Goal: Task Accomplishment & Management: Use online tool/utility

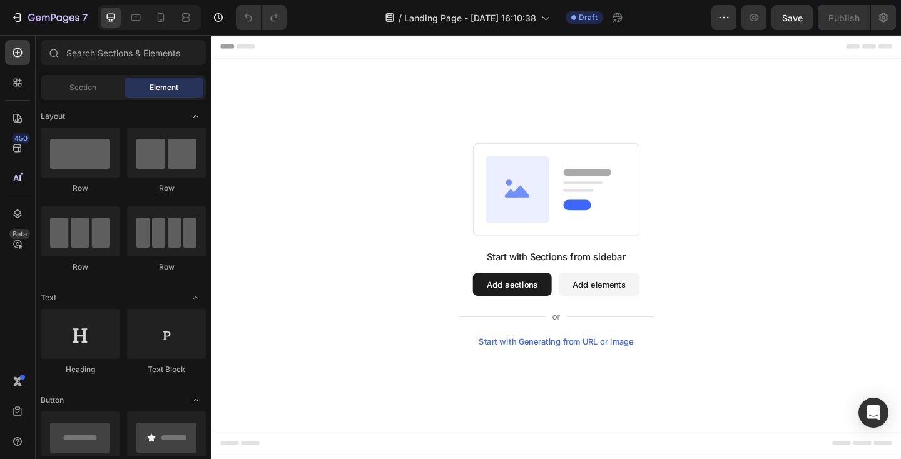
click at [395, 156] on div "Start with Sections from sidebar Add sections Add elements Start with Generatin…" at bounding box center [586, 264] width 661 height 222
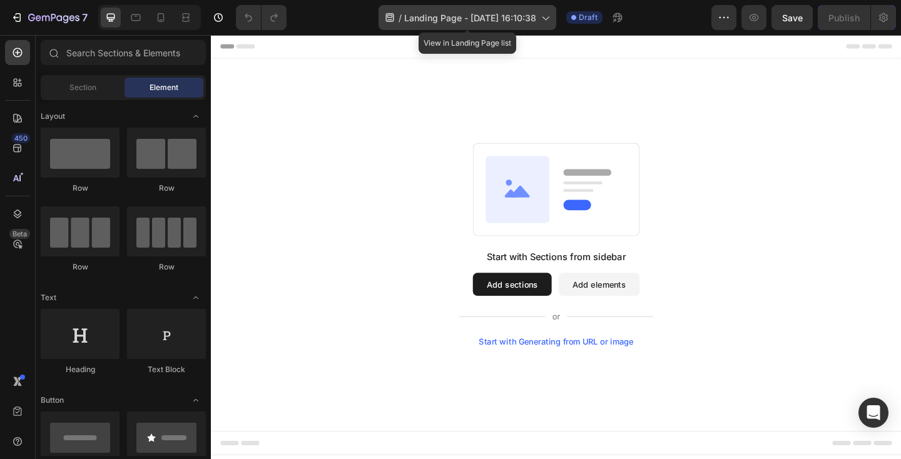
click at [454, 14] on span "Landing Page - [DATE] 16:10:38" at bounding box center [470, 17] width 132 height 13
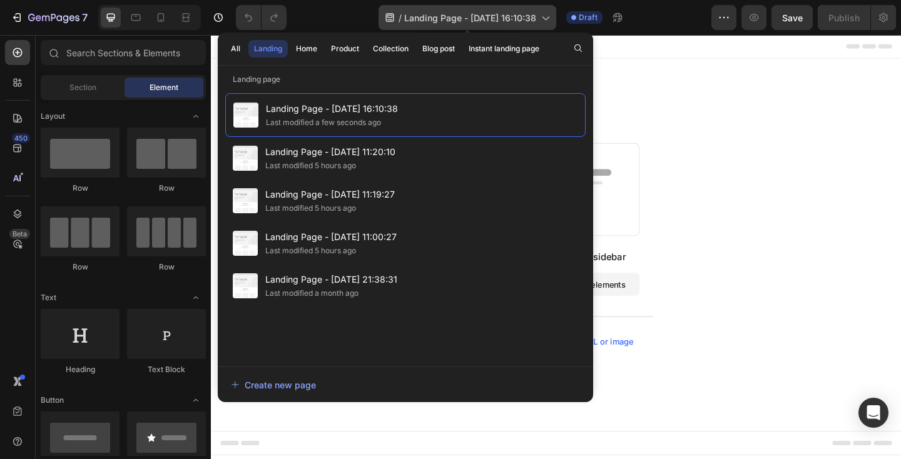
click at [454, 14] on span "Landing Page - [DATE] 16:10:38" at bounding box center [470, 17] width 132 height 13
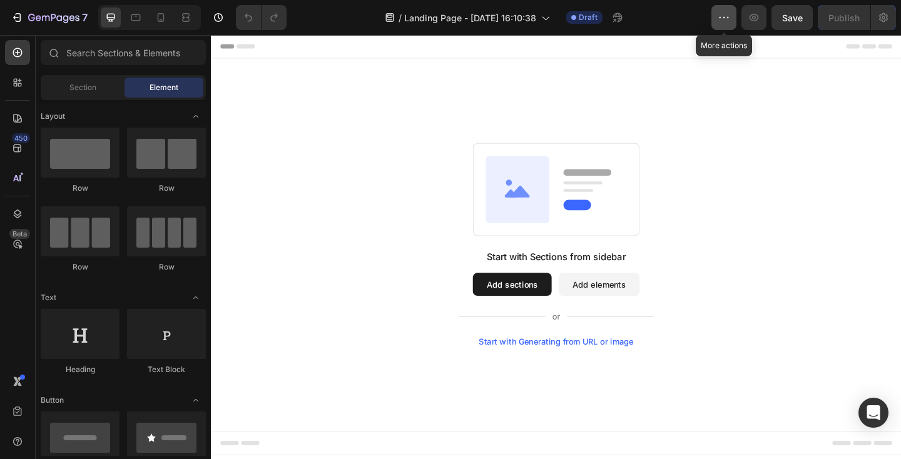
click at [726, 19] on icon "button" at bounding box center [724, 17] width 13 height 13
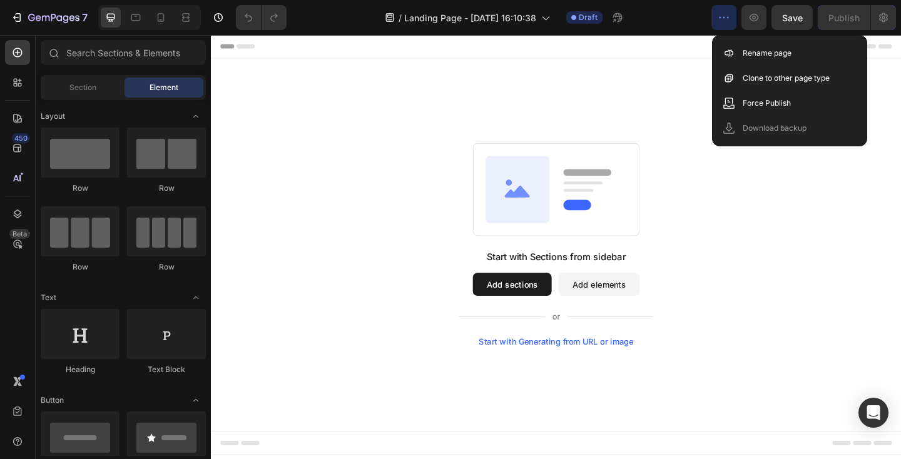
click at [726, 19] on icon "button" at bounding box center [724, 17] width 13 height 13
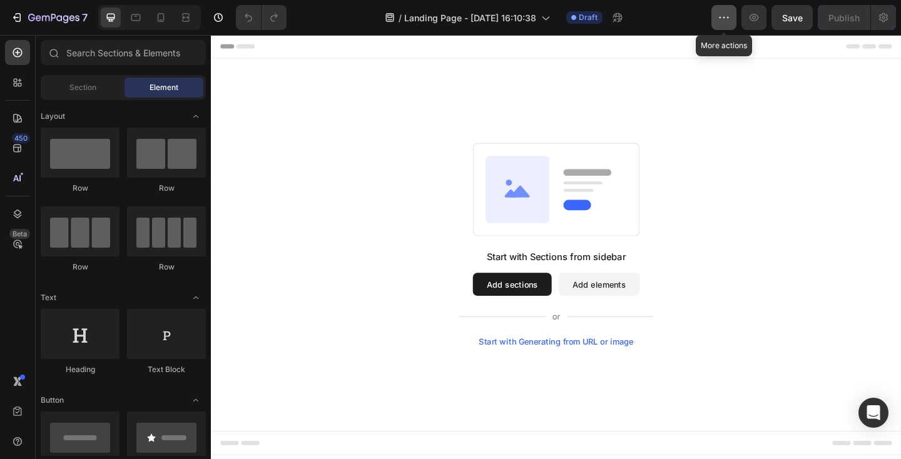
click at [726, 19] on icon "button" at bounding box center [724, 17] width 13 height 13
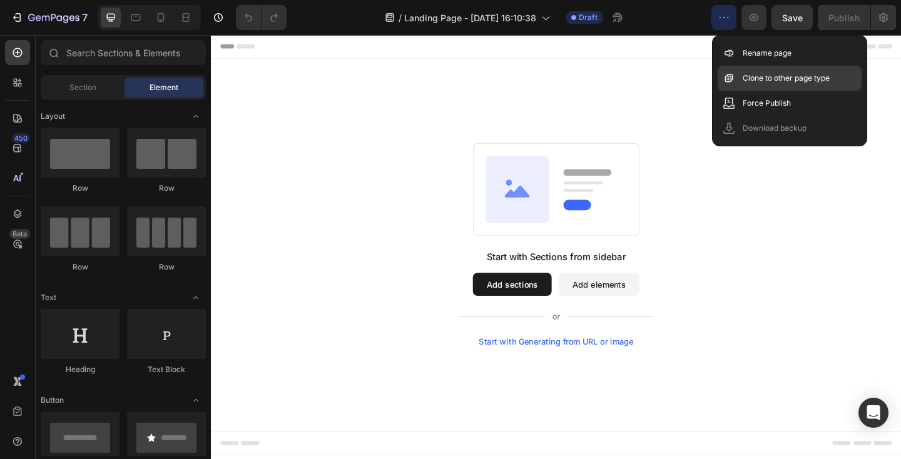
click at [746, 80] on p "Clone to other page type" at bounding box center [786, 78] width 87 height 13
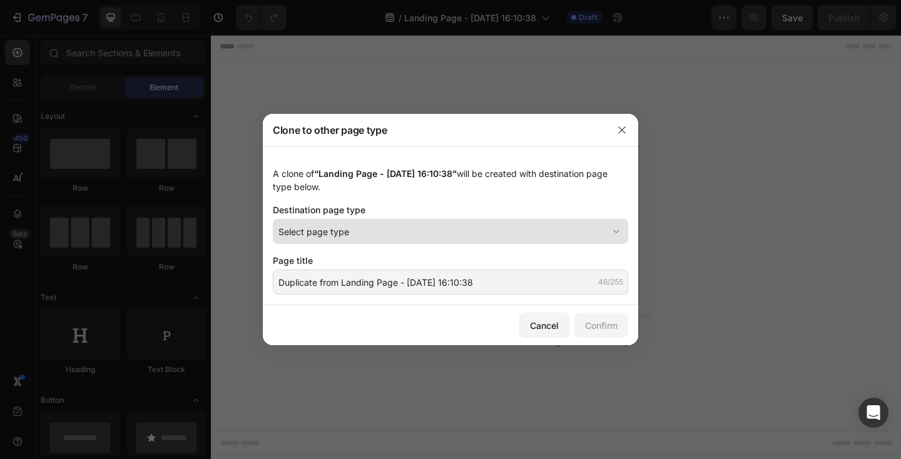
click at [424, 226] on div "Select page type" at bounding box center [443, 231] width 329 height 13
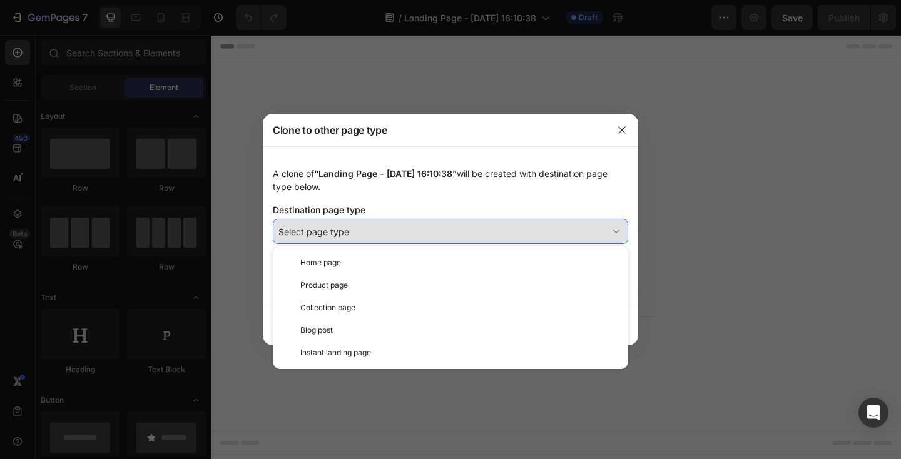
click at [424, 226] on div "Select page type" at bounding box center [443, 231] width 329 height 13
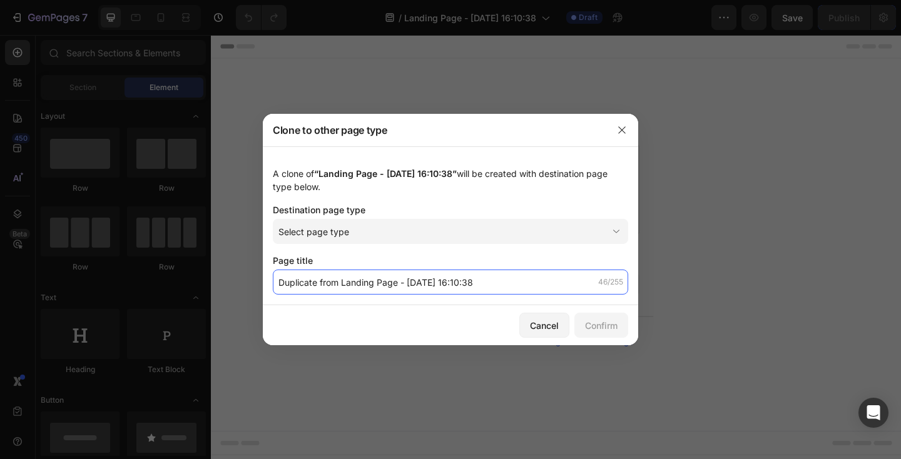
click at [416, 291] on input "Duplicate from Landing Page - Sep 27, 16:10:38" at bounding box center [451, 282] width 356 height 25
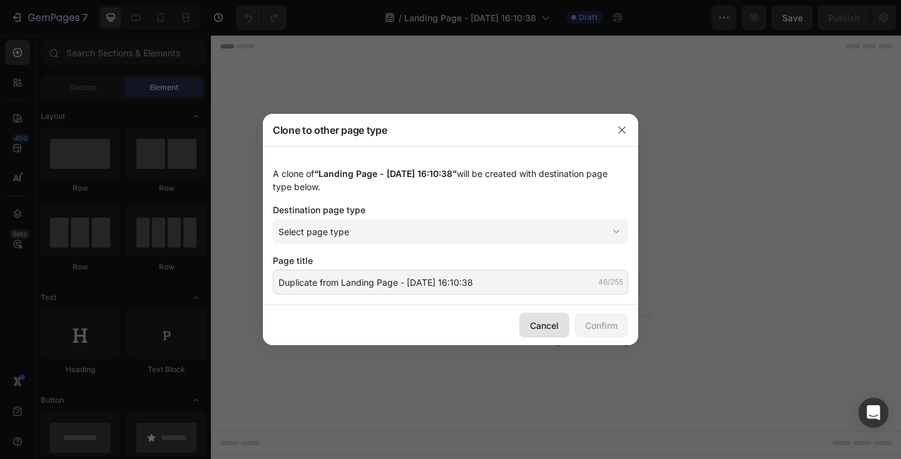
click at [525, 324] on button "Cancel" at bounding box center [545, 325] width 50 height 25
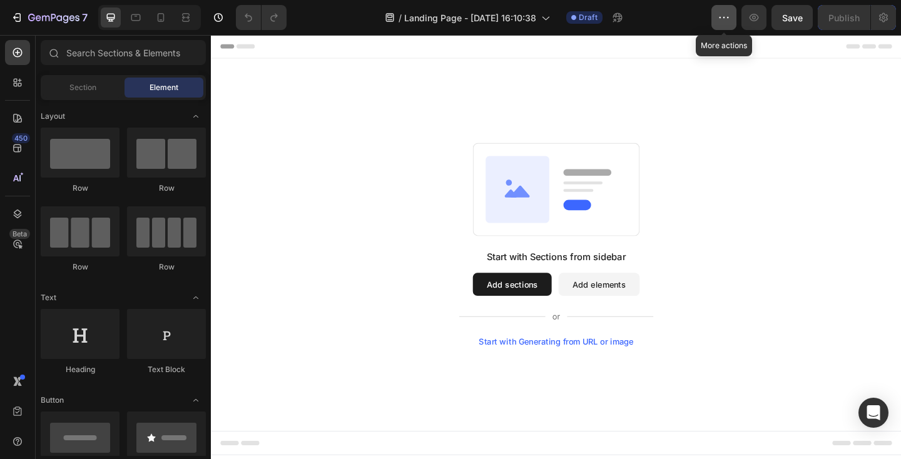
click at [733, 16] on button "button" at bounding box center [724, 17] width 25 height 25
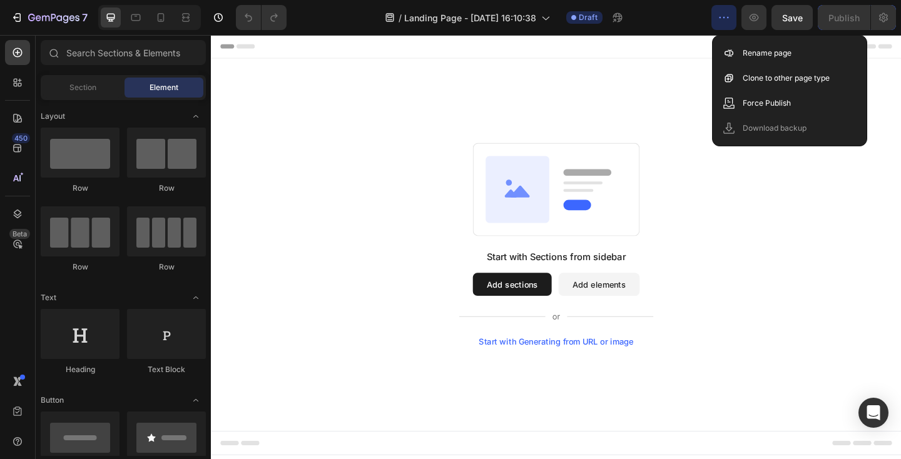
click at [643, 79] on div "Start with Sections from sidebar Add sections Add elements Start with Generatin…" at bounding box center [586, 264] width 751 height 406
click at [620, 113] on div "Start with Sections from sidebar Add sections Add elements Start with Generatin…" at bounding box center [586, 264] width 751 height 406
click at [677, 92] on div "Start with Sections from sidebar Add sections Add elements Start with Generatin…" at bounding box center [586, 264] width 751 height 406
click at [720, 26] on button "button" at bounding box center [724, 17] width 25 height 25
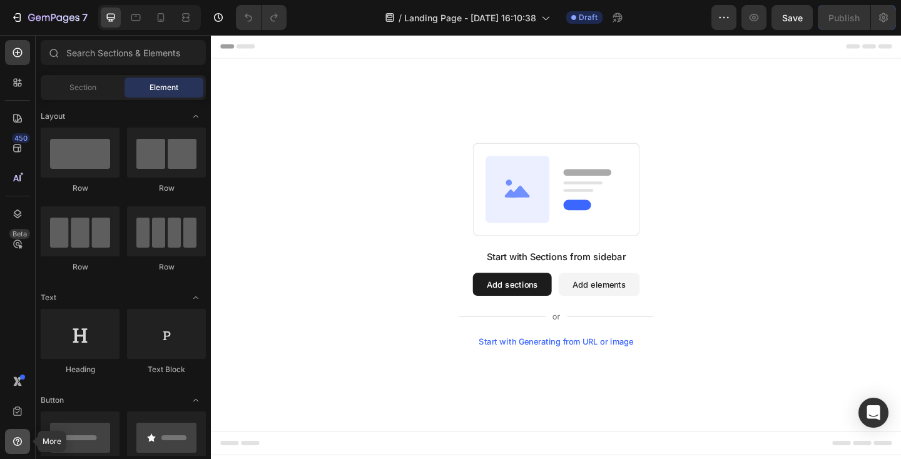
click at [16, 433] on div at bounding box center [17, 441] width 25 height 25
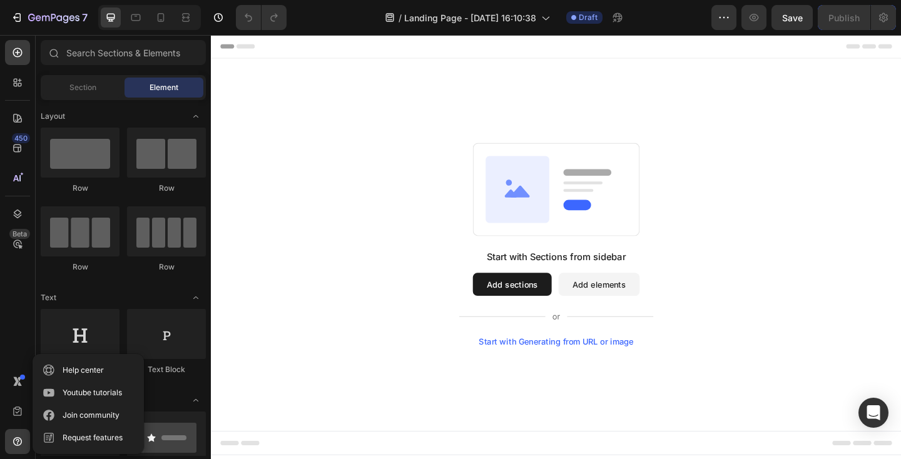
click at [274, 265] on div "Start with Sections from sidebar Add sections Add elements Start with Generatin…" at bounding box center [586, 264] width 661 height 222
click at [538, 307] on button "Add sections" at bounding box center [539, 306] width 86 height 25
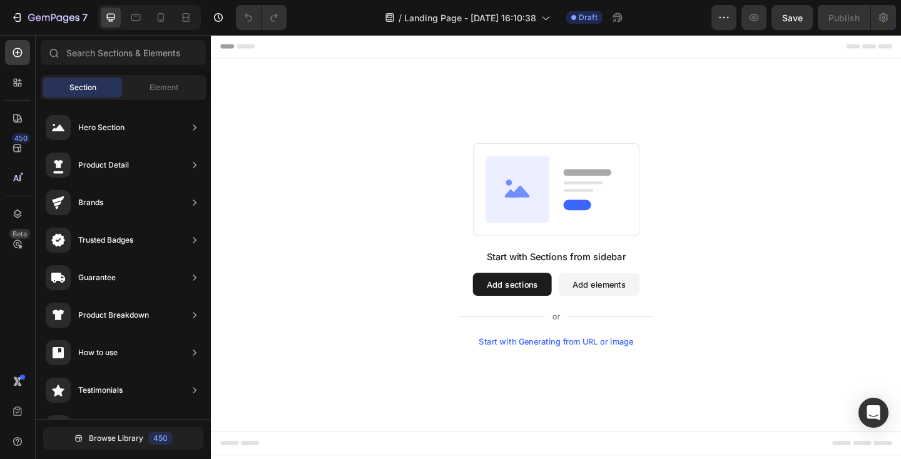
drag, startPoint x: 317, startPoint y: 164, endPoint x: 492, endPoint y: 147, distance: 175.5
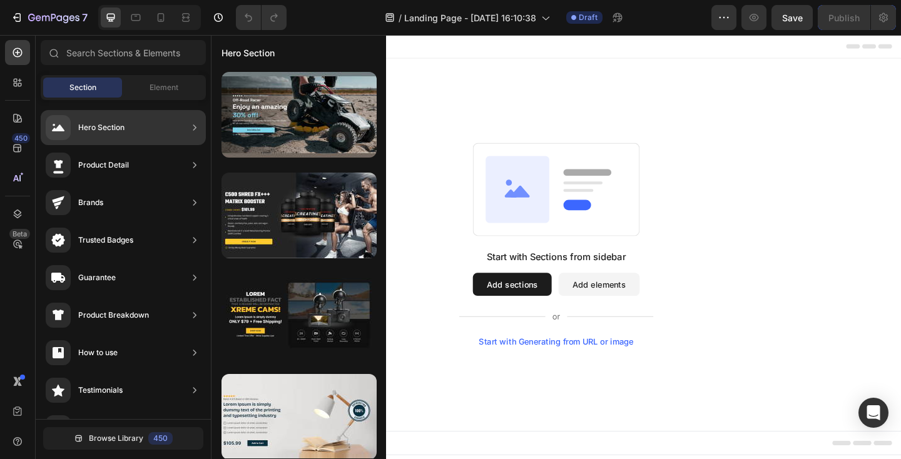
click at [93, 128] on div "Hero Section" at bounding box center [101, 127] width 46 height 13
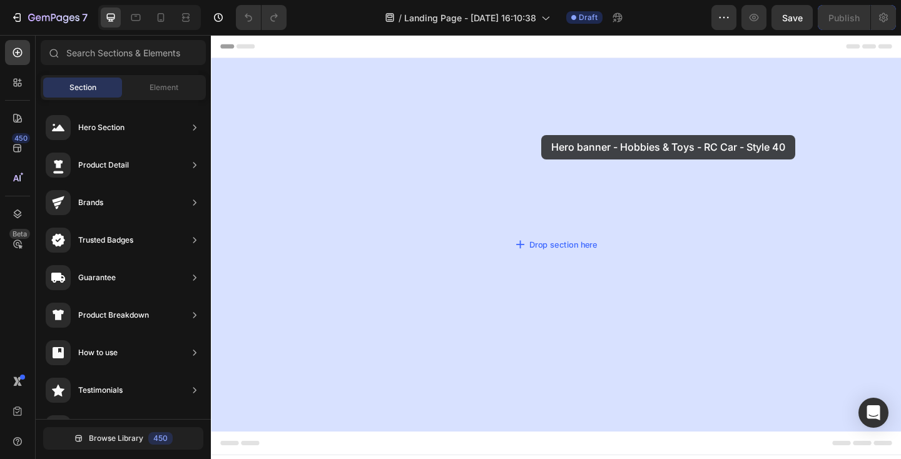
drag, startPoint x: 488, startPoint y: 144, endPoint x: 570, endPoint y: 143, distance: 82.0
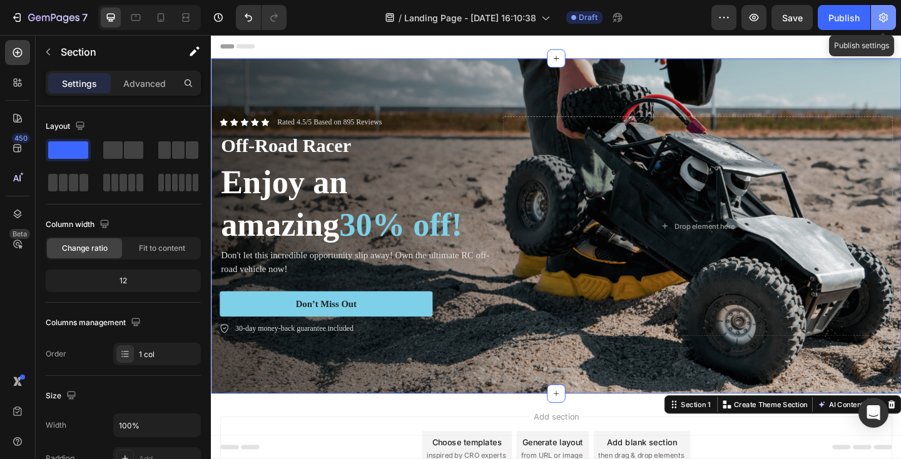
click at [886, 19] on icon "button" at bounding box center [884, 17] width 13 height 13
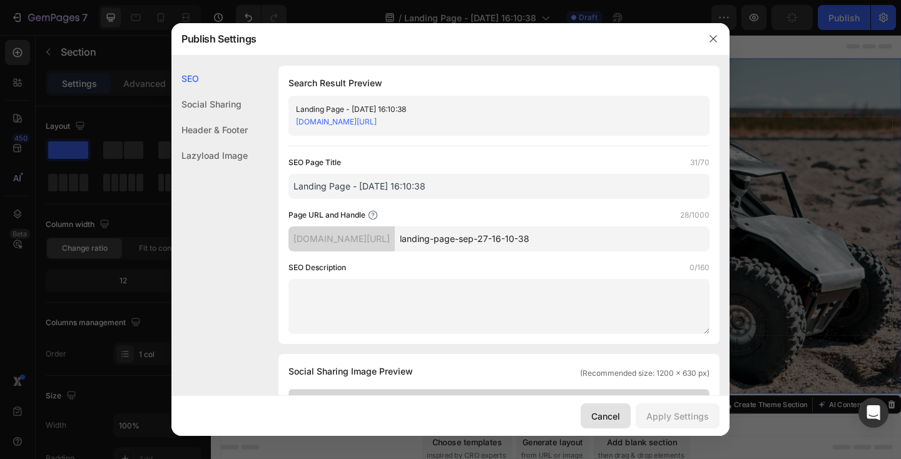
click at [608, 419] on div "Cancel" at bounding box center [606, 416] width 29 height 13
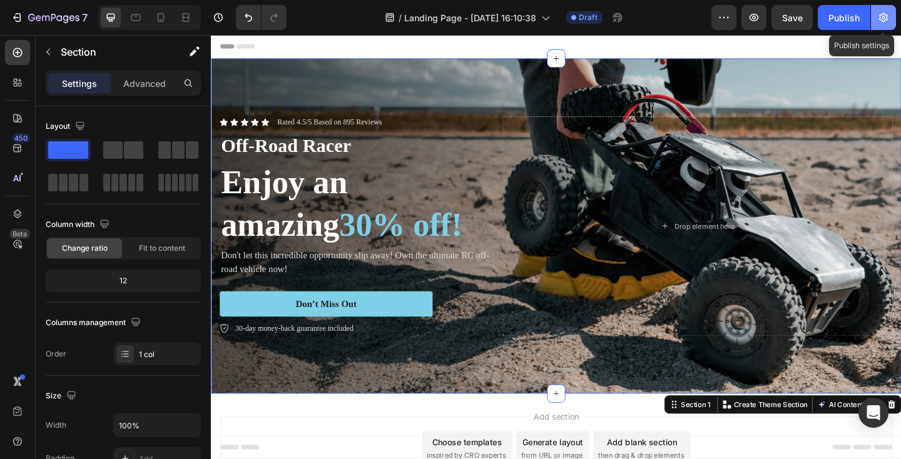
click at [883, 14] on icon "button" at bounding box center [884, 17] width 9 height 9
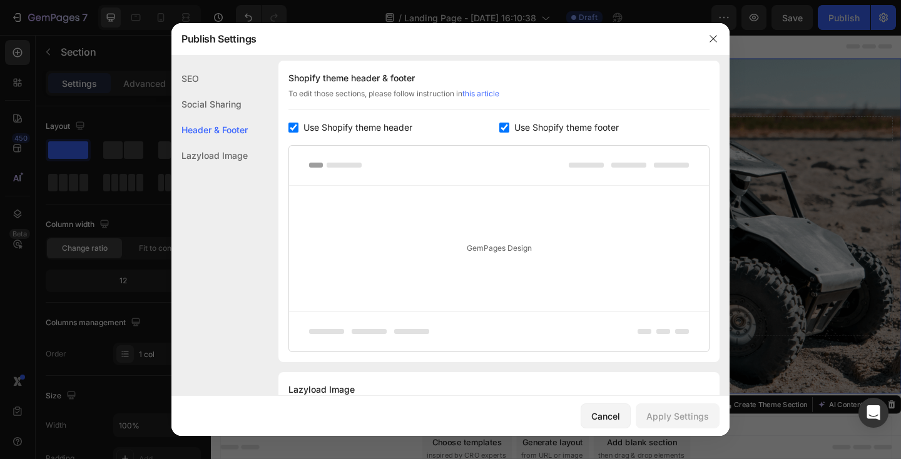
scroll to position [598, 0]
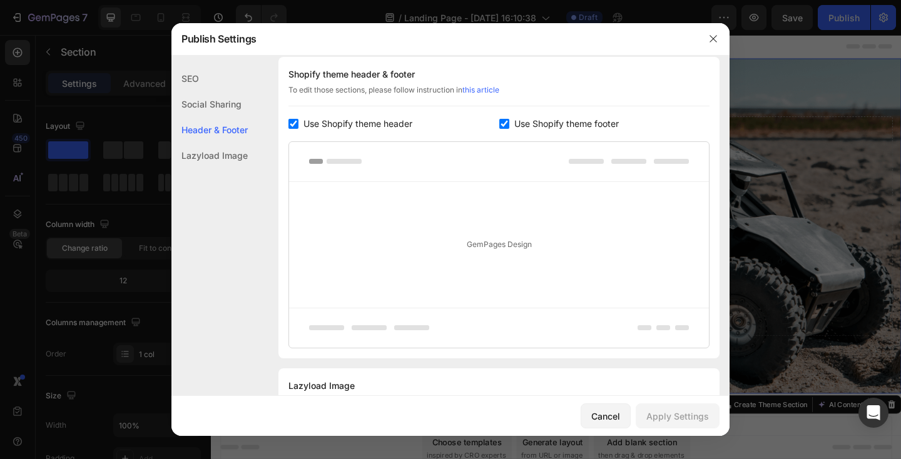
click at [348, 122] on span "Use Shopify theme header" at bounding box center [358, 123] width 109 height 15
checkbox input "false"
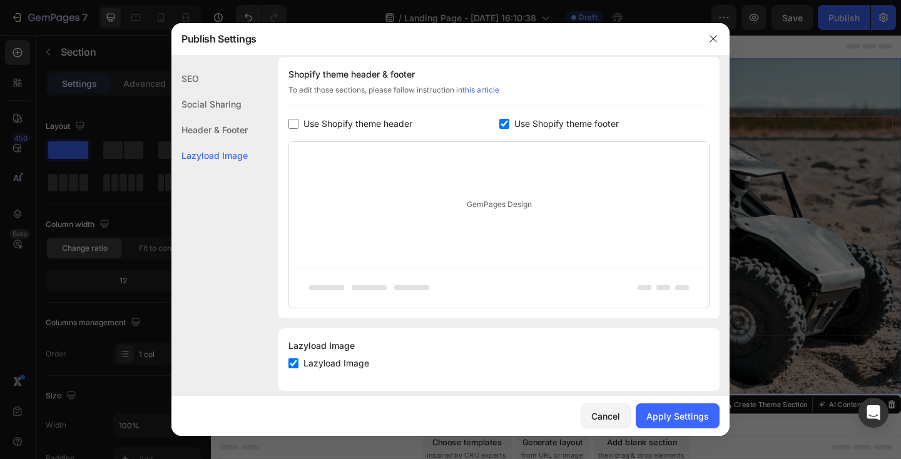
click at [545, 125] on span "Use Shopify theme footer" at bounding box center [567, 123] width 105 height 15
checkbox input "false"
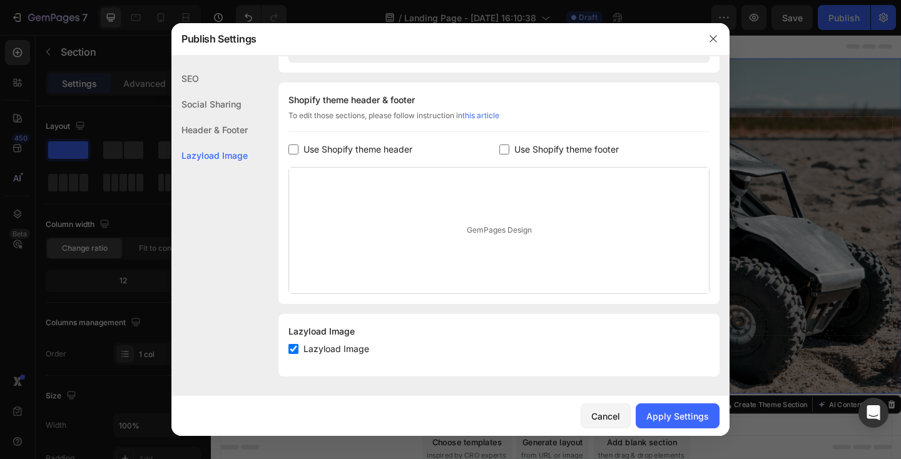
scroll to position [572, 0]
click at [220, 131] on div "Header & Footer" at bounding box center [210, 130] width 76 height 26
click at [677, 414] on div "Apply Settings" at bounding box center [678, 416] width 63 height 13
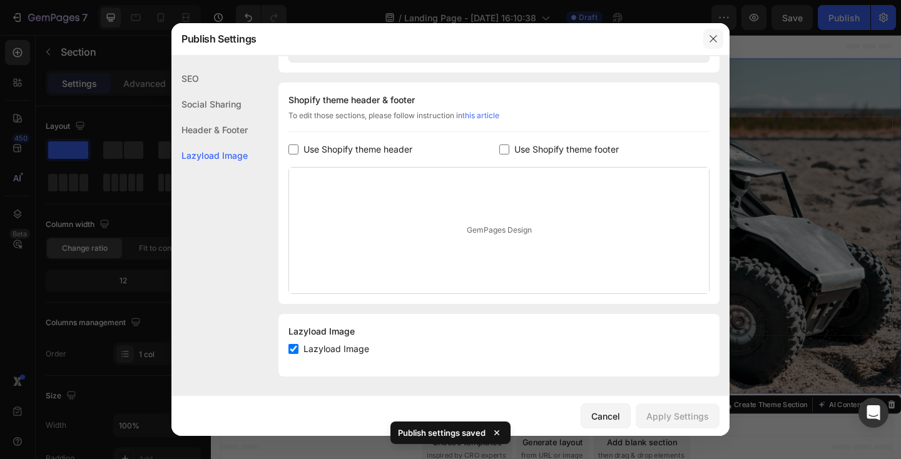
click at [716, 39] on icon "button" at bounding box center [714, 39] width 10 height 10
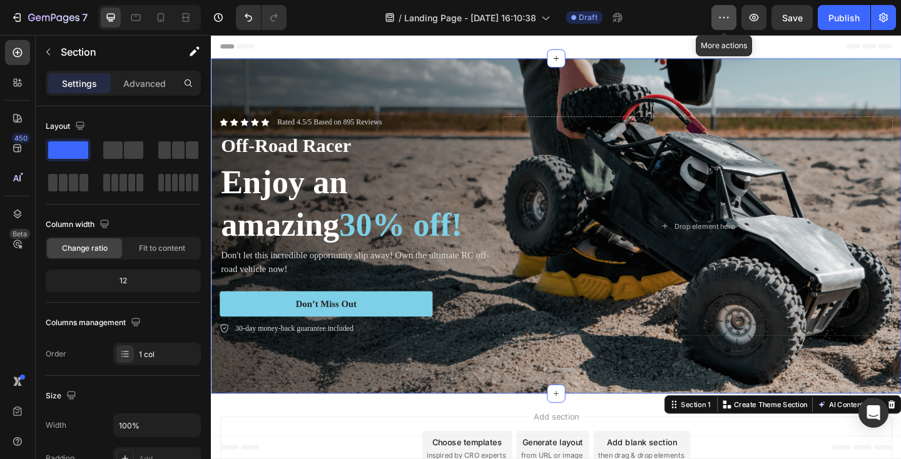
click at [732, 13] on button "button" at bounding box center [724, 17] width 25 height 25
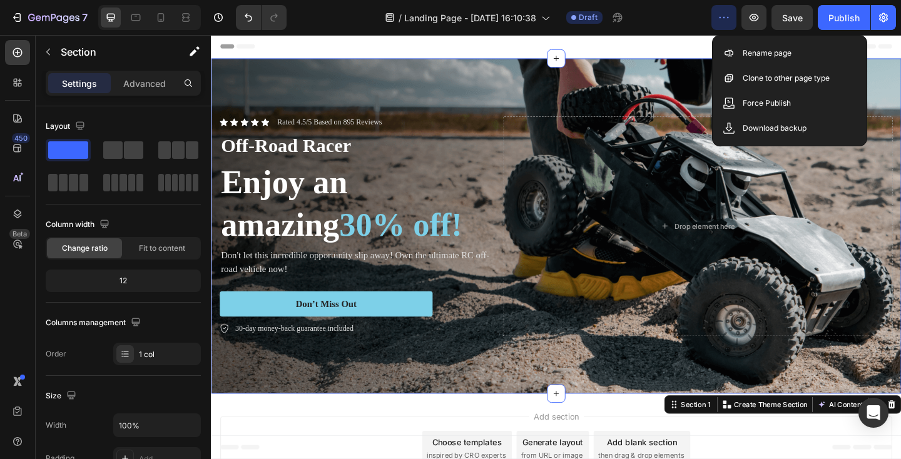
click at [732, 13] on button "button" at bounding box center [724, 17] width 25 height 25
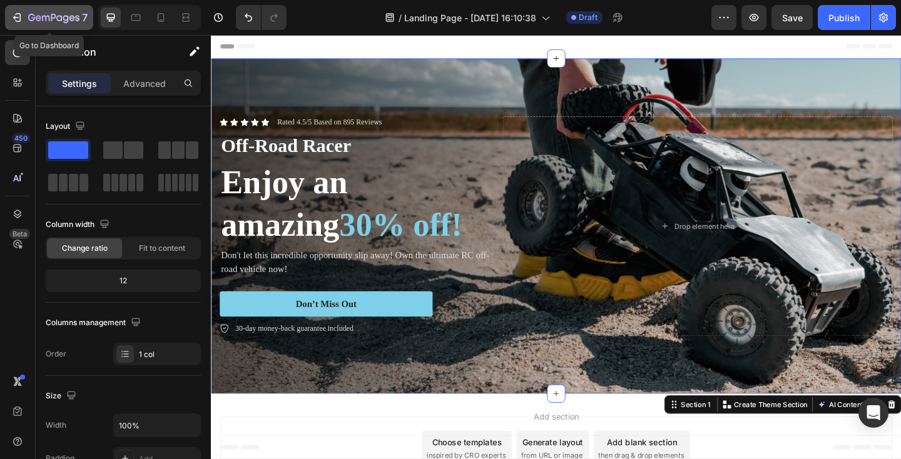
click at [61, 21] on icon "button" at bounding box center [59, 18] width 6 height 6
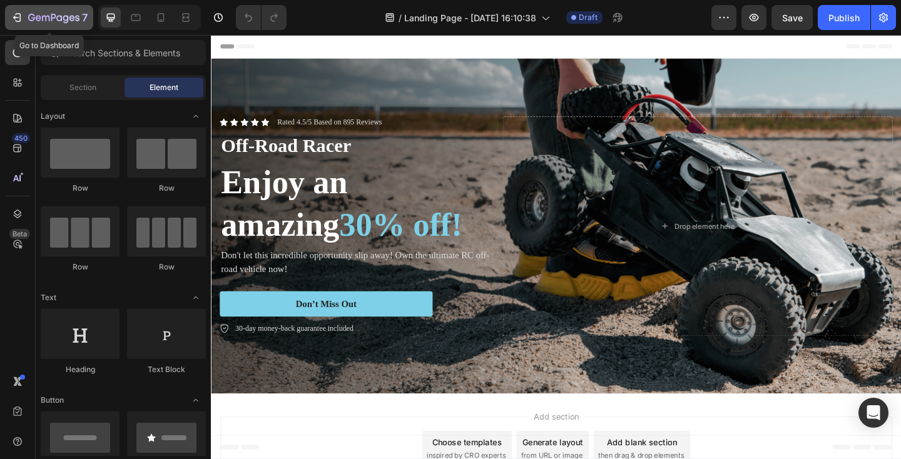
click at [51, 13] on icon "button" at bounding box center [53, 18] width 51 height 11
click at [292, 53] on div "Header" at bounding box center [586, 47] width 731 height 25
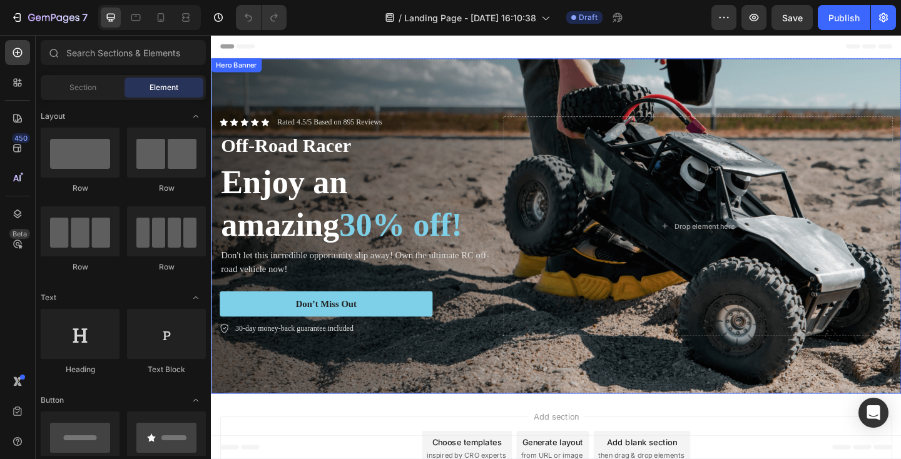
click at [312, 85] on div "Background Image" at bounding box center [586, 243] width 751 height 365
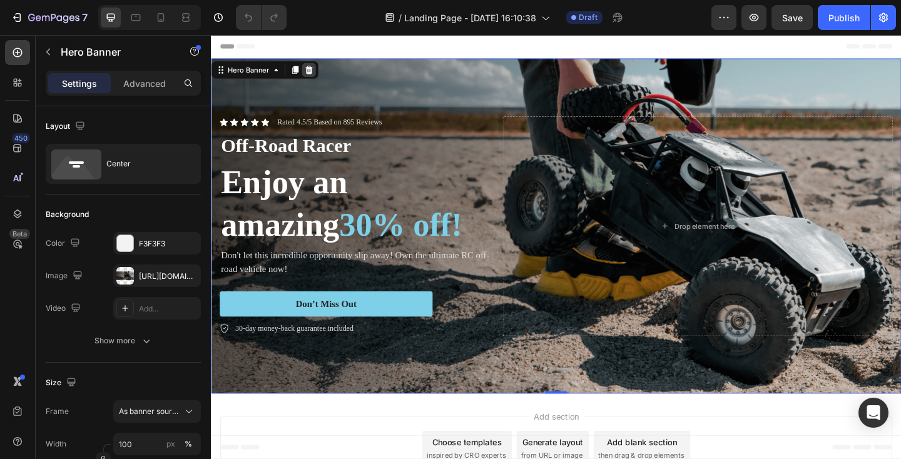
click at [319, 72] on icon at bounding box center [318, 73] width 8 height 9
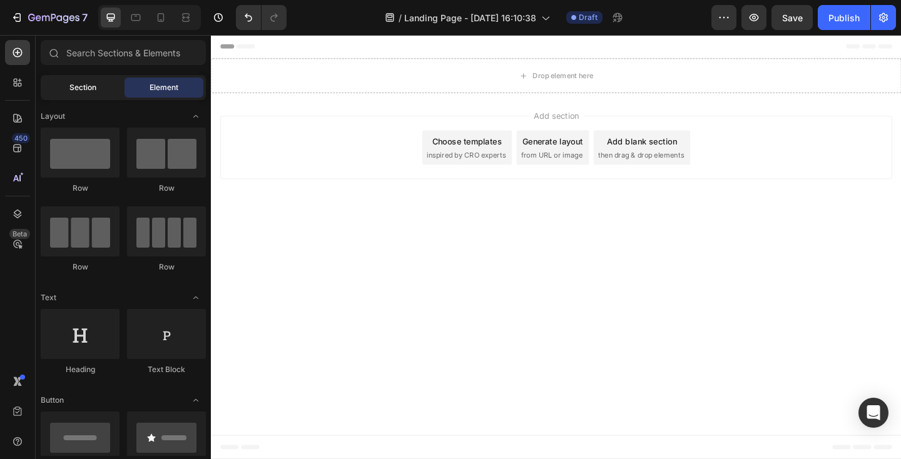
click at [98, 97] on div "Section" at bounding box center [82, 88] width 79 height 20
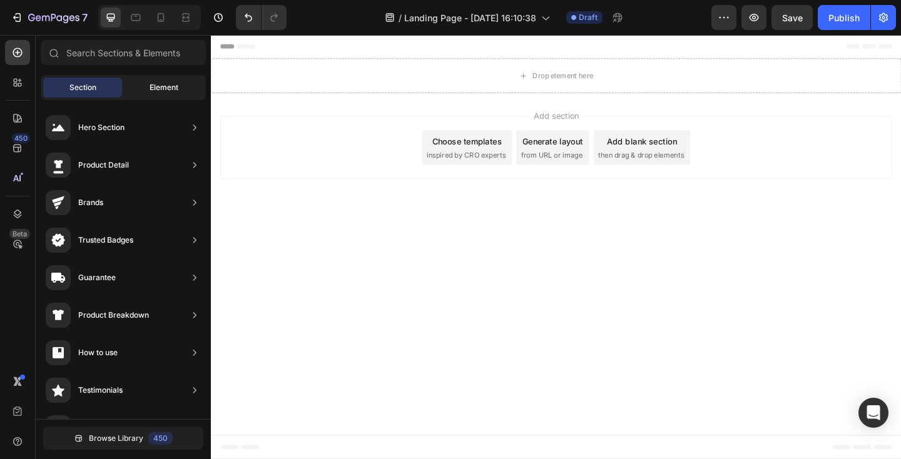
click at [145, 92] on div "Element" at bounding box center [164, 88] width 79 height 20
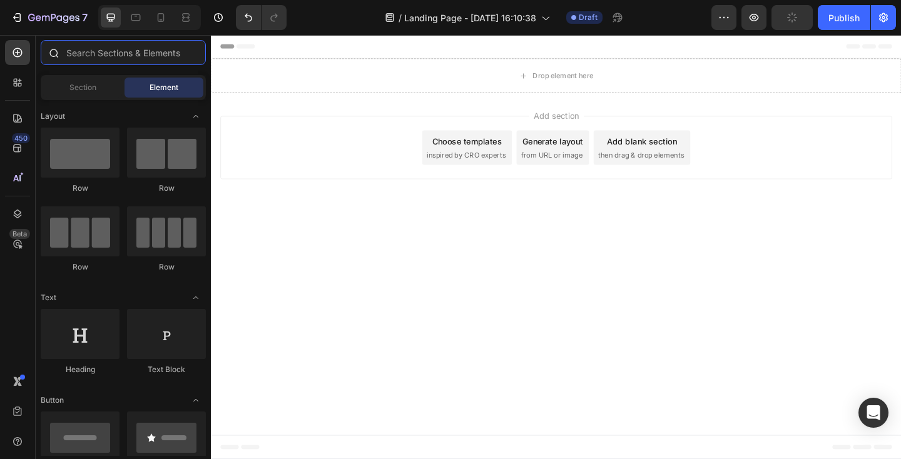
click at [140, 49] on input "text" at bounding box center [123, 52] width 165 height 25
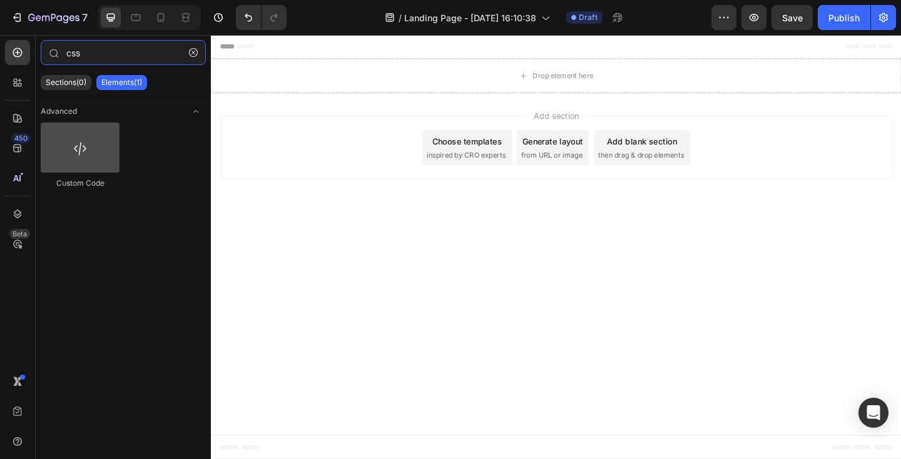
type input "css"
click at [90, 143] on div at bounding box center [80, 148] width 79 height 50
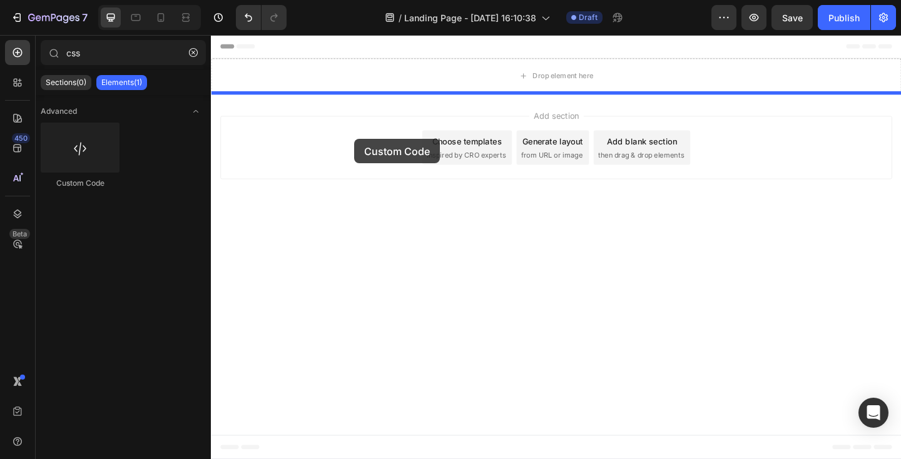
drag, startPoint x: 301, startPoint y: 192, endPoint x: 367, endPoint y: 148, distance: 78.7
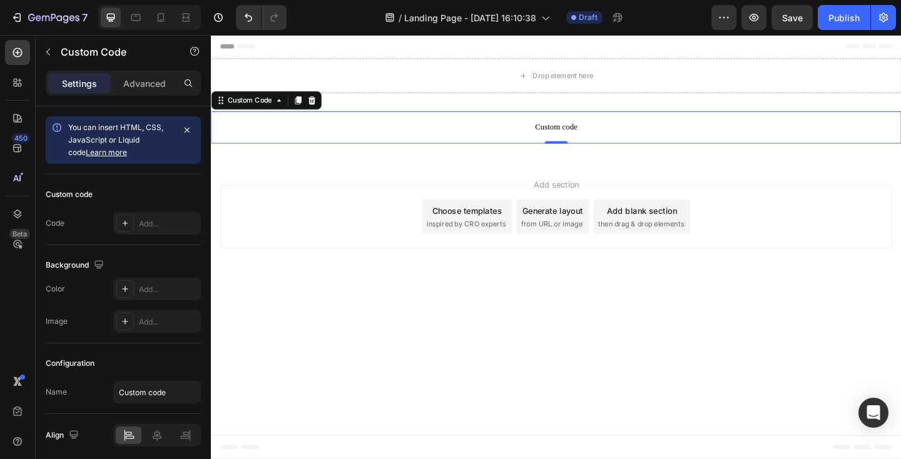
click at [125, 134] on div "You can insert HTML, CSS, JavaScript or Liquid code Learn more" at bounding box center [120, 140] width 105 height 38
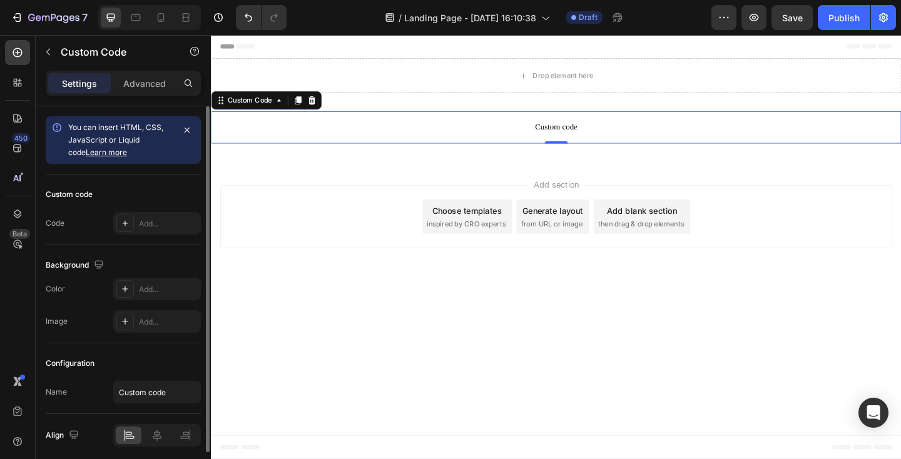
click at [100, 154] on link "Learn more" at bounding box center [106, 152] width 41 height 9
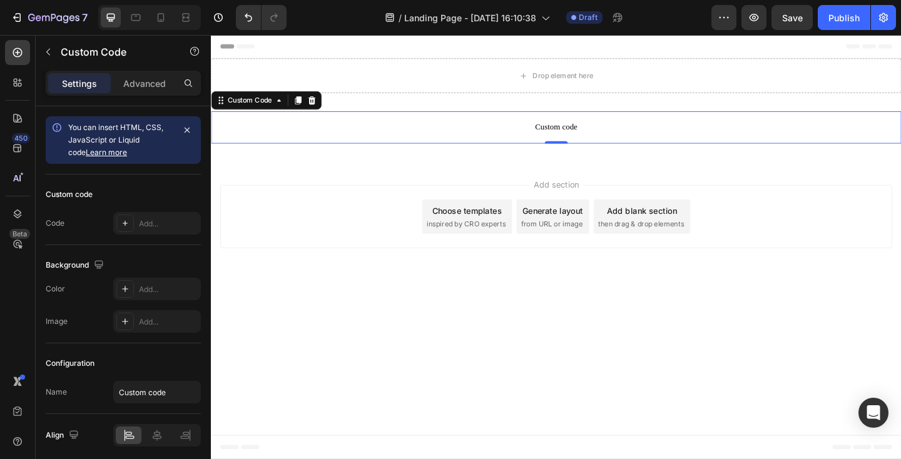
click at [277, 139] on span "Custom code" at bounding box center [586, 135] width 751 height 15
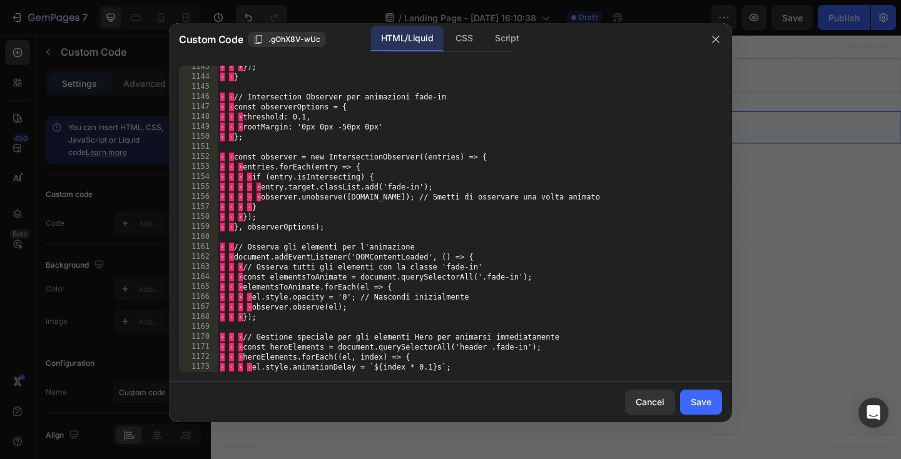
scroll to position [11873, 0]
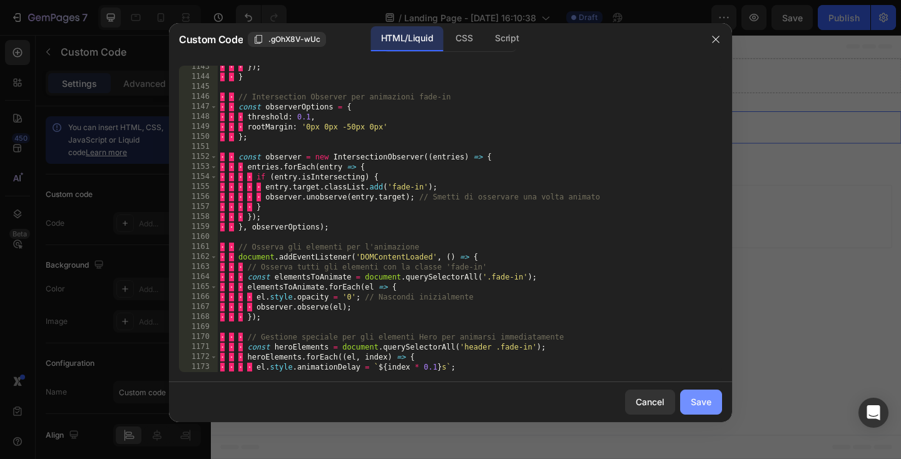
click at [702, 398] on div "Save" at bounding box center [701, 402] width 21 height 13
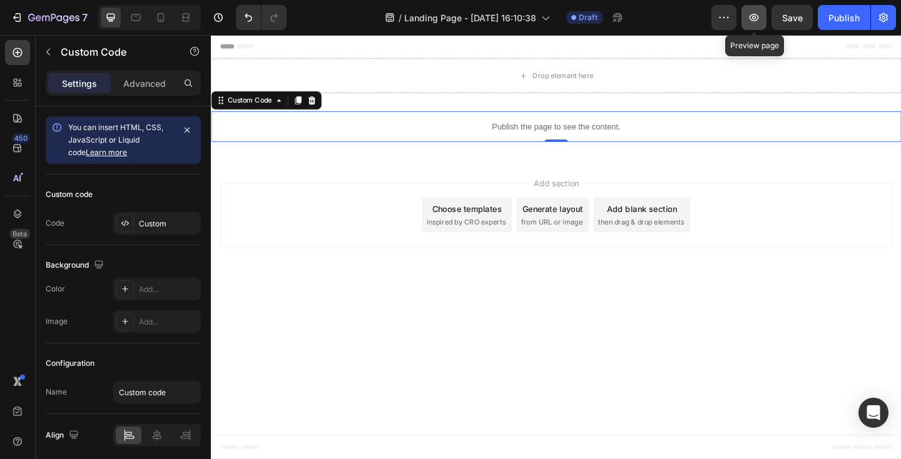
click at [752, 21] on icon "button" at bounding box center [754, 17] width 13 height 13
click at [314, 141] on div "Publish the page to see the content." at bounding box center [586, 134] width 751 height 33
click at [322, 105] on icon at bounding box center [321, 106] width 10 height 10
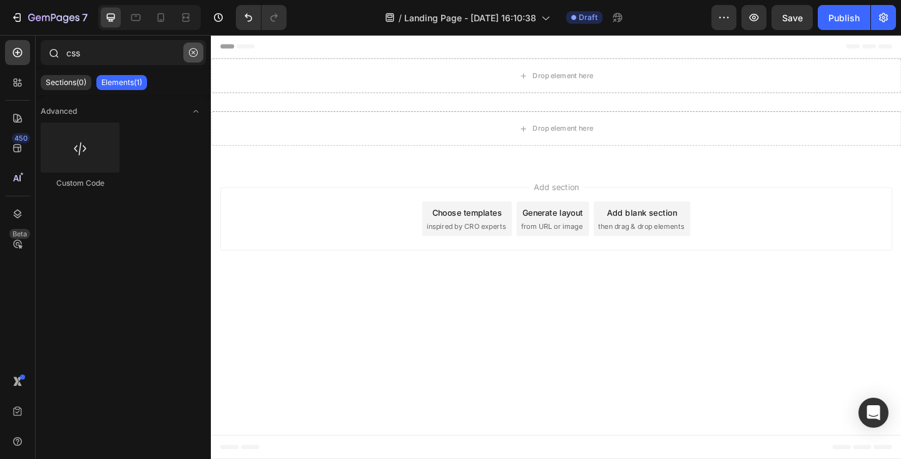
click at [193, 49] on icon "button" at bounding box center [193, 52] width 9 height 9
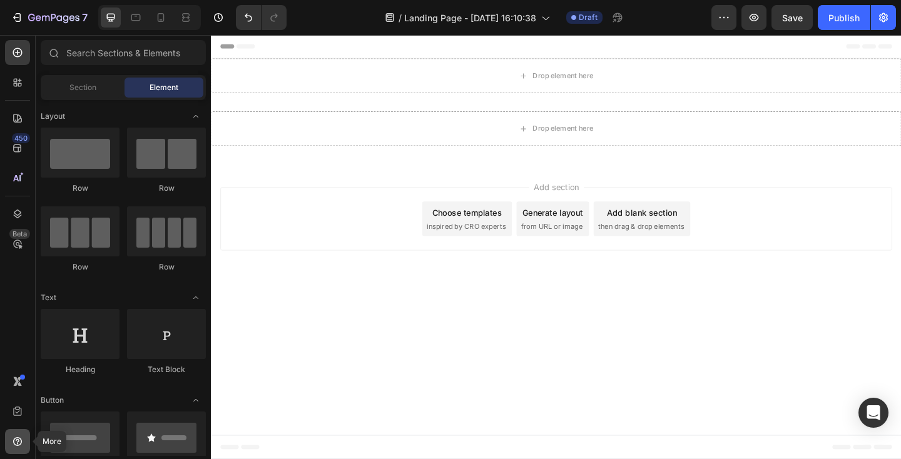
click at [19, 439] on icon at bounding box center [17, 442] width 13 height 13
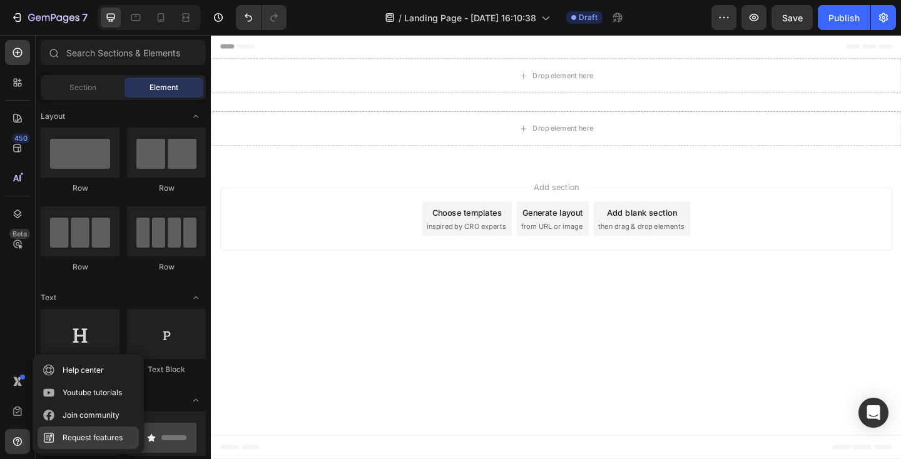
click at [78, 429] on link "Request features" at bounding box center [88, 438] width 101 height 23
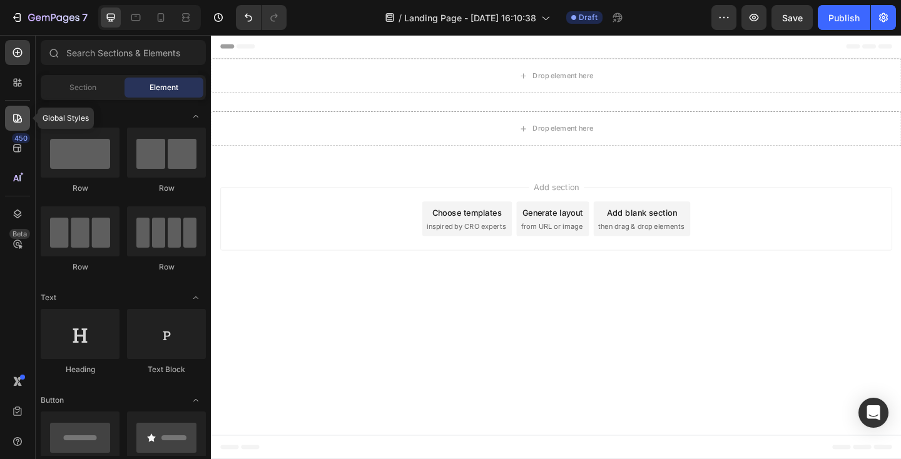
click at [16, 115] on icon at bounding box center [17, 118] width 9 height 9
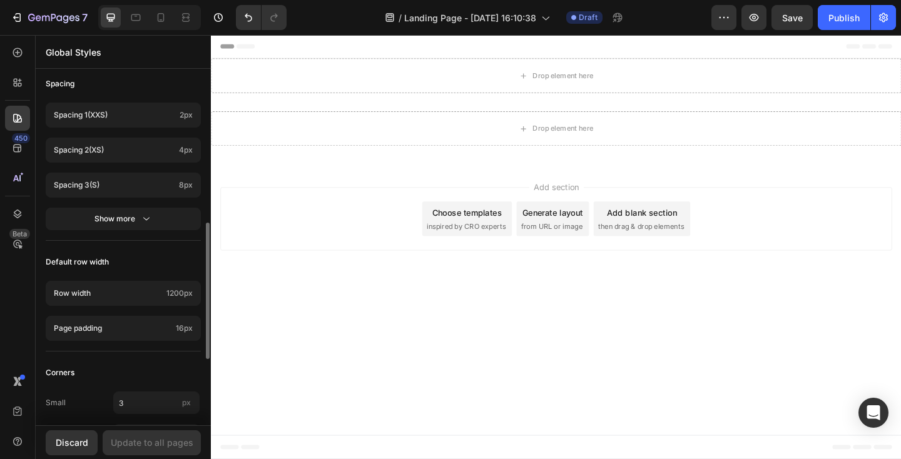
scroll to position [562, 0]
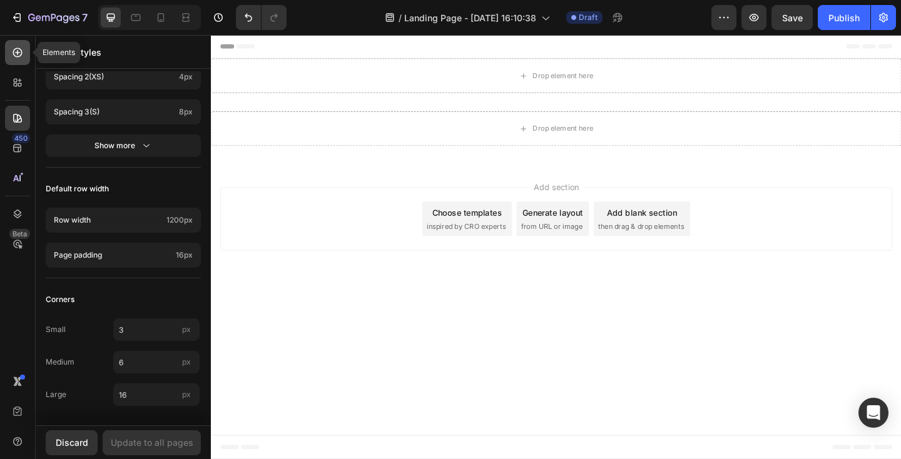
click at [21, 54] on icon at bounding box center [17, 52] width 9 height 9
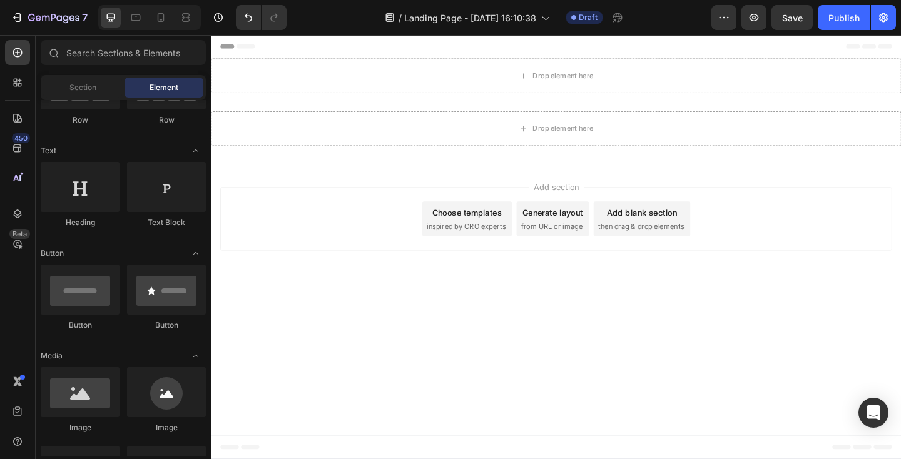
scroll to position [0, 0]
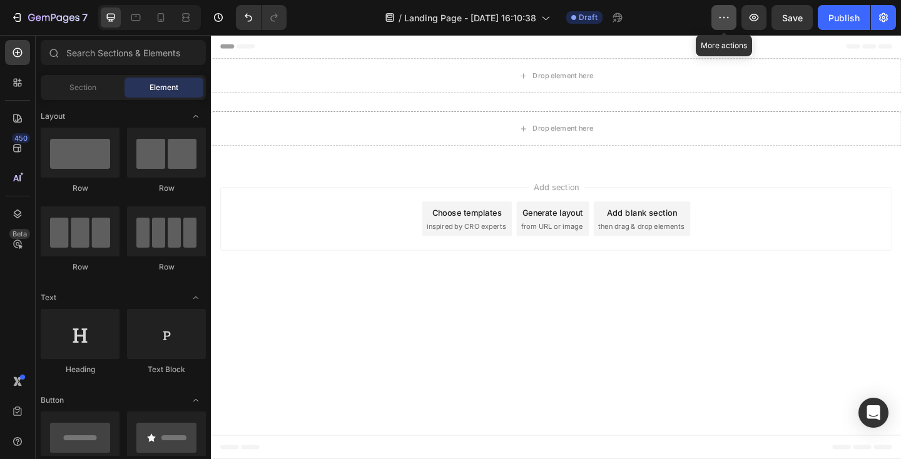
click at [717, 26] on button "button" at bounding box center [724, 17] width 25 height 25
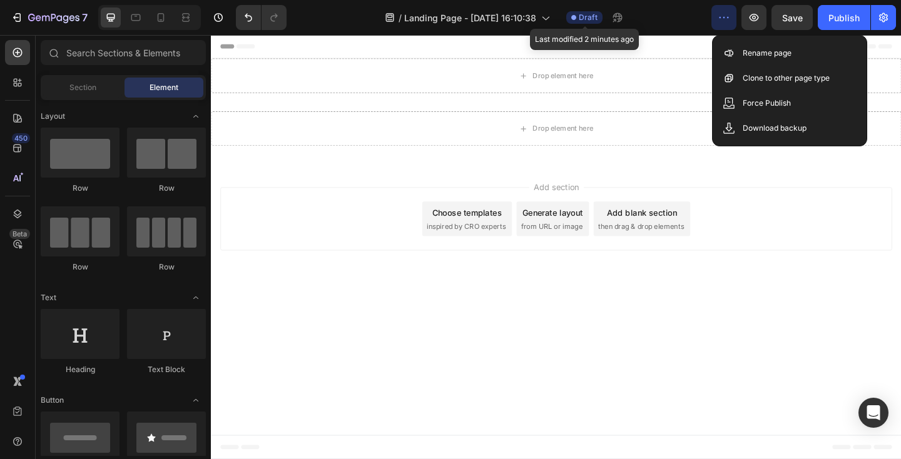
click at [576, 21] on div "Draft" at bounding box center [585, 17] width 36 height 13
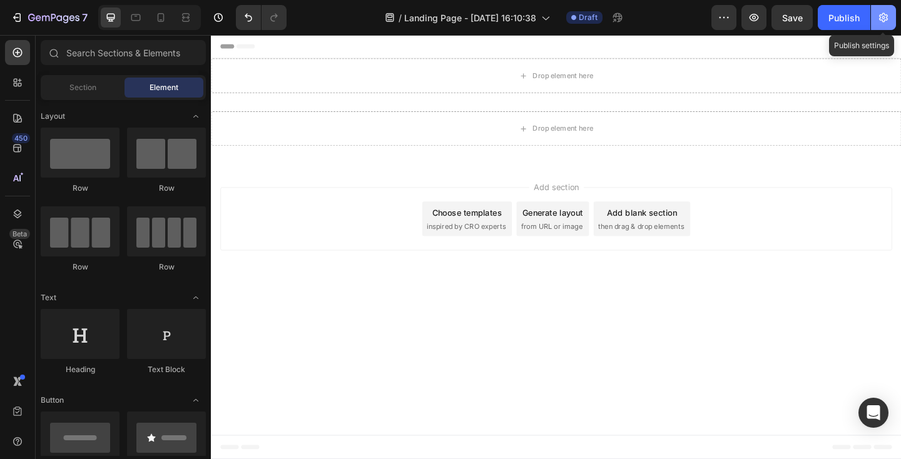
click at [882, 21] on icon "button" at bounding box center [884, 17] width 13 height 13
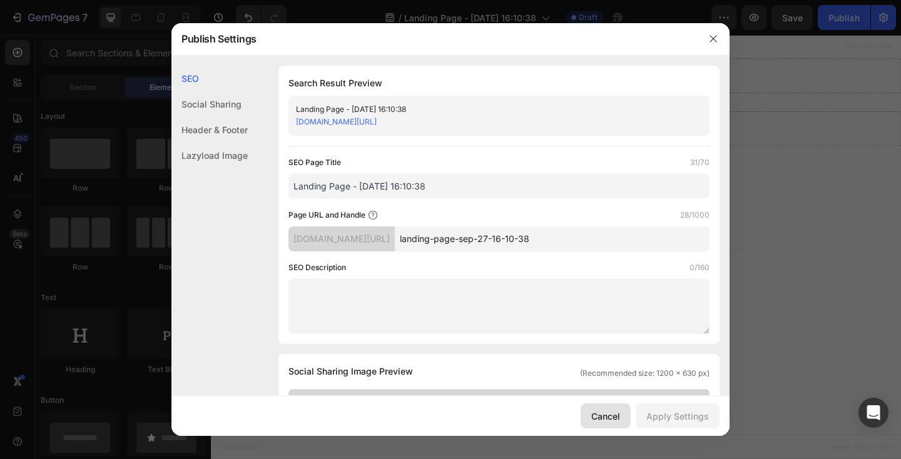
click at [612, 414] on div "Cancel" at bounding box center [606, 416] width 29 height 13
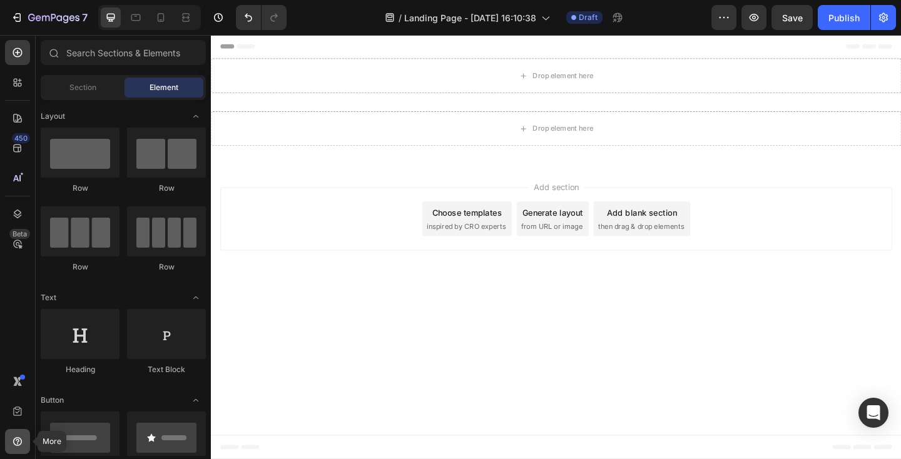
click at [20, 444] on icon at bounding box center [17, 442] width 9 height 9
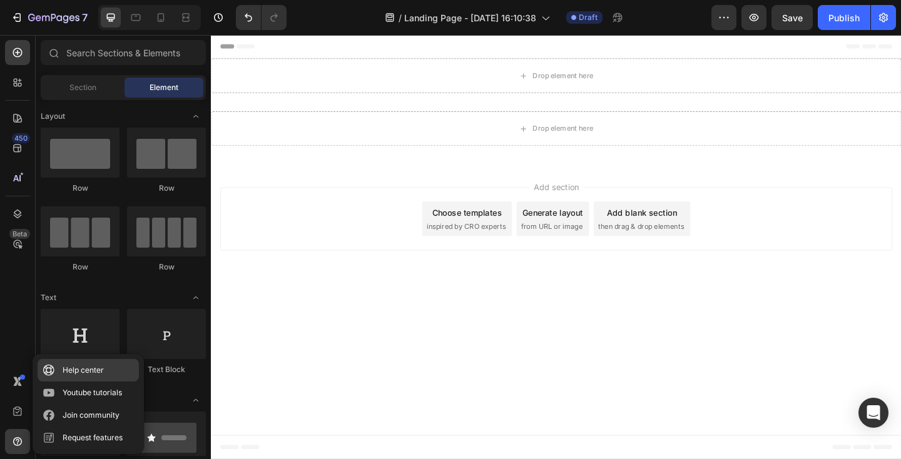
click at [73, 369] on div "Help center" at bounding box center [83, 370] width 41 height 13
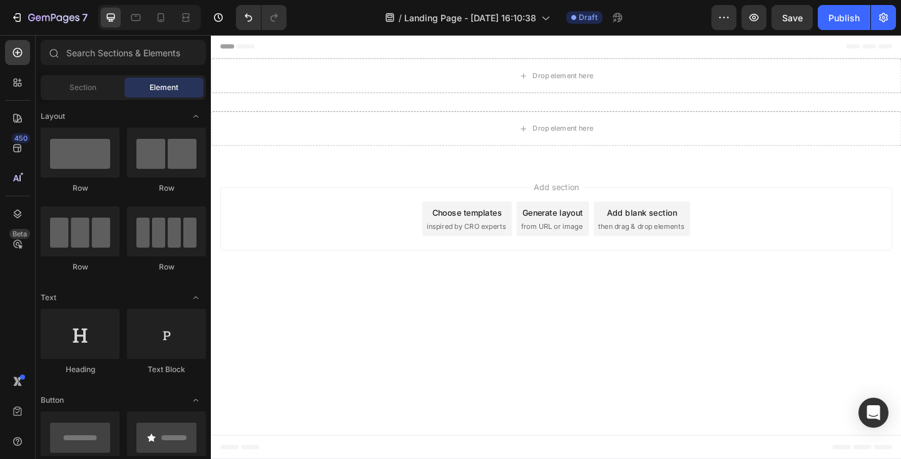
click at [507, 232] on div "Choose templates" at bounding box center [490, 228] width 76 height 13
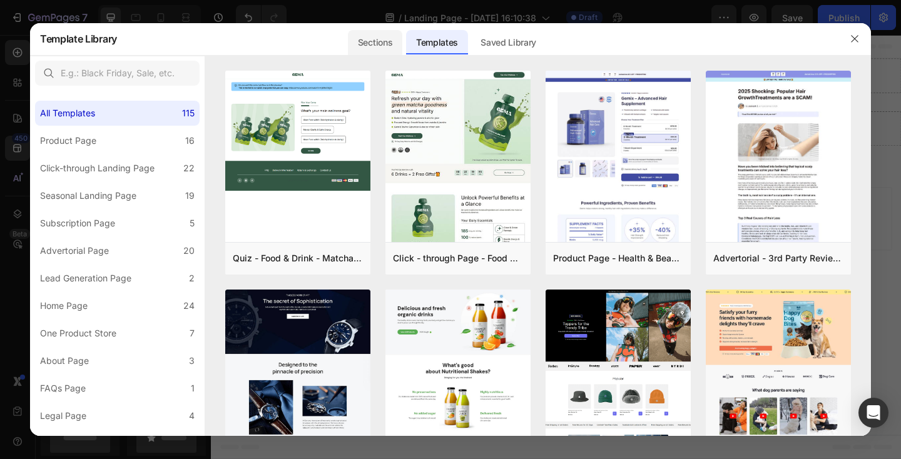
click at [382, 37] on div "Sections" at bounding box center [375, 42] width 54 height 25
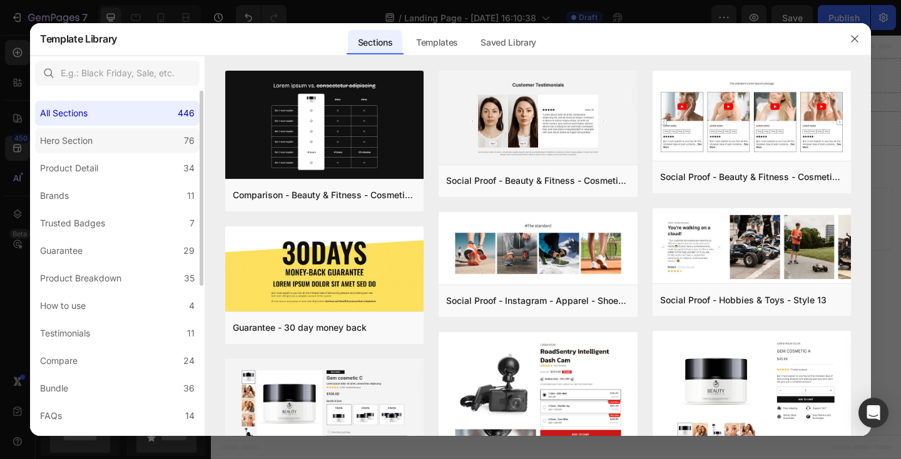
click at [111, 131] on label "Hero Section 76" at bounding box center [117, 140] width 165 height 25
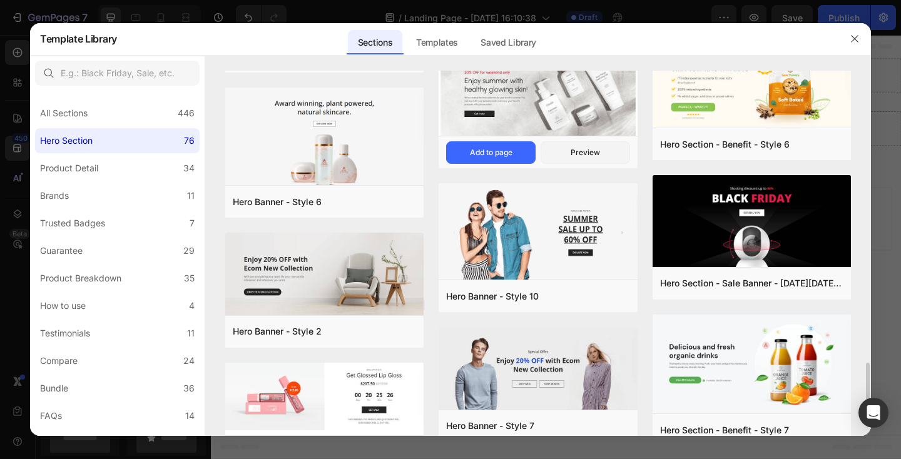
scroll to position [1978, 0]
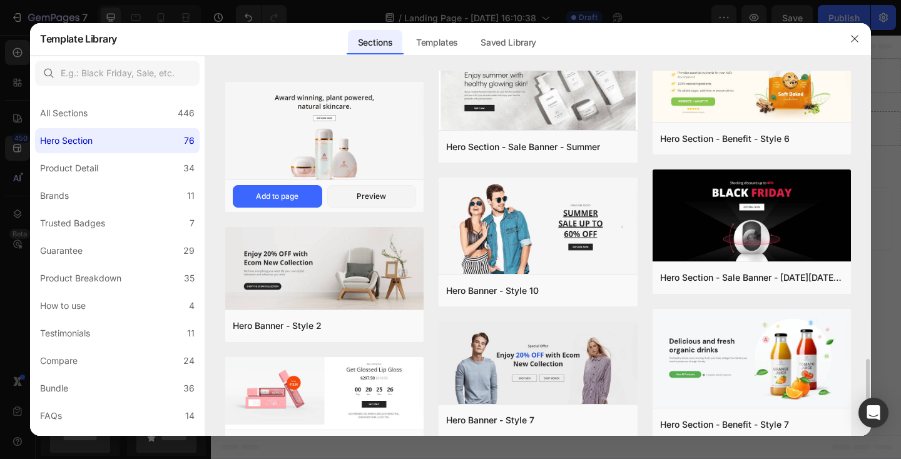
click at [326, 139] on img at bounding box center [324, 132] width 198 height 100
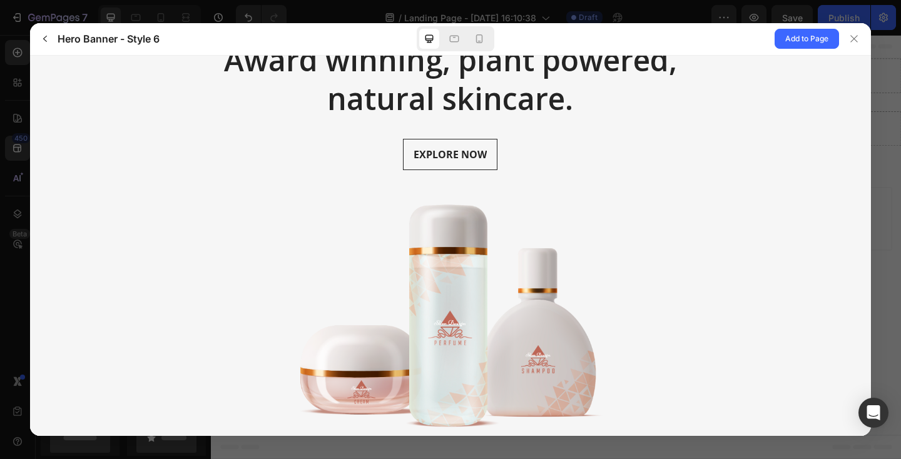
scroll to position [0, 0]
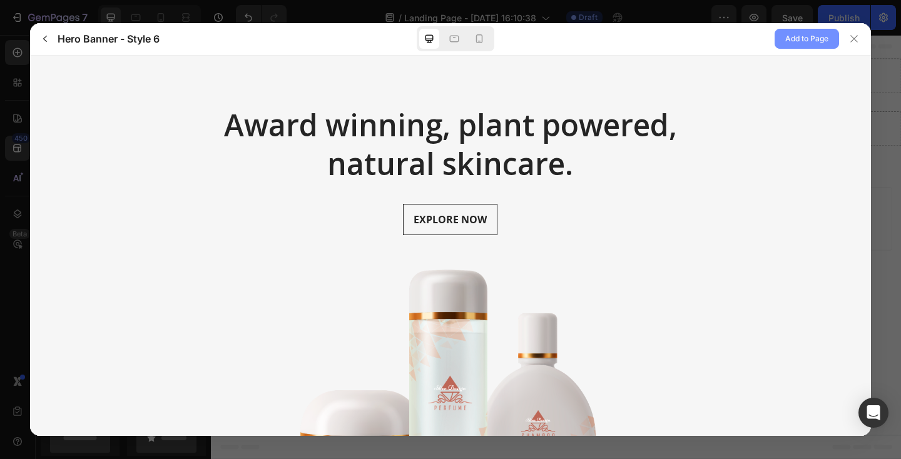
click at [804, 41] on span "Add to Page" at bounding box center [807, 38] width 43 height 15
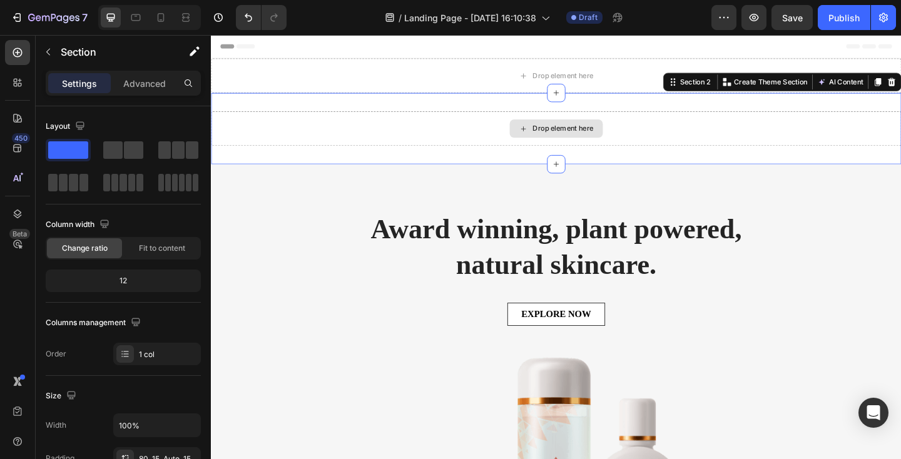
click at [676, 131] on div "Drop element here" at bounding box center [586, 137] width 751 height 38
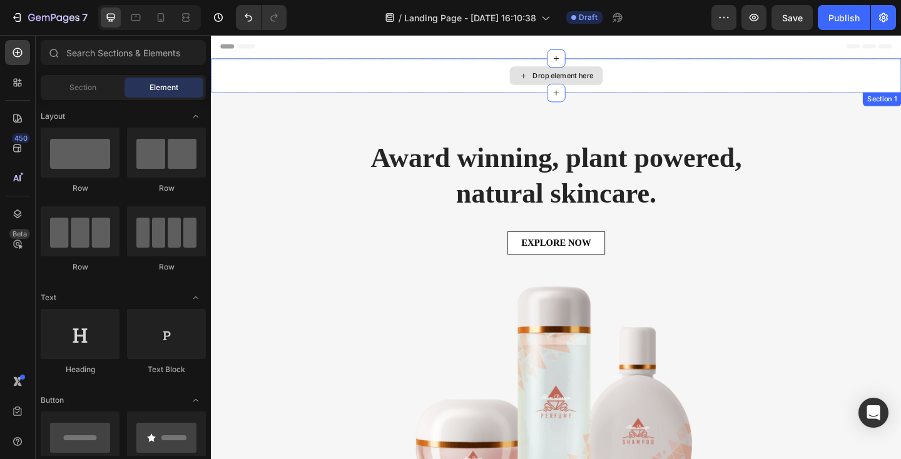
click at [901, 68] on div "Drop element here" at bounding box center [586, 80] width 751 height 38
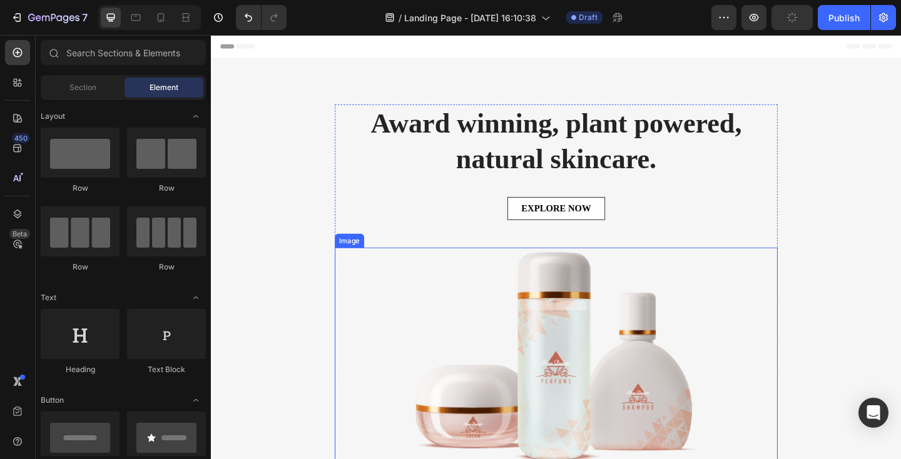
click at [508, 315] on img at bounding box center [587, 387] width 482 height 241
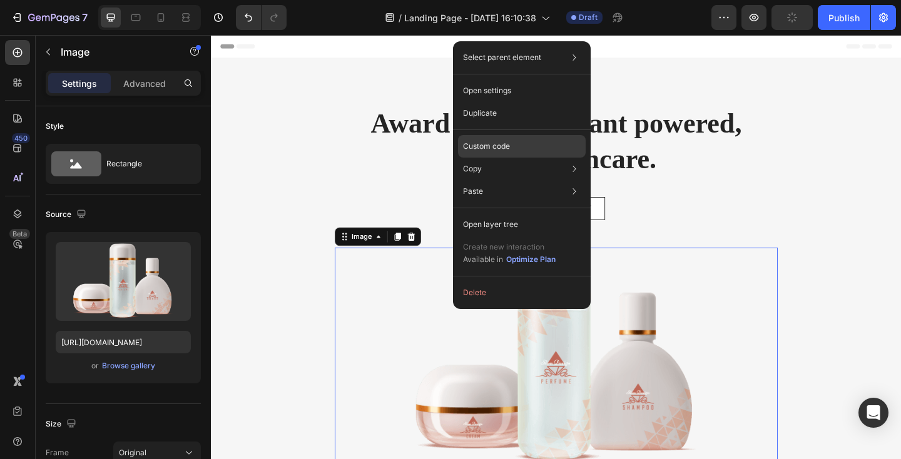
click at [504, 148] on p "Custom code" at bounding box center [486, 146] width 47 height 11
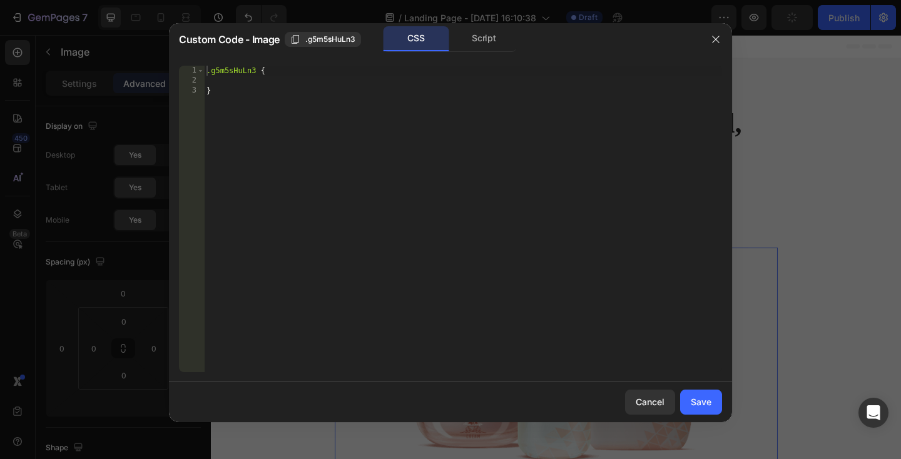
click at [336, 139] on div ".g5m5sHuLn3 { }" at bounding box center [463, 229] width 518 height 327
type textarea "}"
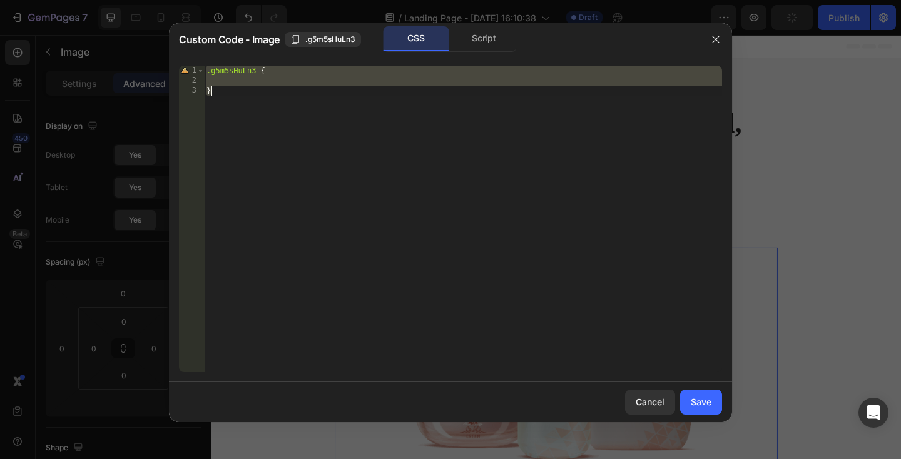
paste textarea
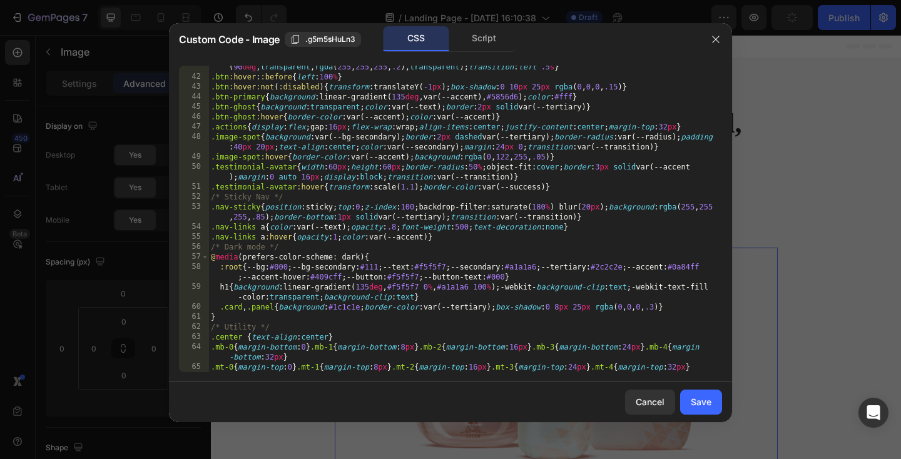
scroll to position [525, 0]
click at [698, 401] on div "Save" at bounding box center [701, 402] width 21 height 13
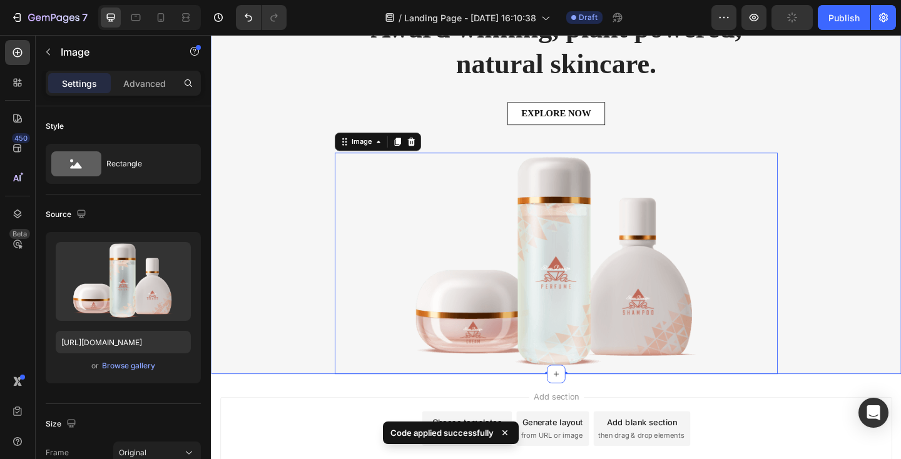
scroll to position [0, 0]
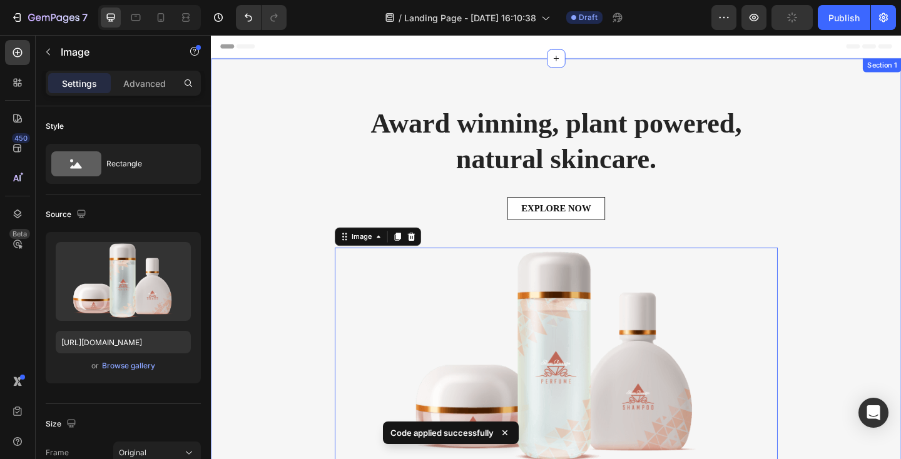
click at [326, 242] on div "Award winning, plant powered, natural skincare. Heading EXPLORE NOW Button Imag…" at bounding box center [586, 309] width 732 height 397
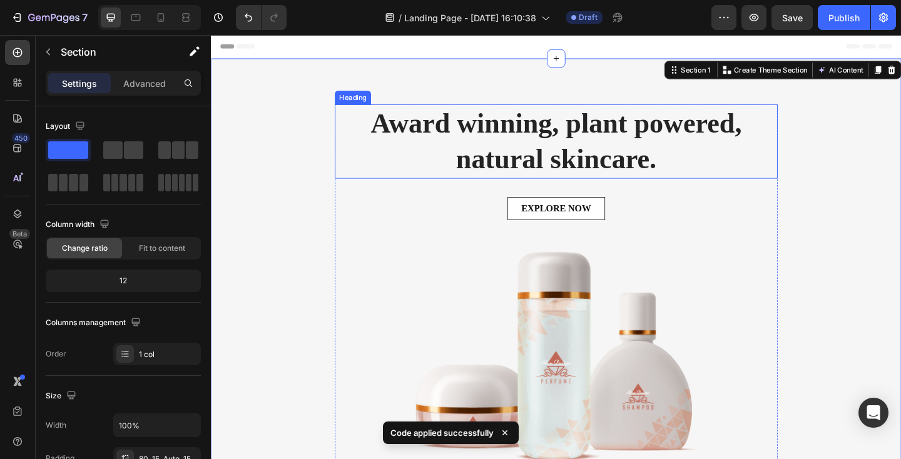
click at [409, 148] on p "Award winning, plant powered, natural skincare." at bounding box center [587, 151] width 480 height 78
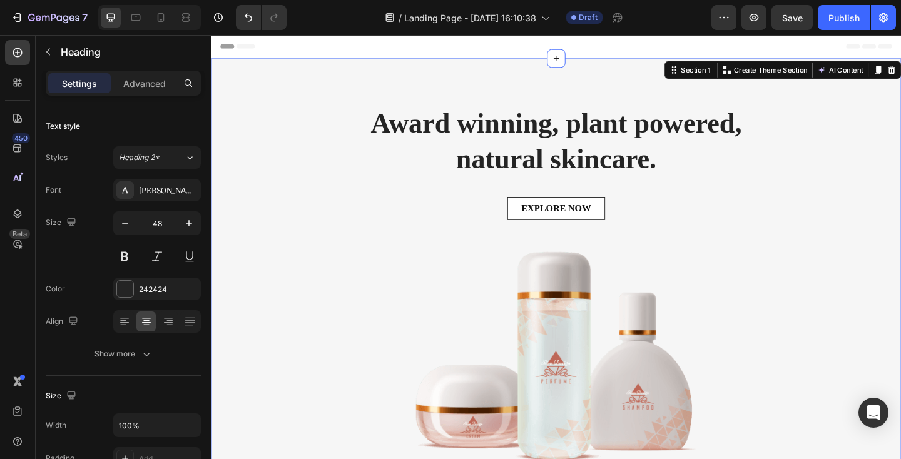
click at [312, 126] on div "Award winning, plant powered, natural skincare. Heading EXPLORE NOW Button Imag…" at bounding box center [586, 309] width 732 height 397
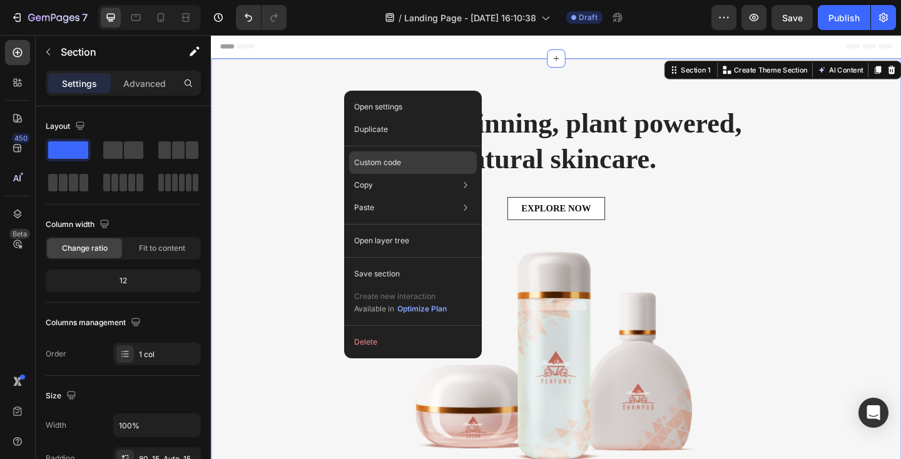
click at [385, 167] on p "Custom code" at bounding box center [377, 162] width 47 height 11
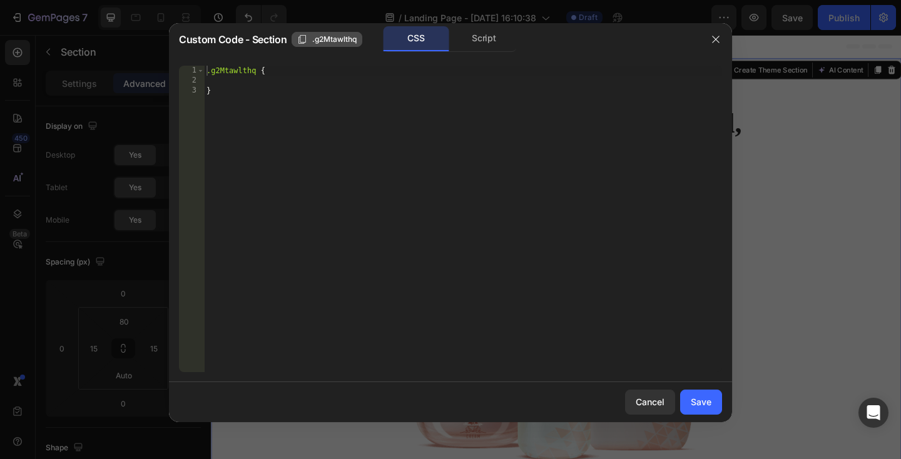
click at [336, 43] on span ".g2Mtawlthq" at bounding box center [334, 39] width 44 height 11
click at [421, 44] on div "CSS" at bounding box center [417, 38] width 66 height 25
click at [360, 108] on div ".g2Mtawlthq { }" at bounding box center [463, 229] width 518 height 327
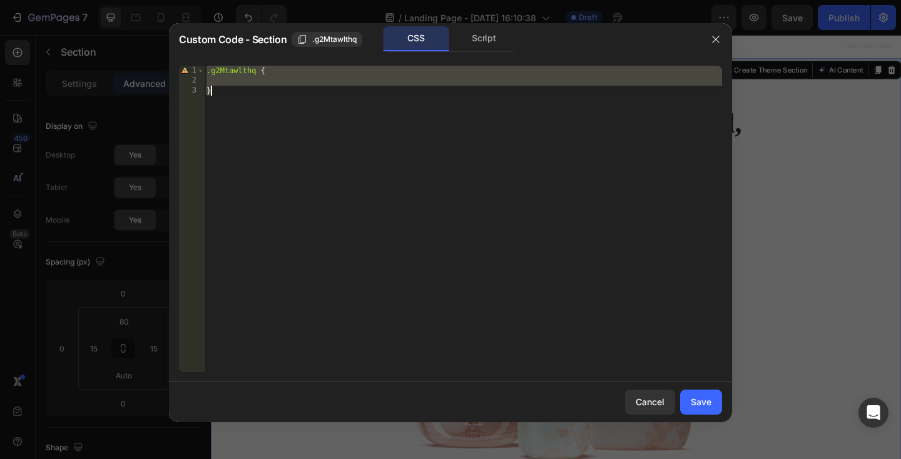
paste textarea ".g2Mtawlthq"
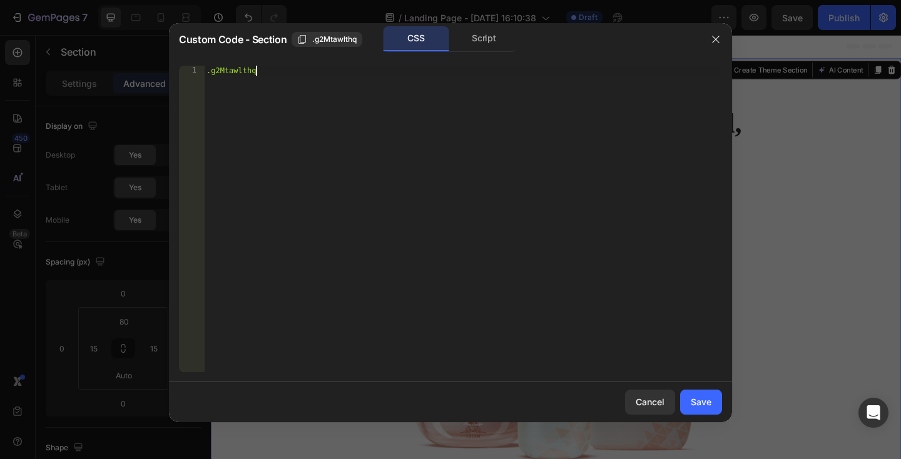
paste textarea ".g2Mtawlthq"
type textarea ".g2Mtawlthq"
click at [403, 184] on div ".g2Mtawlthq" at bounding box center [463, 229] width 518 height 327
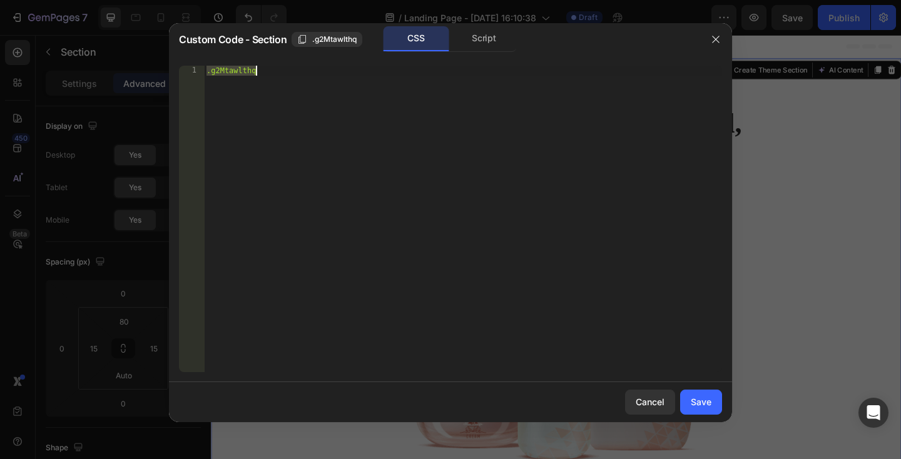
paste textarea
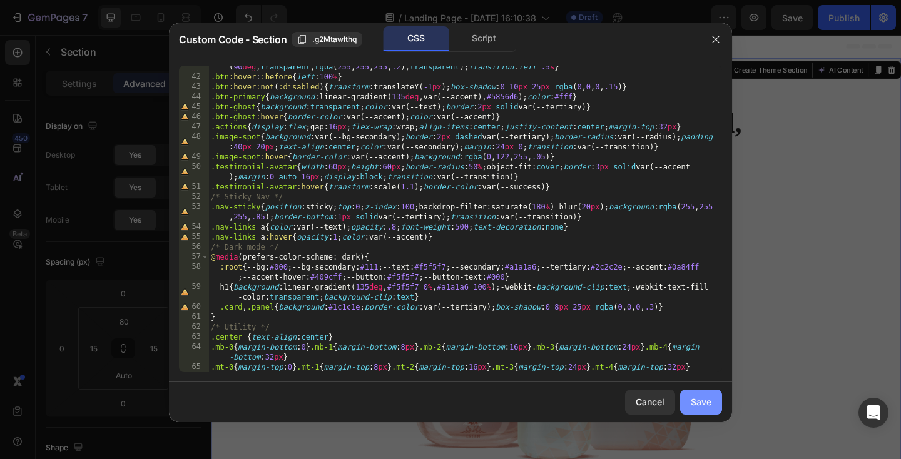
click at [697, 394] on button "Save" at bounding box center [701, 402] width 42 height 25
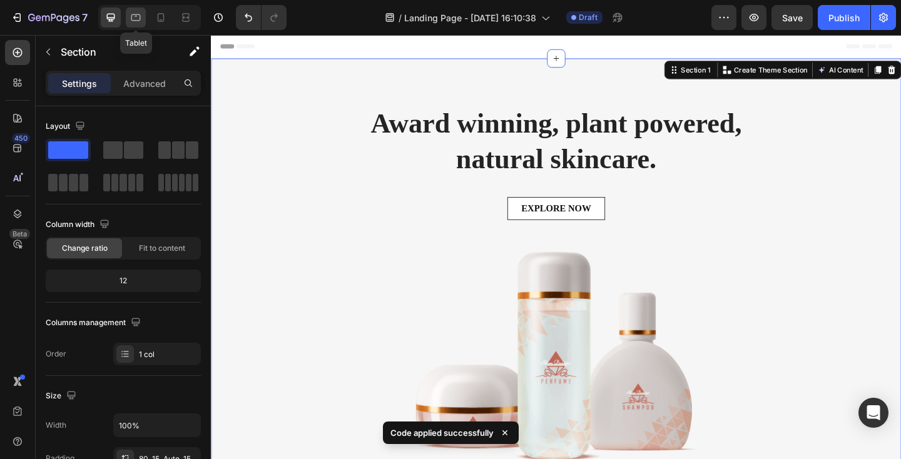
click at [136, 14] on icon at bounding box center [136, 17] width 13 height 13
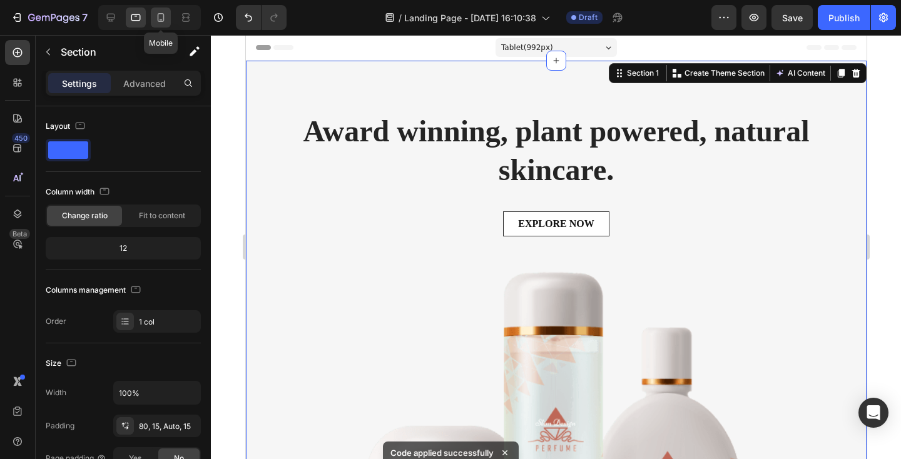
click at [155, 14] on icon at bounding box center [161, 17] width 13 height 13
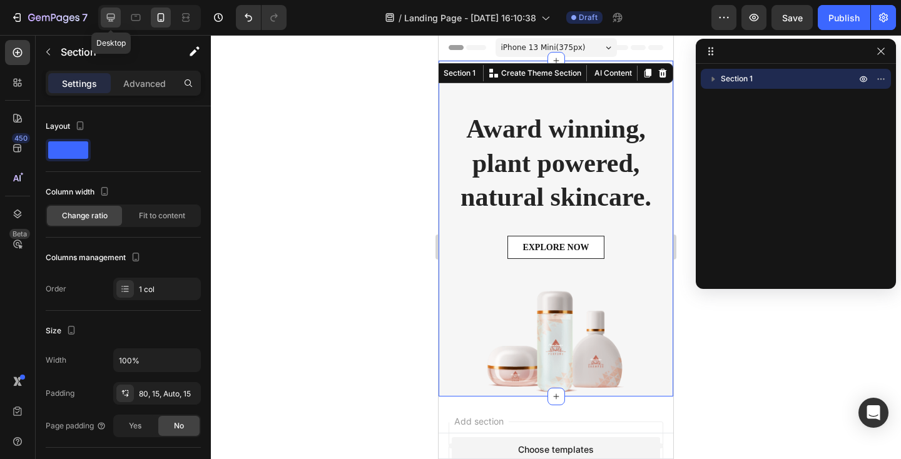
click at [110, 16] on icon at bounding box center [111, 17] width 13 height 13
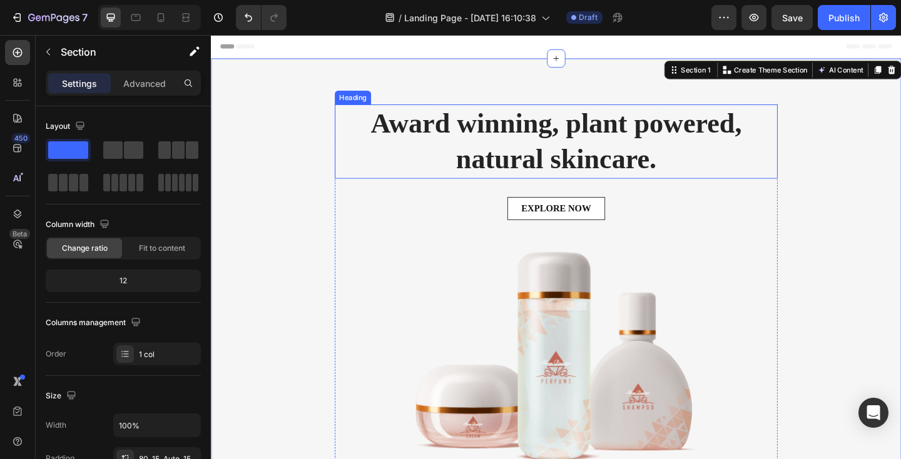
click at [477, 154] on p "Award winning, plant powered, natural skincare." at bounding box center [587, 151] width 480 height 78
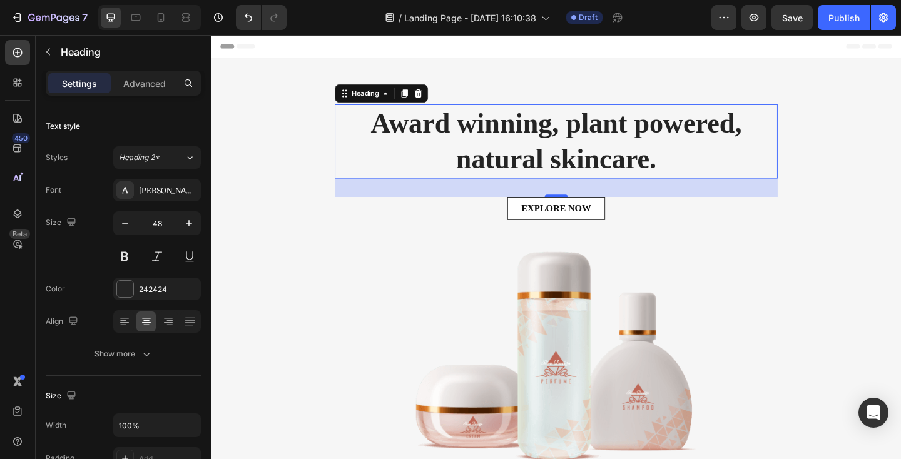
click at [386, 143] on p "Award winning, plant powered, natural skincare." at bounding box center [587, 151] width 480 height 78
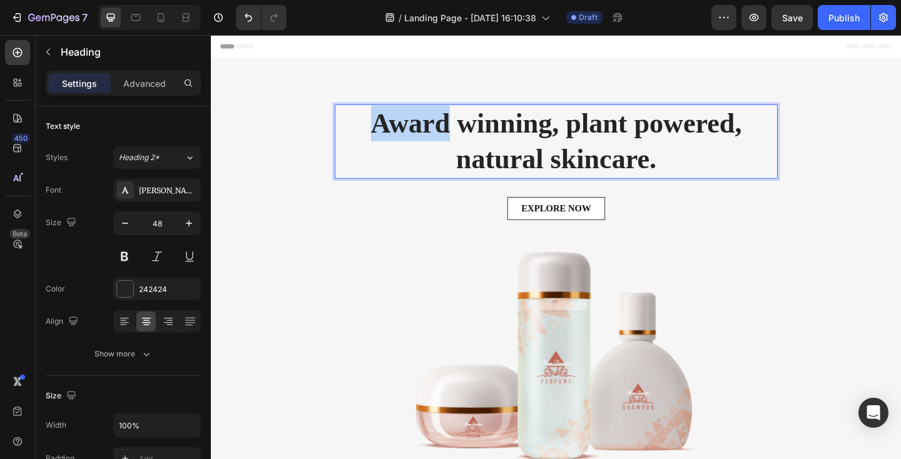
click at [386, 143] on p "Award winning, plant powered, natural skincare." at bounding box center [587, 151] width 480 height 78
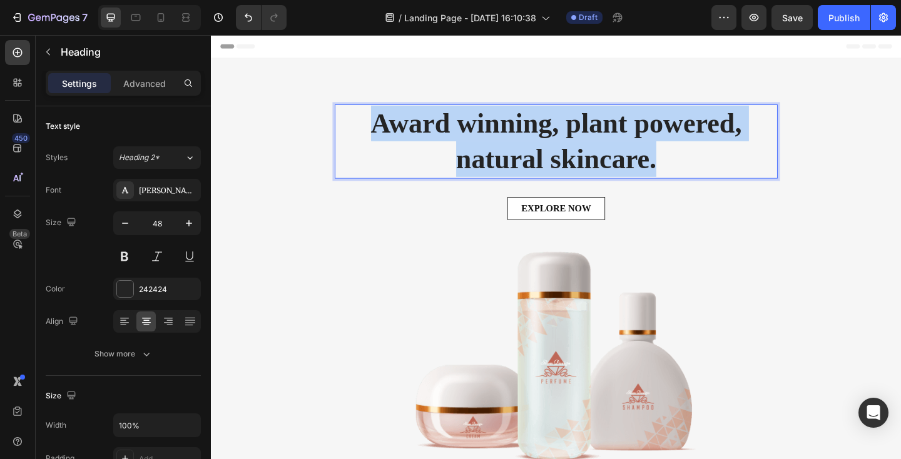
click at [386, 143] on p "Award winning, plant powered, natural skincare." at bounding box center [587, 151] width 480 height 78
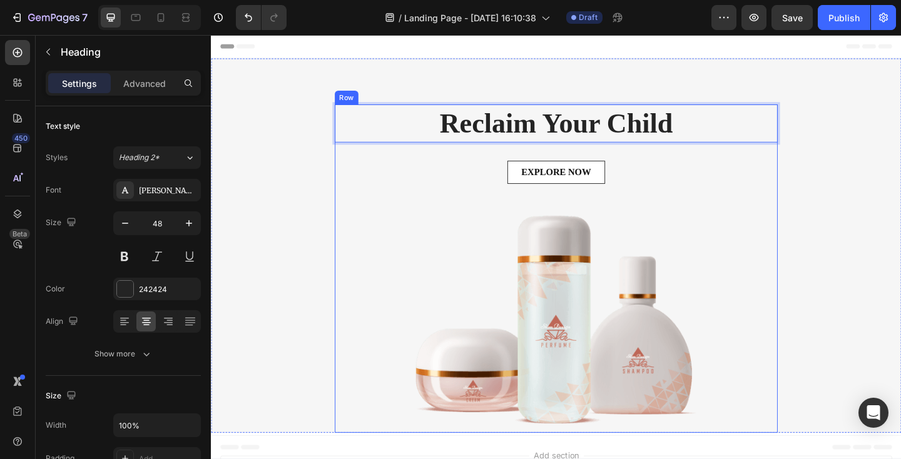
click at [352, 208] on div "EXPLORE NOW Button" at bounding box center [587, 199] width 482 height 55
click at [503, 147] on strong "Reclaim Your Child" at bounding box center [586, 131] width 254 height 33
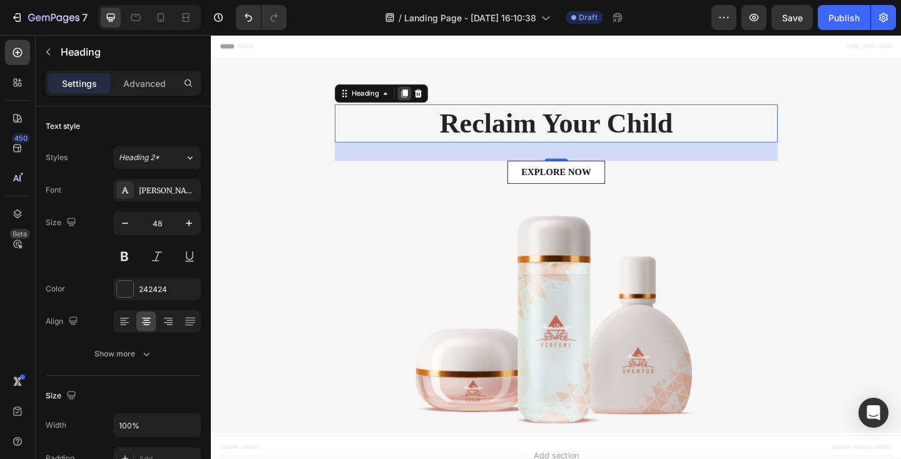
click at [420, 100] on icon at bounding box center [421, 99] width 7 height 9
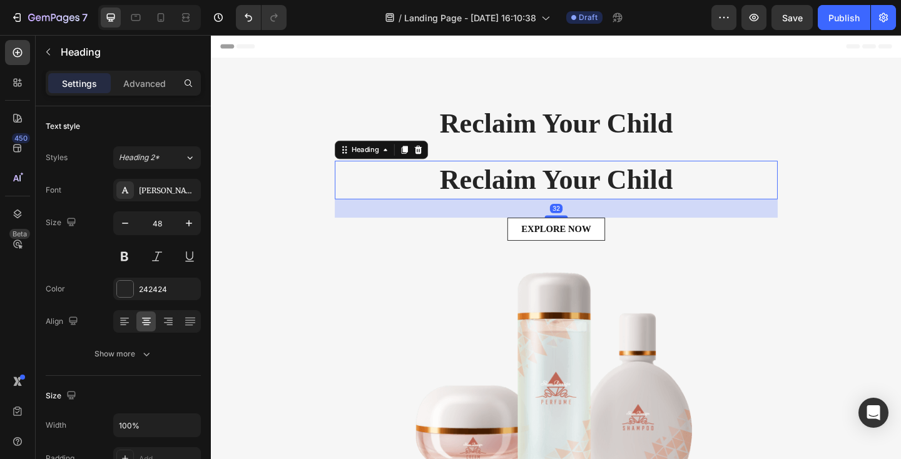
click at [438, 187] on h2 "Reclaim Your Child" at bounding box center [587, 192] width 482 height 41
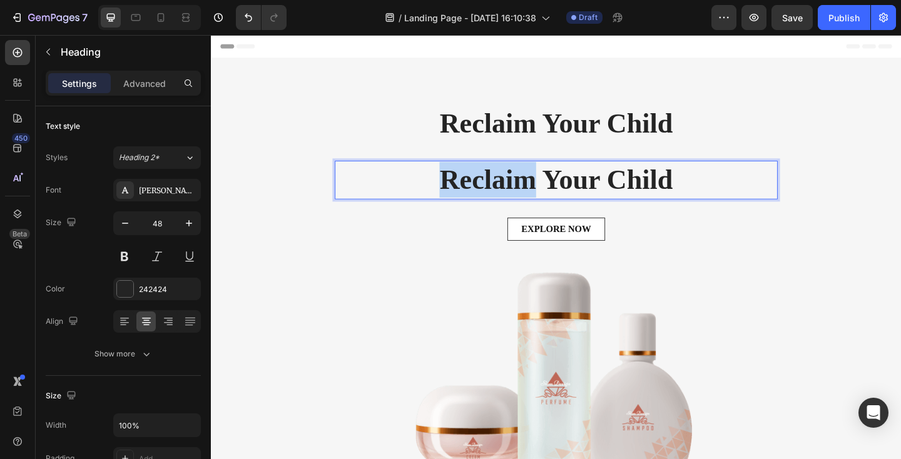
click at [438, 187] on p "Reclaim Your Child" at bounding box center [587, 192] width 480 height 39
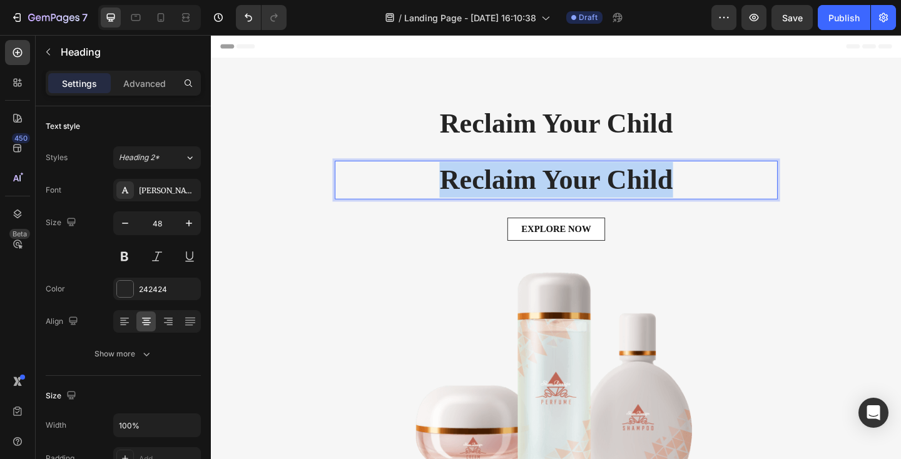
click at [438, 187] on p "Reclaim Your Child" at bounding box center [587, 192] width 480 height 39
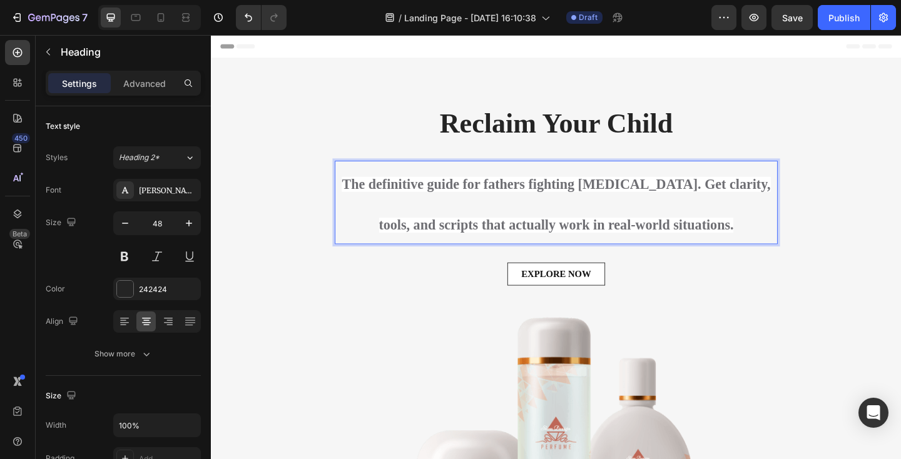
click at [434, 202] on span "The definitive guide for fathers fighting [MEDICAL_DATA]. Get clarity, tools, a…" at bounding box center [586, 220] width 466 height 60
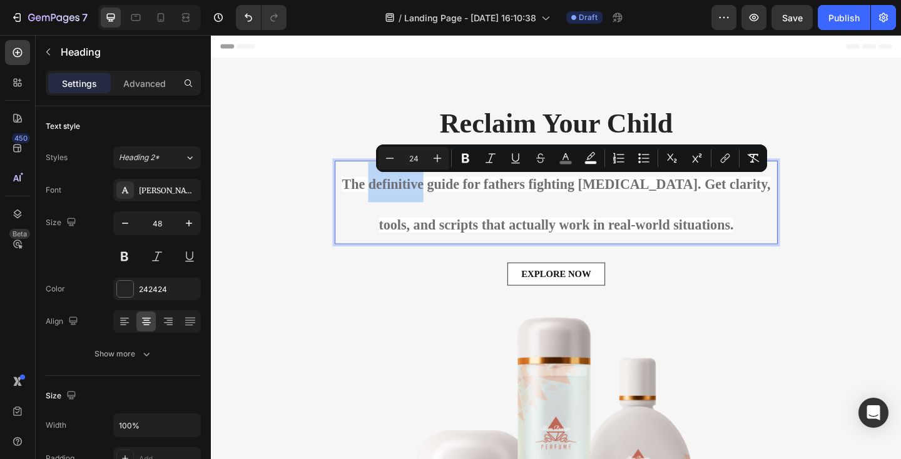
click at [434, 202] on span "The definitive guide for fathers fighting [MEDICAL_DATA]. Get clarity, tools, a…" at bounding box center [586, 220] width 466 height 60
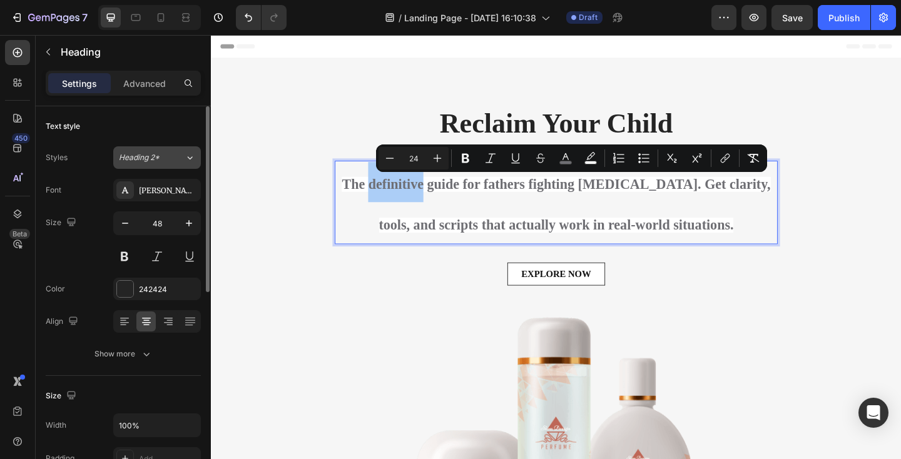
click at [173, 155] on div "Heading 2*" at bounding box center [152, 157] width 66 height 11
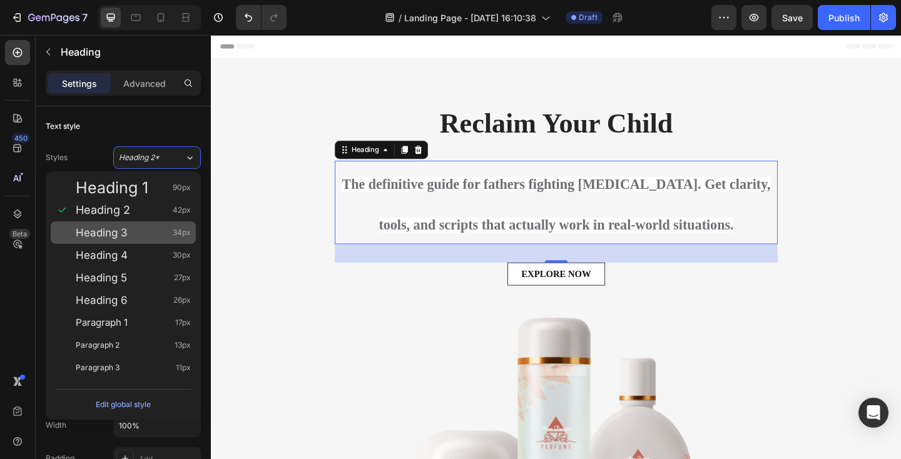
click at [145, 227] on div "Heading 3 34px" at bounding box center [133, 233] width 115 height 13
type input "34"
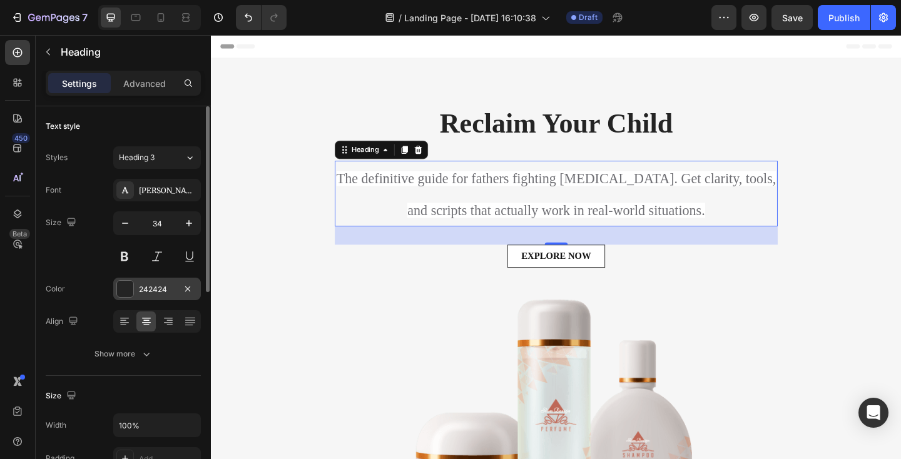
click at [131, 287] on div at bounding box center [125, 289] width 16 height 16
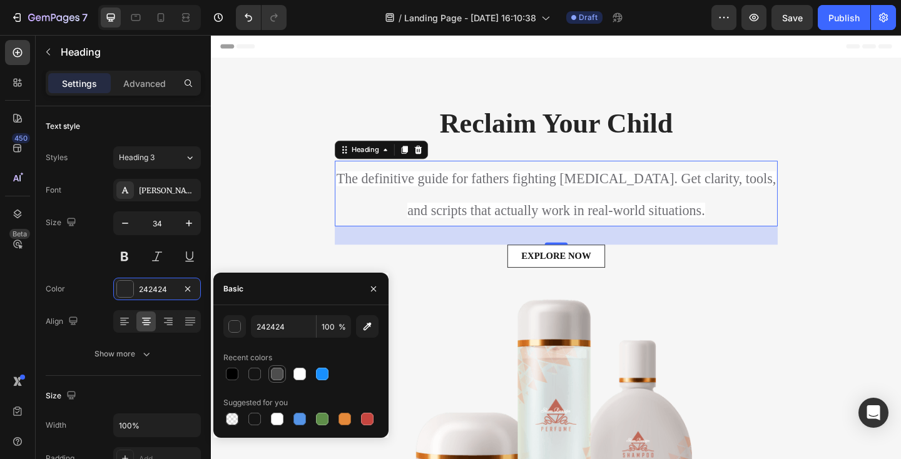
click at [281, 376] on div at bounding box center [277, 374] width 13 height 13
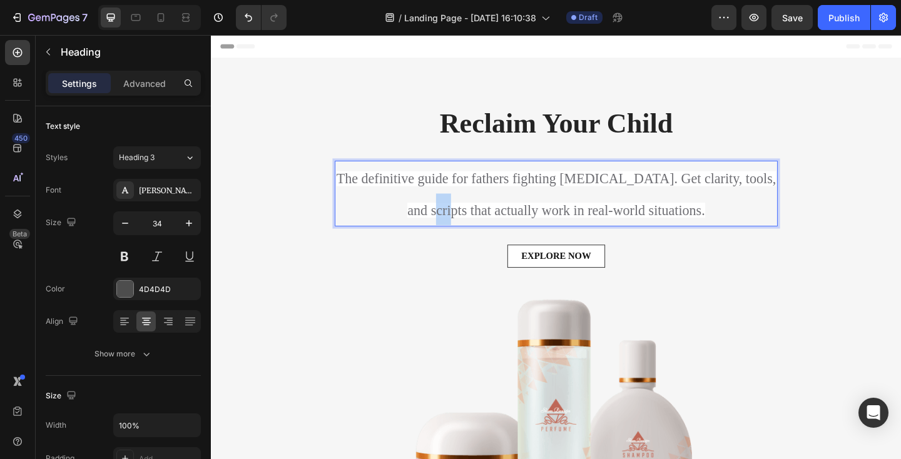
click at [381, 228] on p "The definitive guide for fathers fighting [MEDICAL_DATA]. Get clarity, tools, a…" at bounding box center [587, 207] width 480 height 69
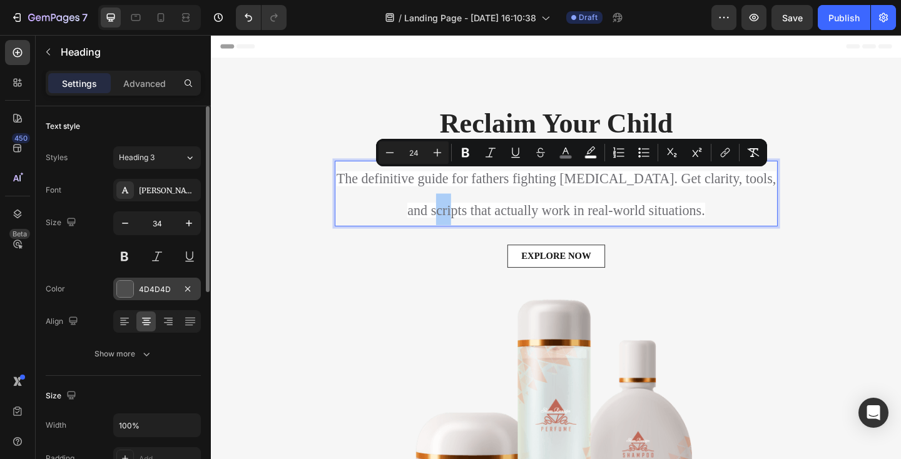
click at [129, 287] on div at bounding box center [125, 289] width 16 height 16
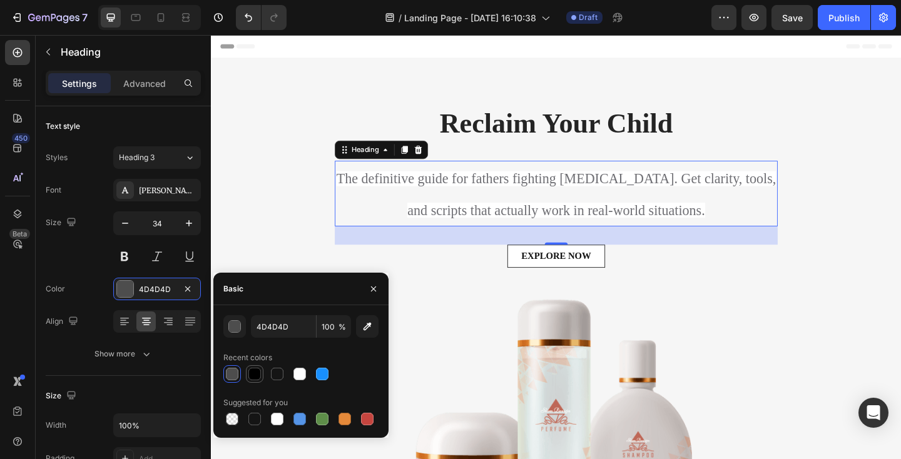
click at [259, 380] on div at bounding box center [254, 374] width 15 height 15
type input "000000"
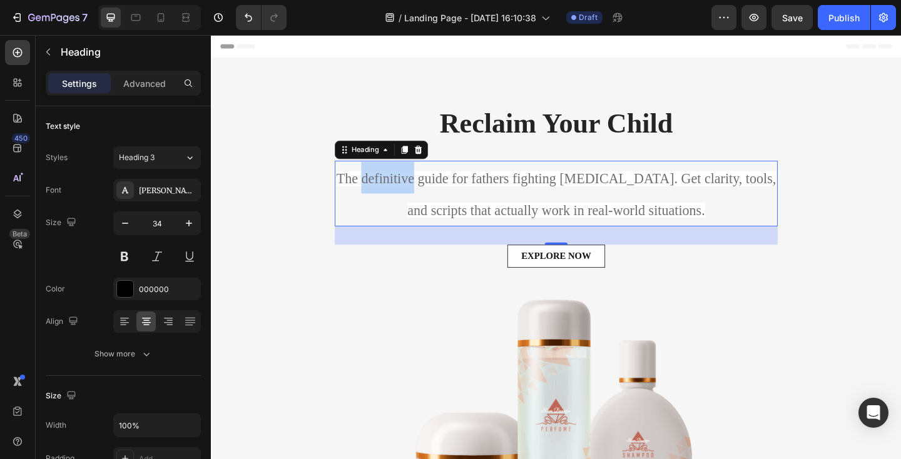
click at [407, 183] on span "The definitive guide for fathers fighting [MEDICAL_DATA]. Get clarity, tools, a…" at bounding box center [586, 208] width 478 height 51
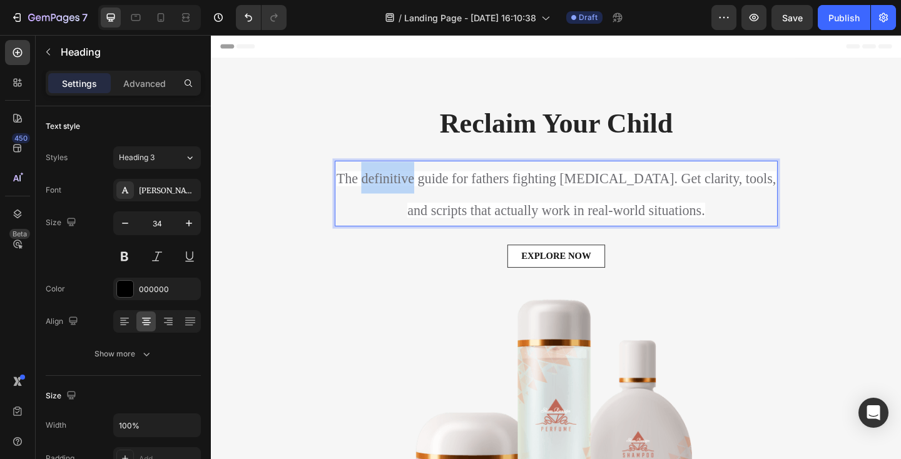
click at [407, 183] on span "The definitive guide for fathers fighting [MEDICAL_DATA]. Get clarity, tools, a…" at bounding box center [586, 208] width 478 height 51
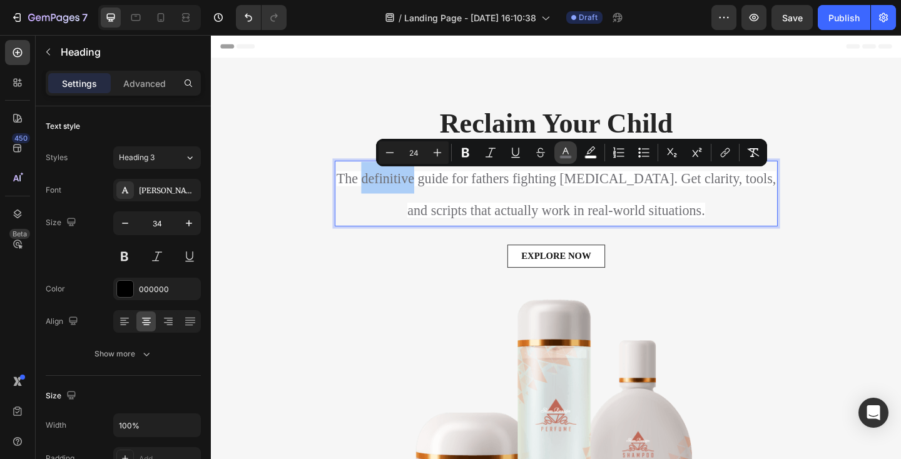
click at [565, 156] on rect "Editor contextual toolbar" at bounding box center [566, 157] width 12 height 3
type input "6E6E73"
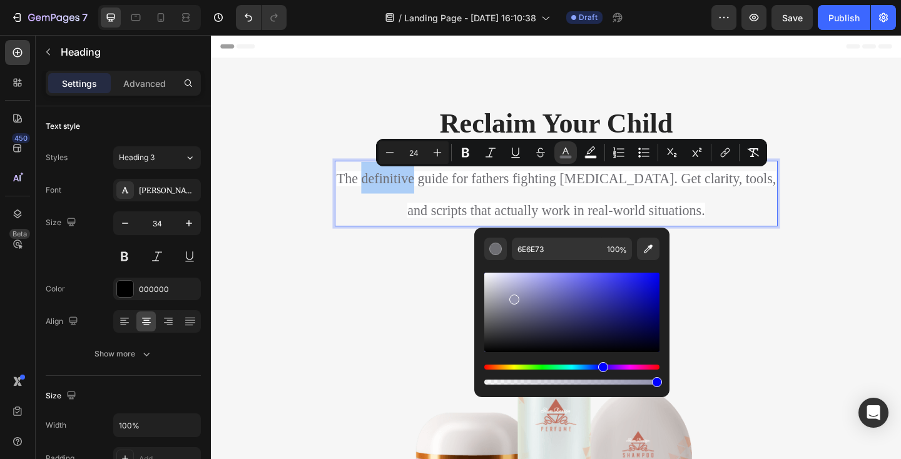
click at [514, 297] on div "Editor contextual toolbar" at bounding box center [572, 313] width 175 height 80
type input "9393AF"
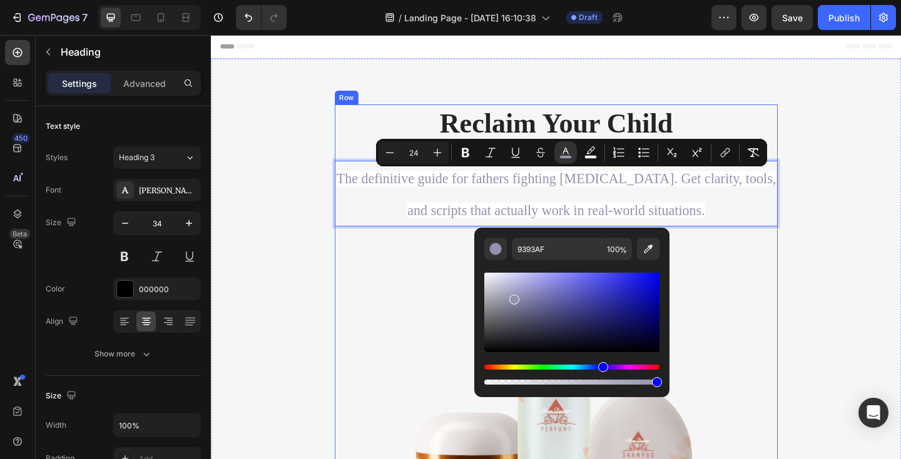
click at [317, 277] on div "⁠⁠⁠⁠⁠⁠⁠ Reclaim Your Child Heading The definitive guide for fathers fighting pa…" at bounding box center [586, 335] width 732 height 449
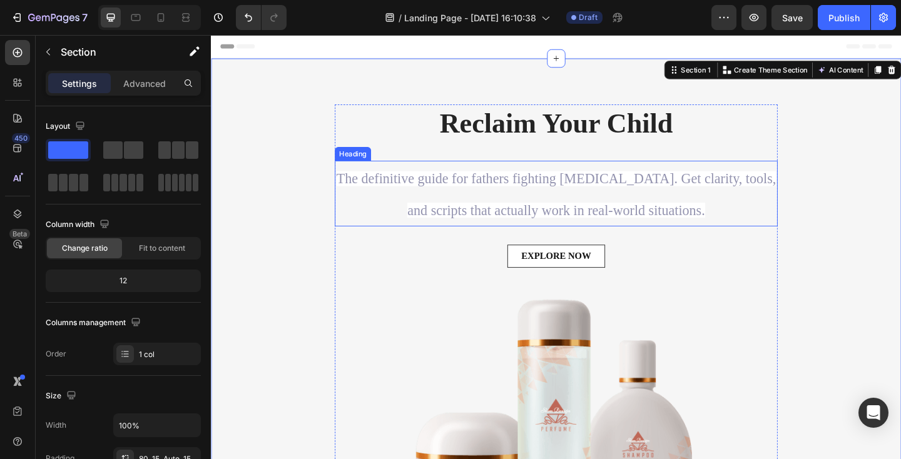
click at [428, 209] on p "⁠⁠⁠⁠⁠⁠⁠ The definitive guide for fathers fighting parental alienation. Get clar…" at bounding box center [587, 207] width 480 height 69
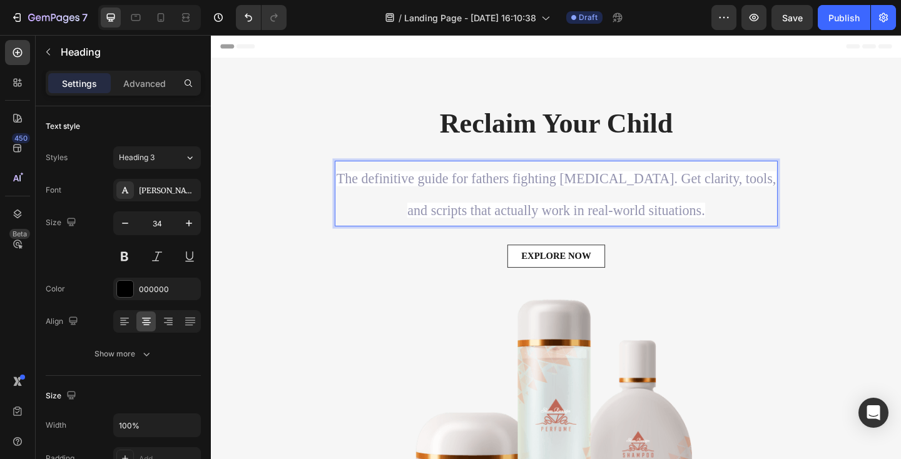
click at [474, 218] on span "The definitive guide for fathers fighting [MEDICAL_DATA]. Get clarity, tools, a…" at bounding box center [586, 208] width 478 height 51
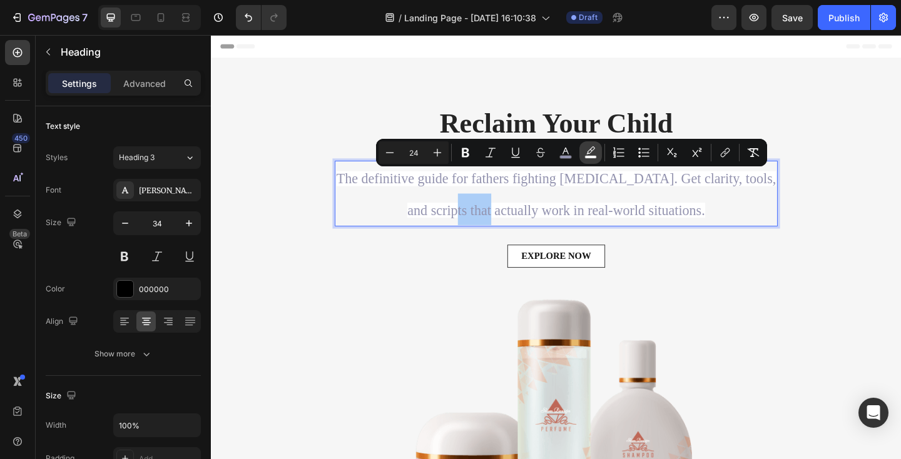
click at [593, 149] on icon "Editor contextual toolbar" at bounding box center [591, 150] width 9 height 8
type input "FFFFFF"
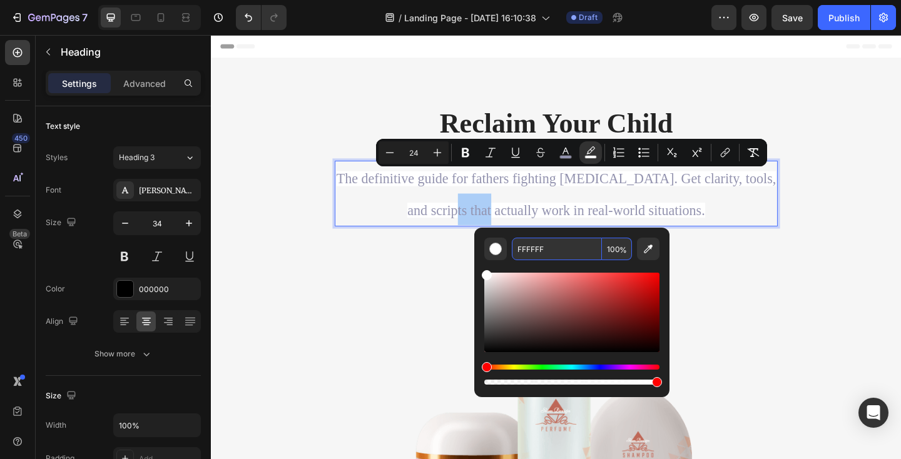
click at [566, 250] on input "FFFFFF" at bounding box center [557, 249] width 90 height 23
type input "FFFFFF"
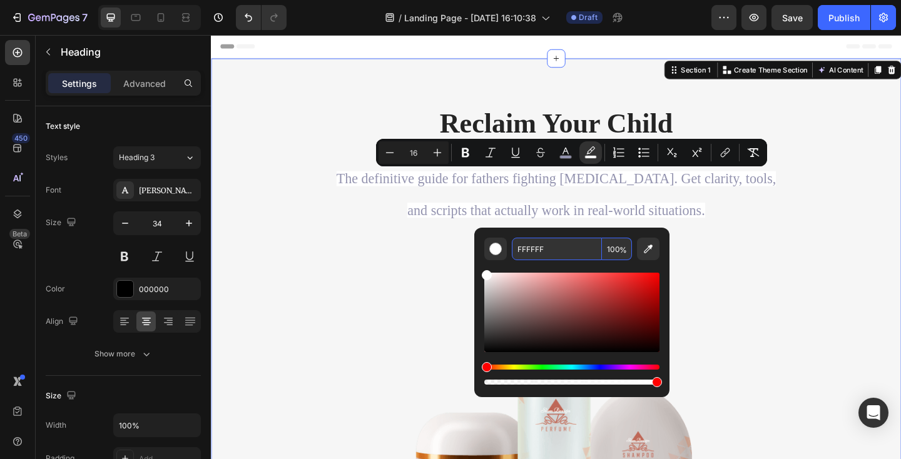
click at [297, 285] on div "⁠⁠⁠⁠⁠⁠⁠ Reclaim Your Child Heading ⁠⁠⁠⁠⁠⁠⁠ The definitive guide for fathers fig…" at bounding box center [586, 335] width 732 height 449
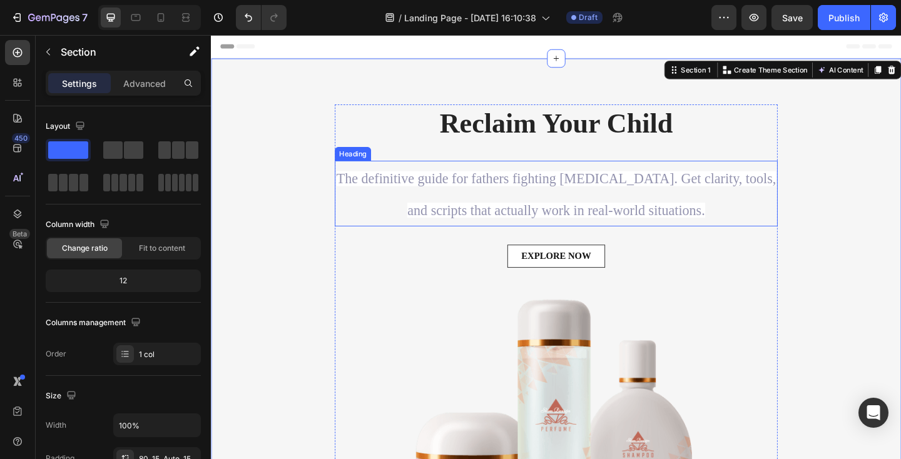
click at [427, 215] on p "⁠⁠⁠⁠⁠⁠⁠ The definitive guide for fathers fighting parental alienation. Get clar…" at bounding box center [587, 207] width 480 height 69
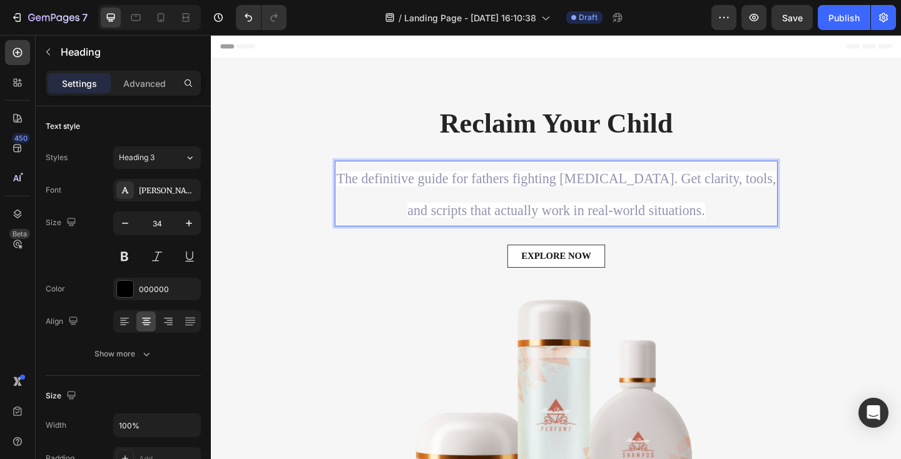
click at [427, 215] on p "The definitive guide for fathers fighting [MEDICAL_DATA]. Get clarity, tools, a…" at bounding box center [587, 207] width 480 height 69
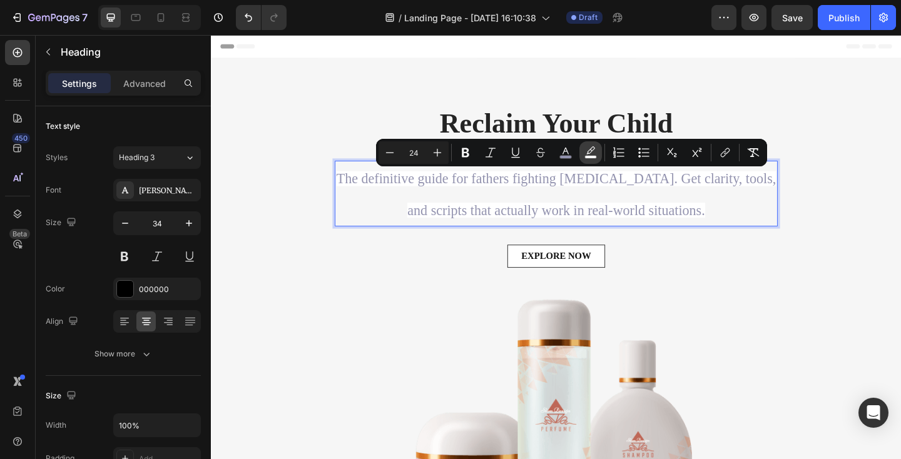
click at [592, 153] on icon "Editor contextual toolbar" at bounding box center [591, 152] width 13 height 13
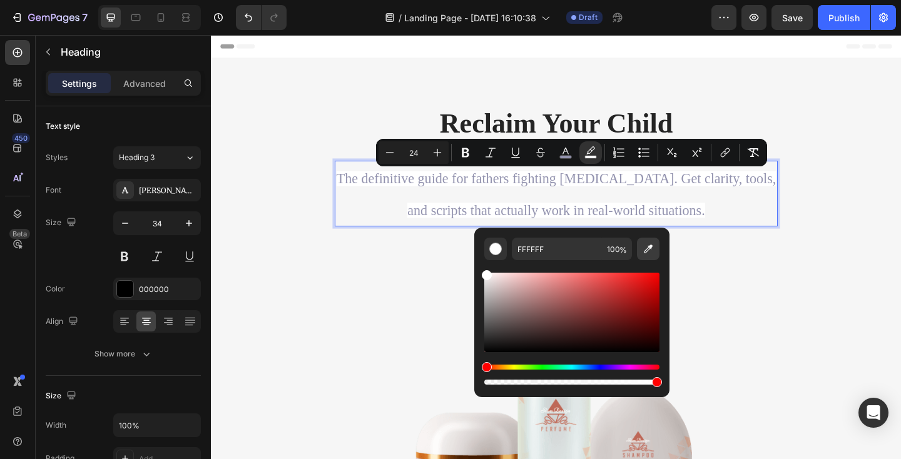
click at [649, 252] on icon "Editor contextual toolbar" at bounding box center [648, 249] width 13 height 13
type input "F6F6F6"
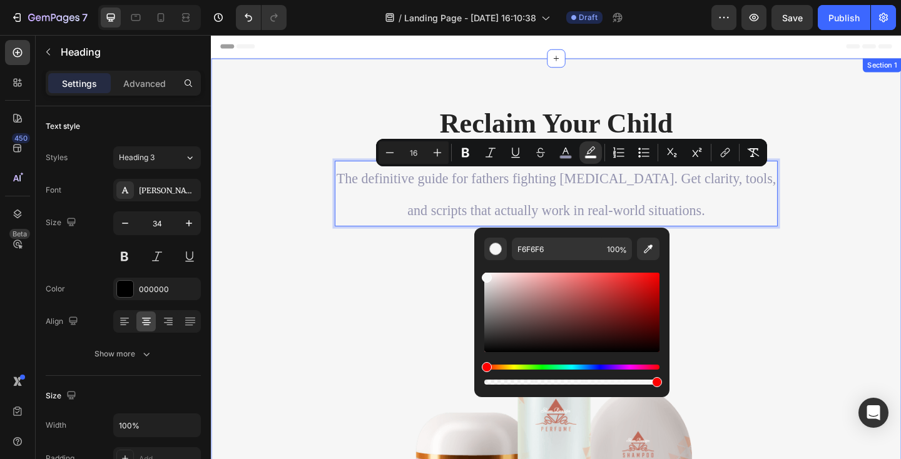
click at [312, 286] on div "⁠⁠⁠⁠⁠⁠⁠ Reclaim Your Child Heading The definitive guide for fathers fighting pa…" at bounding box center [586, 335] width 732 height 449
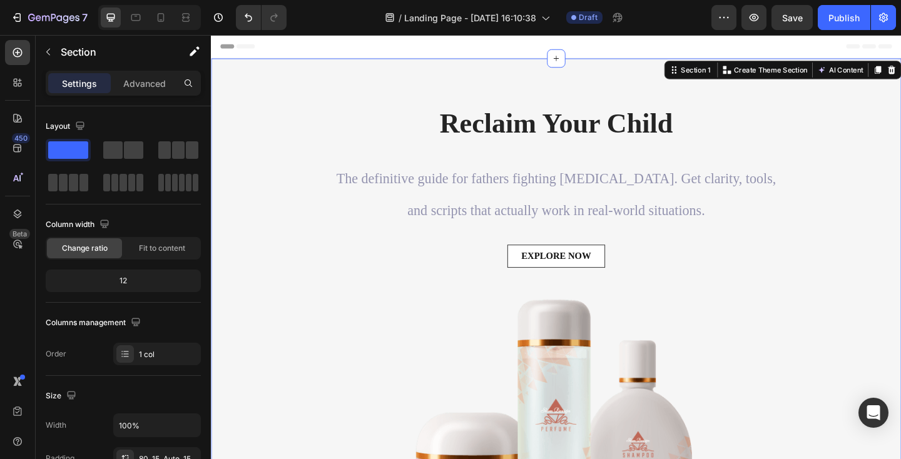
click at [312, 220] on div "⁠⁠⁠⁠⁠⁠⁠ Reclaim Your Child Heading ⁠⁠⁠⁠⁠⁠⁠ The definitive guide for fathers fig…" at bounding box center [586, 335] width 732 height 449
click at [413, 191] on span "The definitive guide for fathers fighting [MEDICAL_DATA]. Get clarity, tools, a…" at bounding box center [586, 208] width 478 height 51
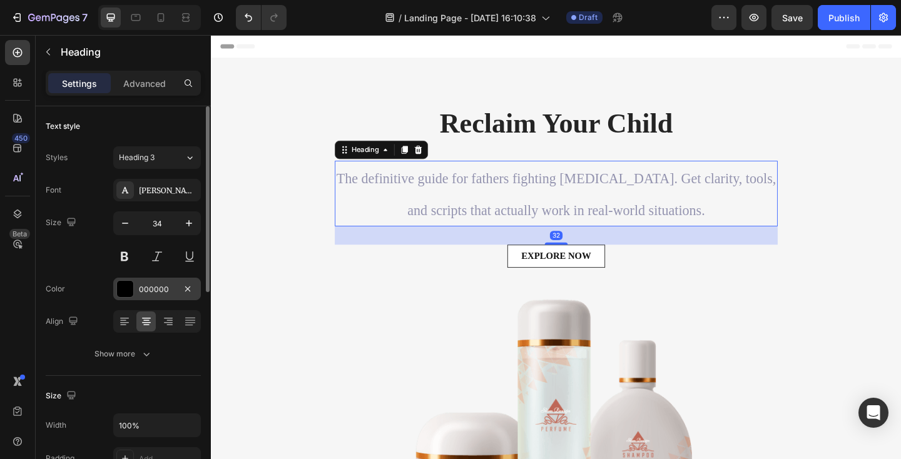
click at [130, 290] on div at bounding box center [125, 289] width 16 height 16
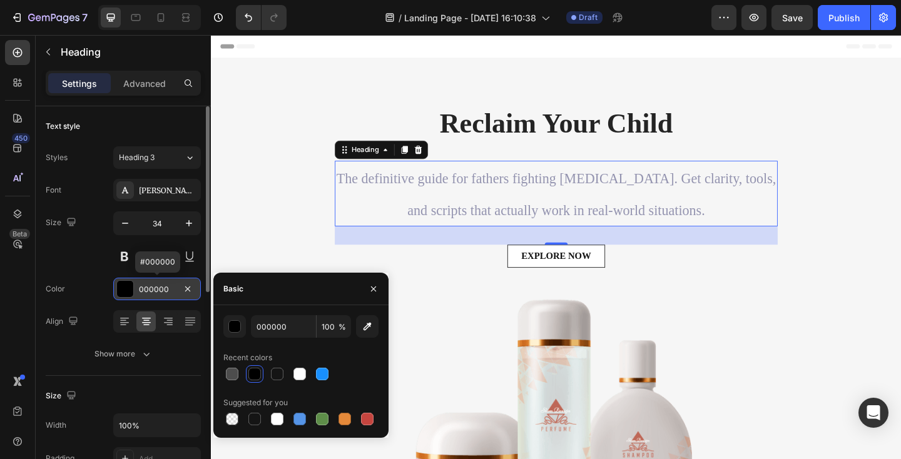
click at [130, 290] on div at bounding box center [125, 289] width 16 height 16
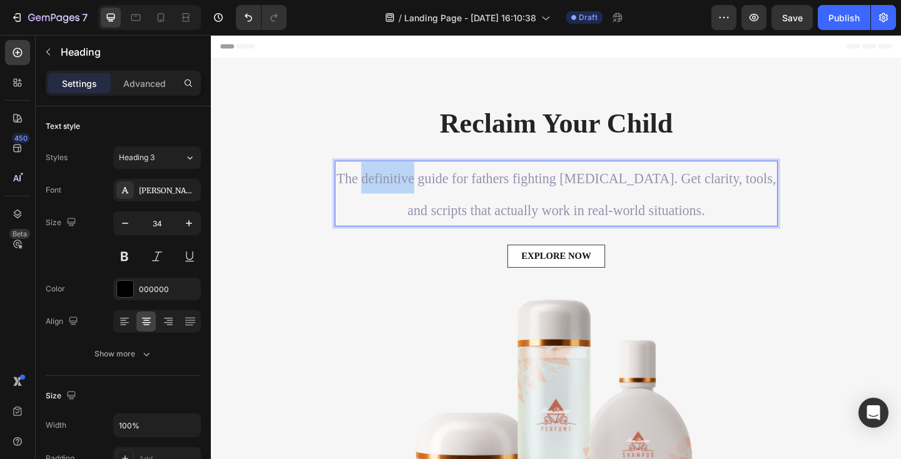
click at [409, 192] on span "The definitive guide for fathers fighting [MEDICAL_DATA]. Get clarity, tools, a…" at bounding box center [586, 208] width 478 height 51
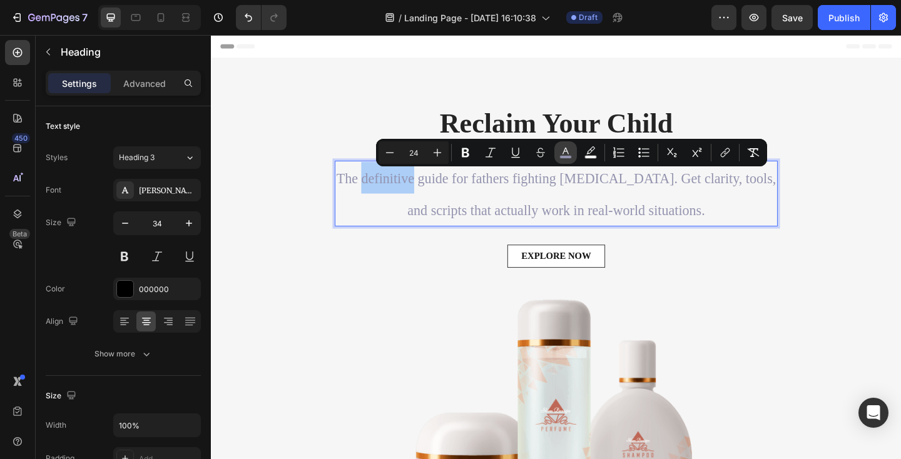
click at [563, 156] on rect "Editor contextual toolbar" at bounding box center [566, 157] width 12 height 3
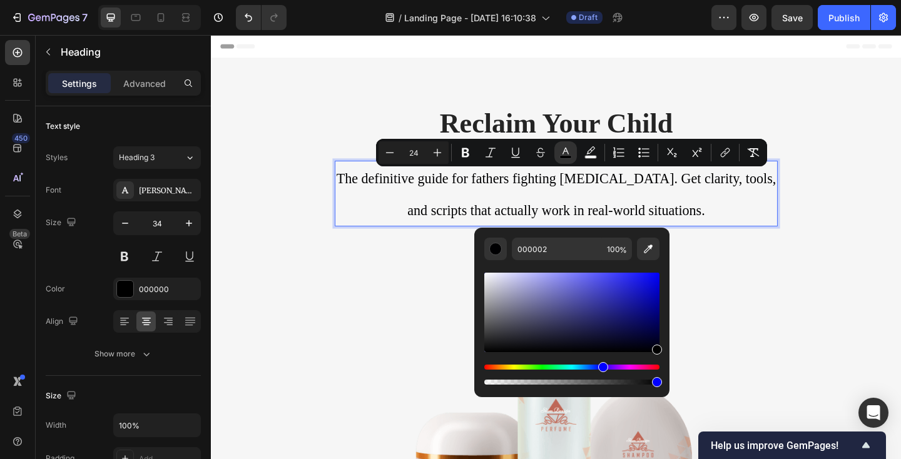
drag, startPoint x: 657, startPoint y: 351, endPoint x: 667, endPoint y: 357, distance: 11.5
click at [667, 357] on div "000002 100 %" at bounding box center [572, 308] width 195 height 160
type input "000000"
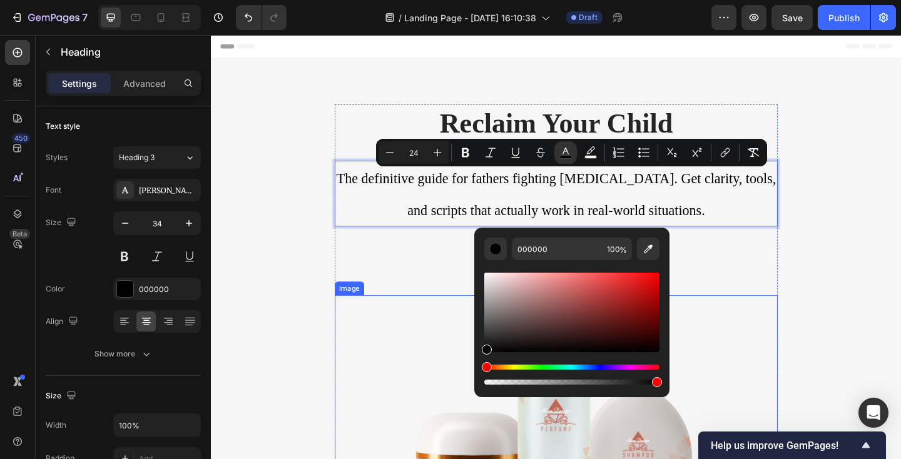
click at [802, 354] on img at bounding box center [587, 439] width 482 height 241
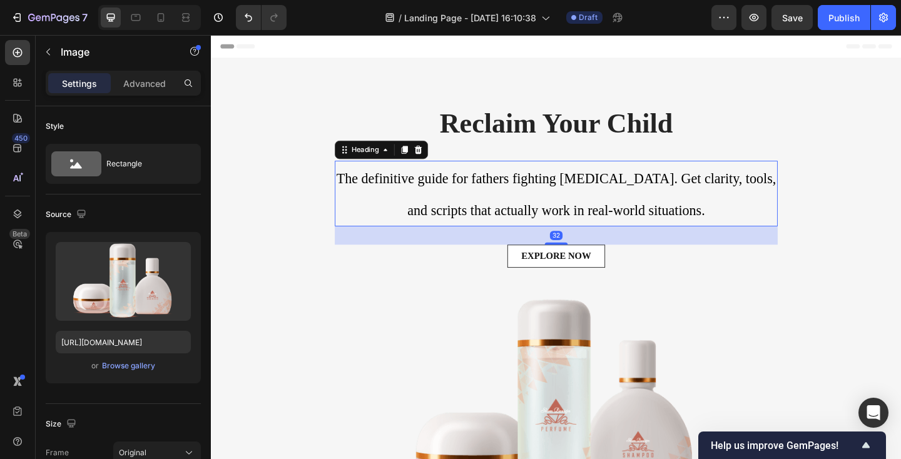
click at [716, 192] on span "The definitive guide for fathers fighting [MEDICAL_DATA]. Get clarity, tools, a…" at bounding box center [586, 208] width 478 height 51
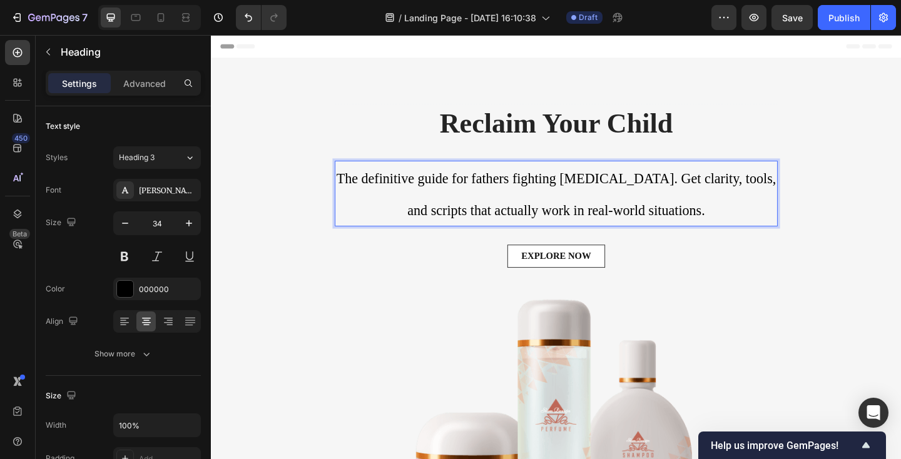
click at [716, 192] on span "The definitive guide for fathers fighting [MEDICAL_DATA]. Get clarity, tools, a…" at bounding box center [586, 208] width 478 height 51
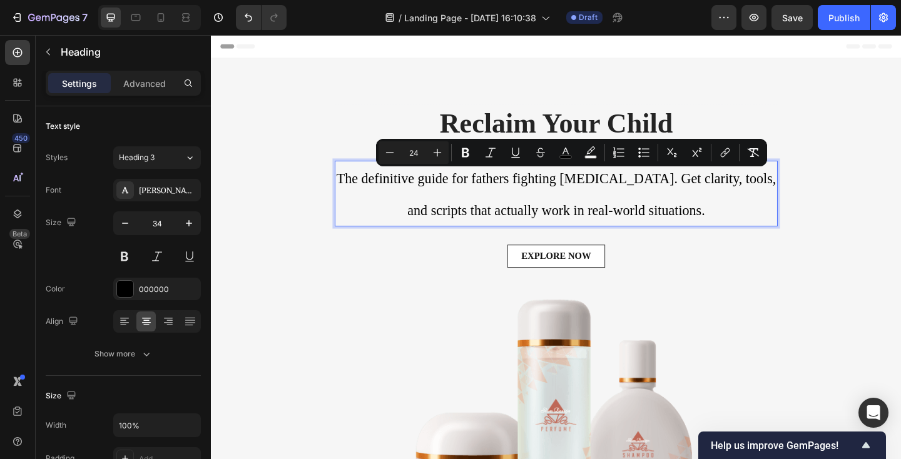
click at [716, 192] on span "The definitive guide for fathers fighting [MEDICAL_DATA]. Get clarity, tools, a…" at bounding box center [586, 208] width 478 height 51
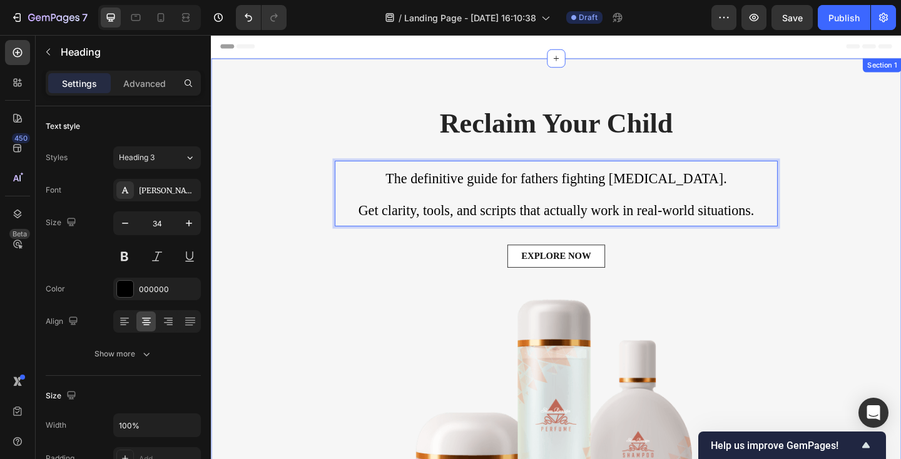
click at [315, 207] on div "⁠⁠⁠⁠⁠⁠⁠ Reclaim Your Child Heading The definitive guide for fathers fighting pa…" at bounding box center [586, 335] width 732 height 449
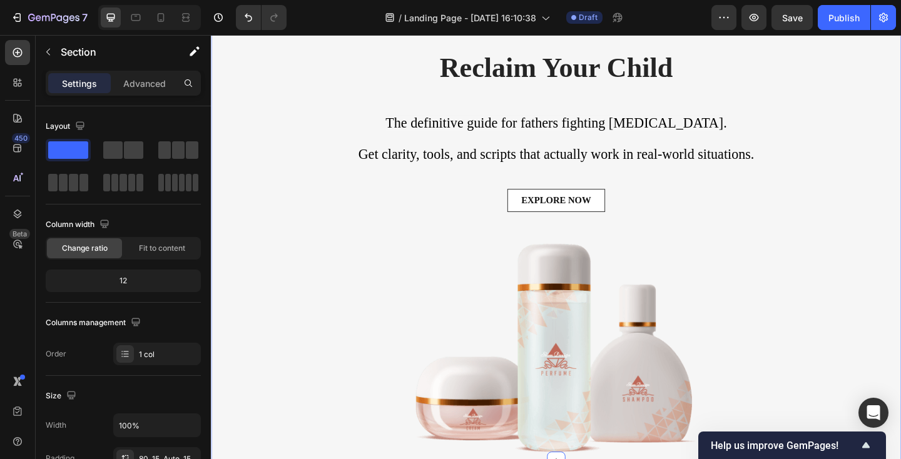
scroll to position [96, 0]
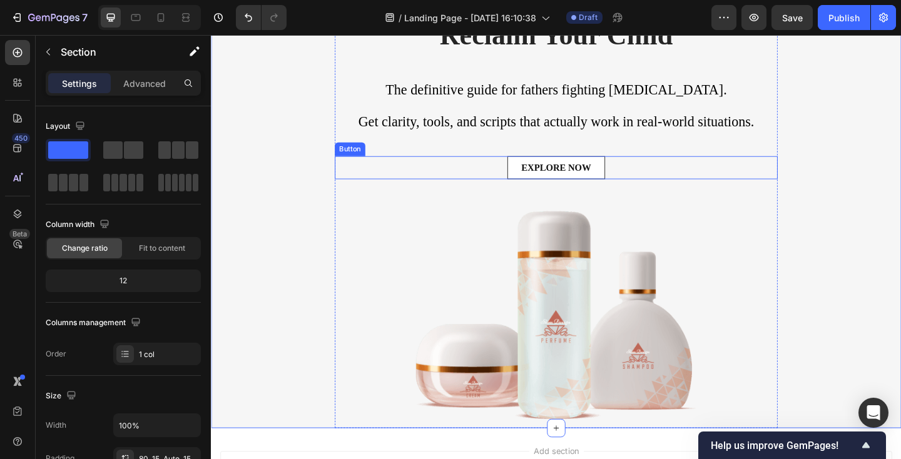
click at [486, 182] on div "EXPLORE NOW Button" at bounding box center [587, 179] width 482 height 25
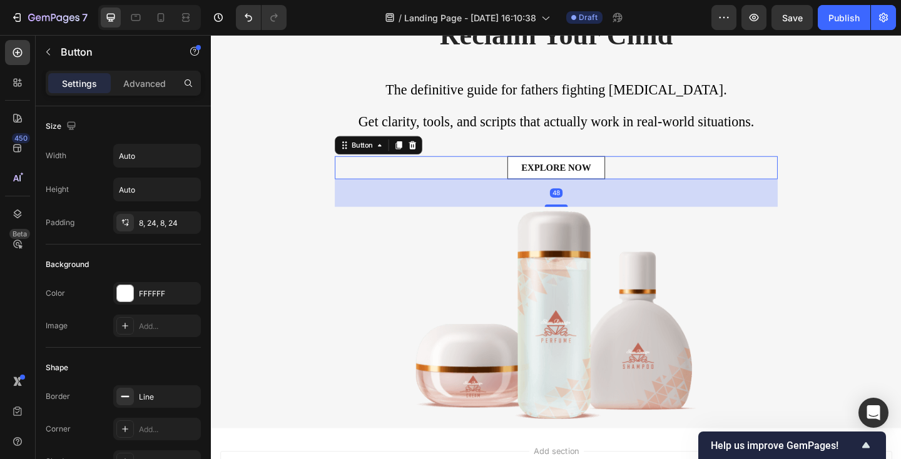
scroll to position [0, 0]
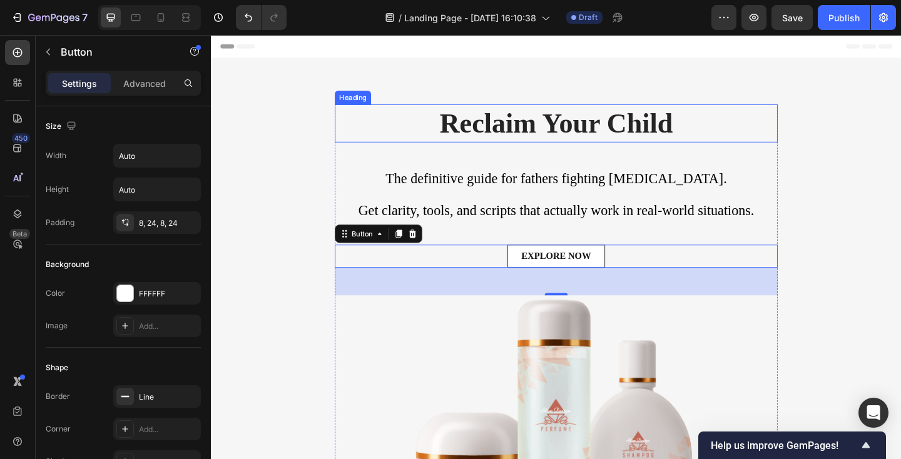
click at [503, 124] on strong "Reclaim Your Child" at bounding box center [586, 131] width 254 height 33
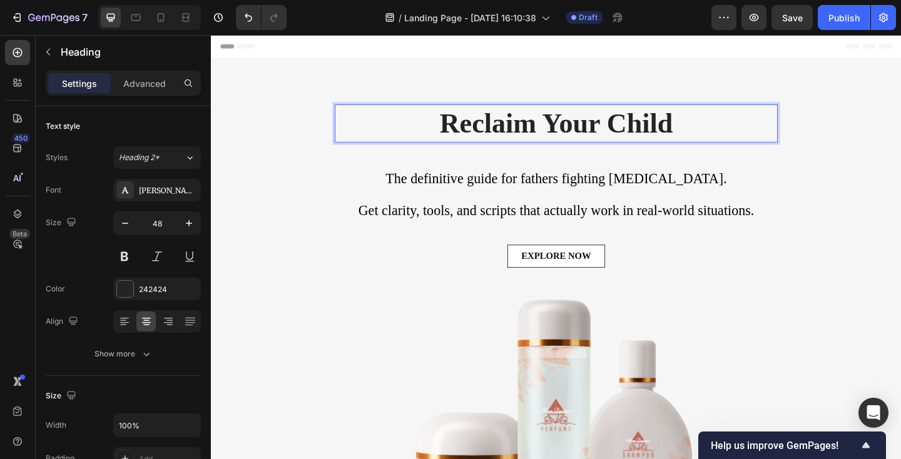
click at [503, 124] on strong "Reclaim Your Child" at bounding box center [586, 131] width 254 height 33
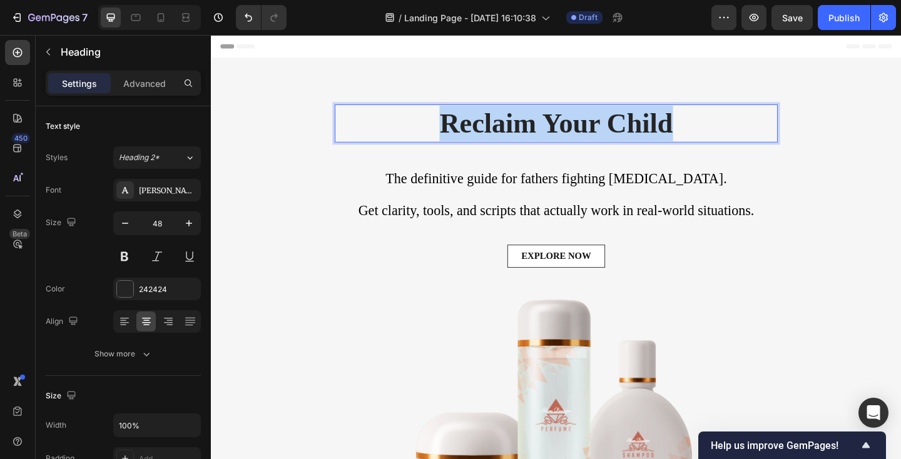
click at [503, 124] on strong "Reclaim Your Child" at bounding box center [586, 131] width 254 height 33
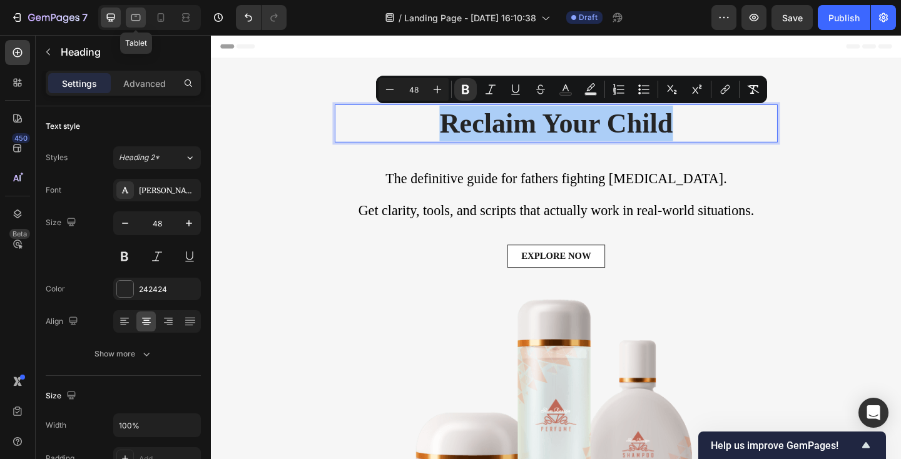
click at [130, 12] on icon at bounding box center [136, 17] width 13 height 13
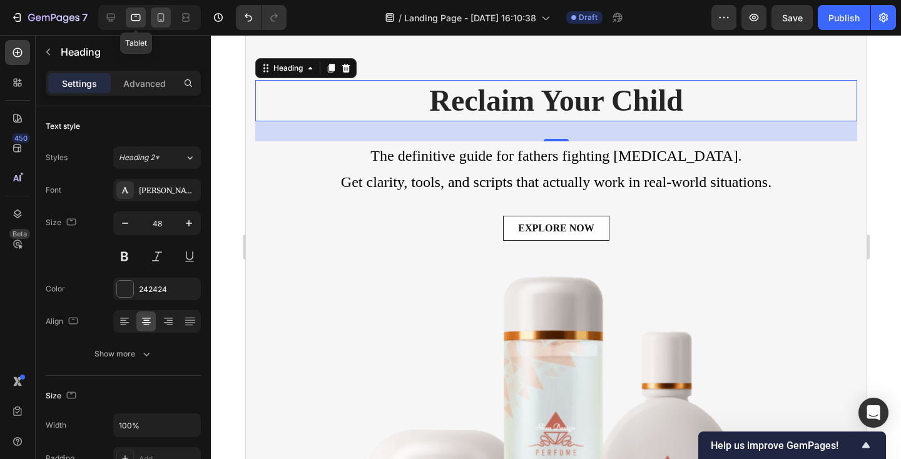
scroll to position [32, 0]
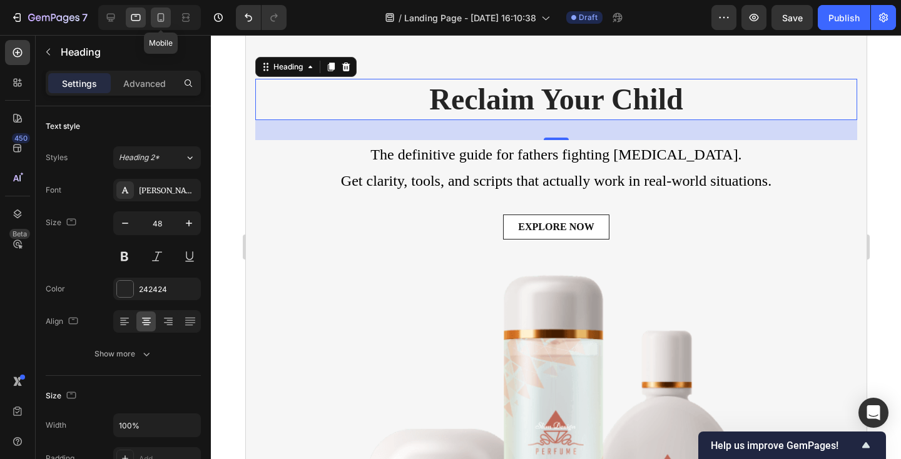
click at [157, 16] on icon at bounding box center [161, 17] width 13 height 13
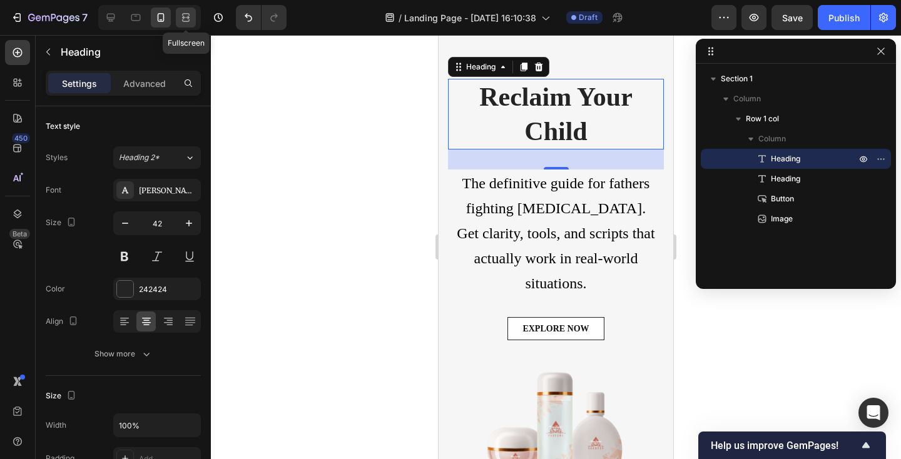
click at [183, 16] on icon at bounding box center [186, 17] width 13 height 13
type input "48"
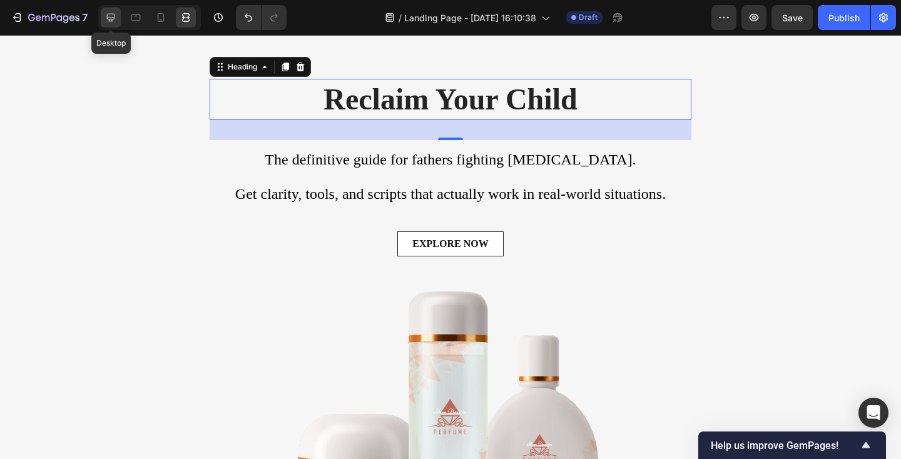
click at [119, 16] on div at bounding box center [111, 18] width 20 height 20
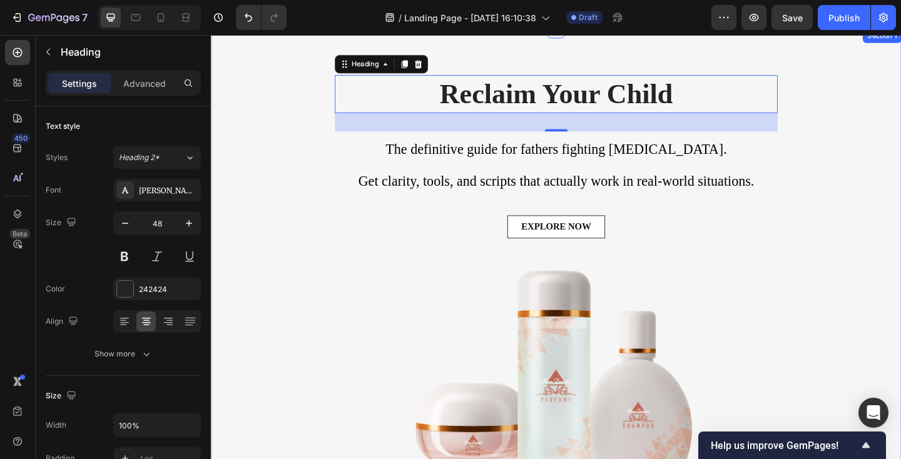
click at [294, 155] on div "⁠⁠⁠⁠⁠⁠⁠ Reclaim Your Child Heading 32 ⁠⁠⁠⁠⁠⁠⁠ The definitive guide for fathers …" at bounding box center [586, 303] width 732 height 449
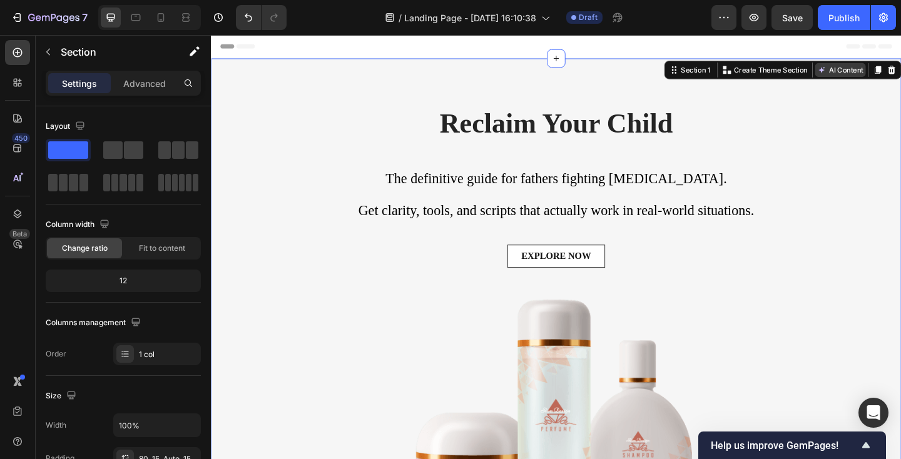
click at [901, 70] on button "AI Content" at bounding box center [895, 73] width 55 height 15
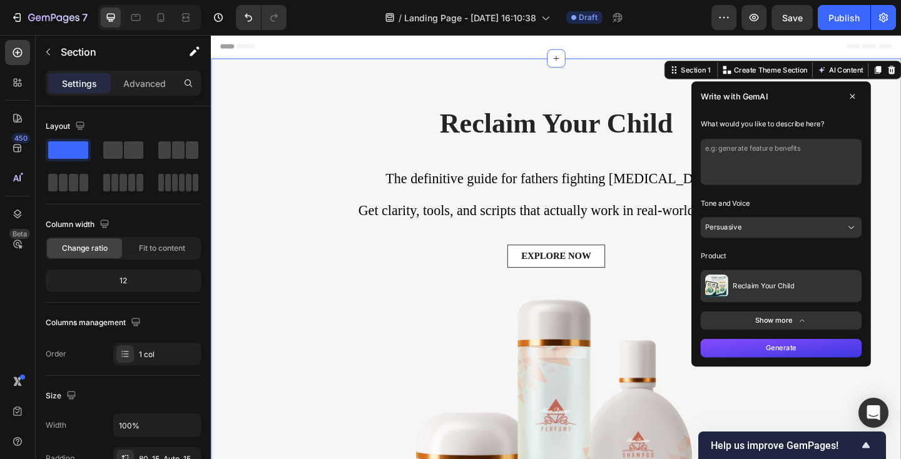
click at [849, 167] on textarea at bounding box center [831, 173] width 175 height 50
paste textarea "Reclaim Your Child The definitive guide for fathers fighting parental alienatio…"
type textarea "Reclaim Your Child The definitive guide for fathers fighting parental alienatio…"
click at [812, 371] on button "Generate" at bounding box center [831, 376] width 175 height 20
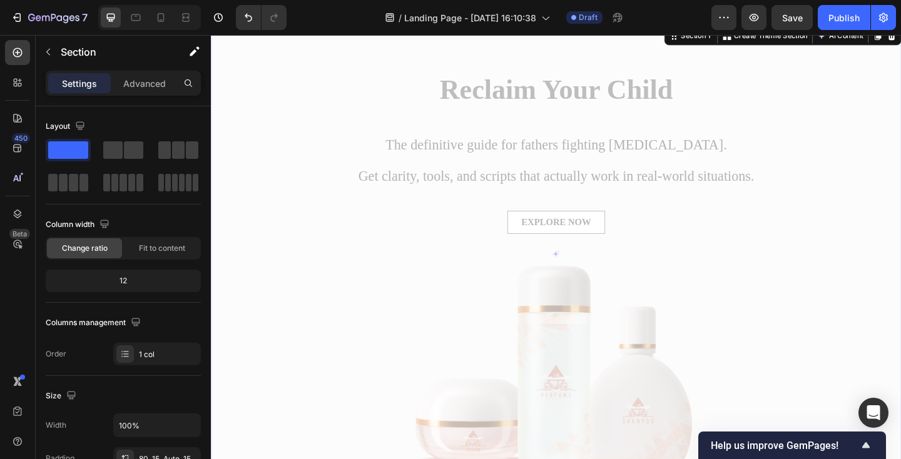
scroll to position [0, 0]
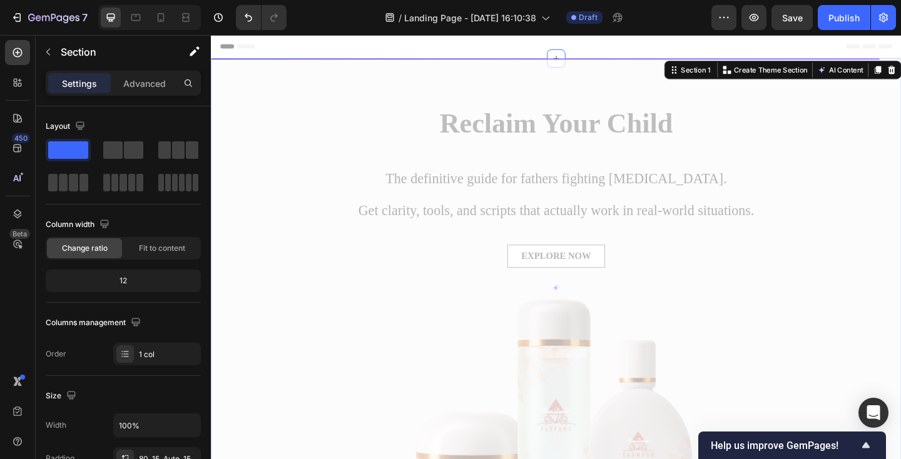
click at [287, 205] on div at bounding box center [586, 310] width 751 height 499
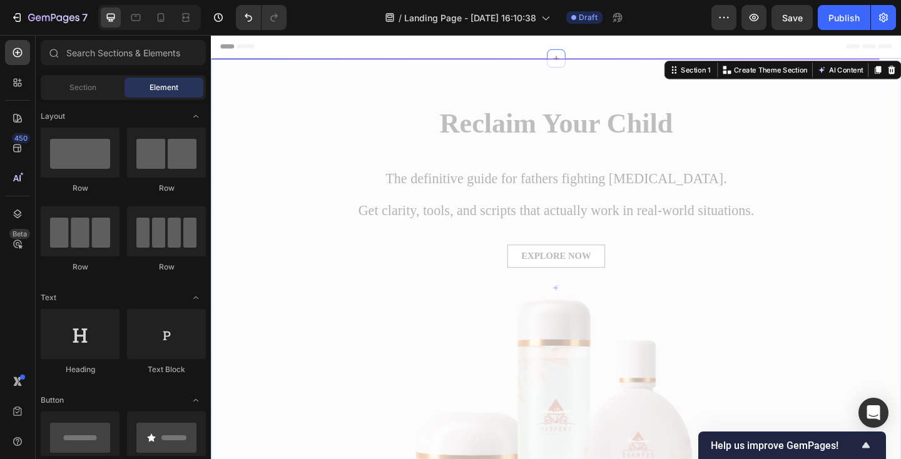
click at [471, 57] on div "Header" at bounding box center [586, 47] width 731 height 25
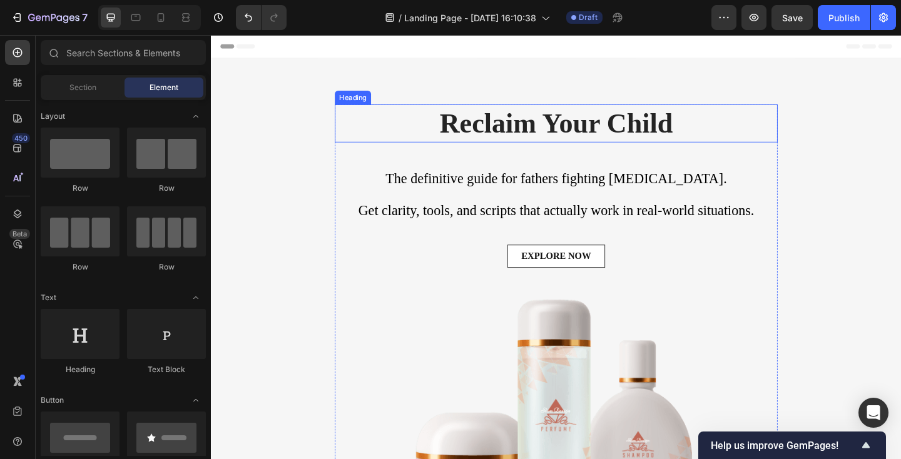
click at [436, 113] on p "⁠⁠⁠⁠⁠⁠⁠ Reclaim Your Child" at bounding box center [587, 131] width 480 height 39
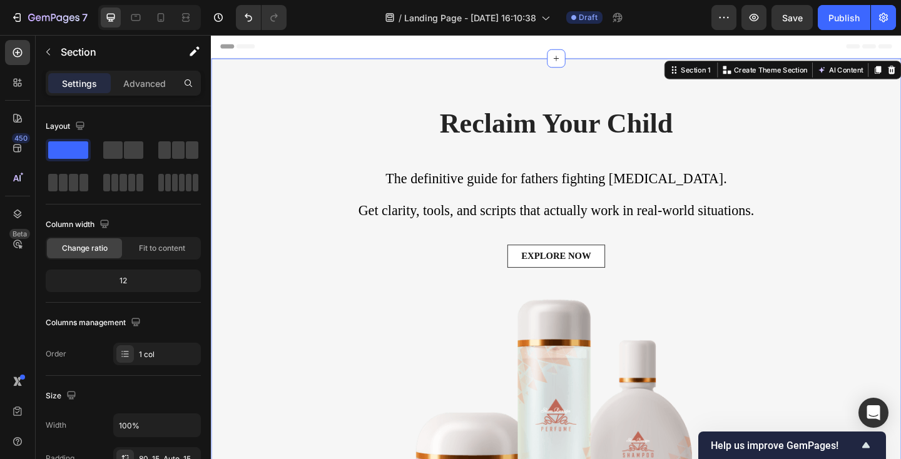
click at [294, 198] on div "⁠⁠⁠⁠⁠⁠⁠ Reclaim Your Child Heading ⁠⁠⁠⁠⁠⁠⁠ The definitive guide for fathers fig…" at bounding box center [586, 335] width 732 height 449
click at [890, 70] on button "AI Content" at bounding box center [895, 73] width 55 height 15
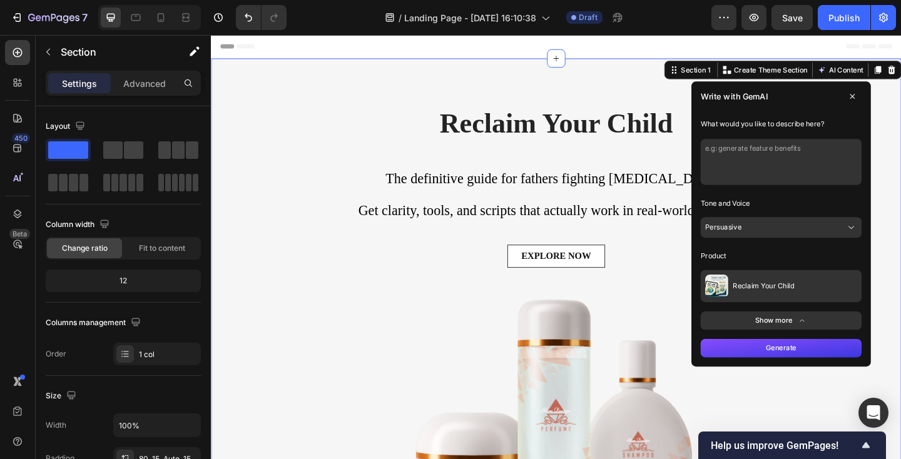
click at [808, 347] on button "Show more" at bounding box center [831, 346] width 175 height 20
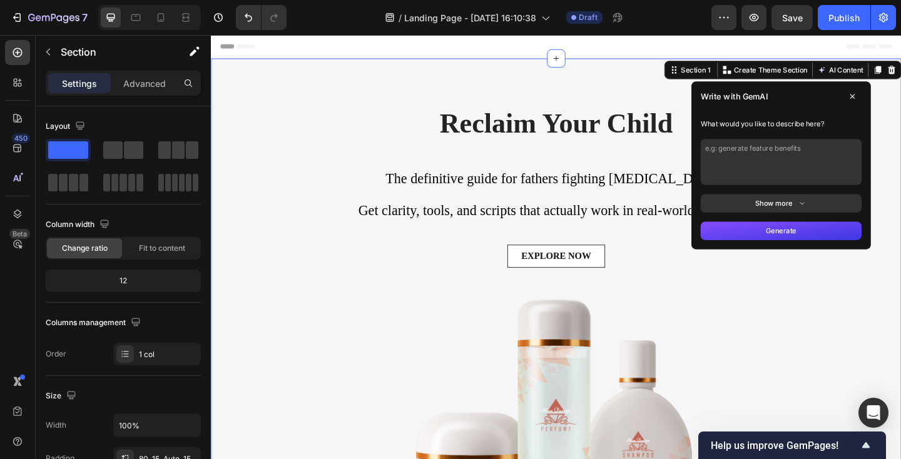
click at [814, 215] on button "Show more" at bounding box center [831, 218] width 175 height 20
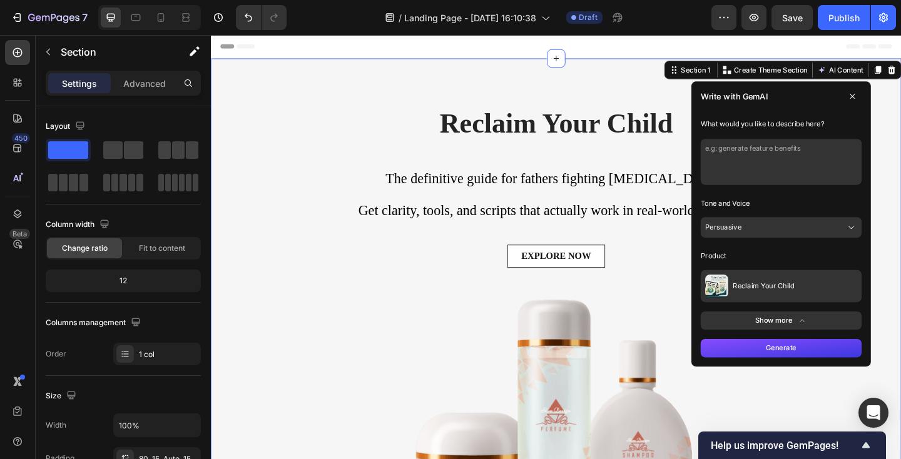
click at [799, 170] on textarea at bounding box center [831, 173] width 175 height 50
click at [346, 300] on div "EXPLORE NOW Button" at bounding box center [587, 291] width 482 height 55
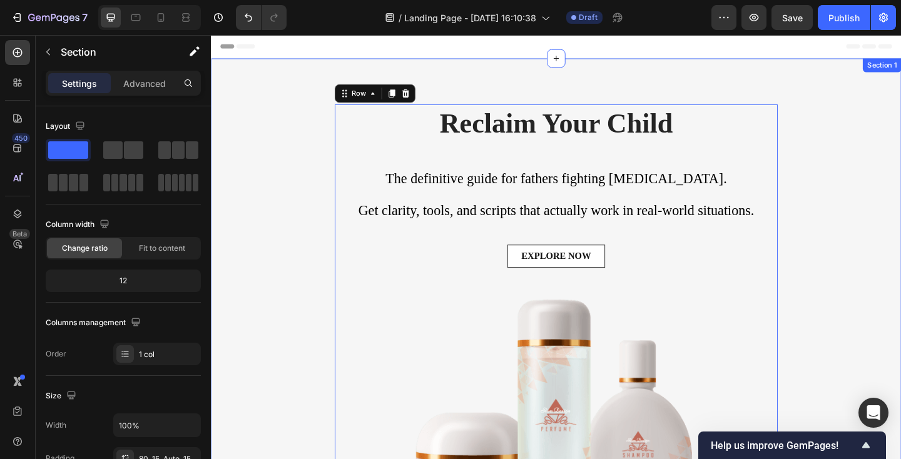
click at [315, 178] on div "⁠⁠⁠⁠⁠⁠⁠ Reclaim Your Child Heading ⁠⁠⁠⁠⁠⁠⁠ The definitive guide for fathers fig…" at bounding box center [586, 335] width 732 height 449
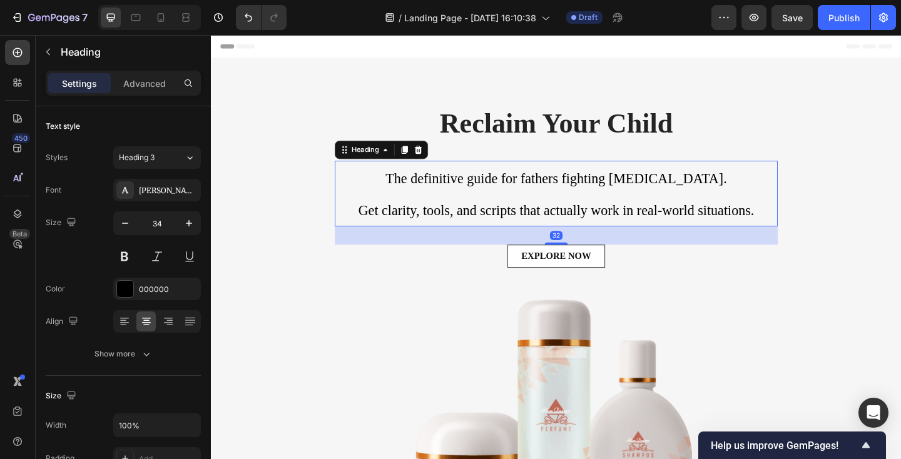
click at [364, 178] on p "⁠⁠⁠⁠⁠⁠⁠ The definitive guide for fathers fighting parental alienation. Get clar…" at bounding box center [587, 207] width 480 height 69
click at [366, 123] on p "⁠⁠⁠⁠⁠⁠⁠ Reclaim Your Child" at bounding box center [587, 131] width 480 height 39
click at [366, 197] on p "⁠⁠⁠⁠⁠⁠⁠ The definitive guide for fathers fighting parental alienation. Get clar…" at bounding box center [587, 207] width 480 height 69
click at [362, 274] on div "EXPLORE NOW Button" at bounding box center [587, 276] width 482 height 25
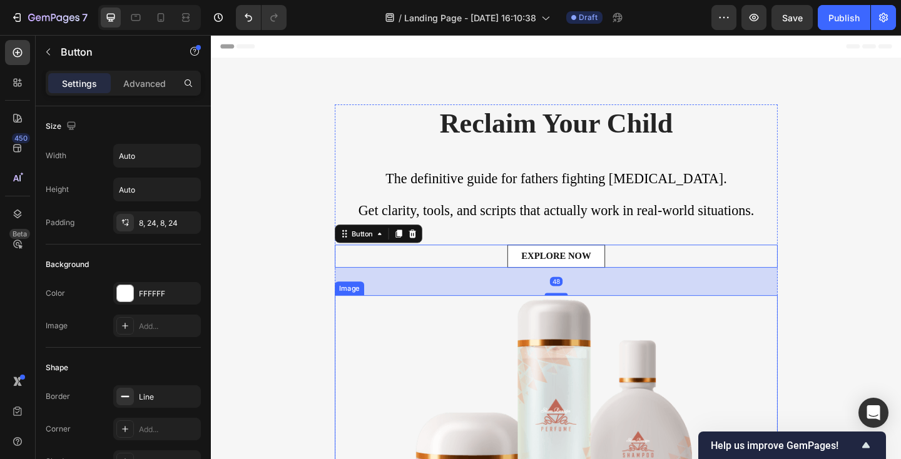
click at [357, 336] on img at bounding box center [587, 439] width 482 height 241
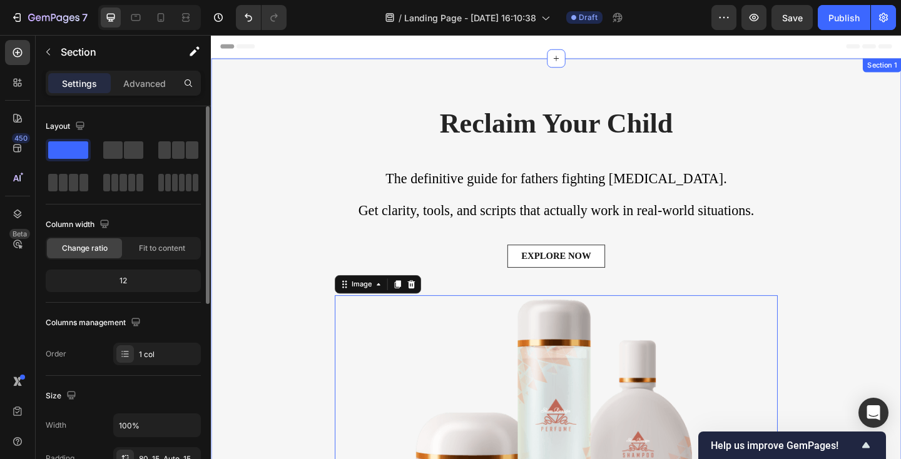
click at [229, 93] on div "⁠⁠⁠⁠⁠⁠⁠ Reclaim Your Child Heading ⁠⁠⁠⁠⁠⁠⁠ The definitive guide for fathers fig…" at bounding box center [586, 310] width 751 height 499
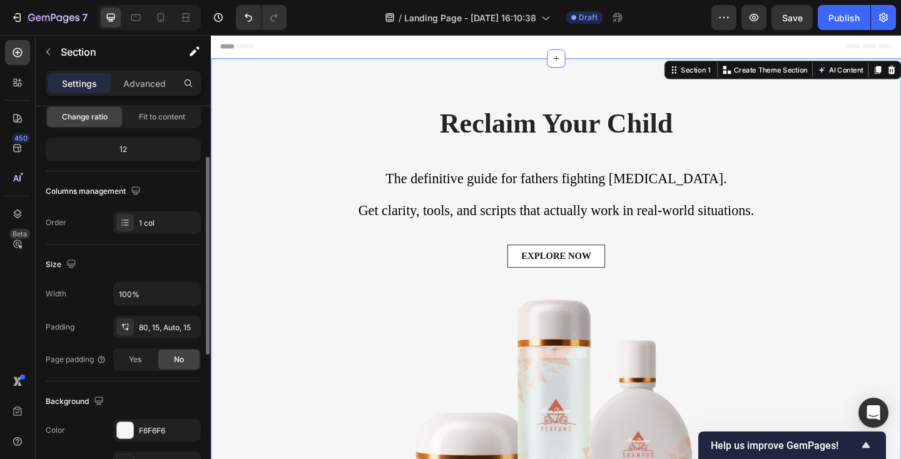
scroll to position [121, 0]
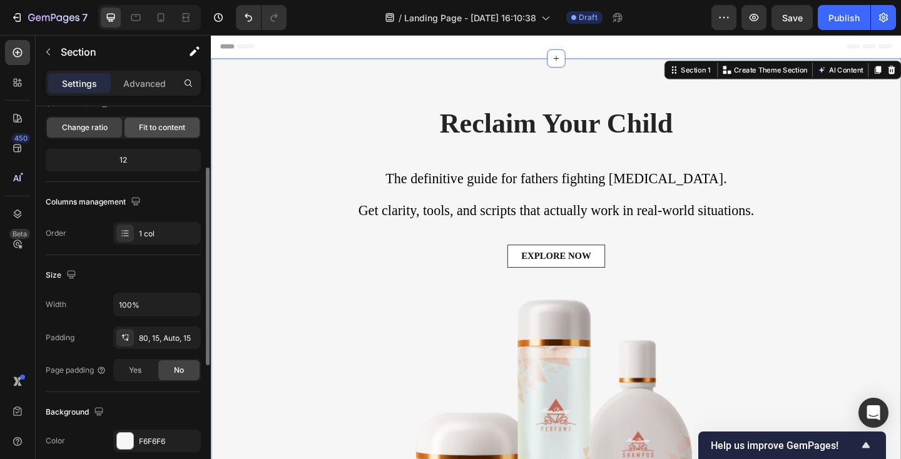
click at [158, 128] on span "Fit to content" at bounding box center [162, 127] width 46 height 11
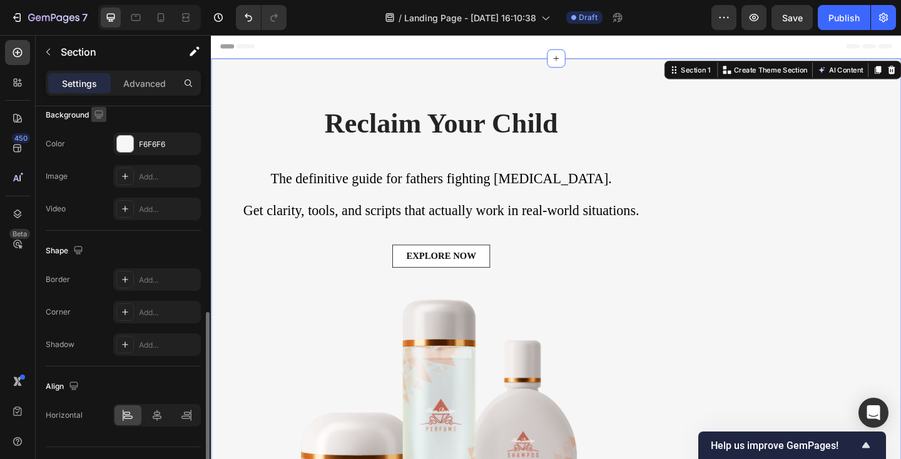
scroll to position [413, 0]
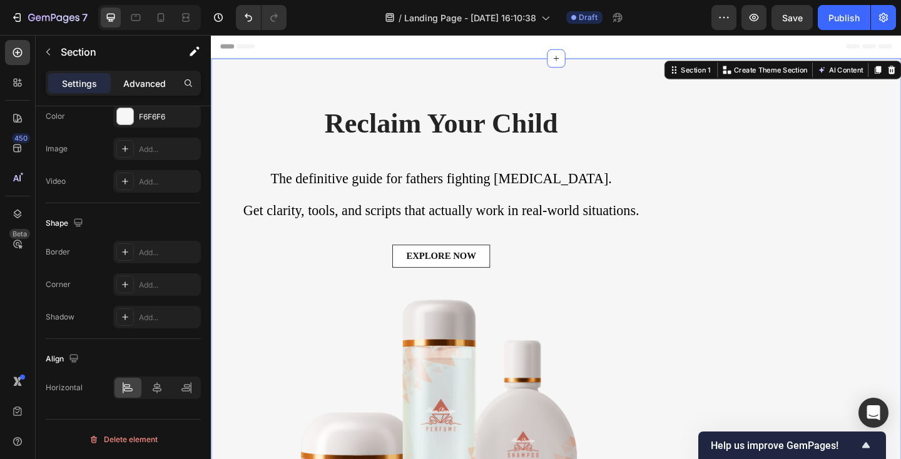
click at [151, 88] on p "Advanced" at bounding box center [144, 83] width 43 height 13
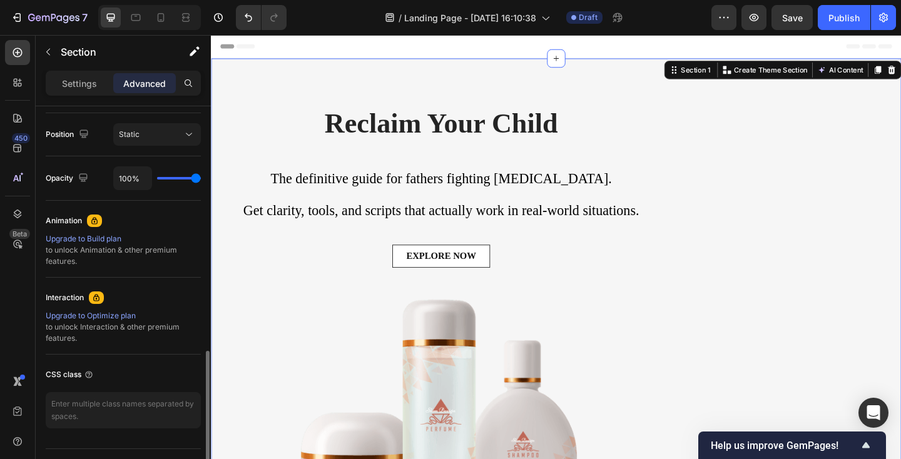
scroll to position [480, 0]
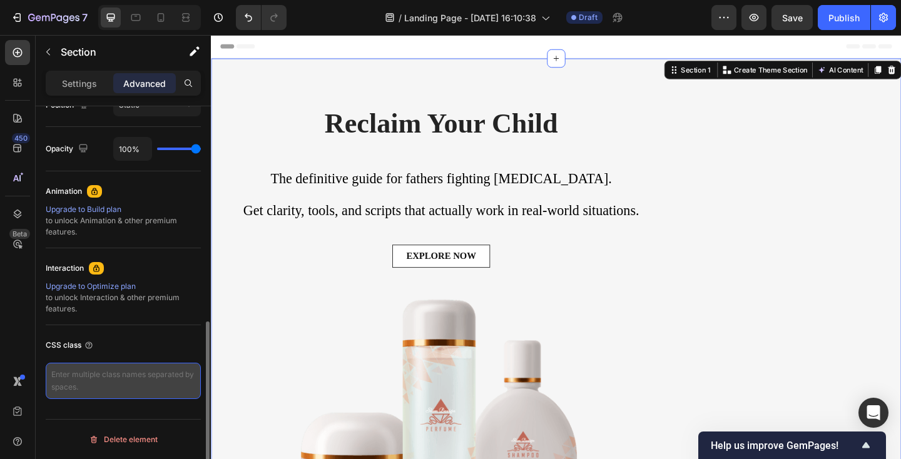
click at [141, 367] on textarea at bounding box center [123, 381] width 155 height 36
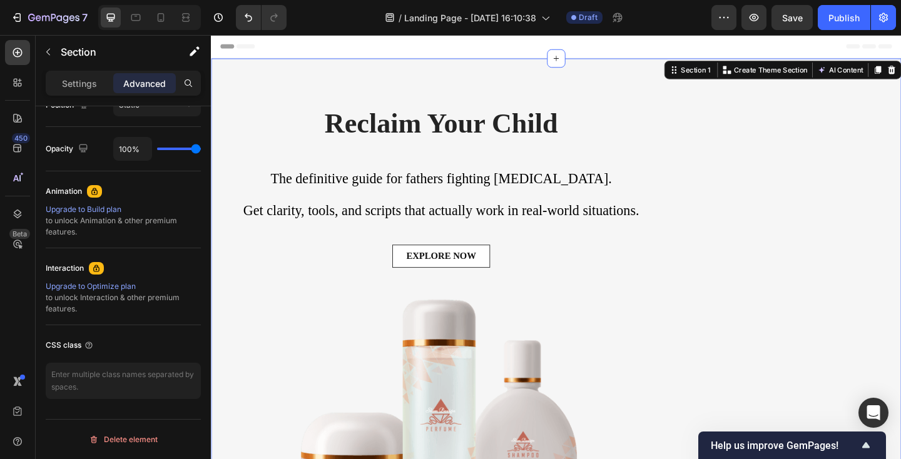
click at [215, 148] on div "⁠⁠⁠⁠⁠⁠⁠ Reclaim Your Child Heading ⁠⁠⁠⁠⁠⁠⁠ The definitive guide for fathers fig…" at bounding box center [586, 310] width 751 height 499
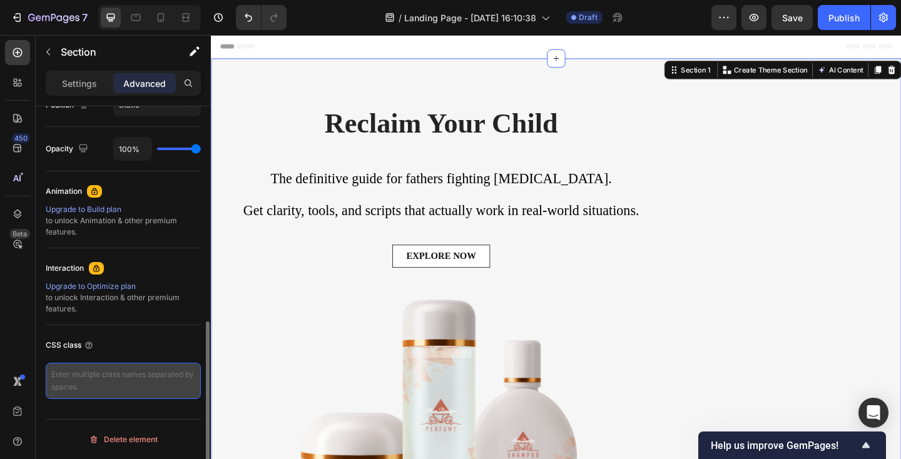
click at [176, 373] on textarea at bounding box center [123, 381] width 155 height 36
paste textarea "<script> document.addEventListener('scroll', function(){ const nav = document.q…"
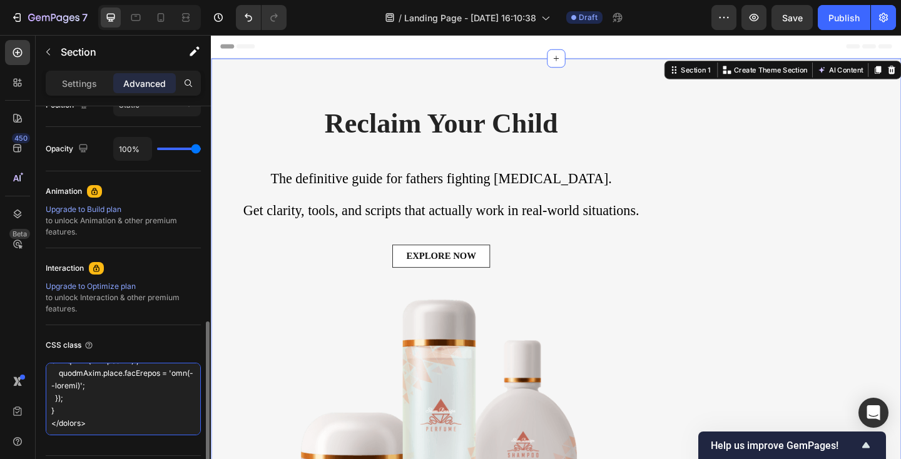
scroll to position [645, 0]
type textarea "<script> document.addEventListener('scroll', function(){ const nav = document.q…"
click at [164, 343] on div "CSS class" at bounding box center [123, 346] width 155 height 20
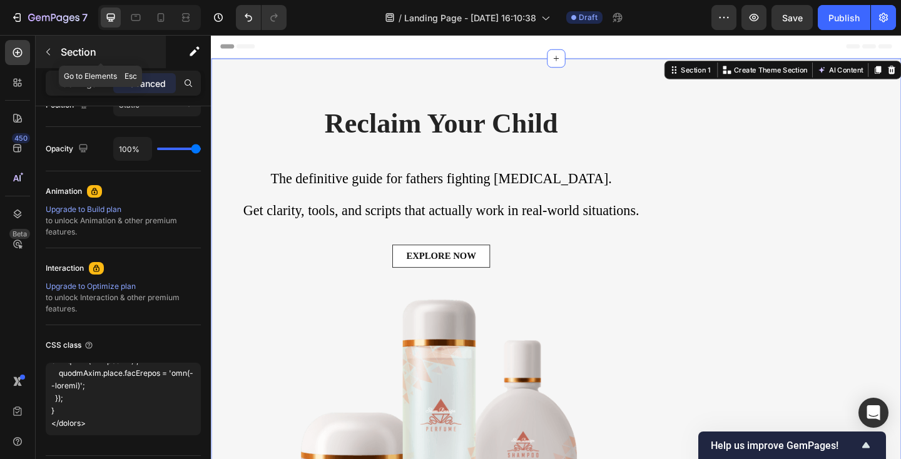
click at [52, 54] on icon "button" at bounding box center [48, 52] width 10 height 10
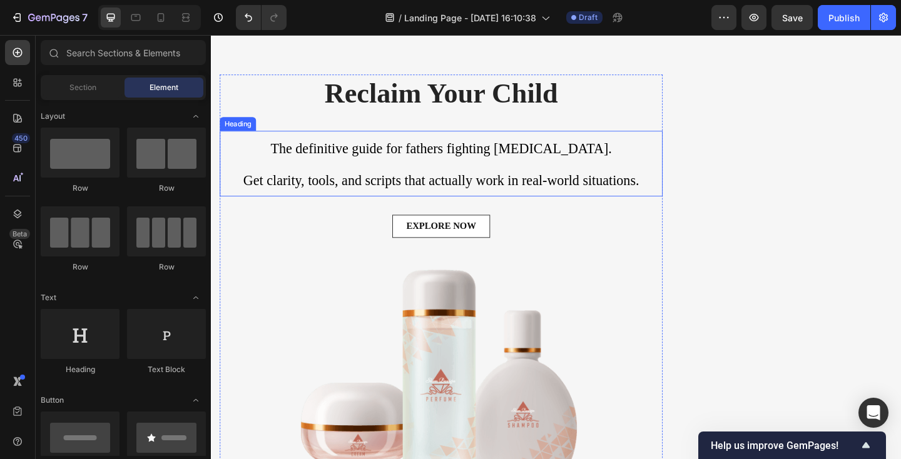
scroll to position [0, 0]
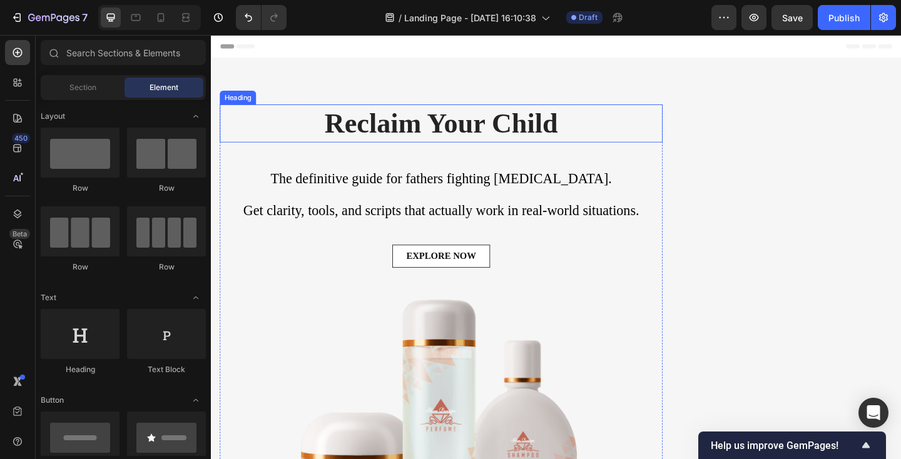
click at [341, 86] on div "⁠⁠⁠⁠⁠⁠⁠ Reclaim Your Child Heading ⁠⁠⁠⁠⁠⁠⁠ The definitive guide for fathers fig…" at bounding box center [586, 310] width 751 height 499
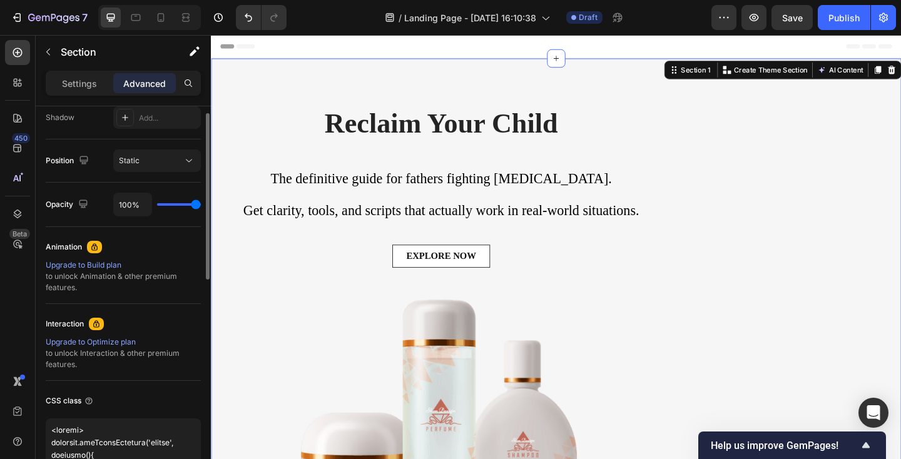
scroll to position [516, 0]
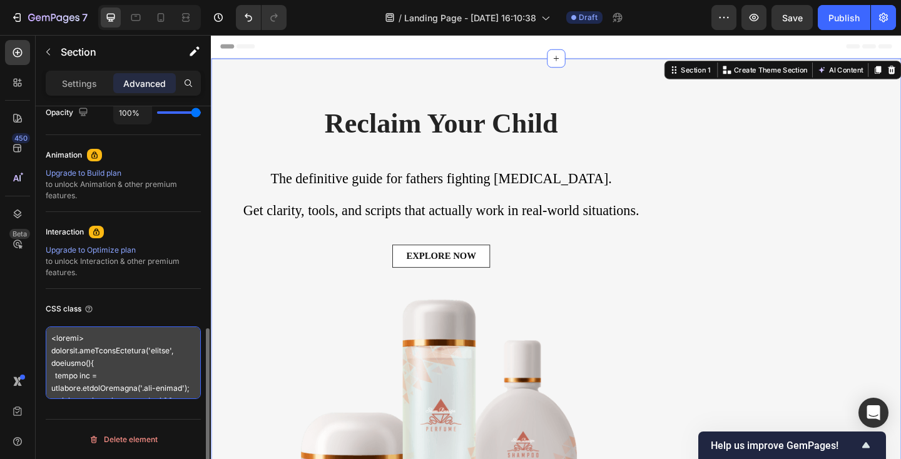
click at [91, 344] on textarea at bounding box center [123, 363] width 155 height 73
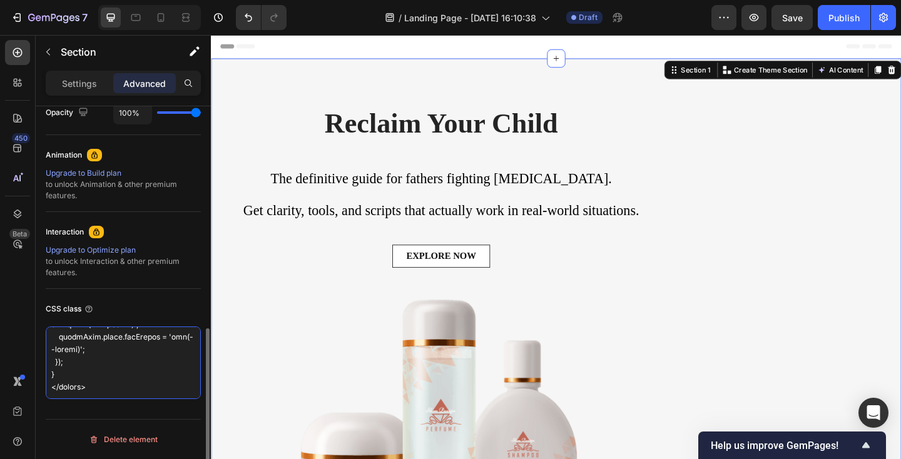
click at [98, 338] on textarea at bounding box center [123, 363] width 155 height 73
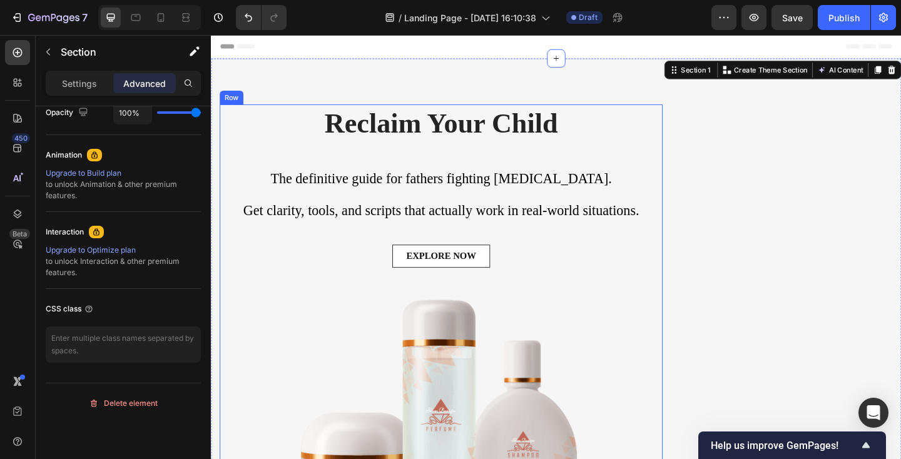
click at [316, 255] on div "⁠⁠⁠⁠⁠⁠⁠ Reclaim Your Child Heading ⁠⁠⁠⁠⁠⁠⁠ The definitive guide for fathers fig…" at bounding box center [461, 335] width 482 height 449
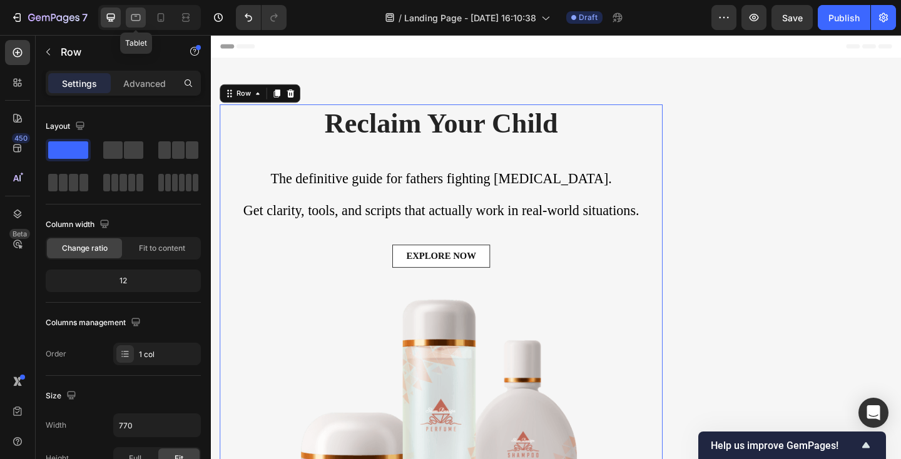
click at [131, 19] on icon at bounding box center [135, 17] width 9 height 7
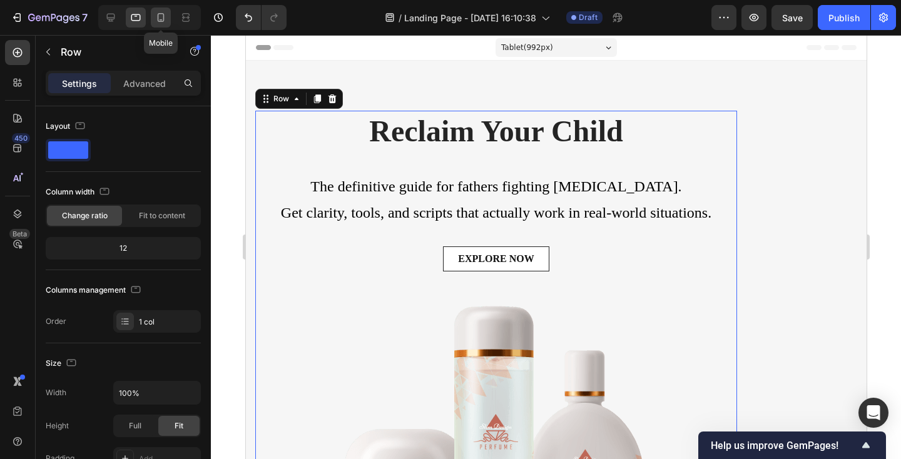
click at [166, 11] on icon at bounding box center [161, 17] width 13 height 13
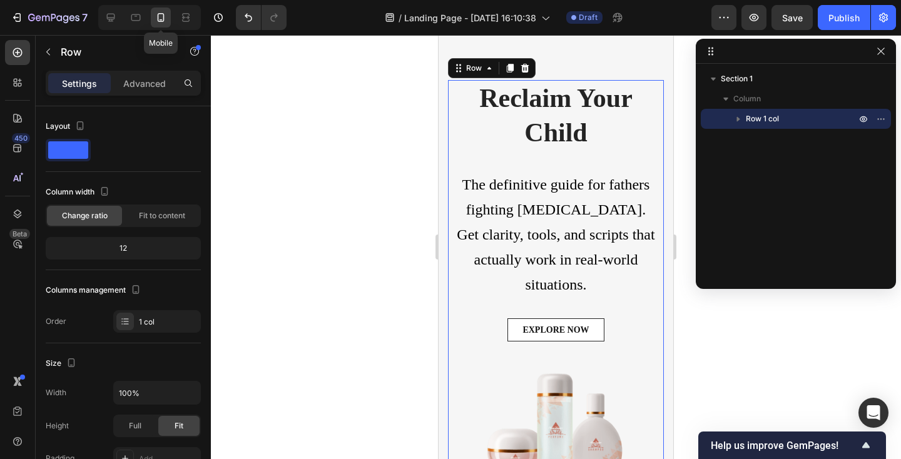
scroll to position [32, 0]
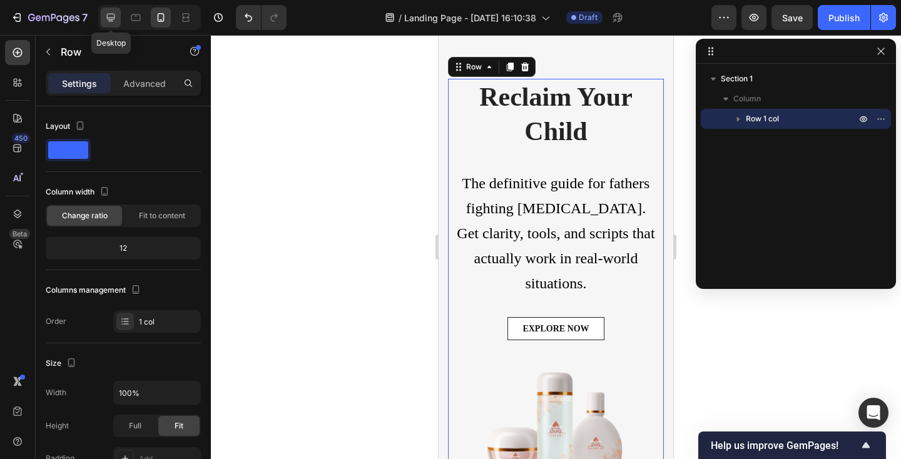
click at [108, 16] on icon at bounding box center [111, 17] width 13 height 13
type input "770"
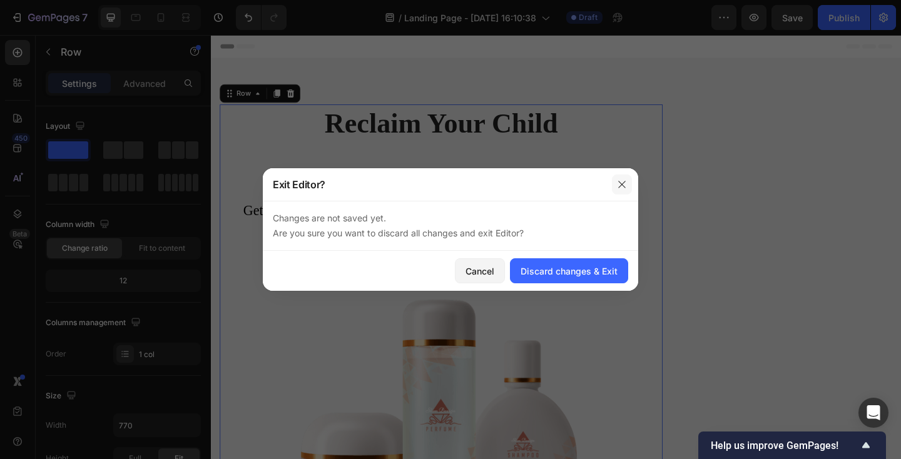
click at [619, 185] on icon "button" at bounding box center [622, 185] width 10 height 10
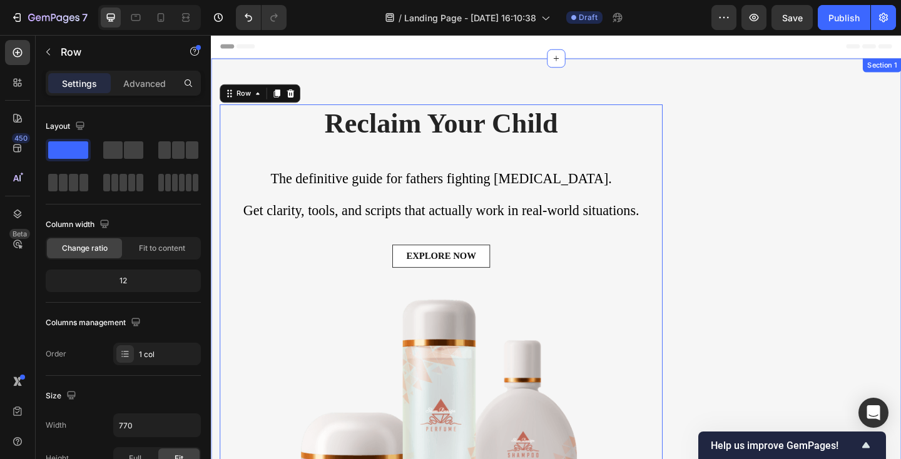
click at [360, 83] on div "⁠⁠⁠⁠⁠⁠⁠ Reclaim Your Child Heading ⁠⁠⁠⁠⁠⁠⁠ The definitive guide for fathers fig…" at bounding box center [586, 310] width 751 height 499
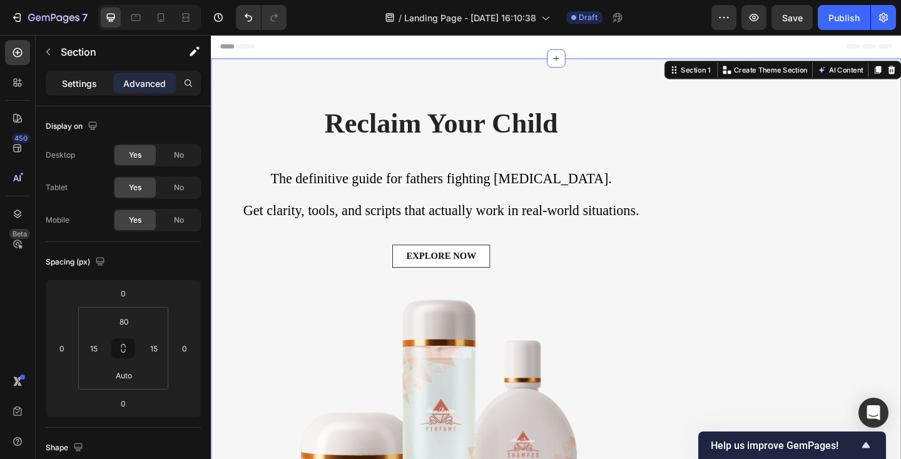
click at [78, 76] on div "Settings" at bounding box center [79, 83] width 63 height 20
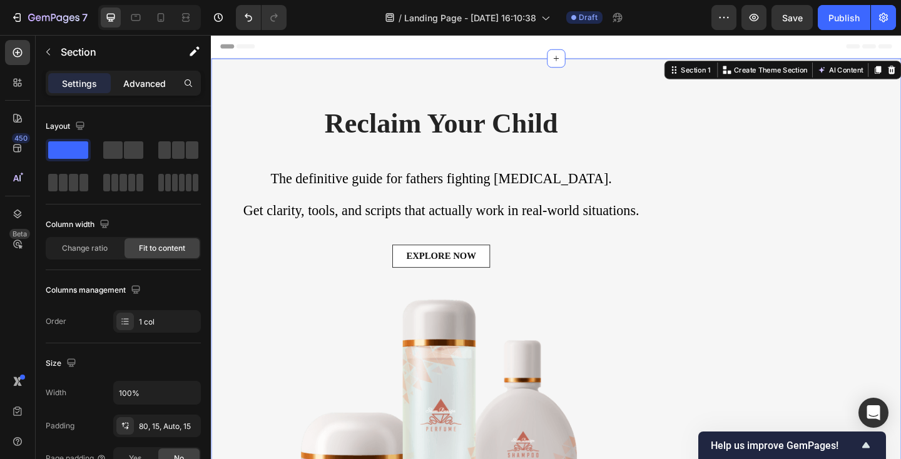
click at [136, 78] on p "Advanced" at bounding box center [144, 83] width 43 height 13
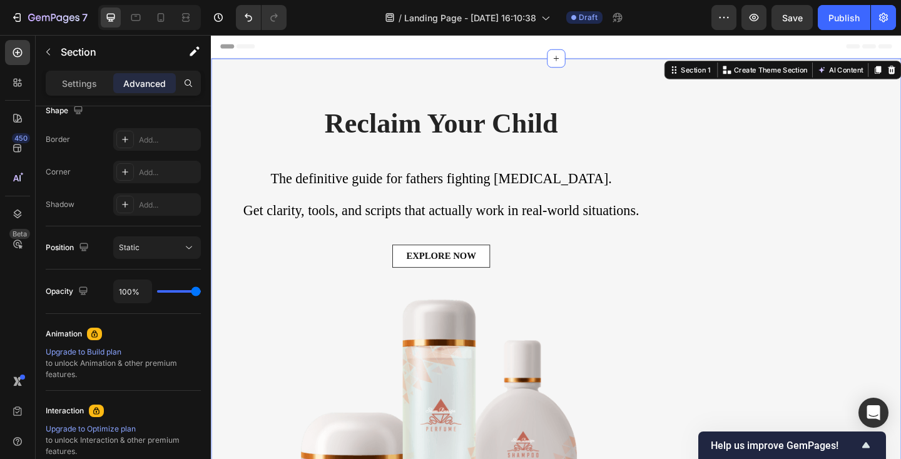
scroll to position [480, 0]
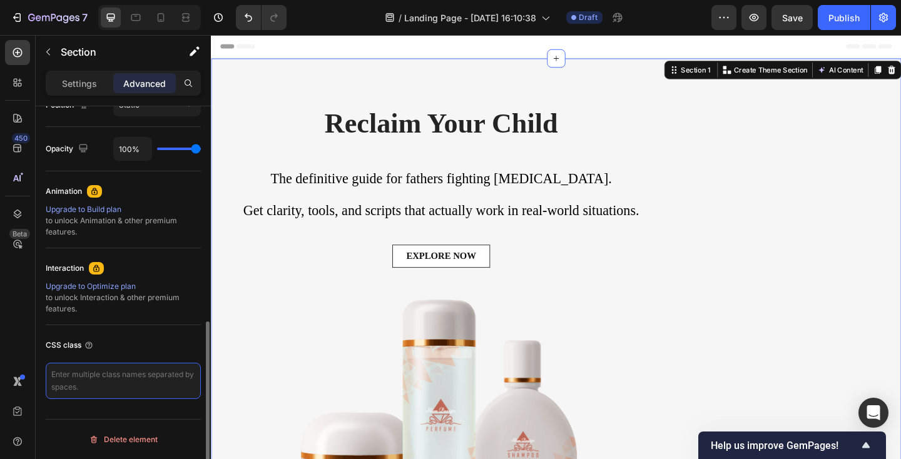
click at [108, 377] on textarea at bounding box center [123, 381] width 155 height 36
paste textarea "<script> document.addEventListener('scroll', function(){ const nav = document.q…"
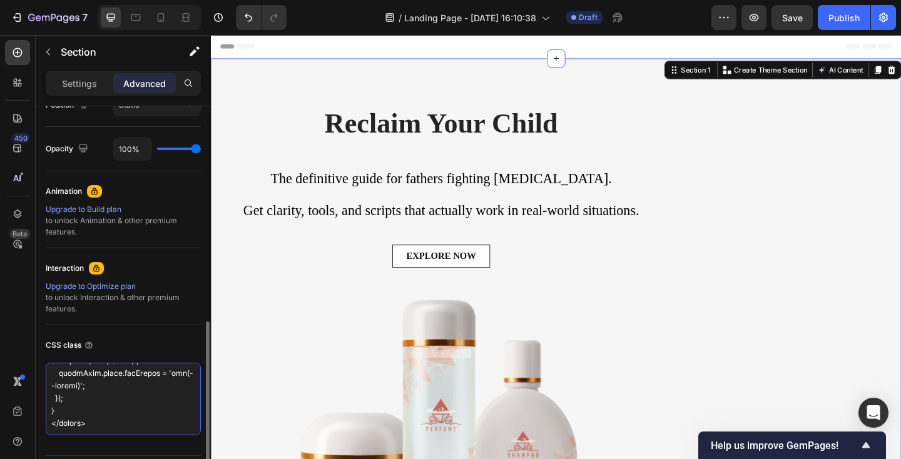
scroll to position [645, 0]
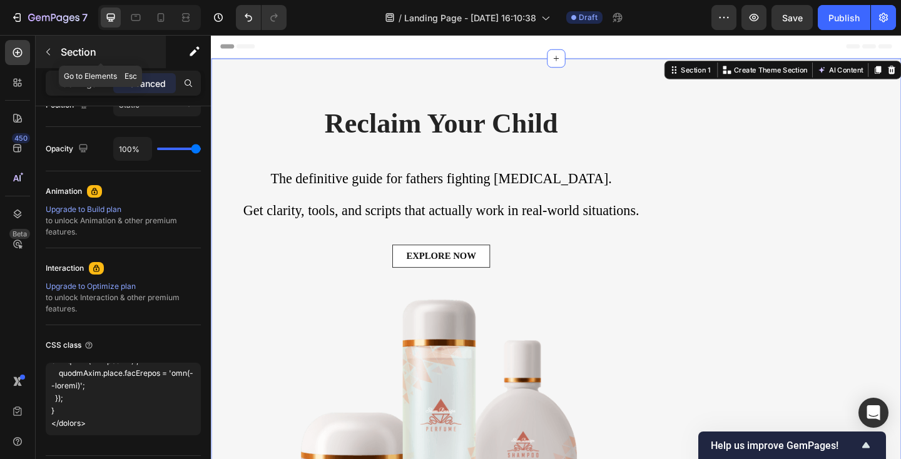
type textarea "<script> document.addEventListener('scroll', function(){ const nav = document.q…"
click at [49, 54] on icon "button" at bounding box center [48, 52] width 10 height 10
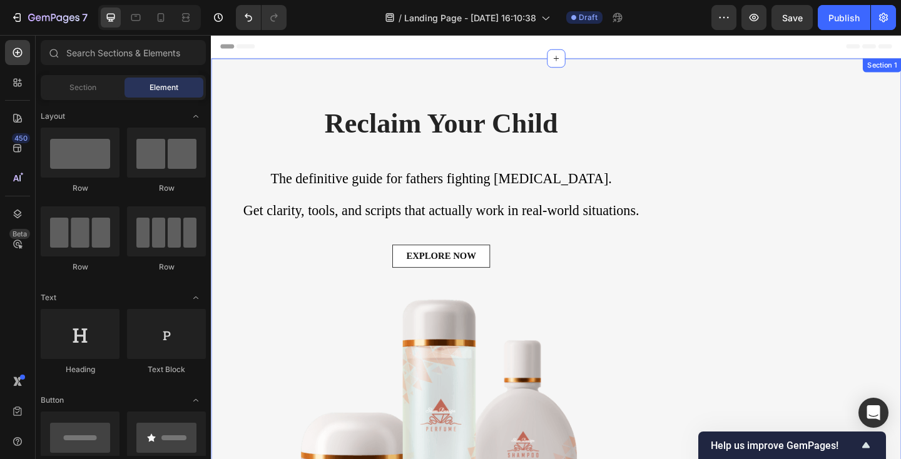
click at [336, 86] on div "⁠⁠⁠⁠⁠⁠⁠ Reclaim Your Child Heading ⁠⁠⁠⁠⁠⁠⁠ The definitive guide for fathers fig…" at bounding box center [586, 310] width 751 height 499
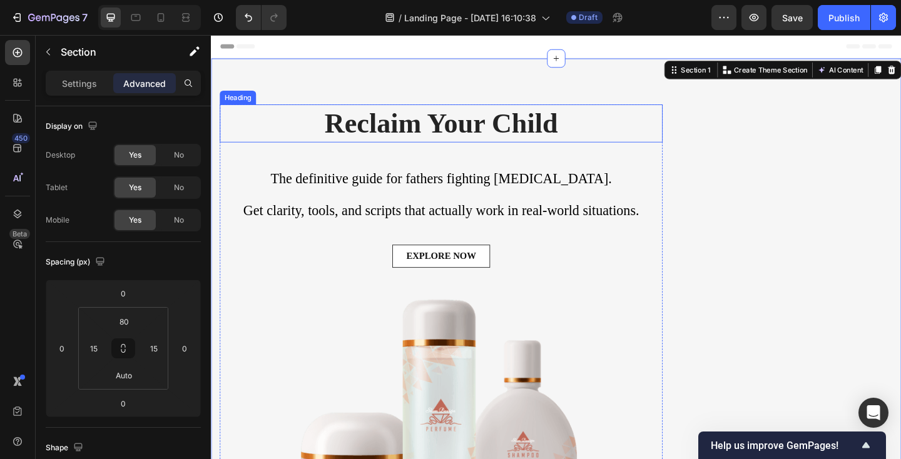
click at [341, 119] on strong "Reclaim Your Child" at bounding box center [461, 131] width 254 height 33
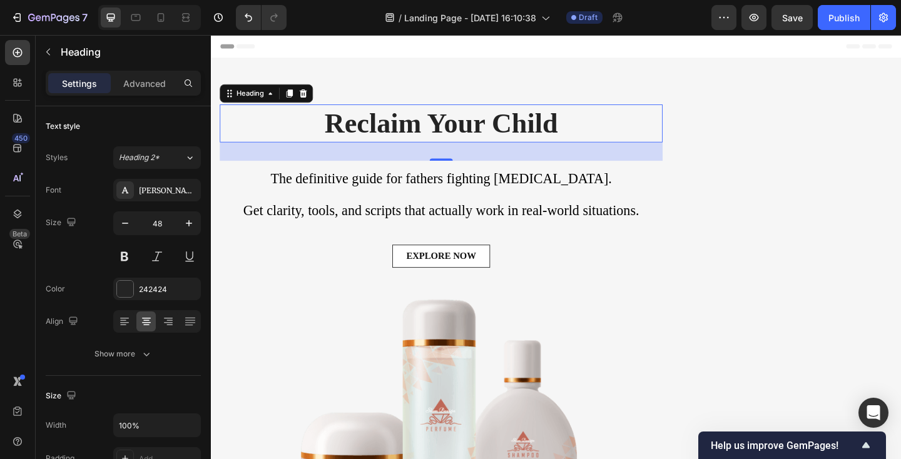
click at [264, 158] on div "32" at bounding box center [461, 162] width 482 height 20
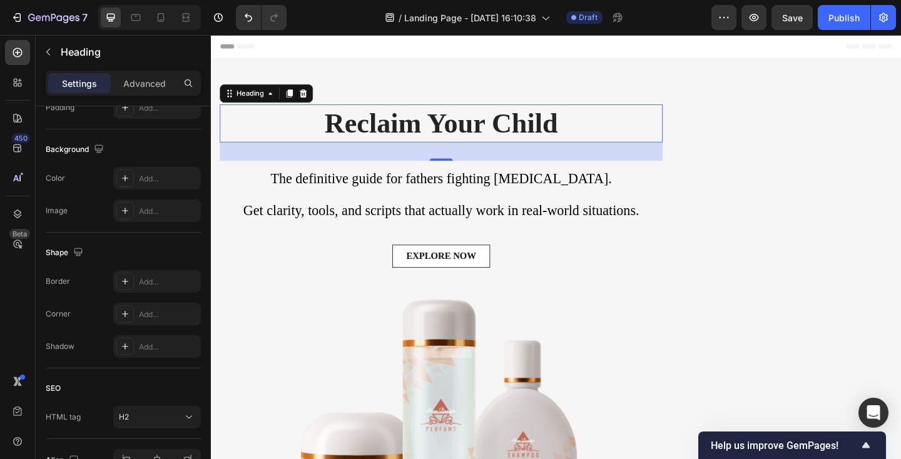
scroll to position [424, 0]
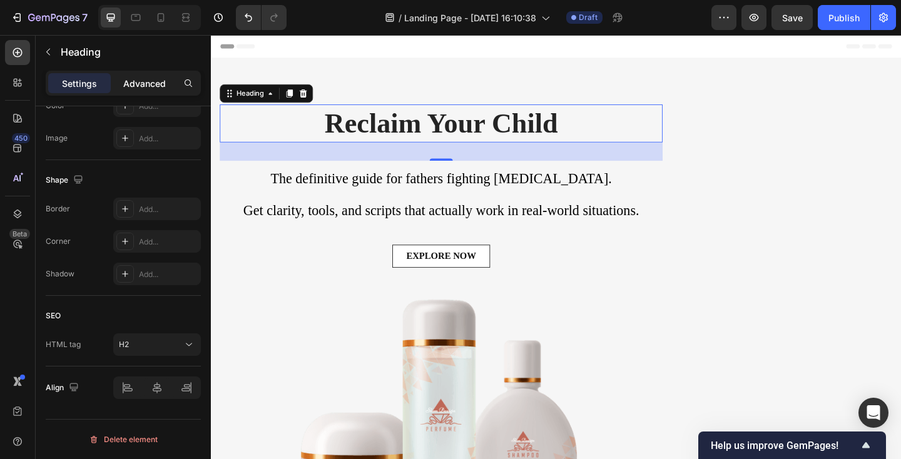
click at [138, 80] on p "Advanced" at bounding box center [144, 83] width 43 height 13
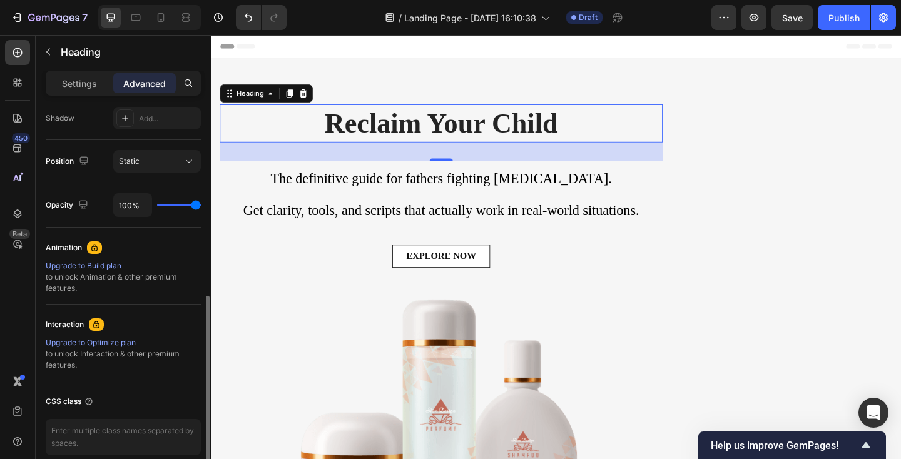
scroll to position [480, 0]
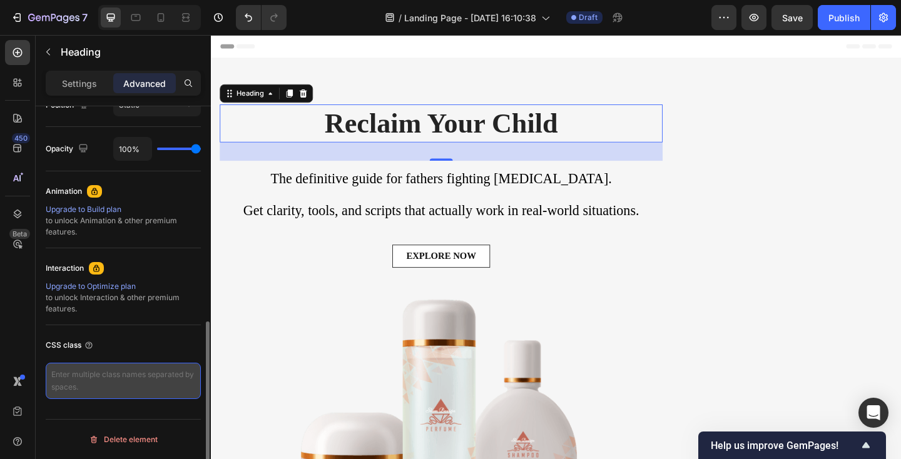
click at [105, 389] on textarea at bounding box center [123, 381] width 155 height 36
paste textarea "font-family: -apple-system, BlinkMacSystemFont, "Segoe UI", Roboto, Helvetica, …"
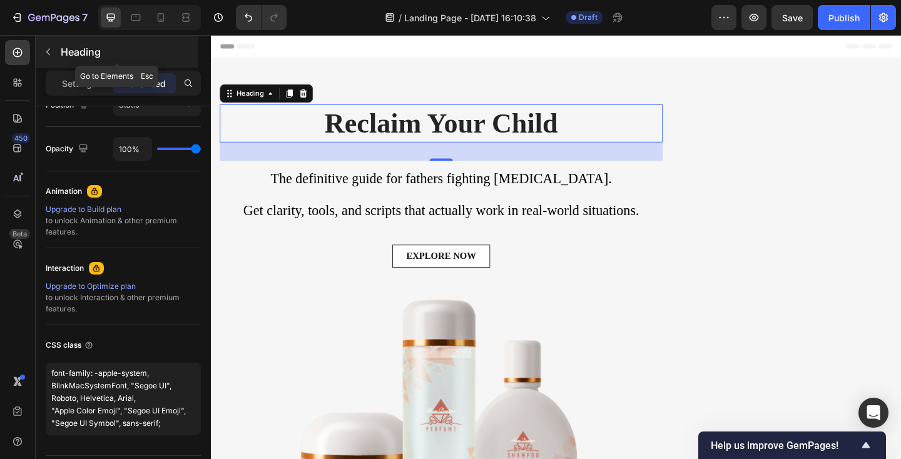
type textarea "font-family: -apple-system, BlinkMacSystemFont, "Segoe UI", Roboto, Helvetica, …"
click at [51, 53] on icon "button" at bounding box center [48, 52] width 10 height 10
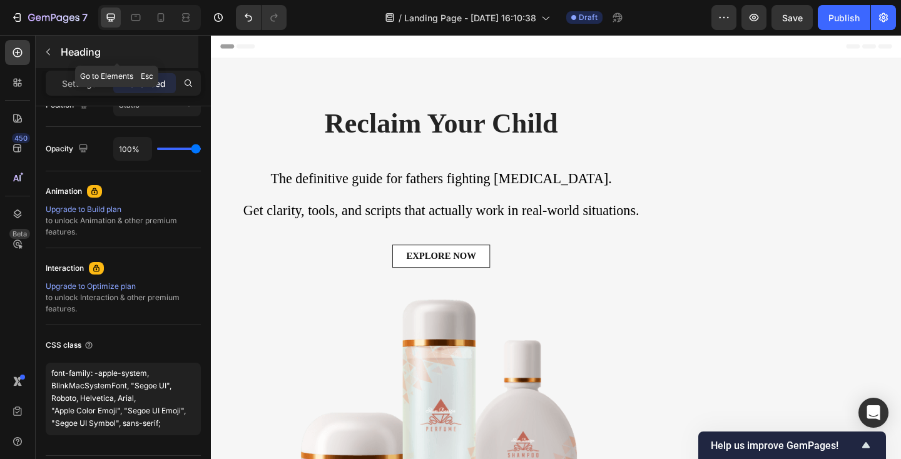
scroll to position [0, 0]
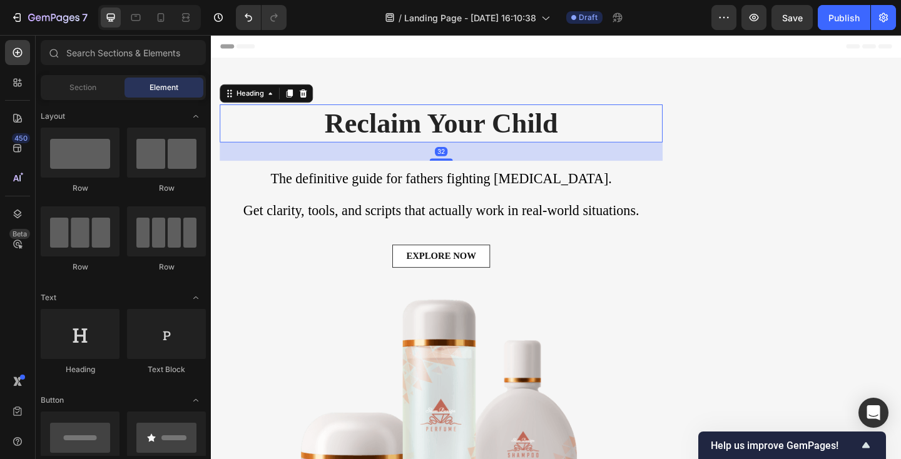
click at [277, 150] on p "⁠⁠⁠⁠⁠⁠⁠ Reclaim Your Child" at bounding box center [462, 131] width 480 height 39
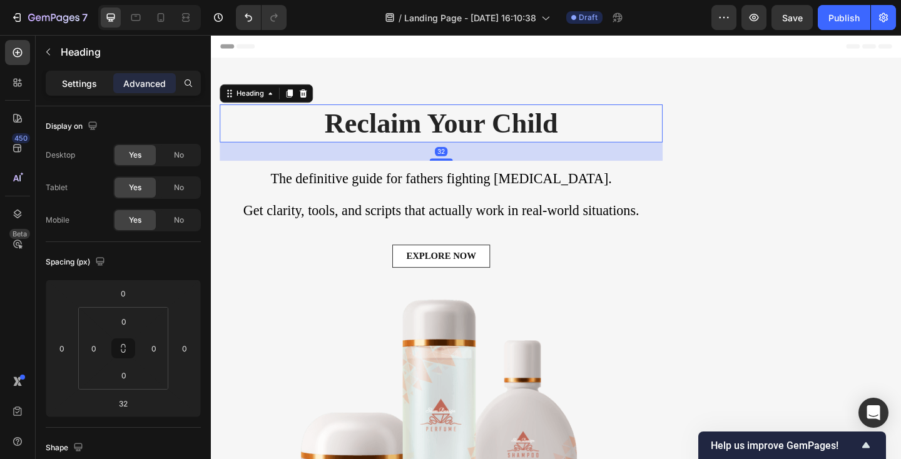
click at [89, 86] on p "Settings" at bounding box center [79, 83] width 35 height 13
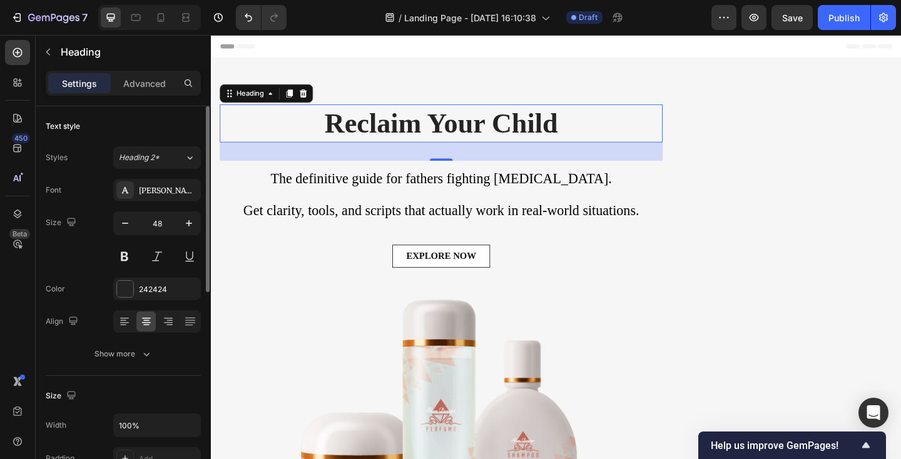
click at [108, 227] on div "Size 48" at bounding box center [123, 240] width 155 height 56
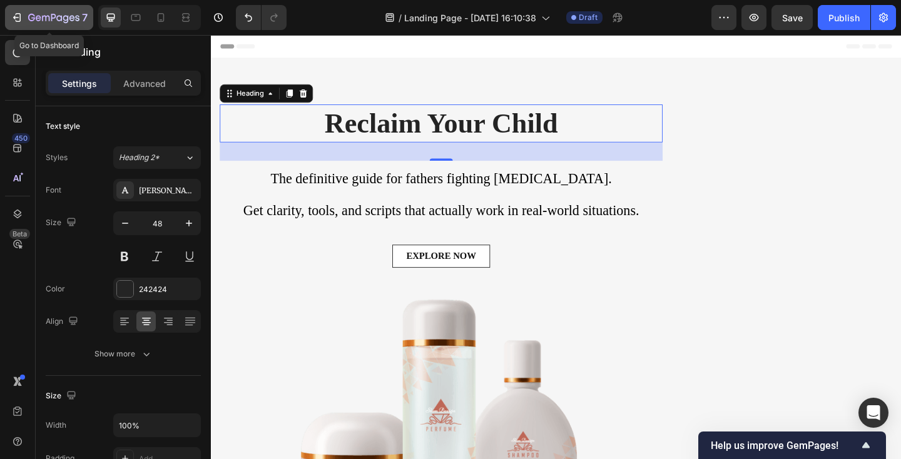
click at [53, 20] on icon "button" at bounding box center [53, 18] width 51 height 11
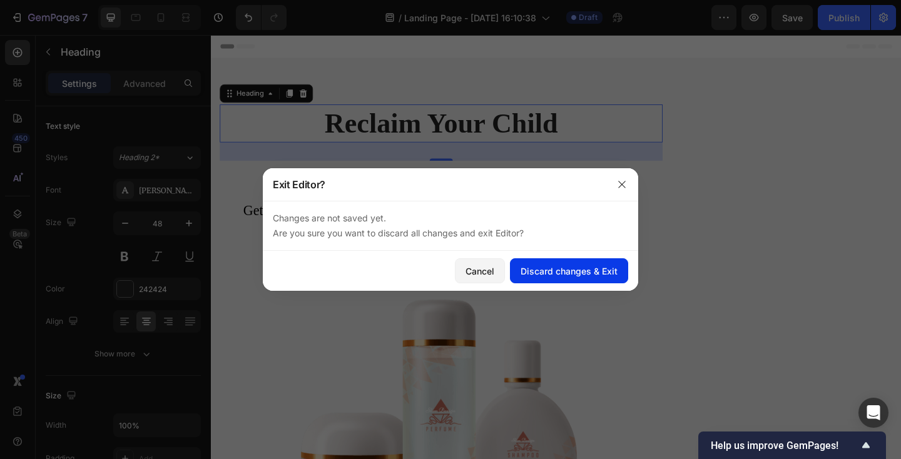
click at [581, 266] on div "Discard changes & Exit" at bounding box center [569, 271] width 97 height 13
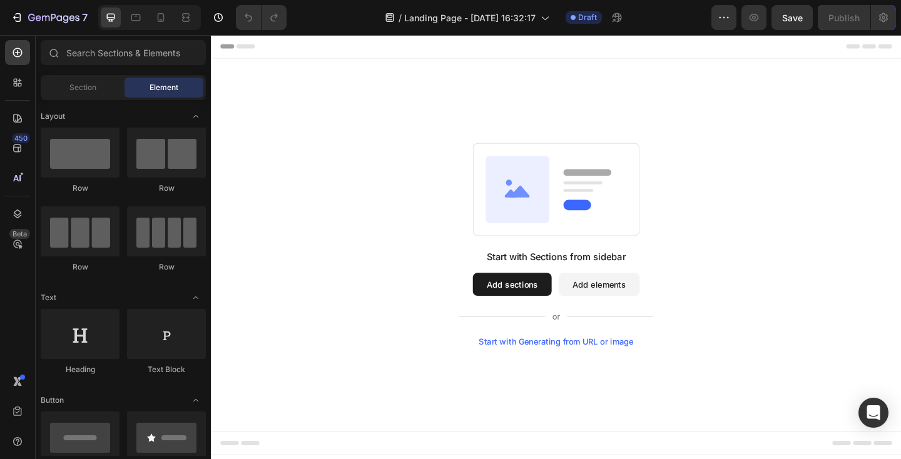
click at [486, 105] on div "Start with Sections from sidebar Add sections Add elements Start with Generatin…" at bounding box center [586, 264] width 751 height 406
click at [639, 367] on div "Start with Generating from URL or image" at bounding box center [587, 369] width 168 height 10
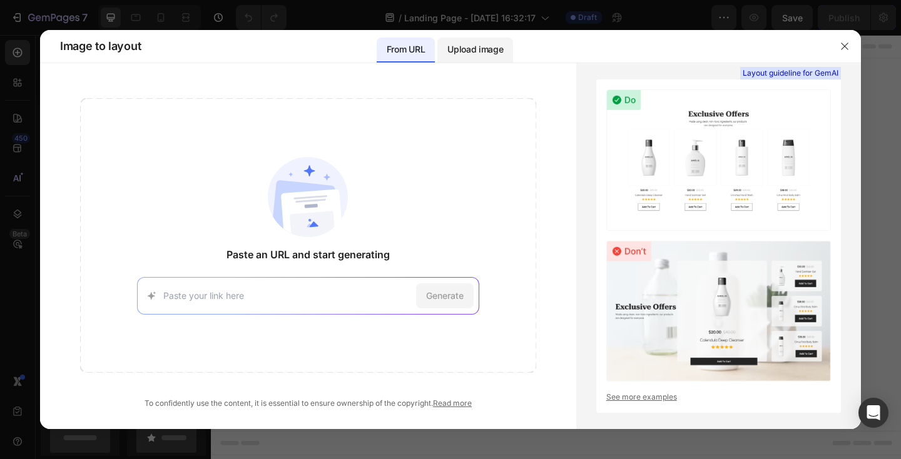
click at [475, 54] on p "Upload image" at bounding box center [476, 49] width 56 height 15
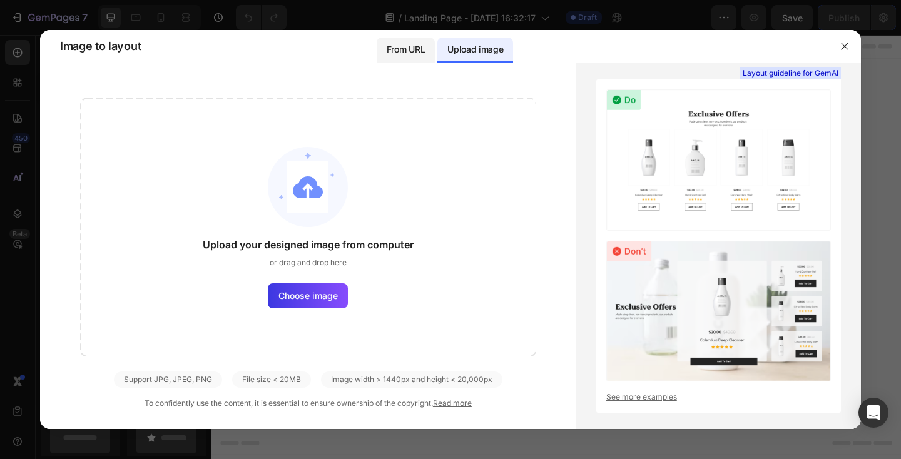
click at [399, 54] on p "From URL" at bounding box center [406, 49] width 38 height 15
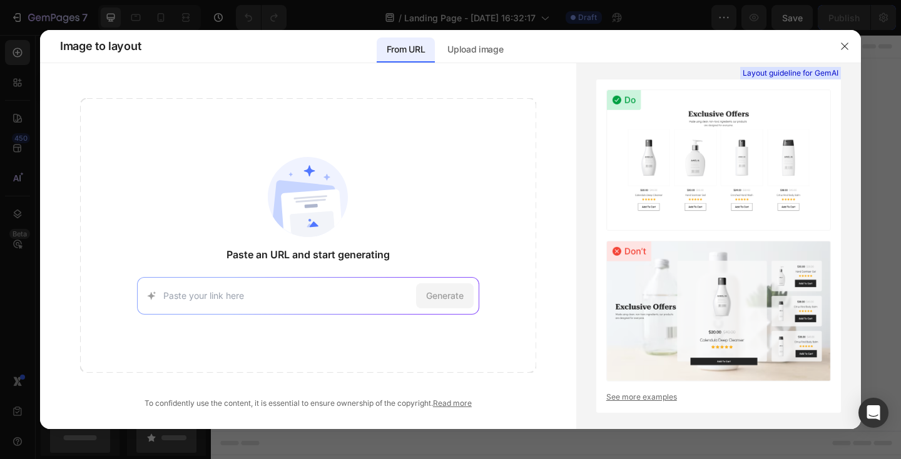
paste input "https://solodads.com/products/reclaim-your-child"
type input "https://solodads.com/products/reclaim-your-child"
click at [442, 295] on span "Generate" at bounding box center [445, 295] width 38 height 13
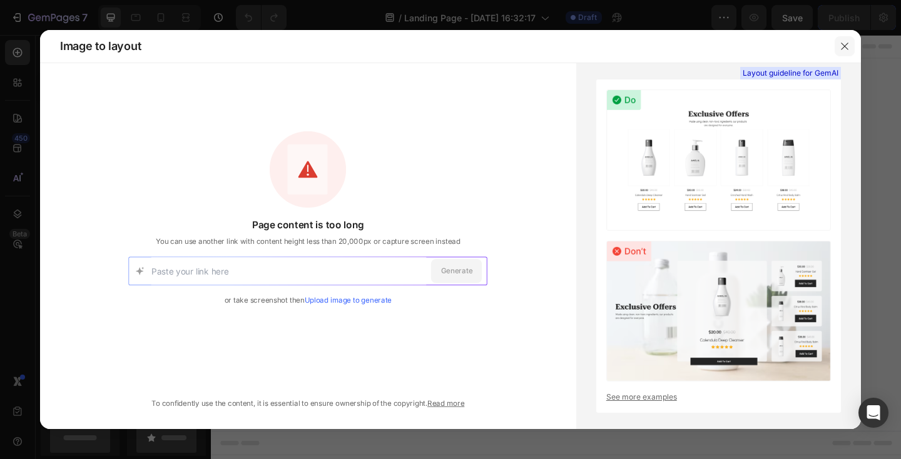
click at [843, 51] on icon "button" at bounding box center [845, 46] width 10 height 10
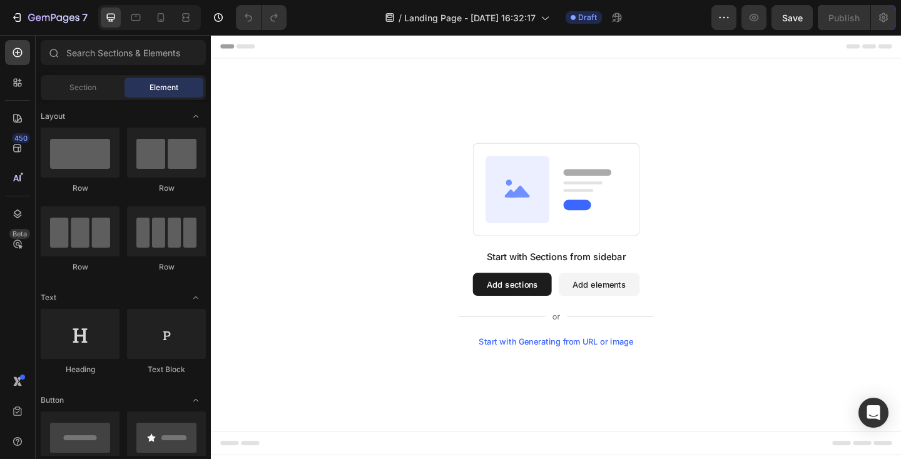
click at [640, 309] on button "Add elements" at bounding box center [633, 306] width 88 height 25
click at [623, 301] on button "Add elements" at bounding box center [633, 306] width 88 height 25
click at [577, 236] on icon at bounding box center [544, 203] width 69 height 73
click at [86, 88] on span "Section" at bounding box center [82, 87] width 27 height 11
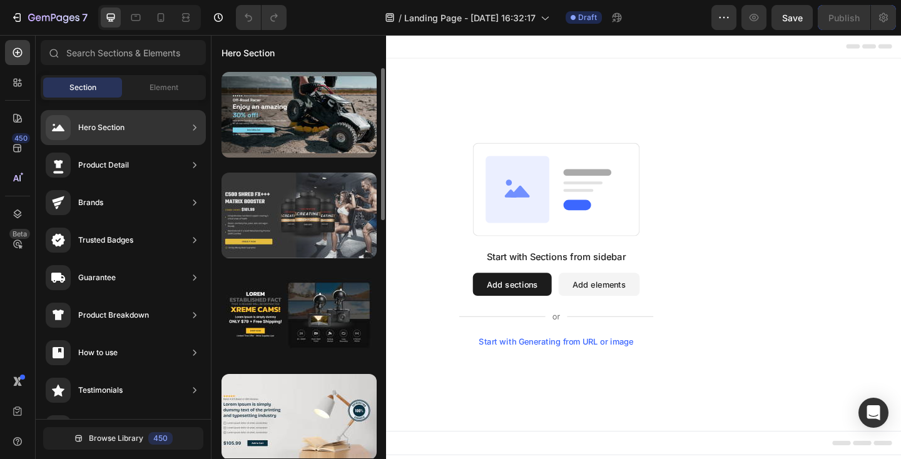
click at [319, 240] on div at bounding box center [299, 216] width 155 height 86
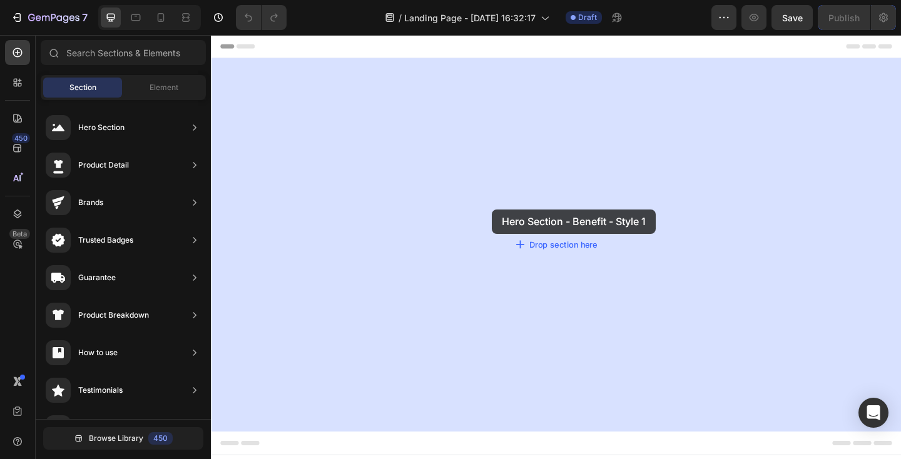
drag, startPoint x: 530, startPoint y: 275, endPoint x: 420, endPoint y: 241, distance: 114.6
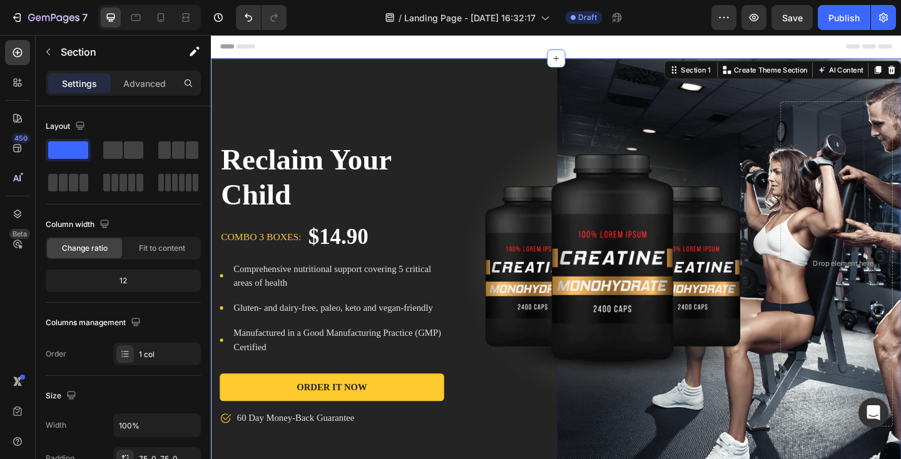
click at [391, 86] on div "Reclaim Your Child Product Title combo 3 boxes: Text block $14.90 Product Price…" at bounding box center [586, 285] width 751 height 448
click at [151, 82] on p "Advanced" at bounding box center [144, 83] width 43 height 13
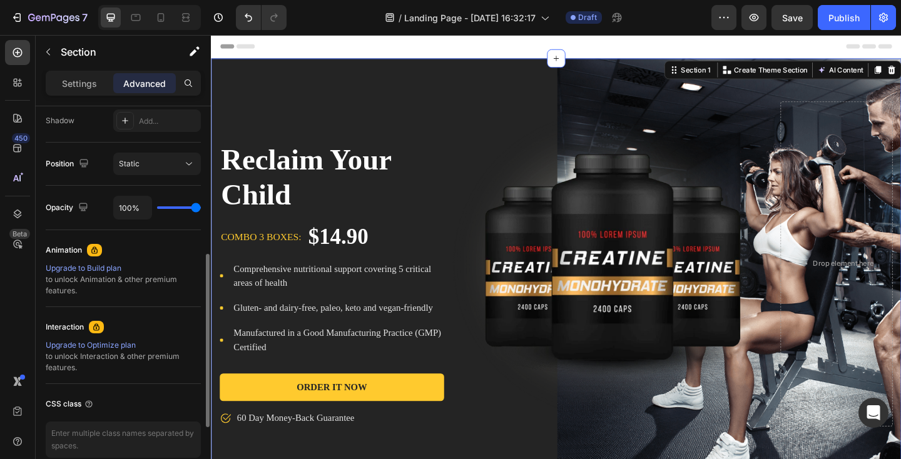
scroll to position [480, 0]
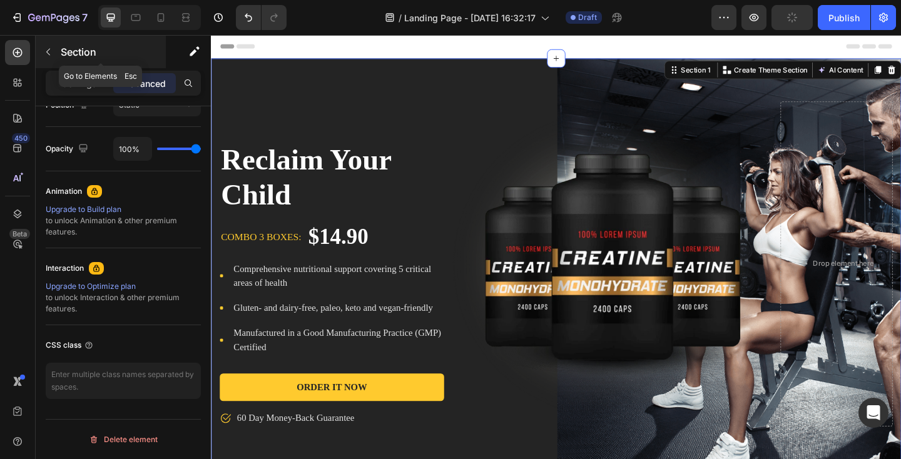
click at [48, 52] on icon "button" at bounding box center [48, 52] width 10 height 10
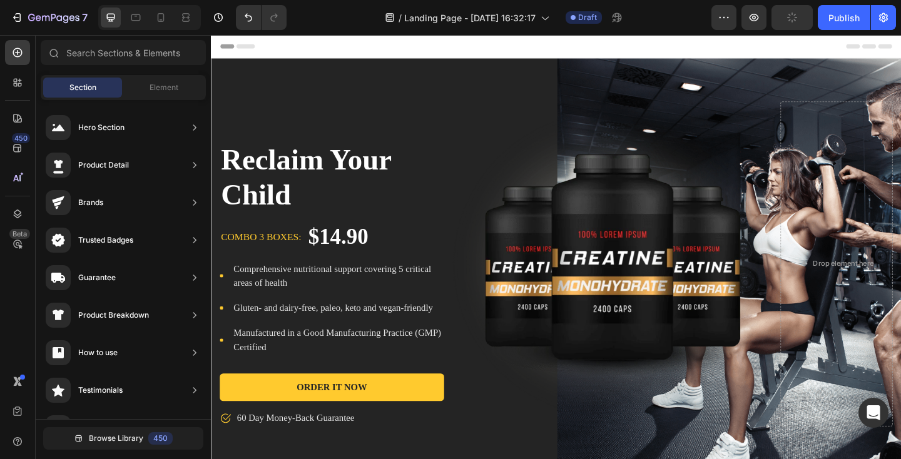
click at [295, 53] on div "Header" at bounding box center [586, 47] width 731 height 25
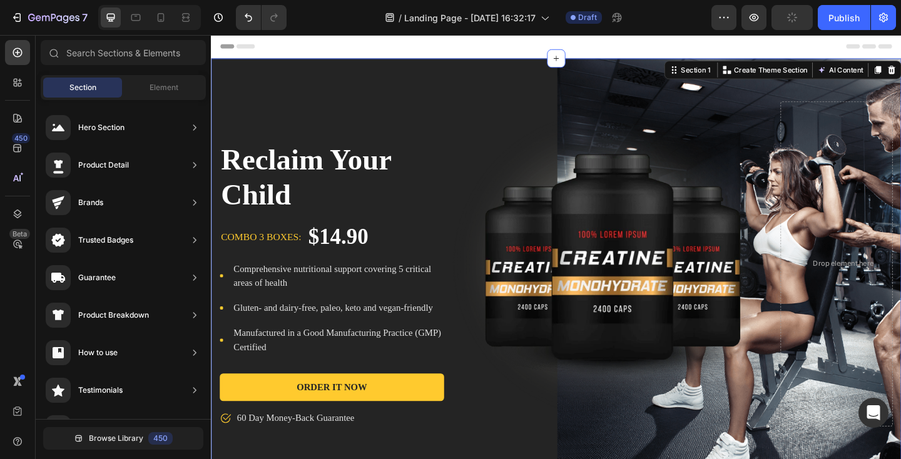
click at [281, 71] on div "Reclaim Your Child Product Title combo 3 boxes: Text block $14.90 Product Price…" at bounding box center [586, 285] width 751 height 448
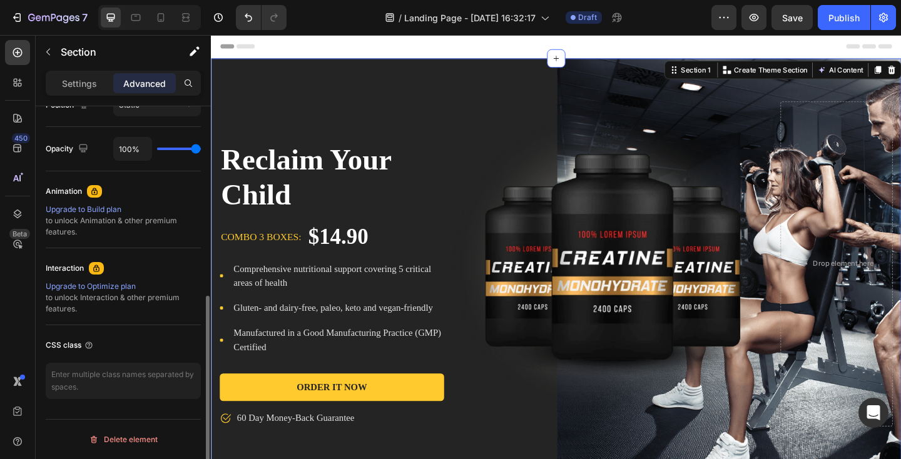
scroll to position [0, 0]
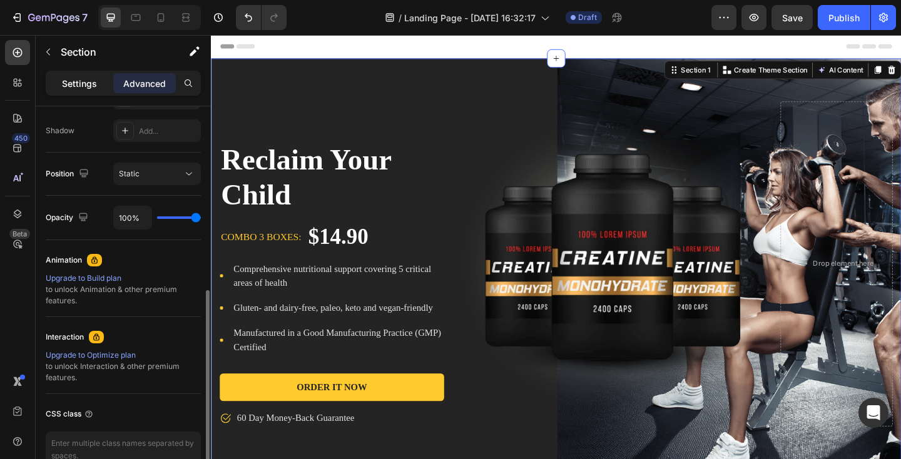
click at [73, 86] on p "Settings" at bounding box center [79, 83] width 35 height 13
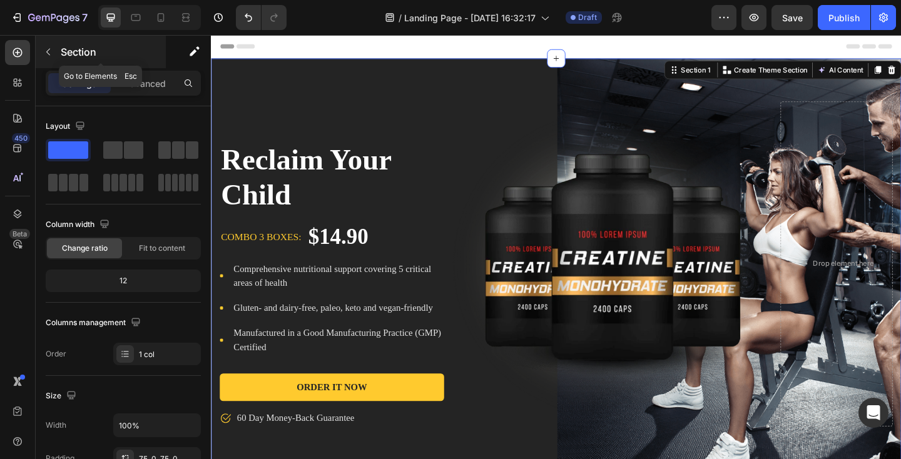
click at [46, 51] on icon "button" at bounding box center [48, 52] width 4 height 7
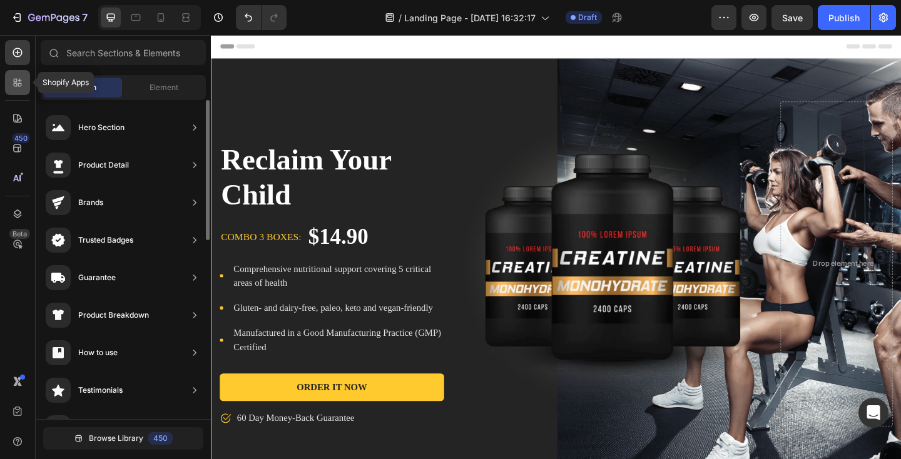
click at [21, 85] on icon at bounding box center [20, 85] width 4 height 4
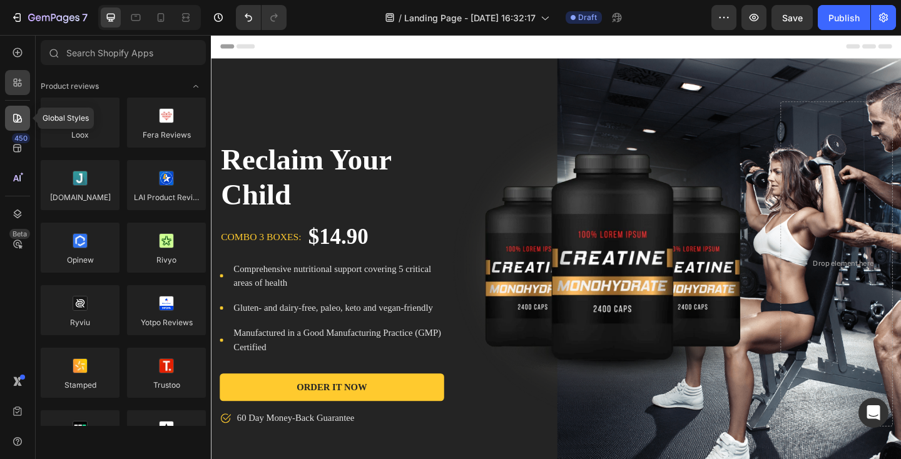
click at [14, 124] on icon at bounding box center [17, 118] width 13 height 13
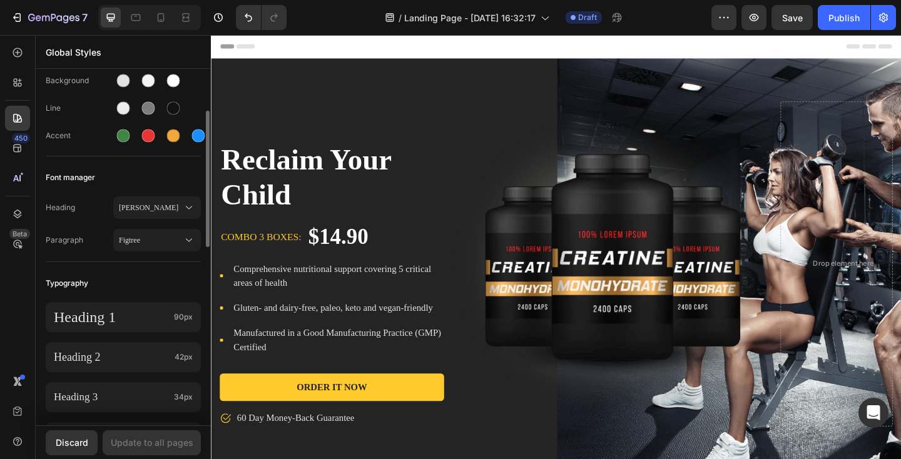
scroll to position [106, 0]
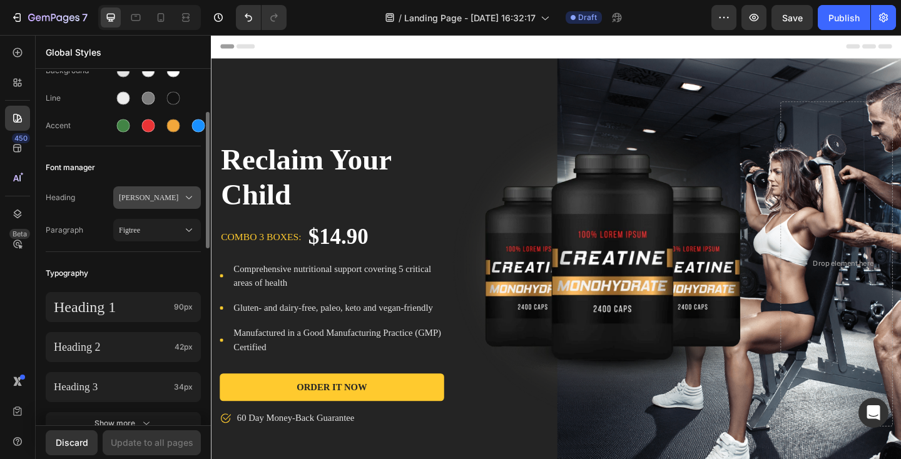
click at [146, 200] on span "[PERSON_NAME]" at bounding box center [151, 197] width 64 height 11
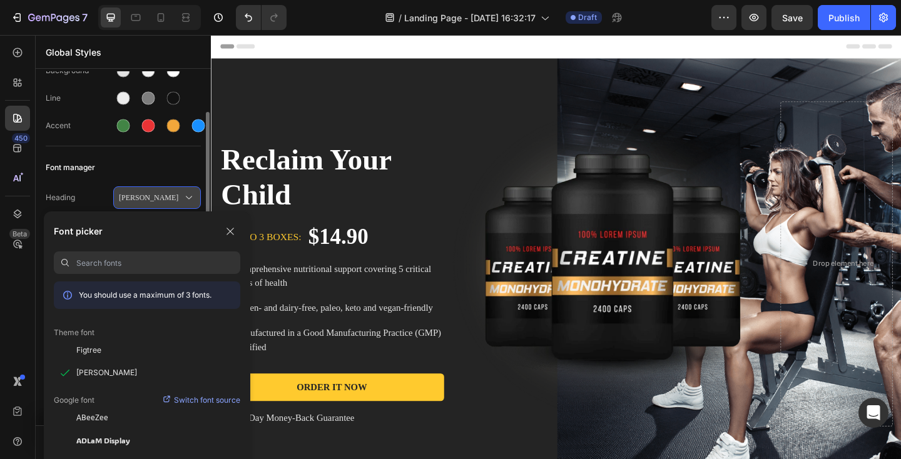
click at [169, 195] on span "[PERSON_NAME]" at bounding box center [151, 197] width 64 height 11
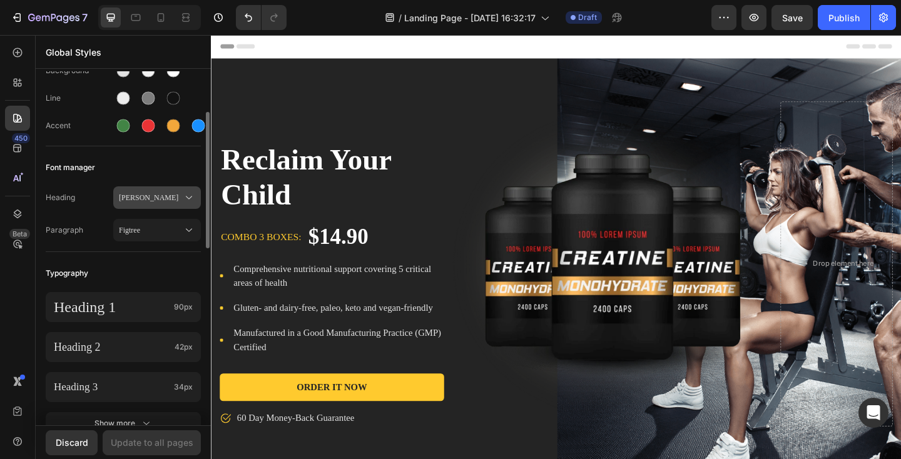
click at [169, 195] on span "[PERSON_NAME]" at bounding box center [151, 197] width 64 height 11
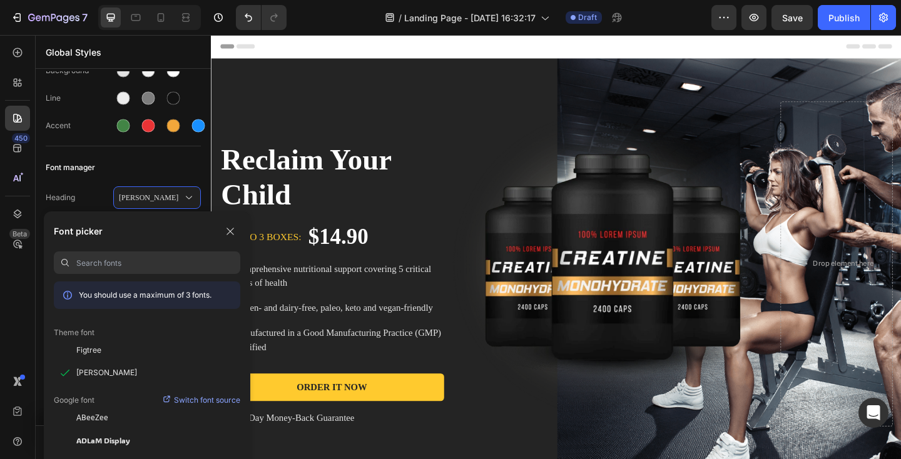
click at [136, 255] on input at bounding box center [158, 263] width 164 height 23
paste input "apple-system, BlinkMacSystemFont"
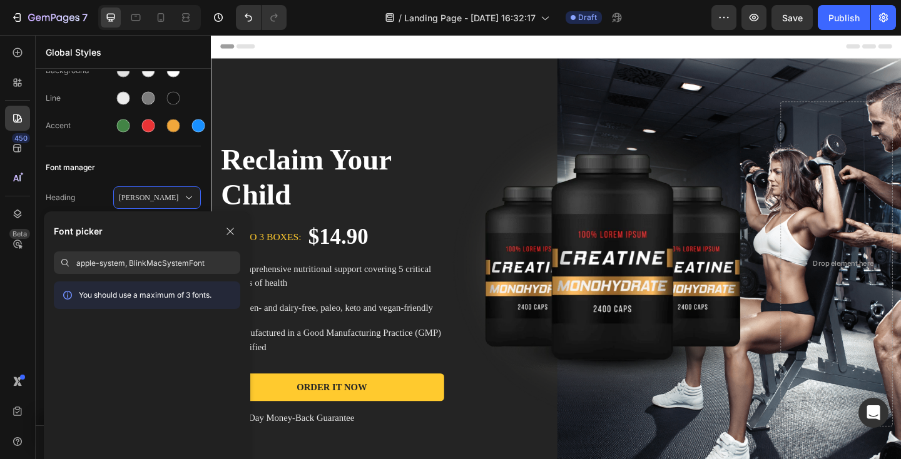
drag, startPoint x: 124, startPoint y: 263, endPoint x: 228, endPoint y: 264, distance: 104.5
click at [228, 264] on input "apple-system, BlinkMacSystemFont" at bounding box center [158, 263] width 164 height 23
type input "a"
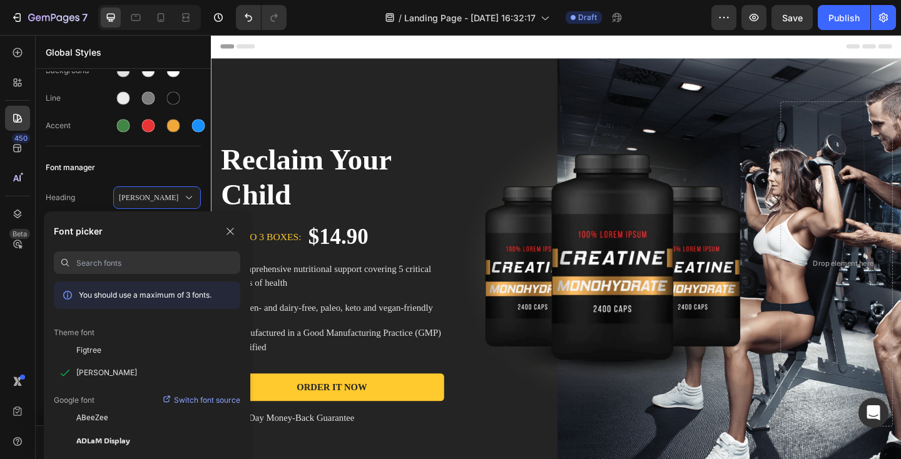
paste input ", BlinkMacSystemFont"
click at [81, 262] on input ", BlinkMacSystemFont" at bounding box center [158, 263] width 164 height 23
click at [155, 265] on input "BlinkMacSystemFont" at bounding box center [158, 263] width 164 height 23
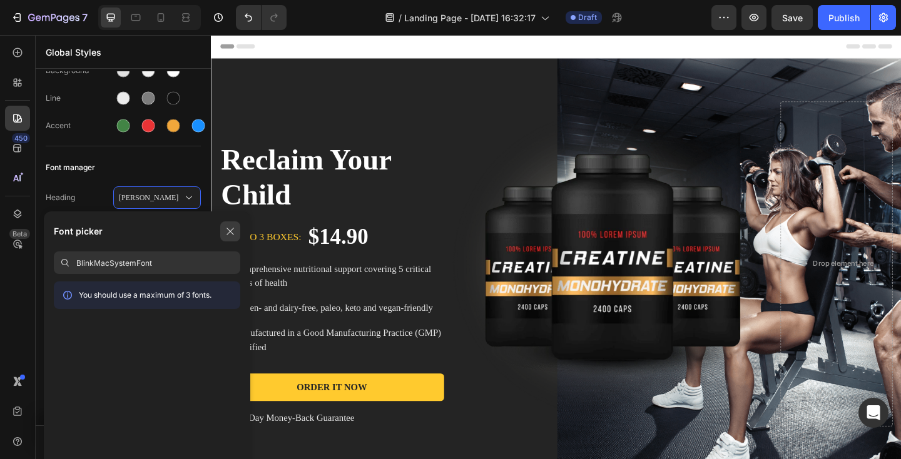
click at [228, 232] on icon "button" at bounding box center [230, 232] width 10 height 10
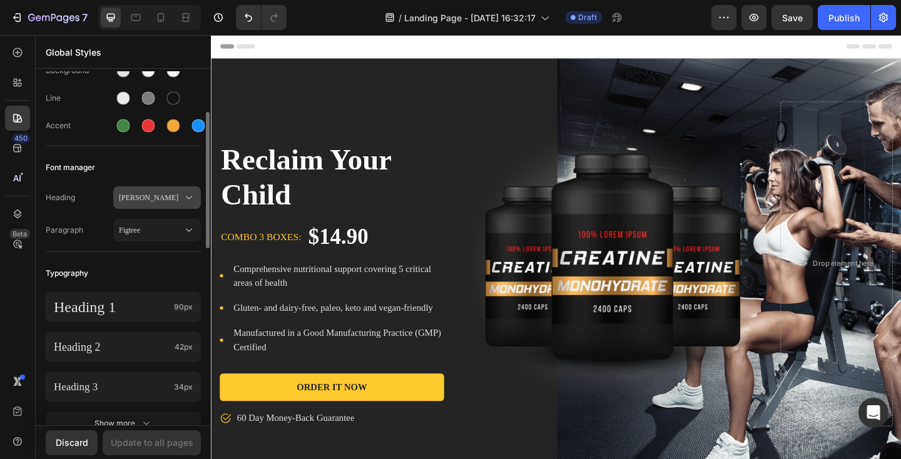
click at [139, 201] on span "Merriweather" at bounding box center [151, 197] width 64 height 11
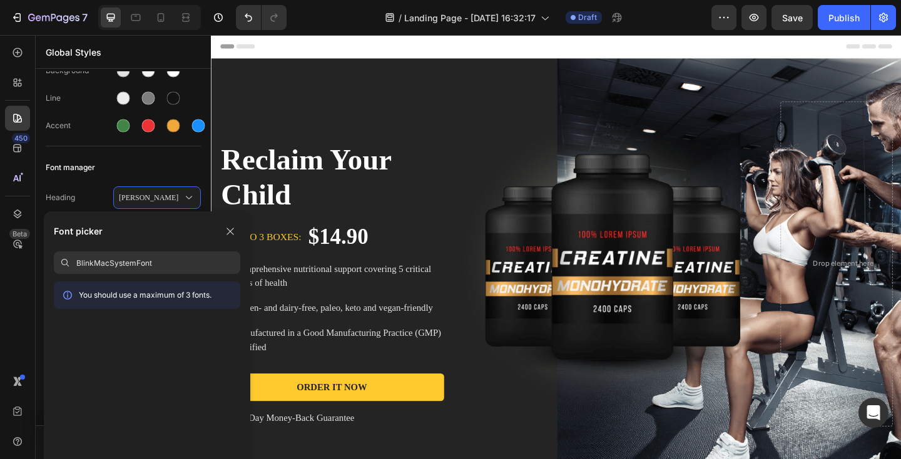
click at [138, 261] on input "BlinkMacSystemFont" at bounding box center [158, 263] width 164 height 23
type input "a"
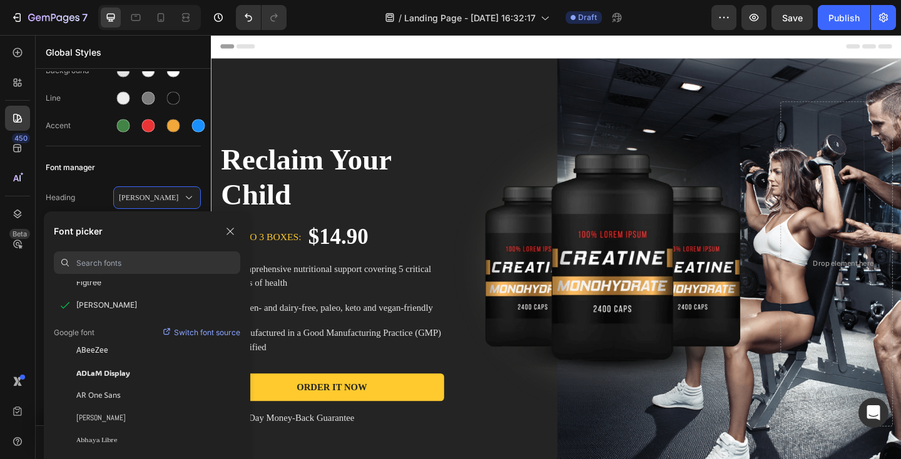
scroll to position [148, 0]
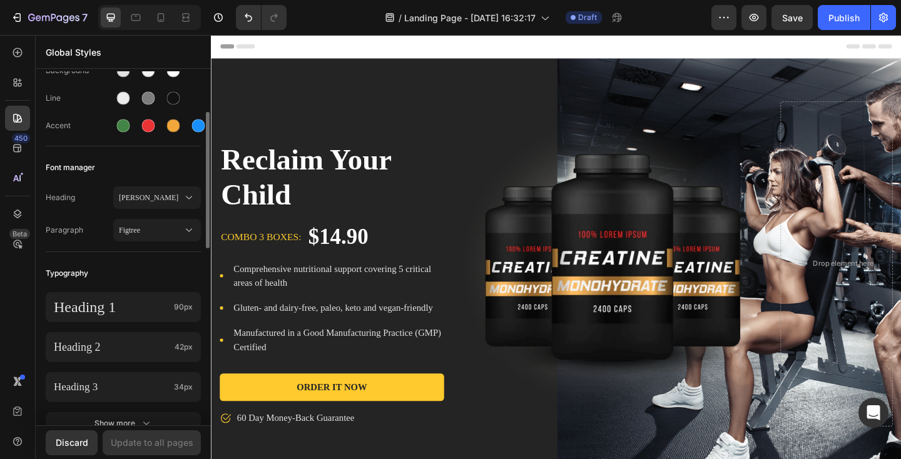
click at [77, 189] on div "Heading Merriweather" at bounding box center [123, 198] width 155 height 23
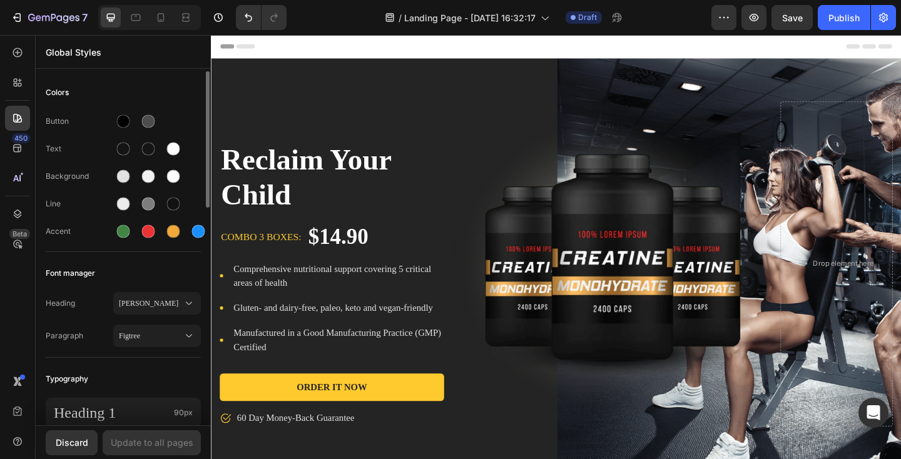
scroll to position [3, 0]
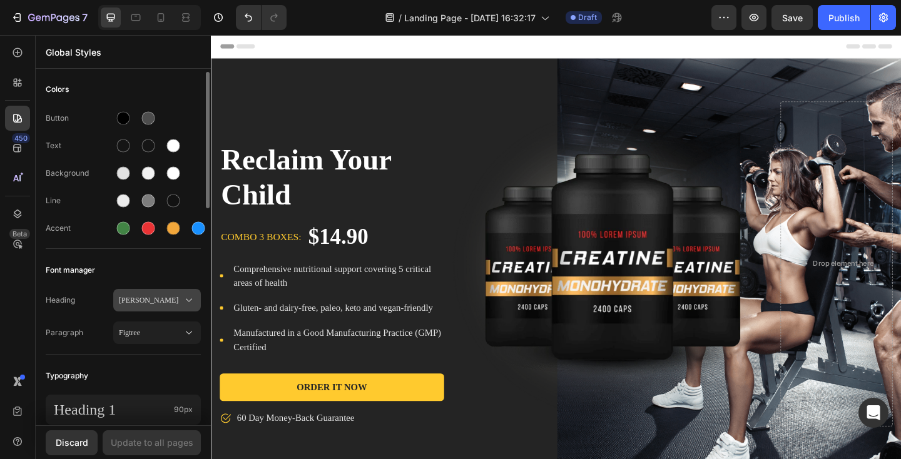
click at [168, 294] on div "Merriweather" at bounding box center [157, 300] width 76 height 13
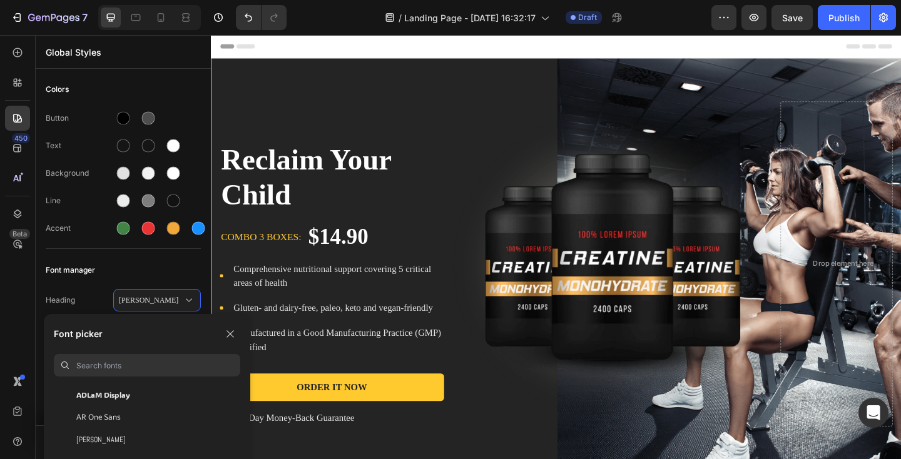
paste input "Roboto"
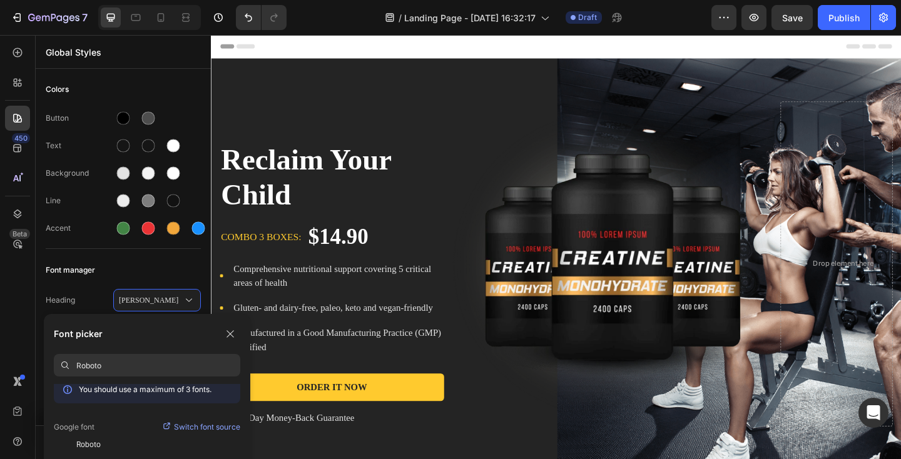
scroll to position [0, 0]
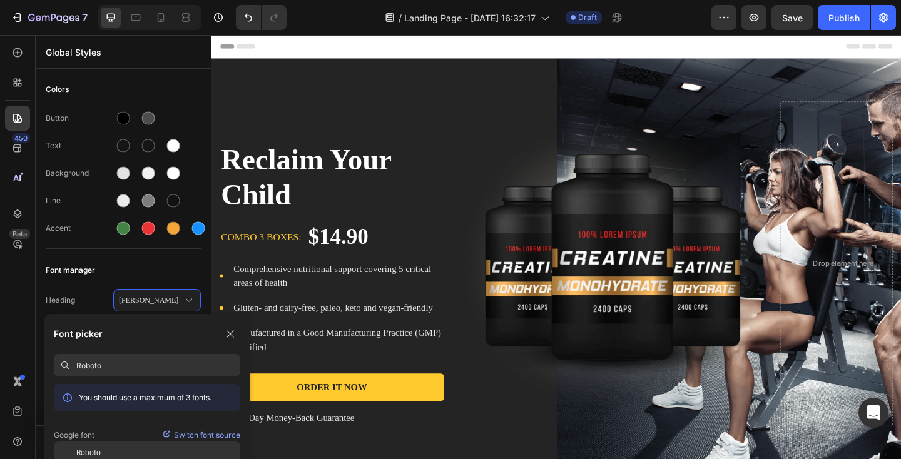
type input "Roboto"
click at [102, 453] on div "Roboto" at bounding box center [158, 453] width 164 height 11
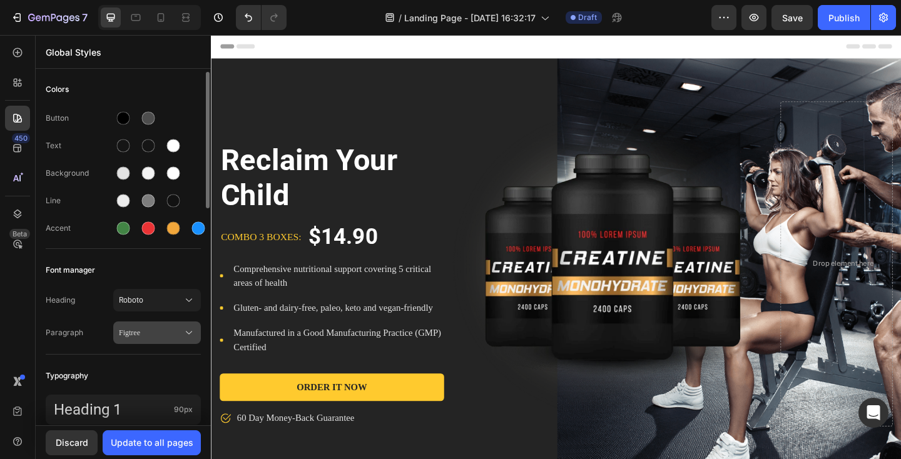
click at [151, 336] on span "Figtree" at bounding box center [151, 332] width 64 height 11
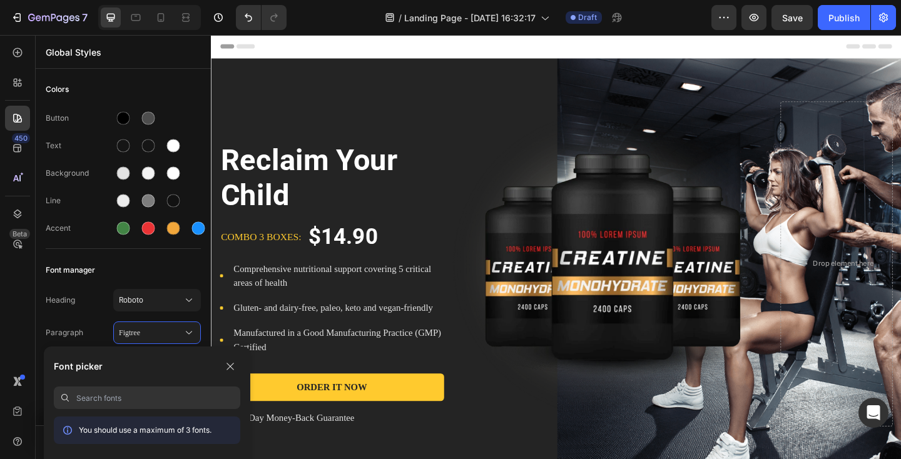
paste input "BlinkMacSystemFont"
click at [136, 394] on input "BlinkMacSystemFont" at bounding box center [158, 398] width 164 height 23
paste input "sans-serif"
click at [128, 372] on div "Font picker" at bounding box center [147, 367] width 187 height 20
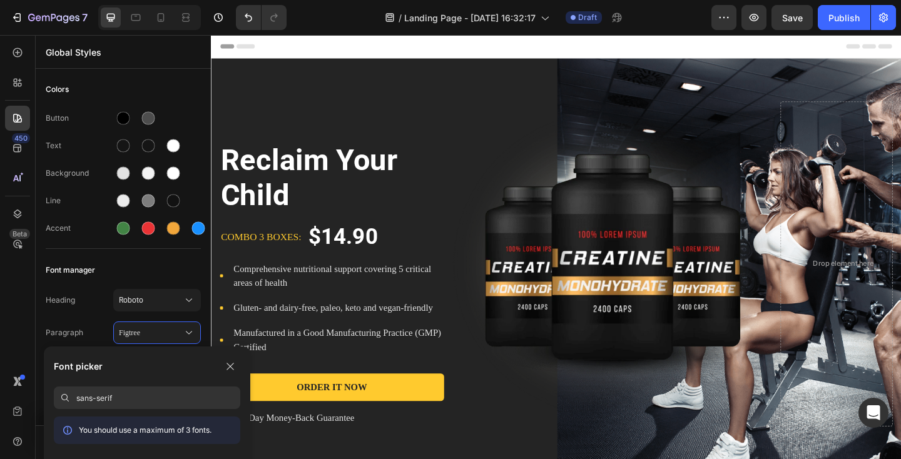
click at [128, 372] on div "Font picker" at bounding box center [147, 367] width 187 height 20
click at [119, 407] on input "sans-serif" at bounding box center [158, 398] width 164 height 23
click at [119, 406] on input "sans-serif" at bounding box center [158, 398] width 164 height 23
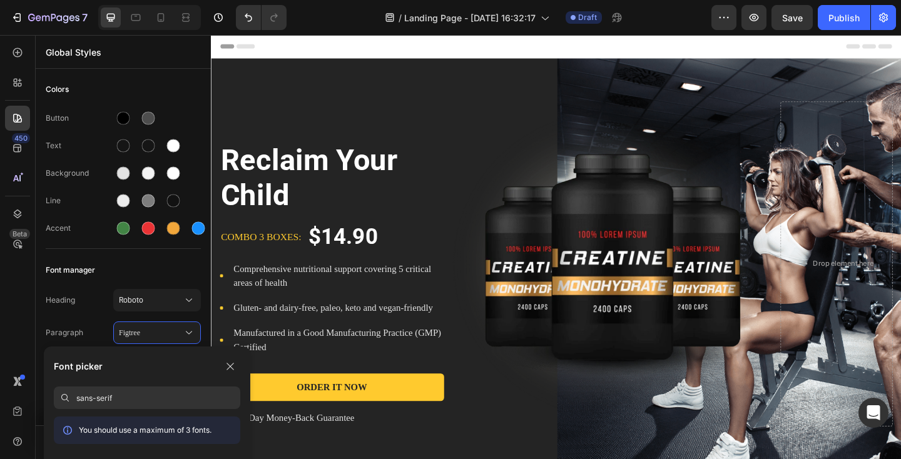
click at [119, 406] on input "sans-serif" at bounding box center [158, 398] width 164 height 23
paste input "Helvetica"
click at [153, 395] on input "Helvetica" at bounding box center [158, 398] width 164 height 23
paste input "Arial"
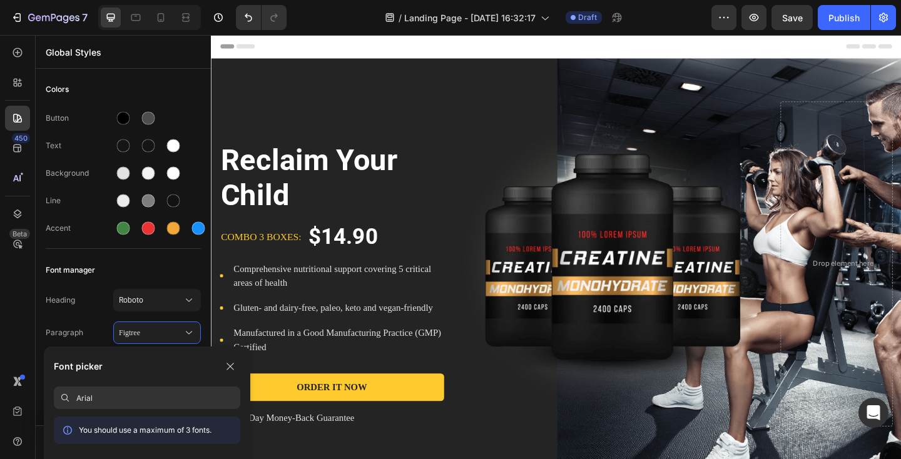
type input "Arial"
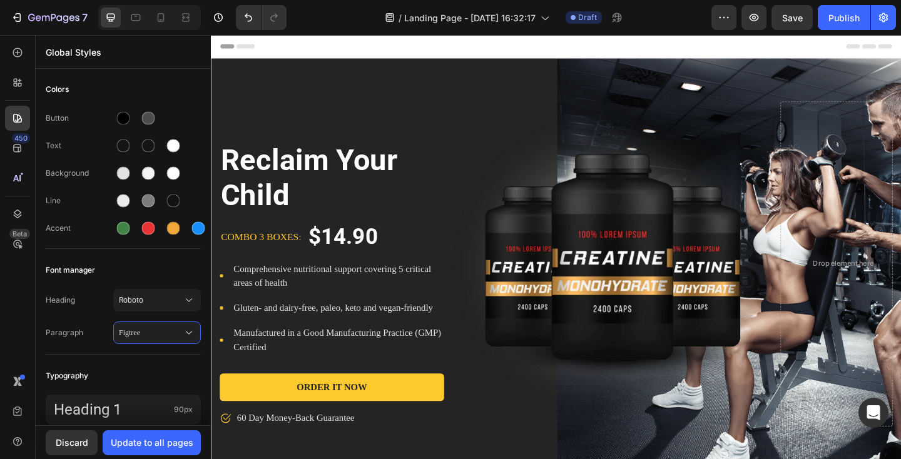
scroll to position [180, 0]
click at [95, 328] on span "Paragraph" at bounding box center [80, 332] width 68 height 11
click at [144, 332] on span "Figtree" at bounding box center [151, 332] width 64 height 11
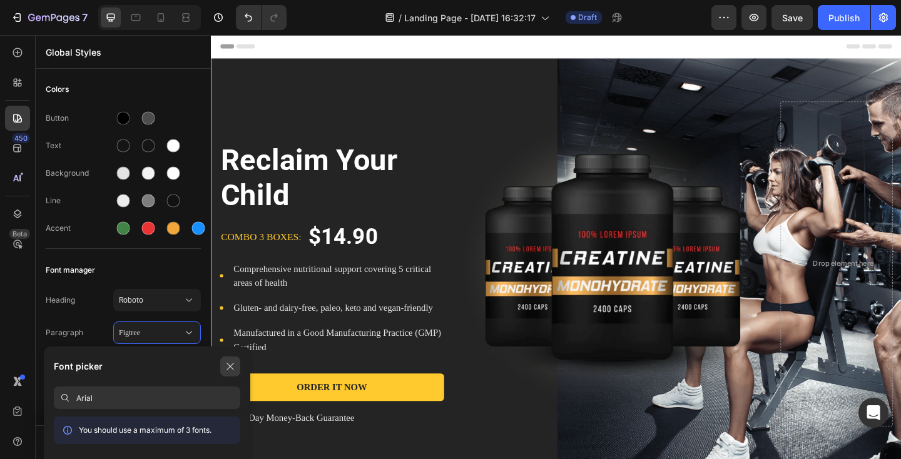
click at [233, 369] on icon "button" at bounding box center [230, 367] width 10 height 10
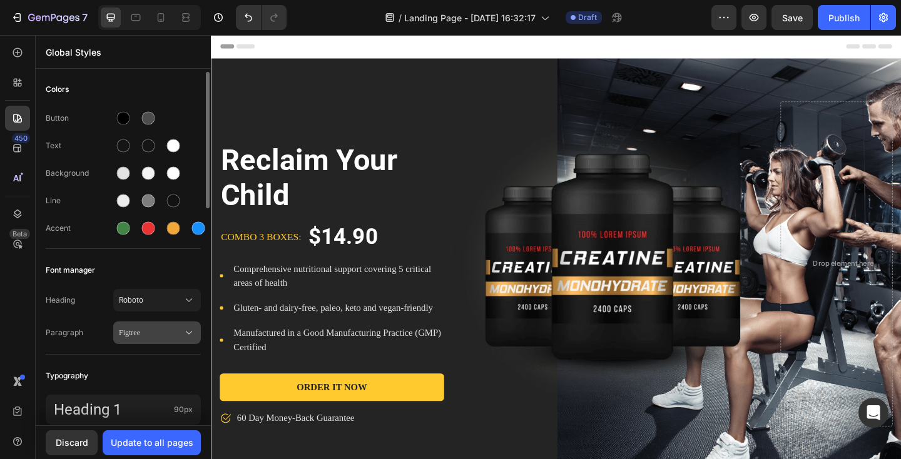
click at [178, 341] on button "Figtree" at bounding box center [157, 333] width 88 height 23
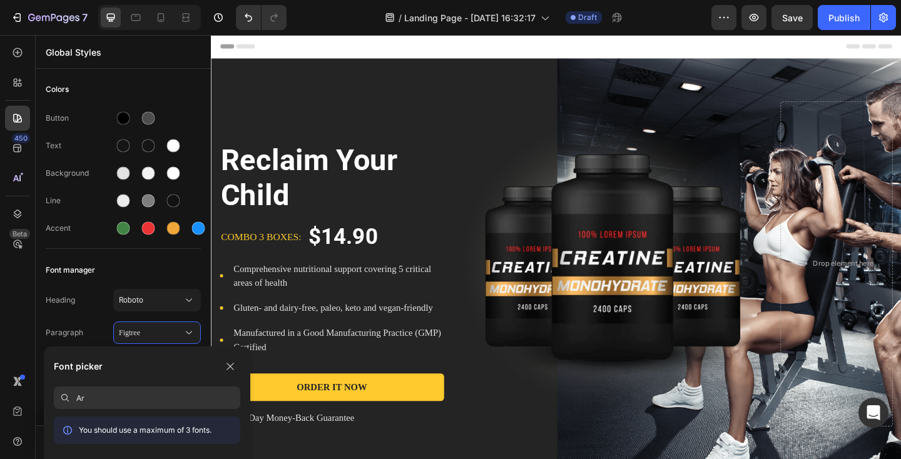
type input "A"
click at [86, 333] on span "Paragraph" at bounding box center [80, 332] width 68 height 11
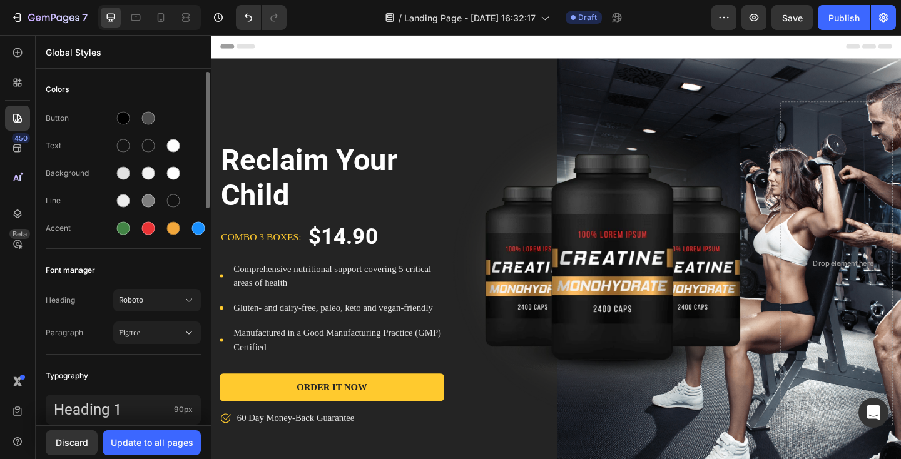
scroll to position [56, 0]
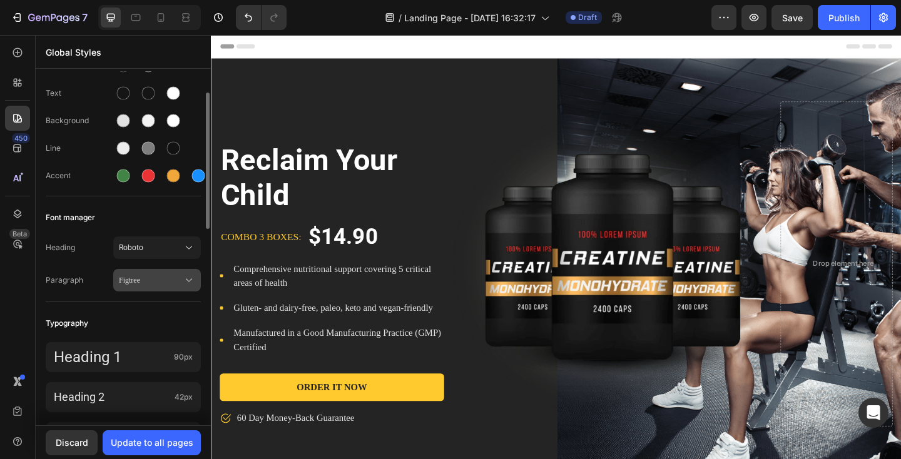
click at [146, 285] on span "Figtree" at bounding box center [151, 280] width 64 height 11
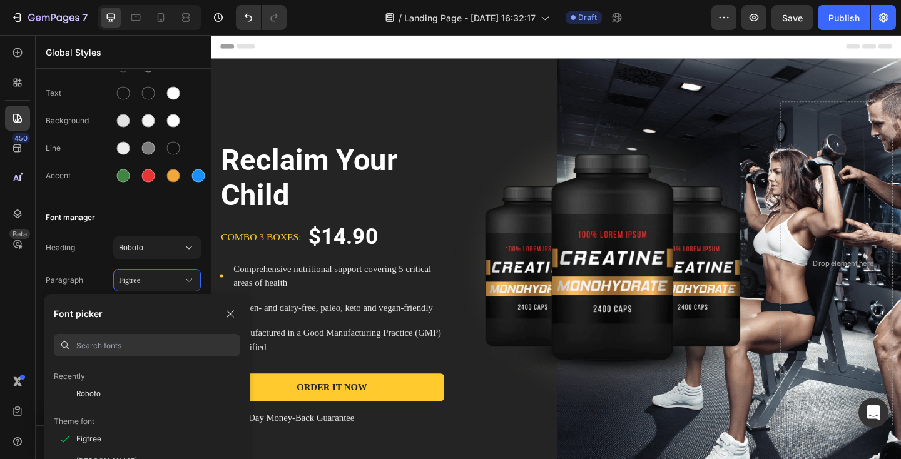
scroll to position [25, 0]
paste input "Arial"
type input "Arial"
type input "a"
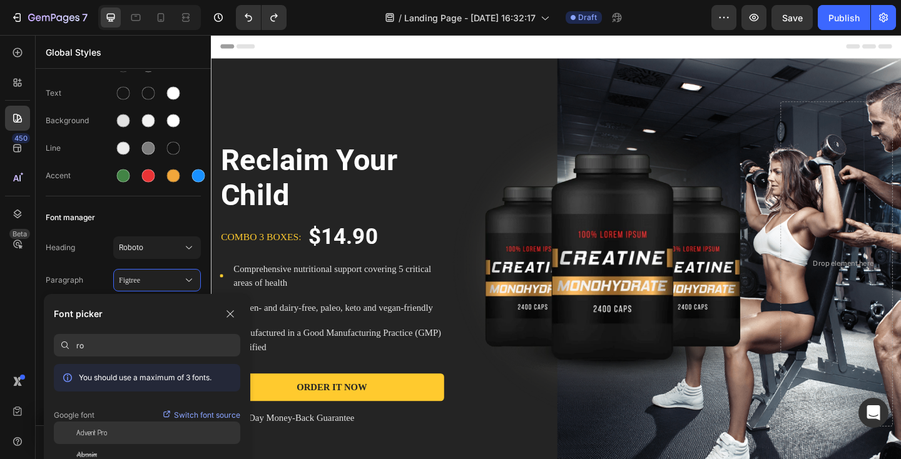
scroll to position [26, 0]
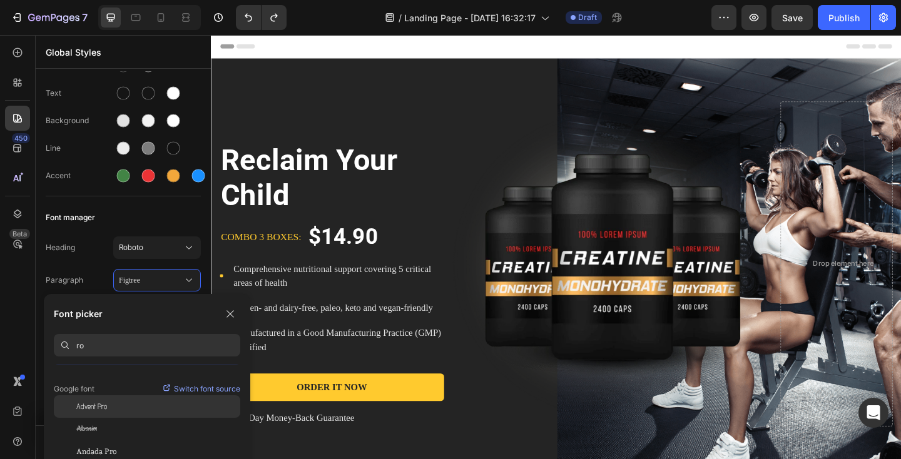
type input "ro"
click at [121, 414] on div "Advent Pro" at bounding box center [147, 407] width 187 height 23
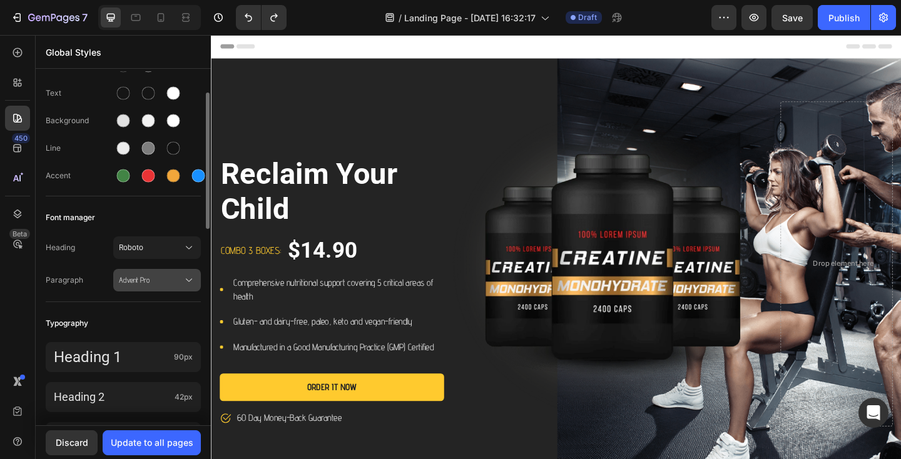
click at [148, 287] on button "Advent Pro" at bounding box center [157, 280] width 88 height 23
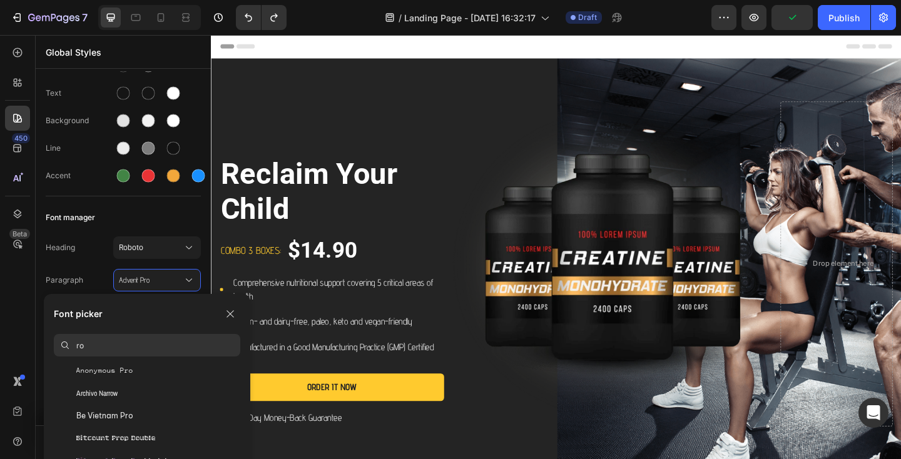
scroll to position [140, 0]
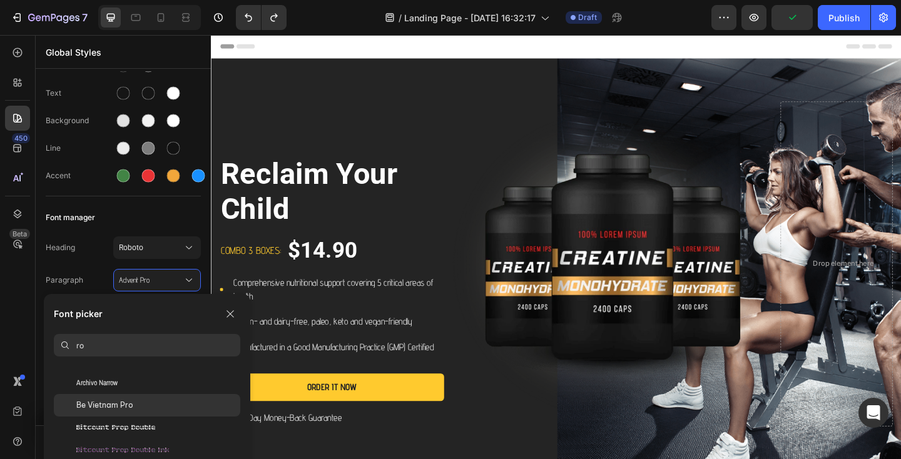
click at [115, 400] on span "Be Vietnam Pro" at bounding box center [104, 405] width 57 height 11
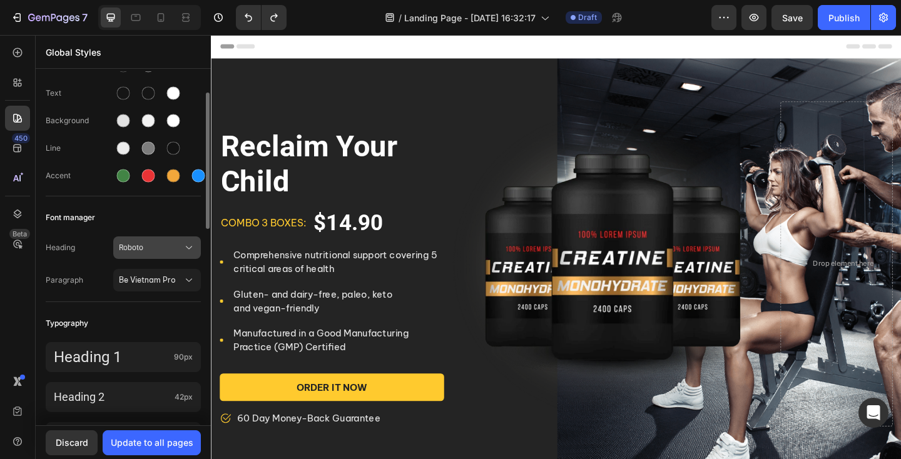
click at [156, 244] on span "Roboto" at bounding box center [151, 247] width 64 height 11
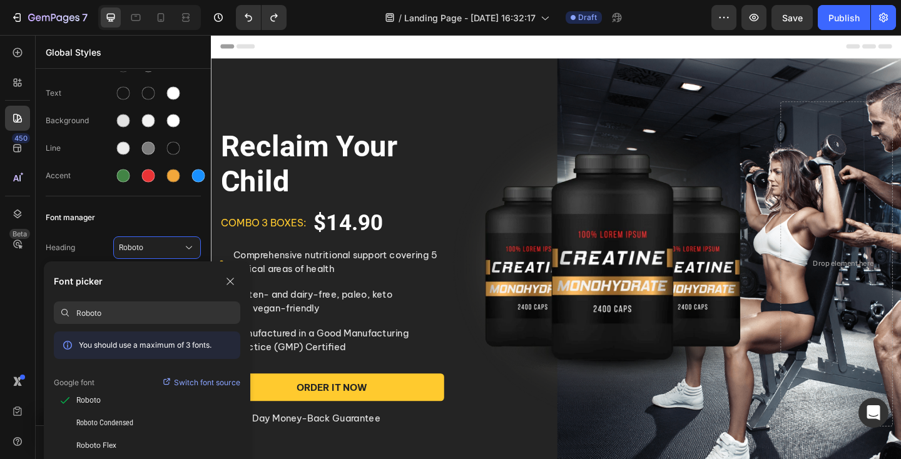
click at [108, 310] on input "Roboto" at bounding box center [158, 313] width 164 height 23
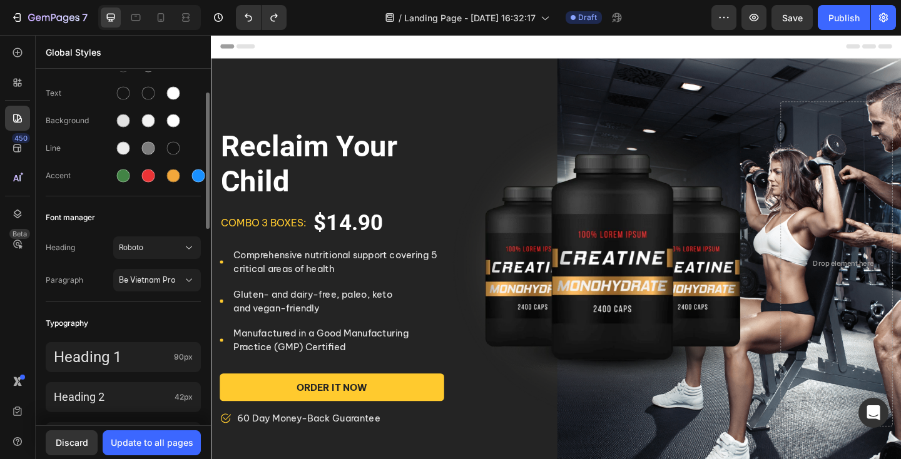
click at [106, 237] on div "Heading Roboto" at bounding box center [123, 248] width 155 height 23
click at [135, 249] on span "Roboto" at bounding box center [151, 247] width 64 height 11
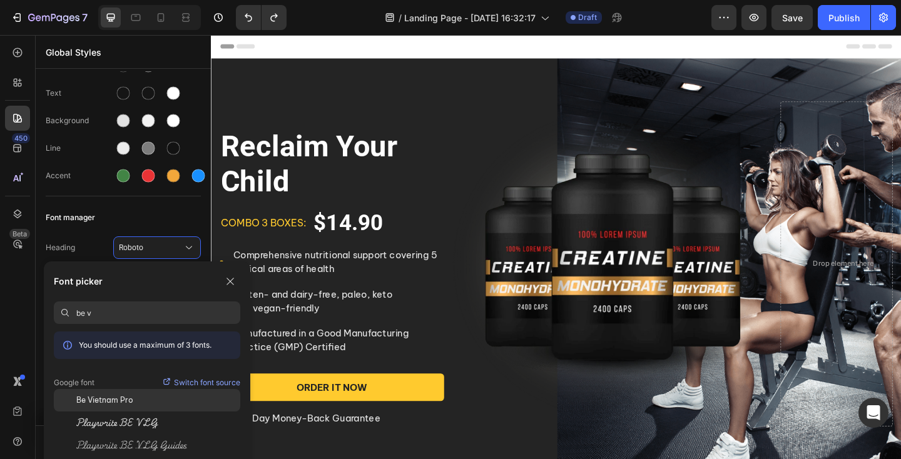
type input "be v"
click at [106, 399] on span "Be Vietnam Pro" at bounding box center [104, 400] width 57 height 11
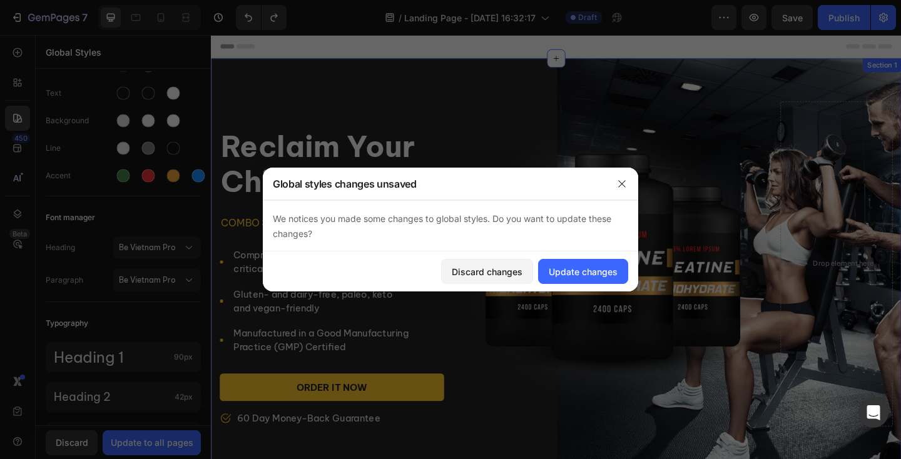
click at [426, 97] on div "Reclaim Your Child Product Title combo 3 boxes: Text block $14.90 Product Price…" at bounding box center [586, 285] width 751 height 448
click at [623, 185] on icon "button" at bounding box center [621, 183] width 7 height 7
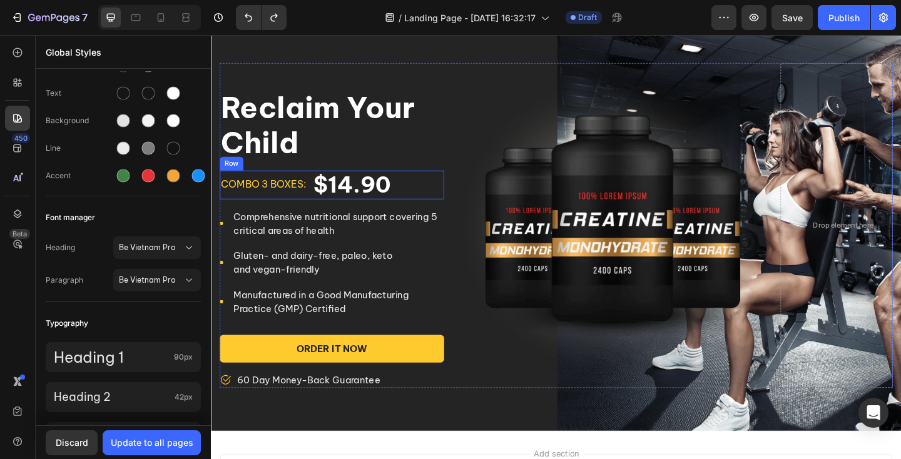
scroll to position [0, 0]
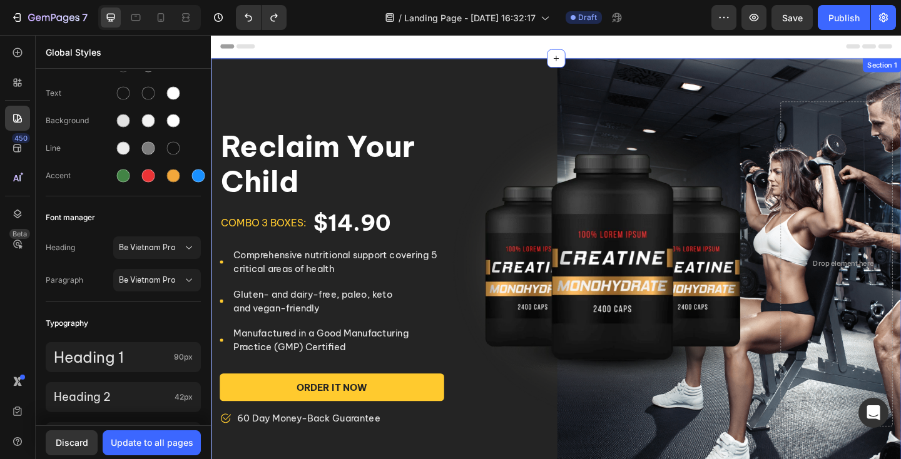
click at [436, 86] on div "Reclaim Your Child Product Title combo 3 boxes: Text block $14.90 Product Price…" at bounding box center [586, 285] width 751 height 448
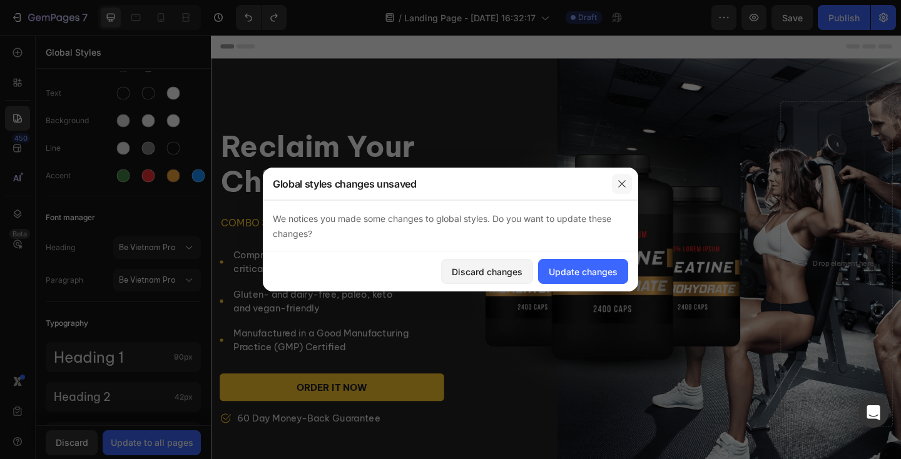
click at [625, 185] on icon "button" at bounding box center [622, 184] width 10 height 10
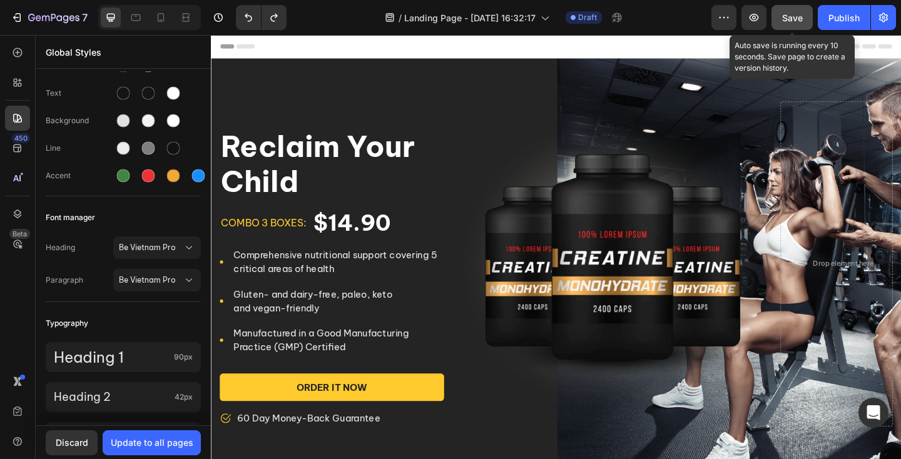
click at [803, 19] on button "Save" at bounding box center [792, 17] width 41 height 25
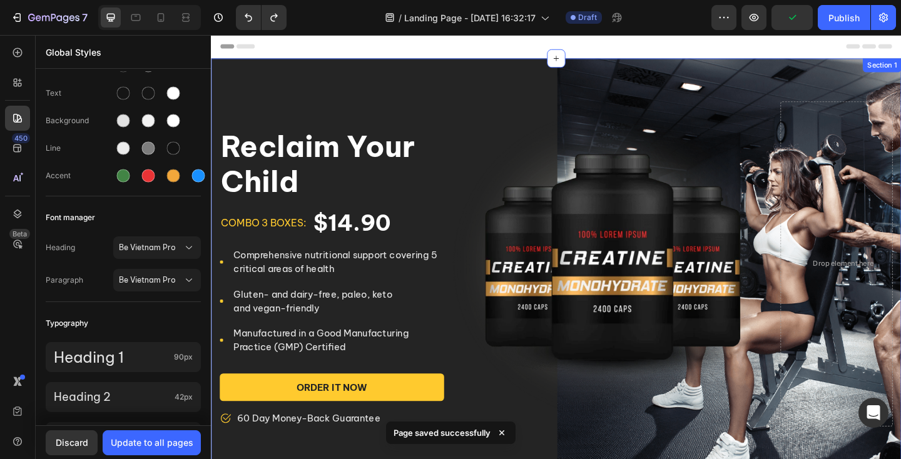
click at [441, 103] on div "Reclaim Your Child Product Title combo 3 boxes: Text block $14.90 Product Price…" at bounding box center [586, 285] width 751 height 448
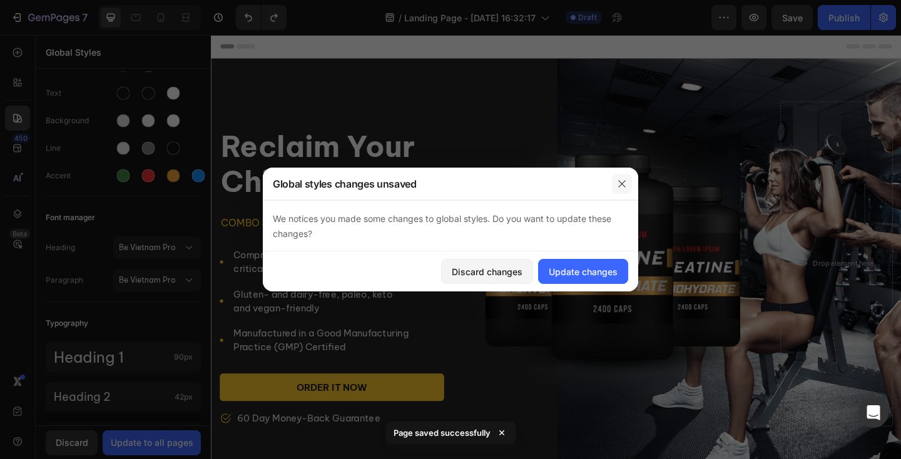
click at [625, 179] on icon "button" at bounding box center [622, 184] width 10 height 10
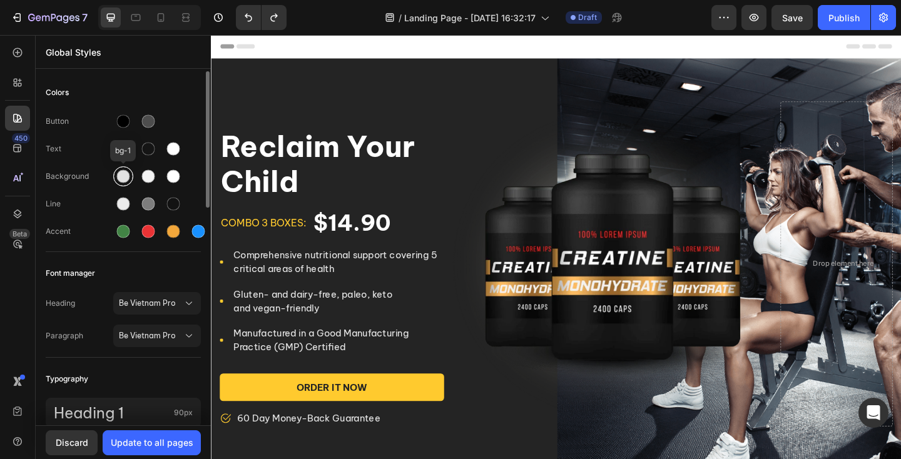
click at [122, 177] on div at bounding box center [123, 176] width 13 height 13
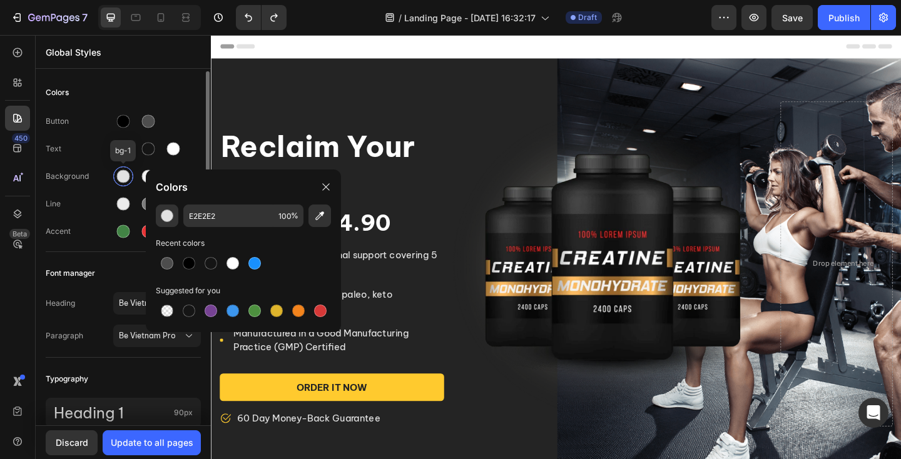
click at [122, 177] on div at bounding box center [123, 176] width 13 height 13
click at [59, 165] on div "Button Text Background Line Accent" at bounding box center [123, 178] width 155 height 148
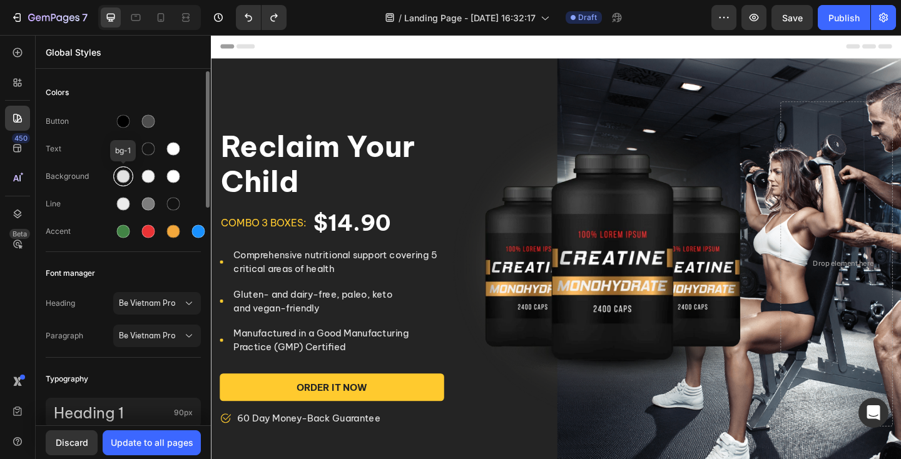
click at [120, 177] on div at bounding box center [123, 176] width 13 height 13
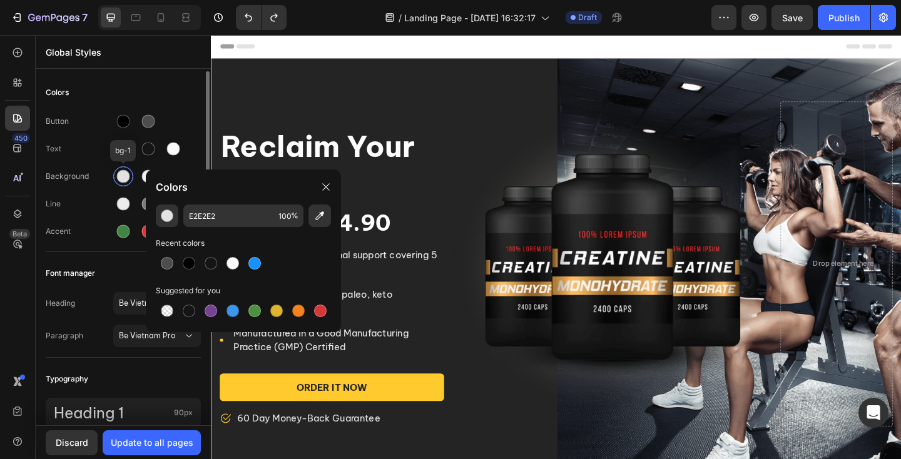
click at [120, 177] on div at bounding box center [123, 176] width 13 height 13
click at [23, 79] on icon at bounding box center [17, 82] width 13 height 13
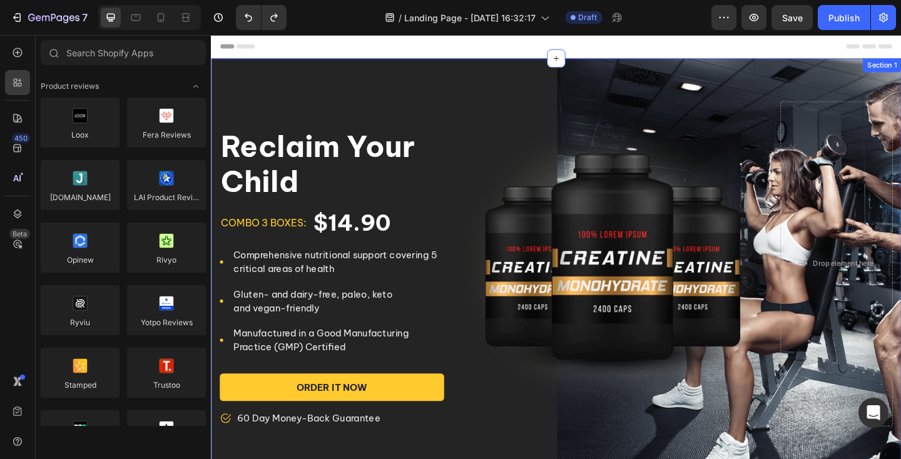
click at [307, 93] on div "Reclaim Your Child Product Title combo 3 boxes: Text block $14.90 Product Price…" at bounding box center [586, 285] width 751 height 448
click at [16, 58] on icon at bounding box center [17, 52] width 13 height 13
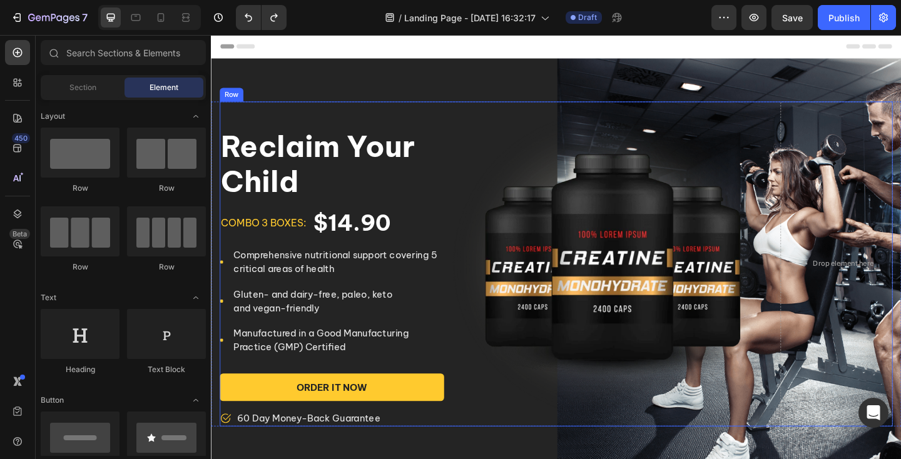
click at [336, 111] on div "Reclaim Your Child Product Title combo 3 boxes: Text block $14.90 Product Price…" at bounding box center [342, 285] width 244 height 354
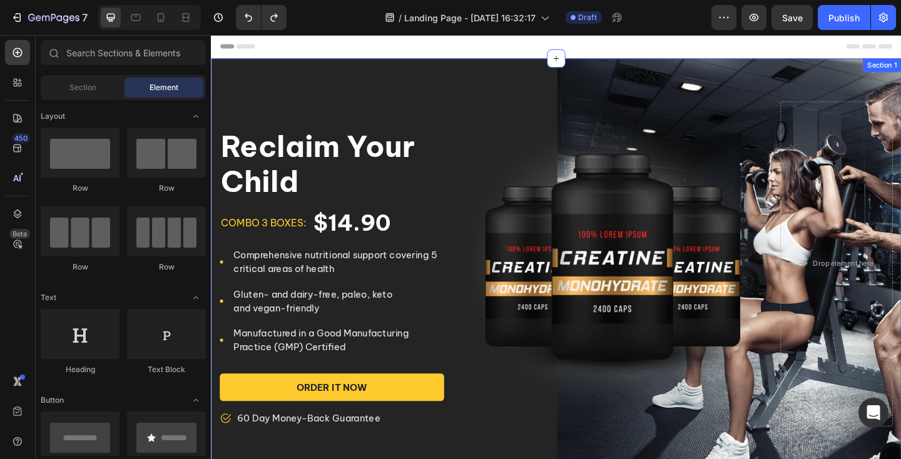
click at [344, 86] on div "Reclaim Your Child Product Title combo 3 boxes: Text block $14.90 Product Price…" at bounding box center [586, 285] width 751 height 448
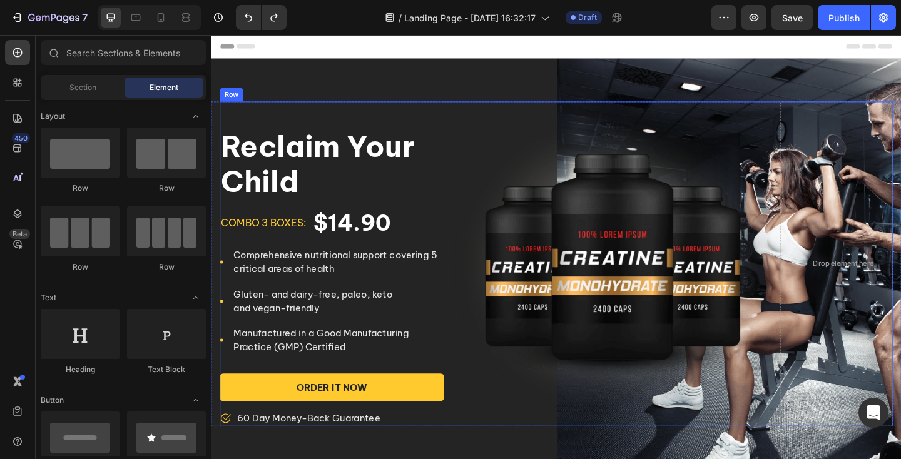
click at [433, 123] on div "Reclaim Your Child Product Title combo 3 boxes: Text block $14.90 Product Price…" at bounding box center [342, 285] width 244 height 354
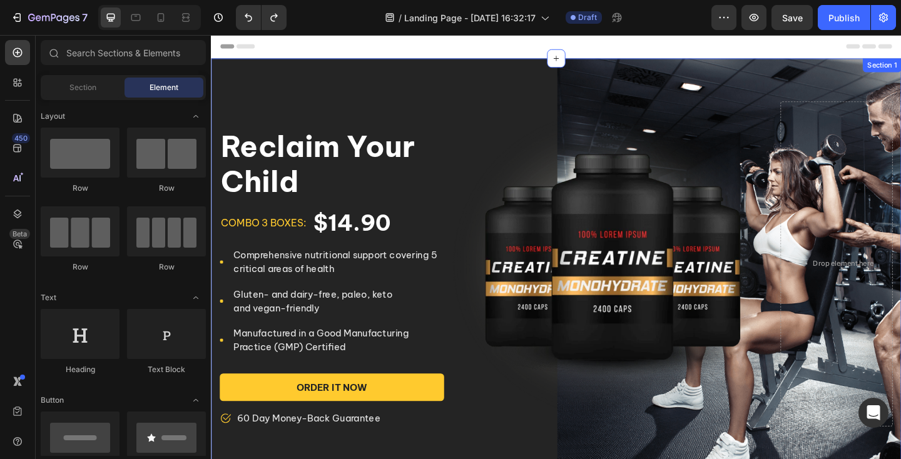
click at [423, 99] on div "Reclaim Your Child Product Title combo 3 boxes: Text block $14.90 Product Price…" at bounding box center [586, 285] width 751 height 448
click at [324, 85] on div "Reclaim Your Child Product Title combo 3 boxes: Text block $14.90 Product Price…" at bounding box center [586, 285] width 751 height 448
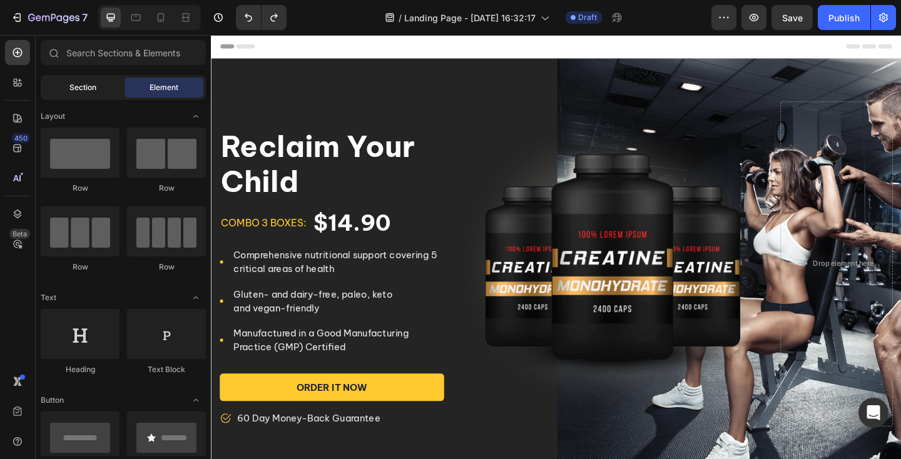
click at [88, 95] on div "Section" at bounding box center [82, 88] width 79 height 20
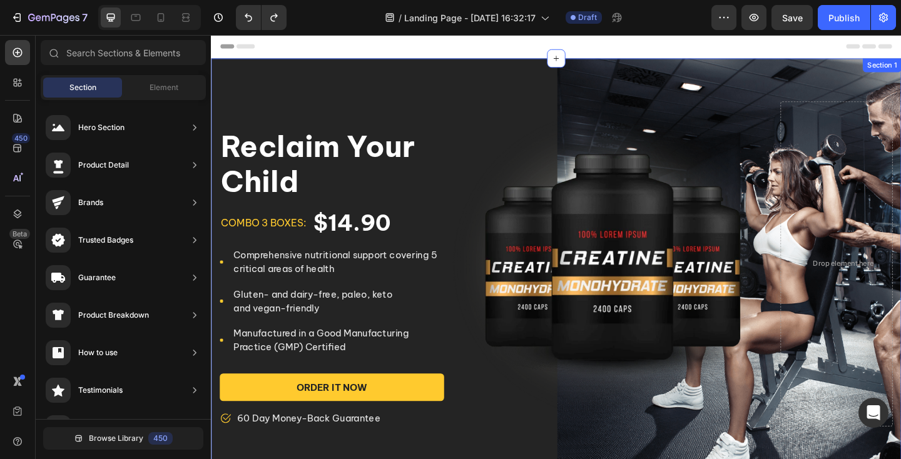
click at [288, 86] on div "Reclaim Your Child Product Title combo 3 boxes: Text block $14.90 Product Price…" at bounding box center [586, 285] width 751 height 448
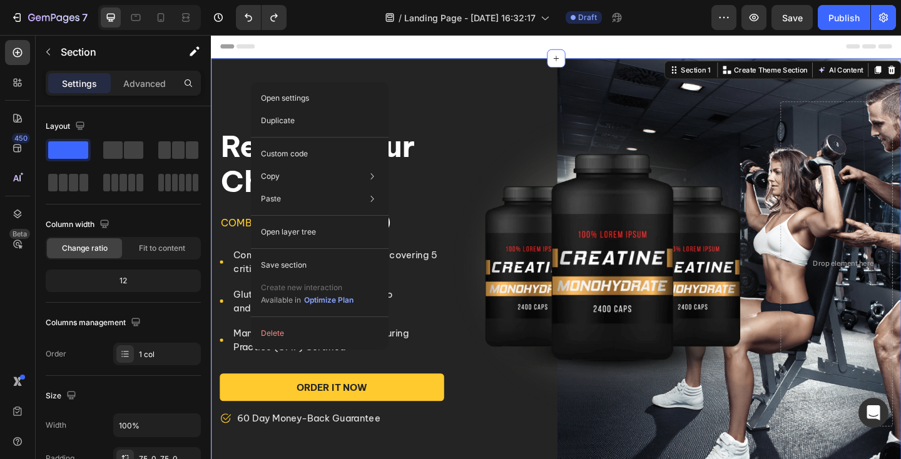
click at [247, 89] on div "Reclaim Your Child Product Title combo 3 boxes: Text block $14.90 Product Price…" at bounding box center [586, 285] width 751 height 448
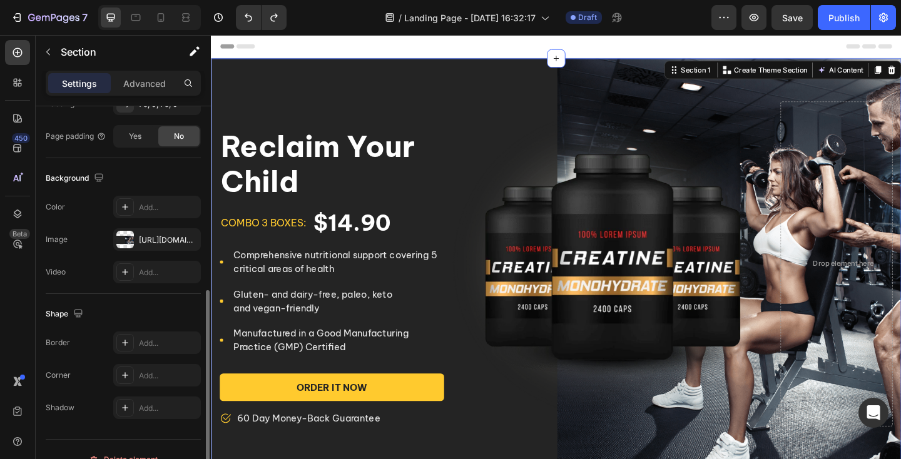
scroll to position [375, 0]
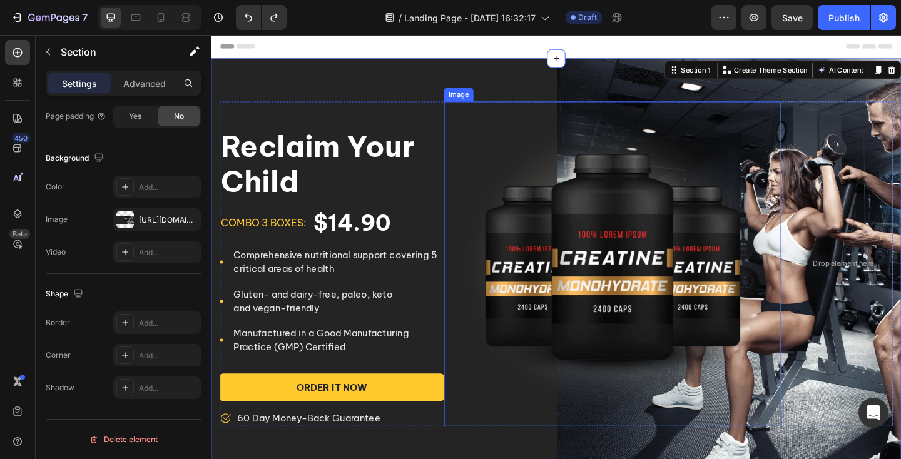
click at [558, 316] on img at bounding box center [647, 285] width 366 height 354
click at [583, 278] on img at bounding box center [647, 285] width 366 height 354
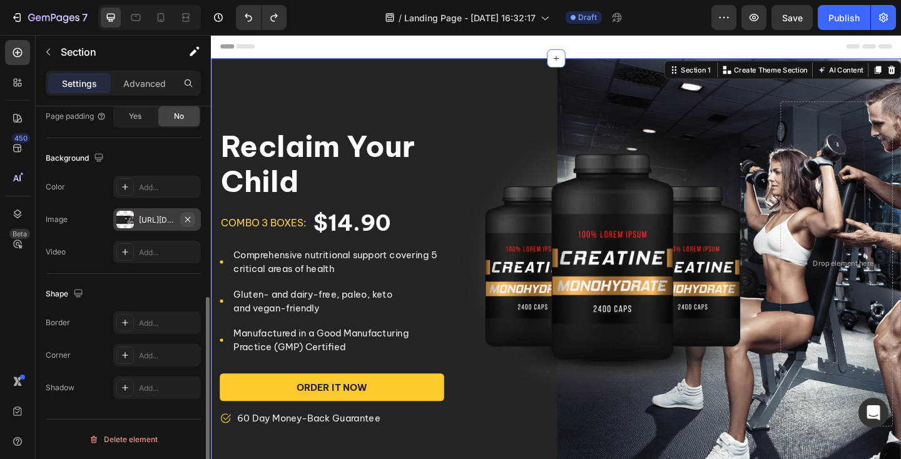
click at [188, 218] on icon "button" at bounding box center [188, 220] width 10 height 10
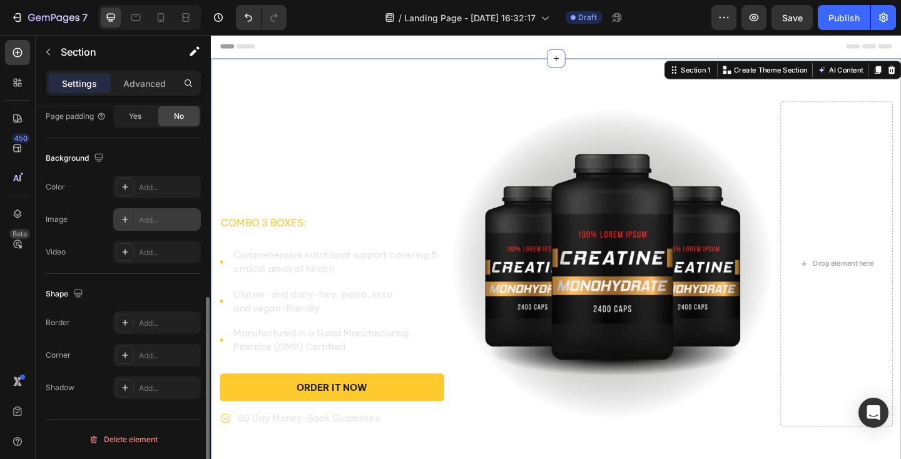
click at [126, 217] on icon at bounding box center [125, 220] width 10 height 10
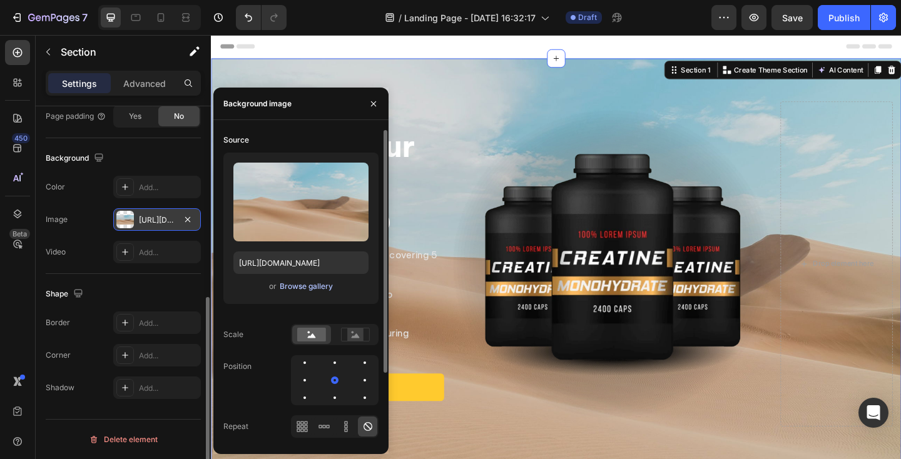
click at [300, 280] on button "Browse gallery" at bounding box center [306, 286] width 54 height 13
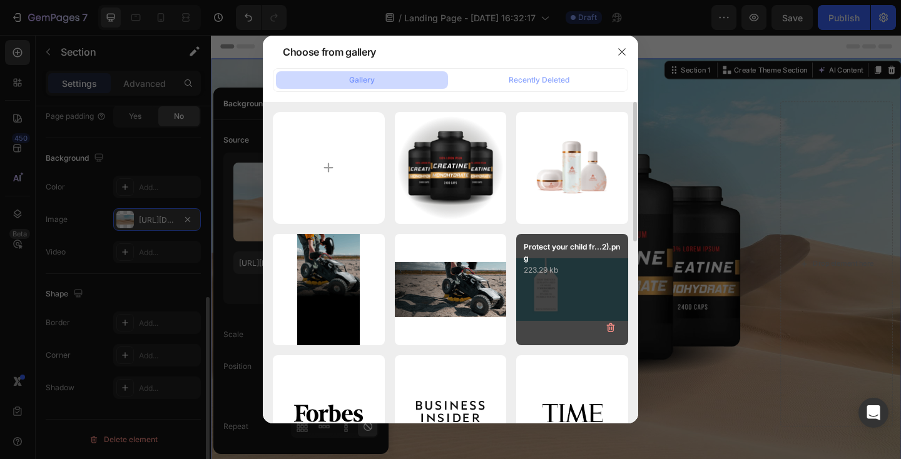
click at [550, 290] on div "Protect your child fr...2).png 223.29 kb" at bounding box center [572, 290] width 112 height 112
type input "https://cdn.shopify.com/s/files/1/0942/9673/6074/files/gempages_577624198311052…"
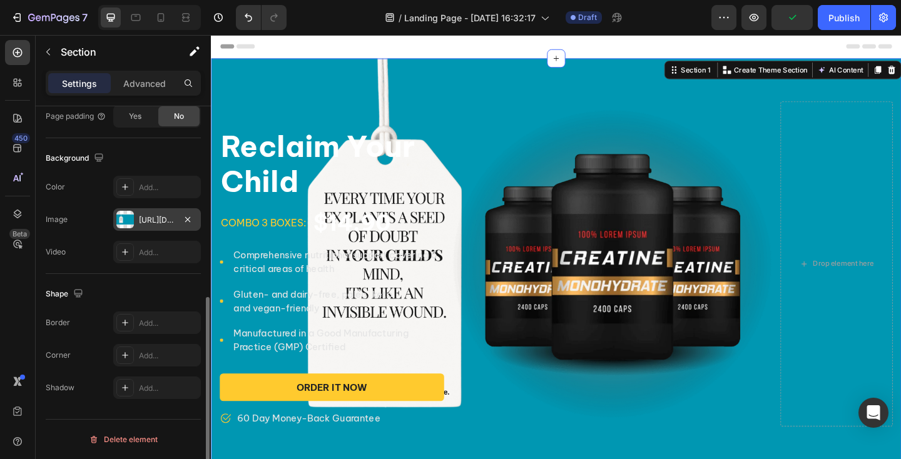
click at [297, 69] on div "Reclaim Your Child Product Title combo 3 boxes: Text block $14.90 Product Price…" at bounding box center [586, 285] width 751 height 448
click at [283, 121] on div "Reclaim Your Child Product Title combo 3 boxes: Text block $14.90 Product Price…" at bounding box center [342, 285] width 244 height 354
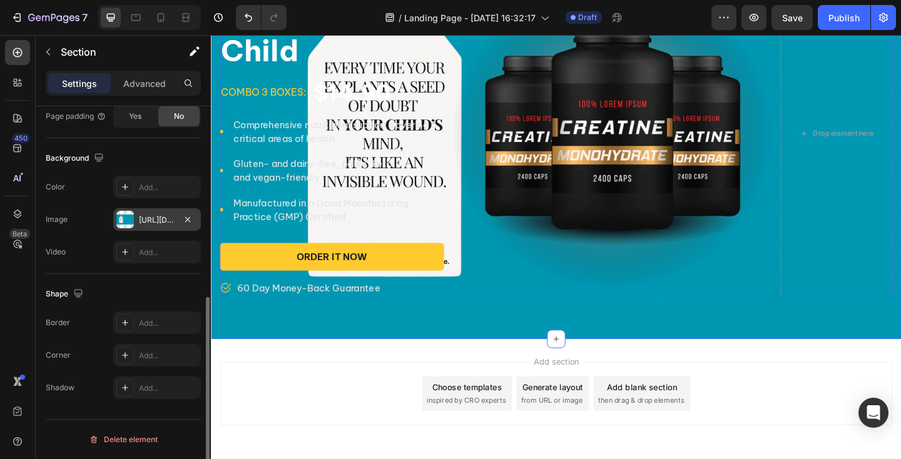
scroll to position [0, 0]
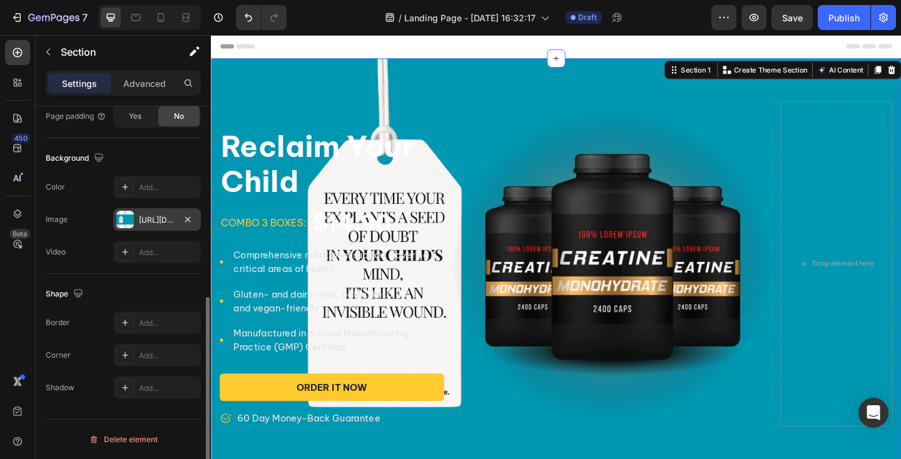
click at [329, 88] on div "Reclaim Your Child Product Title combo 3 boxes: Text block $14.90 Product Price…" at bounding box center [586, 285] width 751 height 448
click at [128, 186] on icon at bounding box center [125, 187] width 10 height 10
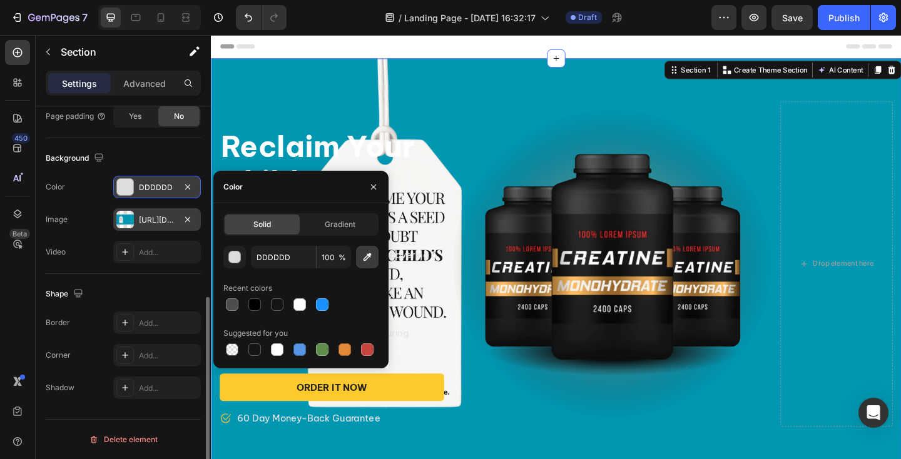
click at [370, 259] on icon "button" at bounding box center [367, 257] width 13 height 13
type input "0497B2"
click at [145, 151] on div "Background" at bounding box center [123, 158] width 155 height 20
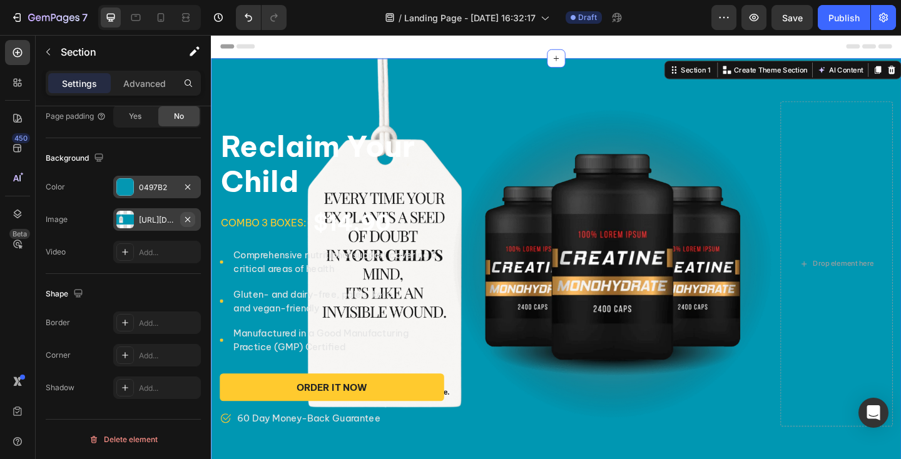
click at [183, 216] on icon "button" at bounding box center [188, 220] width 10 height 10
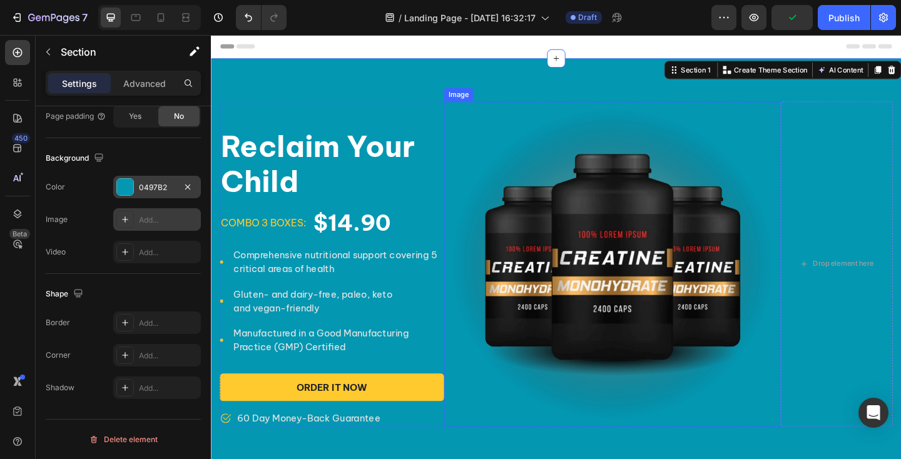
click at [612, 221] on img at bounding box center [647, 285] width 366 height 354
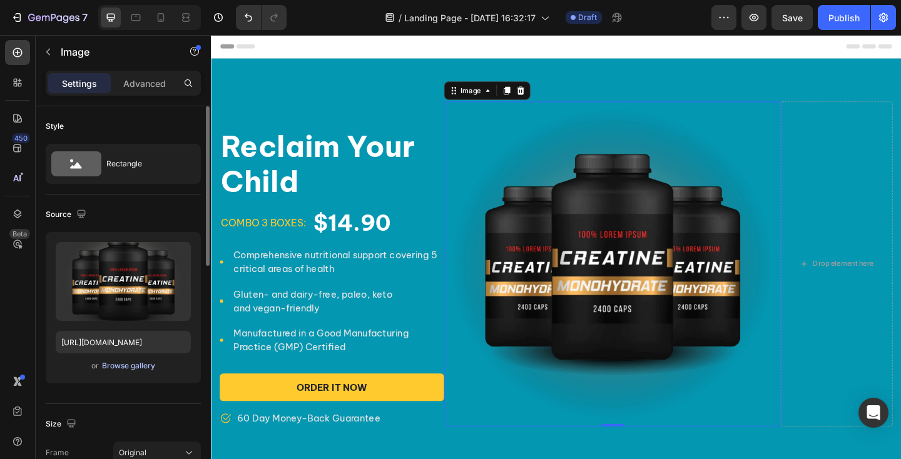
click at [125, 365] on div "Browse gallery" at bounding box center [128, 366] width 53 height 11
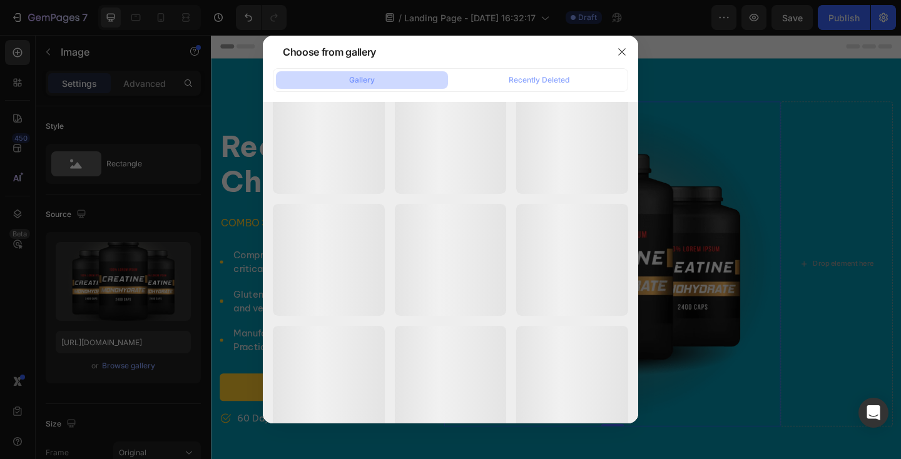
scroll to position [1029, 0]
click at [521, 76] on div "Recently Deleted" at bounding box center [539, 79] width 61 height 11
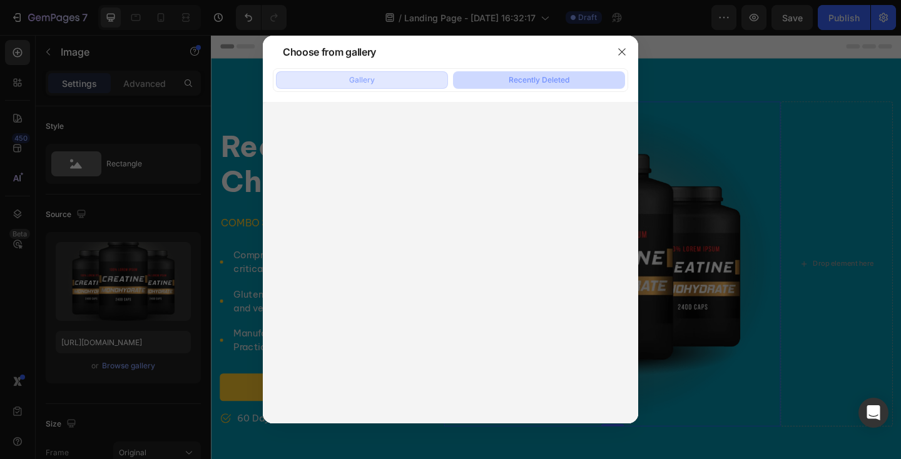
click at [396, 83] on button "Gallery" at bounding box center [362, 80] width 172 height 18
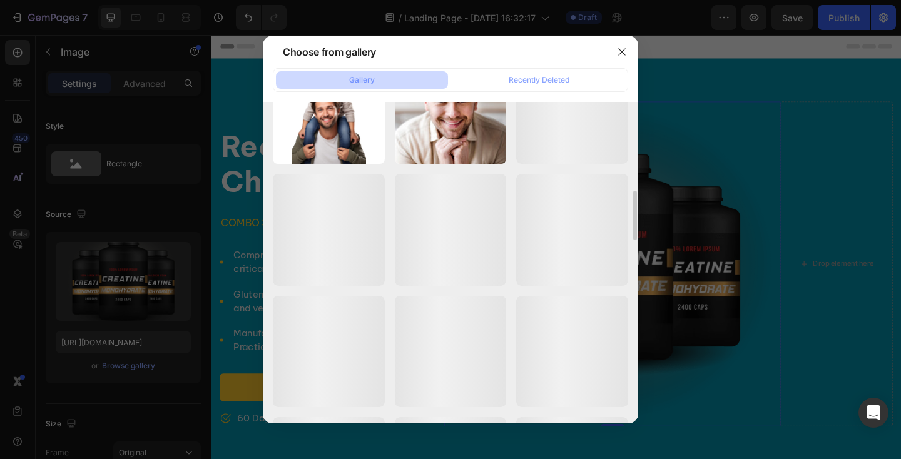
scroll to position [652, 0]
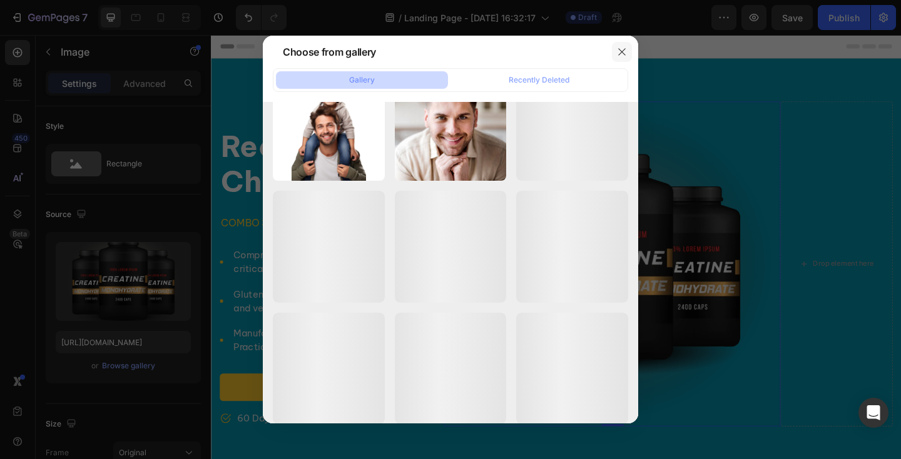
click at [624, 51] on icon "button" at bounding box center [622, 52] width 10 height 10
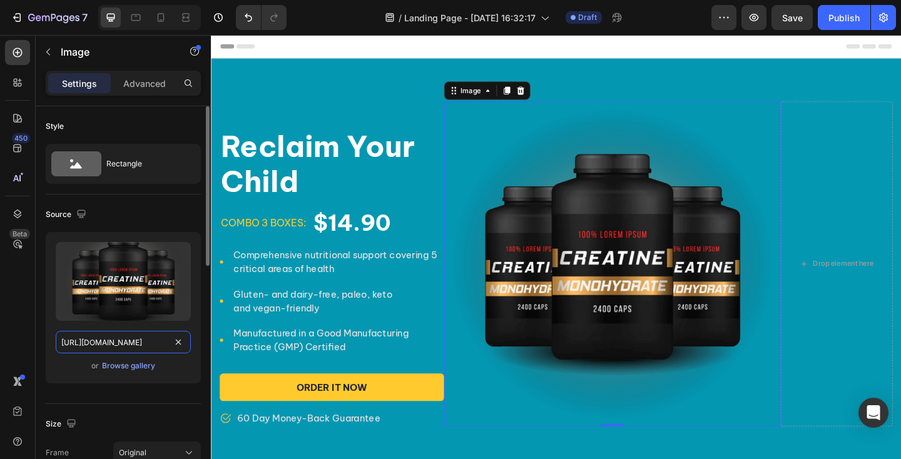
click at [118, 338] on input "https://cdn.shopify.com/s/files/1/2005/9307/files/432750572815254551-e4b8b7b4-d…" at bounding box center [123, 342] width 135 height 23
paste input "0942/9673/6074/files/EBOOKEBOOKEBOOKEBOOKEBOOKEBOOKEBOOKEBOOKEBOOKEBOOKEBOOK_1.…"
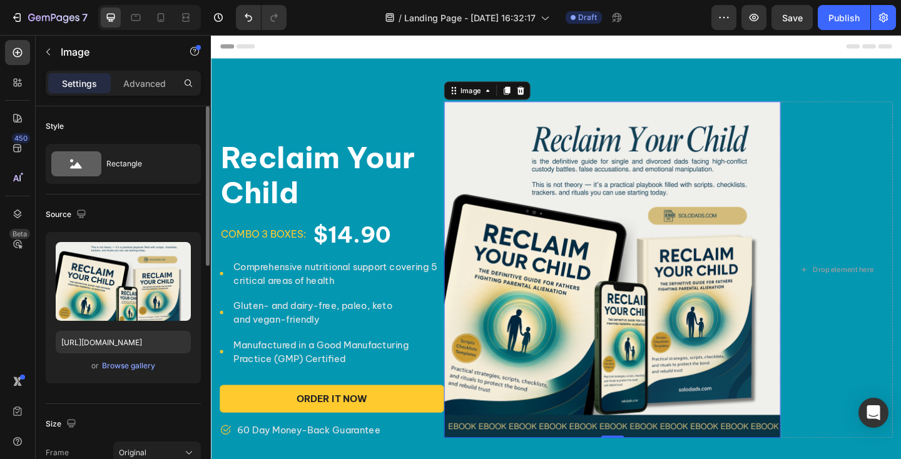
click at [130, 209] on div "Source" at bounding box center [123, 215] width 155 height 20
click at [118, 345] on input "https://cdn.shopify.com/s/files/1/0942/9673/6074/files/EBOOKEBOOKEBOOKEBOOKEBOO…" at bounding box center [123, 342] width 135 height 23
paste input "Untitled_design_53.png?v=1758970008"
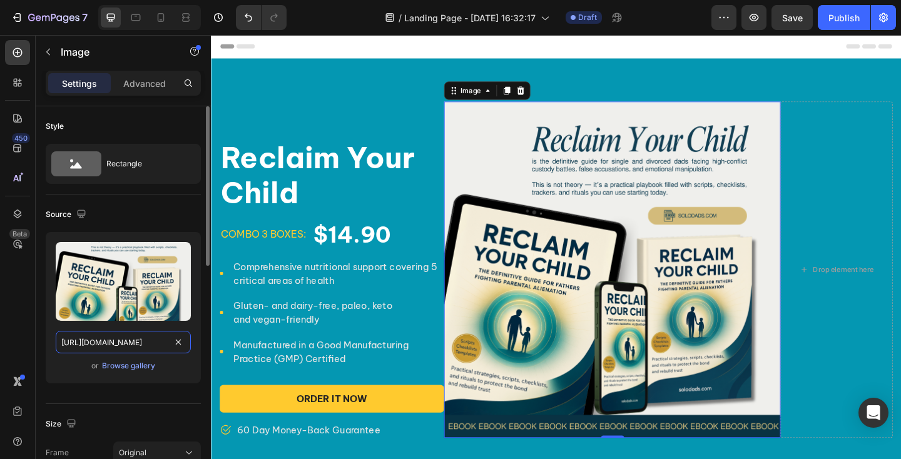
type input "https://cdn.shopify.com/s/files/1/0942/9673/6074/files/Untitled_design_53.png?v…"
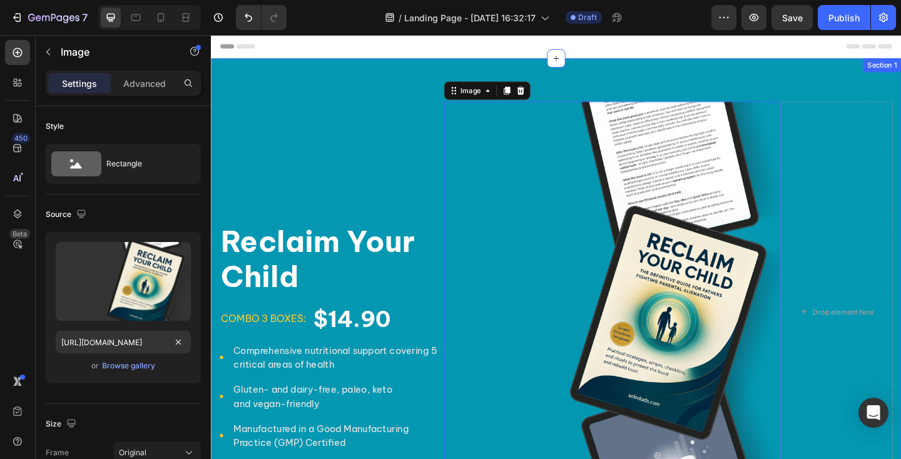
click at [356, 94] on div "Reclaim Your Child Product Title combo 3 boxes: Text block $14.90 Product Price…" at bounding box center [586, 337] width 751 height 552
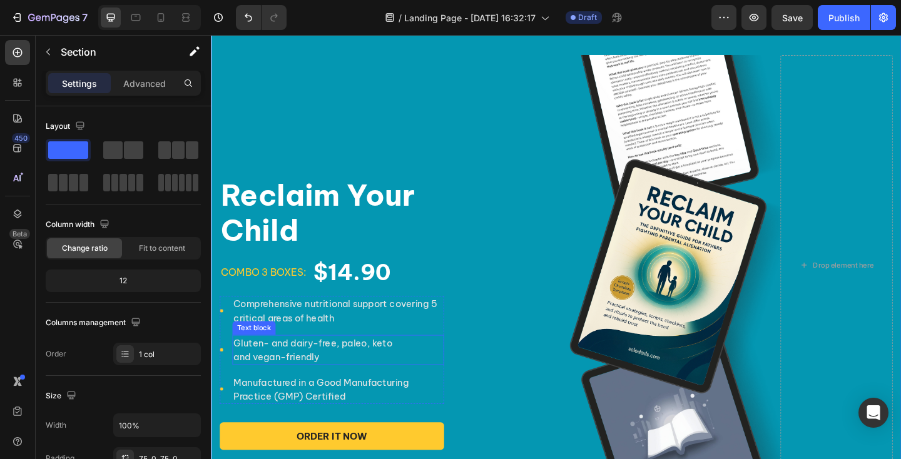
scroll to position [97, 0]
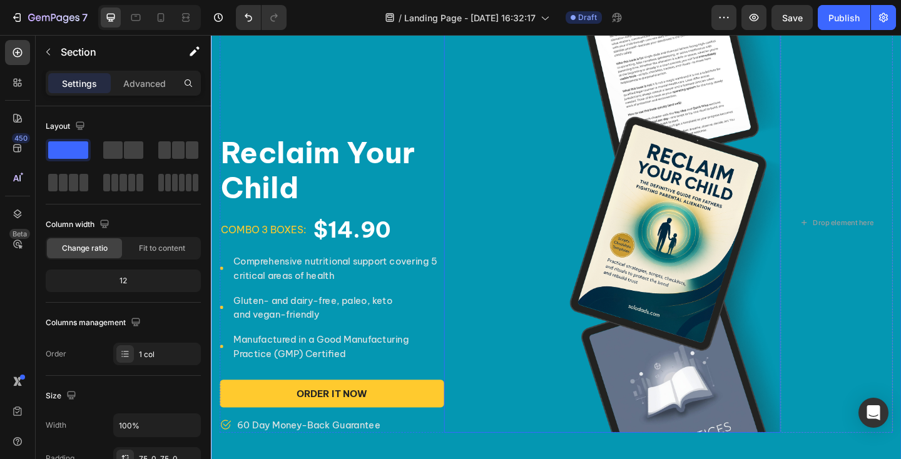
click at [611, 227] on img at bounding box center [647, 240] width 366 height 458
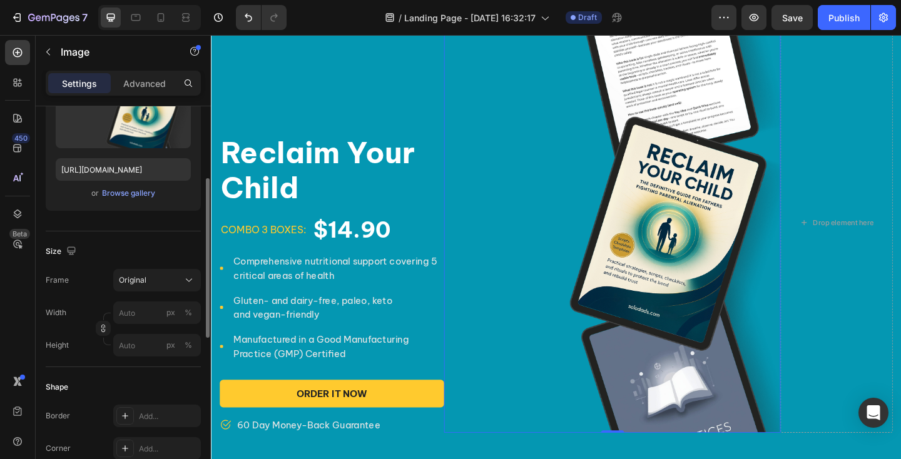
scroll to position [177, 0]
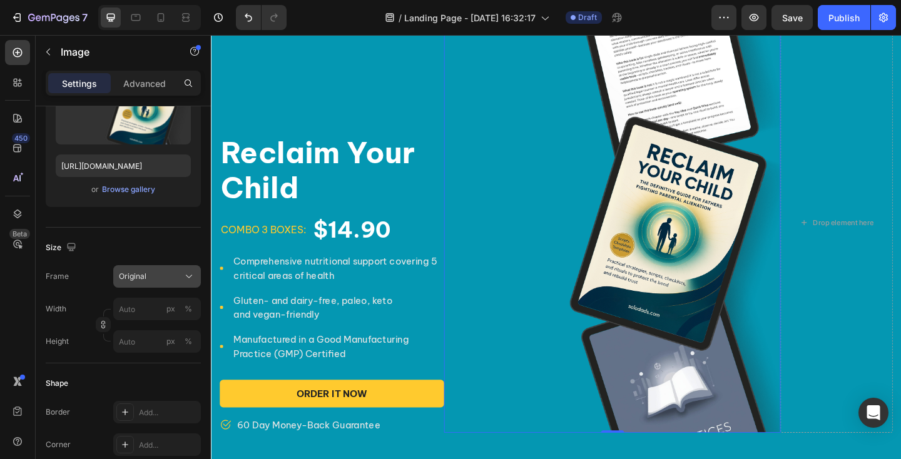
click at [137, 277] on span "Original" at bounding box center [133, 276] width 28 height 11
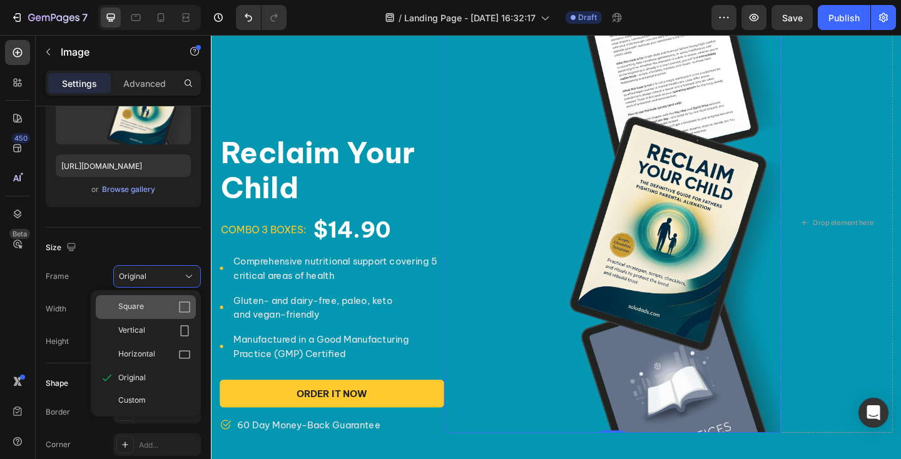
click at [145, 307] on div "Square" at bounding box center [154, 307] width 73 height 13
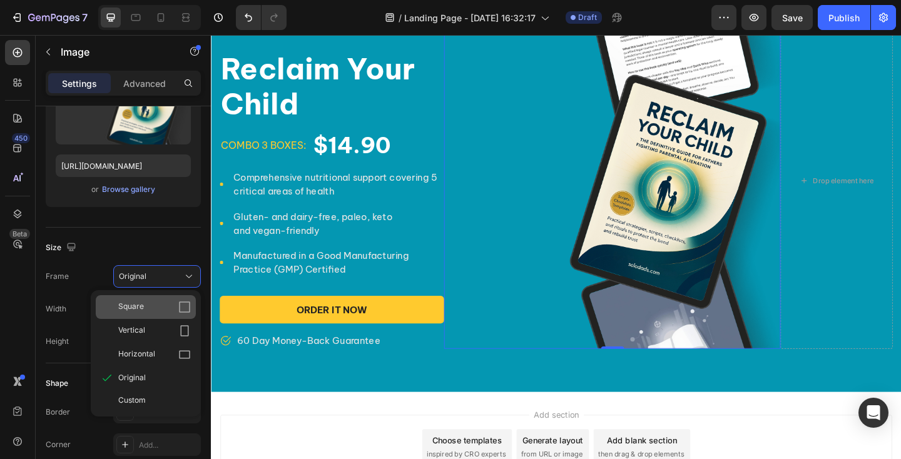
scroll to position [6, 0]
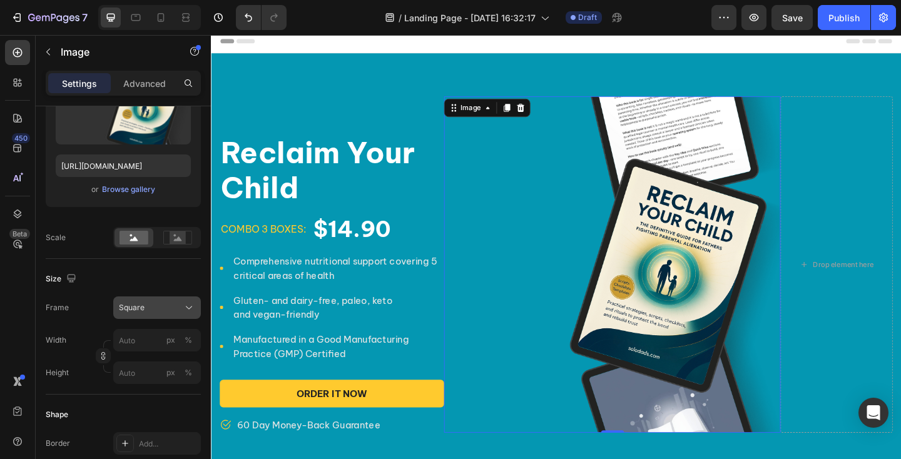
click at [151, 307] on div "Square" at bounding box center [149, 307] width 61 height 11
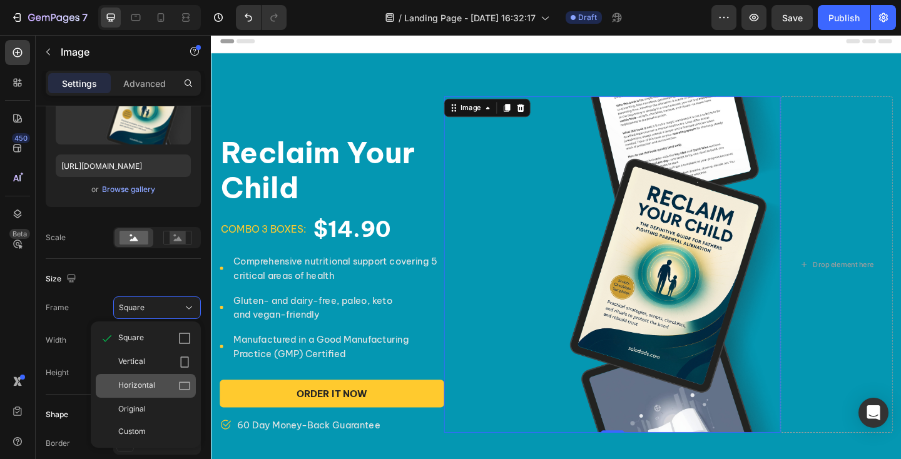
click at [144, 384] on span "Horizontal" at bounding box center [136, 386] width 37 height 13
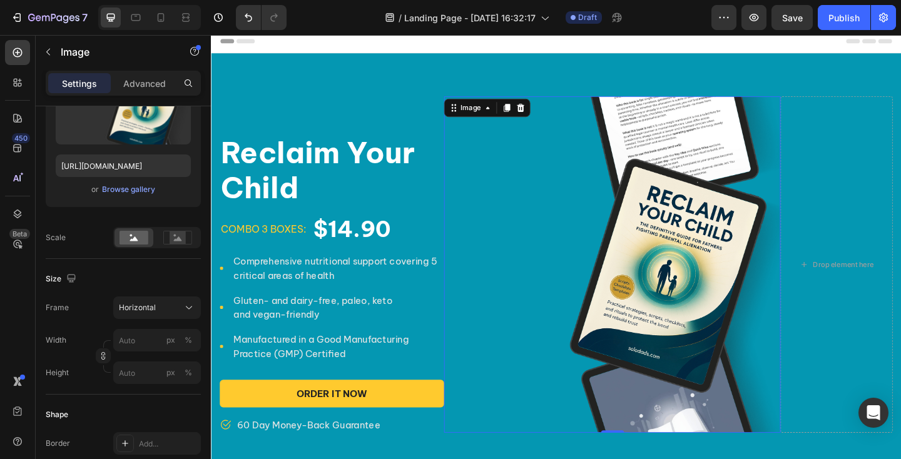
scroll to position [0, 0]
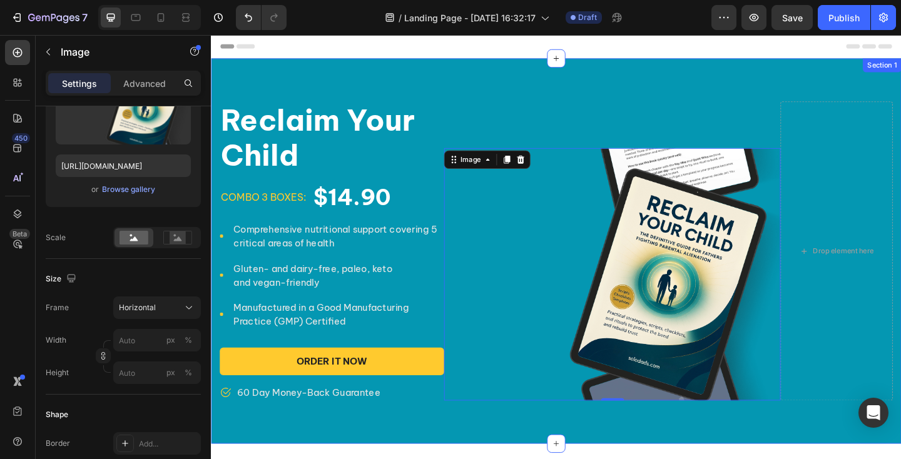
click at [322, 89] on div "Reclaim Your Child Product Title combo 3 boxes: Text block $14.90 Product Price…" at bounding box center [586, 270] width 751 height 419
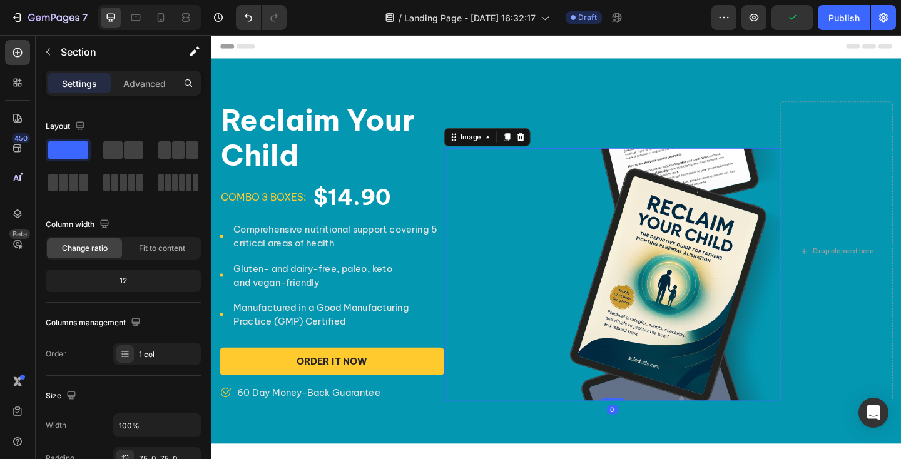
click at [621, 173] on img at bounding box center [647, 295] width 366 height 275
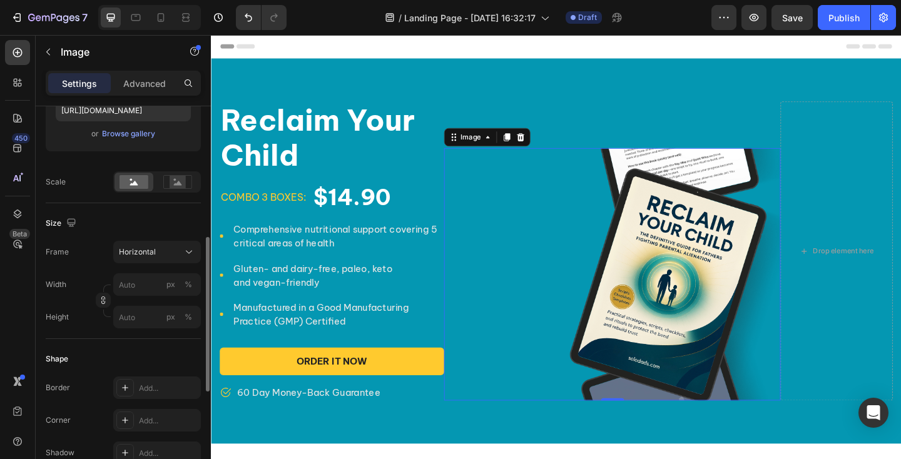
scroll to position [190, 0]
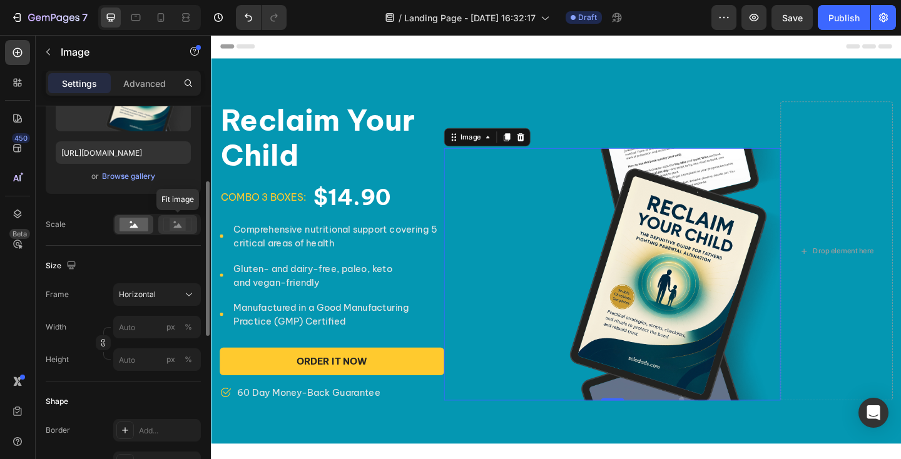
click at [180, 222] on rect at bounding box center [178, 224] width 16 height 13
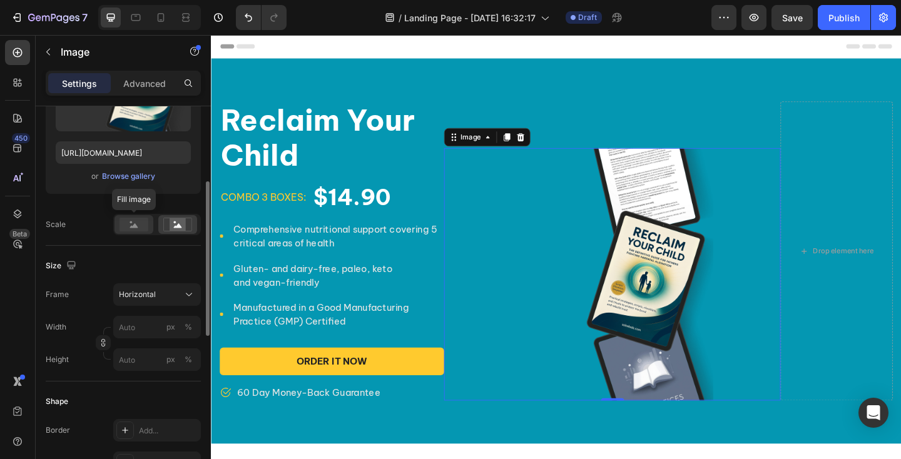
click at [138, 223] on rect at bounding box center [134, 225] width 29 height 14
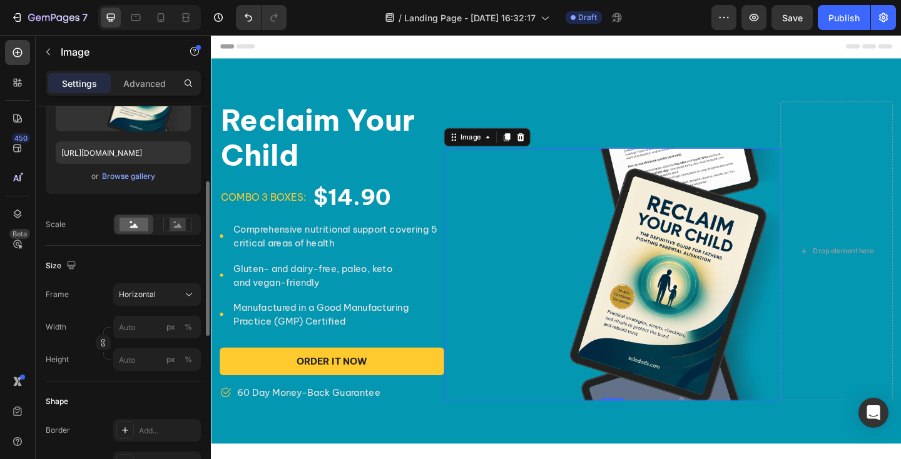
click at [103, 243] on div "Source Upload Image https://cdn.shopify.com/s/files/1/0942/9673/6074/files/Unti…" at bounding box center [123, 125] width 155 height 241
click at [150, 292] on span "Horizontal" at bounding box center [137, 294] width 37 height 11
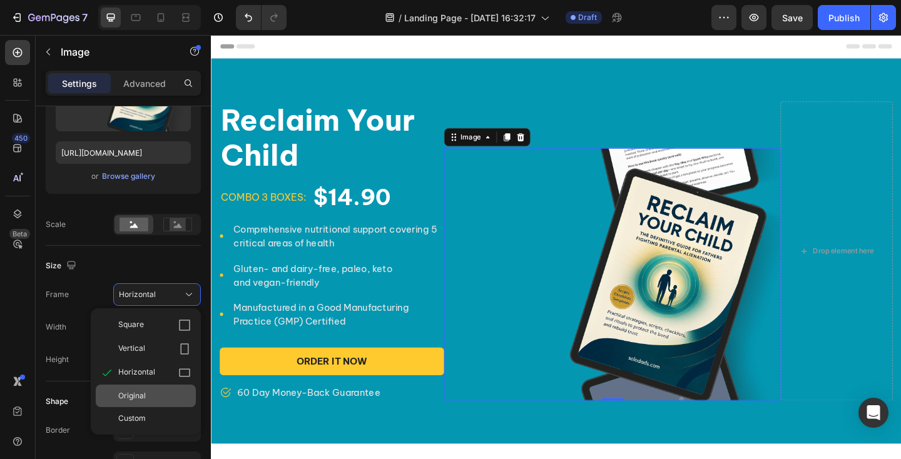
click at [140, 400] on span "Original" at bounding box center [132, 396] width 28 height 11
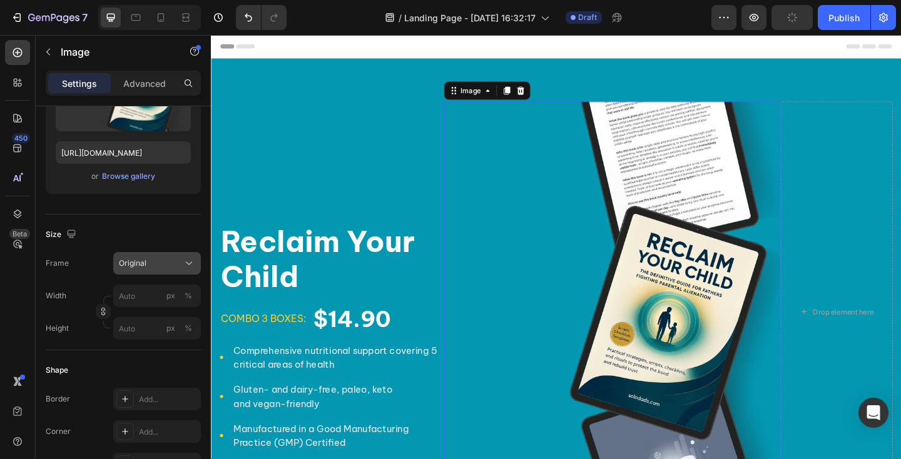
click at [139, 265] on span "Original" at bounding box center [133, 263] width 28 height 11
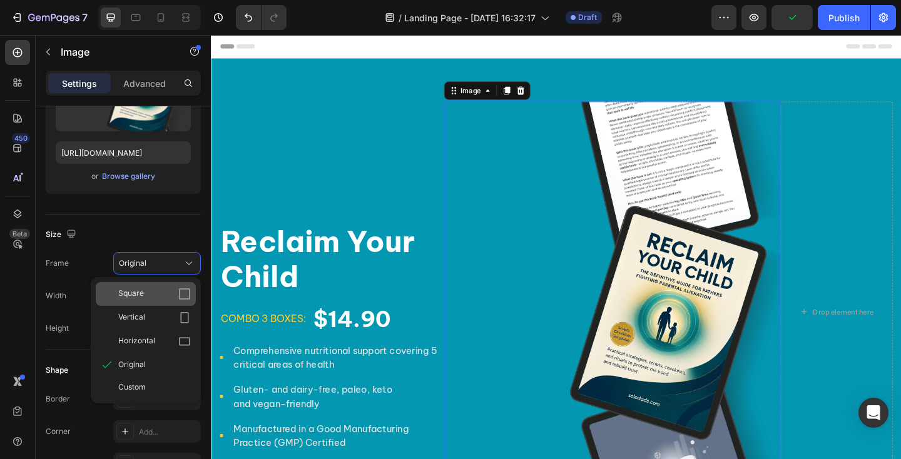
click at [138, 289] on span "Square" at bounding box center [131, 294] width 26 height 13
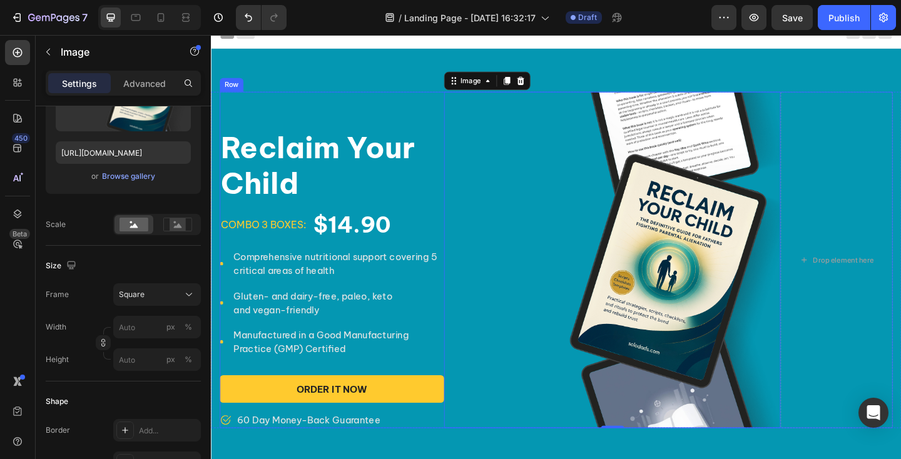
scroll to position [9, 0]
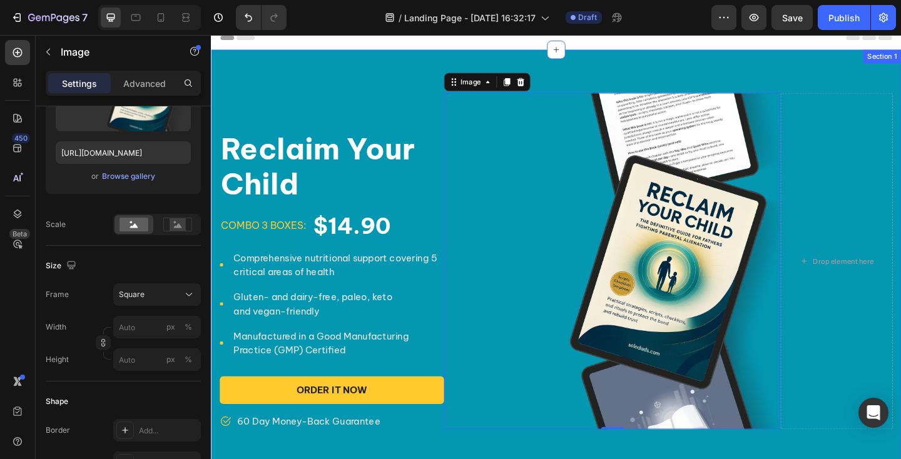
click at [406, 82] on div "Reclaim Your Child Product Title combo 3 boxes: Text block $14.90 Product Price…" at bounding box center [586, 281] width 751 height 460
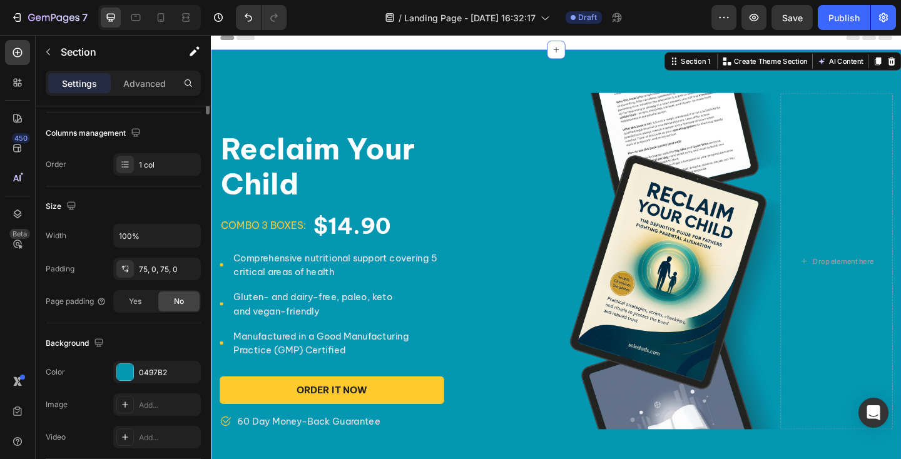
scroll to position [0, 0]
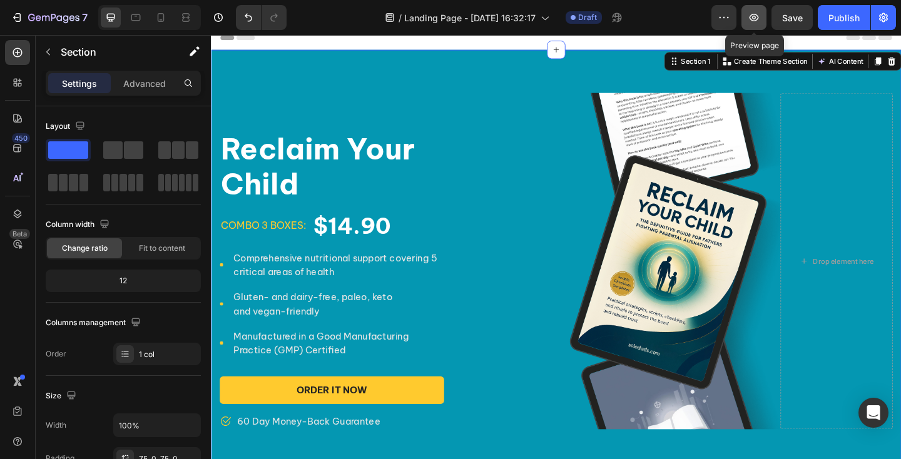
click at [754, 21] on icon "button" at bounding box center [754, 18] width 9 height 8
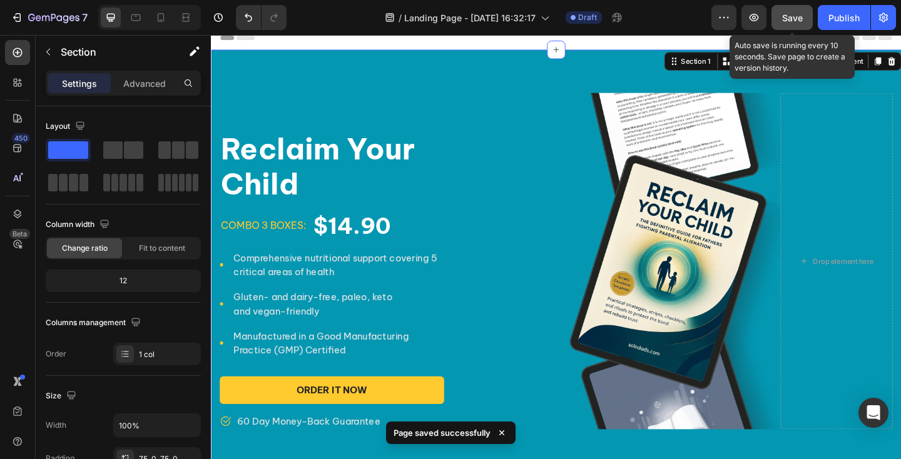
click at [802, 18] on span "Save" at bounding box center [792, 18] width 21 height 11
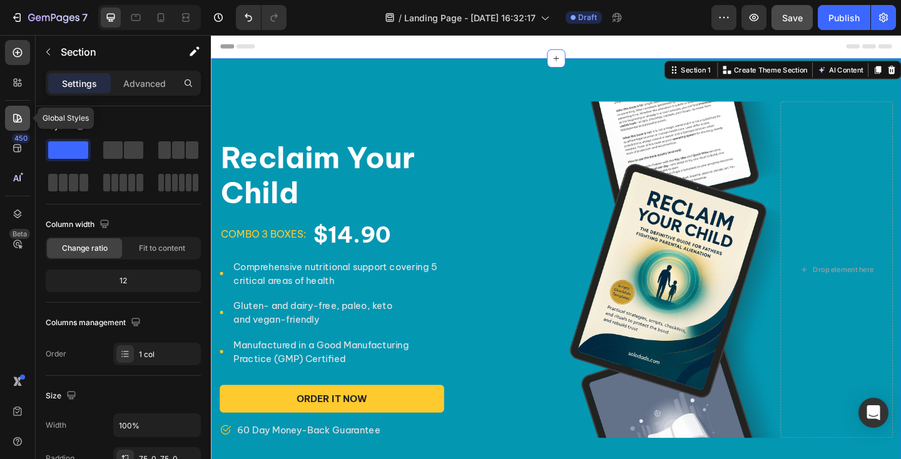
click at [16, 116] on icon at bounding box center [17, 118] width 13 height 13
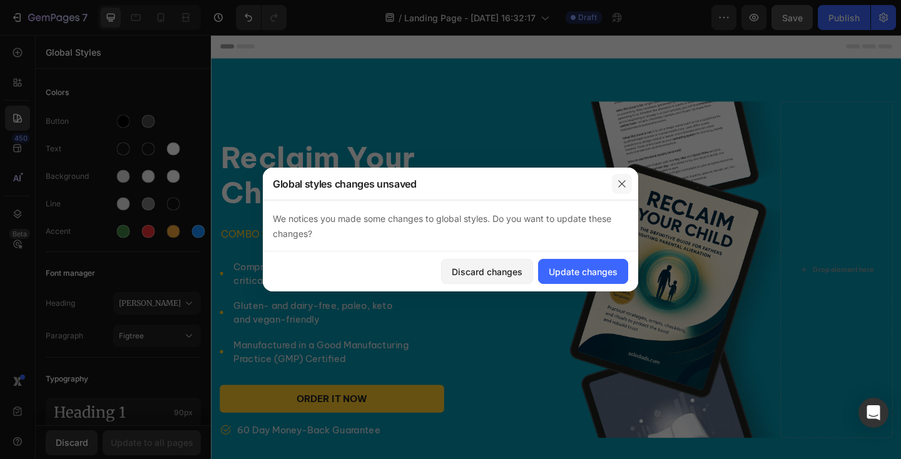
click at [620, 185] on icon "button" at bounding box center [622, 184] width 10 height 10
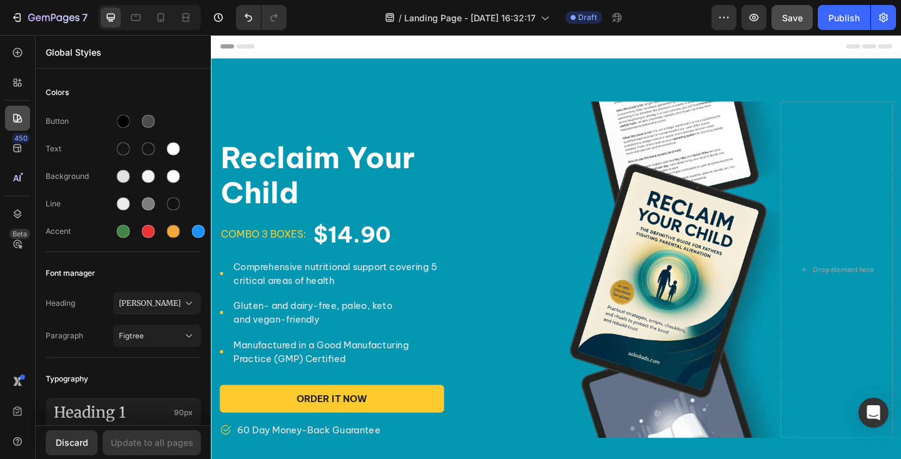
click at [13, 123] on icon at bounding box center [17, 118] width 13 height 13
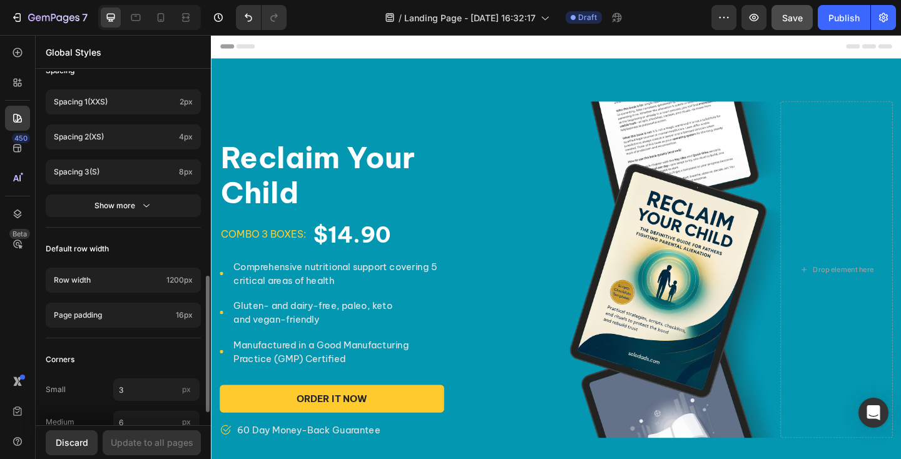
scroll to position [562, 0]
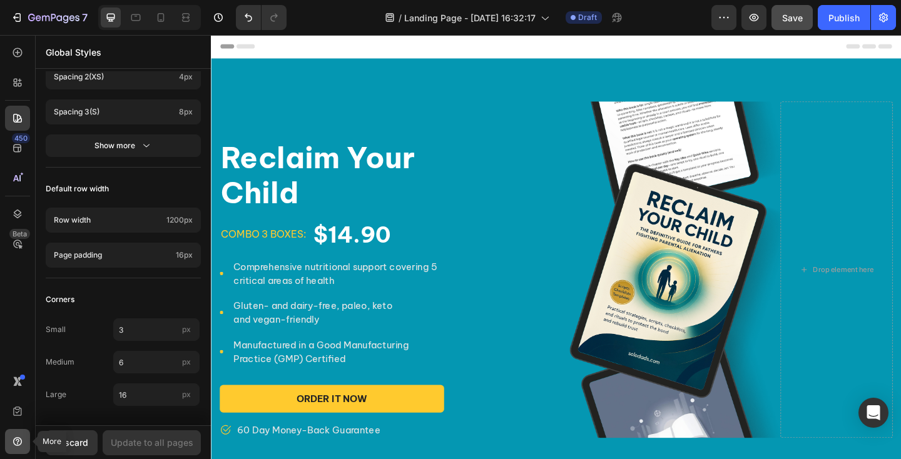
click at [15, 434] on div at bounding box center [17, 441] width 25 height 25
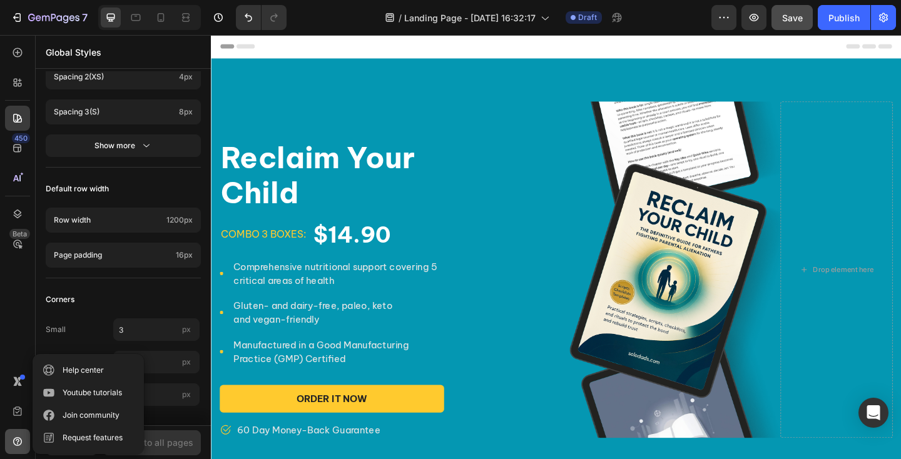
click at [15, 434] on div at bounding box center [17, 441] width 25 height 25
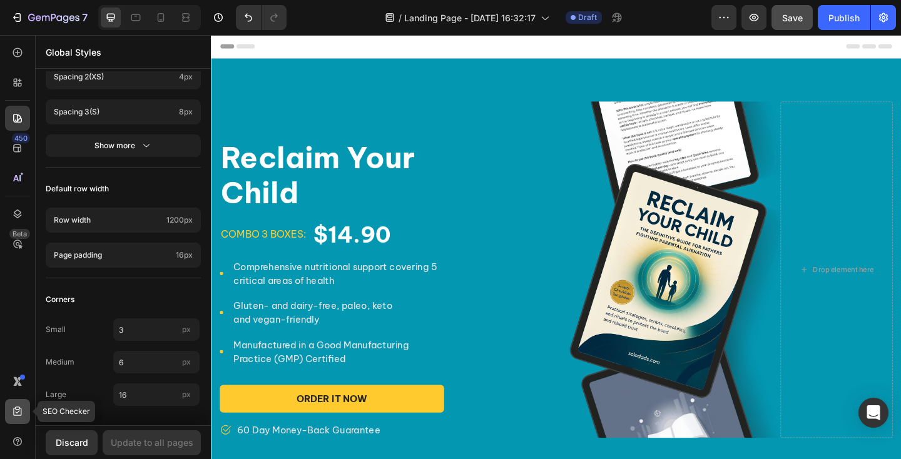
click at [18, 405] on div at bounding box center [17, 411] width 25 height 25
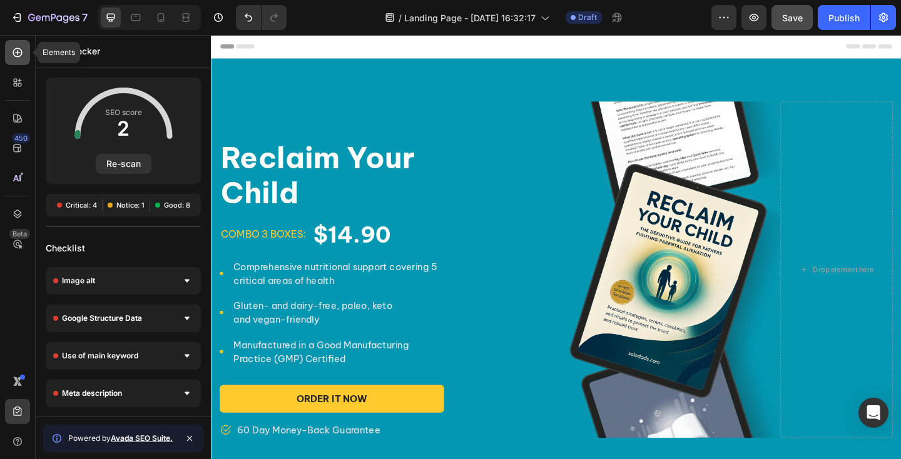
click at [17, 52] on icon at bounding box center [17, 52] width 5 height 5
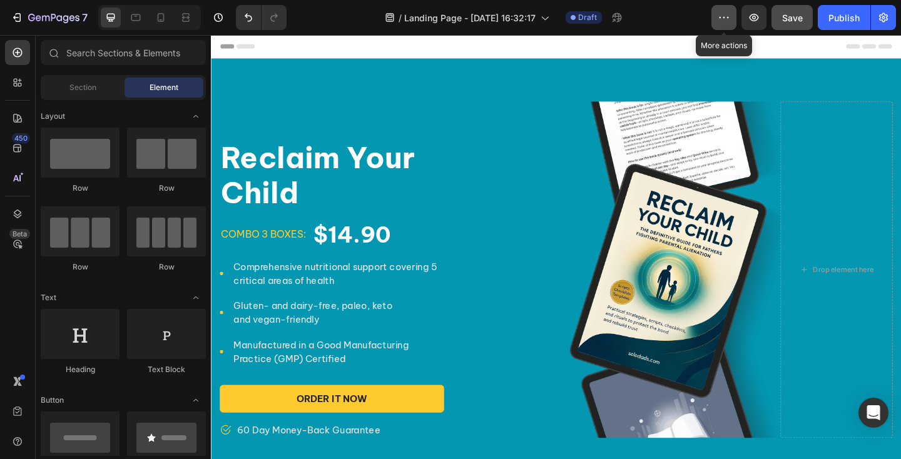
click at [722, 16] on icon "button" at bounding box center [724, 17] width 13 height 13
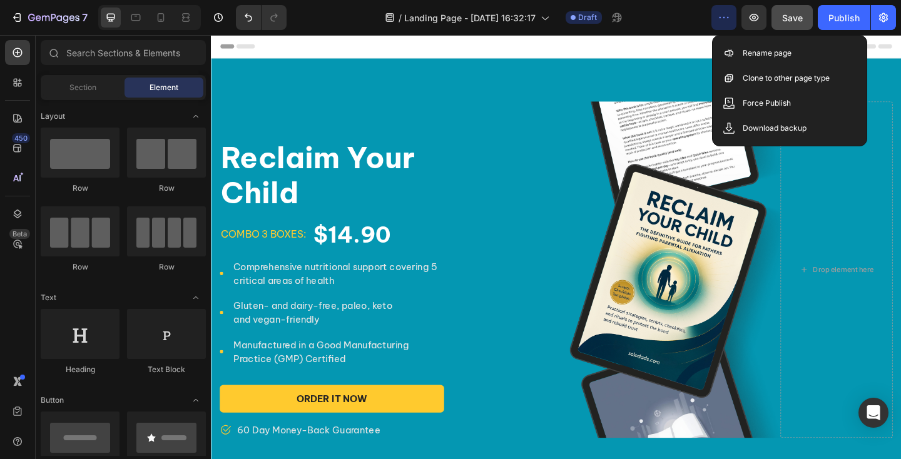
click at [722, 16] on icon "button" at bounding box center [724, 17] width 13 height 13
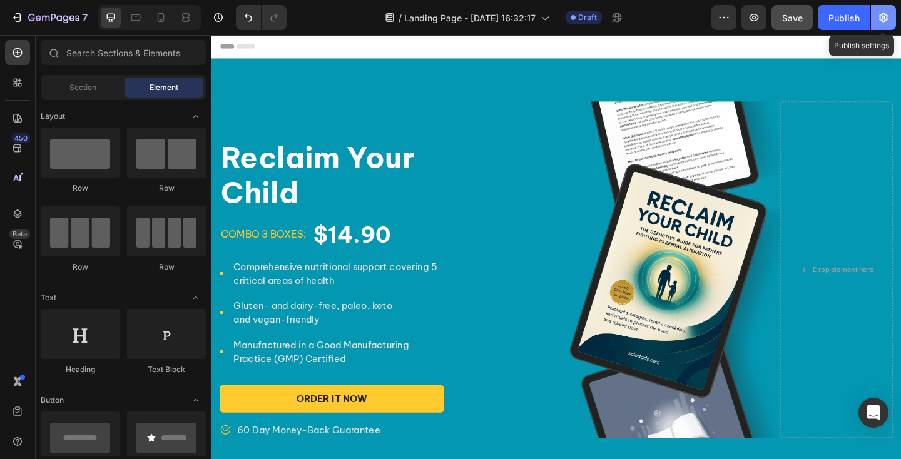
click at [883, 24] on button "button" at bounding box center [883, 17] width 25 height 25
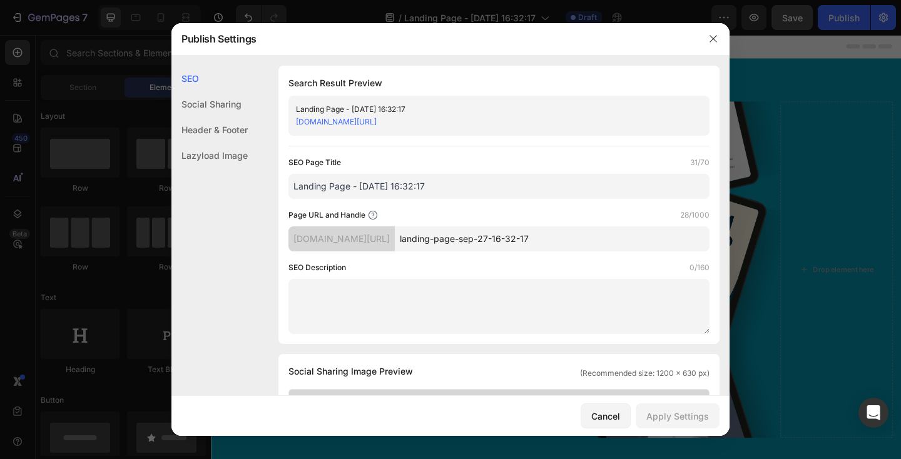
click at [233, 130] on div "Header & Footer" at bounding box center [210, 130] width 76 height 26
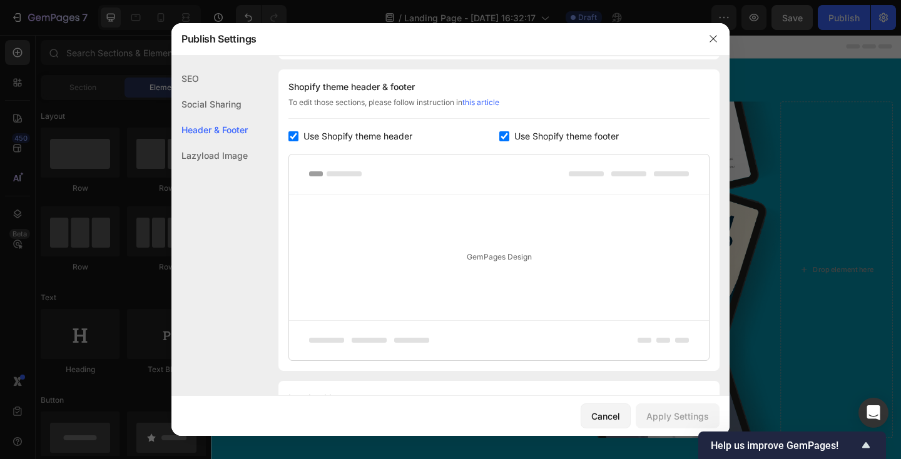
scroll to position [587, 0]
click at [289, 136] on input "checkbox" at bounding box center [294, 135] width 10 height 10
checkbox input "false"
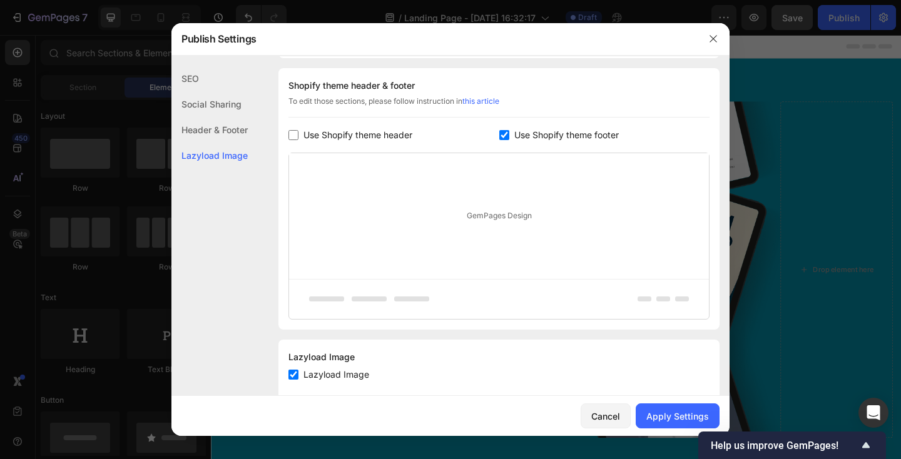
click at [506, 133] on input "checkbox" at bounding box center [505, 135] width 10 height 10
checkbox input "false"
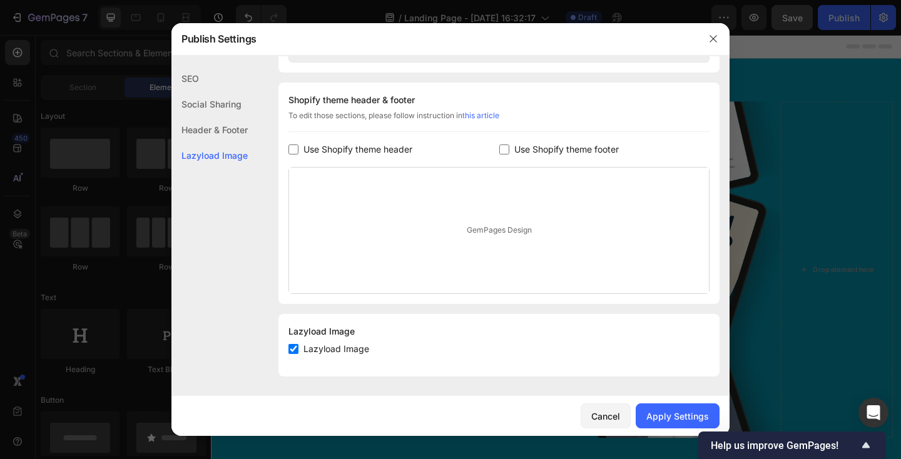
scroll to position [572, 0]
click at [680, 415] on div "Apply Settings" at bounding box center [678, 416] width 63 height 13
type input "Landing Page - Sep 27, 16:32:17"
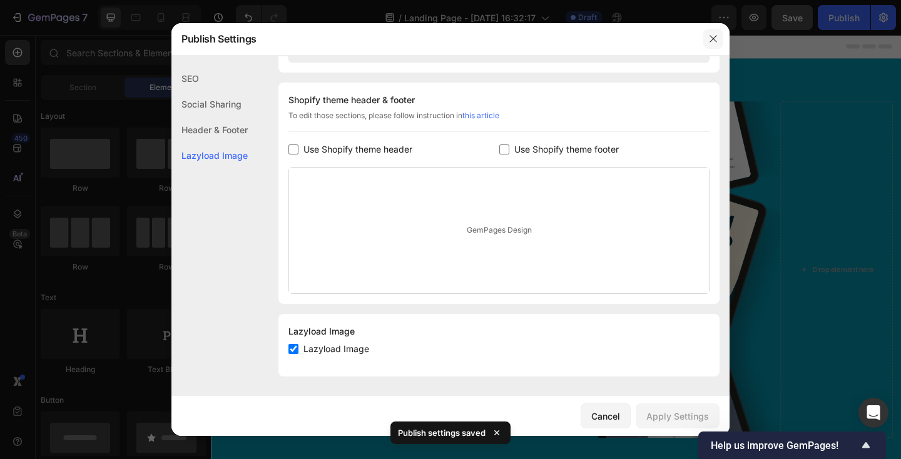
click at [715, 41] on icon "button" at bounding box center [714, 39] width 10 height 10
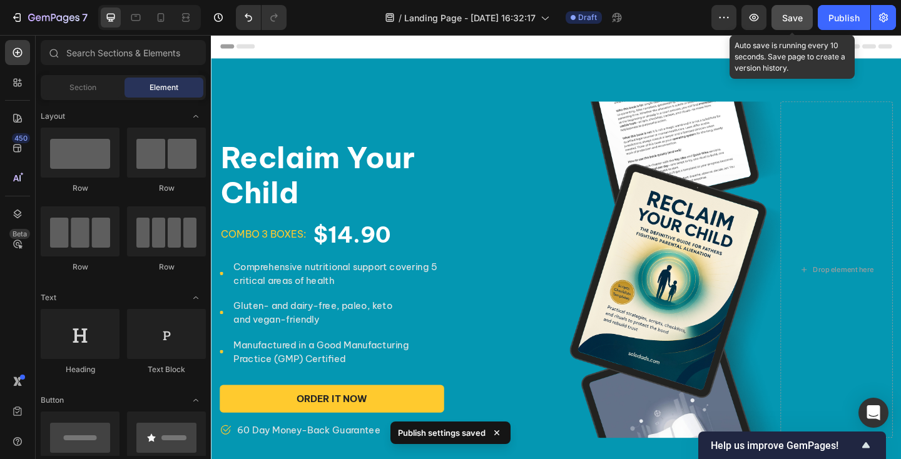
click at [788, 23] on div "Save" at bounding box center [792, 17] width 21 height 13
click at [803, 13] on button "Save" at bounding box center [792, 17] width 41 height 25
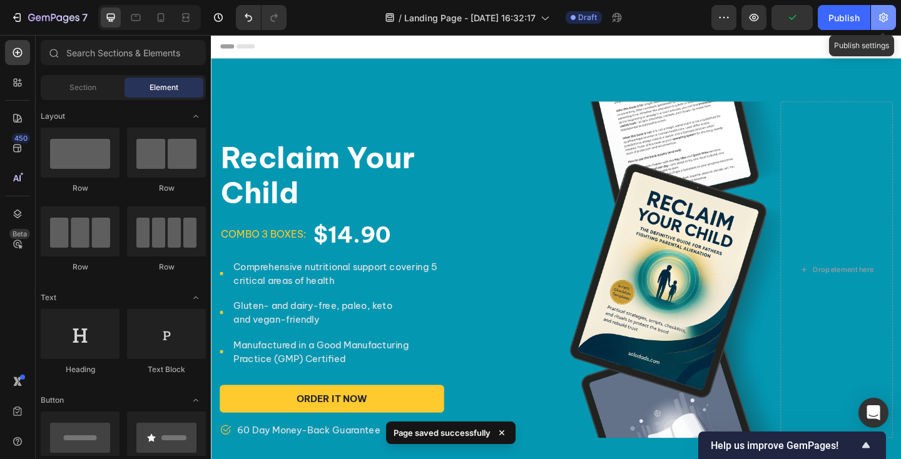
click at [890, 19] on icon "button" at bounding box center [884, 17] width 13 height 13
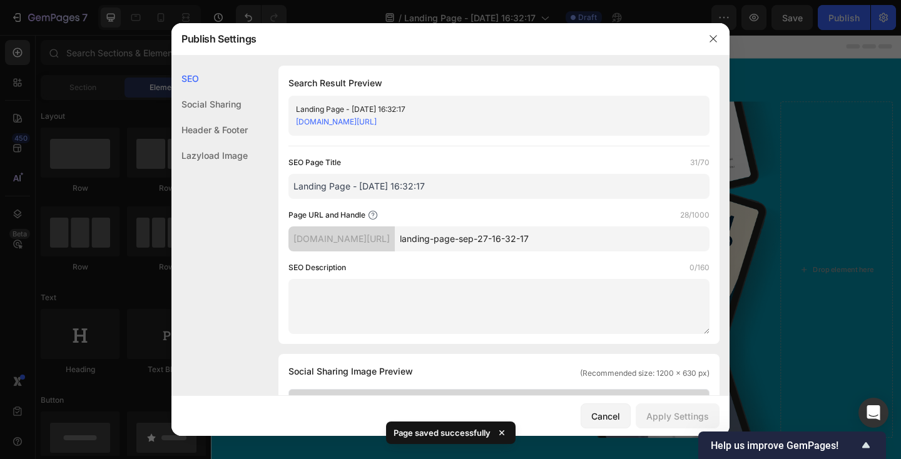
click at [228, 129] on div "Header & Footer" at bounding box center [210, 130] width 76 height 26
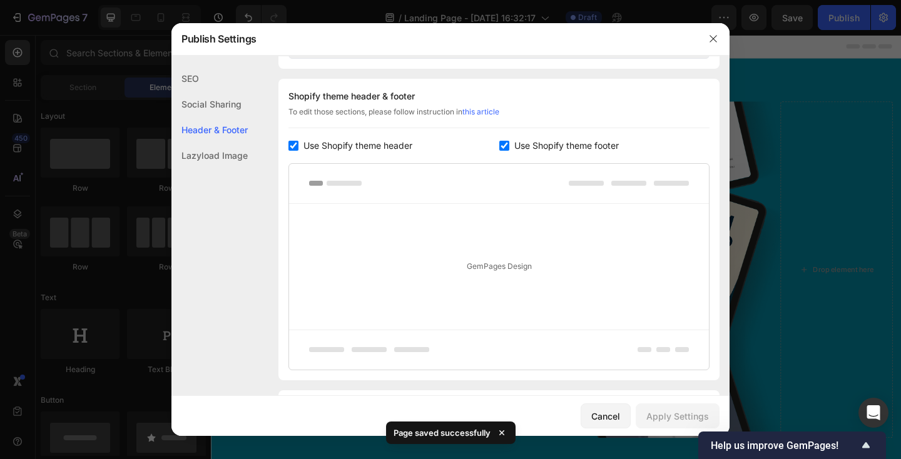
scroll to position [587, 0]
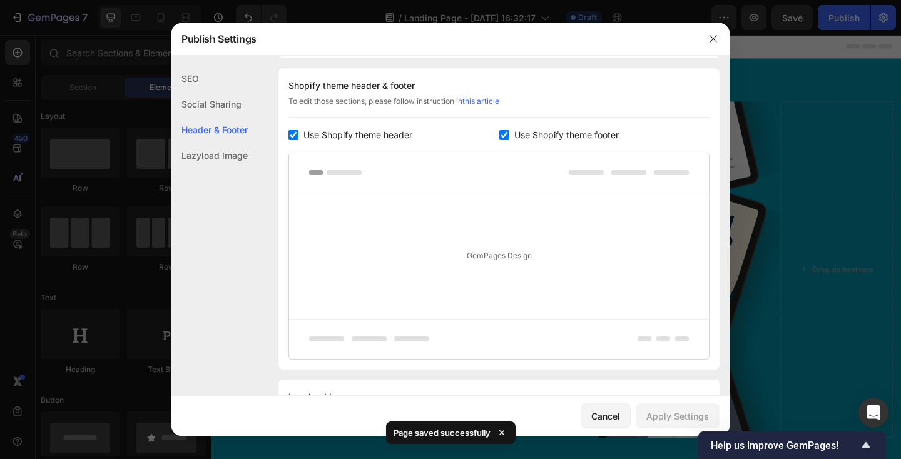
click at [292, 133] on input "checkbox" at bounding box center [294, 135] width 10 height 10
checkbox input "false"
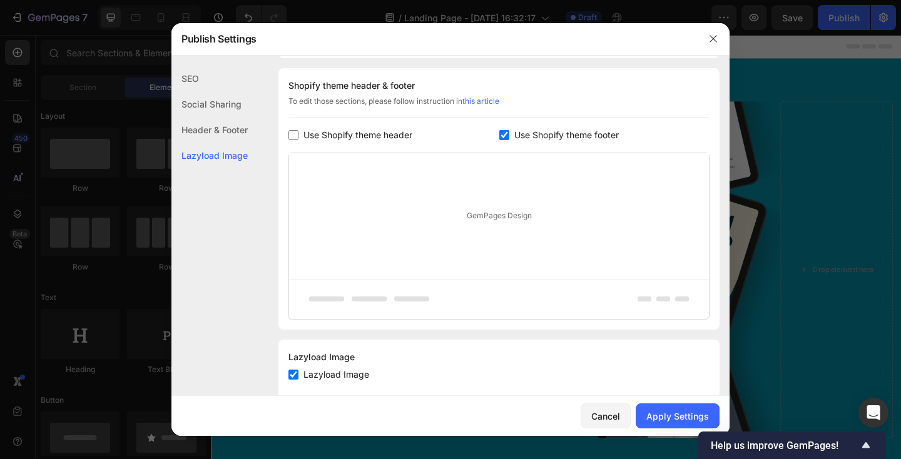
click at [511, 135] on label "Use Shopify theme footer" at bounding box center [565, 135] width 110 height 15
checkbox input "false"
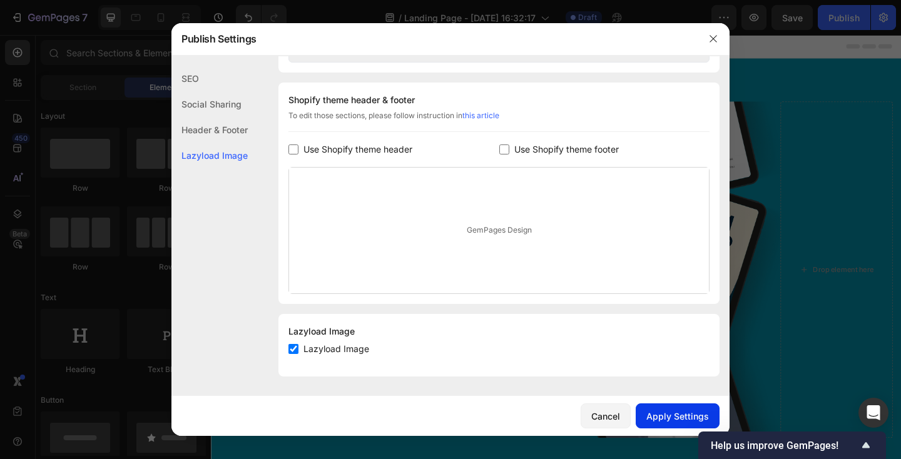
click at [684, 410] on div "Apply Settings" at bounding box center [678, 416] width 63 height 13
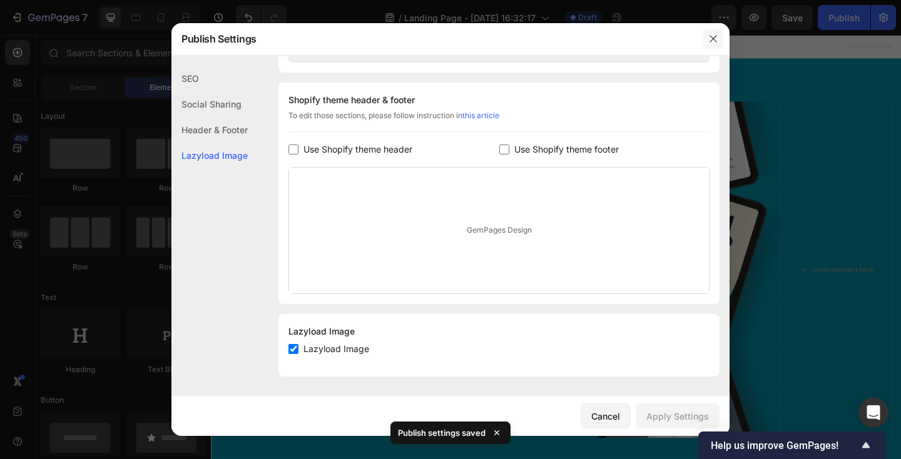
click at [713, 36] on icon "button" at bounding box center [714, 39] width 10 height 10
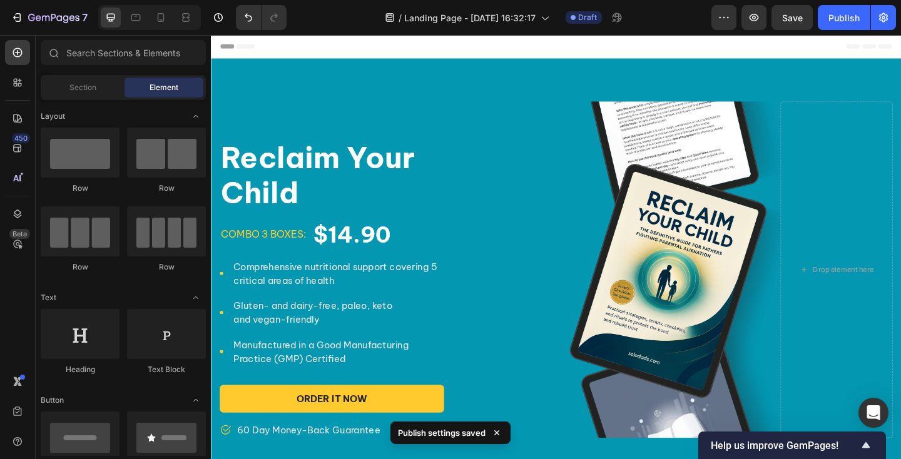
click at [816, 17] on div "Preview Save Publish" at bounding box center [804, 17] width 185 height 25
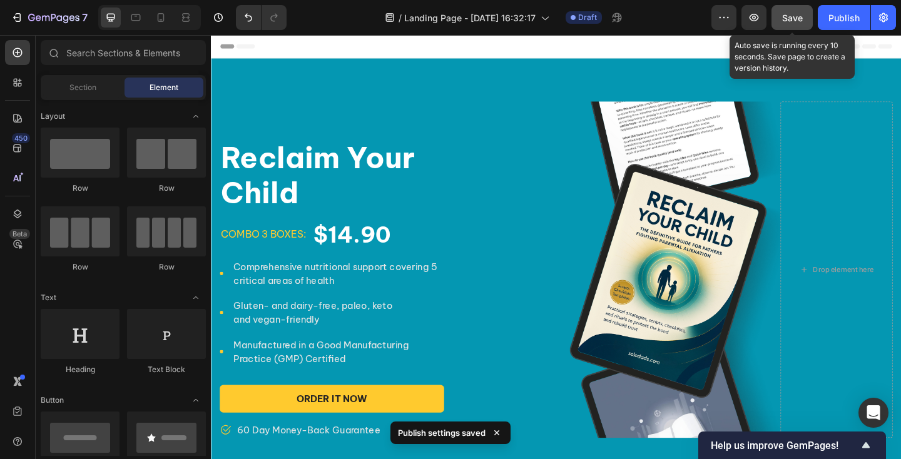
click at [800, 19] on span "Save" at bounding box center [792, 18] width 21 height 11
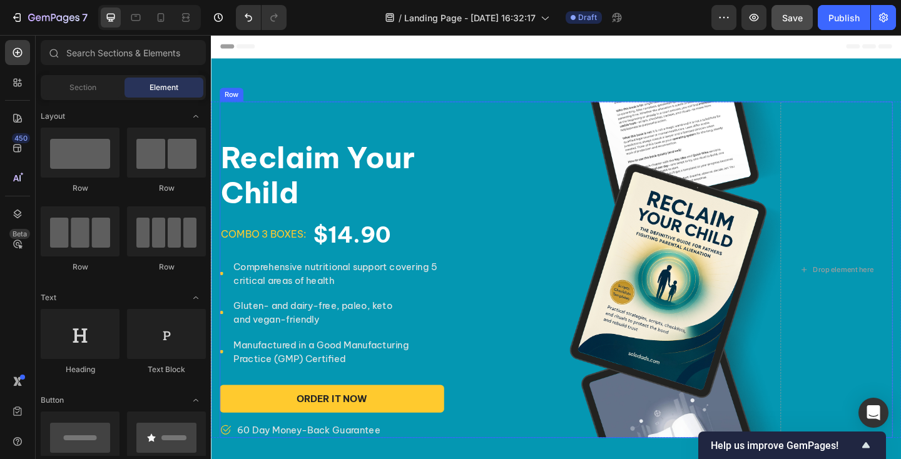
scroll to position [33, 0]
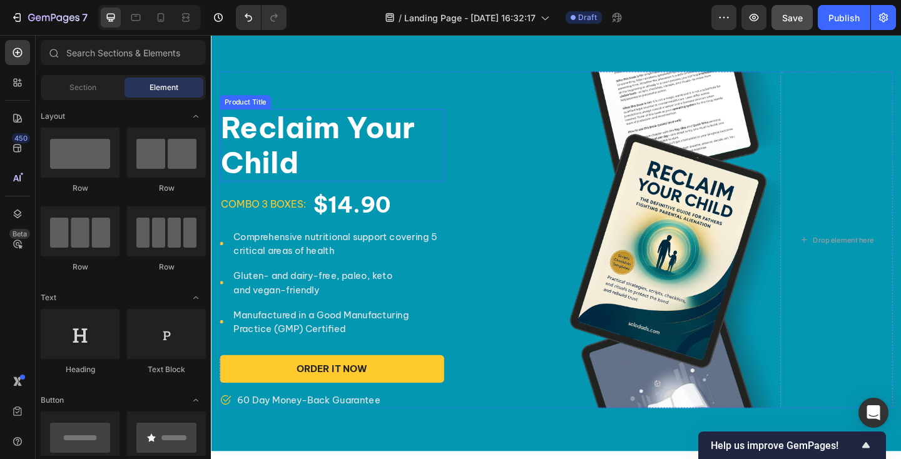
click at [347, 155] on h1 "Reclaim Your Child" at bounding box center [342, 155] width 244 height 79
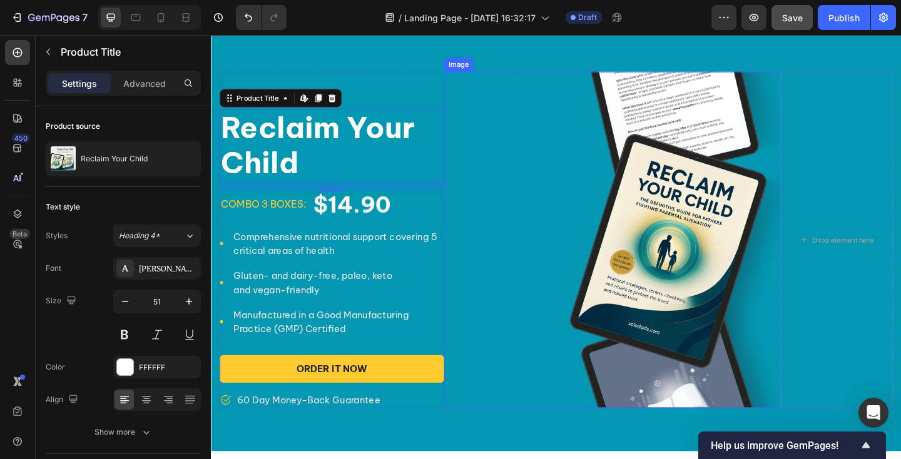
click at [880, 175] on div "Drop element here" at bounding box center [892, 258] width 122 height 366
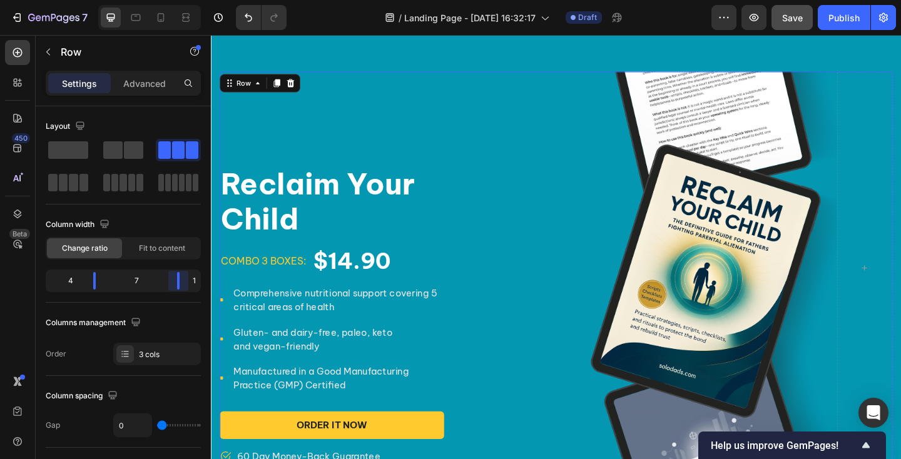
drag, startPoint x: 172, startPoint y: 283, endPoint x: 225, endPoint y: 274, distance: 53.4
click at [225, 0] on body "7 / Landing Page - Sep 27, 16:32:17 Draft Preview Save Publish 450 Beta Section…" at bounding box center [450, 0] width 901 height 0
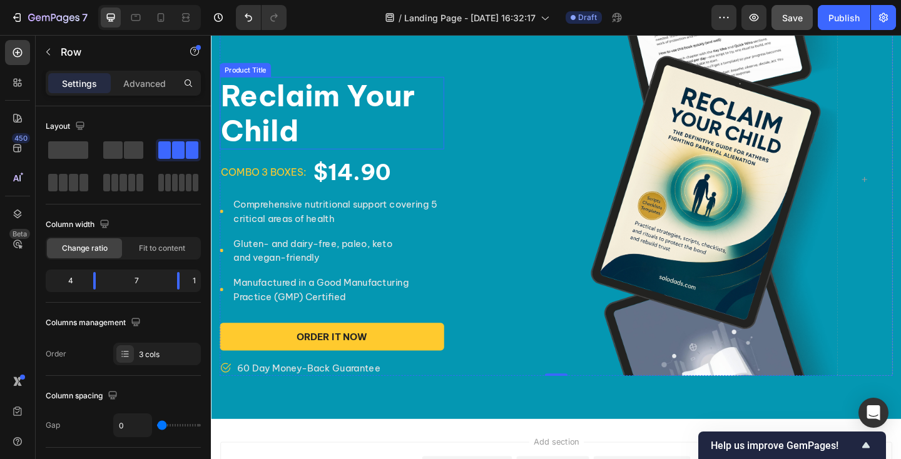
scroll to position [128, 0]
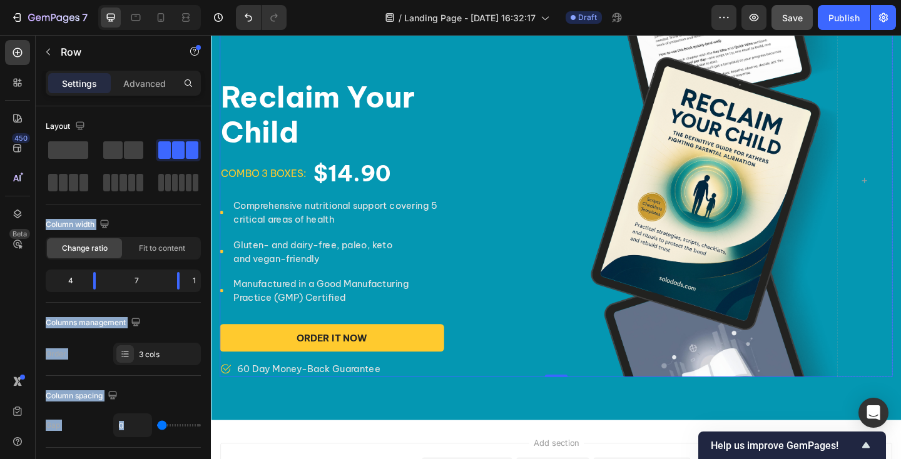
drag, startPoint x: 337, startPoint y: 189, endPoint x: 285, endPoint y: 163, distance: 58.0
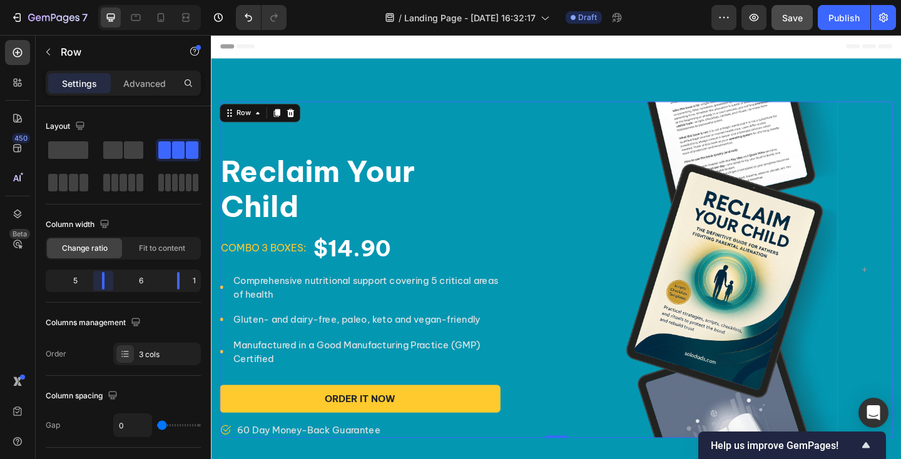
drag, startPoint x: 93, startPoint y: 278, endPoint x: 109, endPoint y: 278, distance: 16.3
click at [109, 0] on body "7 / Landing Page - Sep 27, 16:32:17 Draft Preview Save Publish 450 Beta Section…" at bounding box center [450, 0] width 901 height 0
click at [350, 156] on div "Reclaim Your Child Product Title combo 3 boxes: Text block $14.90 Product Price…" at bounding box center [372, 291] width 305 height 366
click at [223, 217] on h1 "Reclaim Your Child" at bounding box center [372, 202] width 305 height 79
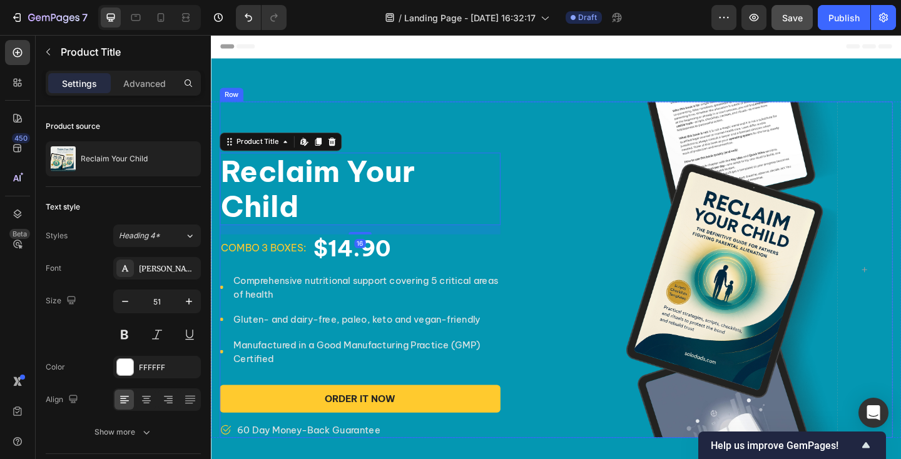
click at [313, 146] on div "Reclaim Your Child Product Title Edit content in Shopify 16 combo 3 boxes: Text…" at bounding box center [372, 291] width 305 height 366
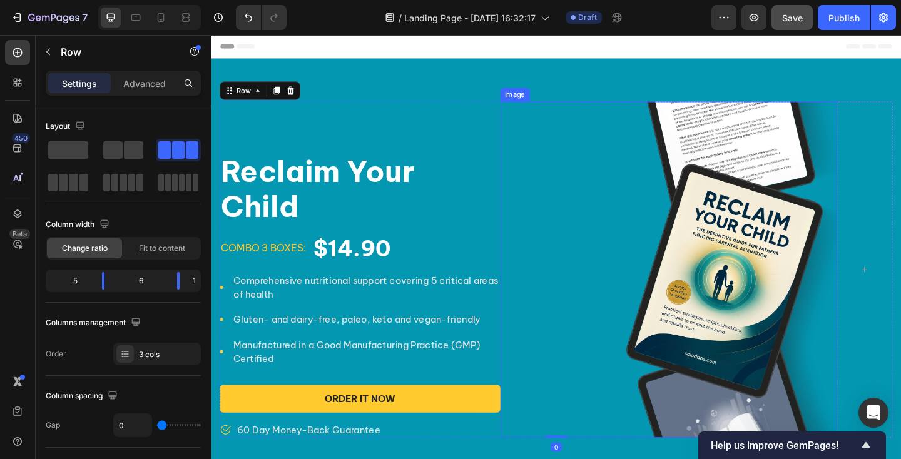
click at [634, 170] on img at bounding box center [709, 291] width 366 height 366
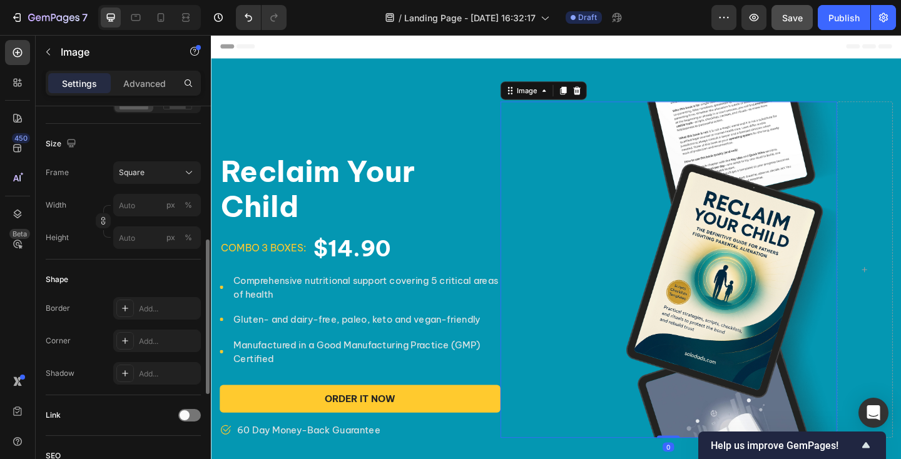
scroll to position [319, 0]
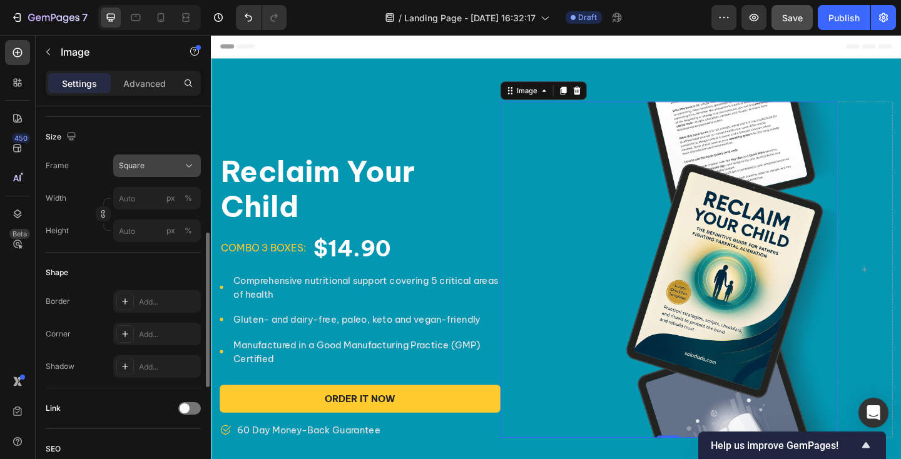
click at [156, 168] on div "Square" at bounding box center [149, 165] width 61 height 11
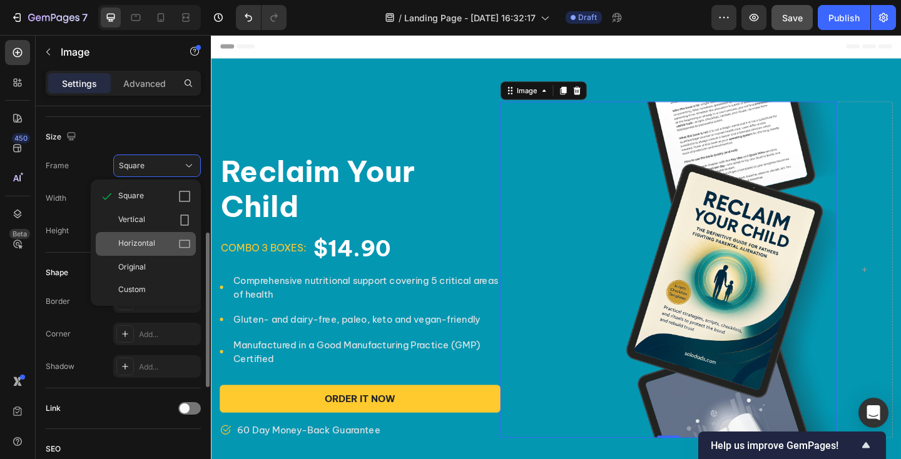
click at [147, 239] on span "Horizontal" at bounding box center [136, 244] width 37 height 13
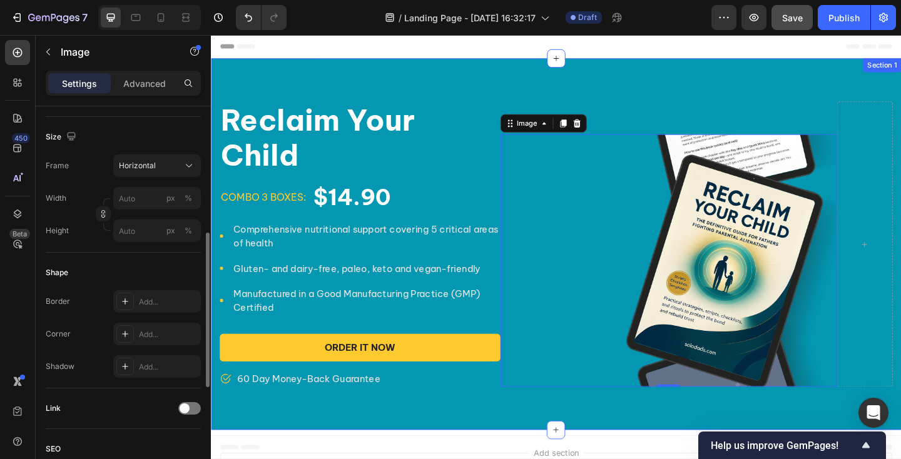
click at [305, 76] on div "Reclaim Your Child Product Title combo 3 boxes: Text block $14.90 Product Price…" at bounding box center [586, 263] width 751 height 404
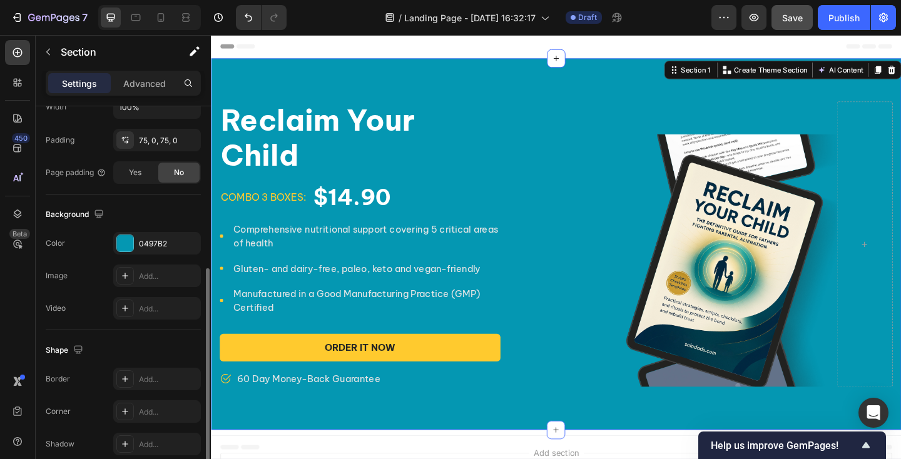
scroll to position [0, 0]
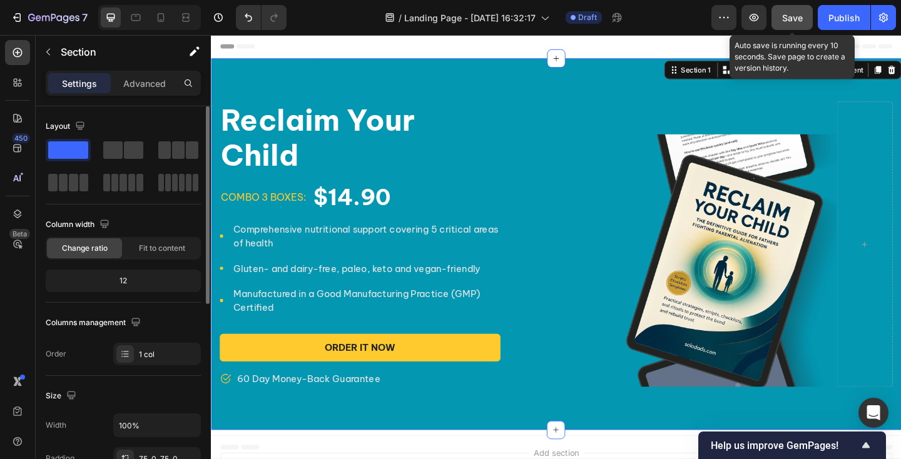
click at [790, 15] on span "Save" at bounding box center [792, 18] width 21 height 11
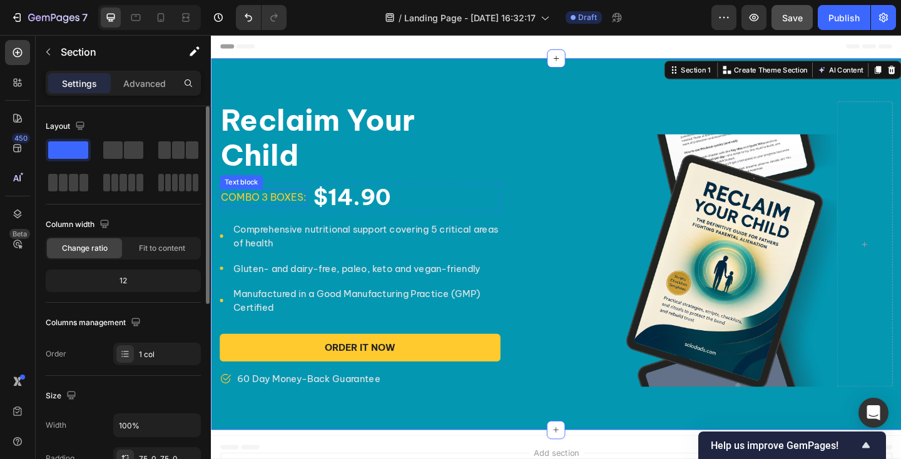
click at [287, 204] on p "combo 3 boxes:" at bounding box center [268, 212] width 93 height 16
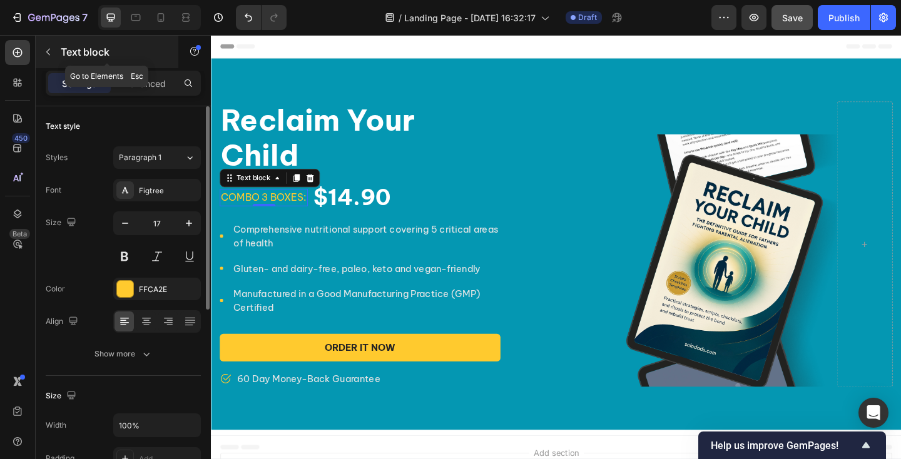
click at [44, 49] on icon "button" at bounding box center [48, 52] width 10 height 10
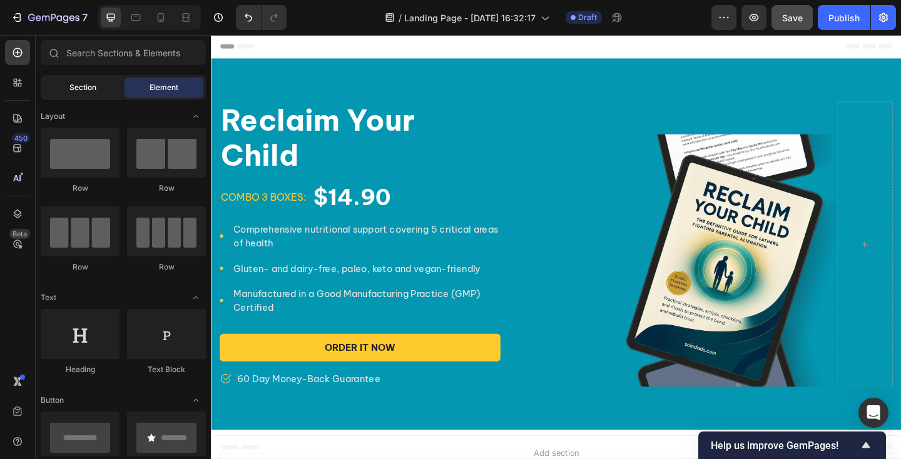
click at [85, 90] on span "Section" at bounding box center [82, 87] width 27 height 11
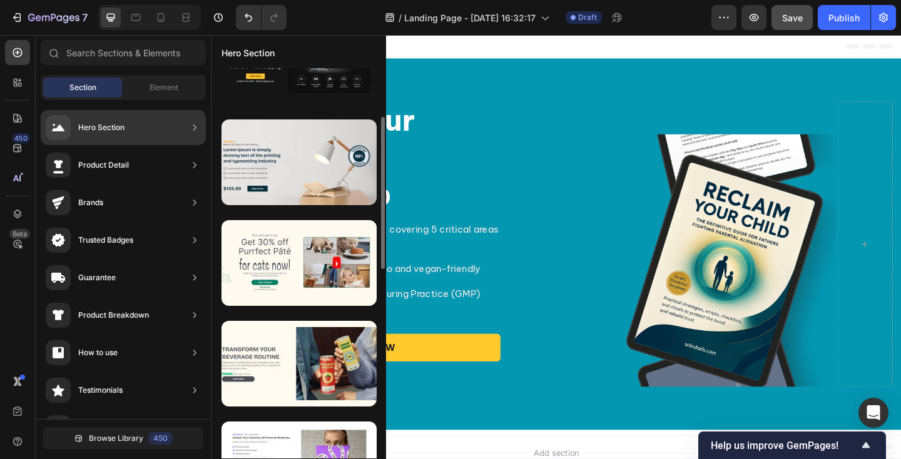
scroll to position [267, 0]
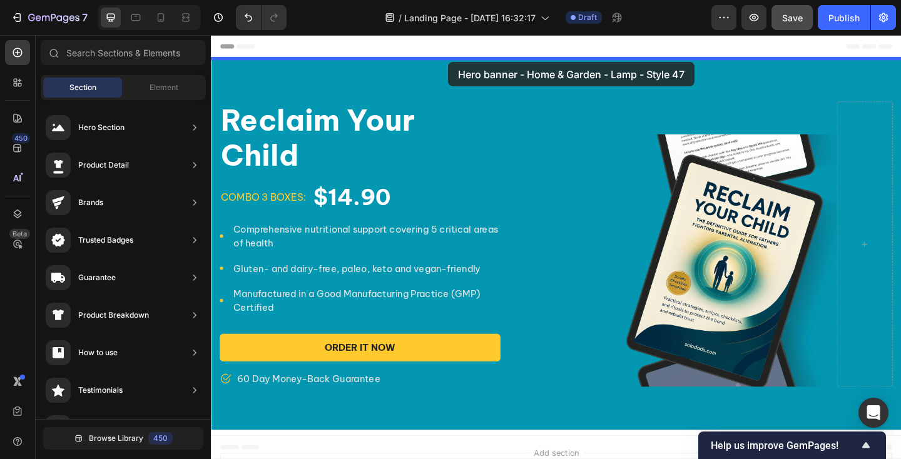
drag, startPoint x: 507, startPoint y: 207, endPoint x: 469, endPoint y: 64, distance: 147.7
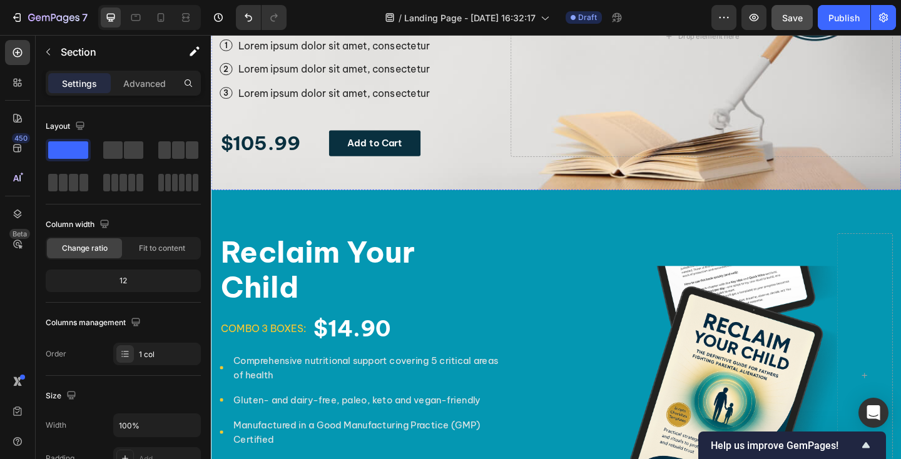
scroll to position [207, 0]
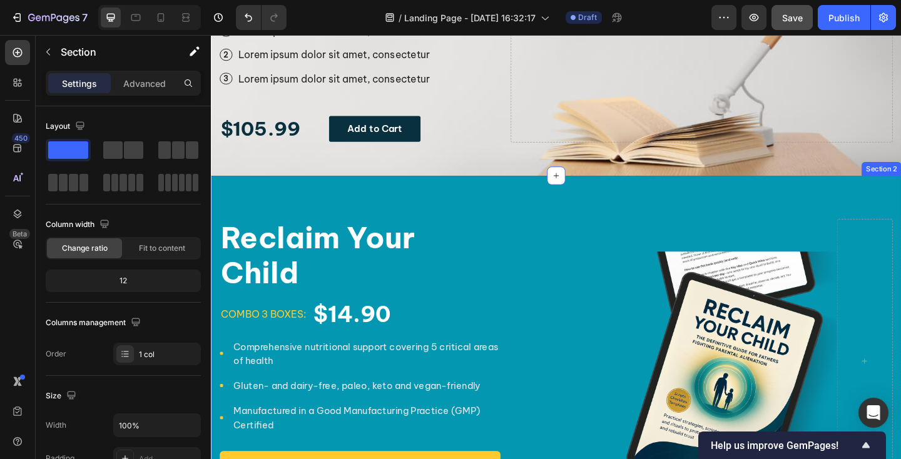
click at [361, 210] on div "Reclaim Your Child Product Title combo 3 boxes: Text block $14.90 Product Price…" at bounding box center [586, 390] width 751 height 404
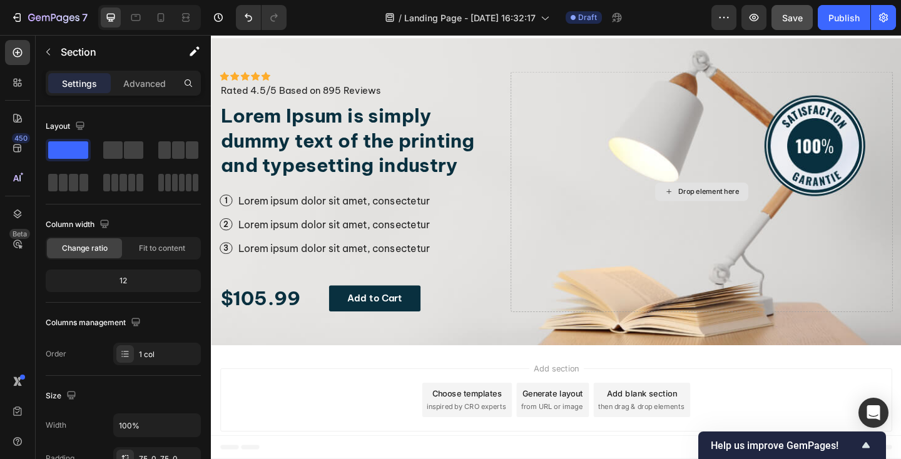
scroll to position [22, 0]
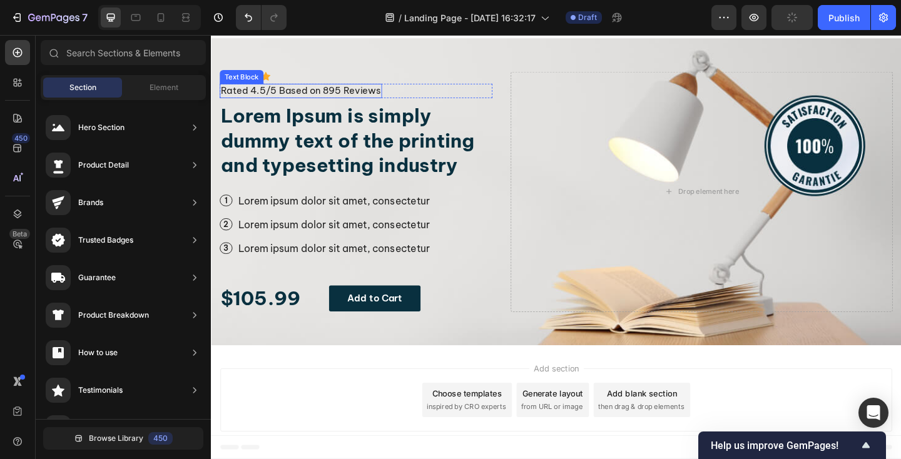
click at [347, 93] on p "Rated 4.5/5 Based on 895 Reviews" at bounding box center [309, 96] width 174 height 13
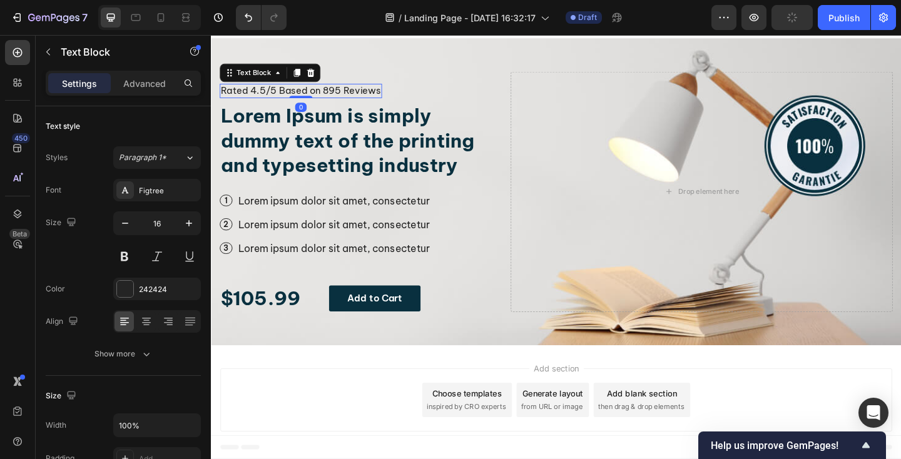
click at [347, 93] on p "Rated 4.5/5 Based on 895 Reviews" at bounding box center [309, 96] width 174 height 13
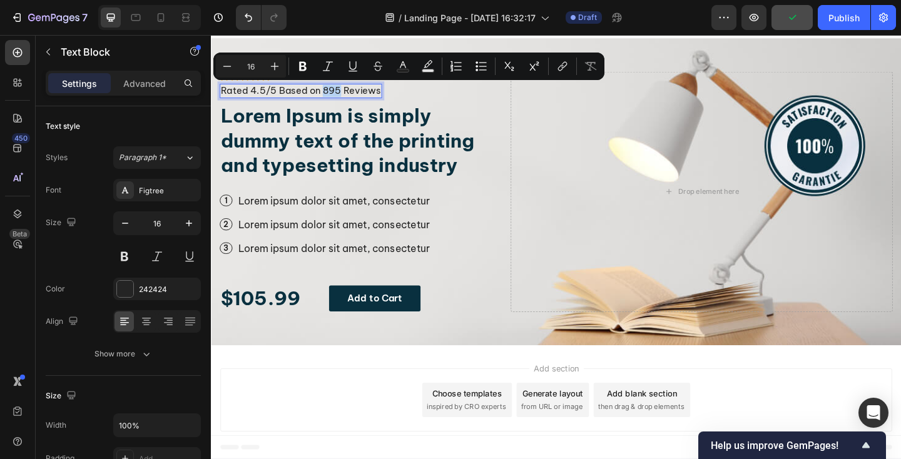
click at [347, 93] on p "Rated 4.5/5 Based on 895 Reviews" at bounding box center [309, 96] width 174 height 13
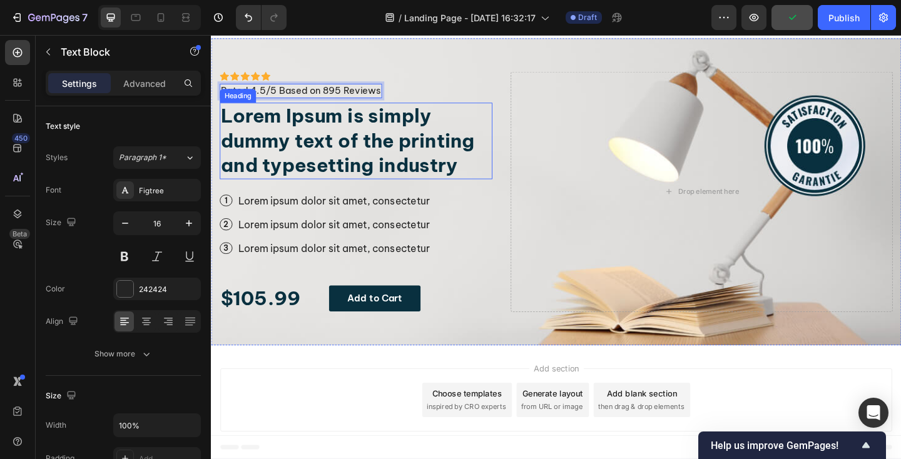
click at [349, 138] on h2 "Lorem Ipsum is simply dummy text of the printing and typesetting industry" at bounding box center [368, 150] width 297 height 83
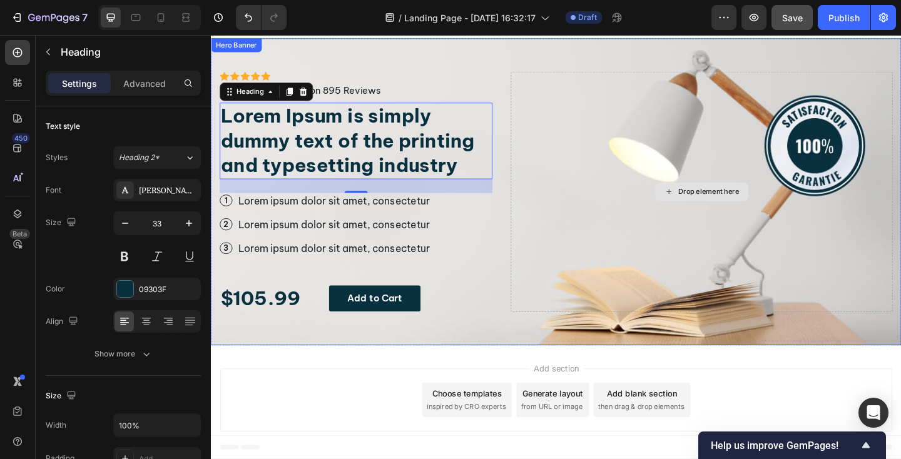
click at [630, 165] on div "Drop element here" at bounding box center [745, 206] width 416 height 262
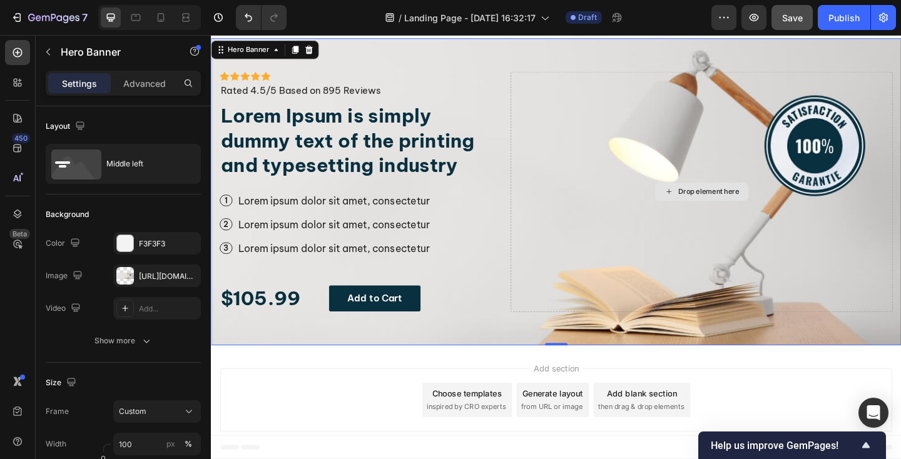
click at [871, 156] on div "Drop element here" at bounding box center [745, 206] width 416 height 262
click at [163, 271] on div "https://cdn.shopify.com/s/files/1/0942/9673/6074/files/gempages_577624198311052…" at bounding box center [157, 276] width 36 height 11
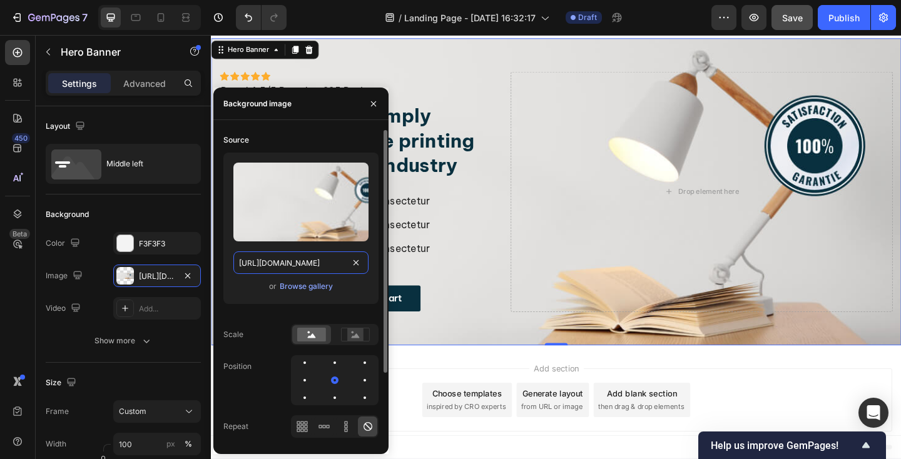
click at [307, 273] on input "https://cdn.shopify.com/s/files/1/0942/9673/6074/files/gempages_577624198311052…" at bounding box center [300, 263] width 135 height 23
click at [302, 295] on div "Upload Image https://cdn.shopify.com/s/files/1/0942/9673/6074/files/gempages_57…" at bounding box center [300, 228] width 155 height 151
click at [303, 289] on div "Browse gallery" at bounding box center [306, 286] width 53 height 11
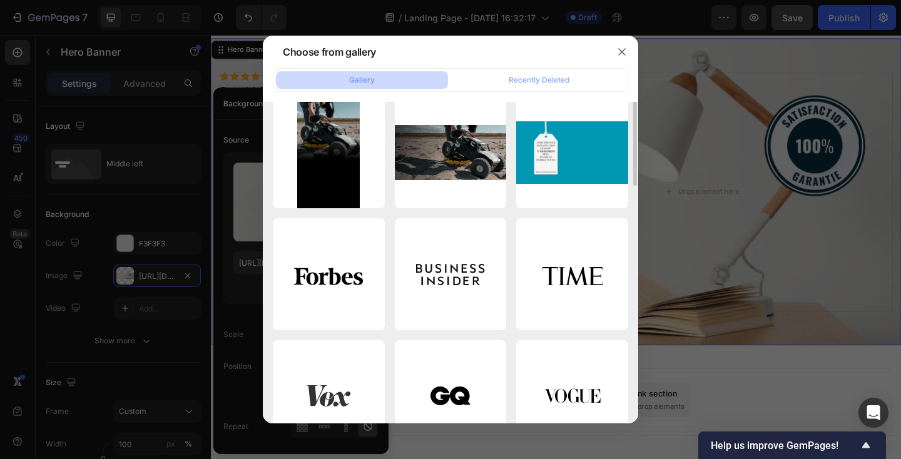
scroll to position [0, 0]
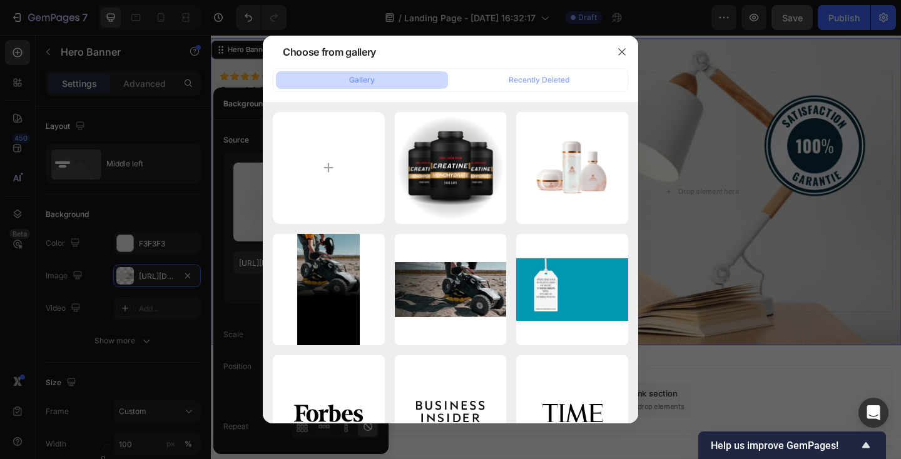
click at [182, 262] on div at bounding box center [450, 229] width 901 height 459
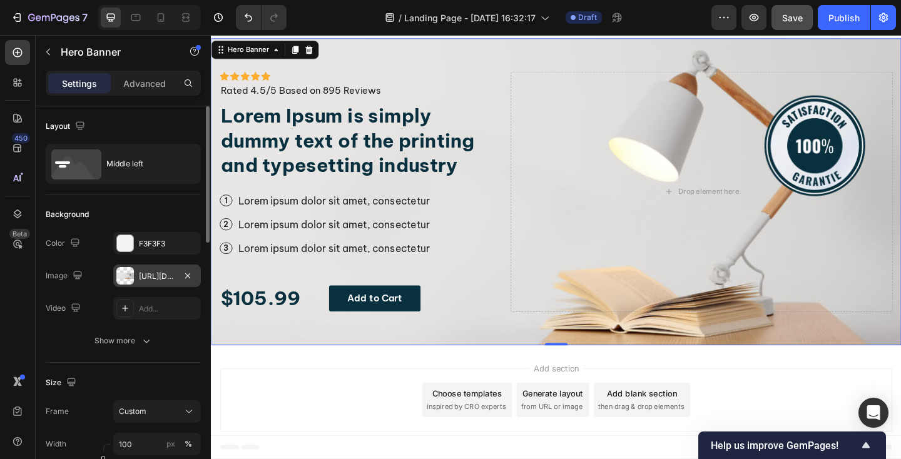
click at [163, 274] on div "https://cdn.shopify.com/s/files/1/0942/9673/6074/files/gempages_577624198311052…" at bounding box center [157, 276] width 36 height 11
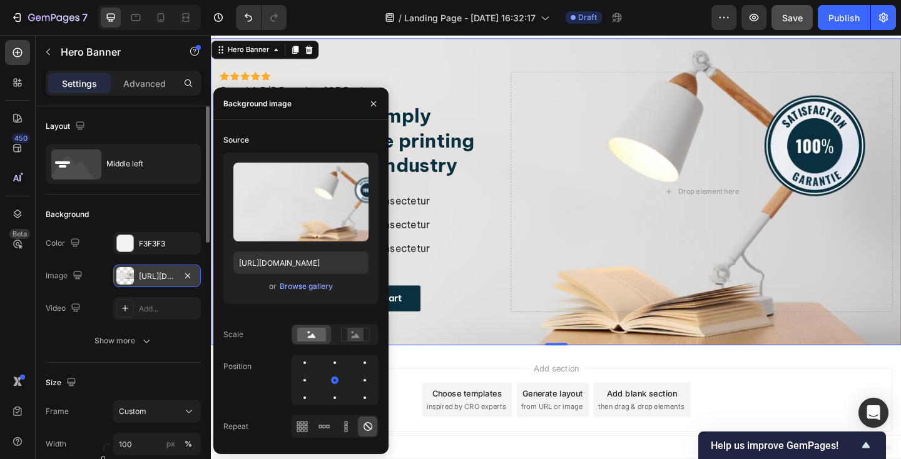
click at [163, 274] on div "https://cdn.shopify.com/s/files/1/0942/9673/6074/files/gempages_577624198311052…" at bounding box center [157, 276] width 36 height 11
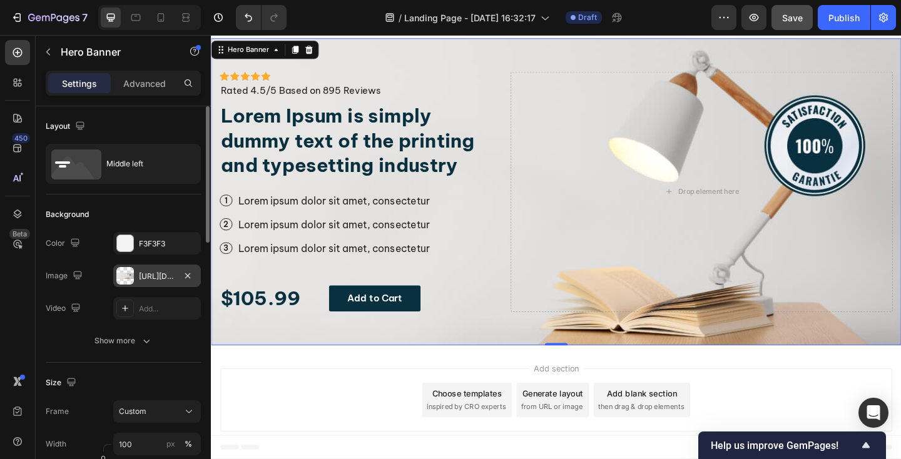
click at [163, 274] on div "https://cdn.shopify.com/s/files/1/0942/9673/6074/files/gempages_577624198311052…" at bounding box center [157, 276] width 36 height 11
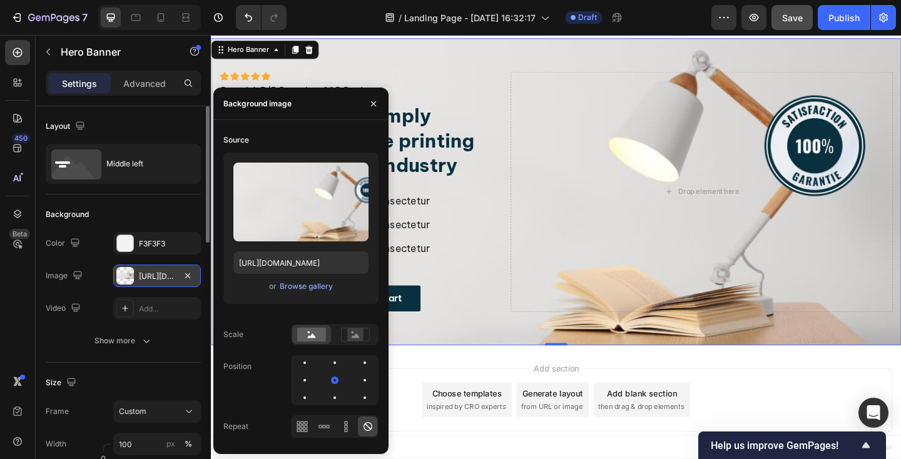
click at [163, 274] on div "https://cdn.shopify.com/s/files/1/0942/9673/6074/files/gempages_577624198311052…" at bounding box center [157, 276] width 36 height 11
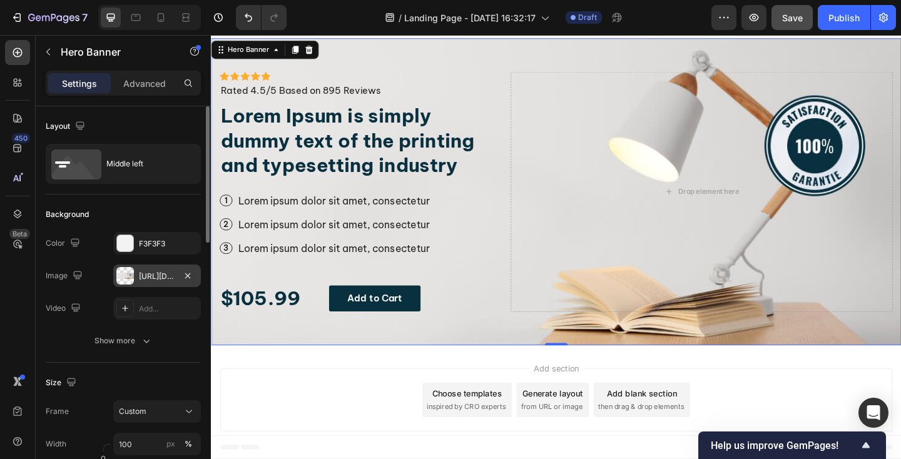
click at [163, 274] on div "https://cdn.shopify.com/s/files/1/0942/9673/6074/files/gempages_577624198311052…" at bounding box center [157, 276] width 36 height 11
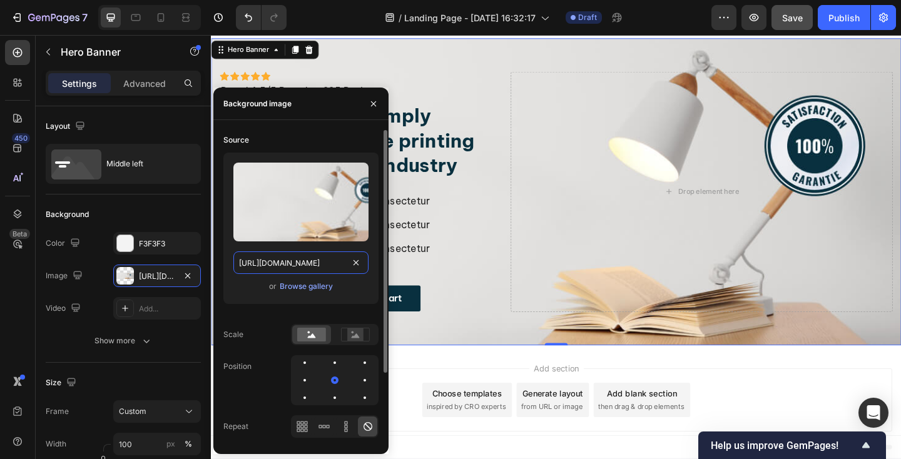
click at [274, 260] on input "https://cdn.shopify.com/s/files/1/0942/9673/6074/files/gempages_577624198311052…" at bounding box center [300, 263] width 135 height 23
paste input "Untitled_design_53.png?v=1758970008"
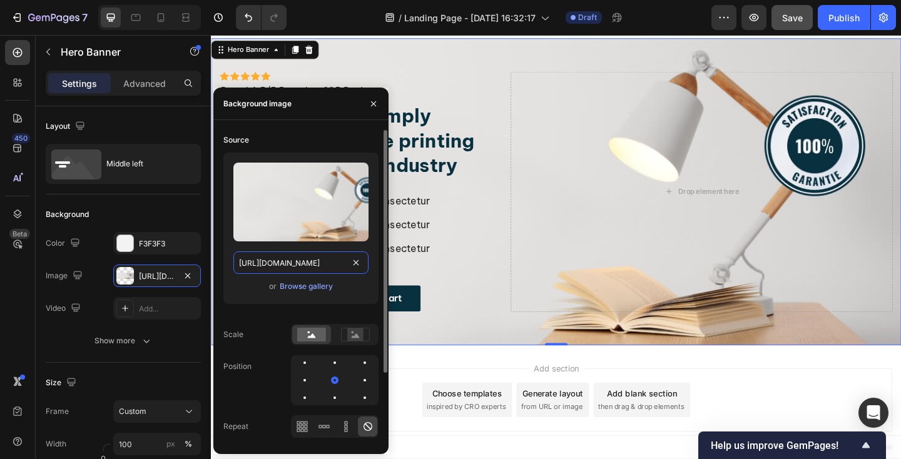
type input "https://cdn.shopify.com/s/files/1/0942/9673/6074/files/Untitled_design_53.png?v…"
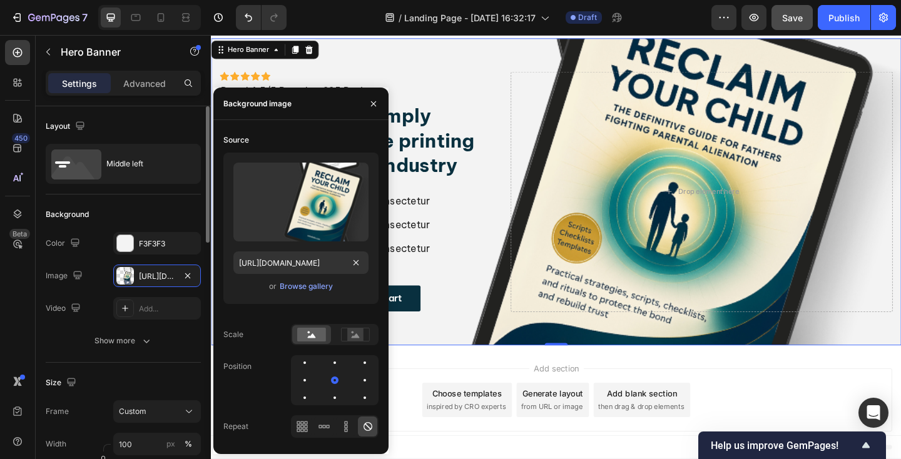
click at [101, 289] on div "The changes might be hidden by the image and the video. Color F3F3F3 Image http…" at bounding box center [123, 276] width 155 height 88
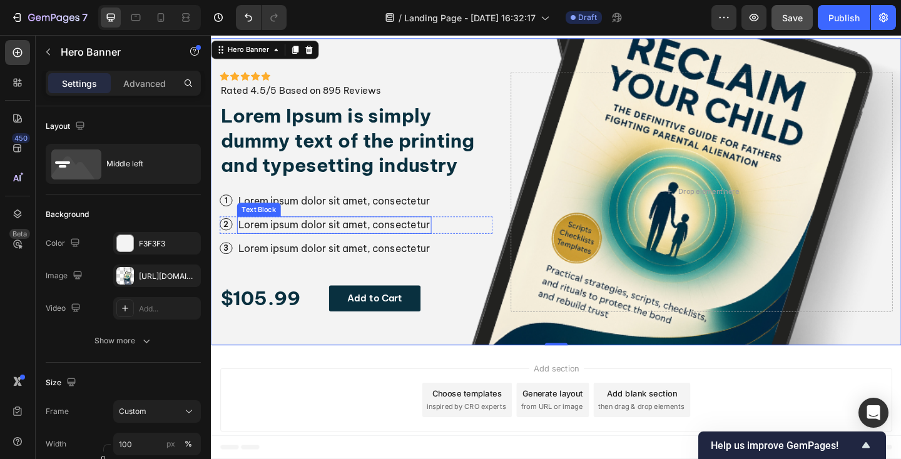
scroll to position [0, 0]
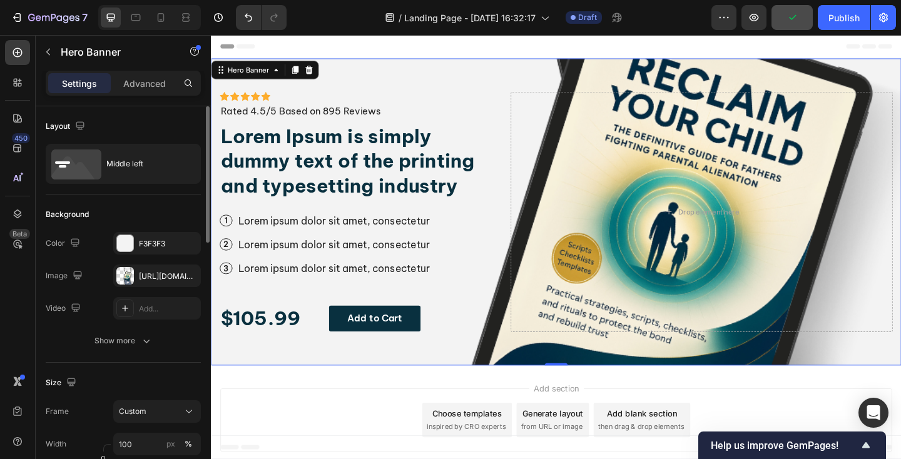
click at [123, 367] on div "Size Frame Custom Width 100 px % Height px" at bounding box center [123, 431] width 155 height 136
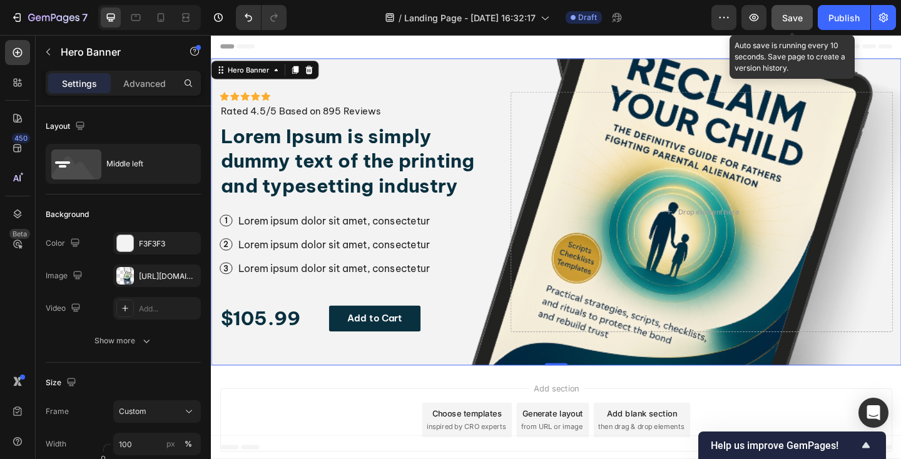
click at [799, 16] on span "Save" at bounding box center [792, 18] width 21 height 11
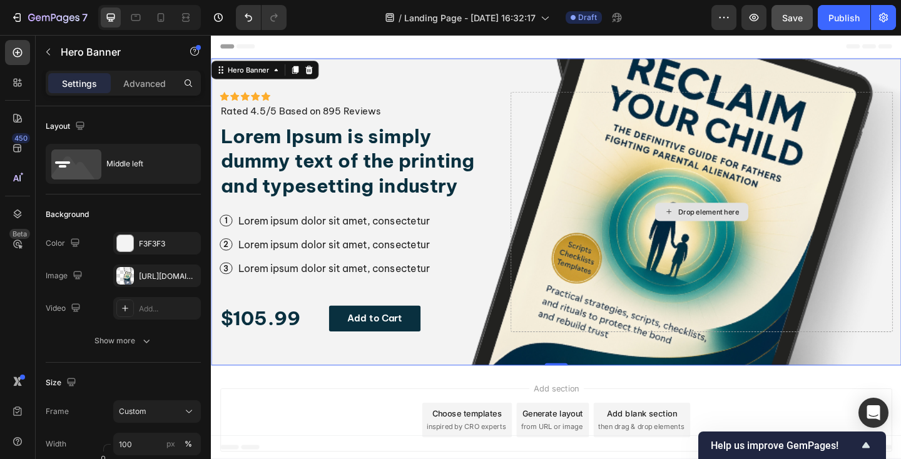
click at [591, 182] on div "Drop element here" at bounding box center [745, 228] width 416 height 262
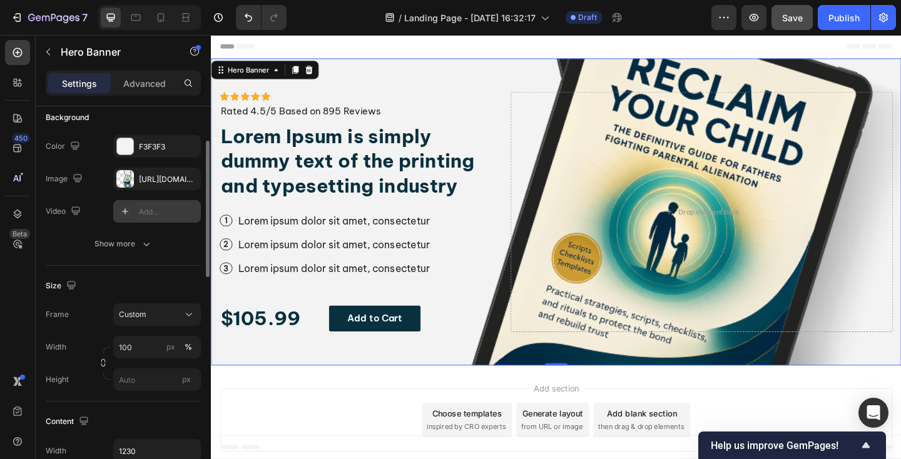
scroll to position [98, 0]
click at [140, 310] on span "Custom" at bounding box center [133, 314] width 28 height 11
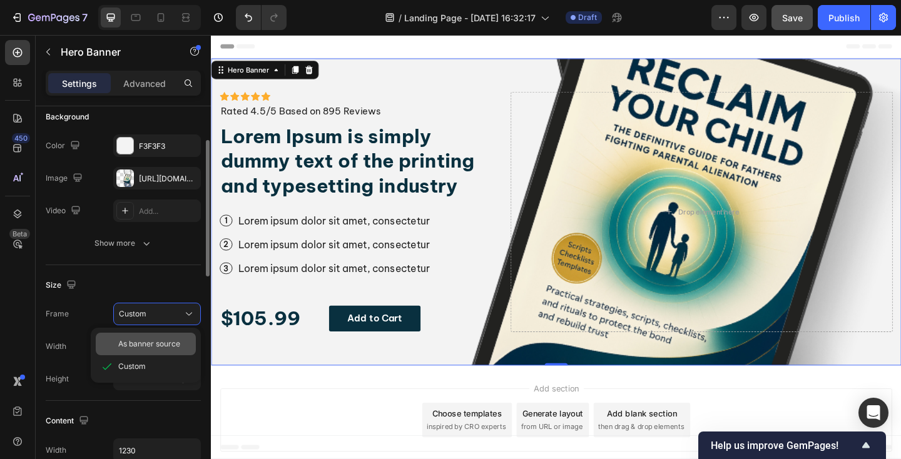
click at [130, 337] on div "As banner source" at bounding box center [146, 344] width 100 height 23
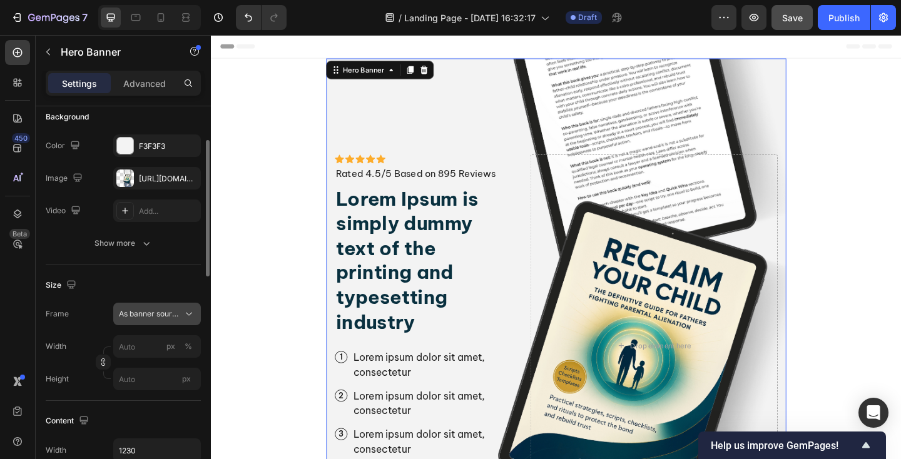
click at [142, 319] on span "As banner source" at bounding box center [149, 314] width 61 height 11
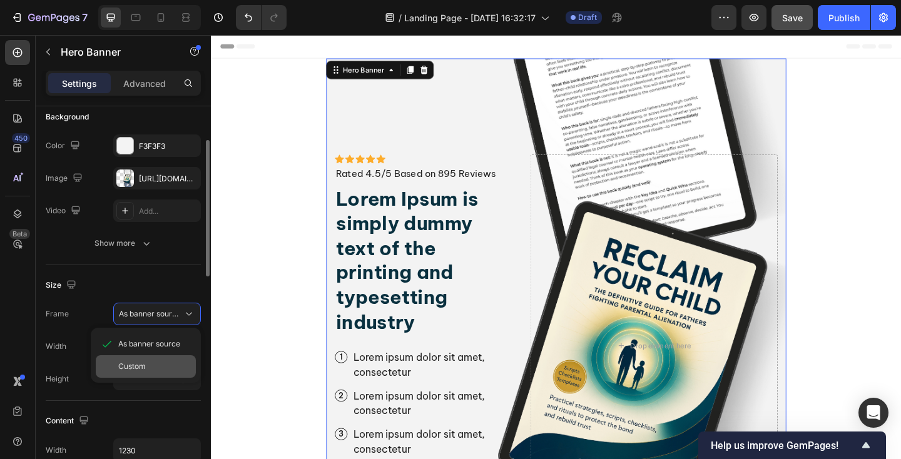
click at [136, 359] on div "Custom" at bounding box center [146, 367] width 100 height 23
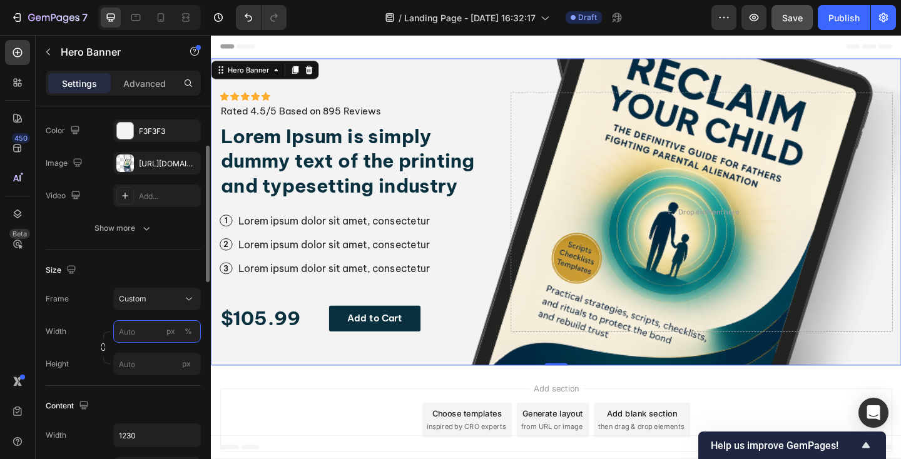
scroll to position [117, 0]
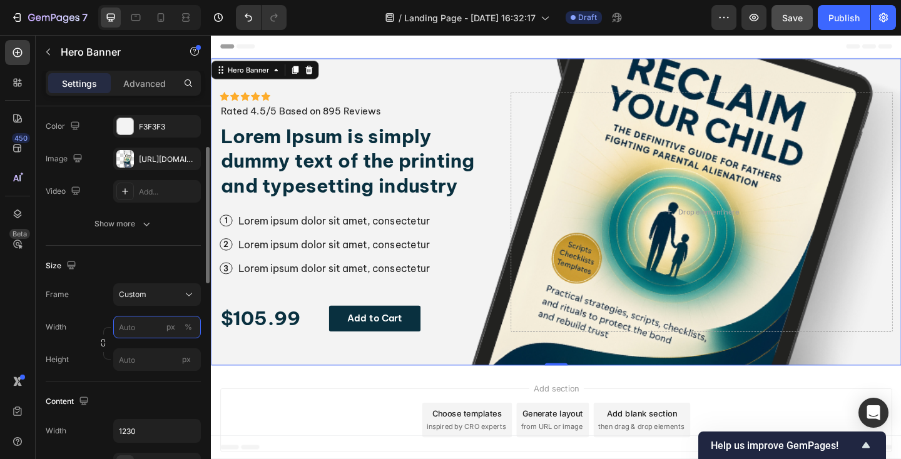
click at [145, 326] on input "px %" at bounding box center [157, 327] width 88 height 23
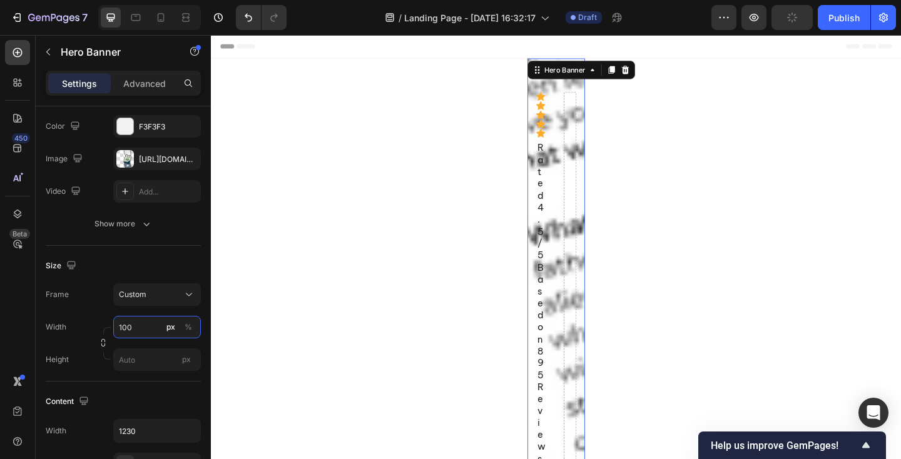
type input "100"
click at [156, 357] on input "px" at bounding box center [157, 360] width 88 height 23
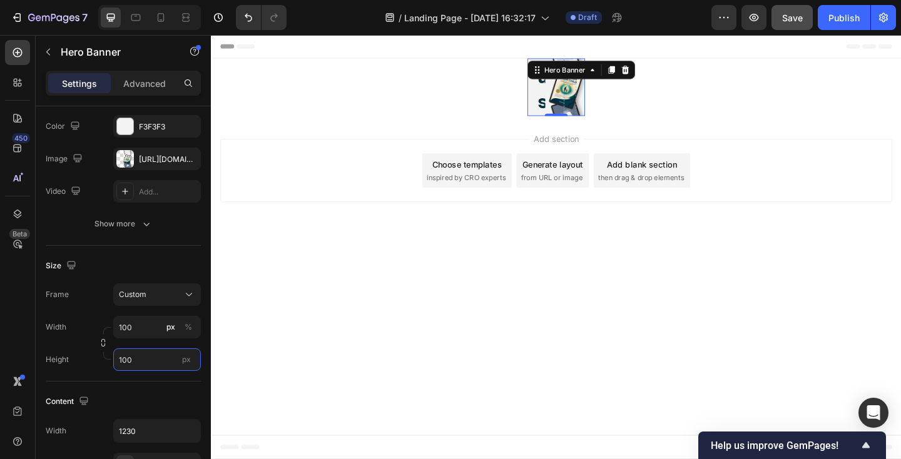
type input "100"
click at [90, 325] on div "Width 100 px %" at bounding box center [123, 327] width 155 height 23
click at [145, 289] on div "Custom" at bounding box center [157, 295] width 76 height 13
click at [80, 290] on div "Frame Custom" at bounding box center [123, 295] width 155 height 23
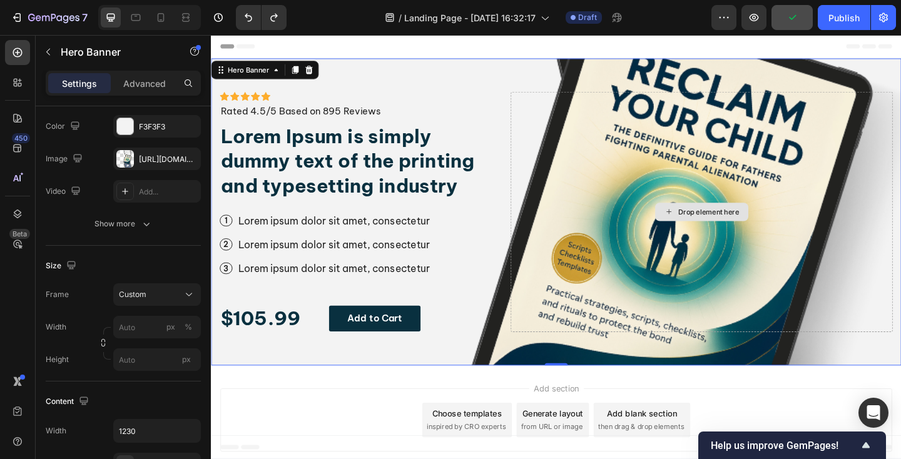
click at [579, 311] on div "Drop element here" at bounding box center [745, 228] width 416 height 262
click at [533, 386] on div "Icon Icon Icon Icon Icon Icon List Icon Icon Icon Icon Icon Icon List Rated 4.5…" at bounding box center [586, 228] width 751 height 334
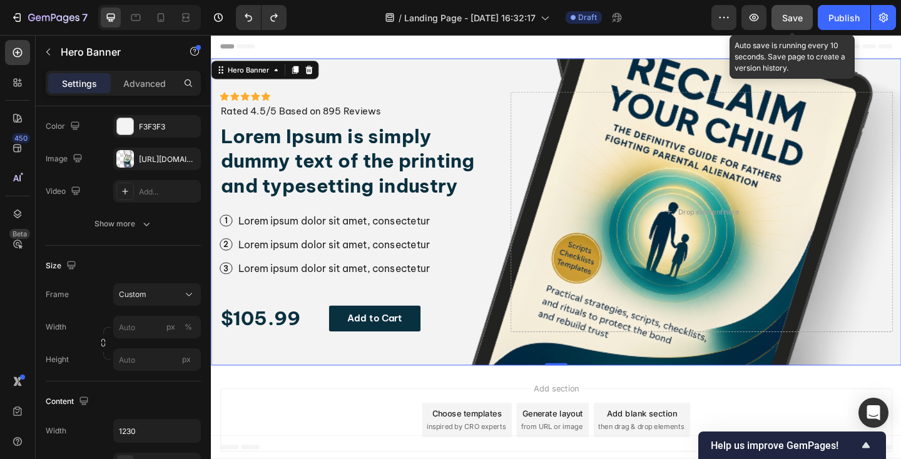
click at [798, 16] on span "Save" at bounding box center [792, 18] width 21 height 11
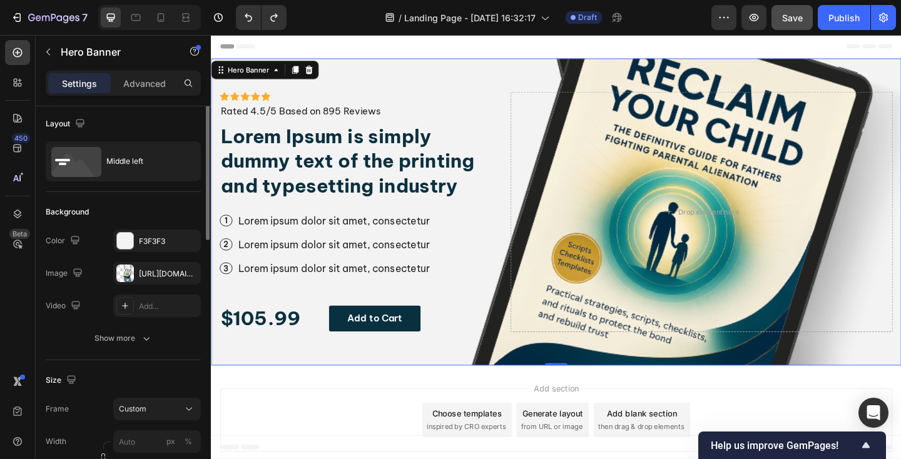
scroll to position [0, 0]
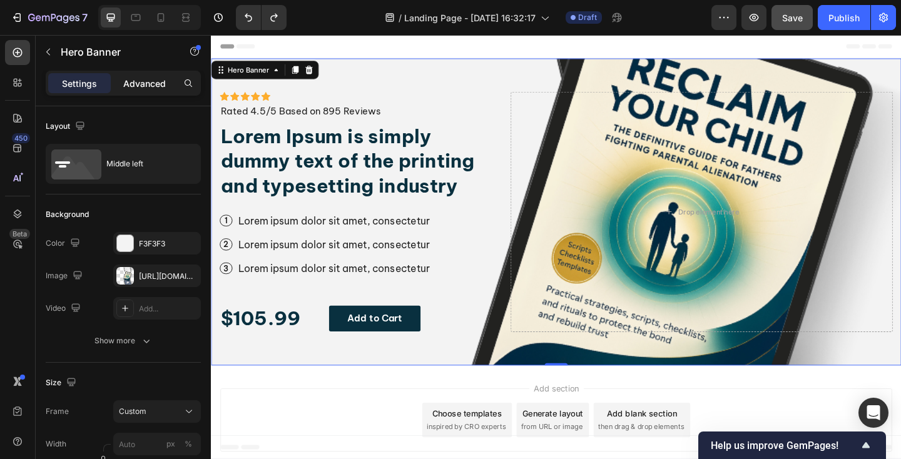
click at [133, 86] on p "Advanced" at bounding box center [144, 83] width 43 height 13
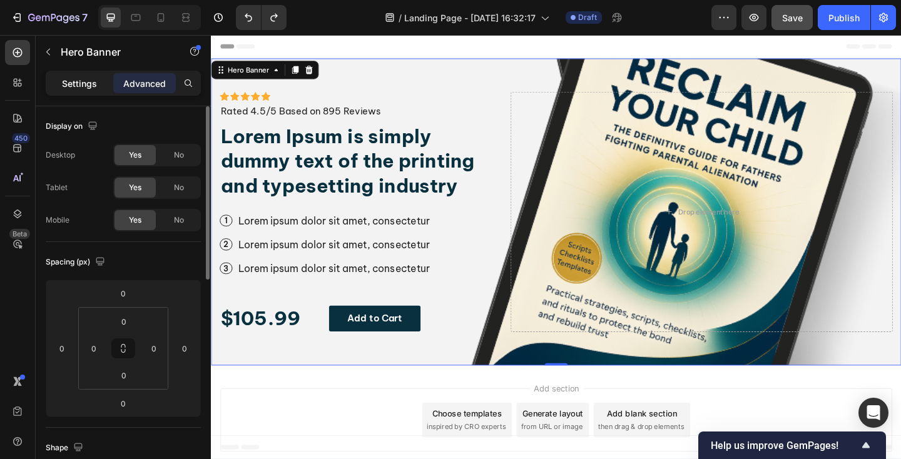
click at [80, 83] on p "Settings" at bounding box center [79, 83] width 35 height 13
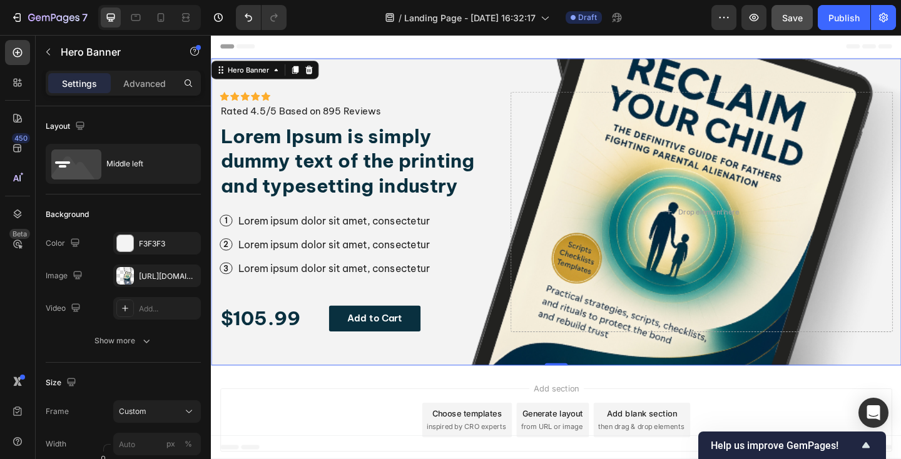
click at [780, 16] on button "Save" at bounding box center [792, 17] width 41 height 25
click at [154, 274] on div "https://cdn.shopify.com/s/files/1/0942/9673/6074/files/Untitled_design_53.png?v…" at bounding box center [157, 276] width 36 height 11
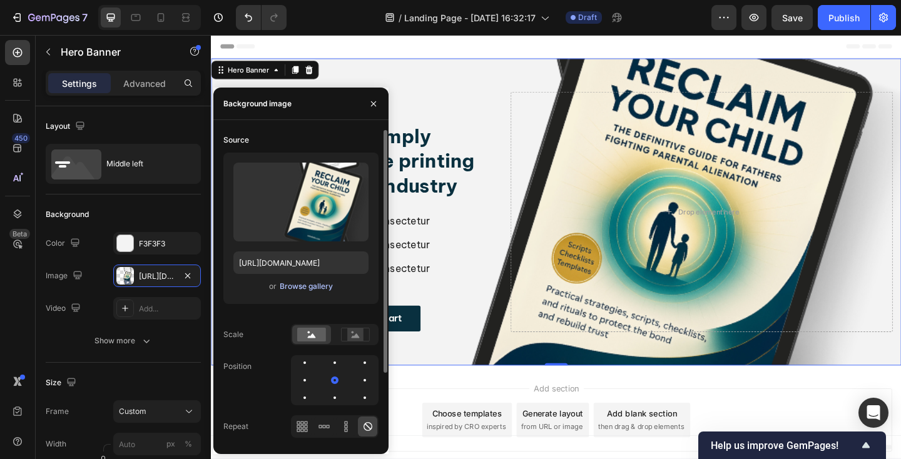
click at [292, 289] on div "Browse gallery" at bounding box center [306, 286] width 53 height 11
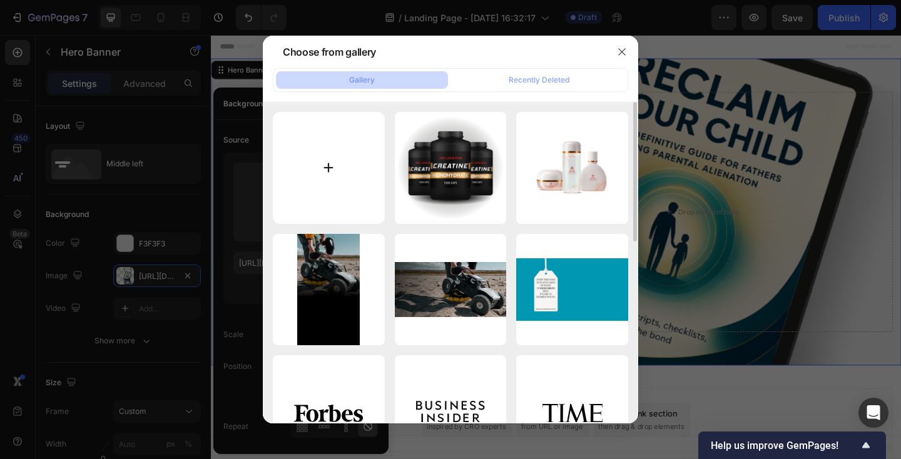
click at [332, 167] on input "file" at bounding box center [329, 168] width 112 height 112
type input "C:\fakepath\Untitled design (54).png"
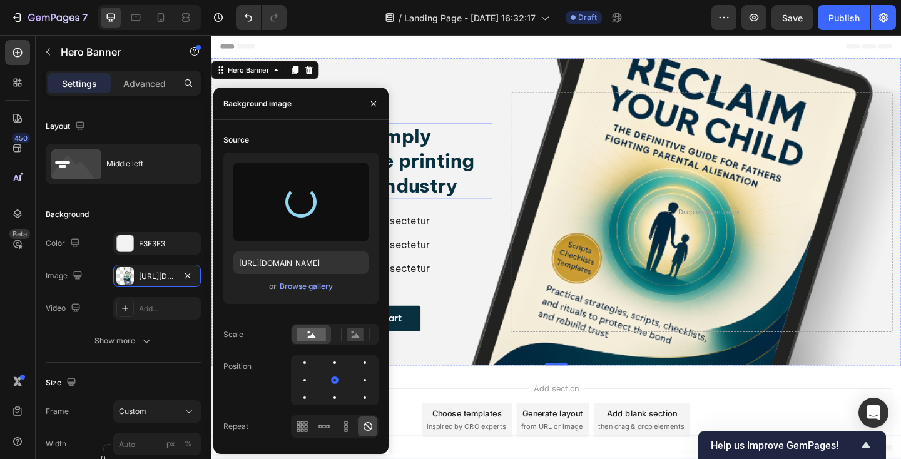
type input "https://cdn.shopify.com/s/files/1/0942/9673/6074/files/gempages_577624198311052…"
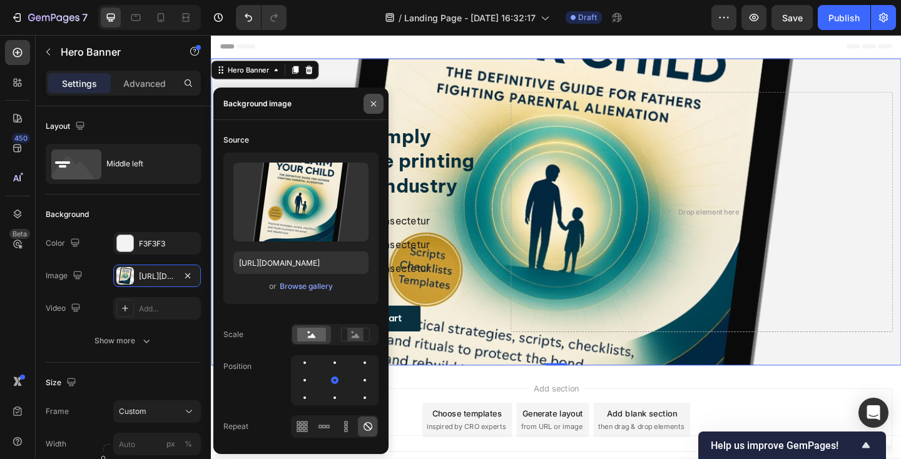
click at [371, 98] on button "button" at bounding box center [374, 104] width 20 height 20
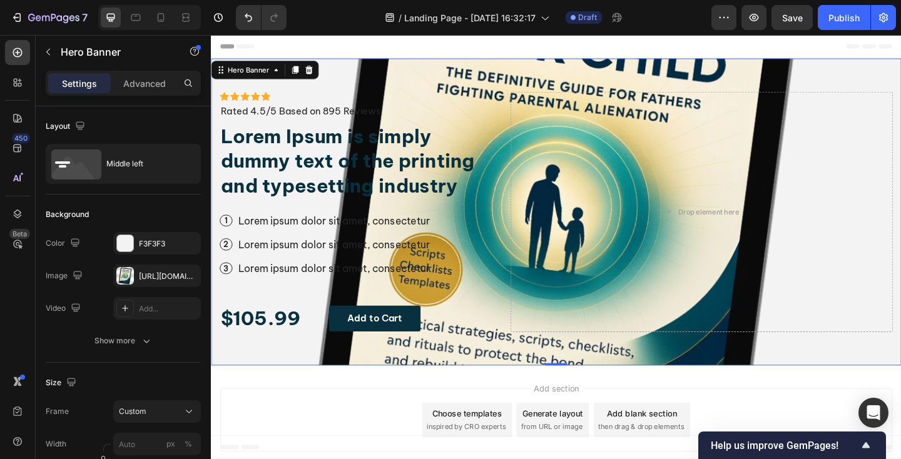
click at [772, 81] on div "Icon Icon Icon Icon Icon Icon List Icon Icon Icon Icon Icon Icon List Rated 4.5…" at bounding box center [586, 228] width 751 height 334
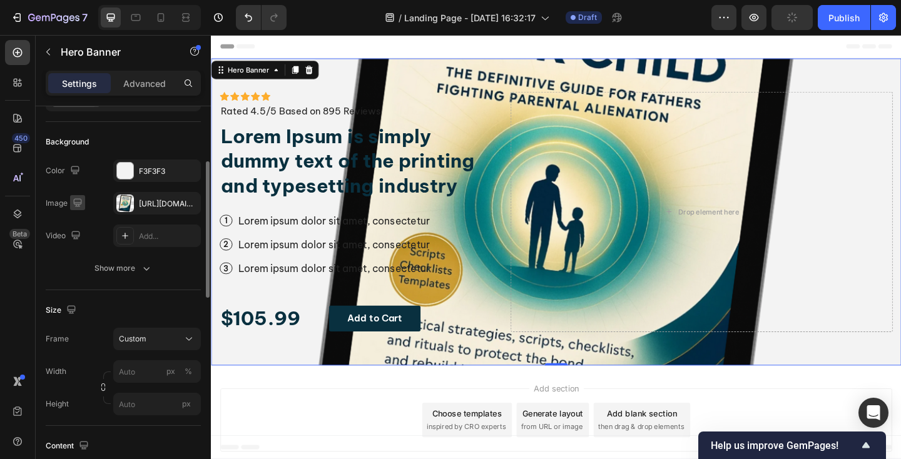
scroll to position [104, 0]
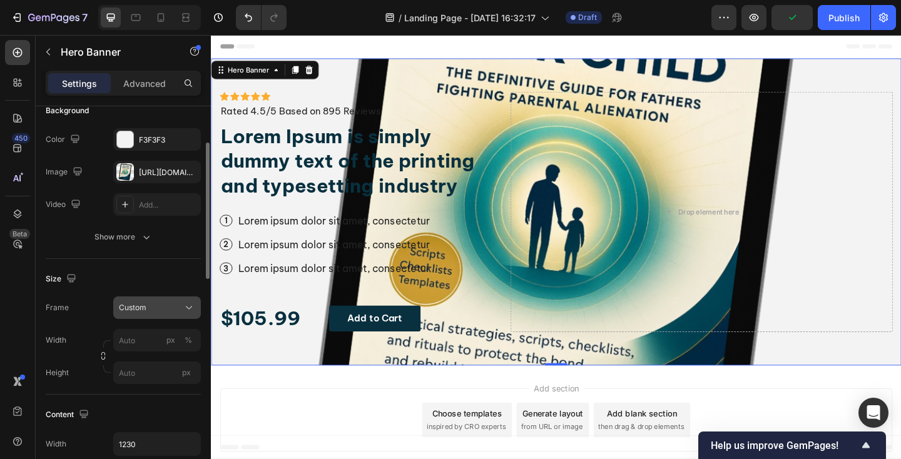
click at [131, 308] on span "Custom" at bounding box center [133, 307] width 28 height 11
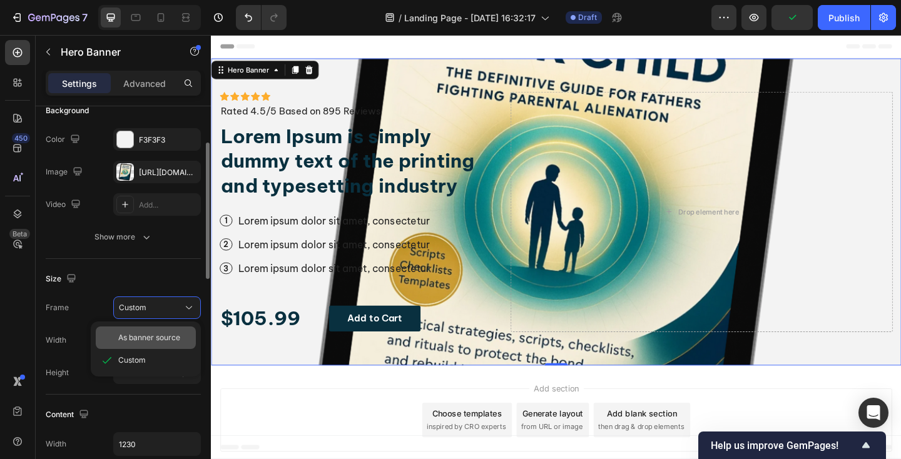
click at [128, 337] on span "As banner source" at bounding box center [149, 337] width 62 height 11
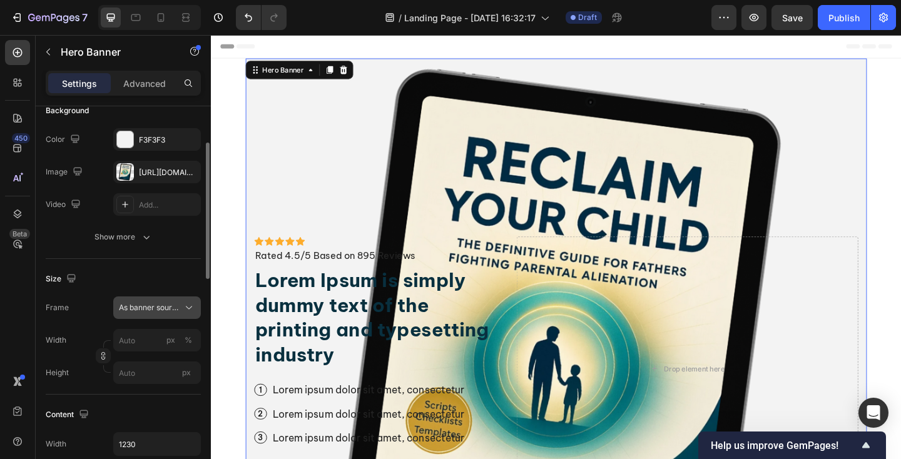
click at [145, 307] on span "As banner source" at bounding box center [149, 307] width 61 height 11
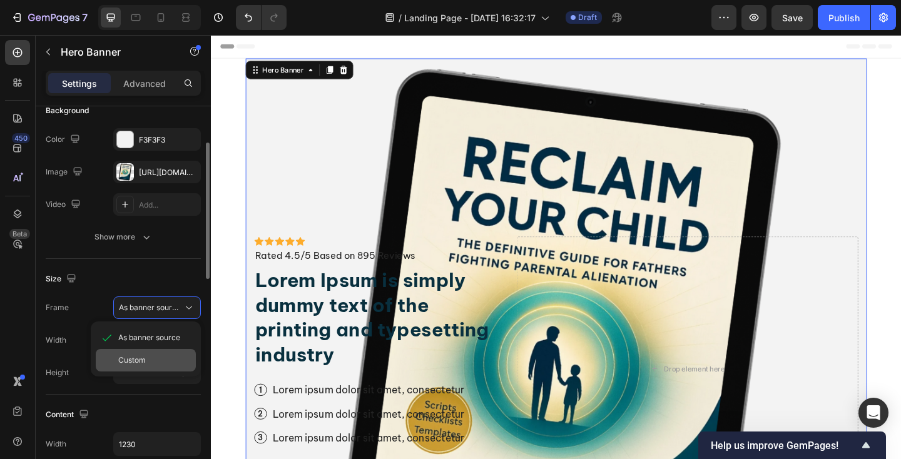
click at [137, 349] on div "Custom" at bounding box center [146, 360] width 100 height 23
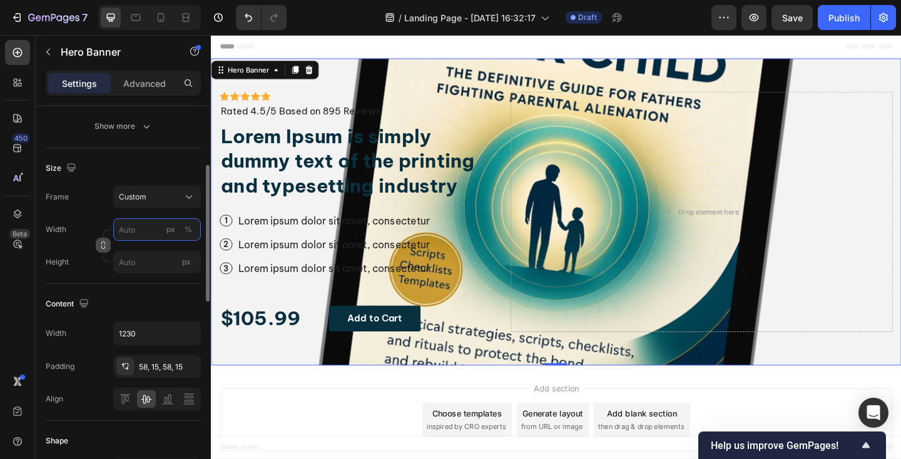
scroll to position [203, 0]
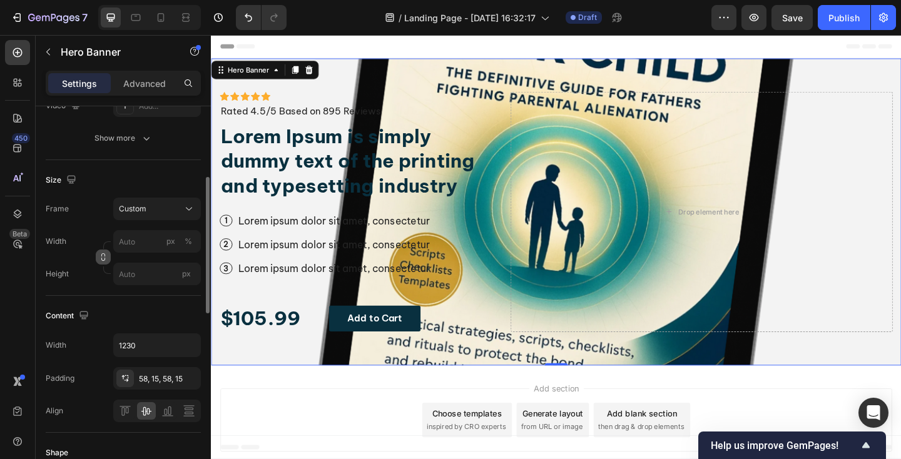
click at [101, 255] on icon "button" at bounding box center [103, 255] width 4 height 3
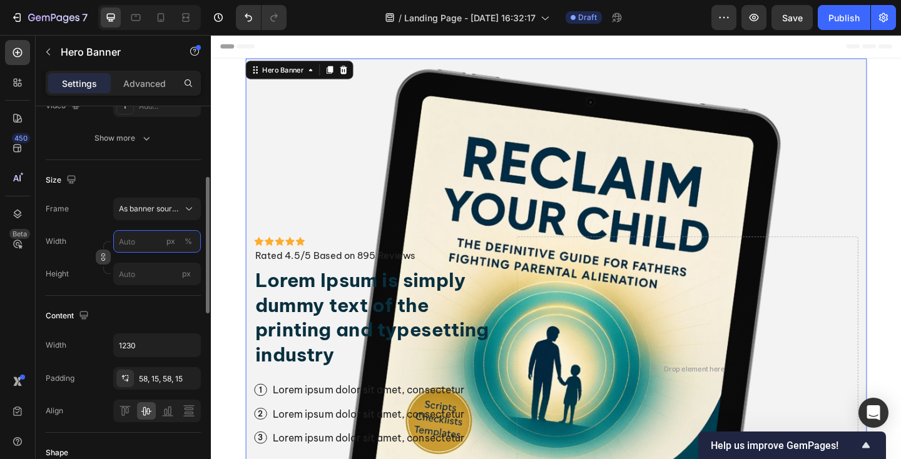
click at [137, 246] on input "px %" at bounding box center [157, 241] width 88 height 23
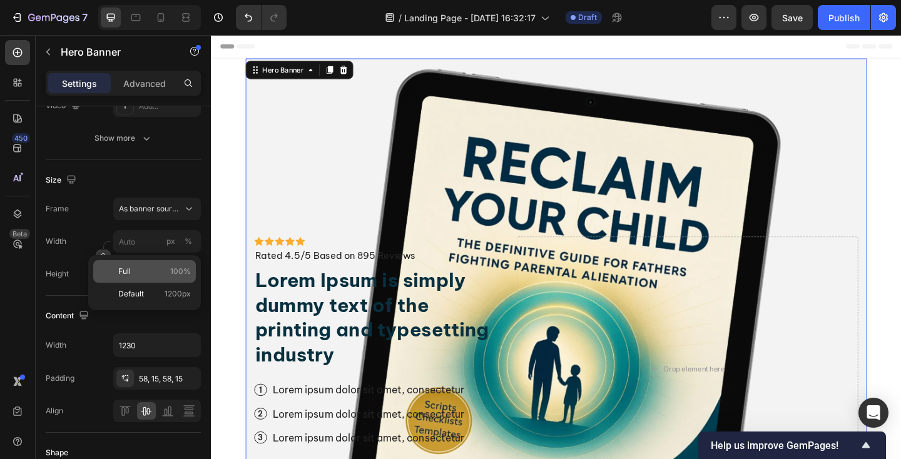
click at [133, 268] on p "Full 100%" at bounding box center [154, 271] width 73 height 11
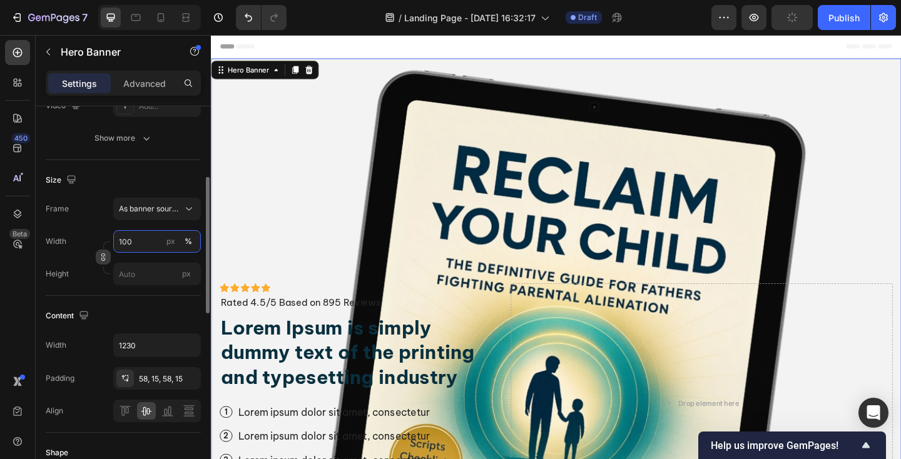
click at [138, 240] on input "100" at bounding box center [157, 241] width 88 height 23
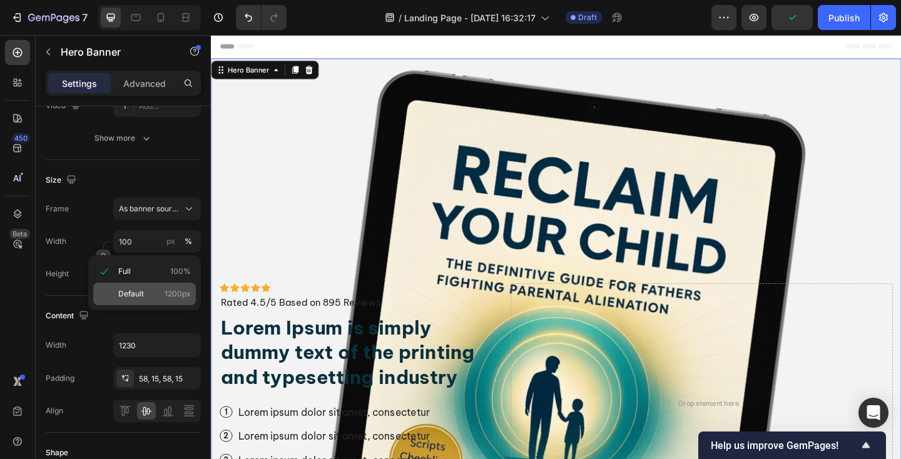
click at [135, 289] on span "Default" at bounding box center [131, 294] width 26 height 11
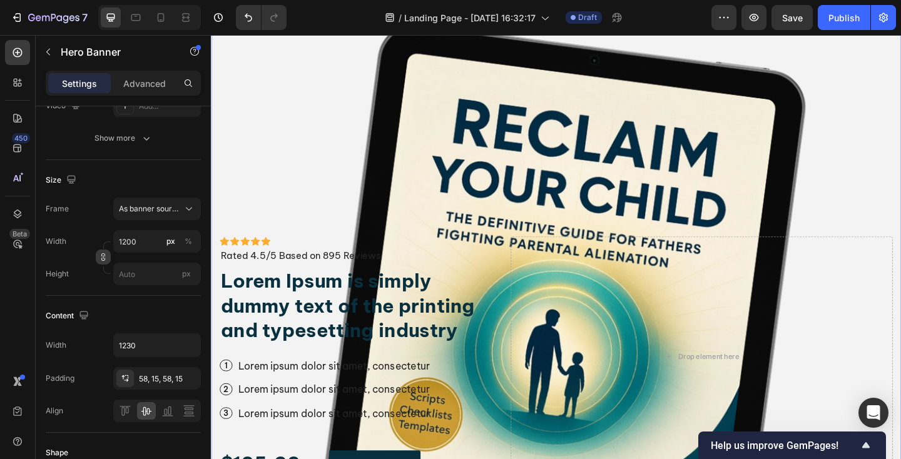
scroll to position [11, 0]
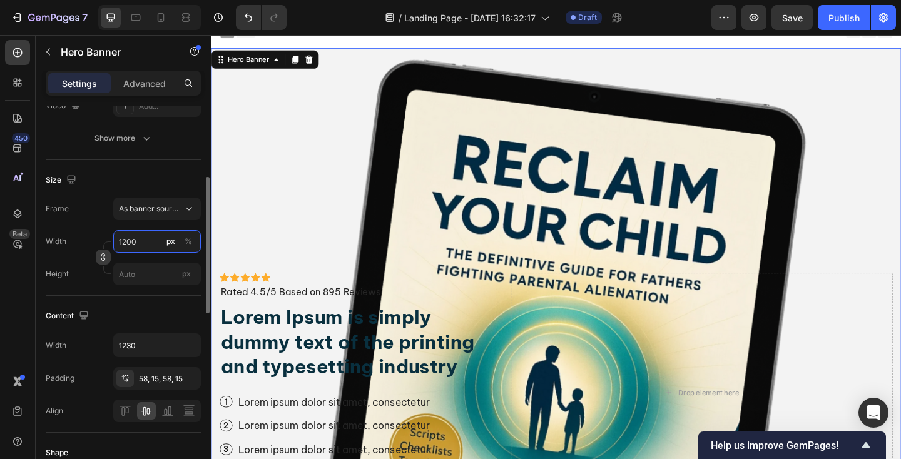
click at [145, 239] on input "1200" at bounding box center [157, 241] width 88 height 23
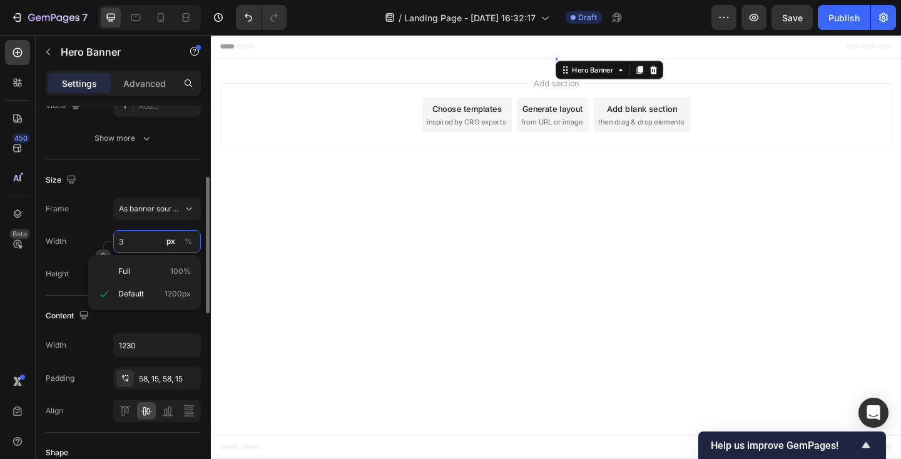
scroll to position [0, 0]
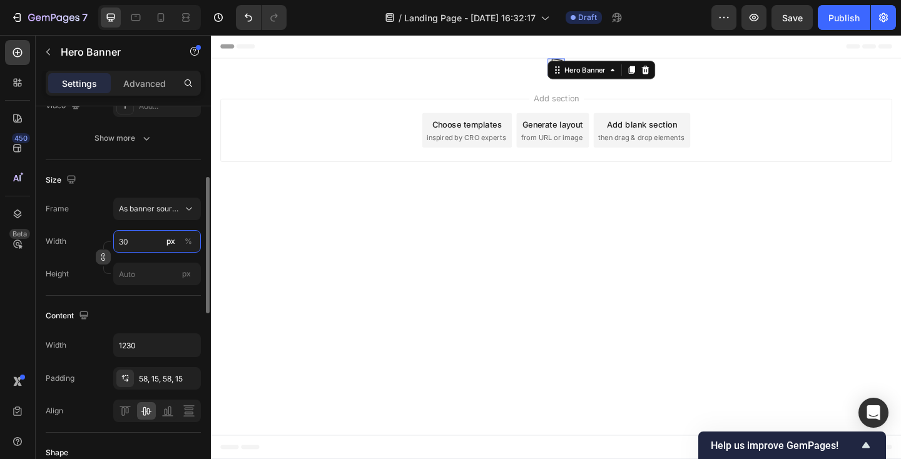
type input "30"
click at [146, 269] on input "px" at bounding box center [157, 274] width 88 height 23
type input "30"
click at [100, 216] on div "Frame As banner source" at bounding box center [123, 209] width 155 height 23
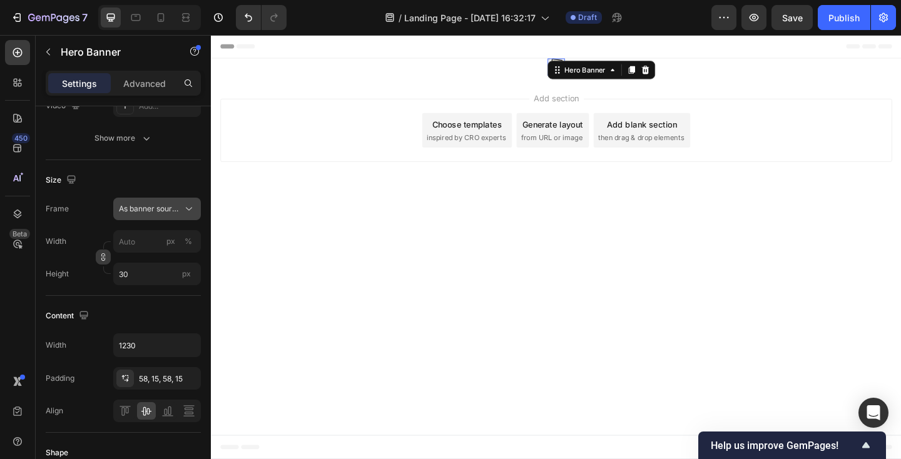
click at [141, 216] on button "As banner source" at bounding box center [157, 209] width 88 height 23
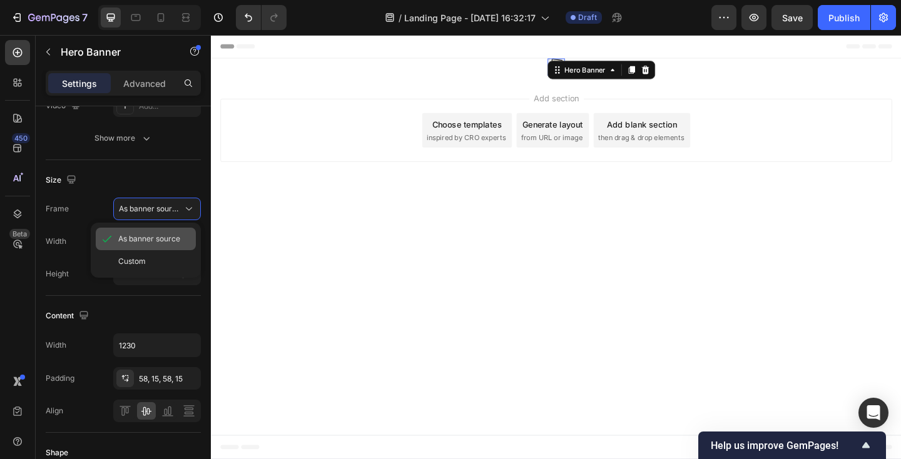
click at [141, 246] on div "As banner source" at bounding box center [146, 239] width 100 height 23
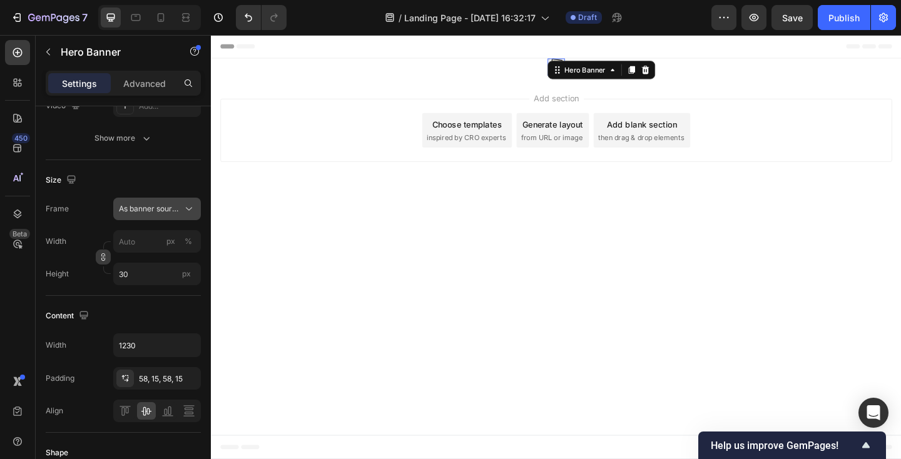
click at [146, 217] on button "As banner source" at bounding box center [157, 209] width 88 height 23
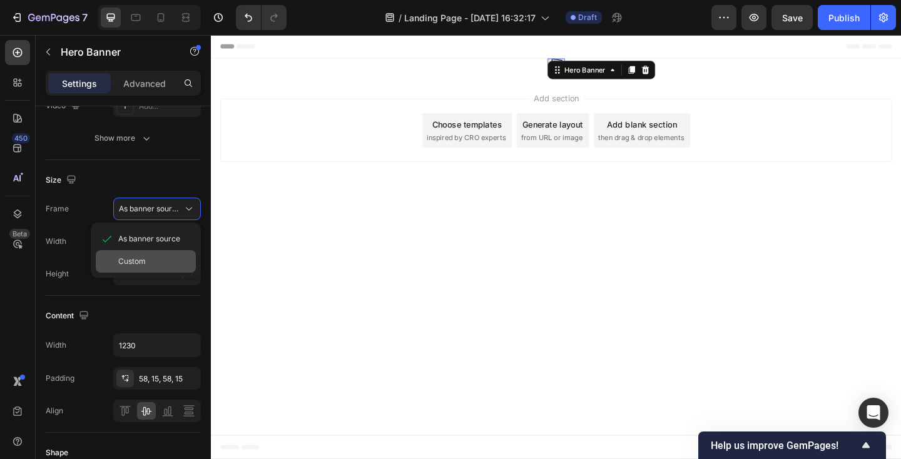
click at [143, 254] on div "Custom" at bounding box center [146, 261] width 100 height 23
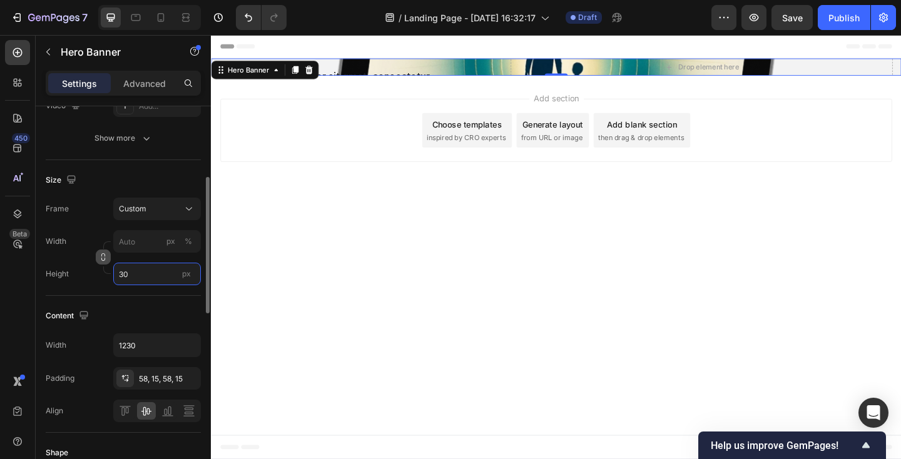
click at [133, 280] on input "30" at bounding box center [157, 274] width 88 height 23
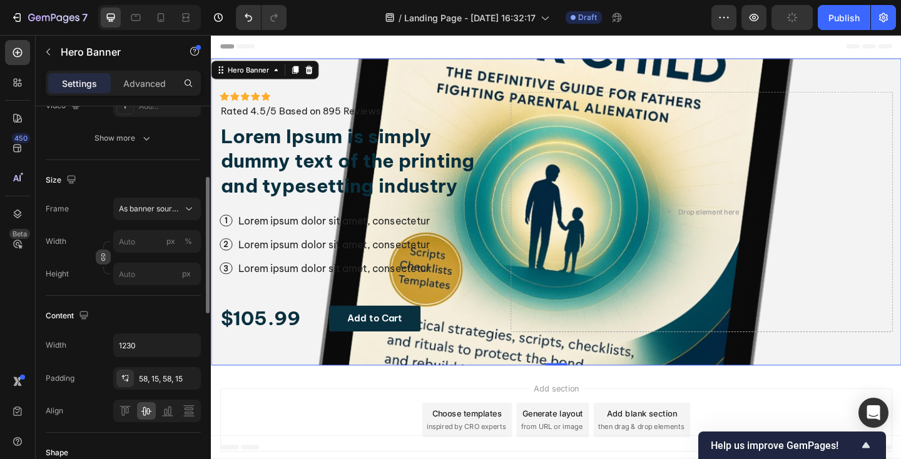
click at [92, 244] on div "Width px %" at bounding box center [123, 241] width 155 height 23
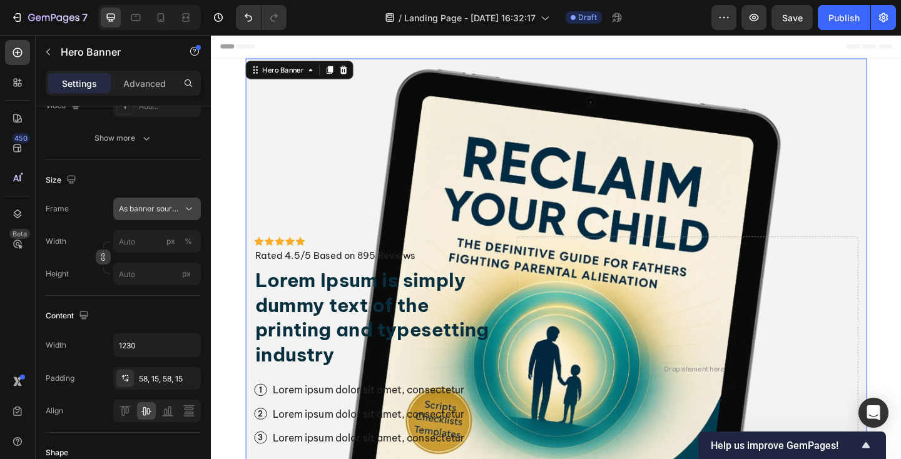
click at [148, 207] on span "As banner source" at bounding box center [149, 208] width 61 height 11
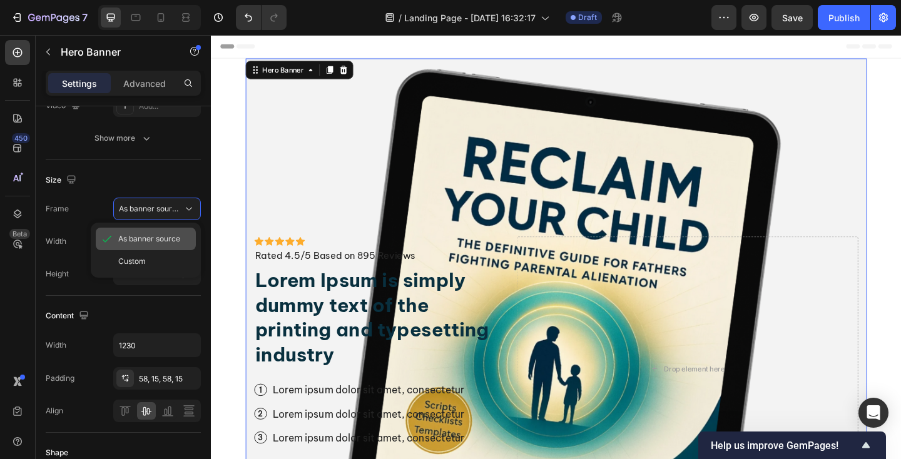
click at [146, 234] on span "As banner source" at bounding box center [149, 238] width 62 height 11
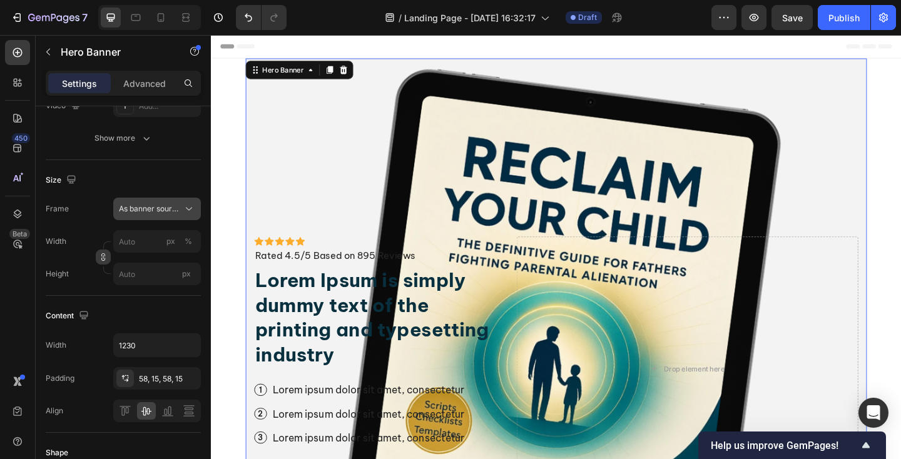
click at [156, 203] on span "As banner source" at bounding box center [149, 208] width 61 height 11
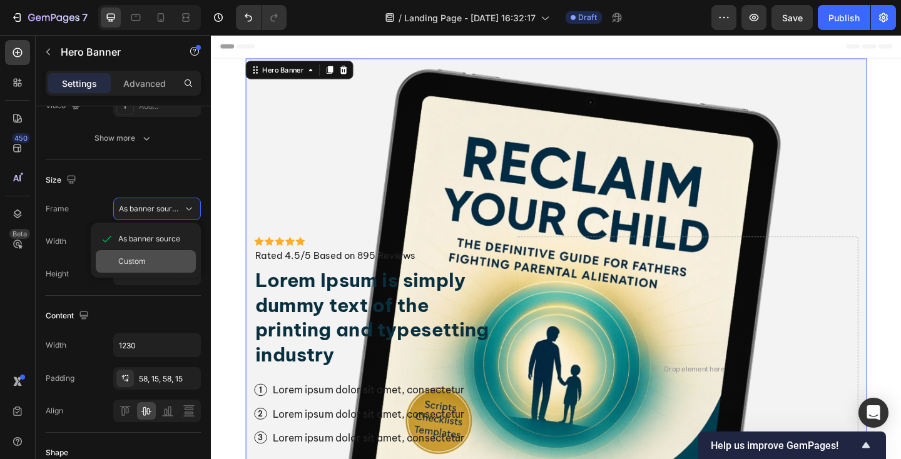
click at [148, 252] on div "Custom" at bounding box center [146, 261] width 100 height 23
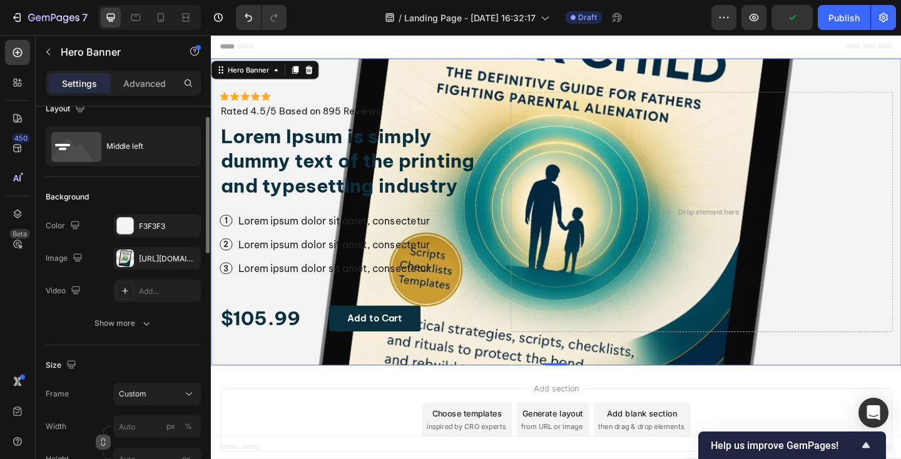
scroll to position [17, 0]
click at [76, 258] on icon "button" at bounding box center [77, 258] width 8 height 8
click at [76, 304] on icon "button" at bounding box center [80, 300] width 9 height 7
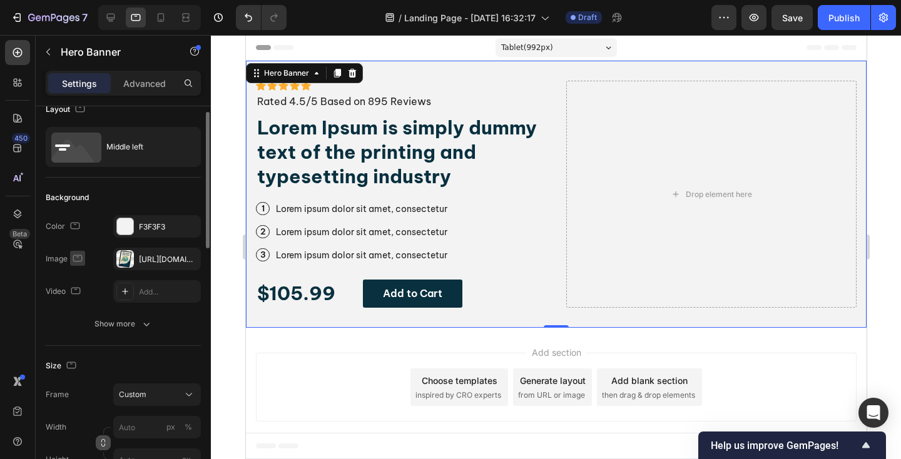
click at [78, 260] on icon "button" at bounding box center [77, 258] width 13 height 13
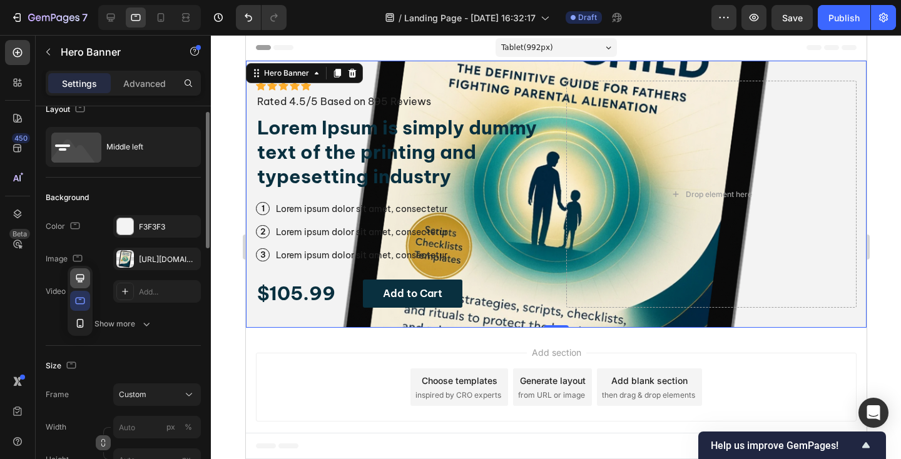
click at [81, 273] on icon "button" at bounding box center [80, 278] width 13 height 13
type input "1230"
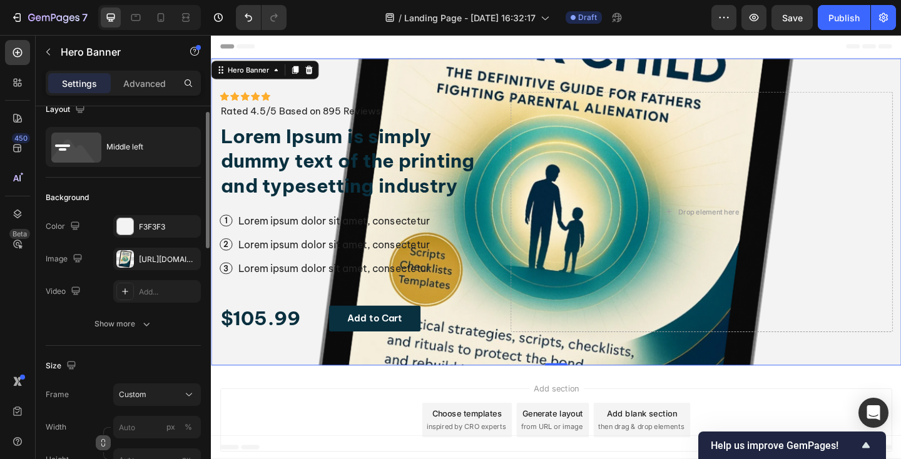
click at [377, 85] on div "Icon Icon Icon Icon Icon Icon List Icon Icon Icon Icon Icon Icon List Rated 4.5…" at bounding box center [586, 228] width 751 height 334
click at [43, 52] on button "button" at bounding box center [48, 52] width 20 height 20
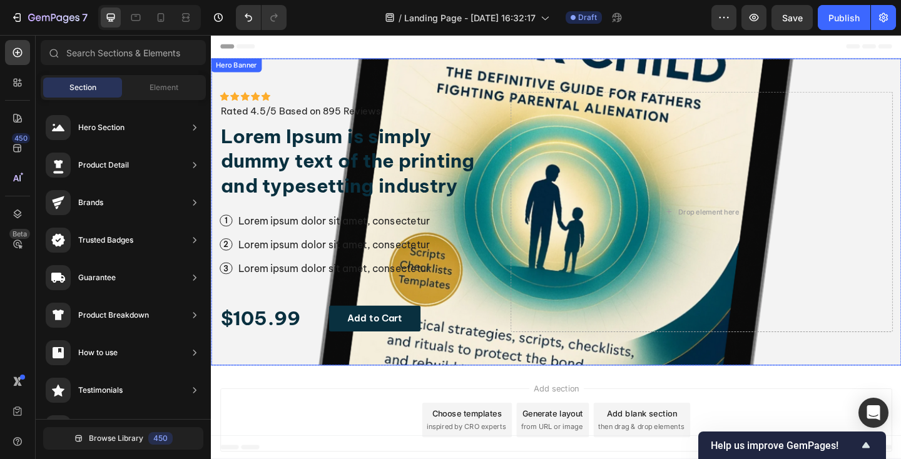
click at [831, 74] on div "Icon Icon Icon Icon Icon Icon List Icon Icon Icon Icon Icon Icon List Rated 4.5…" at bounding box center [586, 228] width 751 height 334
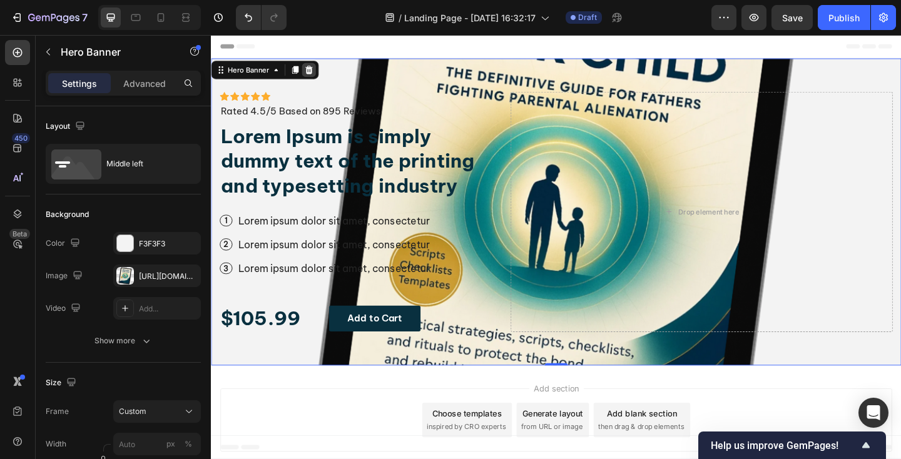
click at [314, 71] on icon at bounding box center [317, 73] width 10 height 10
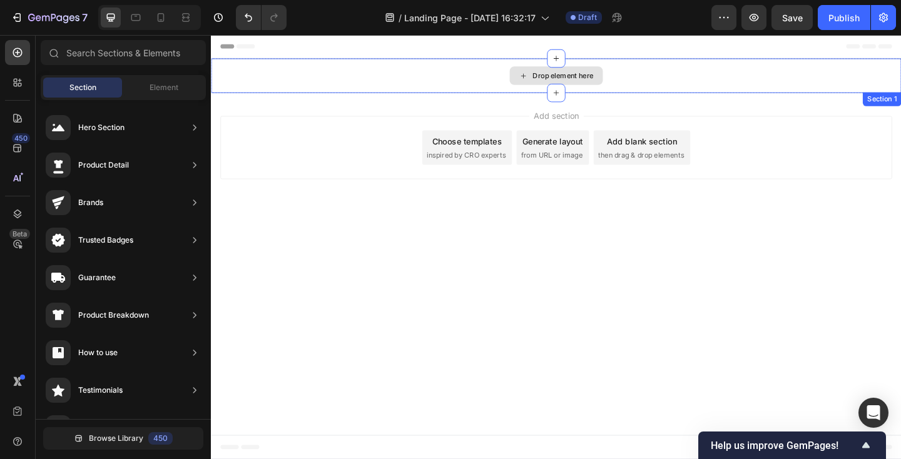
click at [503, 83] on div "Drop element here" at bounding box center [586, 80] width 751 height 38
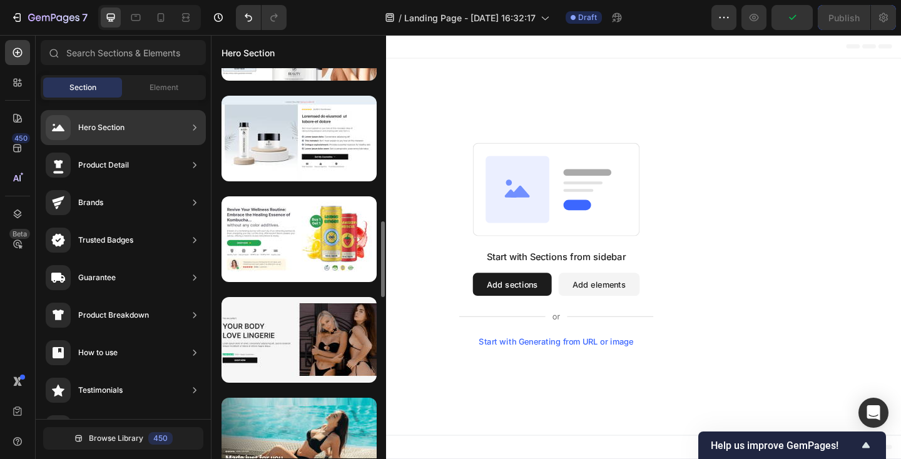
scroll to position [784, 0]
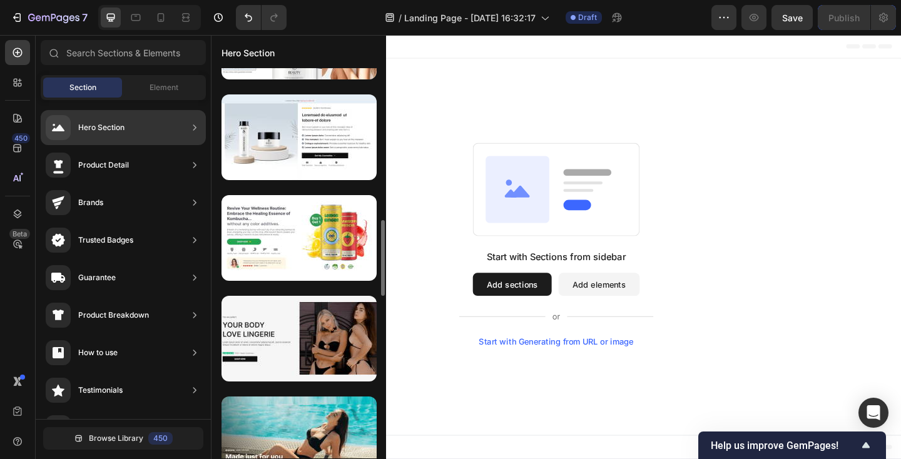
click at [274, 154] on div at bounding box center [299, 138] width 155 height 86
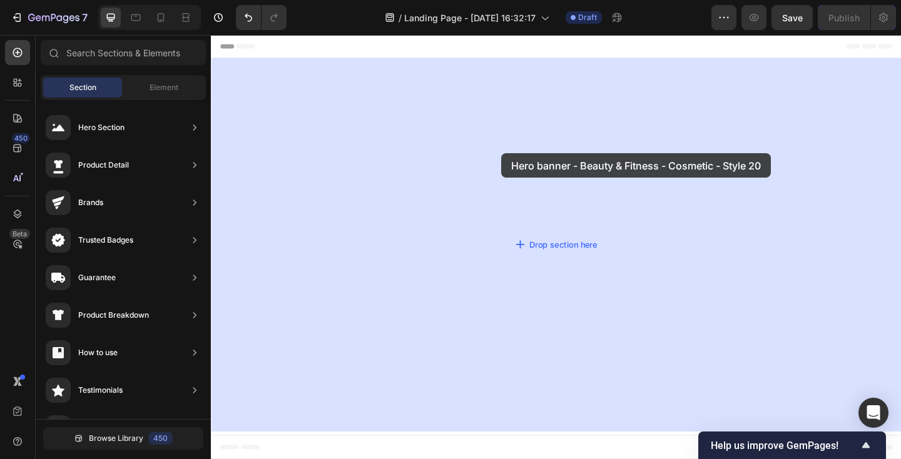
drag, startPoint x: 485, startPoint y: 189, endPoint x: 526, endPoint y: 163, distance: 48.6
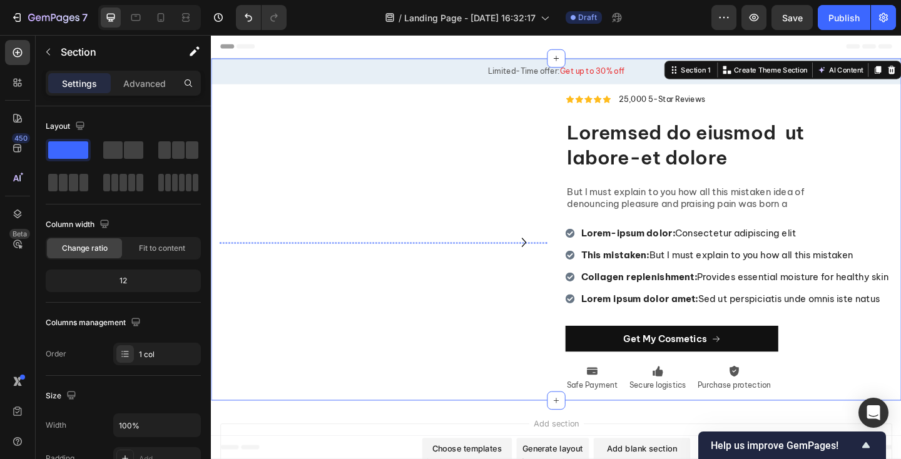
click at [382, 261] on img at bounding box center [398, 261] width 356 height 0
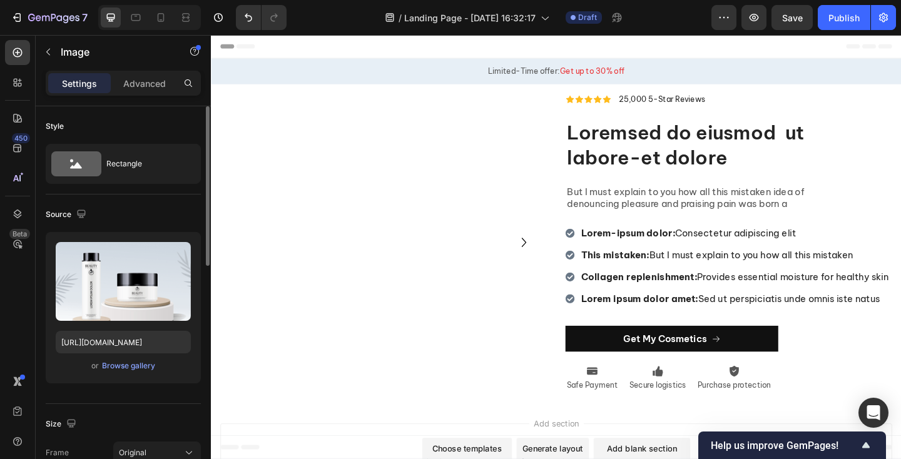
click at [123, 379] on div "Upload Image https://cdn.shopify.com/s/files/1/2005/9307/files/gempages_4327505…" at bounding box center [123, 307] width 155 height 151
click at [123, 367] on div "Browse gallery" at bounding box center [128, 366] width 53 height 11
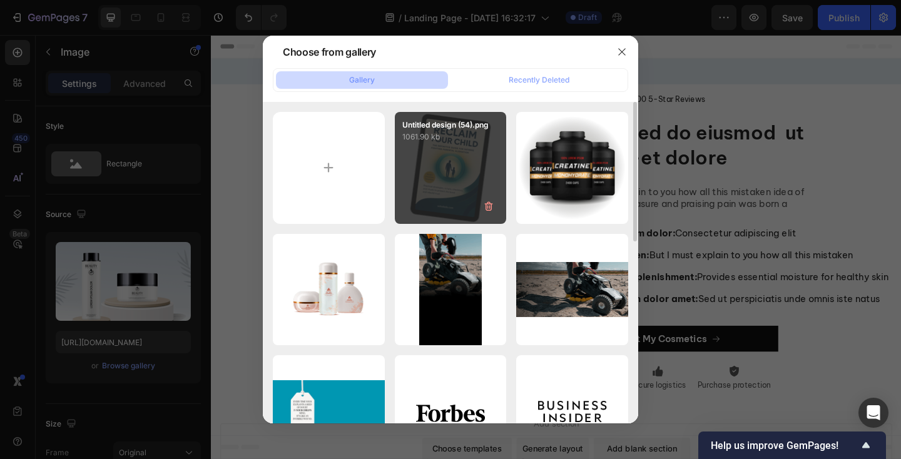
click at [433, 170] on div "Untitled design (54).png 1061.90 kb" at bounding box center [451, 168] width 112 height 112
type input "https://cdn.shopify.com/s/files/1/0942/9673/6074/files/gempages_577624198311052…"
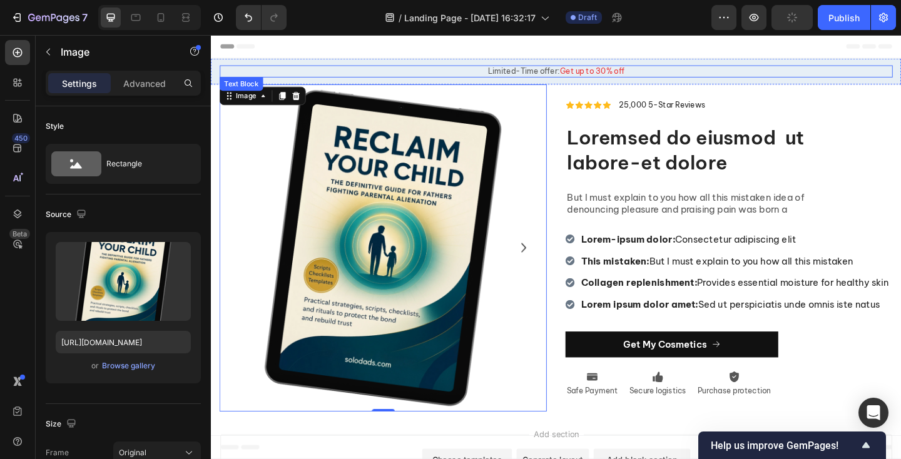
click at [726, 71] on p "Limited-Time offer: Get up to 30% off" at bounding box center [587, 74] width 730 height 11
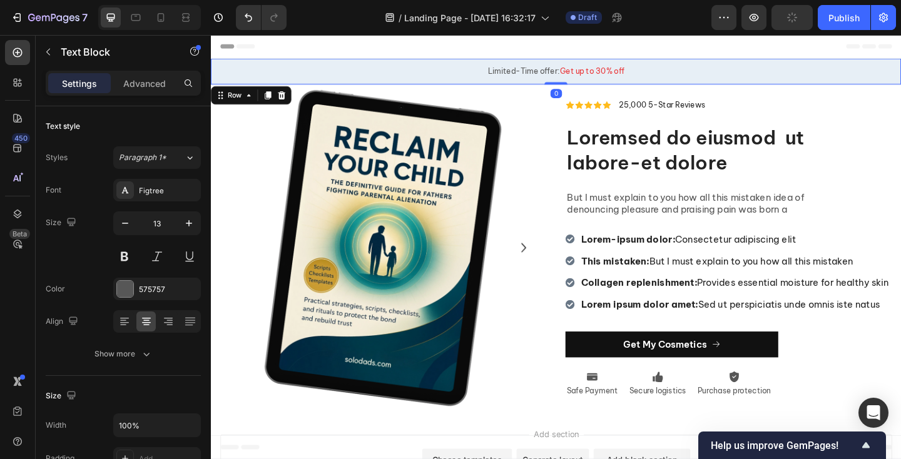
click at [730, 63] on div "Limited-Time offer: Get up to 30% off Text Block Row 0" at bounding box center [586, 75] width 751 height 28
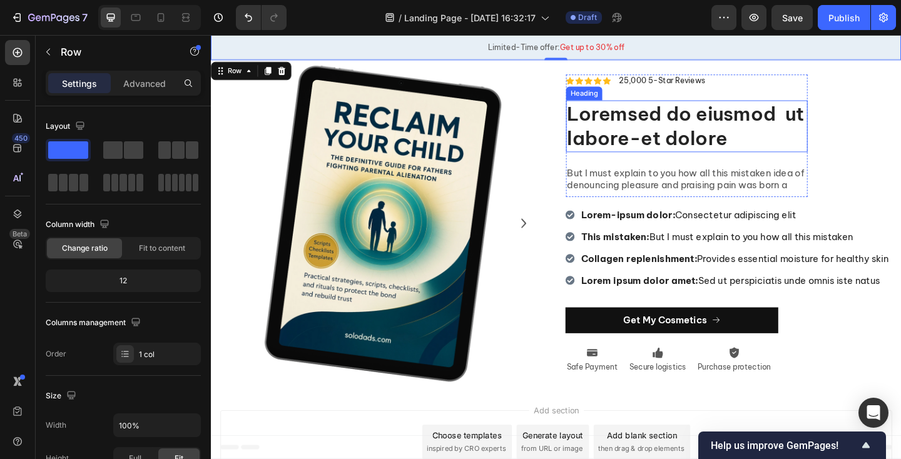
scroll to position [0, 0]
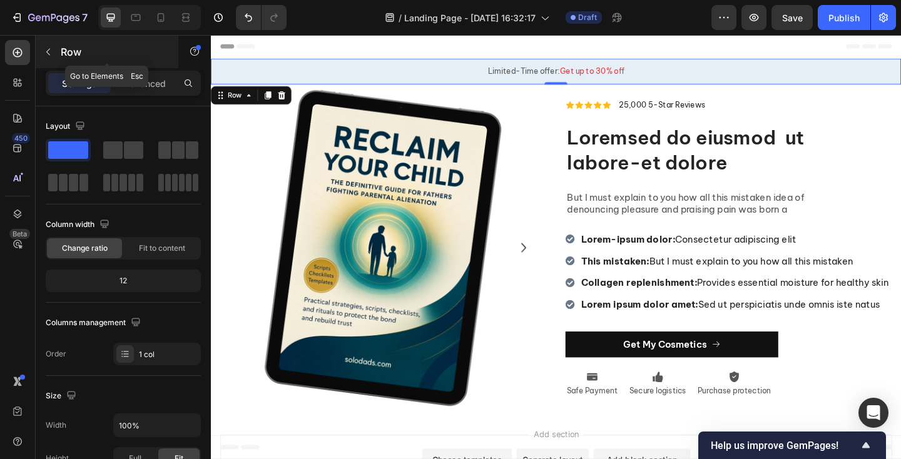
click at [53, 52] on icon "button" at bounding box center [48, 52] width 10 height 10
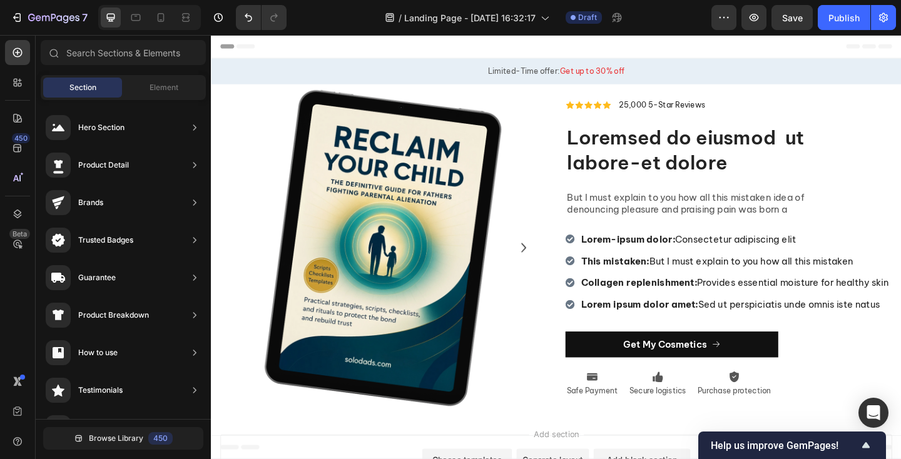
click at [485, 47] on div "Header" at bounding box center [586, 47] width 731 height 25
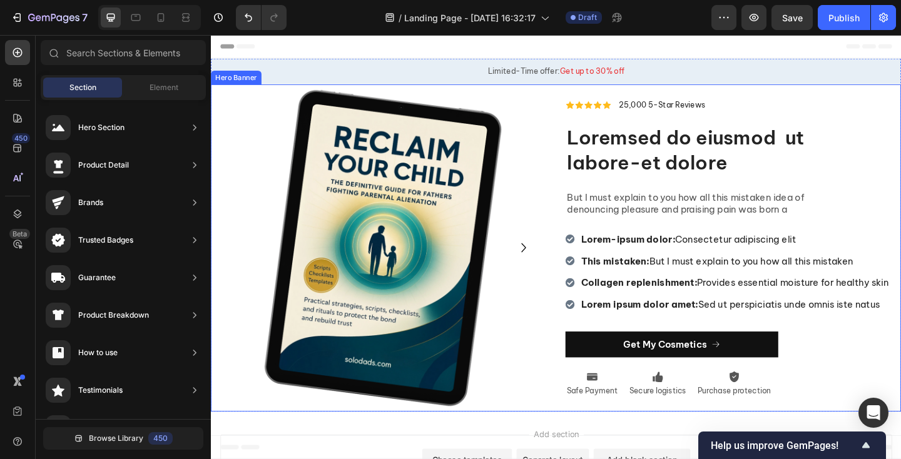
click at [218, 94] on div "Image Image Carousel Icon Icon Icon Icon Icon Icon List 25,000 5-Star Reviews T…" at bounding box center [586, 267] width 751 height 356
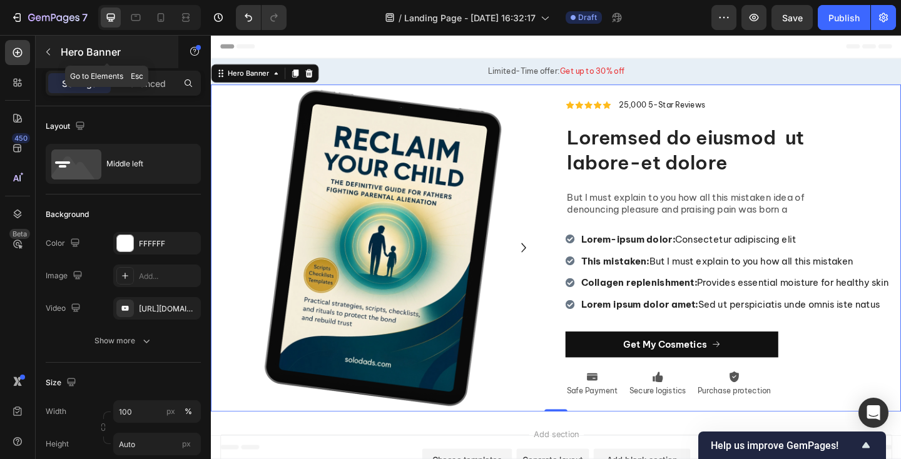
click at [47, 52] on icon "button" at bounding box center [48, 52] width 10 height 10
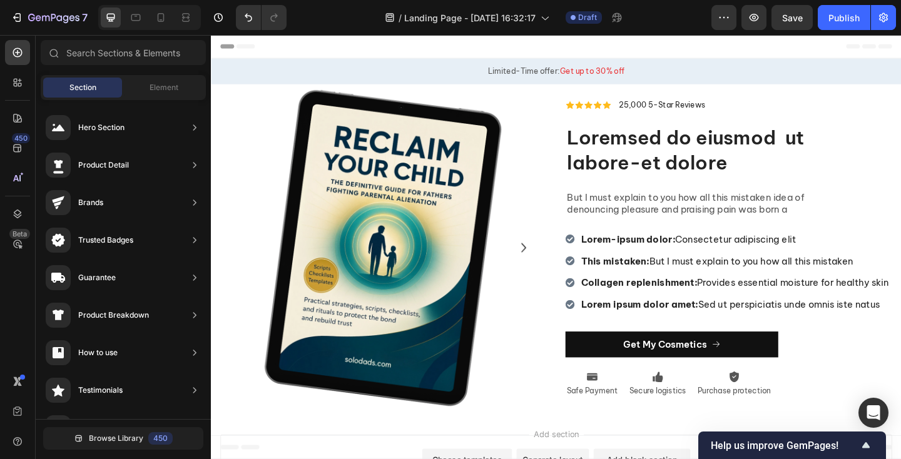
click at [748, 55] on div "Header" at bounding box center [586, 47] width 731 height 25
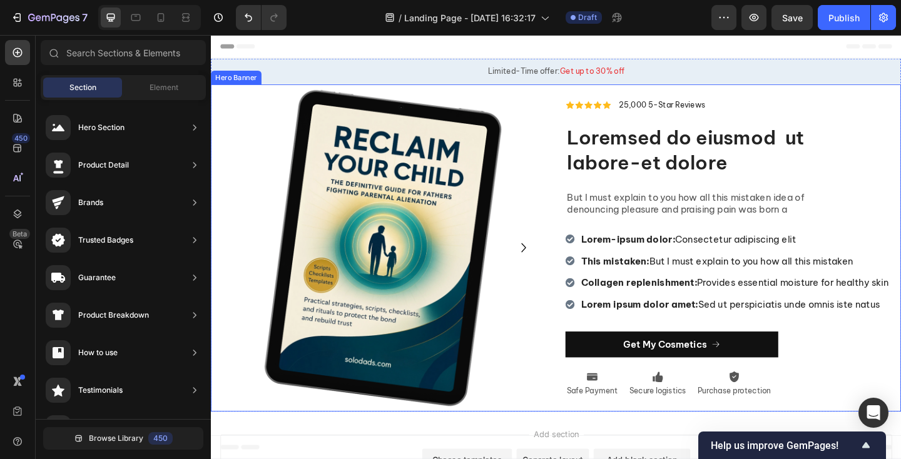
click at [214, 107] on div "Image Image Carousel Icon Icon Icon Icon Icon Icon List 25,000 5-Star Reviews T…" at bounding box center [586, 267] width 751 height 356
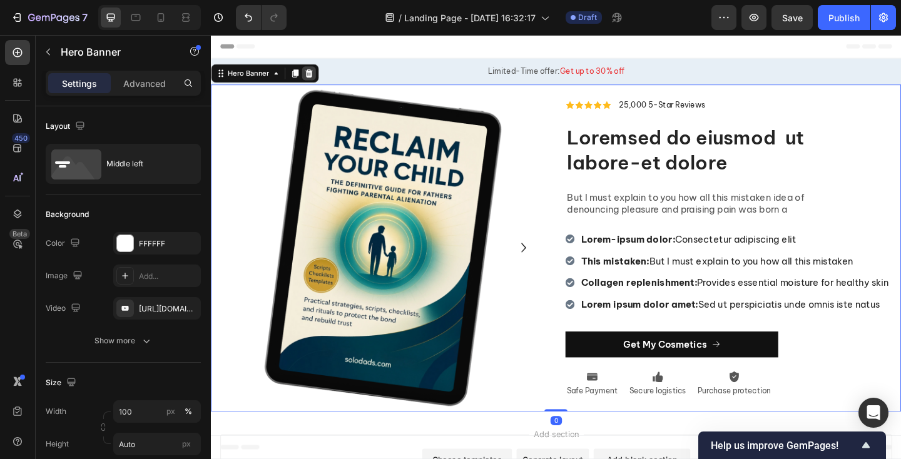
click at [317, 78] on icon at bounding box center [318, 77] width 8 height 9
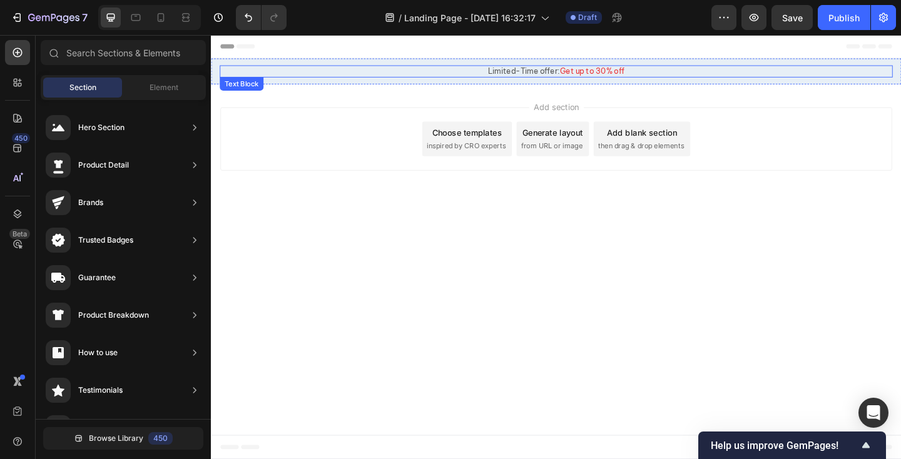
click at [317, 71] on p "Limited-Time offer: Get up to 30% off" at bounding box center [587, 74] width 730 height 11
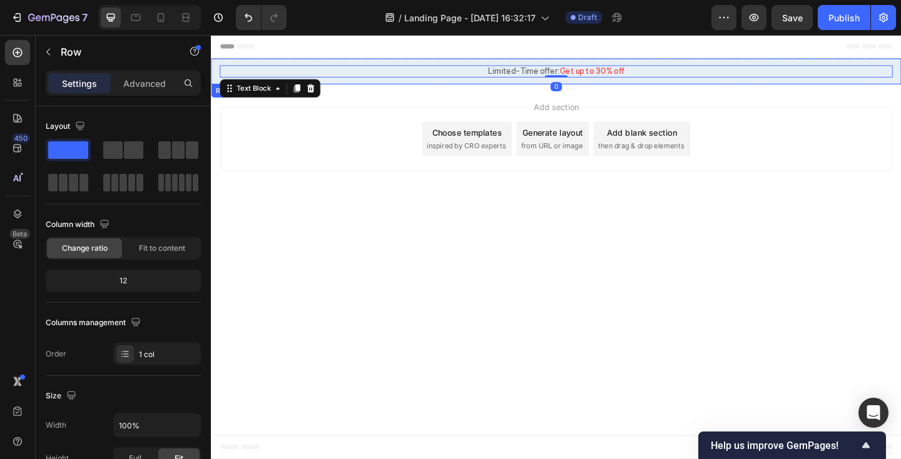
click at [314, 61] on div "Limited-Time offer: Get up to 30% off Text Block 0 Row" at bounding box center [586, 75] width 751 height 28
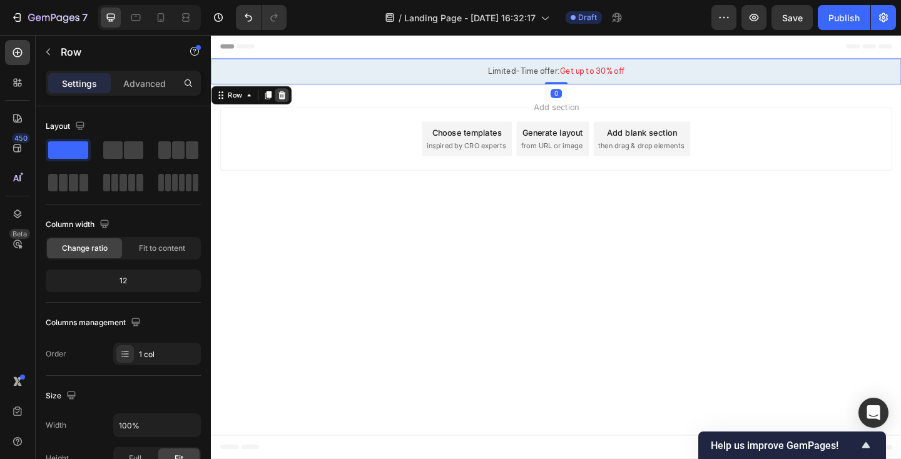
click at [288, 98] on icon at bounding box center [288, 100] width 8 height 9
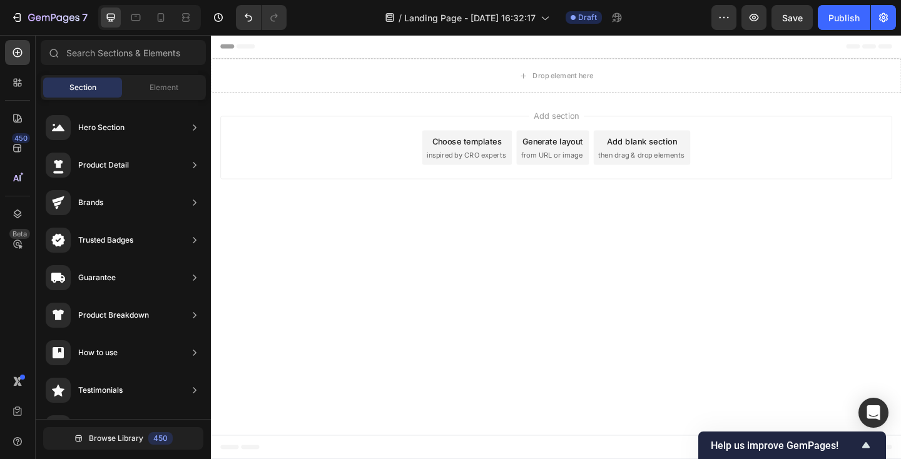
click at [285, 123] on div "Add section Choose templates inspired by CRO experts Generate layout from URL o…" at bounding box center [586, 157] width 731 height 69
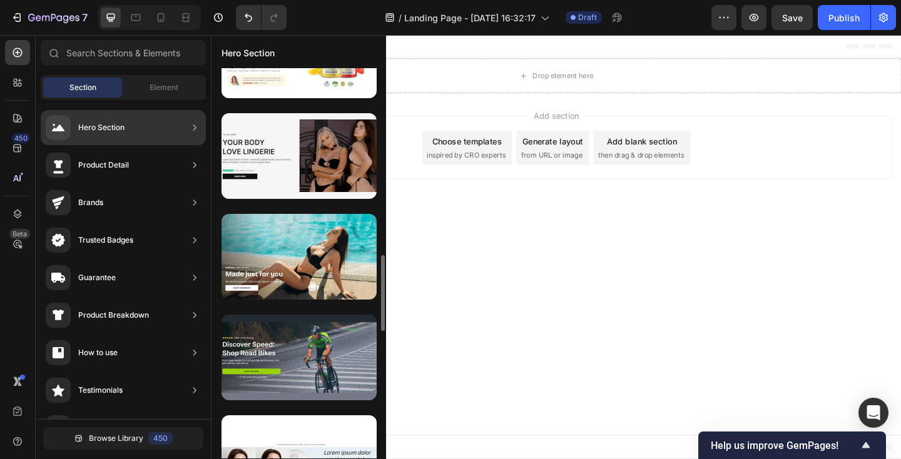
scroll to position [962, 0]
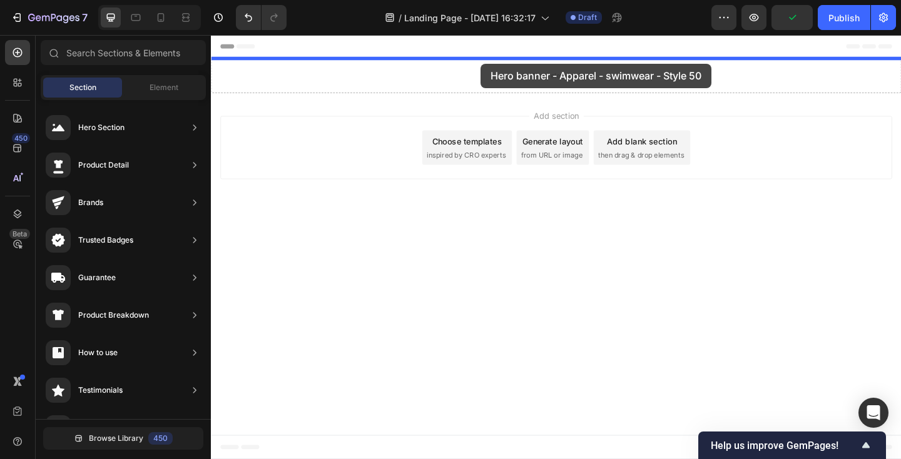
drag, startPoint x: 496, startPoint y: 201, endPoint x: 505, endPoint y: 66, distance: 134.9
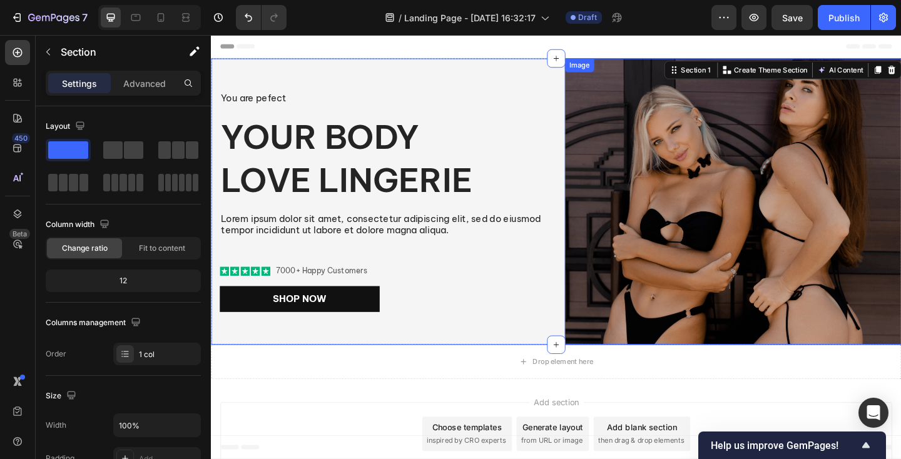
click at [643, 230] on img at bounding box center [779, 217] width 366 height 312
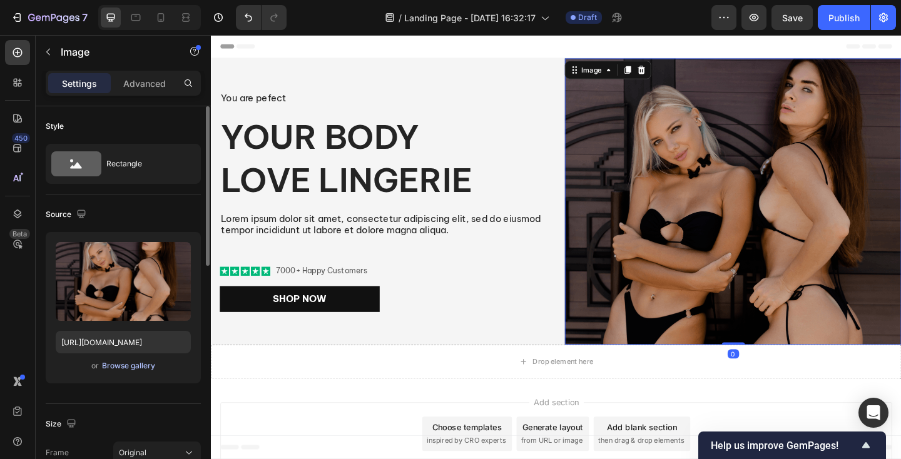
click at [132, 367] on div "Browse gallery" at bounding box center [128, 366] width 53 height 11
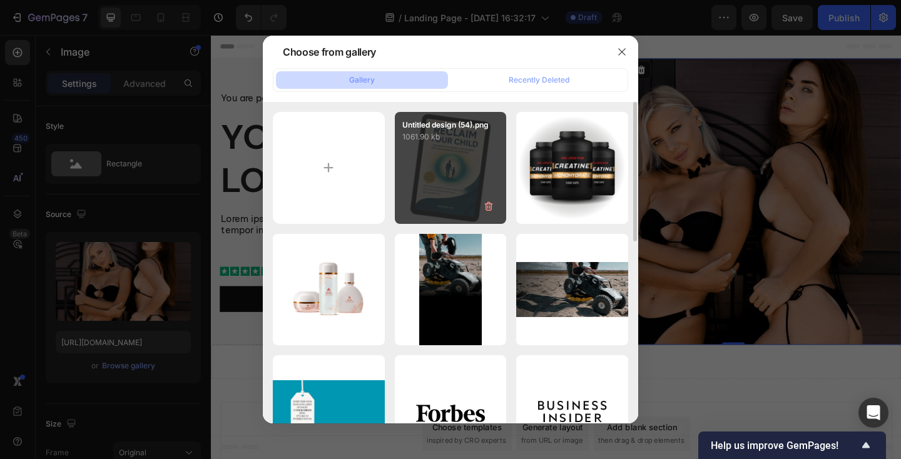
click at [433, 189] on div "Untitled design (54).png 1061.90 kb" at bounding box center [451, 168] width 112 height 112
type input "https://cdn.shopify.com/s/files/1/0942/9673/6074/files/gempages_577624198311052…"
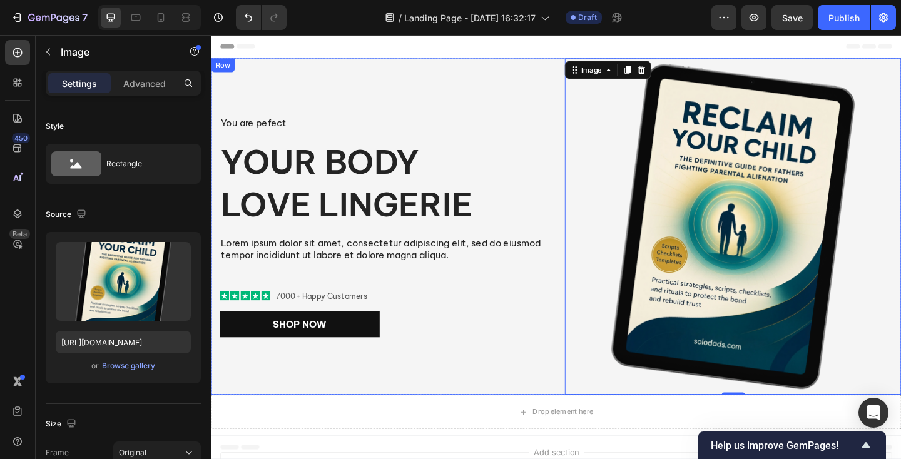
click at [440, 406] on div "You are pefect Text Block Your Body love Lingerie Heading Lorem ipsum dolor sit…" at bounding box center [394, 244] width 366 height 366
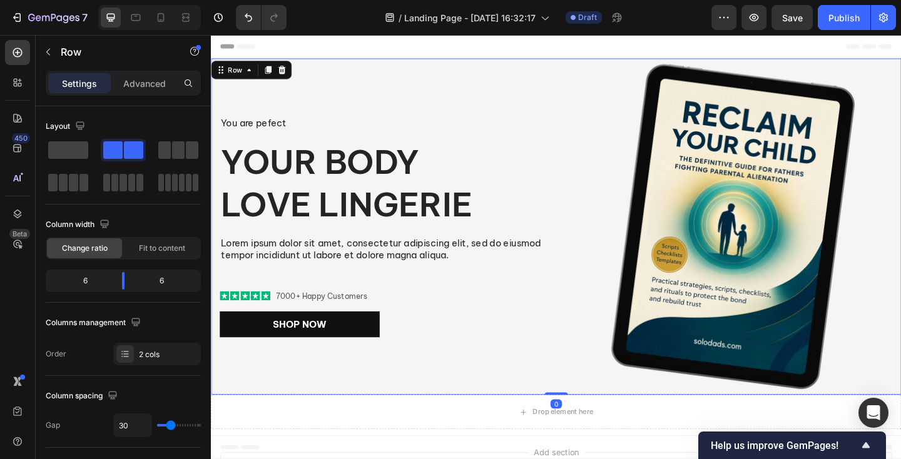
click at [139, 29] on div at bounding box center [149, 17] width 103 height 25
click at [137, 20] on icon at bounding box center [135, 17] width 9 height 7
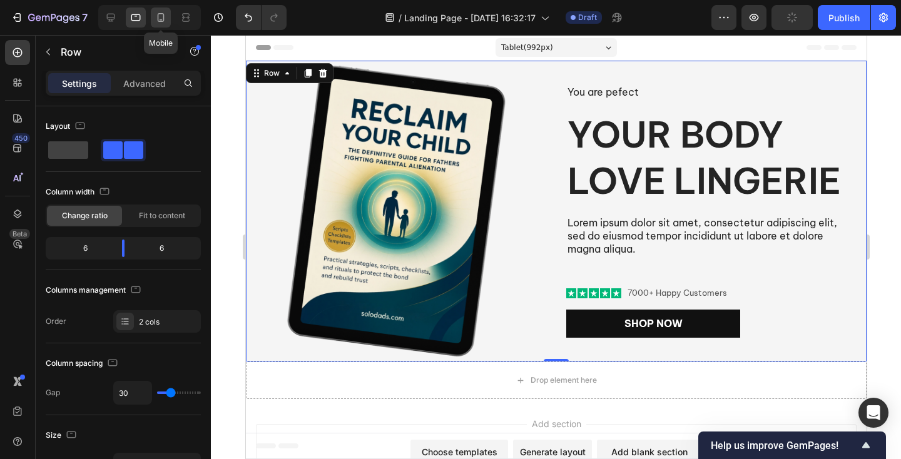
click at [158, 16] on icon at bounding box center [161, 17] width 7 height 9
type input "0"
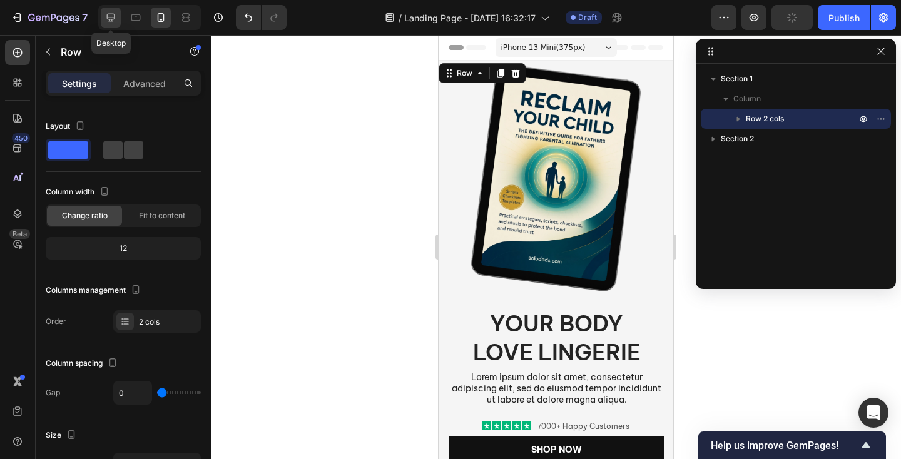
click at [115, 21] on icon at bounding box center [111, 17] width 13 height 13
type input "30"
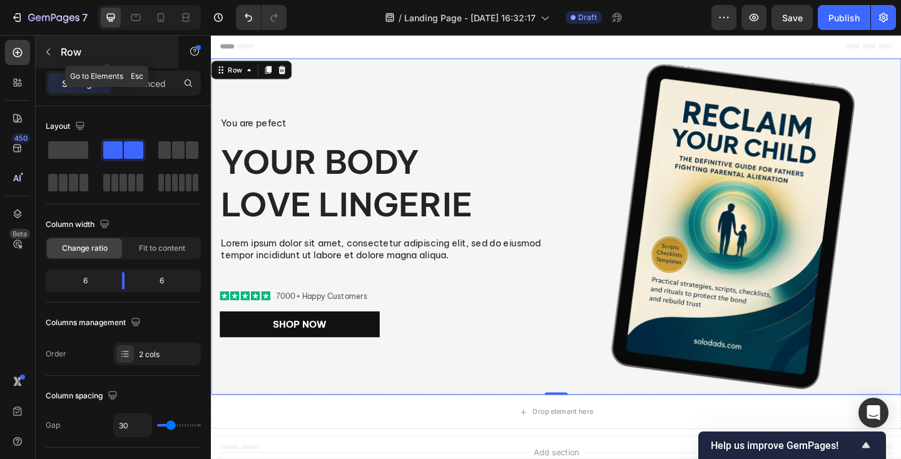
click at [48, 52] on icon "button" at bounding box center [48, 52] width 10 height 10
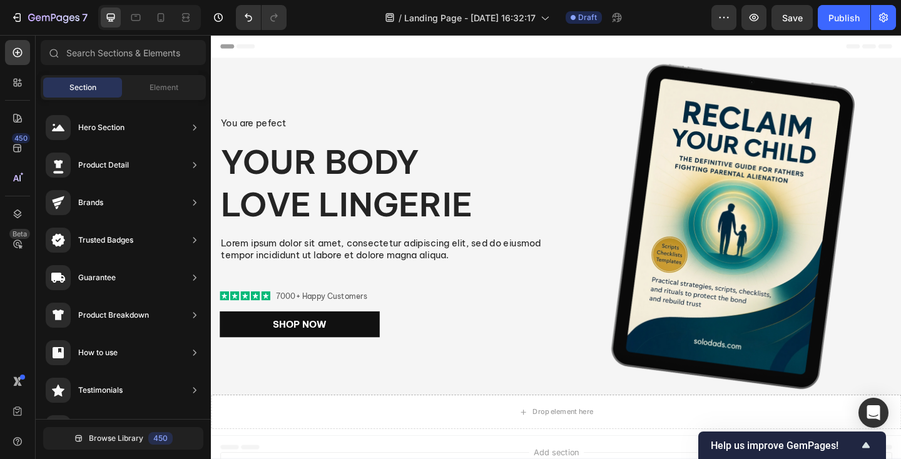
click at [276, 45] on div "Header" at bounding box center [586, 47] width 731 height 25
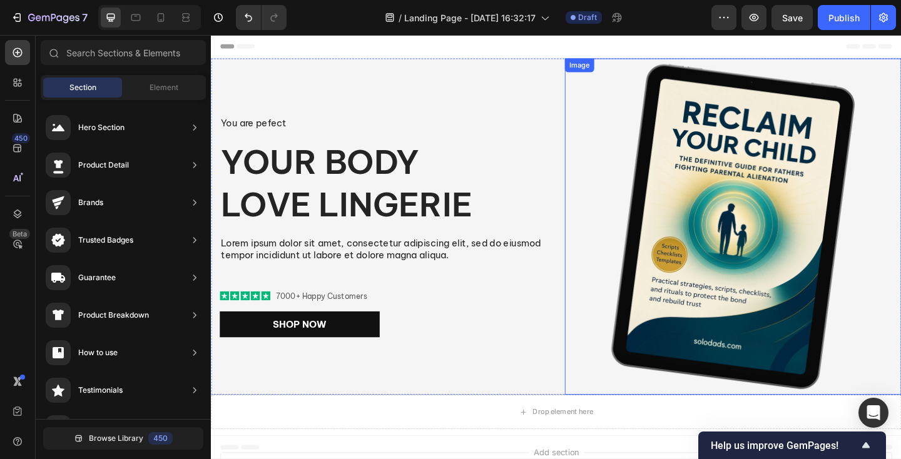
click at [829, 72] on img at bounding box center [779, 244] width 366 height 366
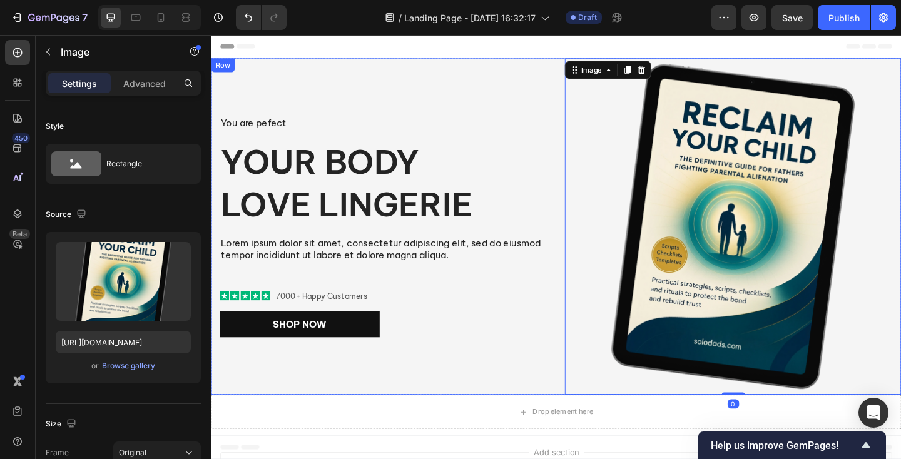
click at [491, 82] on div "You are pefect Text Block Your Body love Lingerie Heading Lorem ipsum dolor sit…" at bounding box center [394, 244] width 366 height 366
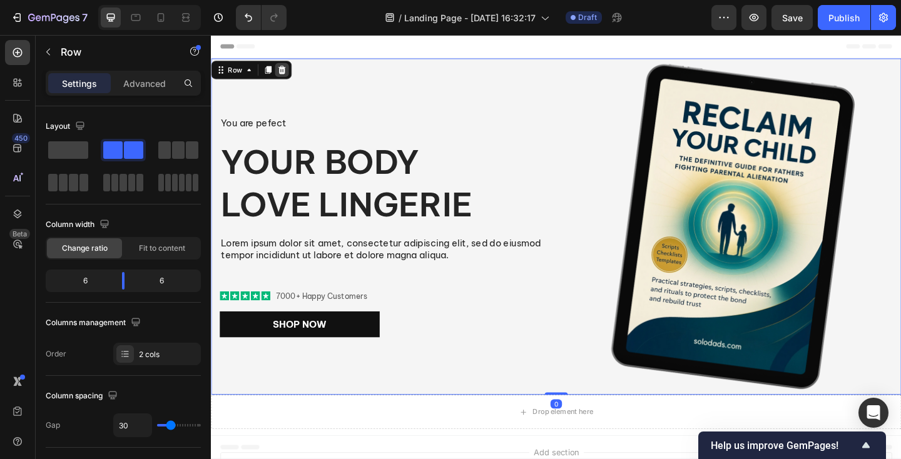
click at [284, 73] on icon at bounding box center [288, 73] width 8 height 9
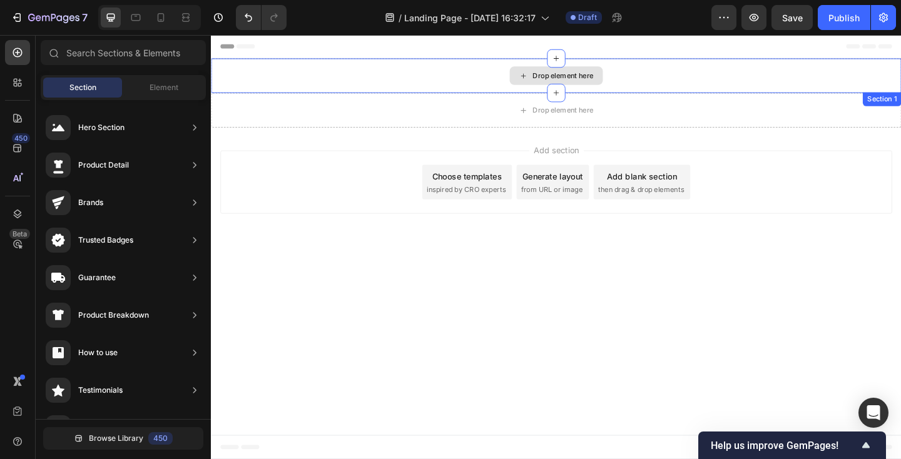
click at [307, 75] on div "Drop element here" at bounding box center [586, 80] width 751 height 38
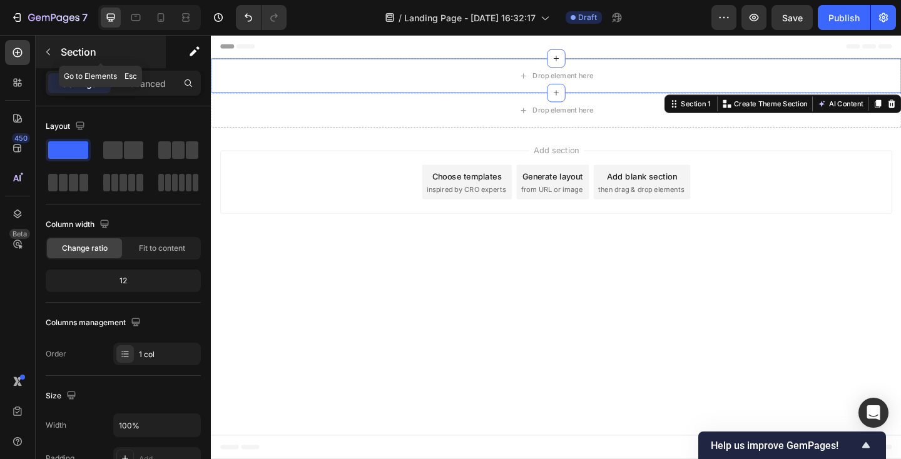
click at [45, 51] on icon "button" at bounding box center [48, 52] width 10 height 10
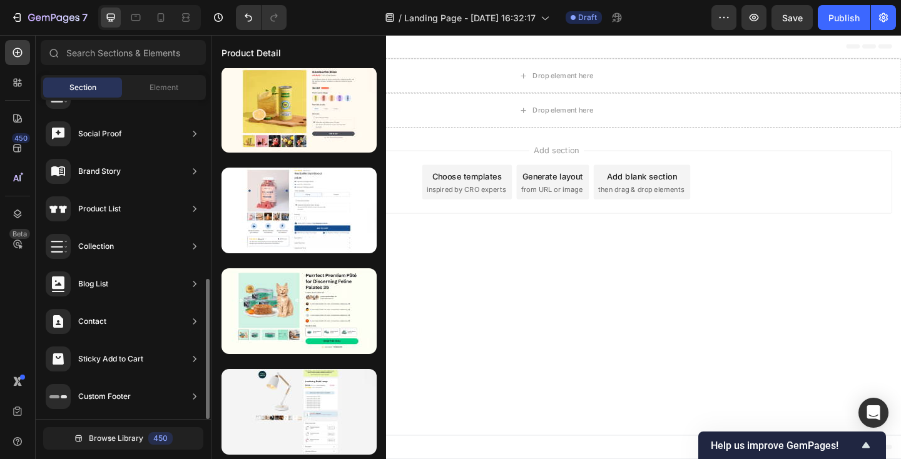
scroll to position [106, 0]
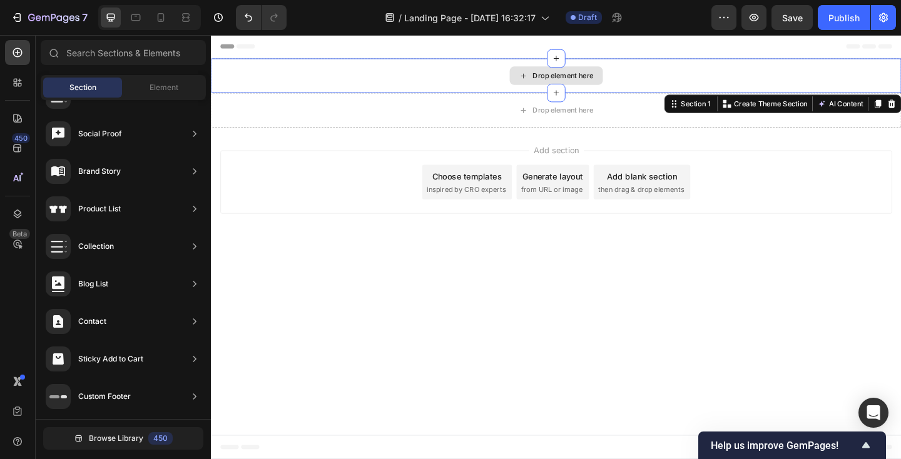
click at [445, 86] on div "Drop element here" at bounding box center [586, 80] width 751 height 38
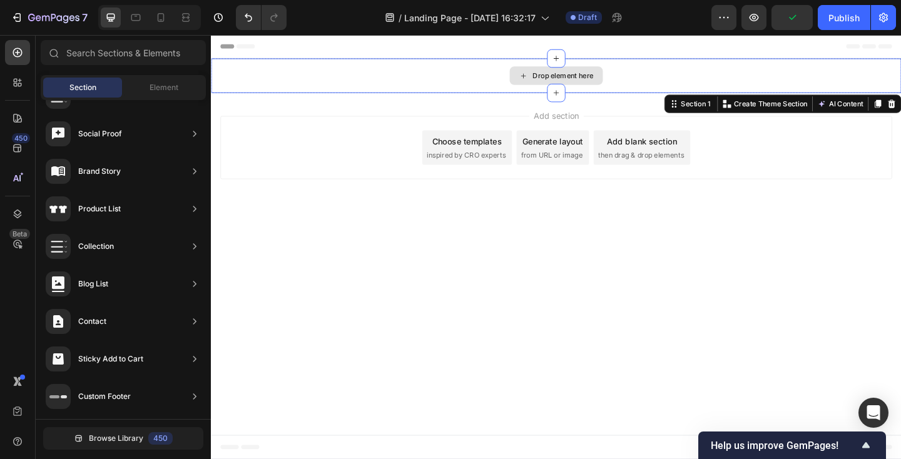
click at [901, 81] on div "Drop element here" at bounding box center [586, 80] width 751 height 38
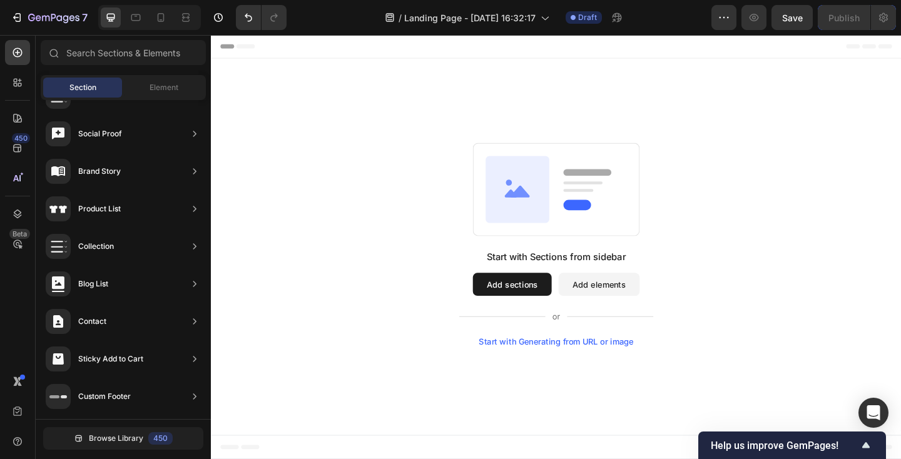
click at [528, 308] on button "Add sections" at bounding box center [539, 306] width 86 height 25
click at [150, 83] on span "Element" at bounding box center [164, 87] width 29 height 11
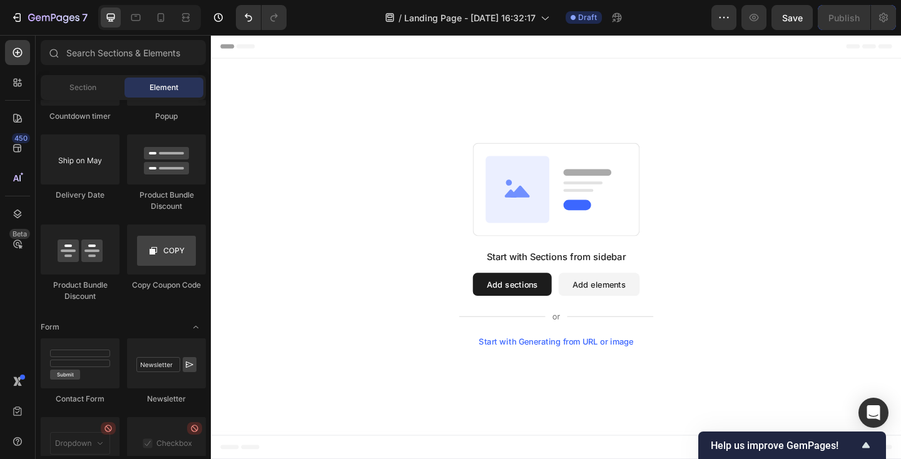
scroll to position [3354, 0]
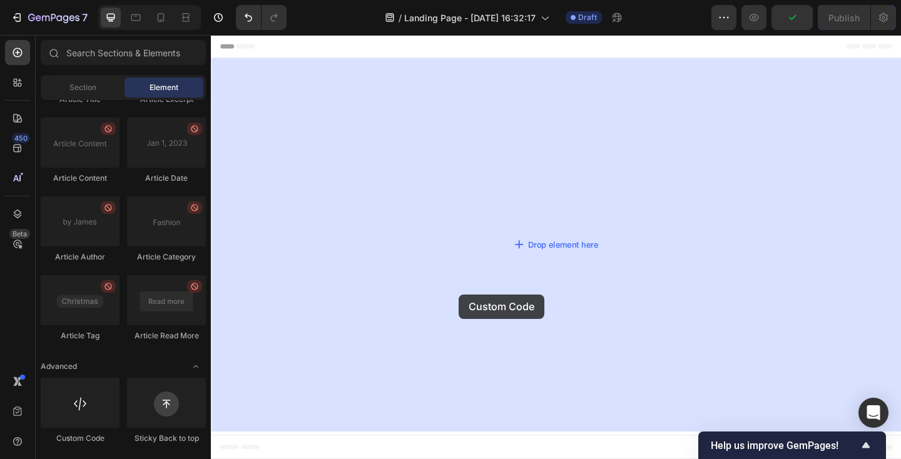
drag, startPoint x: 304, startPoint y: 437, endPoint x: 285, endPoint y: 364, distance: 75.0
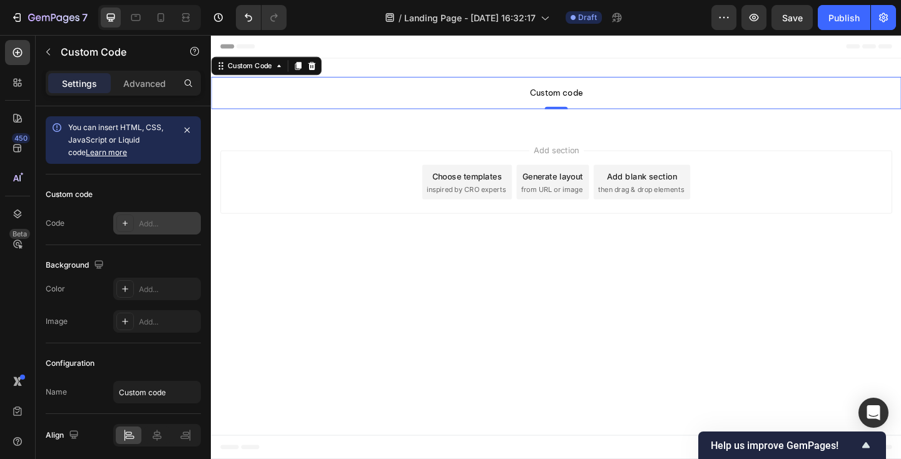
click at [126, 225] on icon at bounding box center [125, 223] width 10 height 10
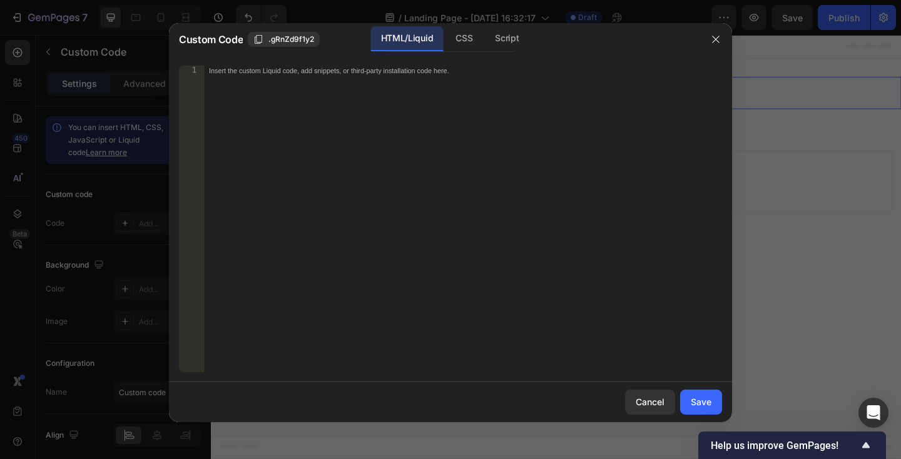
click at [251, 162] on div "Insert the custom Liquid code, add snippets, or third-party installation code h…" at bounding box center [463, 229] width 518 height 327
paste textarea "</html>"
type textarea "</html>"
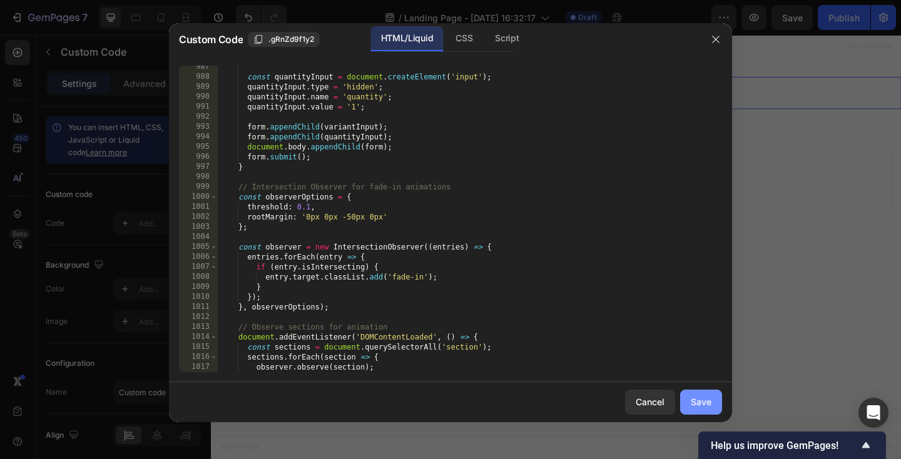
click at [700, 408] on div "Save" at bounding box center [701, 402] width 21 height 13
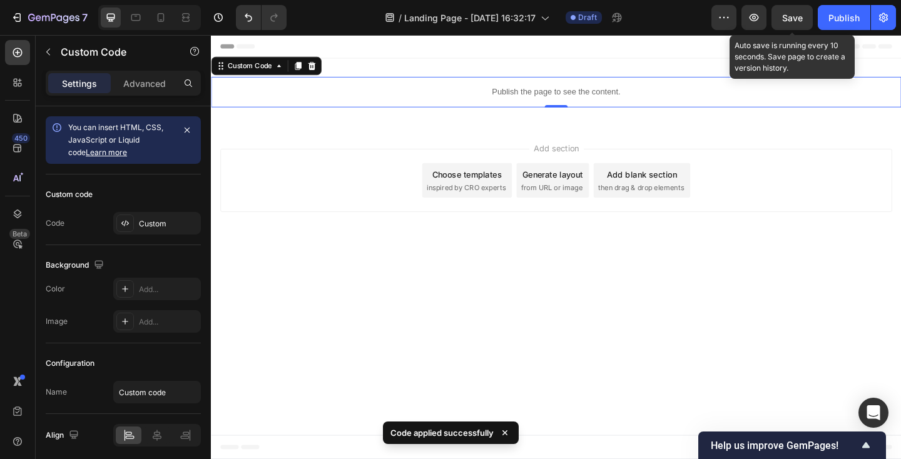
click at [793, 21] on span "Save" at bounding box center [792, 18] width 21 height 11
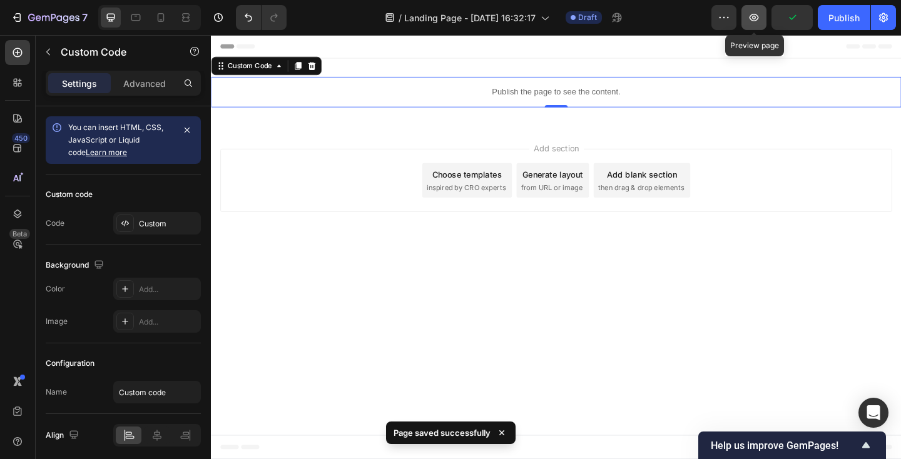
click at [757, 20] on icon "button" at bounding box center [754, 18] width 9 height 8
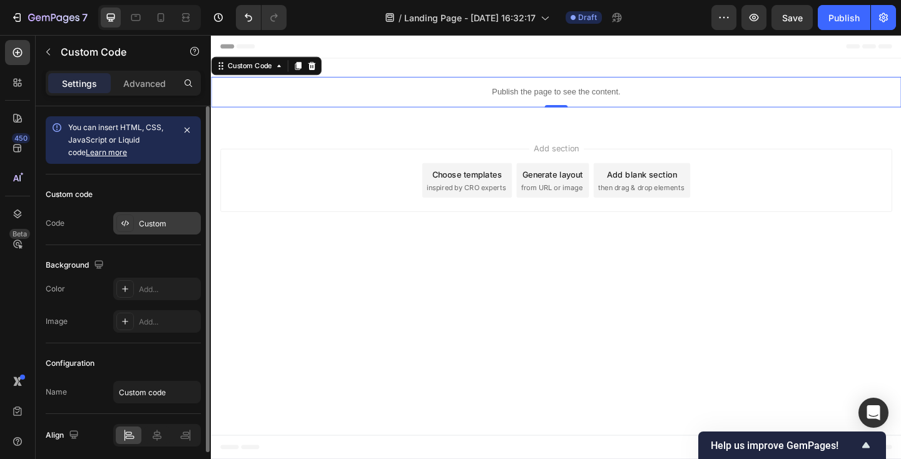
click at [151, 221] on div "Custom" at bounding box center [168, 223] width 59 height 11
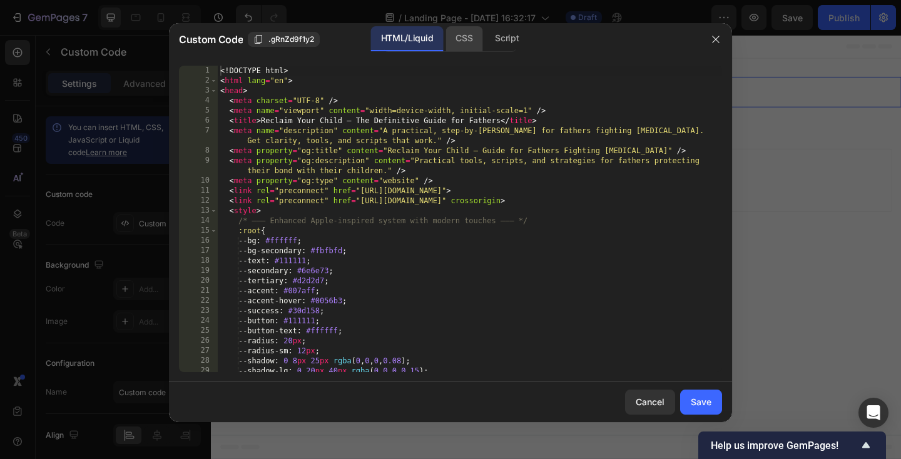
click at [454, 32] on div "CSS" at bounding box center [464, 38] width 37 height 25
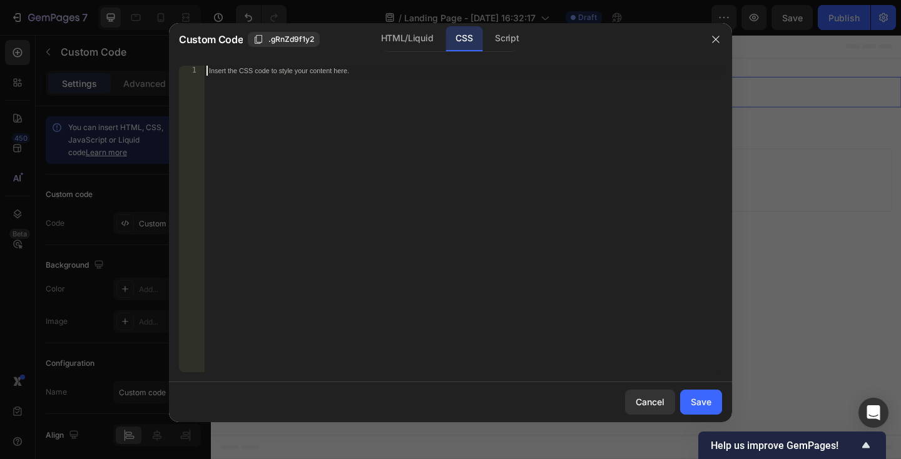
click at [337, 88] on div "Insert the CSS code to style your content here." at bounding box center [463, 229] width 518 height 327
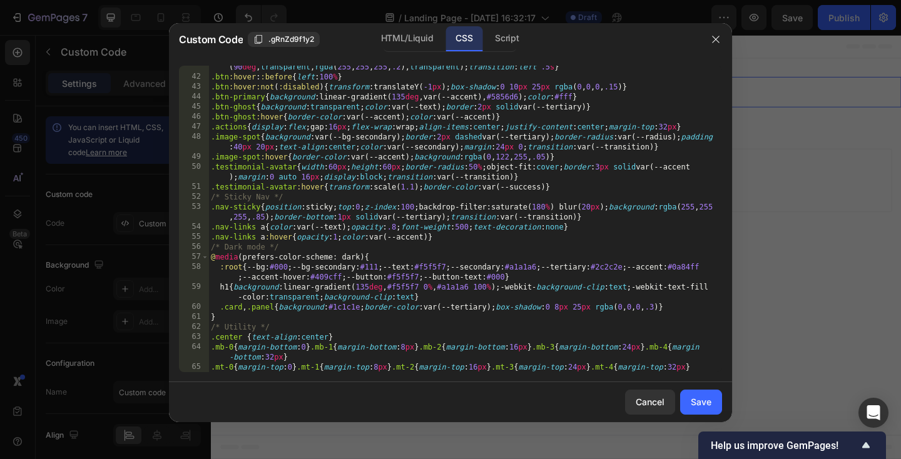
scroll to position [525, 0]
click at [706, 404] on div "Save" at bounding box center [701, 402] width 21 height 13
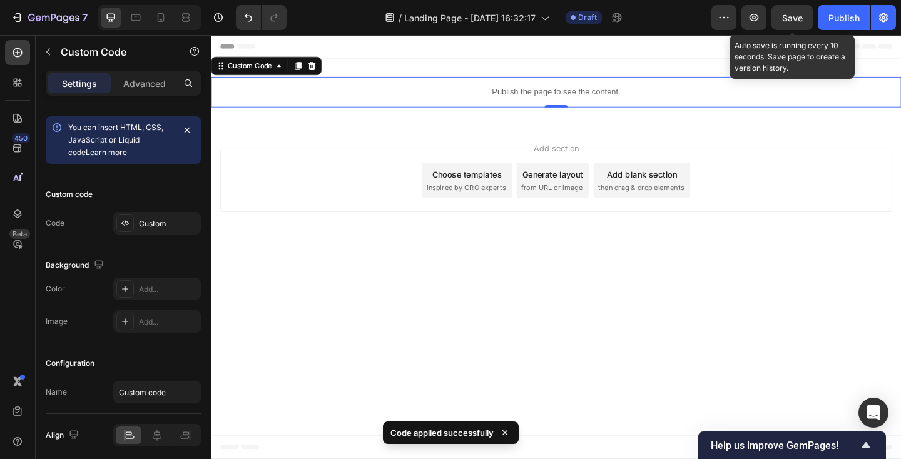
click at [793, 19] on span "Save" at bounding box center [792, 18] width 21 height 11
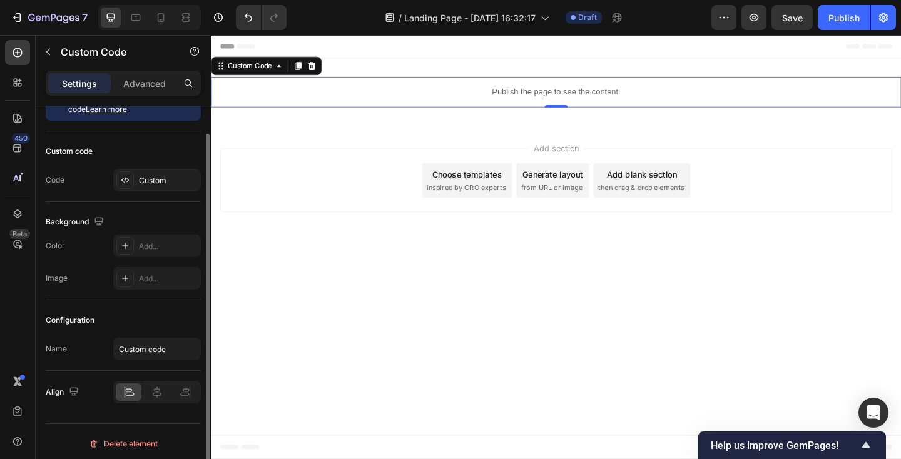
scroll to position [48, 0]
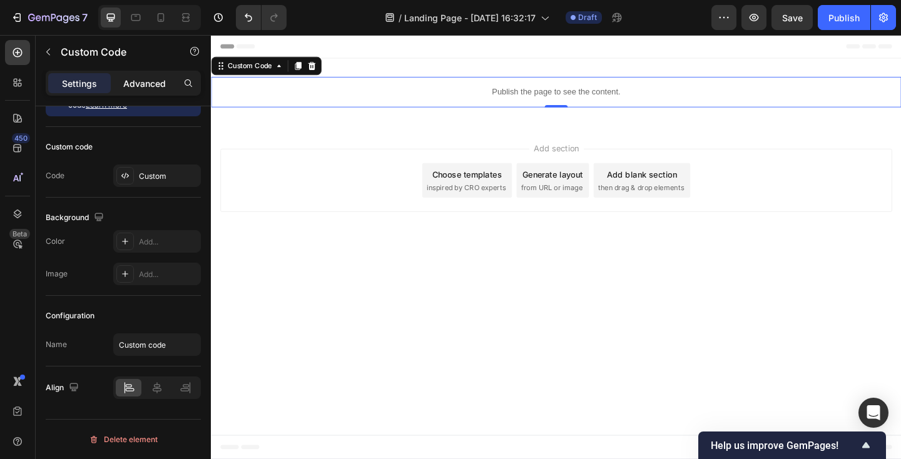
click at [151, 88] on p "Advanced" at bounding box center [144, 83] width 43 height 13
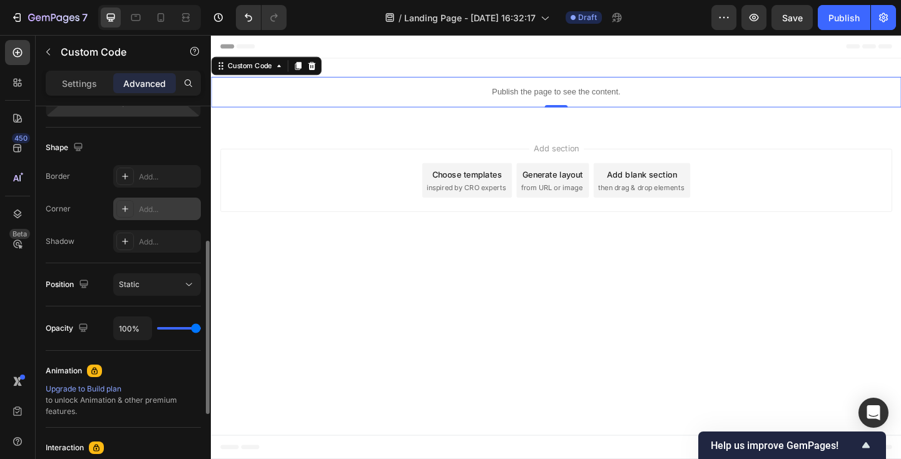
scroll to position [298, 0]
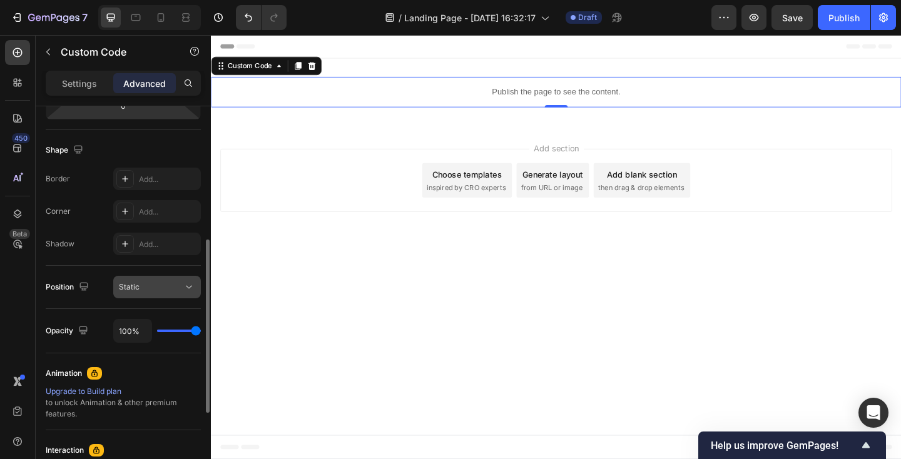
click at [162, 290] on div "Static" at bounding box center [151, 287] width 64 height 11
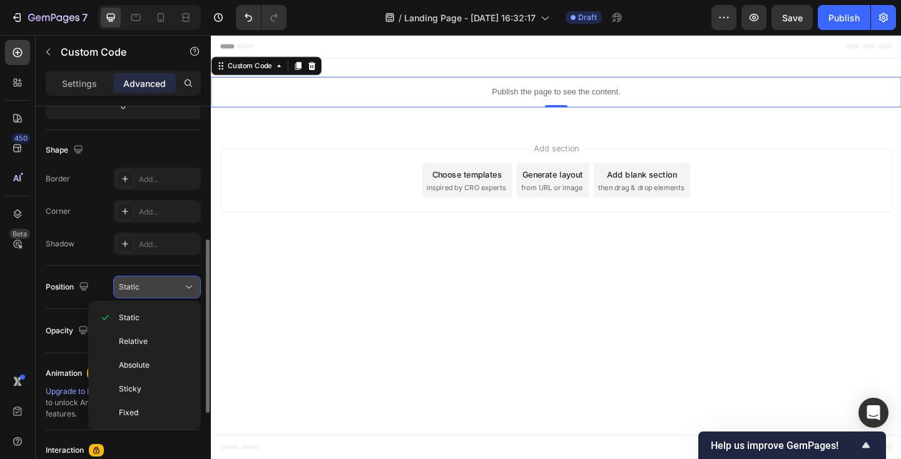
click at [162, 290] on div "Static" at bounding box center [151, 287] width 64 height 11
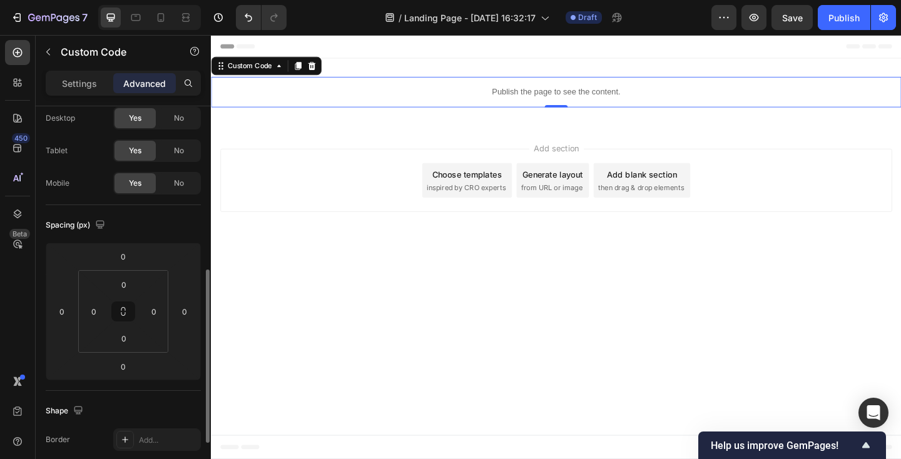
scroll to position [0, 0]
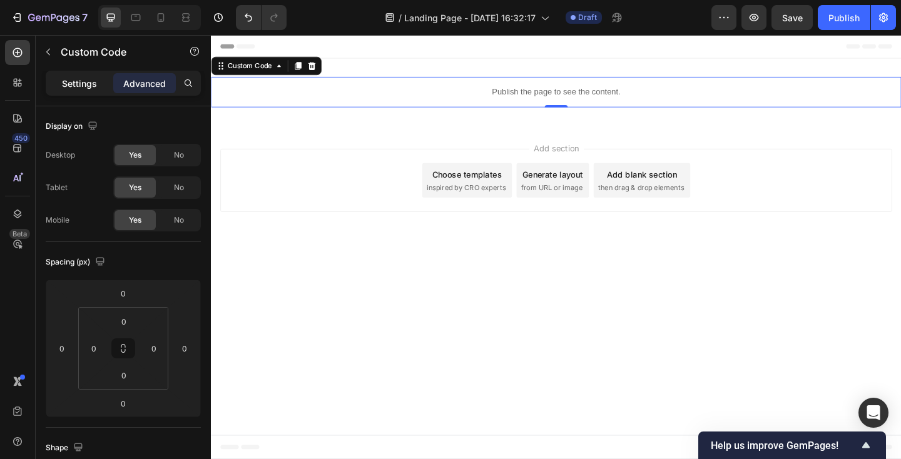
click at [90, 82] on p "Settings" at bounding box center [79, 83] width 35 height 13
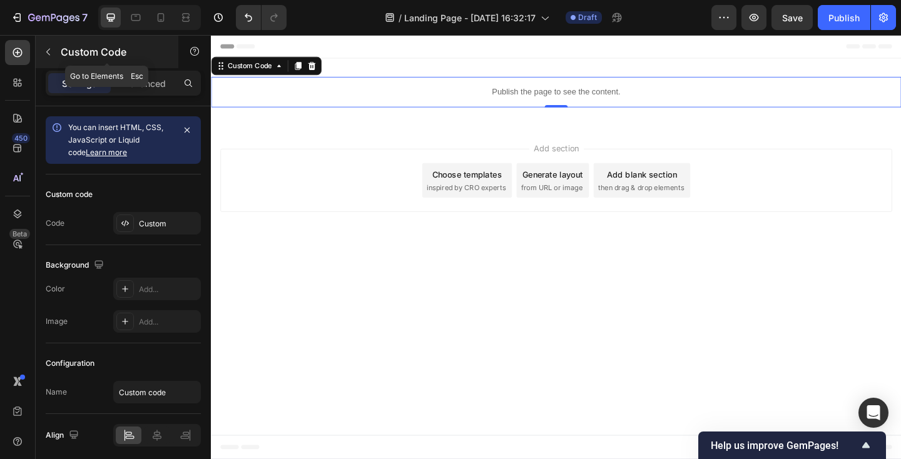
click at [48, 49] on icon "button" at bounding box center [48, 52] width 10 height 10
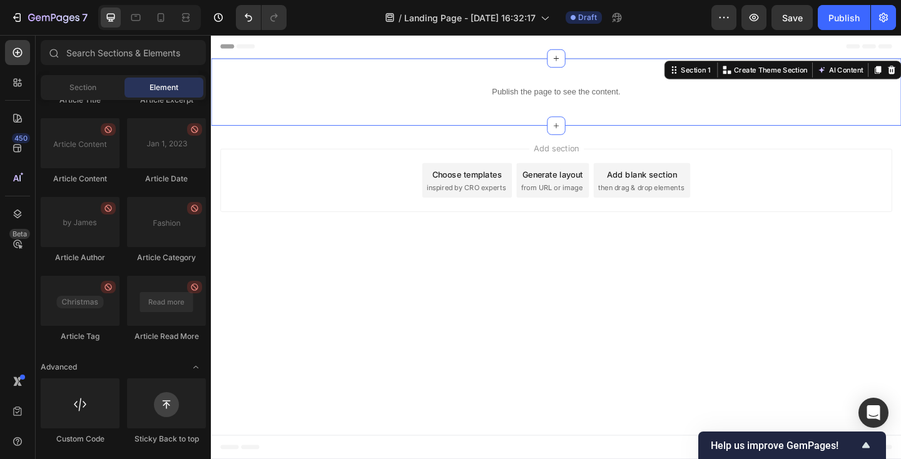
click at [423, 123] on div "Publish the page to see the content. Custom Code Section 1 You can create reusa…" at bounding box center [586, 97] width 751 height 73
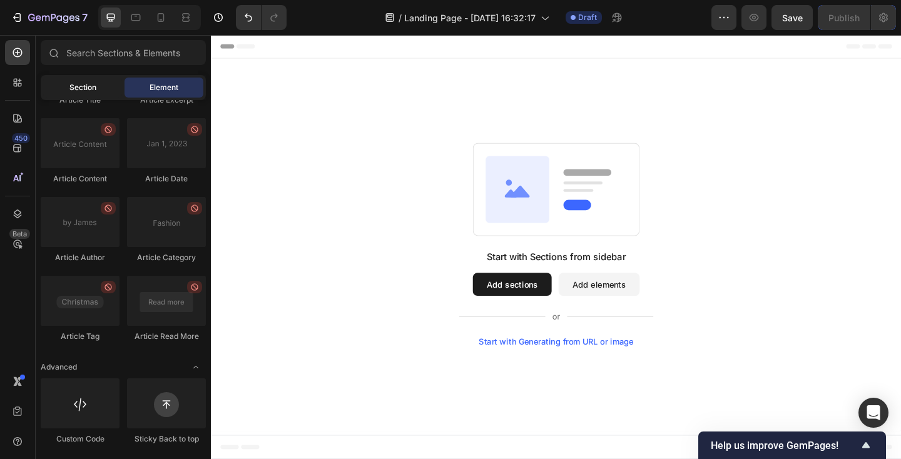
click at [53, 81] on div "Section" at bounding box center [82, 88] width 79 height 20
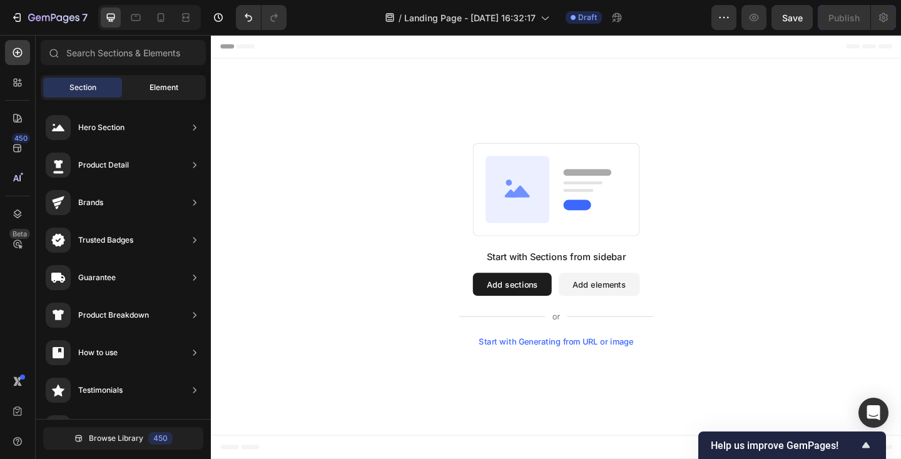
click at [158, 86] on span "Element" at bounding box center [164, 87] width 29 height 11
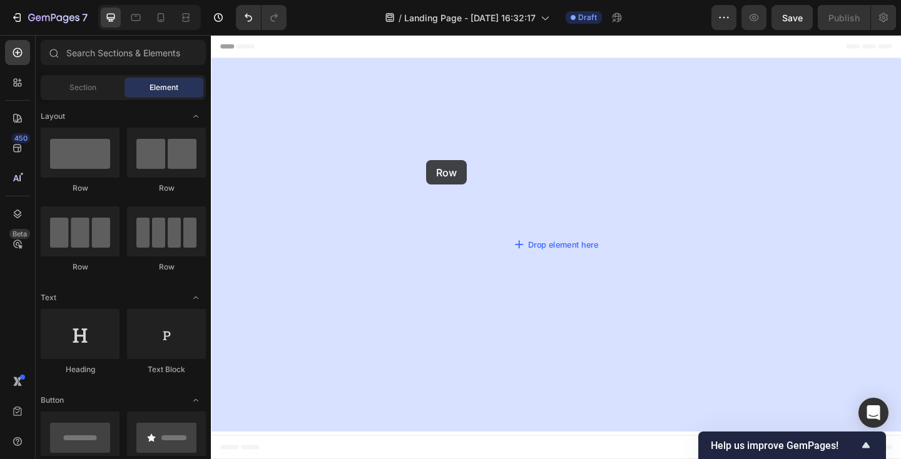
drag, startPoint x: 247, startPoint y: 172, endPoint x: 444, endPoint y: 172, distance: 197.8
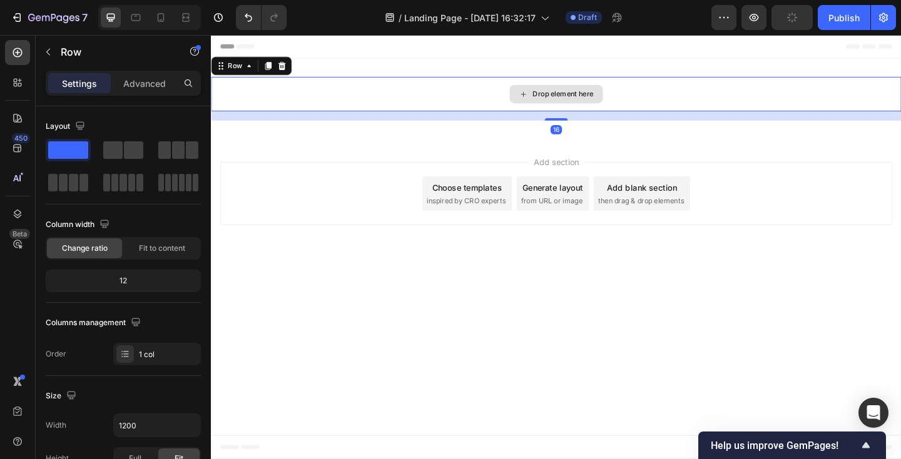
click at [468, 103] on div "Drop element here" at bounding box center [586, 100] width 751 height 38
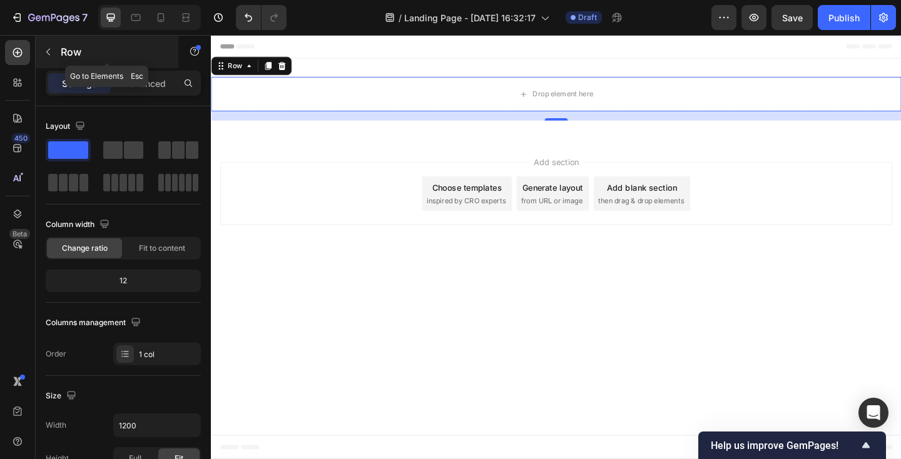
click at [46, 53] on icon "button" at bounding box center [48, 52] width 10 height 10
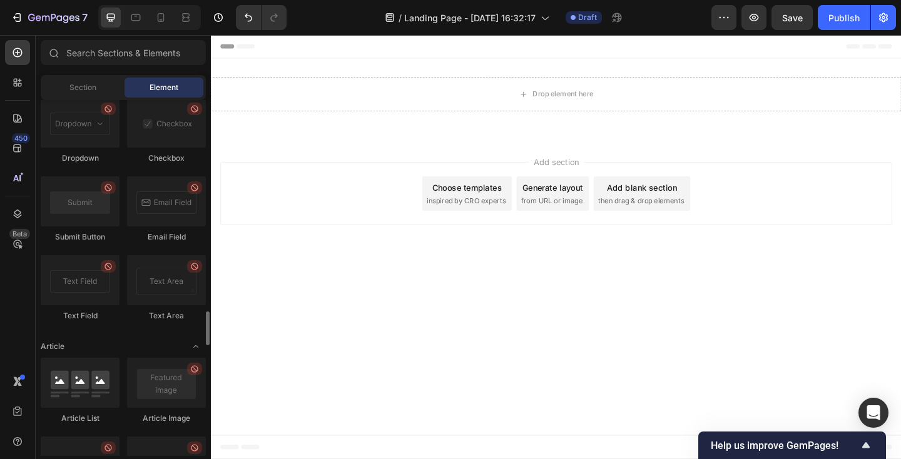
scroll to position [3354, 0]
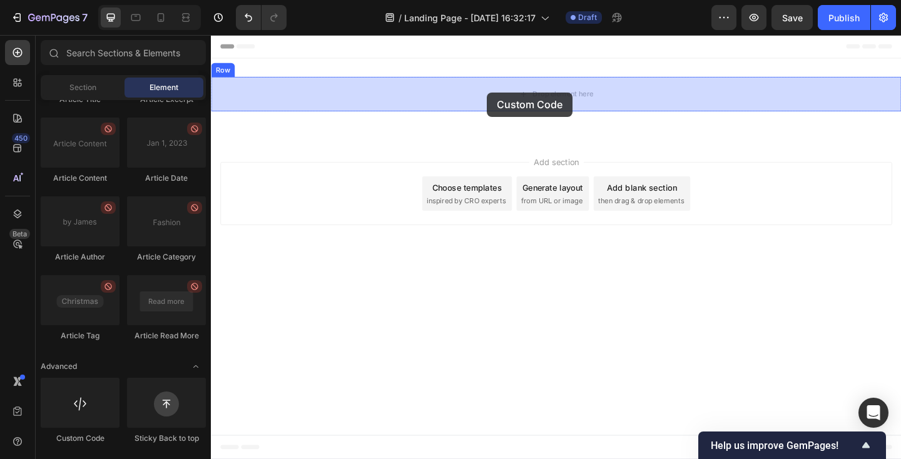
drag, startPoint x: 288, startPoint y: 448, endPoint x: 511, endPoint y: 98, distance: 415.7
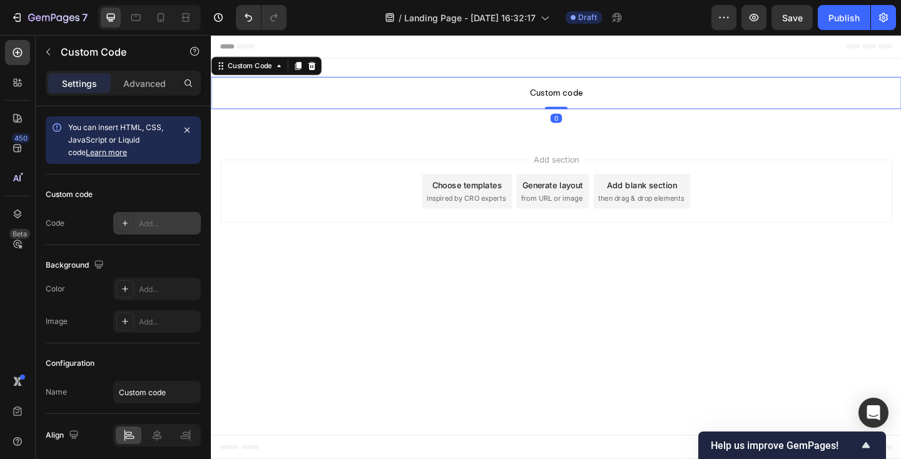
click at [158, 222] on div "Add..." at bounding box center [168, 223] width 59 height 11
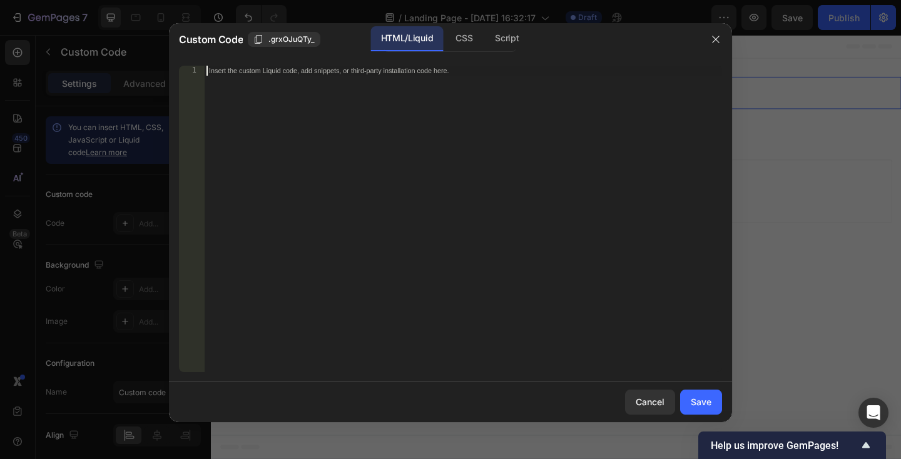
click at [312, 140] on div "Insert the custom Liquid code, add snippets, or third-party installation code h…" at bounding box center [463, 229] width 518 height 327
paste textarea "</html>"
type textarea "</html>"
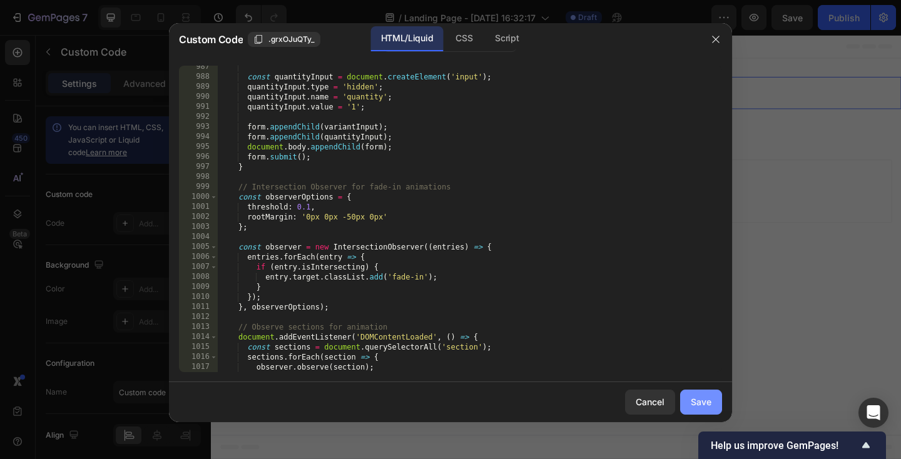
click at [705, 399] on div "Save" at bounding box center [701, 402] width 21 height 13
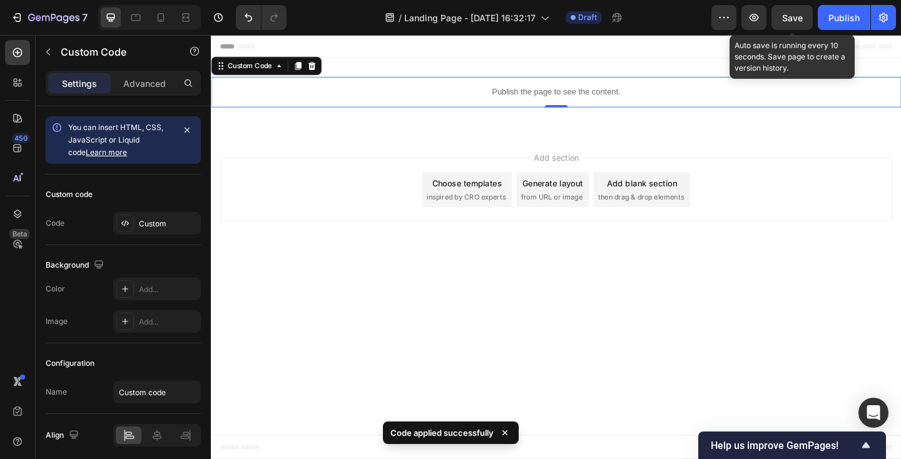
click at [791, 19] on span "Save" at bounding box center [792, 18] width 21 height 11
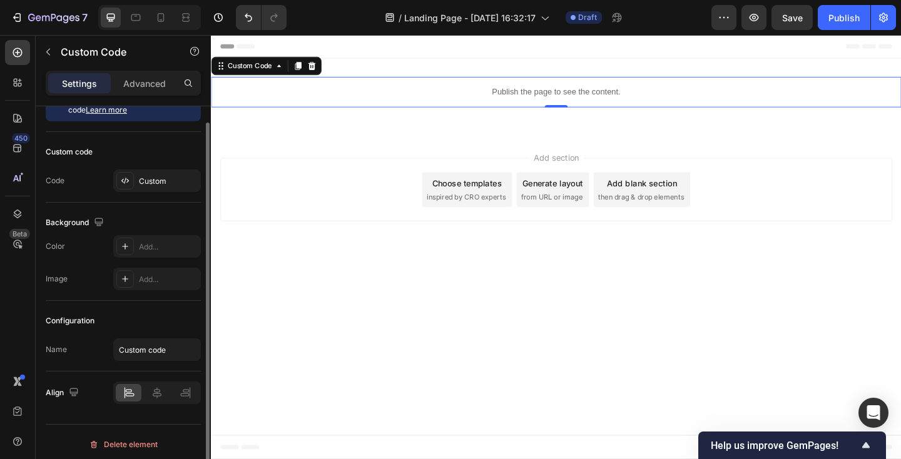
scroll to position [48, 0]
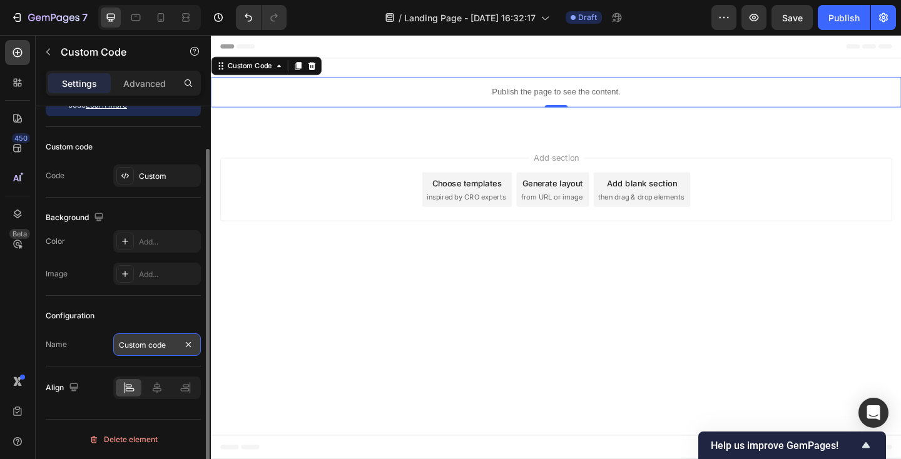
click at [153, 346] on input "Custom code" at bounding box center [157, 345] width 88 height 23
click at [148, 336] on input "apple" at bounding box center [157, 345] width 88 height 23
type input "apple"
click at [154, 322] on div "Configuration" at bounding box center [123, 316] width 155 height 20
click at [153, 392] on icon at bounding box center [157, 388] width 13 height 13
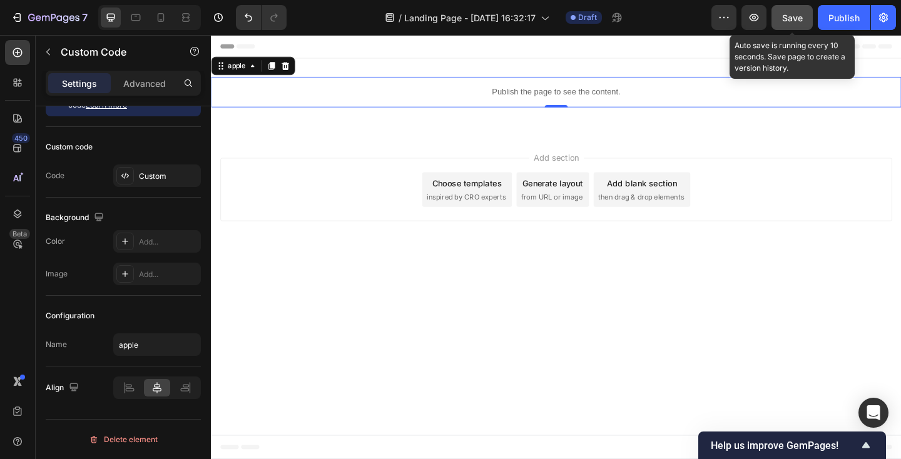
click at [806, 21] on button "Save" at bounding box center [792, 17] width 41 height 25
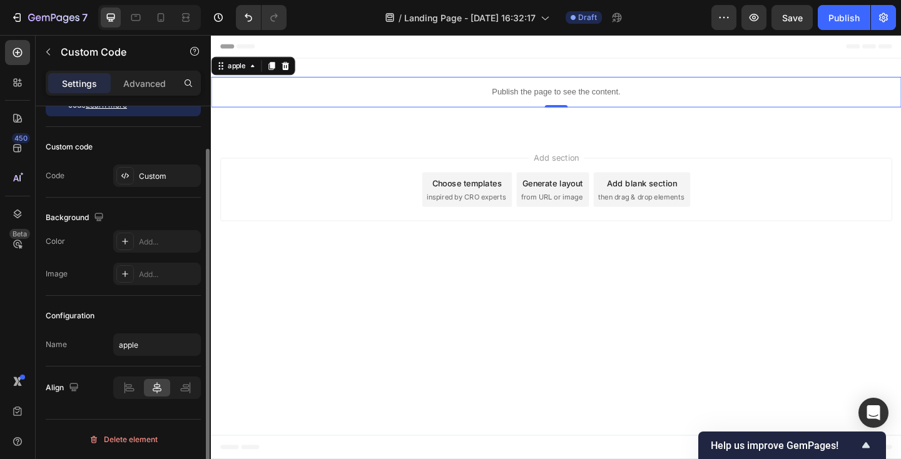
scroll to position [0, 0]
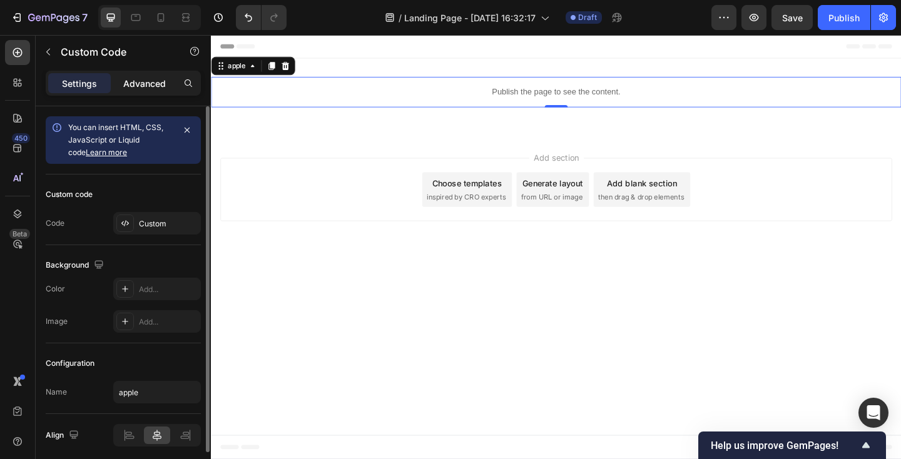
click at [141, 85] on p "Advanced" at bounding box center [144, 83] width 43 height 13
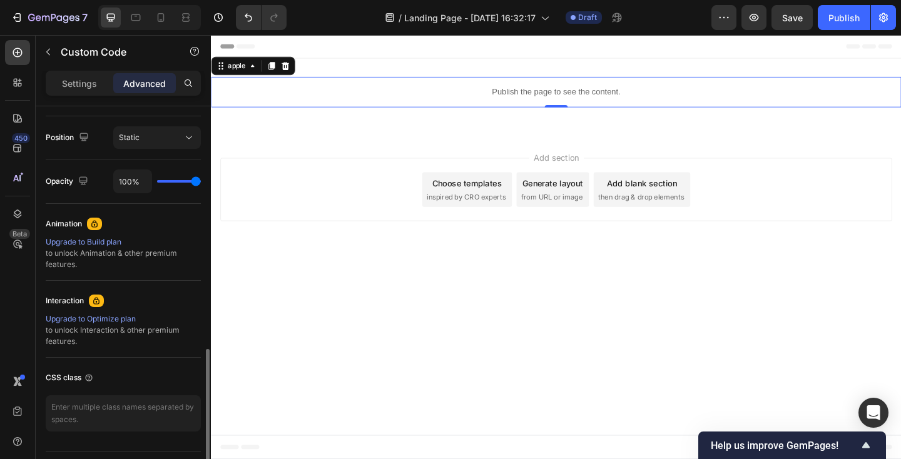
scroll to position [480, 0]
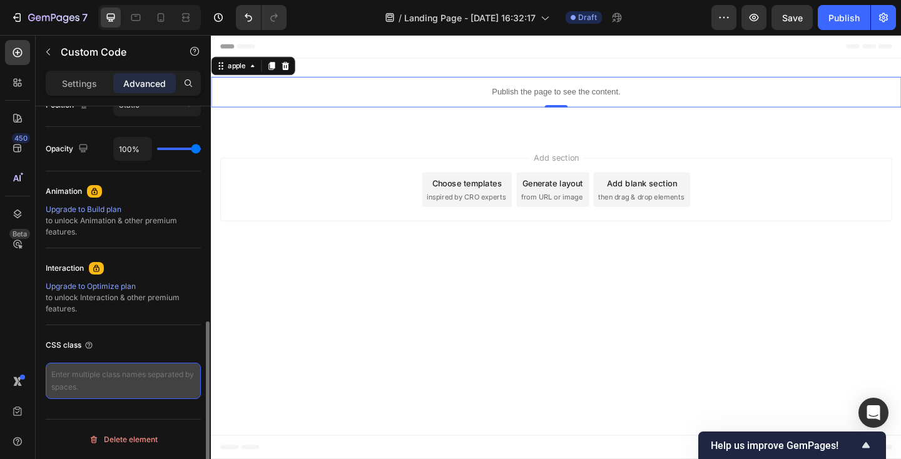
click at [112, 386] on textarea at bounding box center [123, 381] width 155 height 36
click at [103, 380] on textarea at bounding box center [123, 381] width 155 height 36
paste textarea ":root{ --bg:#fff;--bg-secondary:#fbfbfd;--text:#111;--secondary:#6e6e73;--terti…"
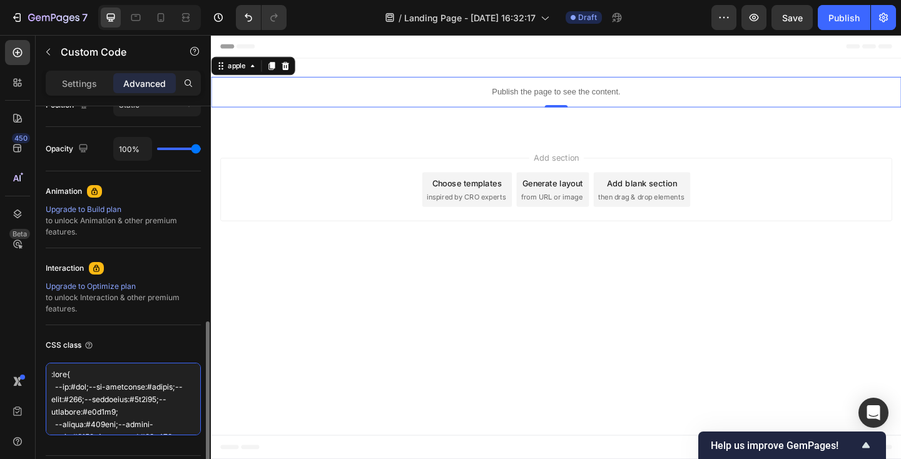
scroll to position [2849, 0]
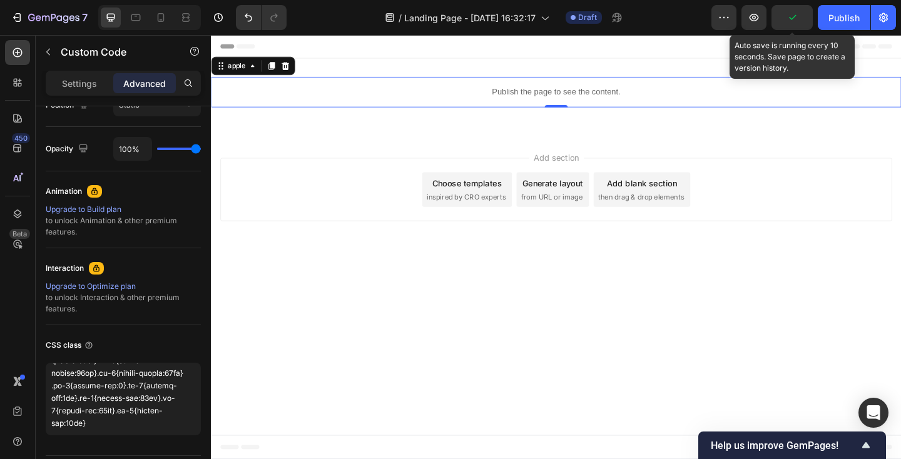
click at [796, 22] on icon "button" at bounding box center [792, 17] width 13 height 13
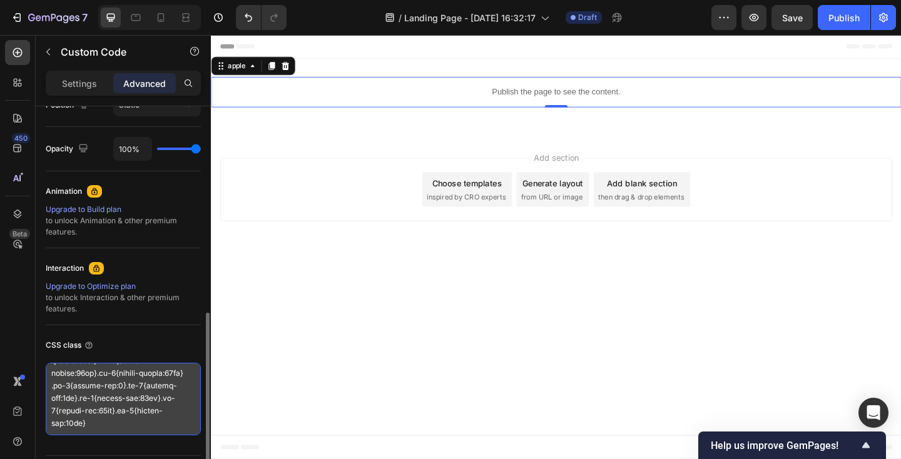
click at [105, 377] on textarea at bounding box center [123, 399] width 155 height 73
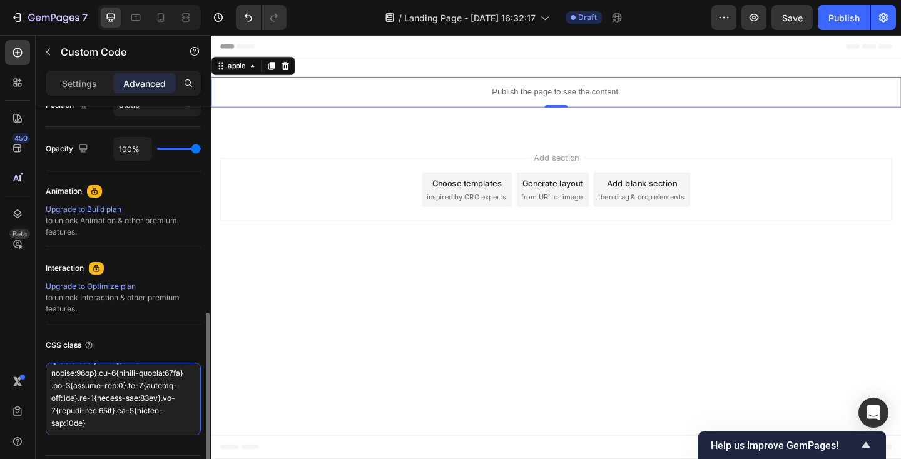
paste textarea "/* ——— Enhanced Apple‑inspired system with modern touches ——— */ :root{ --bg: #…"
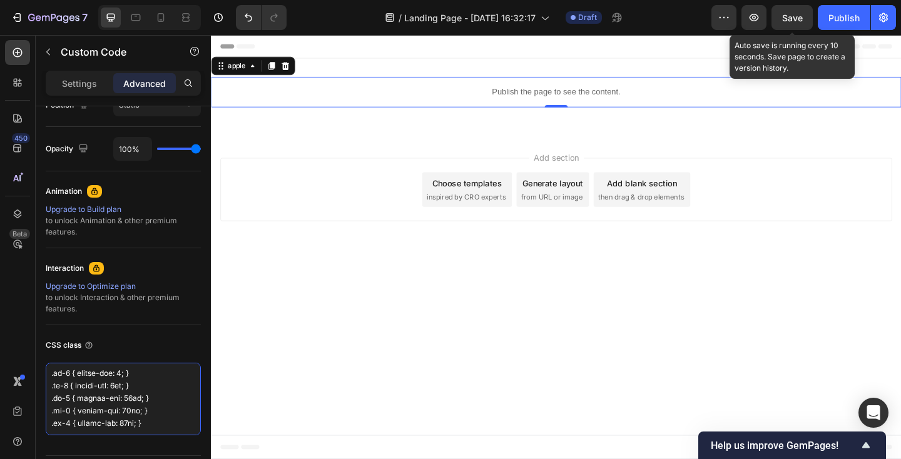
type textarea "/* ——— Enhanced Apple‑inspired system with modern touches ——— */ :root{ --bg: #…"
click at [790, 16] on span "Save" at bounding box center [792, 18] width 21 height 11
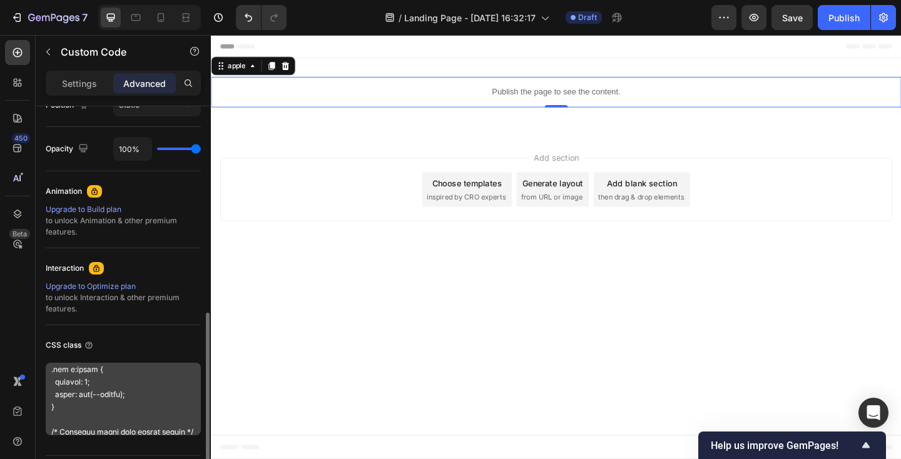
scroll to position [2201, 0]
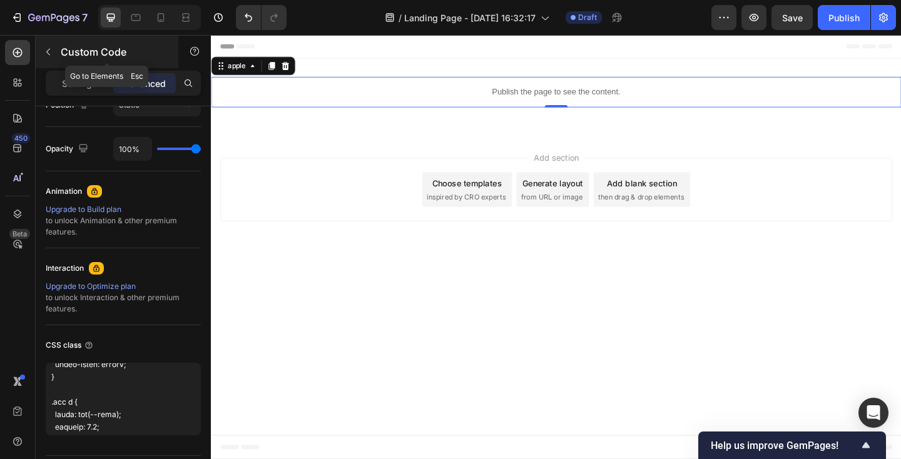
click at [49, 48] on icon "button" at bounding box center [48, 52] width 10 height 10
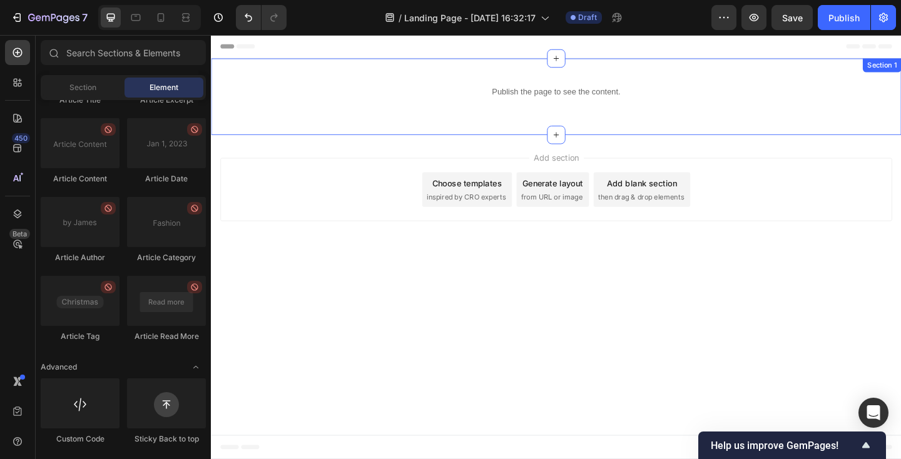
click at [377, 125] on div "Publish the page to see the content. apple Row Section 1" at bounding box center [586, 102] width 751 height 83
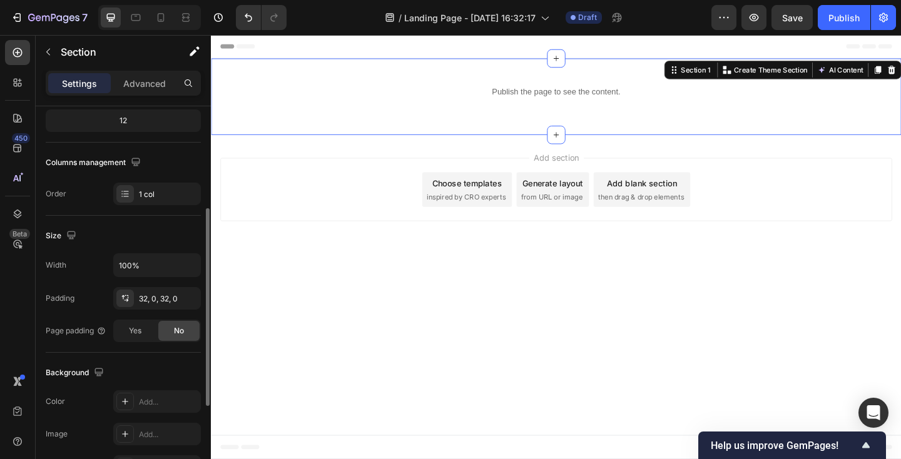
scroll to position [182, 0]
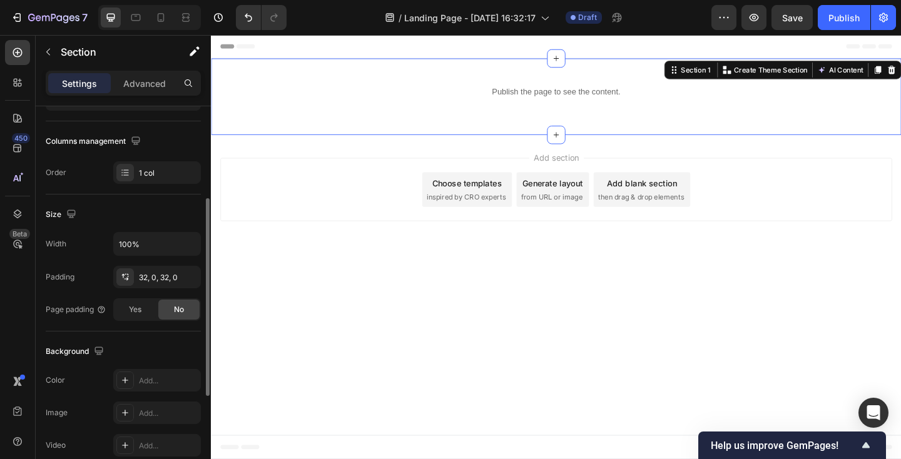
click at [511, 112] on div "Publish the page to see the content." at bounding box center [586, 97] width 751 height 33
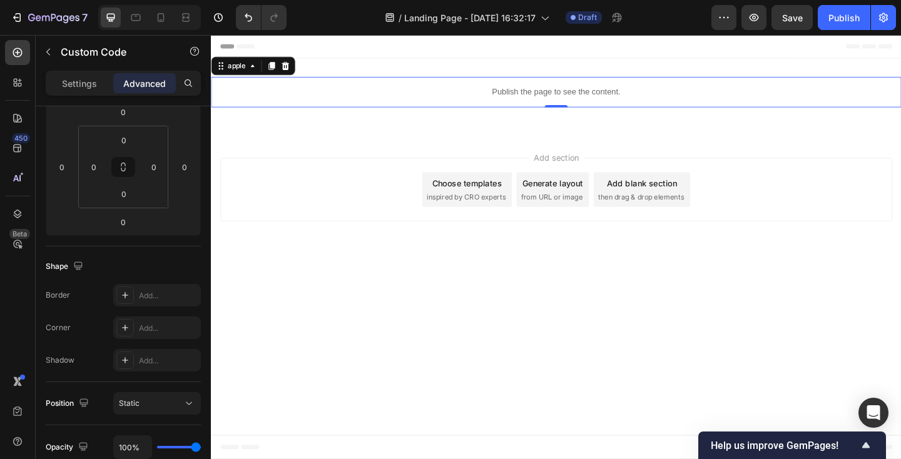
scroll to position [0, 0]
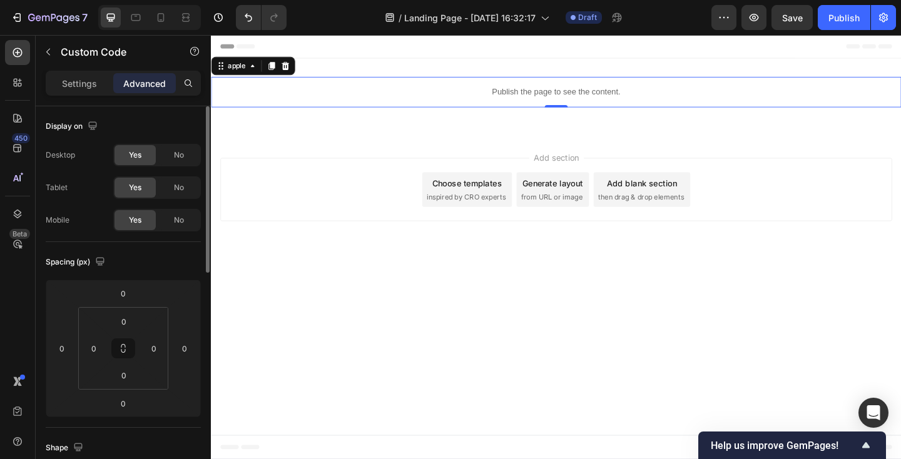
click at [511, 112] on div "Publish the page to see the content." at bounding box center [586, 97] width 751 height 33
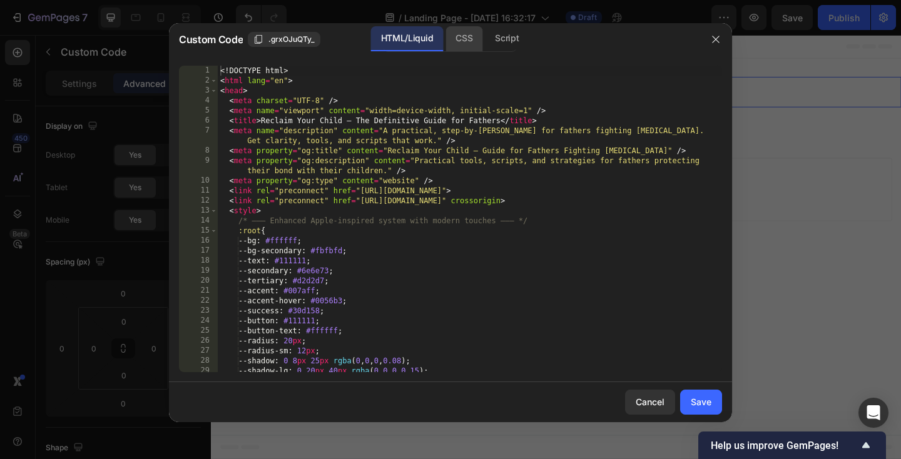
click at [459, 41] on div "CSS" at bounding box center [464, 38] width 37 height 25
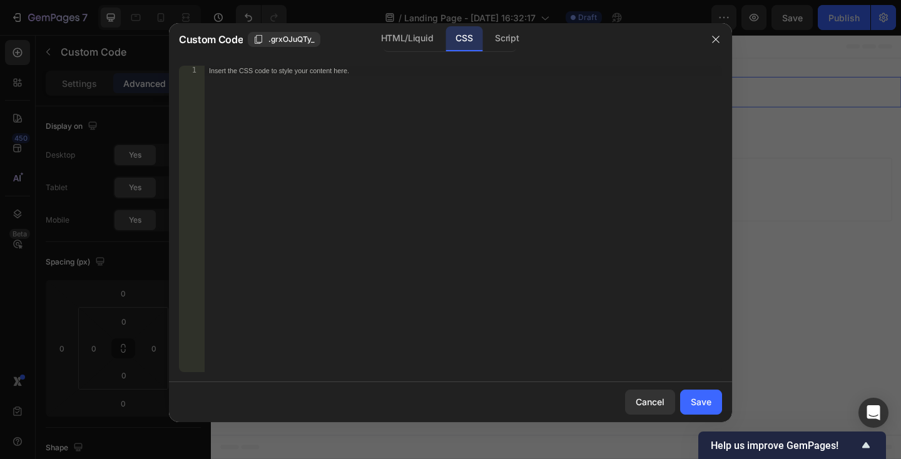
click at [412, 133] on div "Insert the CSS code to style your content here." at bounding box center [463, 229] width 518 height 327
paste textarea ".mt-4 { margin-top: 32px; }"
type textarea ".mt-4 { margin-top: 32px; }"
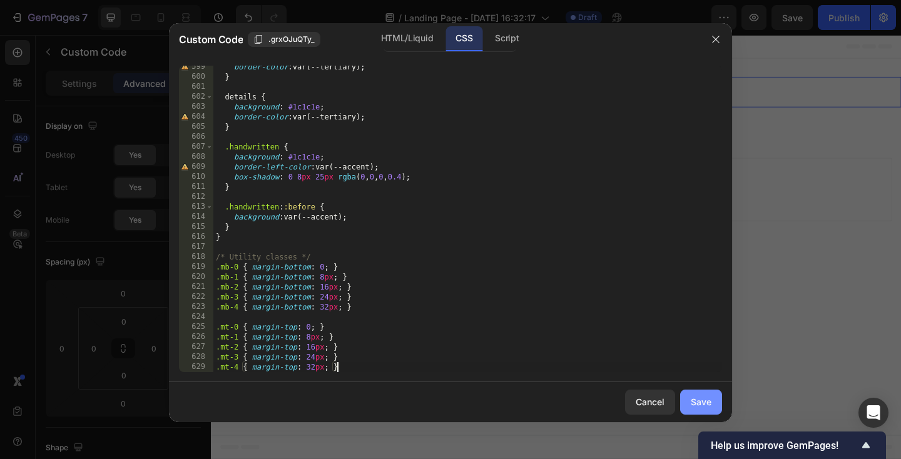
click at [706, 408] on div "Save" at bounding box center [701, 402] width 21 height 13
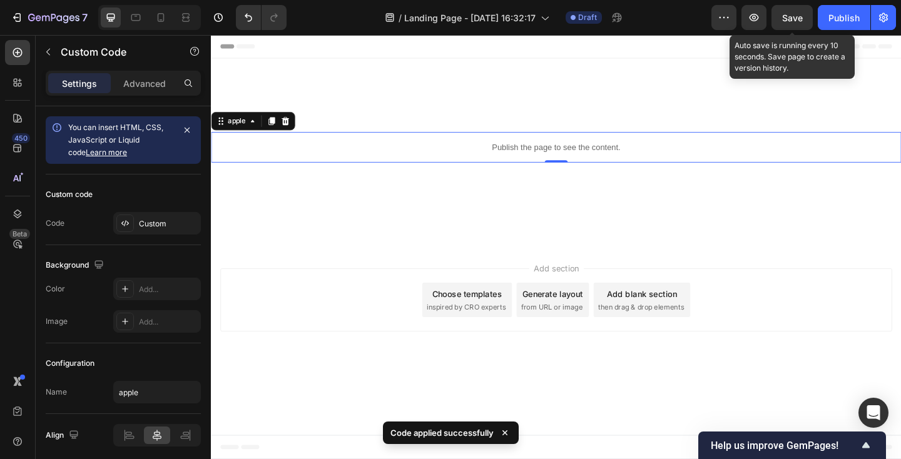
click at [800, 16] on span "Save" at bounding box center [792, 18] width 21 height 11
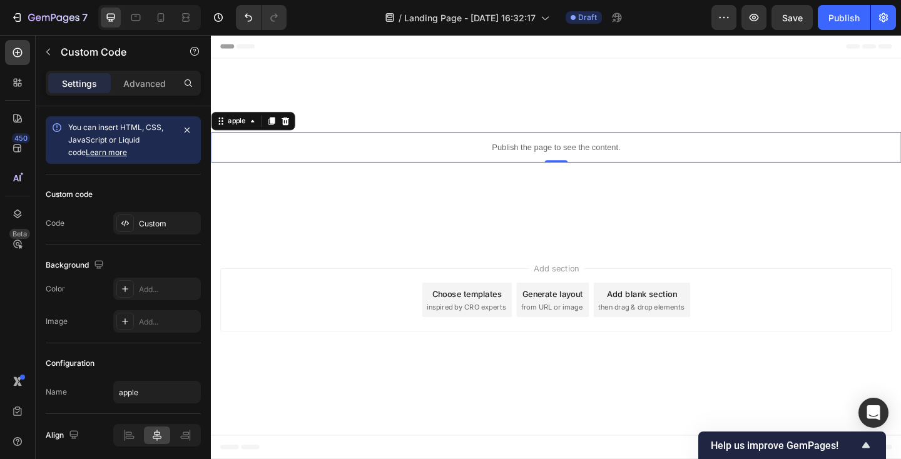
click at [469, 157] on p "Publish the page to see the content." at bounding box center [586, 157] width 751 height 13
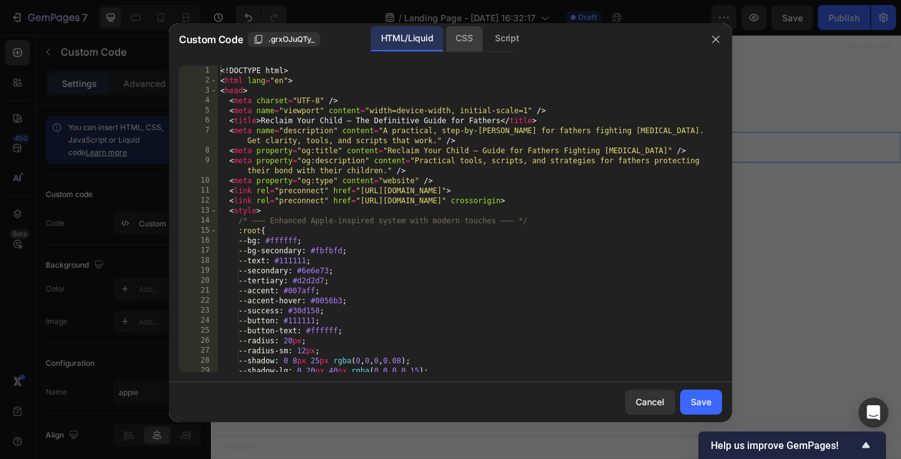
click at [463, 35] on div "CSS" at bounding box center [464, 38] width 37 height 25
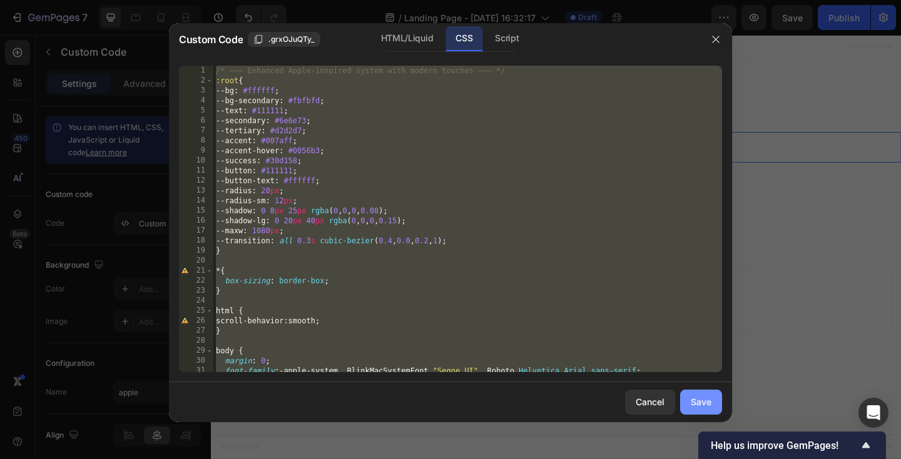
click at [705, 391] on button "Save" at bounding box center [701, 402] width 42 height 25
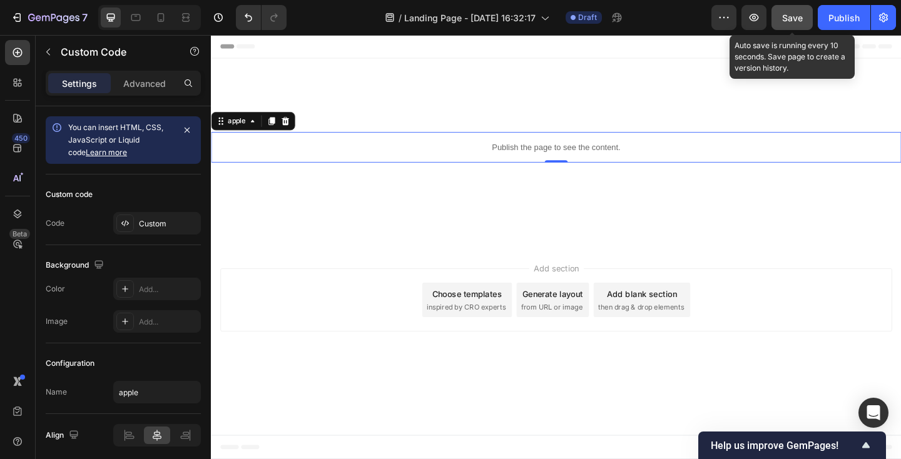
click at [788, 28] on button "Save" at bounding box center [792, 17] width 41 height 25
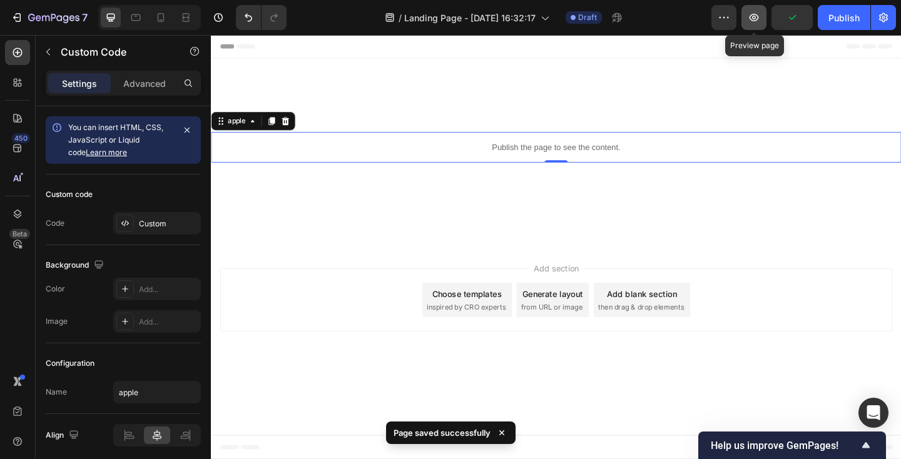
click at [756, 24] on button "button" at bounding box center [754, 17] width 25 height 25
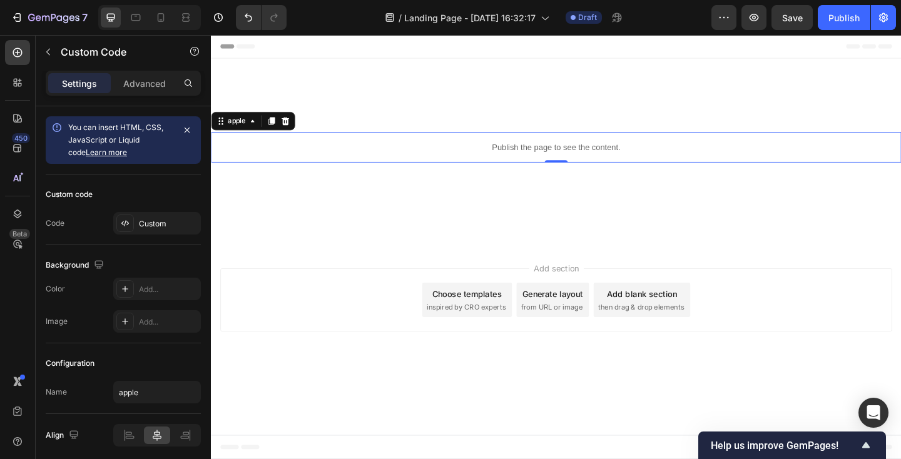
click at [299, 148] on div "Publish the page to see the content." at bounding box center [586, 157] width 751 height 33
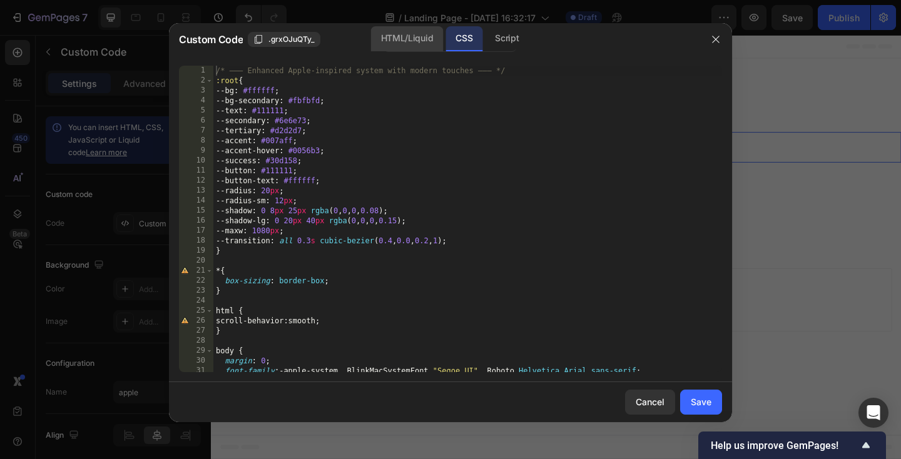
click at [412, 40] on div "HTML/Liquid" at bounding box center [407, 38] width 72 height 25
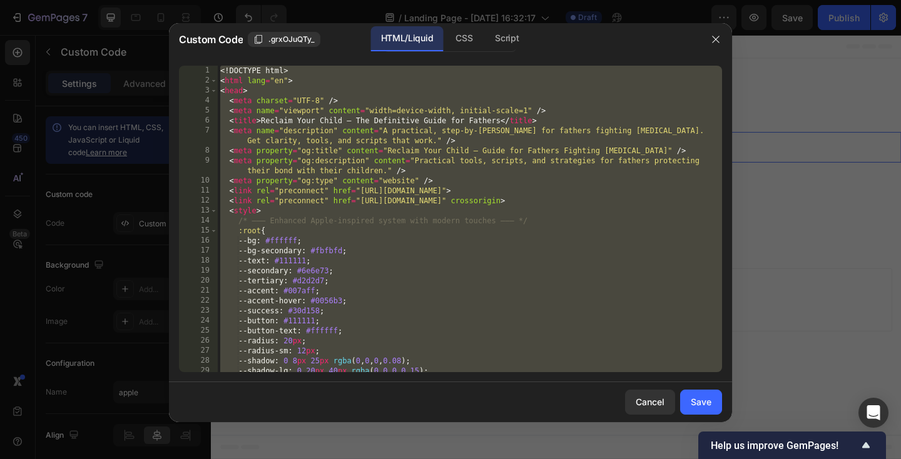
click at [781, 66] on div at bounding box center [450, 229] width 901 height 459
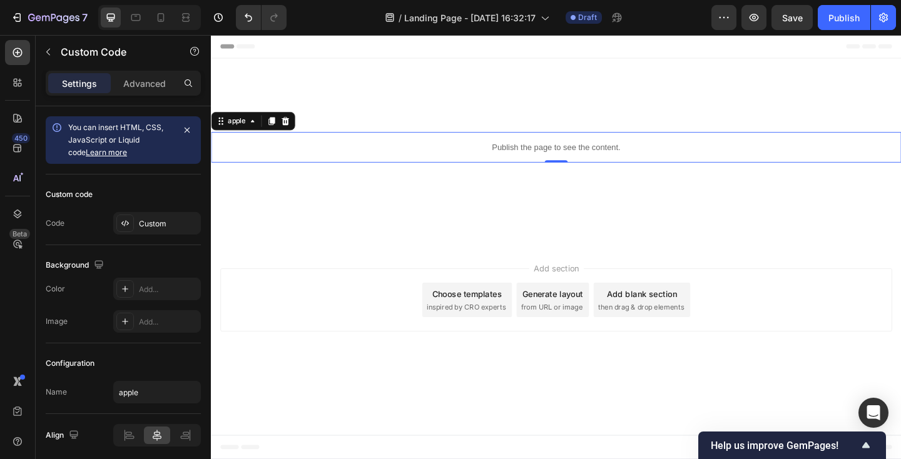
click at [459, 162] on p "Publish the page to see the content." at bounding box center [586, 157] width 751 height 13
click at [407, 157] on p "Publish the page to see the content." at bounding box center [586, 157] width 751 height 13
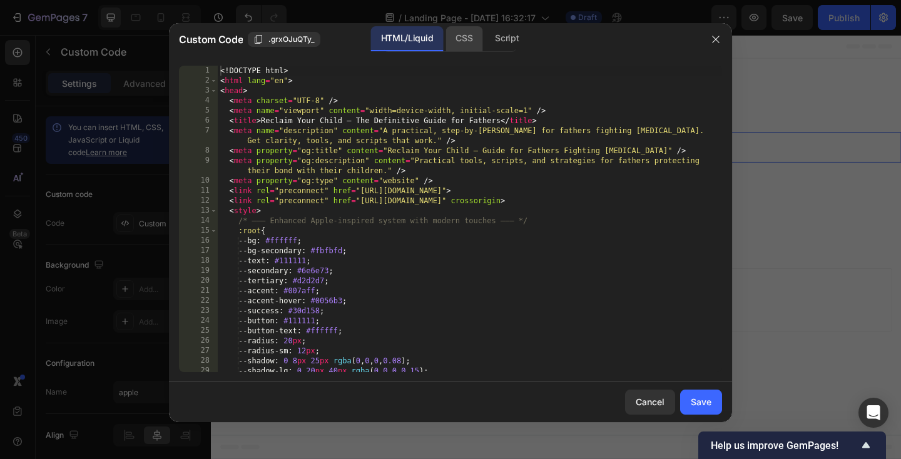
click at [466, 40] on div "CSS" at bounding box center [464, 38] width 37 height 25
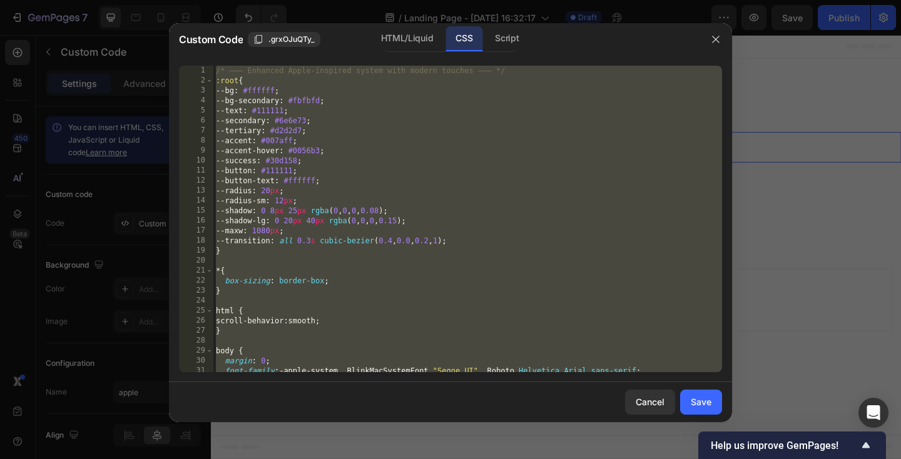
click at [436, 182] on div "/* ——— Enhanced Apple‑inspired system with modern touches ——— */ :root { --bg :…" at bounding box center [467, 229] width 509 height 327
paste textarea
type textarea ".mt-4 { margin-top: 32px; }"
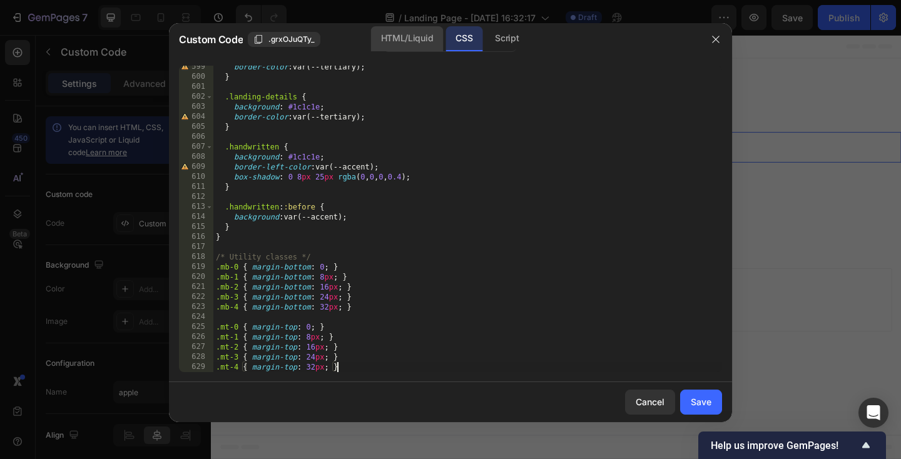
click at [418, 41] on div "HTML/Liquid" at bounding box center [407, 38] width 72 height 25
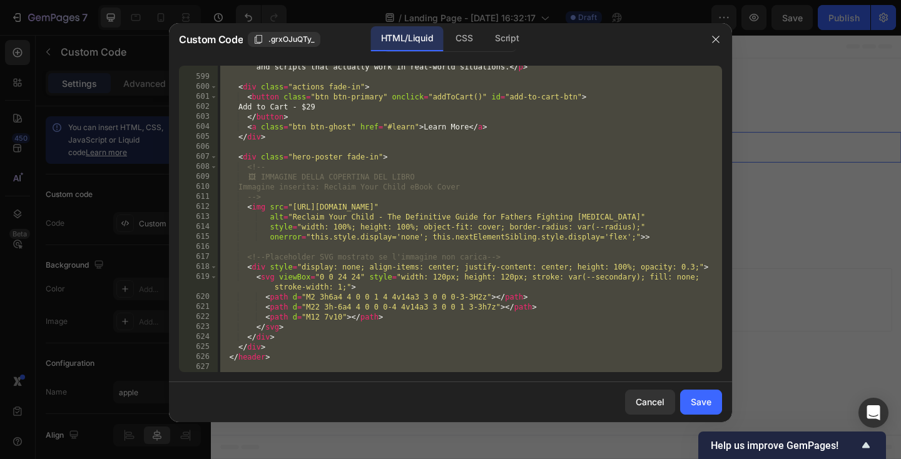
scroll to position [6013, 0]
click at [697, 399] on div "Save" at bounding box center [701, 402] width 21 height 13
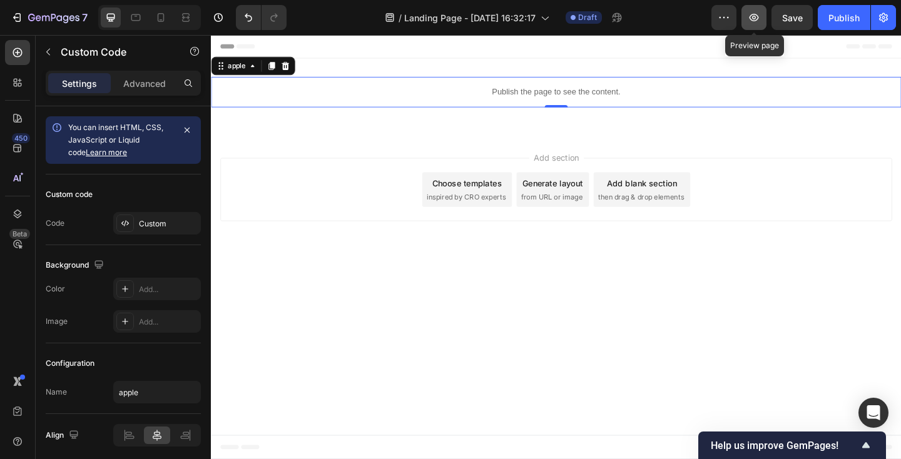
click at [755, 20] on icon "button" at bounding box center [754, 18] width 9 height 8
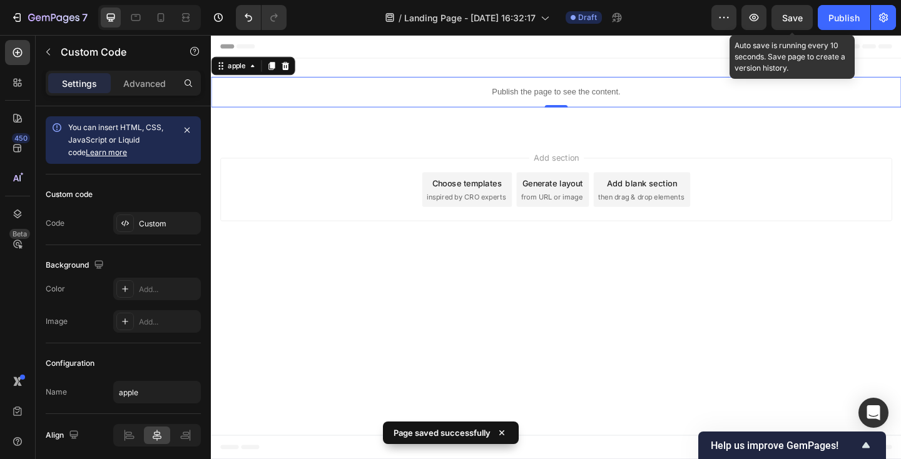
click at [793, 16] on span "Save" at bounding box center [792, 18] width 21 height 11
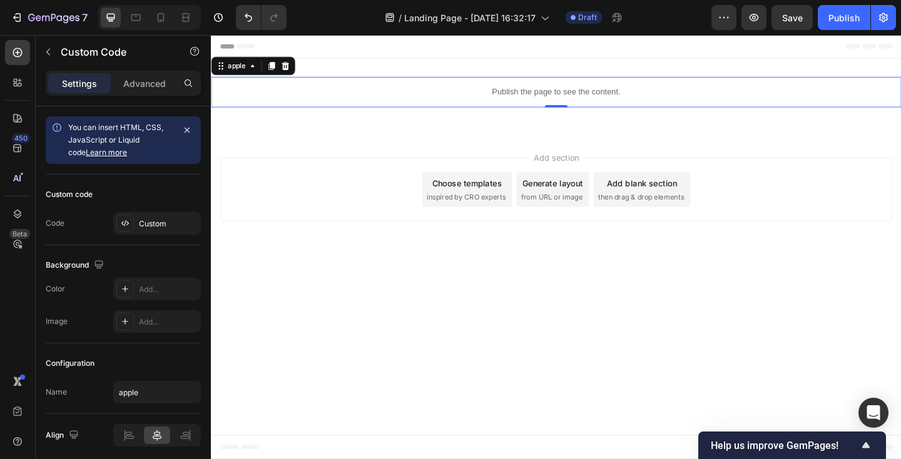
click at [369, 94] on p "Publish the page to see the content." at bounding box center [586, 97] width 751 height 13
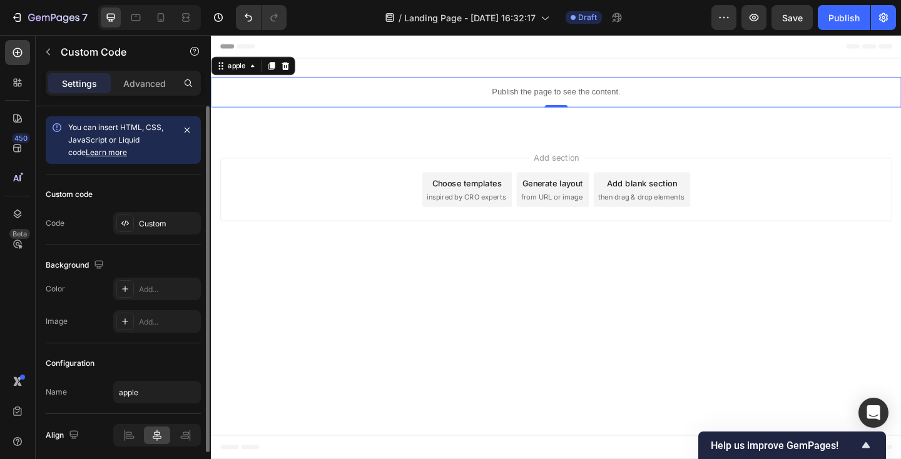
scroll to position [48, 0]
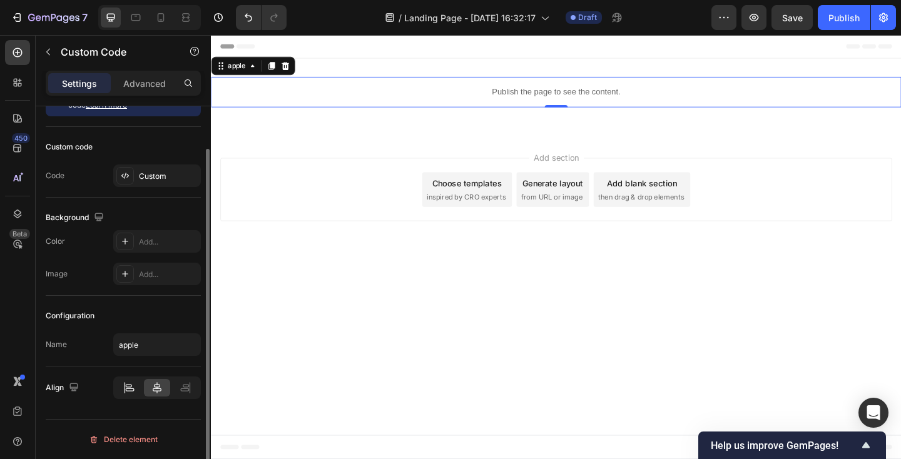
click at [134, 390] on icon at bounding box center [129, 390] width 9 height 3
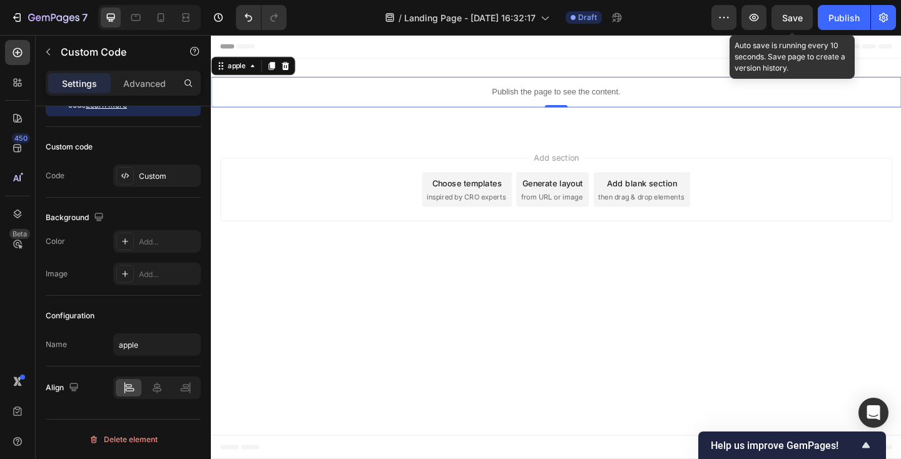
click at [789, 18] on span "Save" at bounding box center [792, 18] width 21 height 11
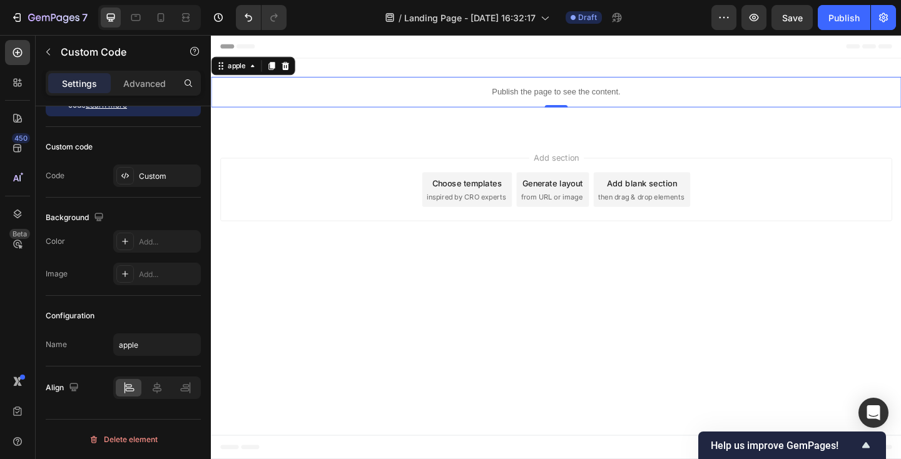
click at [487, 98] on p "Publish the page to see the content." at bounding box center [586, 97] width 751 height 13
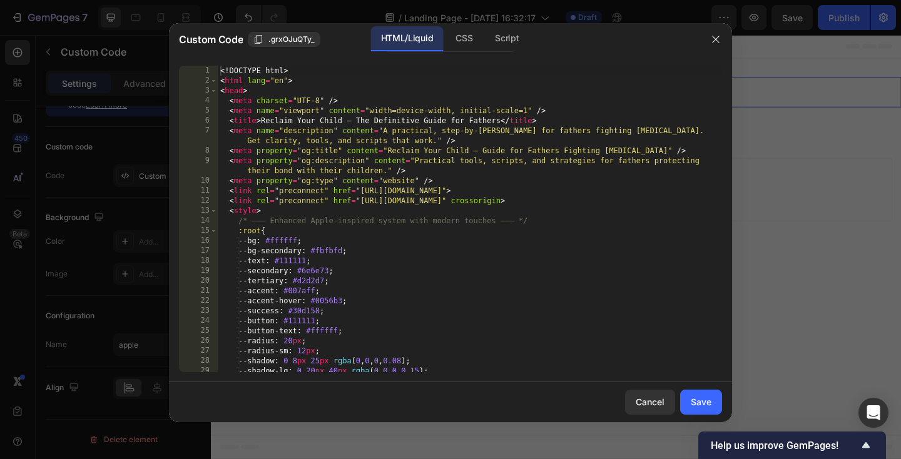
click at [398, 186] on div "<! DOCTYPE html > < html lang = "en" > < head > < meta charset = "UTF-8" /> < m…" at bounding box center [470, 229] width 505 height 327
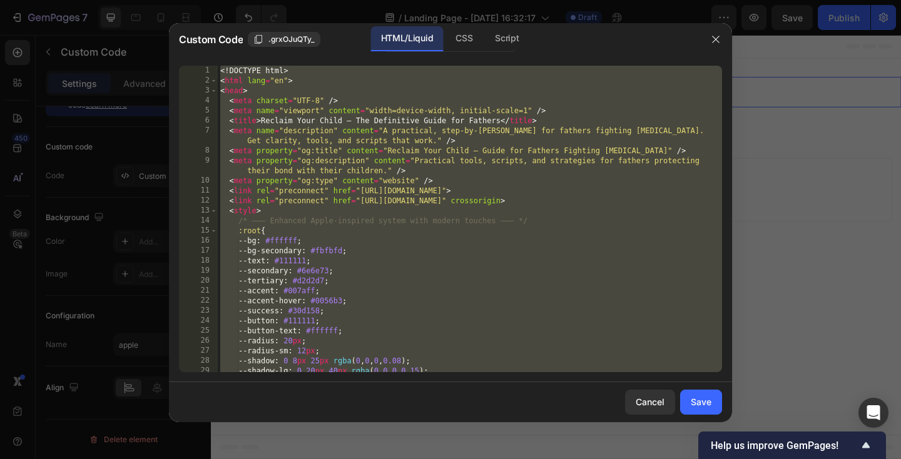
paste textarea "script"
type textarea "</script>"
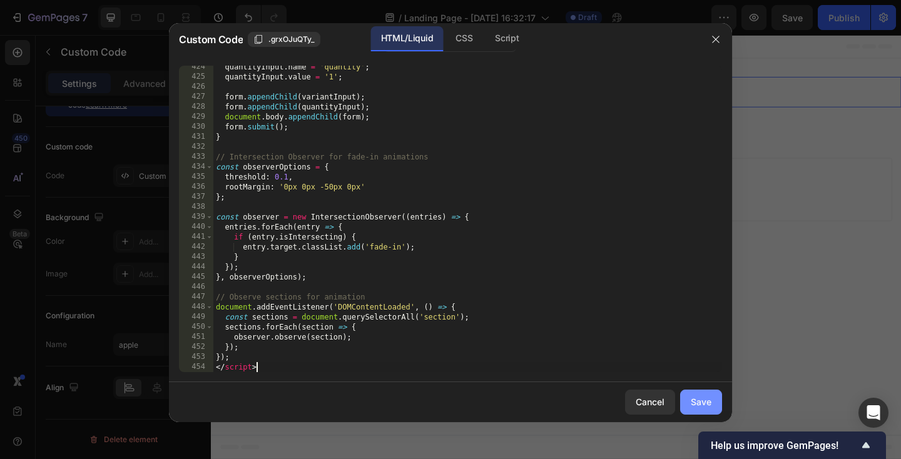
click at [699, 394] on button "Save" at bounding box center [701, 402] width 42 height 25
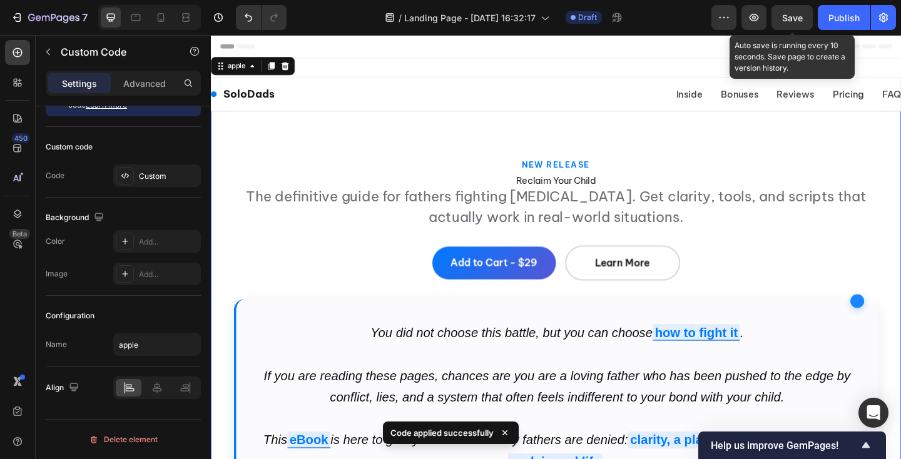
click at [789, 18] on span "Save" at bounding box center [792, 18] width 21 height 11
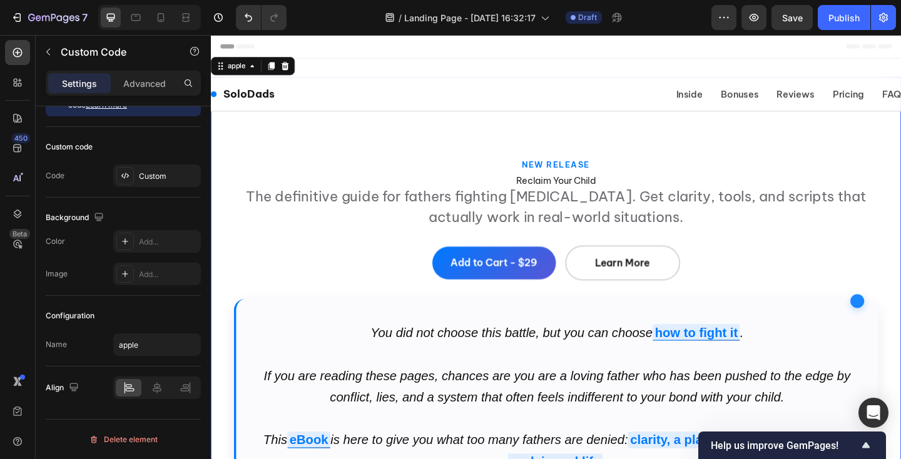
click at [451, 199] on p "The definitive guide for fathers fighting [MEDICAL_DATA]. Get clarity, tools, a…" at bounding box center [586, 221] width 701 height 45
click at [443, 221] on p "The definitive guide for fathers fighting [MEDICAL_DATA]. Get clarity, tools, a…" at bounding box center [586, 221] width 701 height 45
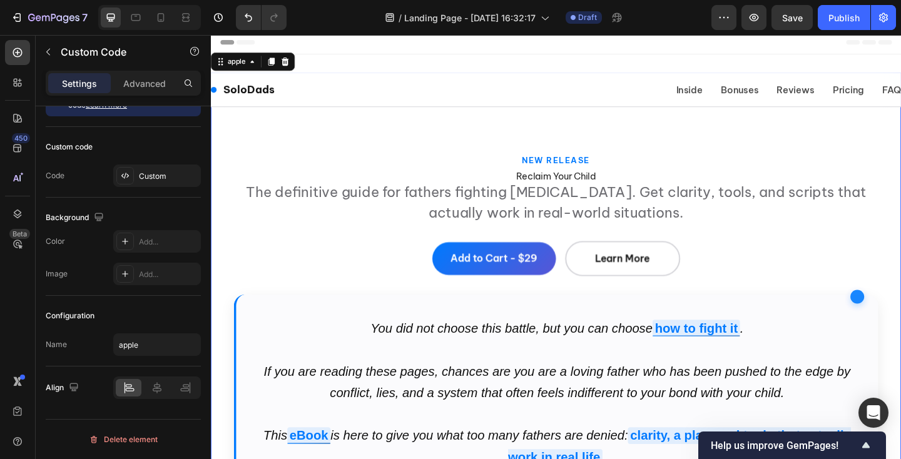
scroll to position [0, 0]
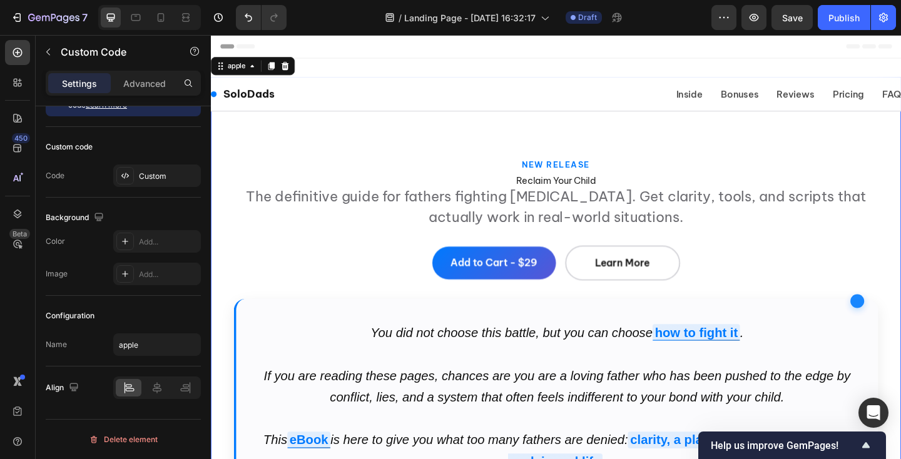
click at [399, 217] on p "The definitive guide for fathers fighting [MEDICAL_DATA]. Get clarity, tools, a…" at bounding box center [586, 221] width 701 height 45
click at [524, 190] on h1 "Reclaim Your Child" at bounding box center [586, 193] width 701 height 11
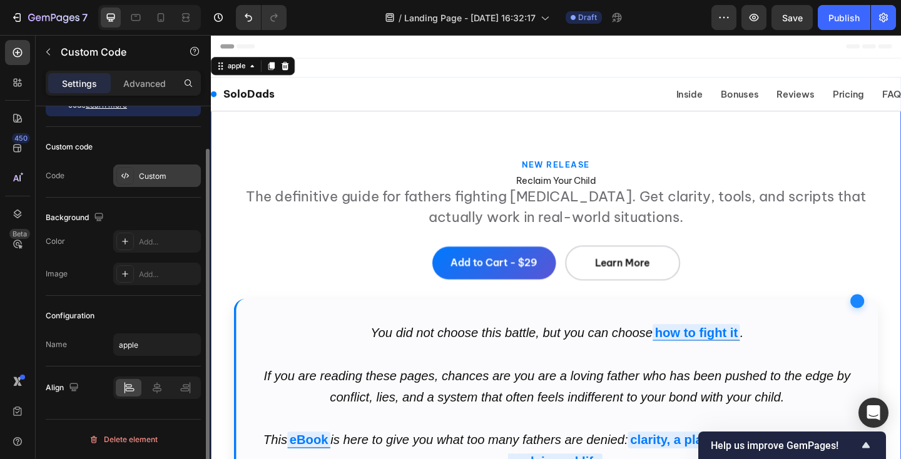
click at [171, 175] on div "Custom" at bounding box center [168, 176] width 59 height 11
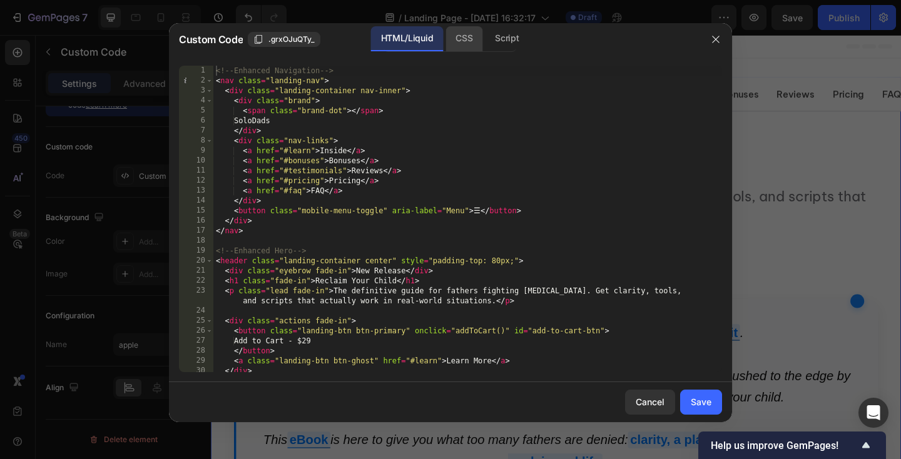
click at [468, 39] on div "CSS" at bounding box center [464, 38] width 37 height 25
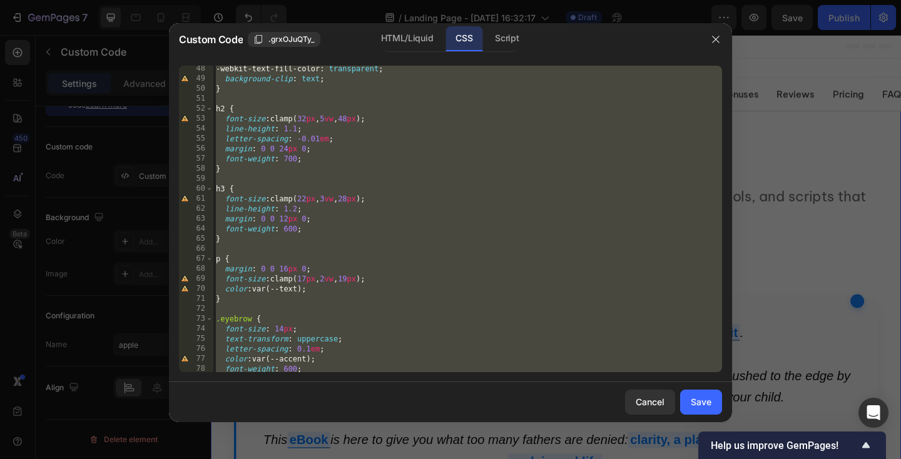
scroll to position [563, 0]
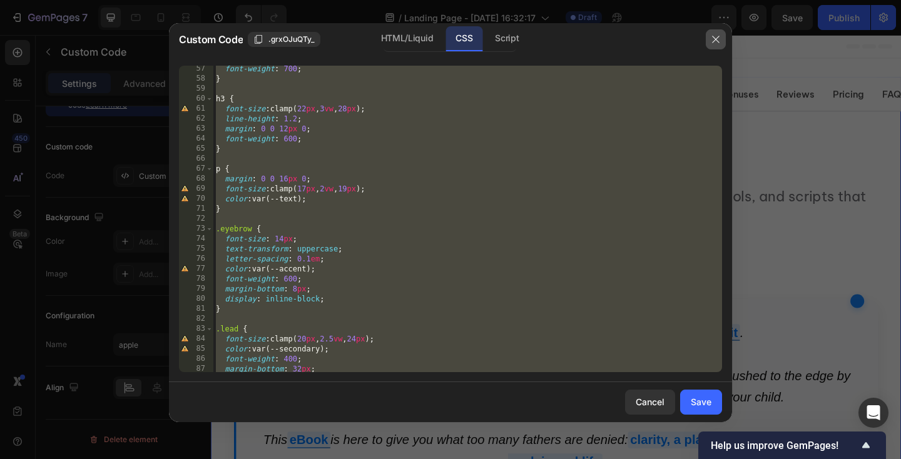
click at [716, 35] on icon "button" at bounding box center [716, 39] width 10 height 10
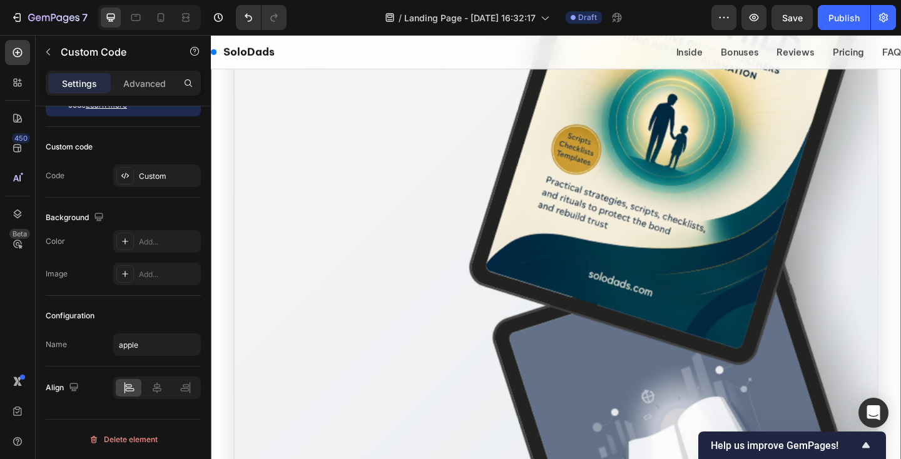
scroll to position [941, 0]
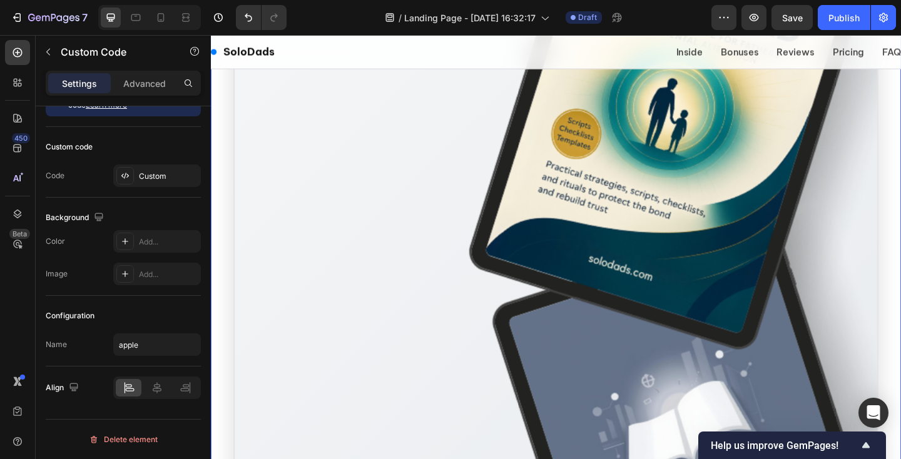
click at [302, 223] on img at bounding box center [587, 92] width 700 height 933
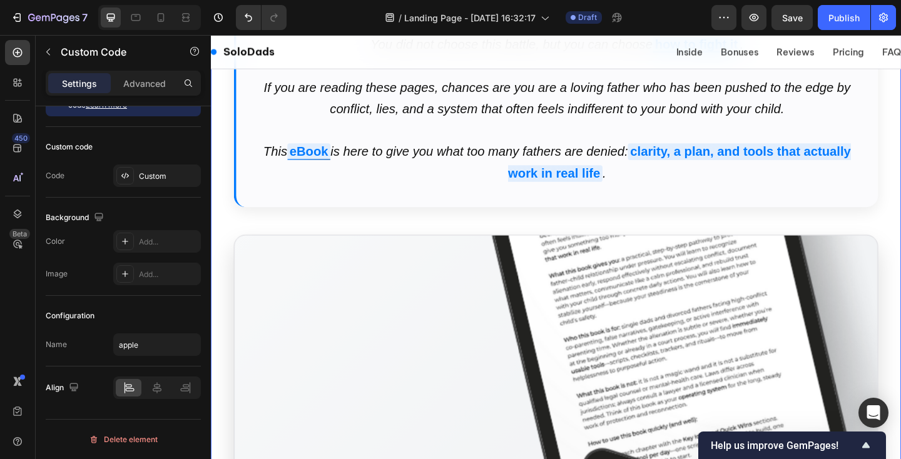
scroll to position [338, 0]
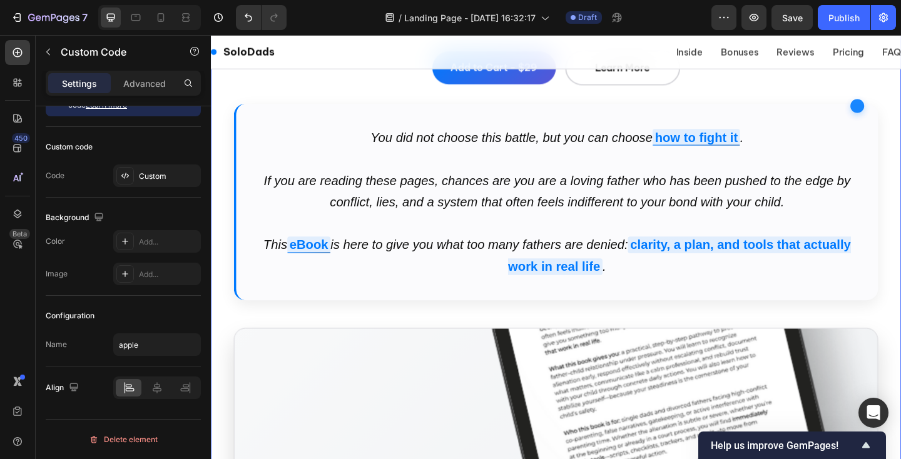
scroll to position [225, 0]
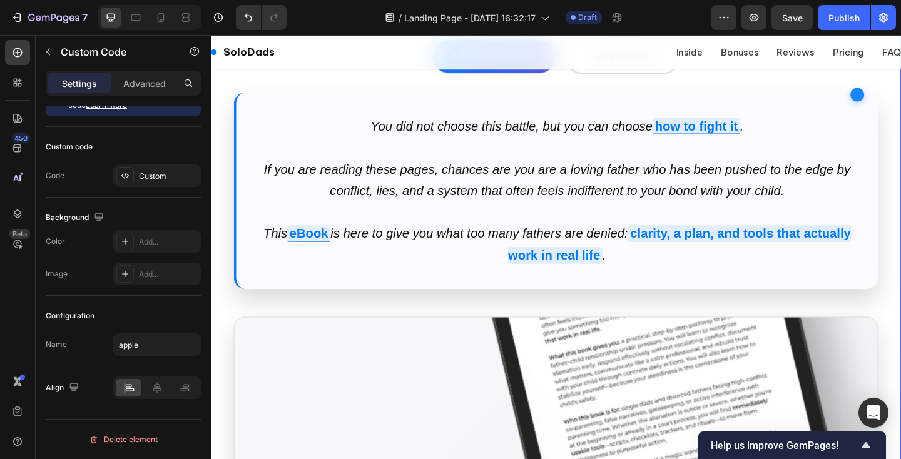
click at [336, 155] on div "You did not choose this battle, but you can choose how to fight it . If you are…" at bounding box center [586, 205] width 701 height 214
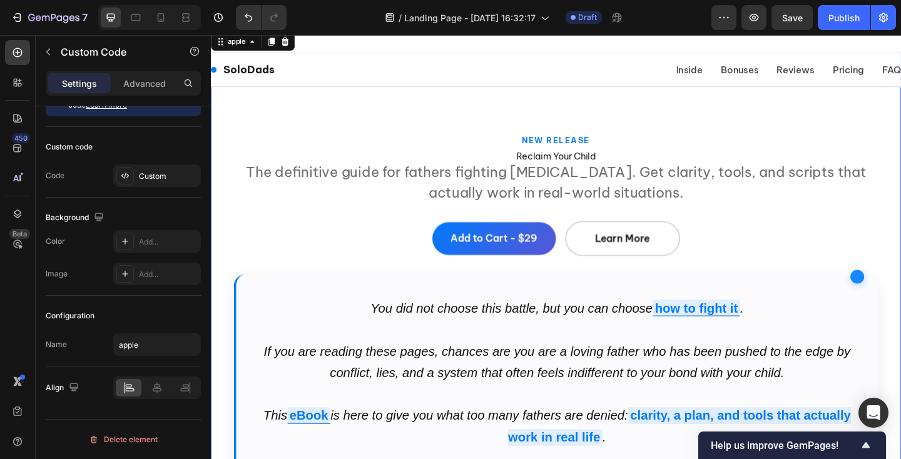
scroll to position [0, 0]
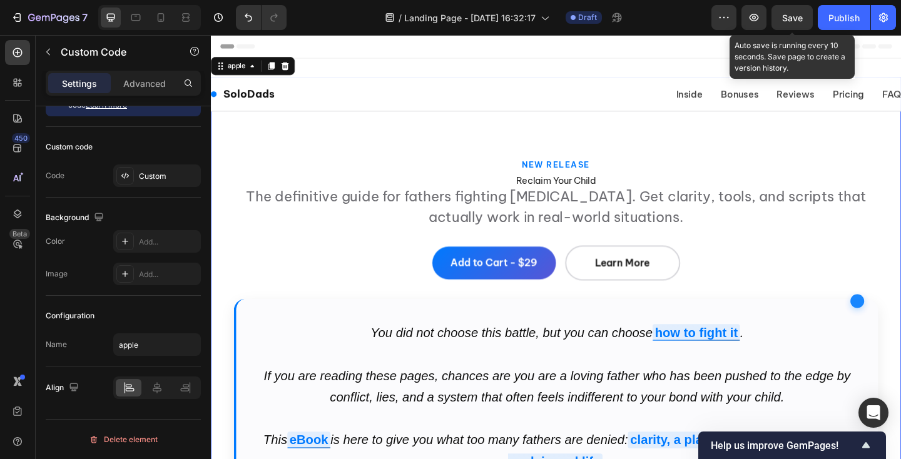
click at [794, 13] on span "Save" at bounding box center [792, 18] width 21 height 11
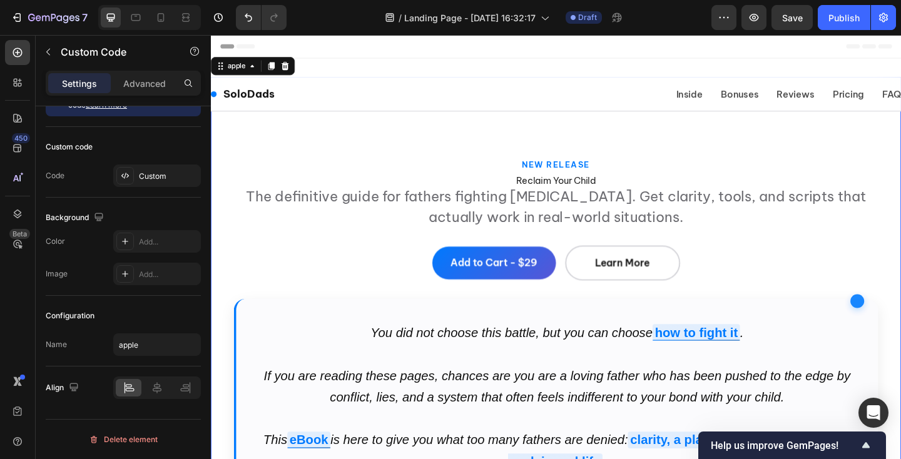
click at [571, 191] on h1 "Reclaim Your Child" at bounding box center [586, 193] width 701 height 11
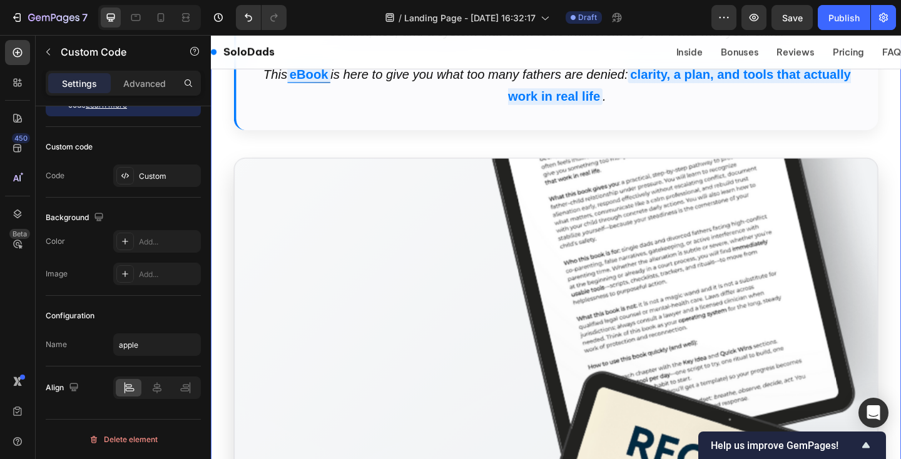
scroll to position [412, 0]
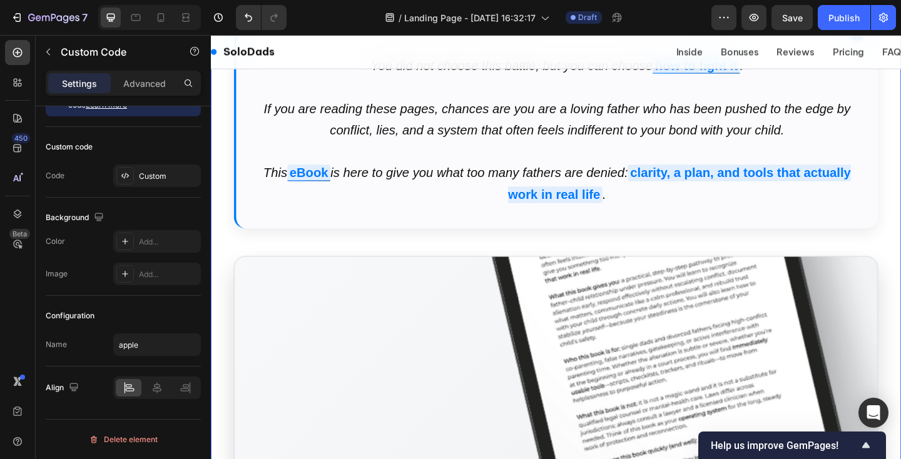
scroll to position [0, 0]
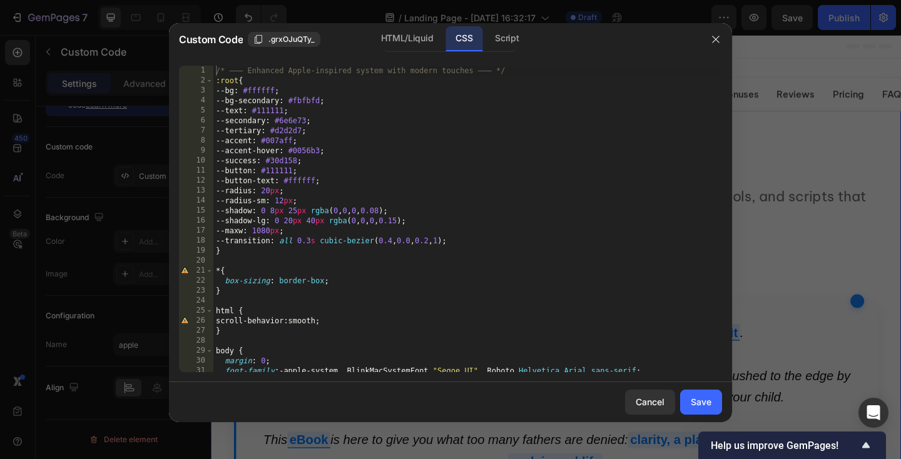
click at [379, 167] on div "/* ——— Enhanced Apple‑inspired system with modern touches ——— */ :root { --bg :…" at bounding box center [467, 229] width 509 height 327
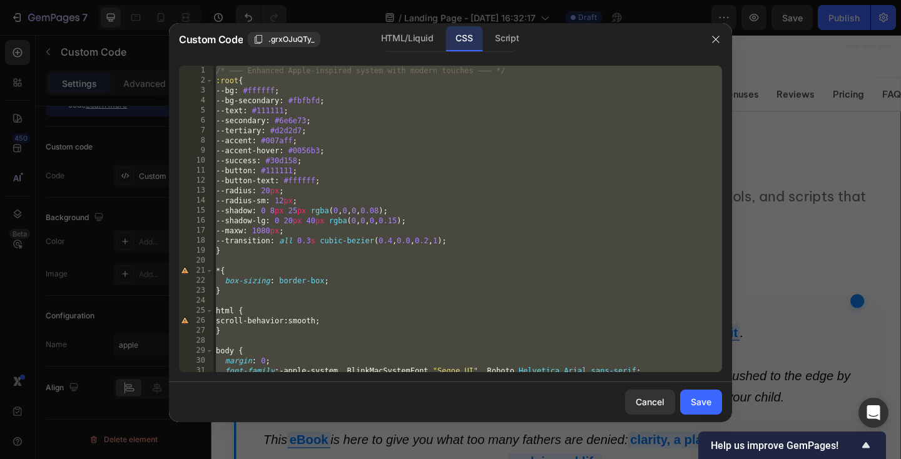
paste textarea
type textarea ".mt-4 { margin-top: 32px; }"
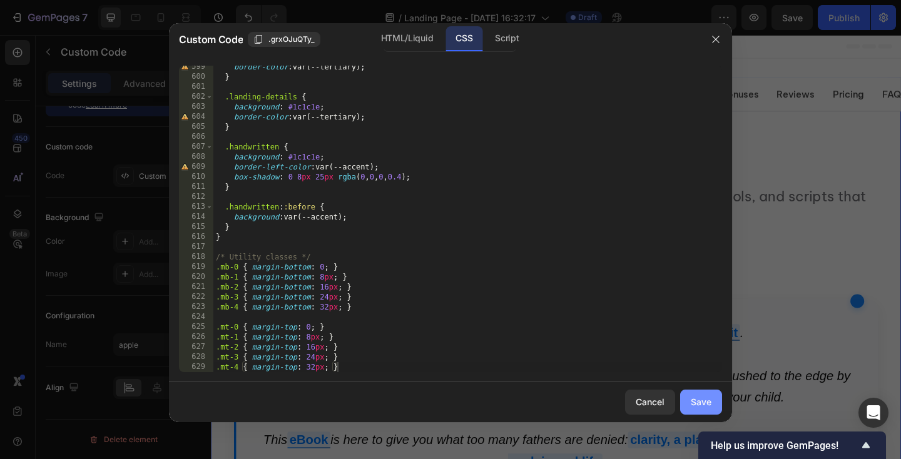
click at [705, 396] on div "Save" at bounding box center [701, 402] width 21 height 13
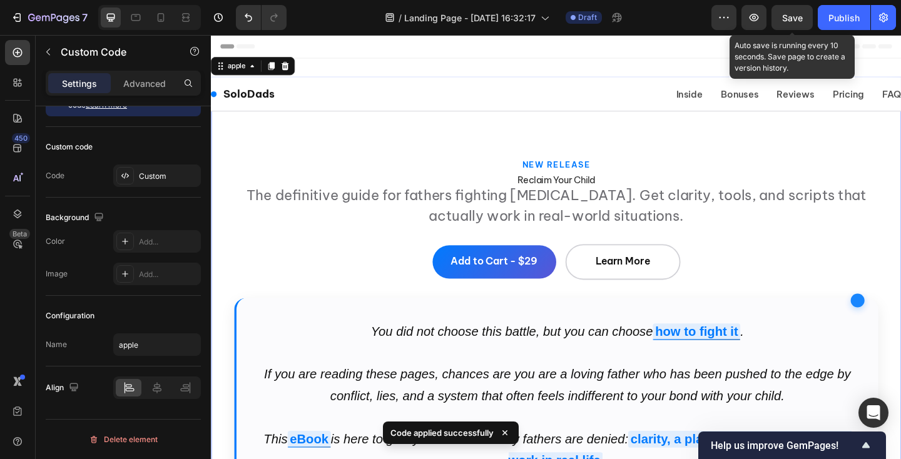
click at [788, 20] on span "Save" at bounding box center [792, 18] width 21 height 11
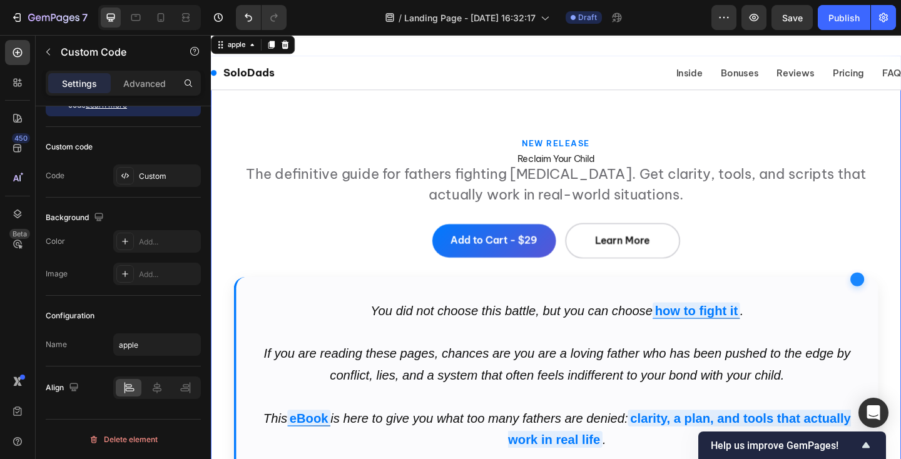
scroll to position [0, 0]
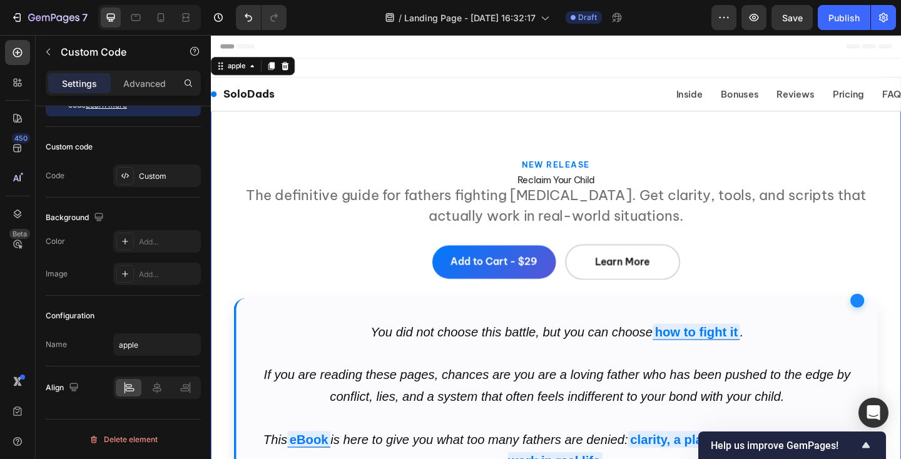
click at [438, 202] on p "The definitive guide for fathers fighting [MEDICAL_DATA]. Get clarity, tools, a…" at bounding box center [586, 220] width 701 height 45
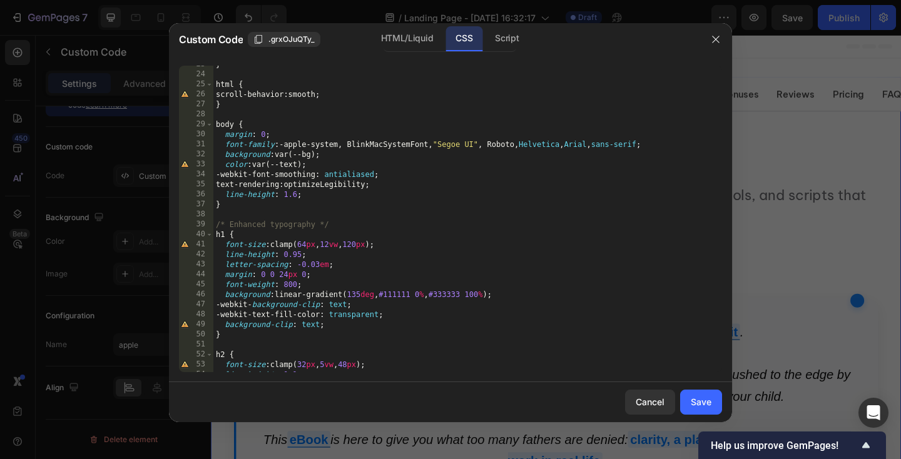
scroll to position [227, 0]
click at [309, 243] on div "} html { scroll-behavior : smooth ; } body { margin : 0 ; font-family : -apple-…" at bounding box center [467, 222] width 509 height 327
type textarea "font-size: clamp(640px, 12vw, 120px);"
click at [712, 395] on button "Save" at bounding box center [701, 402] width 42 height 25
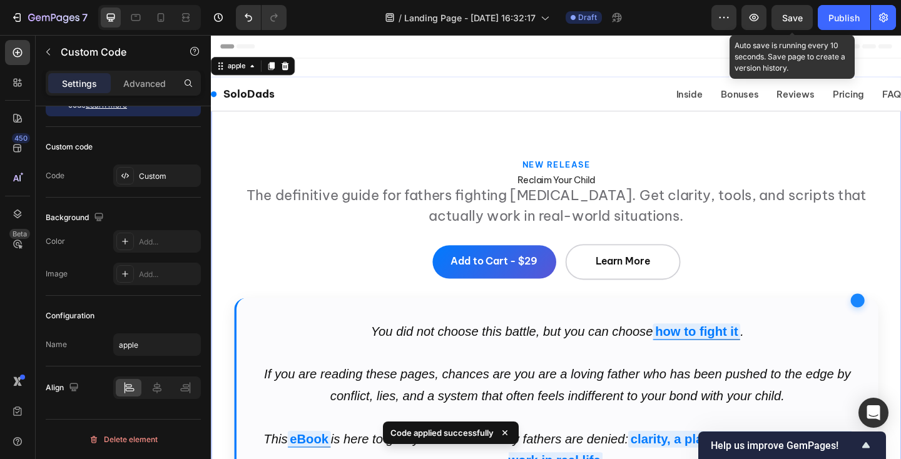
click at [800, 16] on span "Save" at bounding box center [792, 18] width 21 height 11
click at [787, 19] on span "Save" at bounding box center [792, 18] width 21 height 11
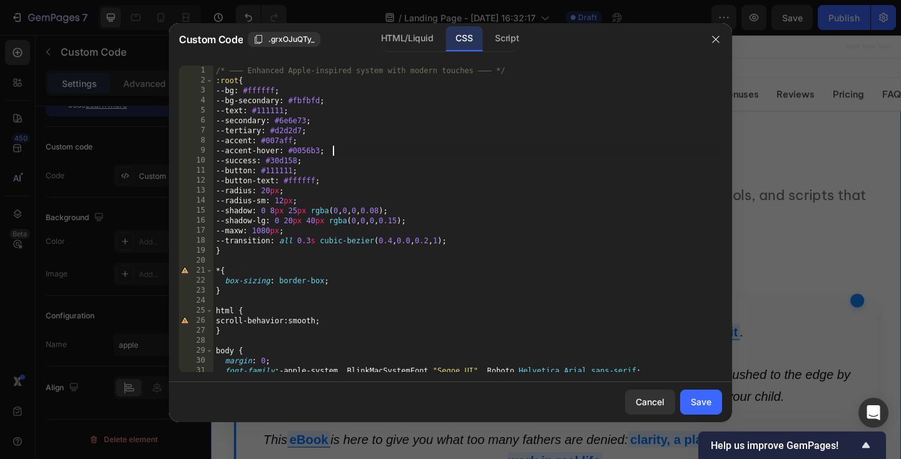
click at [442, 148] on div "/* ——— Enhanced Apple‑inspired system with modern touches ——— */ :root { --bg :…" at bounding box center [467, 229] width 509 height 327
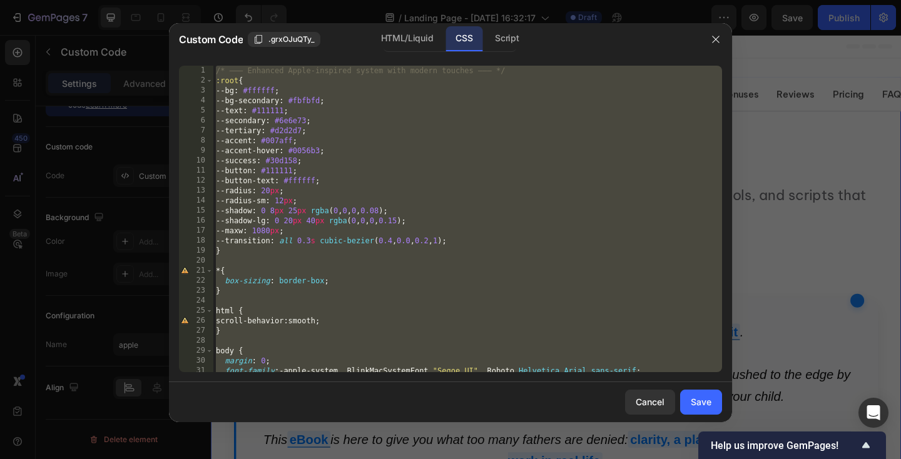
paste textarea
type textarea ".mt-4 { margin-top: 32px; }"
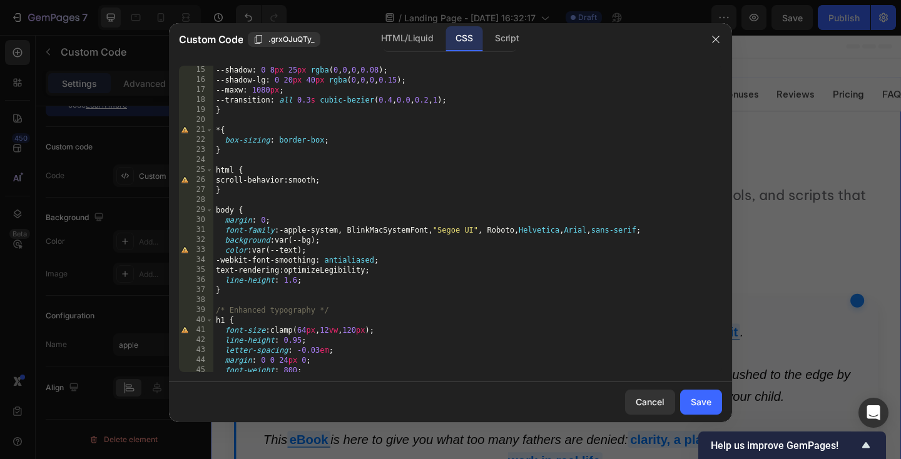
scroll to position [0, 0]
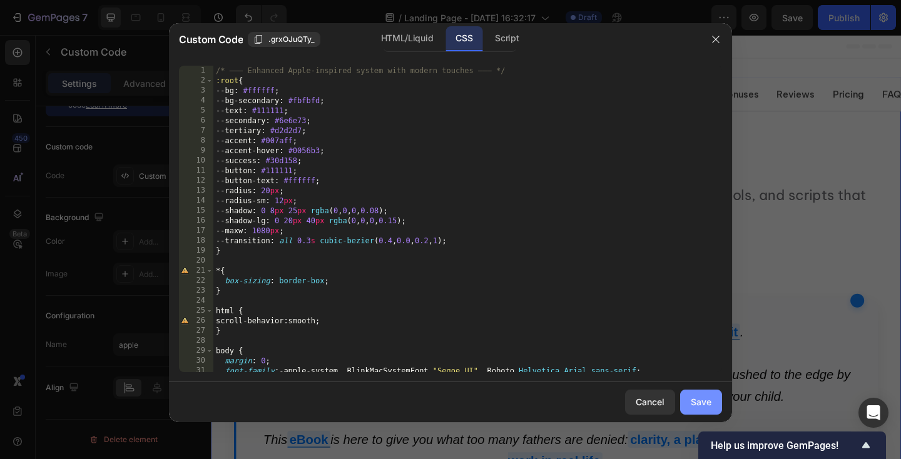
click at [704, 403] on div "Save" at bounding box center [701, 402] width 21 height 13
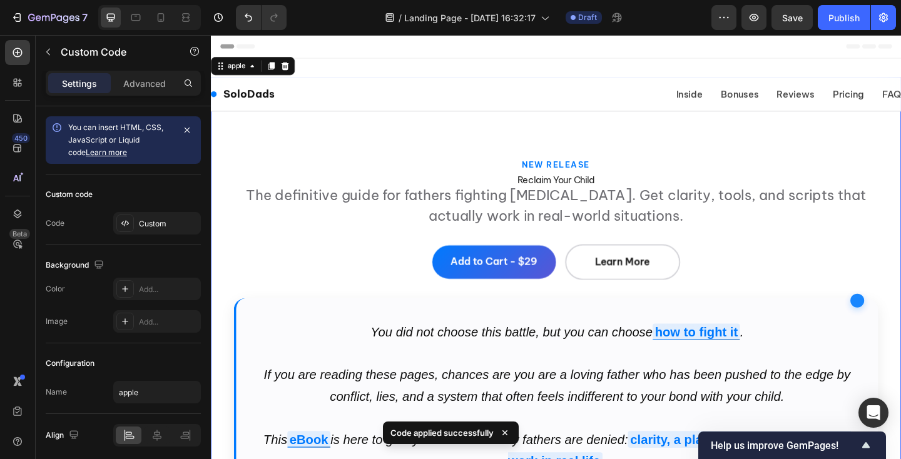
scroll to position [48, 0]
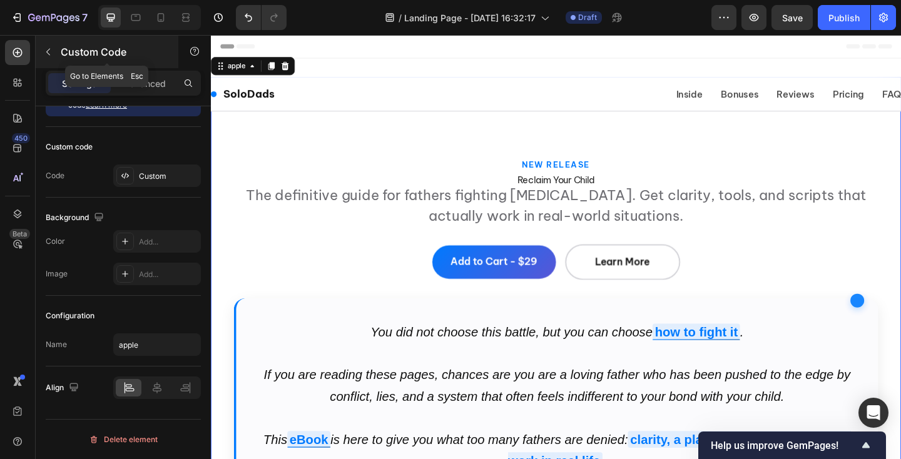
click at [51, 50] on icon "button" at bounding box center [48, 52] width 10 height 10
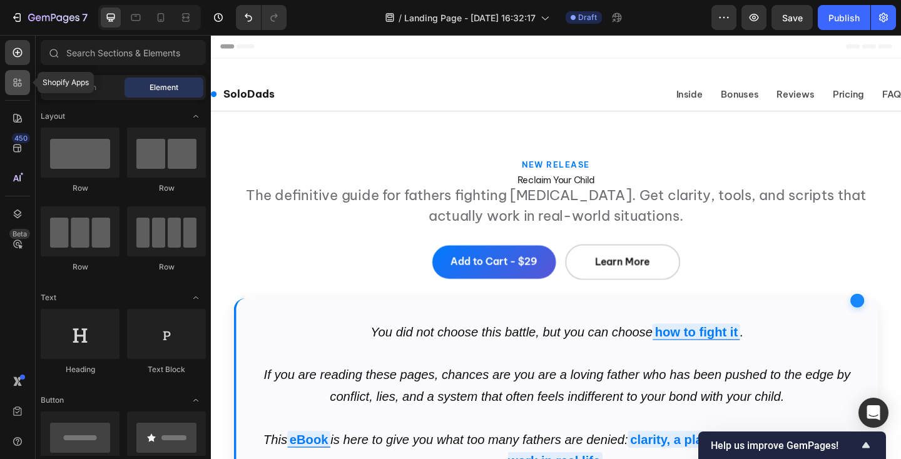
click at [17, 82] on icon at bounding box center [17, 82] width 13 height 13
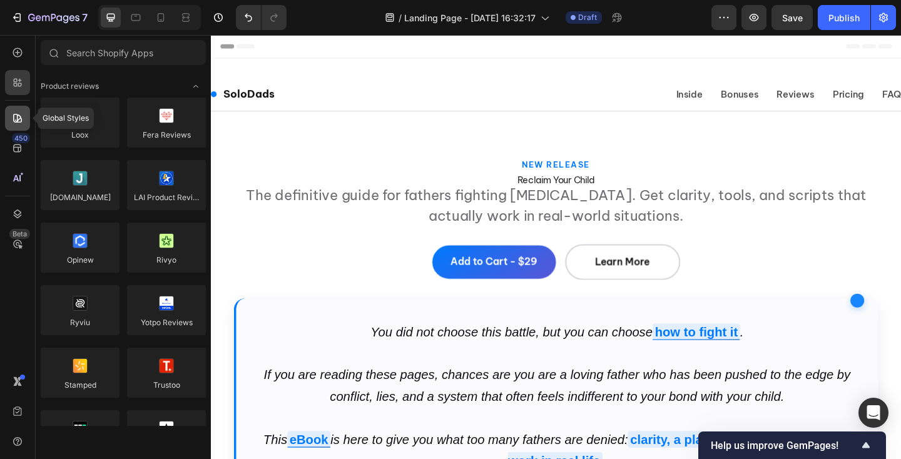
click at [16, 121] on icon at bounding box center [17, 118] width 13 height 13
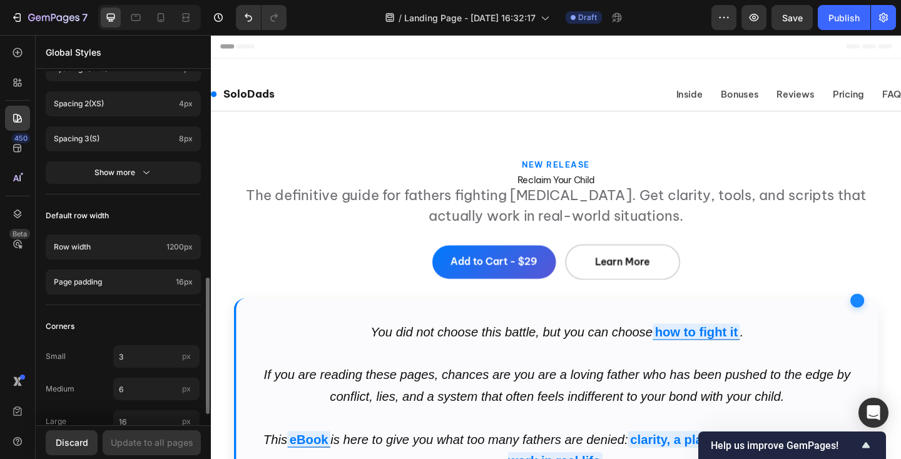
scroll to position [562, 0]
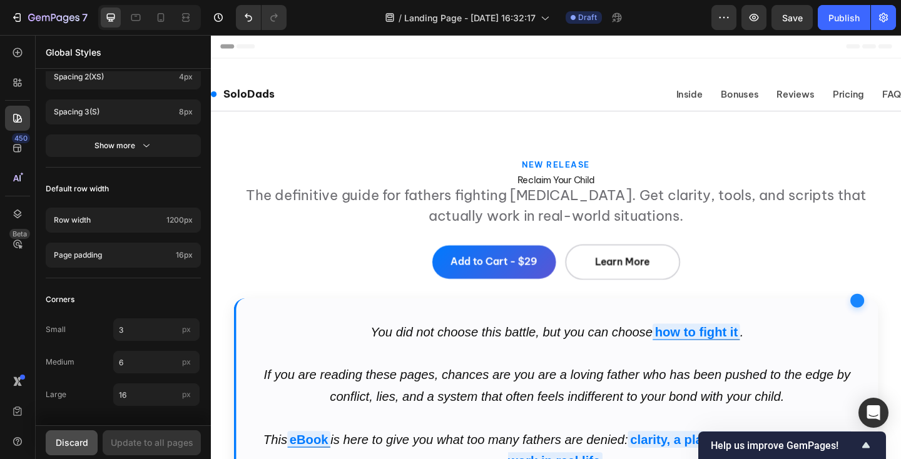
click at [69, 445] on div "Discard" at bounding box center [72, 442] width 33 height 13
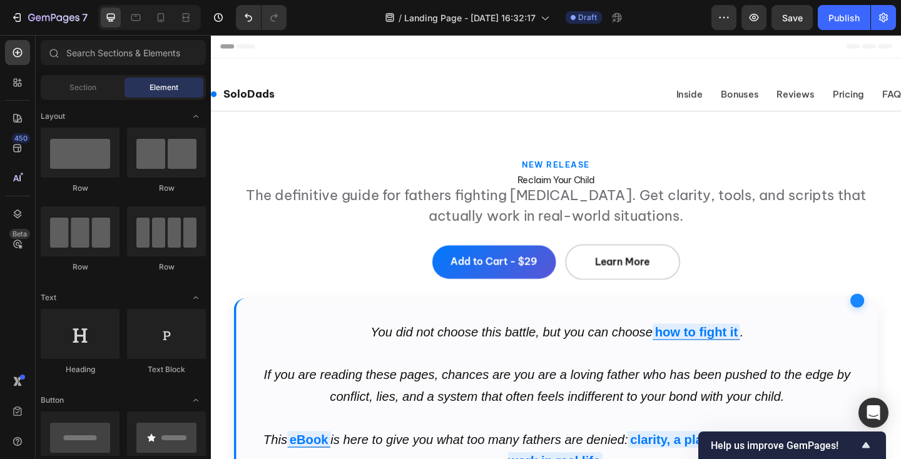
scroll to position [3354, 0]
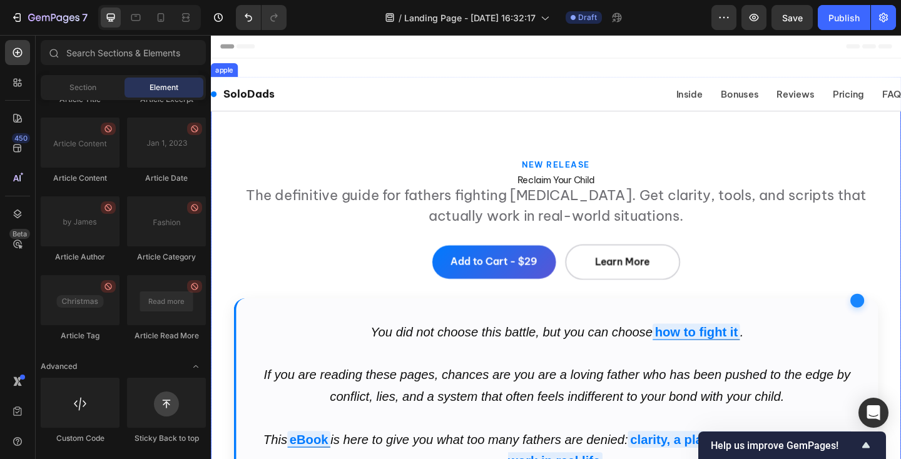
click at [588, 188] on h1 "Reclaim Your Child" at bounding box center [586, 192] width 701 height 9
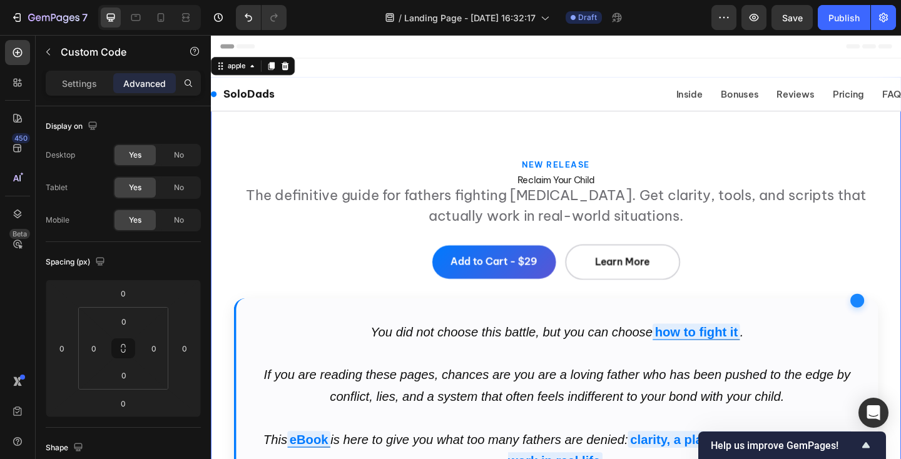
click at [588, 188] on h1 "Reclaim Your Child" at bounding box center [586, 192] width 701 height 9
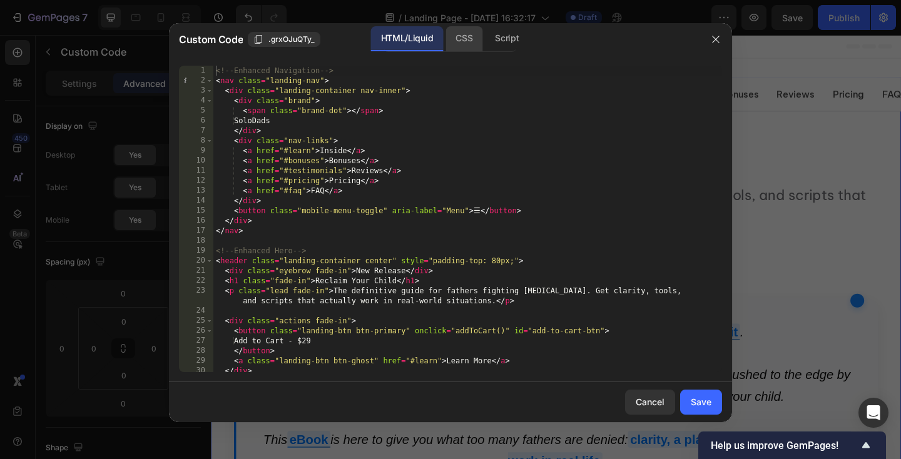
click at [466, 38] on div "CSS" at bounding box center [464, 38] width 37 height 25
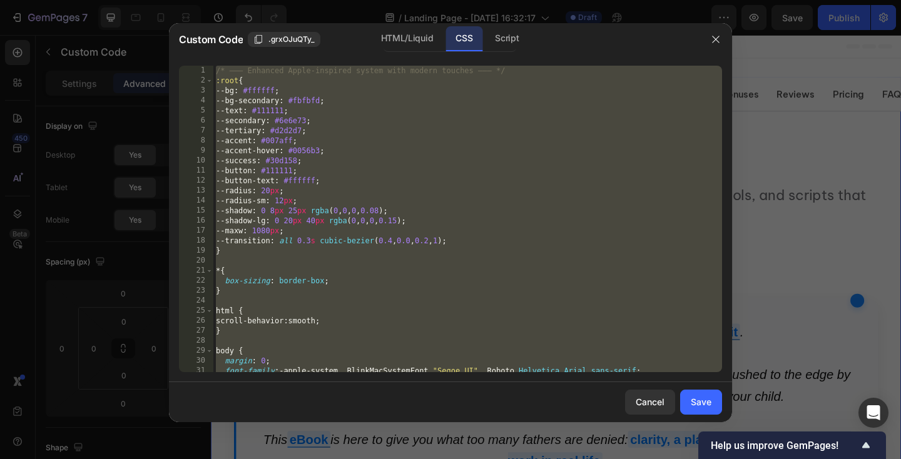
click at [439, 202] on div "/* ——— Enhanced Apple‑inspired system with modern touches ——— */ :root { --bg :…" at bounding box center [467, 229] width 509 height 327
paste textarea
type textarea ".mt-4 { margin-top: 32px; }"
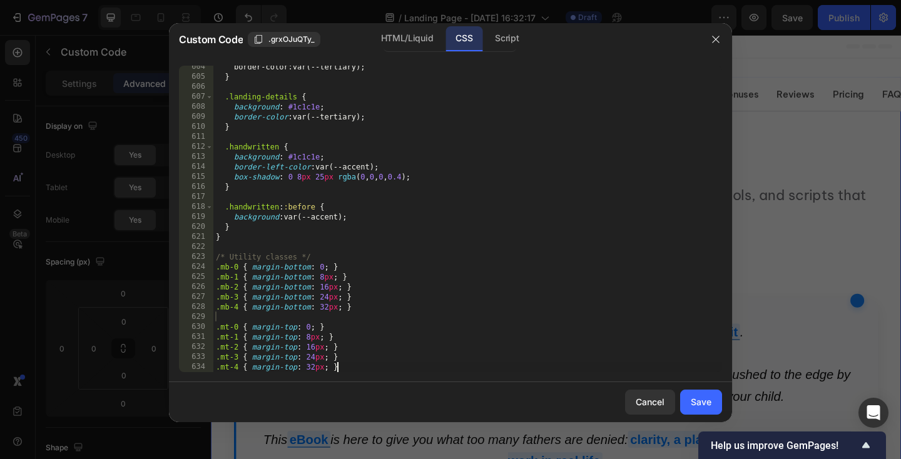
scroll to position [6043, 0]
click at [702, 418] on div "Cancel Save" at bounding box center [450, 402] width 563 height 40
click at [702, 400] on div "Save" at bounding box center [701, 402] width 21 height 13
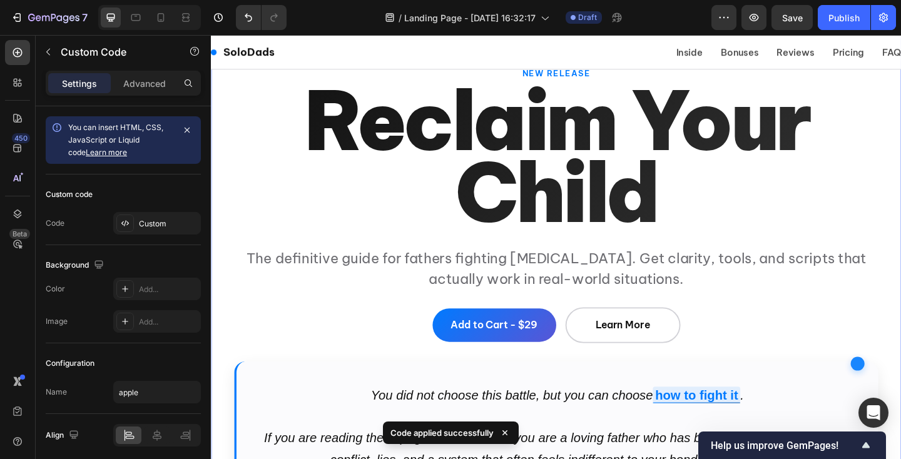
scroll to position [120, 0]
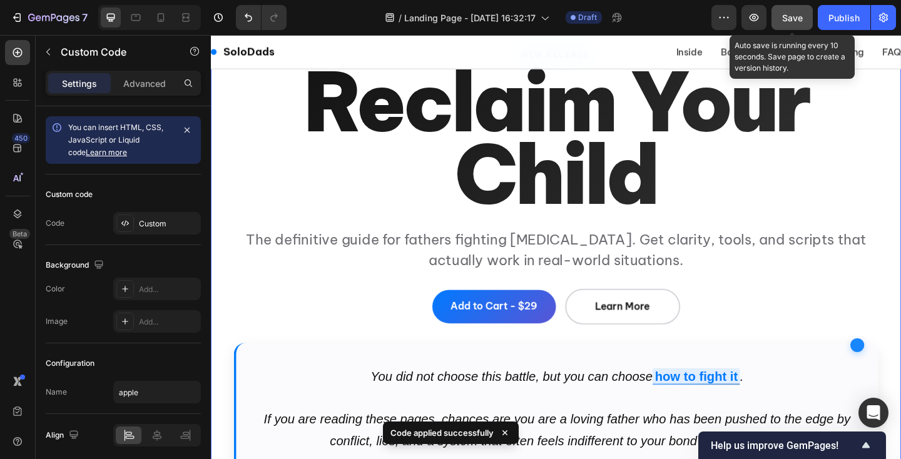
click at [794, 16] on span "Save" at bounding box center [792, 18] width 21 height 11
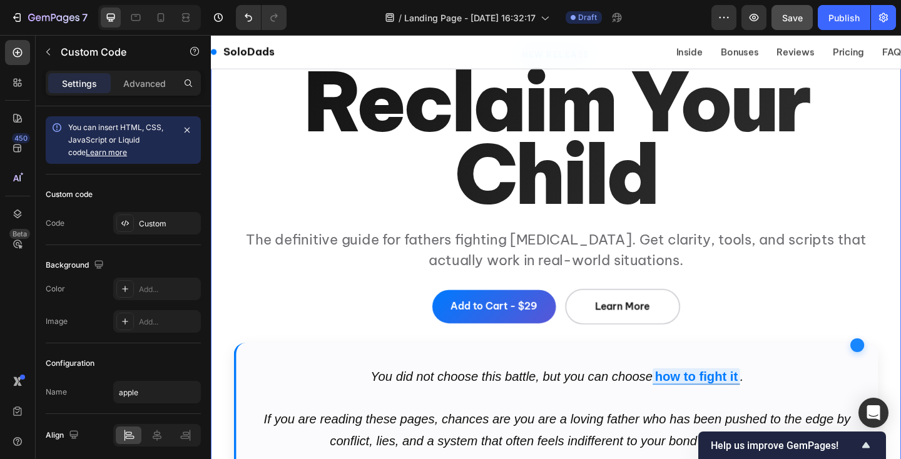
click at [331, 202] on h1 "Reclaim Your Child" at bounding box center [586, 148] width 701 height 158
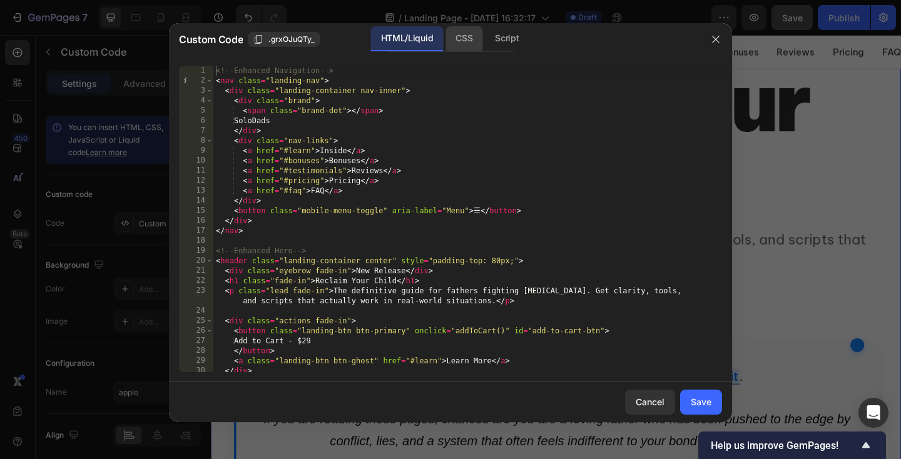
click at [463, 41] on div "CSS" at bounding box center [464, 38] width 37 height 25
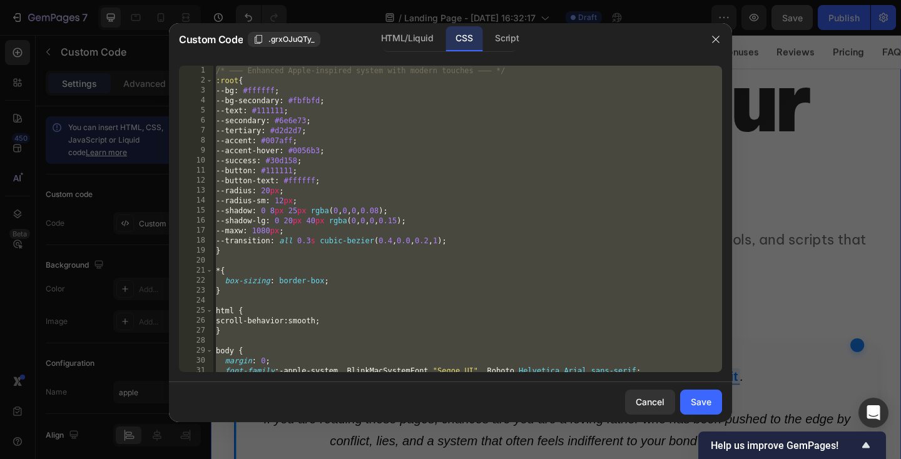
click at [414, 183] on div "/* ——— Enhanced Apple‑inspired system with modern touches ——— */ :root { --bg :…" at bounding box center [467, 229] width 509 height 327
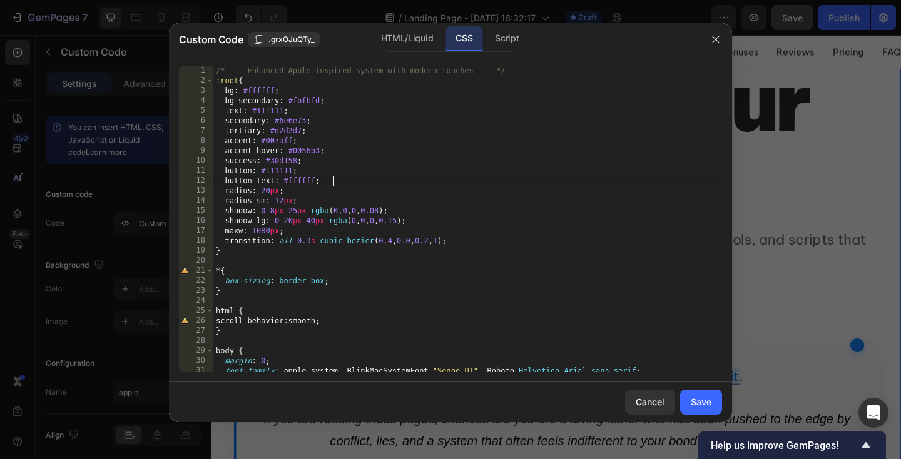
scroll to position [0, 9]
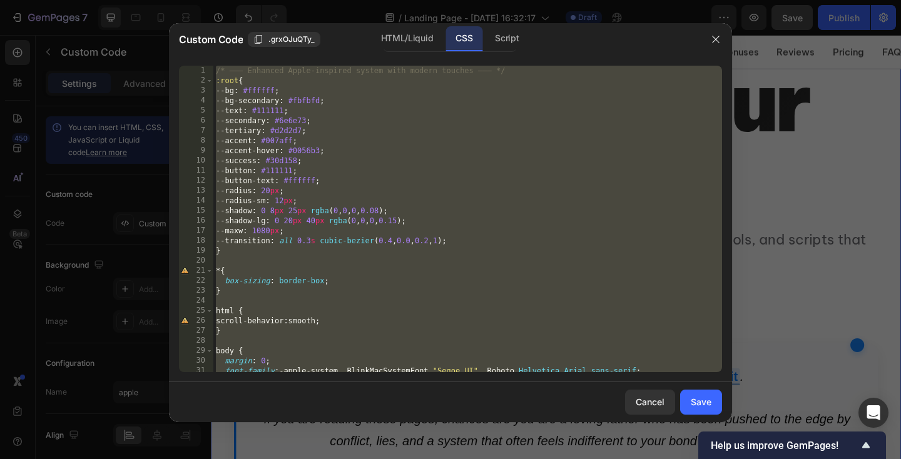
paste textarea
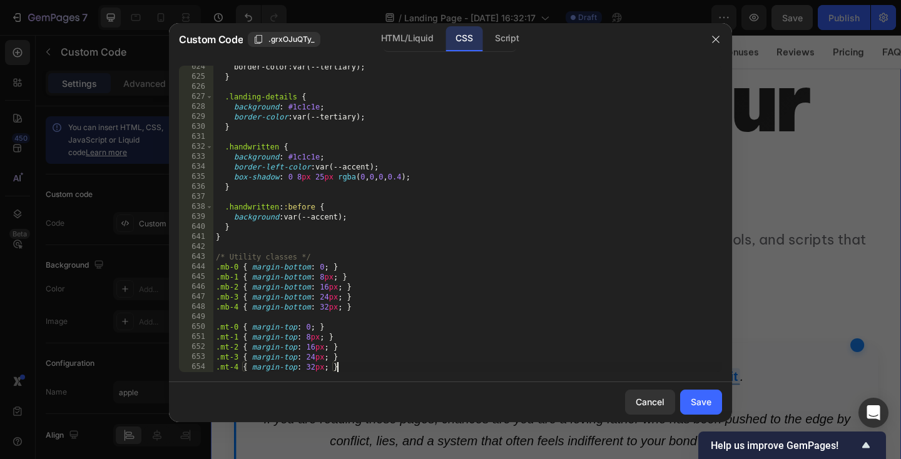
scroll to position [6244, 0]
type textarea ".mt-4 { margin-top: 32px; }"
click at [697, 396] on div "Save" at bounding box center [701, 402] width 21 height 13
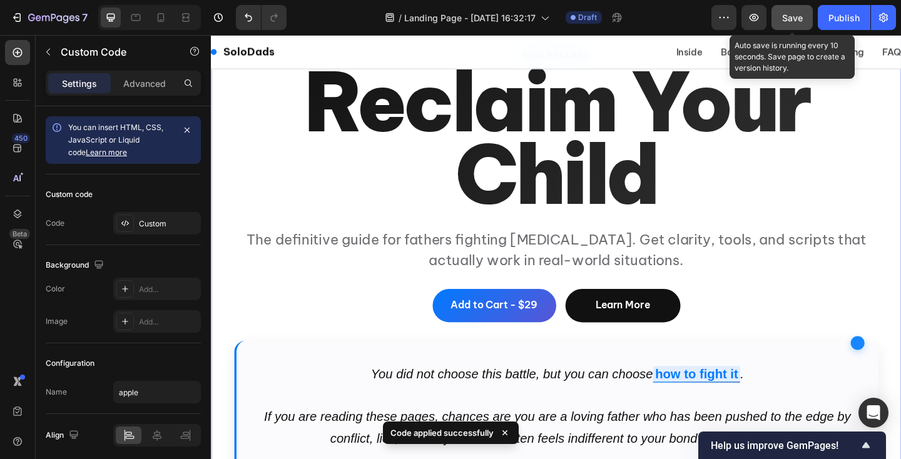
click at [788, 20] on span "Save" at bounding box center [792, 18] width 21 height 11
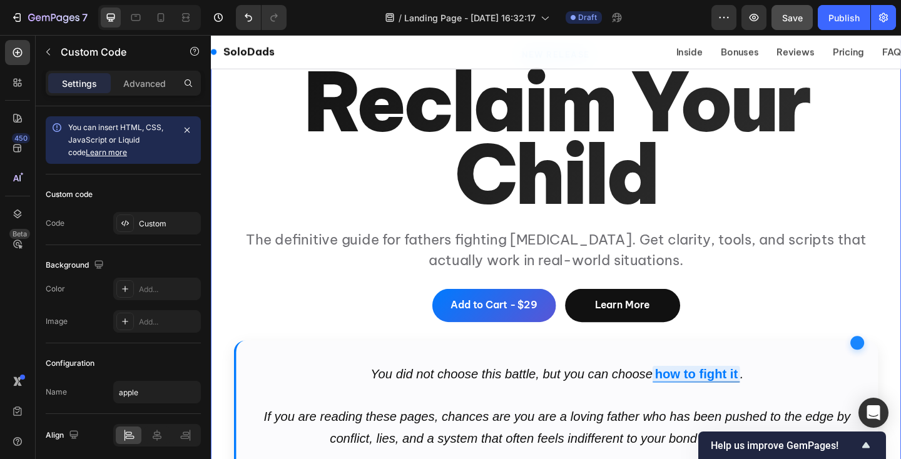
click at [369, 166] on h1 "Reclaim Your Child" at bounding box center [586, 148] width 701 height 158
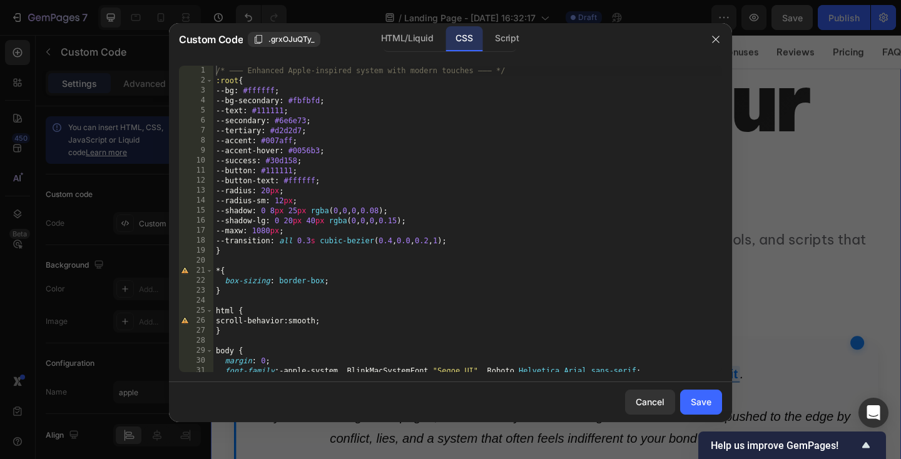
click at [357, 155] on div "/* ——— Enhanced Apple‑inspired system with modern touches ——— */ :root { --bg :…" at bounding box center [467, 229] width 509 height 327
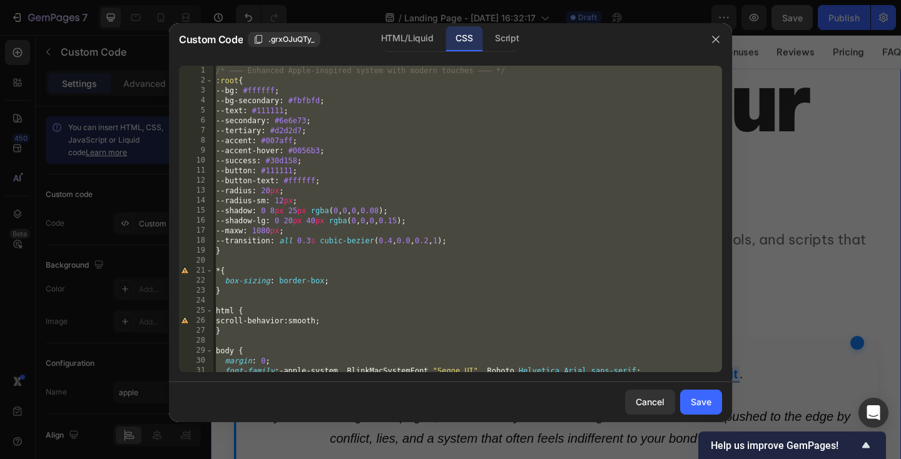
paste textarea
type textarea ".mt-4 { margin-top: 32px; }"
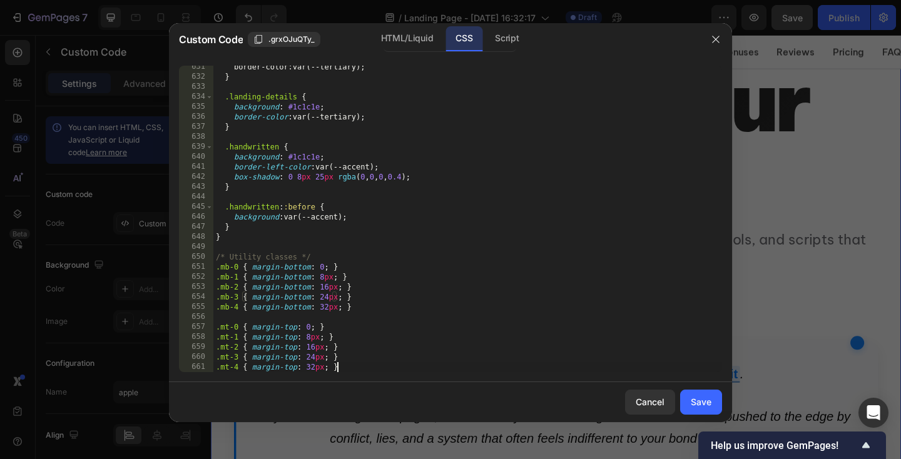
scroll to position [6314, 0]
click at [700, 410] on button "Save" at bounding box center [701, 402] width 42 height 25
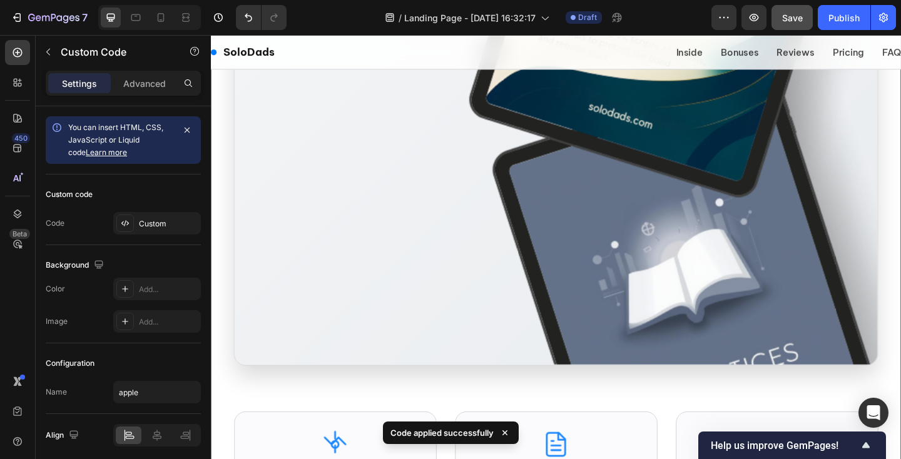
scroll to position [1265, 0]
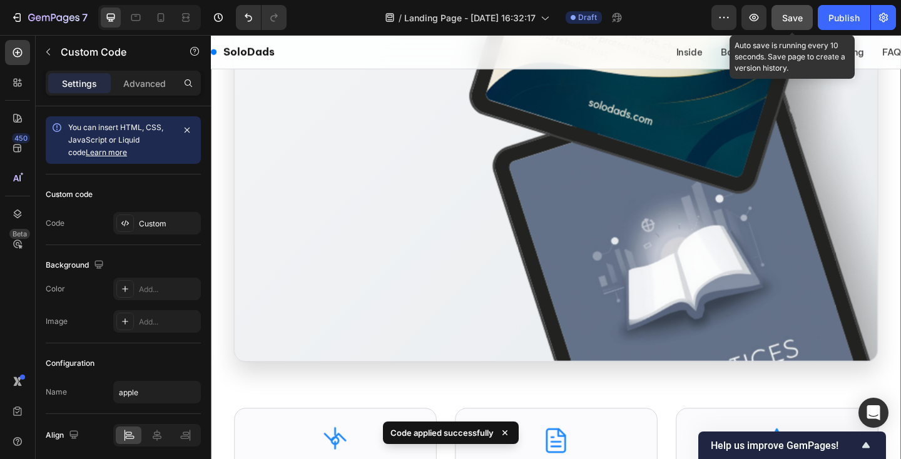
click at [799, 13] on span "Save" at bounding box center [792, 18] width 21 height 11
click at [799, 3] on div "7 / Landing Page - Sep 27, 16:32:17 Draft Preview Save Auto save is running eve…" at bounding box center [450, 18] width 901 height 36
click at [794, 9] on button "Save" at bounding box center [792, 17] width 41 height 25
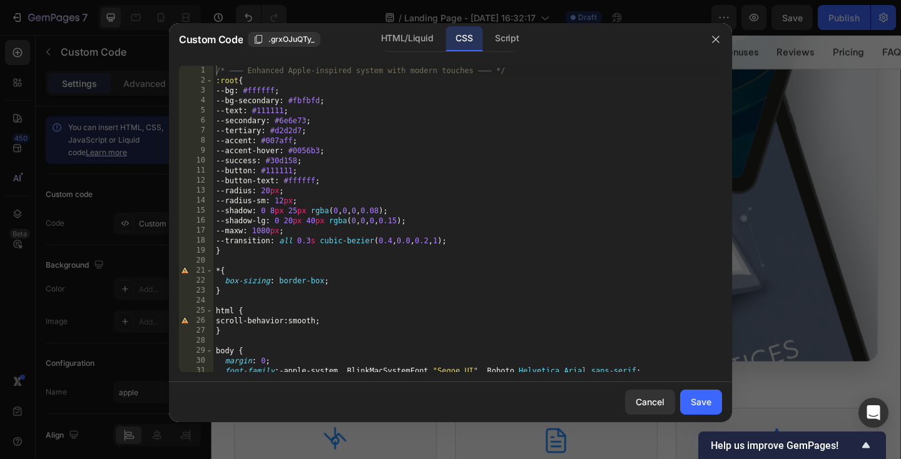
click at [383, 182] on div "/* ——— Enhanced Apple‑inspired system with modern touches ——— */ :root { --bg :…" at bounding box center [467, 229] width 509 height 327
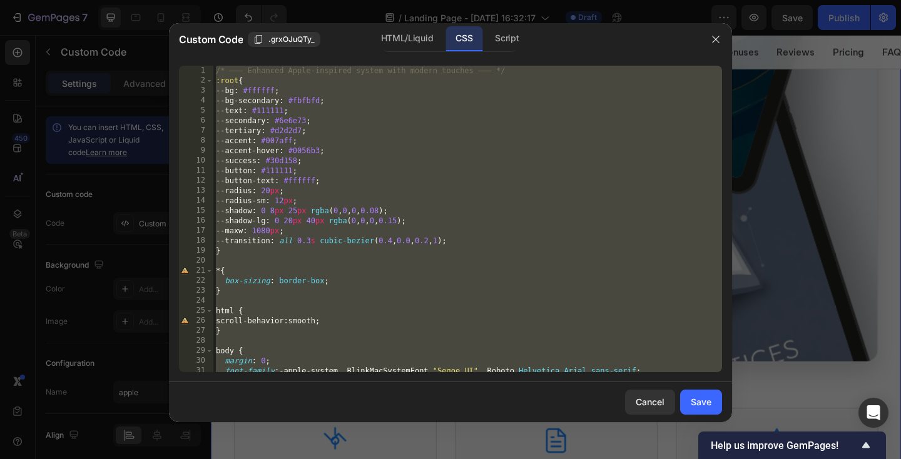
paste textarea
type textarea ".mt-4 { margin-top: 32px; }"
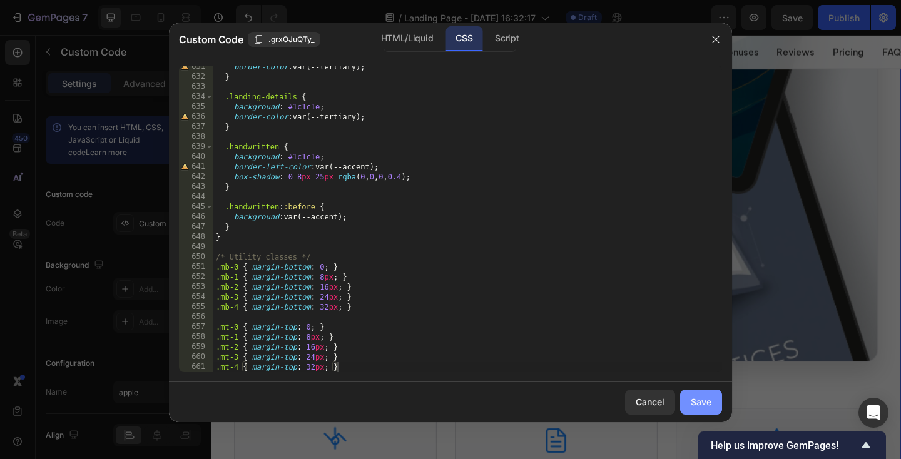
click at [697, 395] on button "Save" at bounding box center [701, 402] width 42 height 25
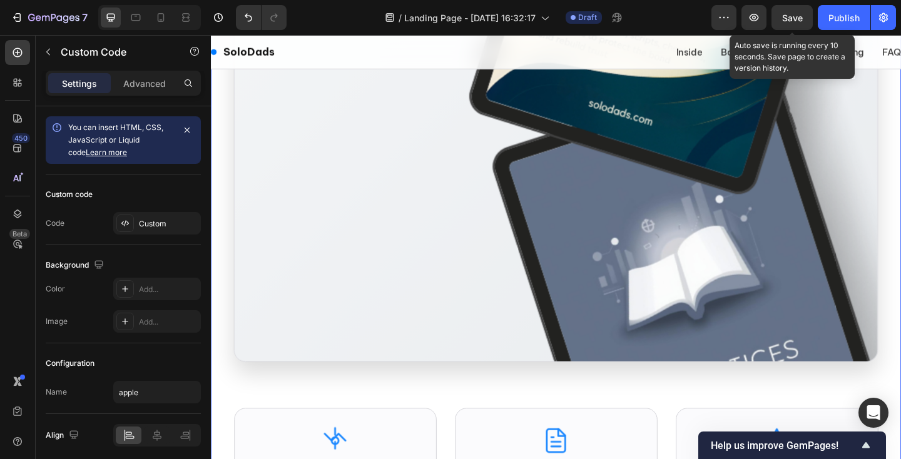
click at [796, 11] on div "Save" at bounding box center [792, 17] width 21 height 13
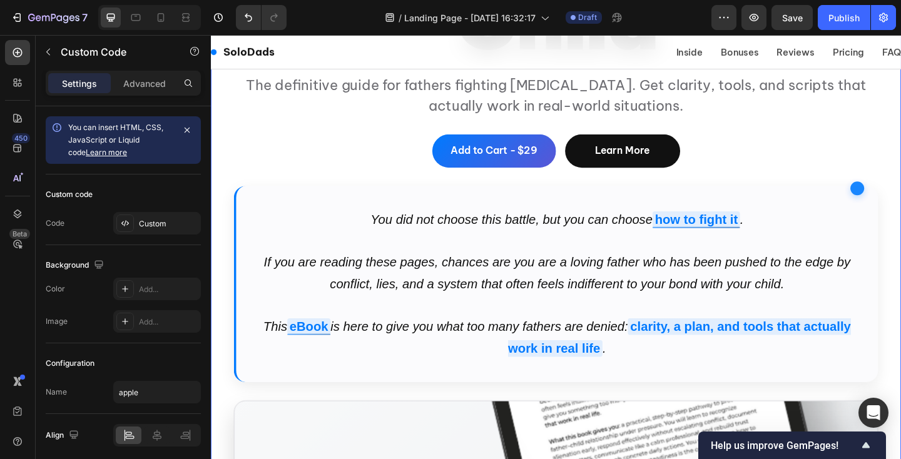
scroll to position [366, 0]
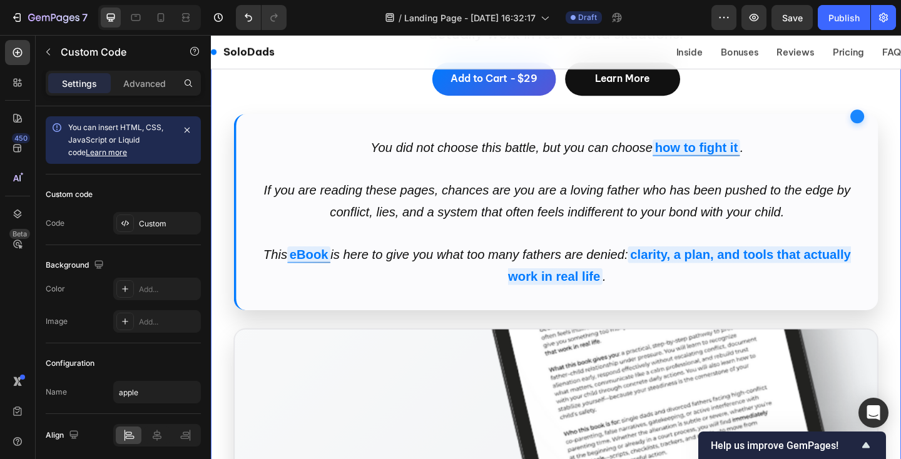
click at [464, 153] on div "You did not choose this battle, but you can choose how to fight it . If you are…" at bounding box center [586, 228] width 701 height 214
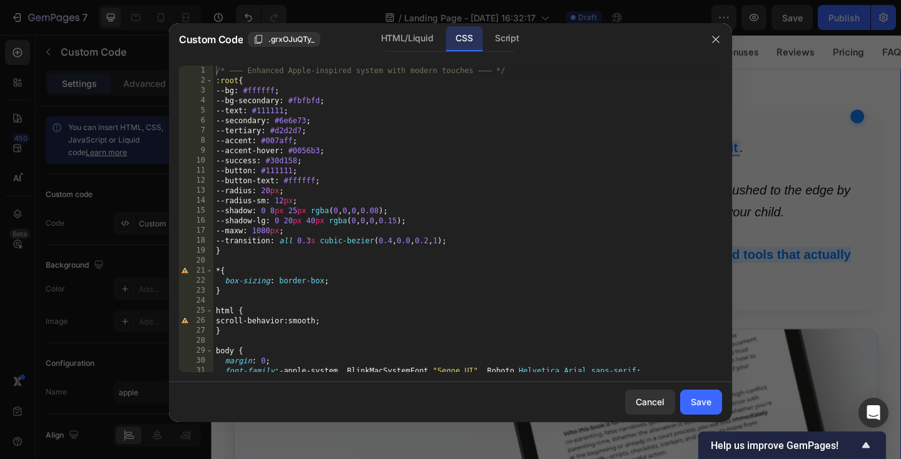
click at [444, 138] on div "/* ——— Enhanced Apple‑inspired system with modern touches ——— */ :root { --bg :…" at bounding box center [467, 229] width 509 height 327
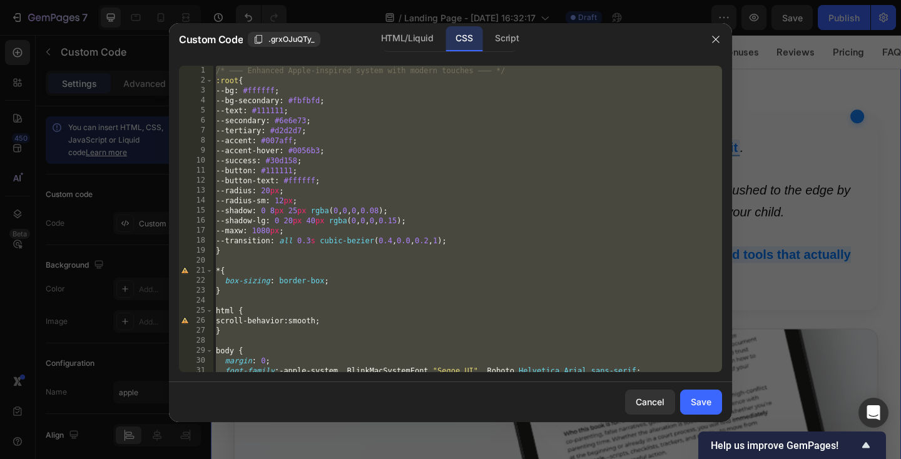
paste textarea
type textarea ".mt-4 { margin-top: 32px; }"
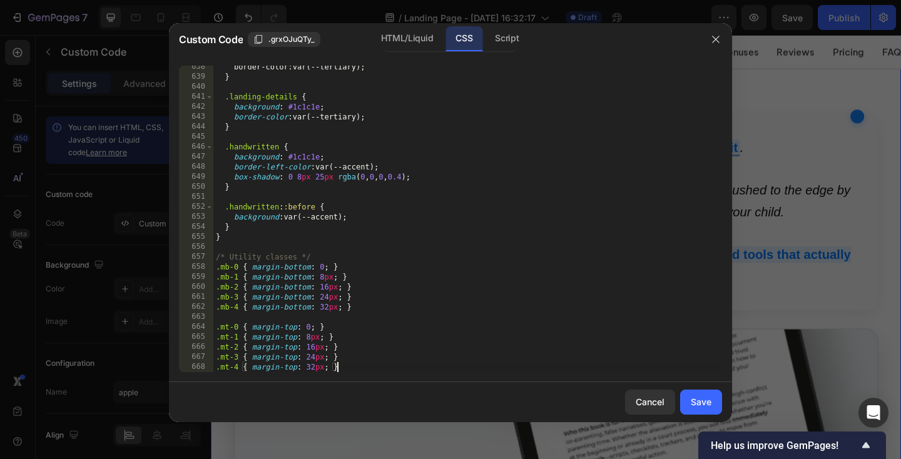
scroll to position [6384, 0]
click at [699, 404] on div "Save" at bounding box center [701, 402] width 21 height 13
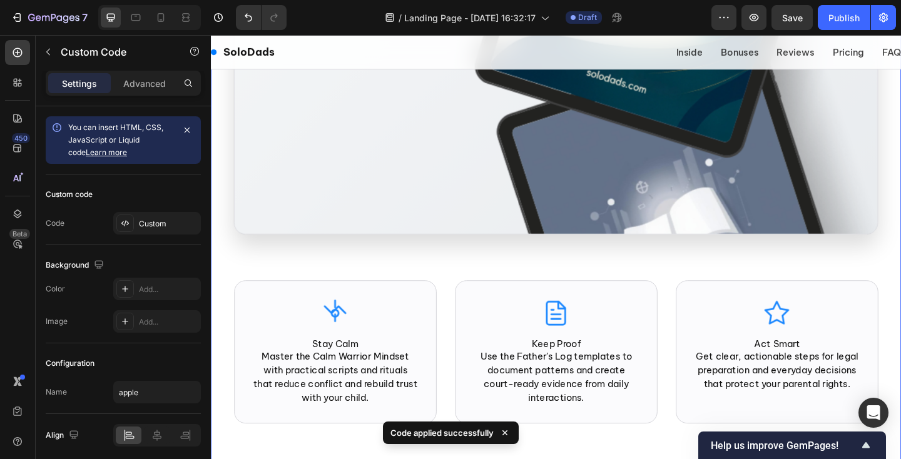
scroll to position [1183, 0]
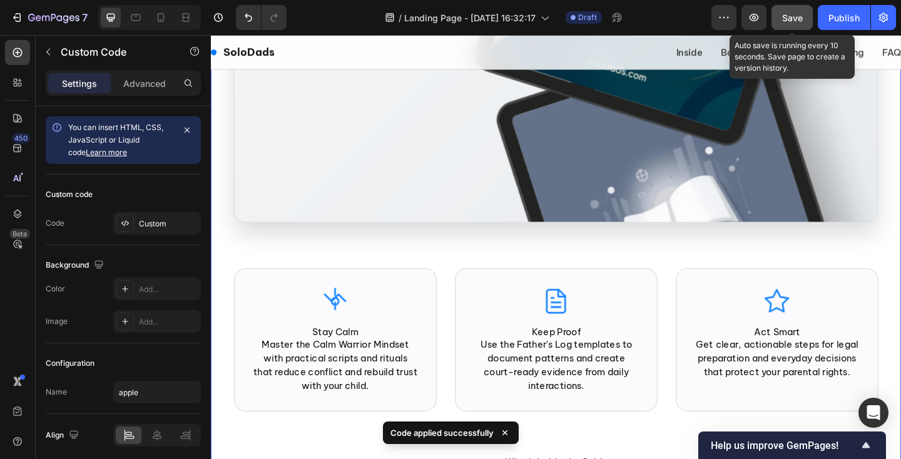
click at [791, 18] on span "Save" at bounding box center [792, 18] width 21 height 11
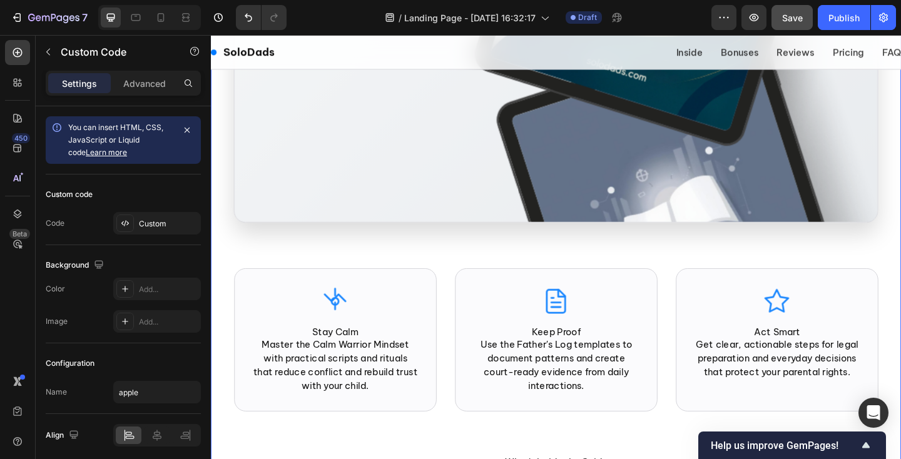
click at [317, 274] on section "Stay Calm Master the Calm Warrior Mindset with practical scripts and rituals th…" at bounding box center [586, 367] width 751 height 206
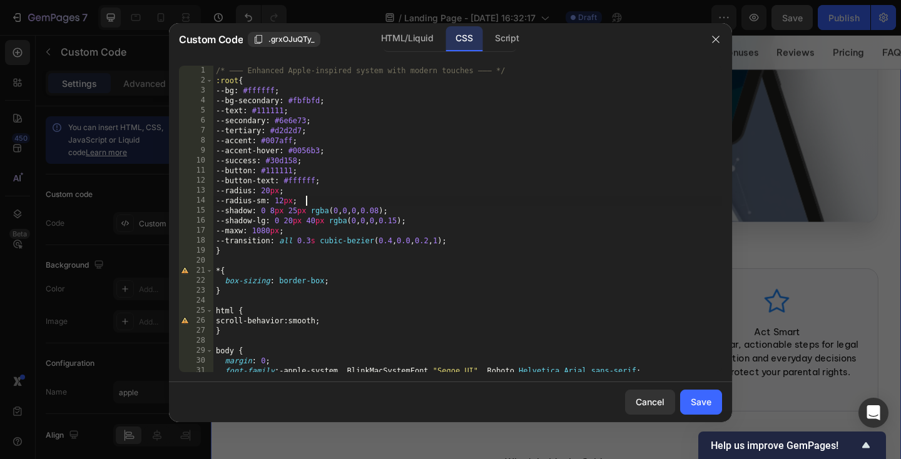
click at [329, 196] on div "/* ——— Enhanced Apple‑inspired system with modern touches ——— */ :root { --bg :…" at bounding box center [467, 229] width 509 height 327
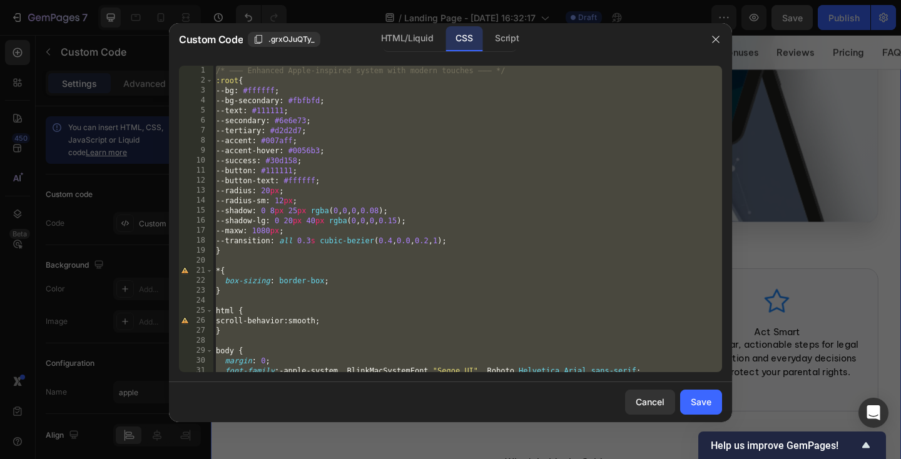
paste textarea
type textarea ".mt-4 { margin-top: 32px; }"
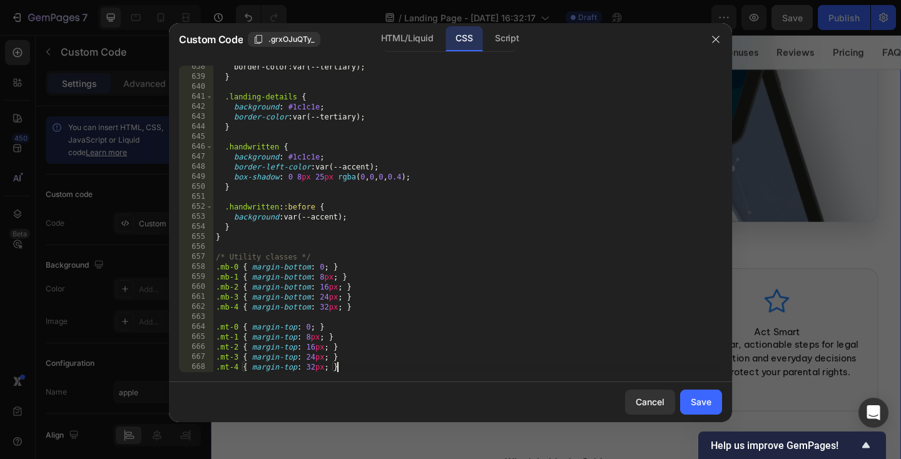
scroll to position [6384, 0]
click at [693, 392] on button "Save" at bounding box center [701, 402] width 42 height 25
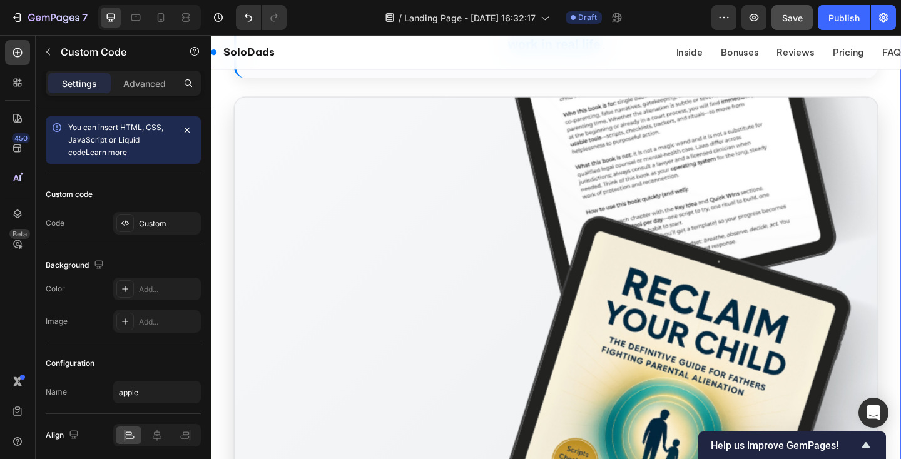
scroll to position [618, 0]
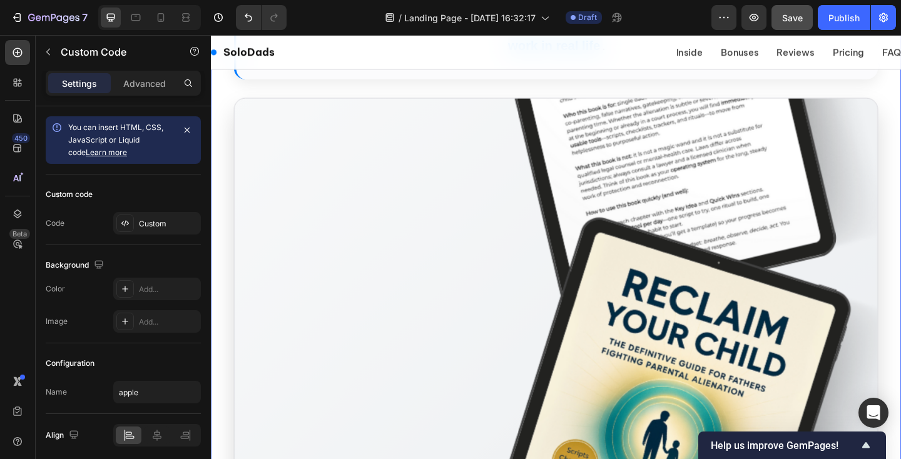
click at [794, 13] on span "Save" at bounding box center [792, 18] width 21 height 11
click at [555, 193] on img at bounding box center [587, 454] width 700 height 700
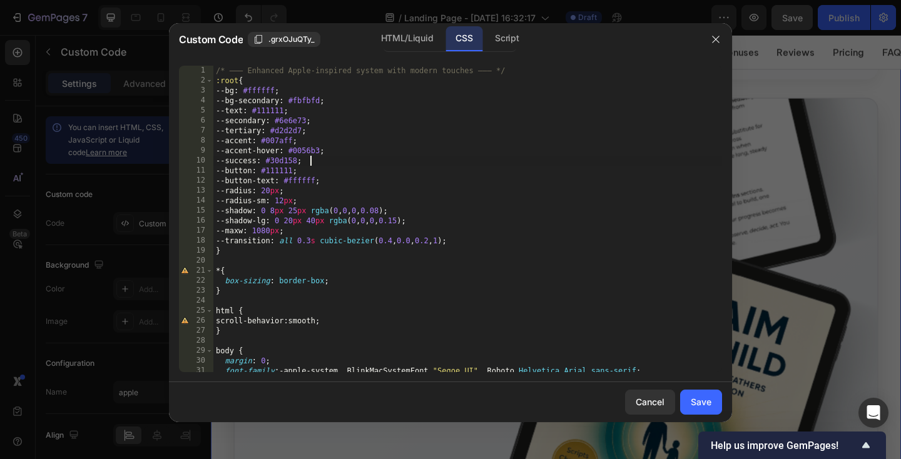
click at [490, 160] on div "/* ——— Enhanced Apple‑inspired system with modern touches ——— */ :root { --bg :…" at bounding box center [467, 229] width 509 height 327
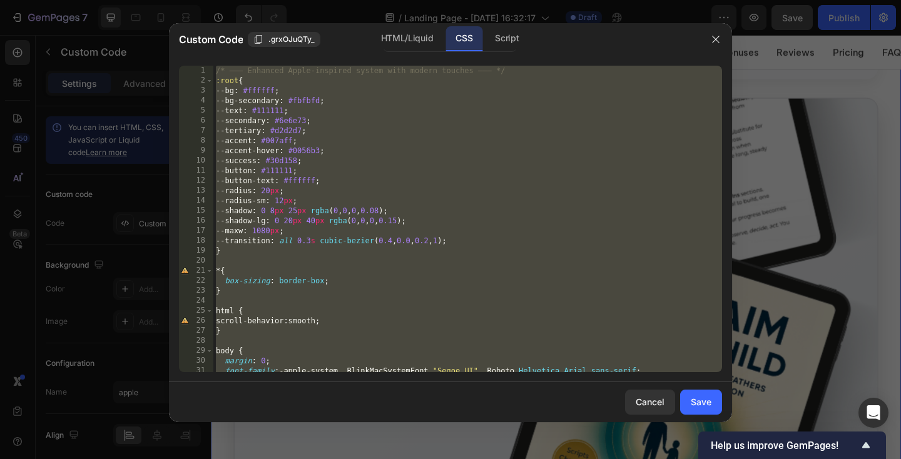
paste textarea
type textarea ".mt-4 { margin-top: 32px; }"
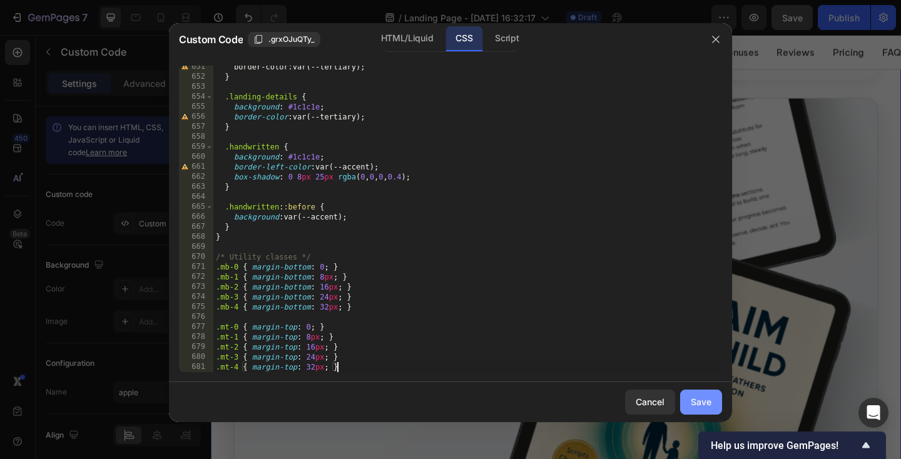
click at [703, 404] on div "Save" at bounding box center [701, 402] width 21 height 13
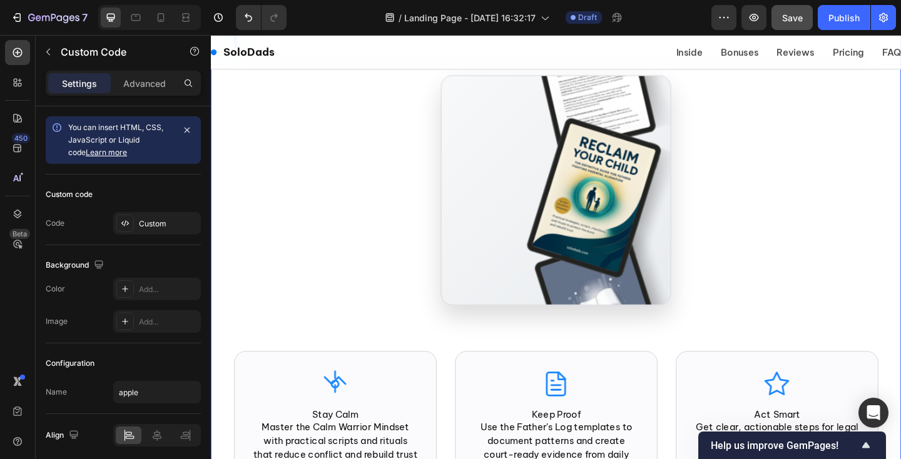
scroll to position [647, 0]
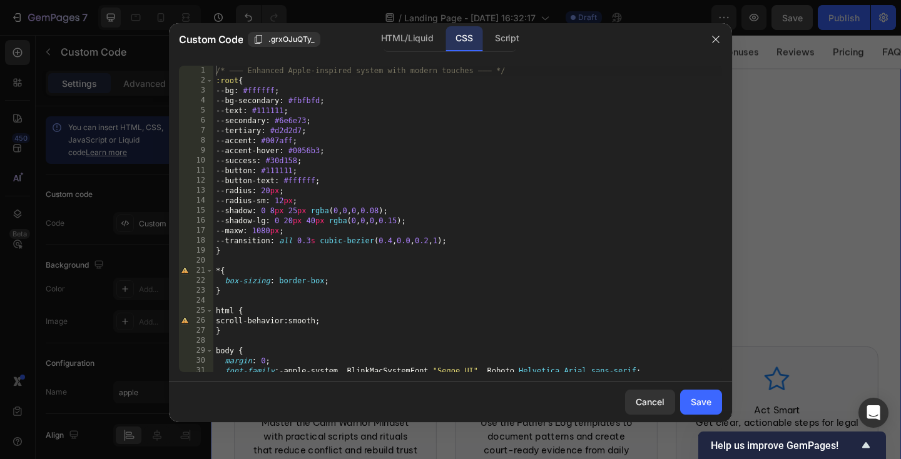
click at [380, 156] on div "/* ——— Enhanced Apple‑inspired system with modern touches ——— */ :root { --bg :…" at bounding box center [467, 229] width 509 height 327
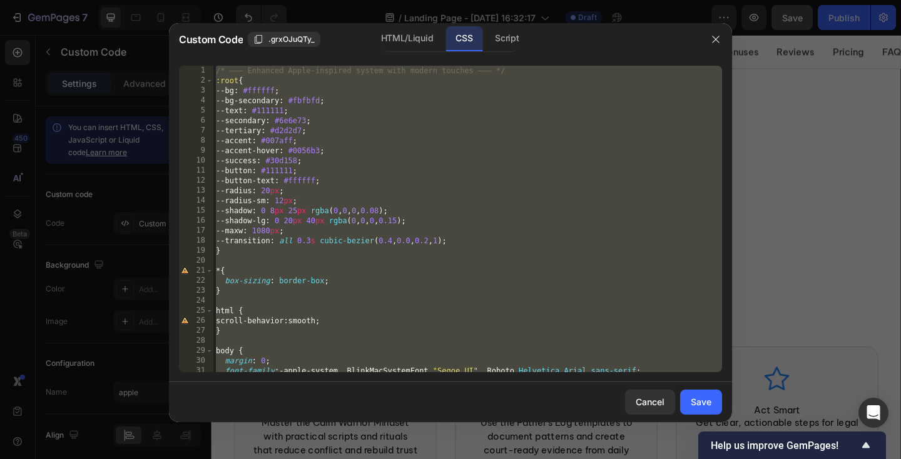
paste textarea
type textarea ".mt-4 { margin-top: 32px; }"
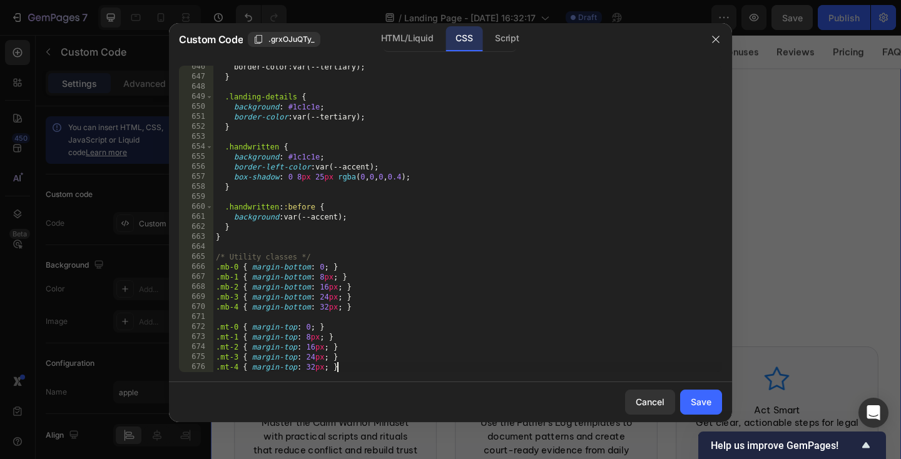
scroll to position [6464, 0]
click at [700, 406] on div "Save" at bounding box center [701, 402] width 21 height 13
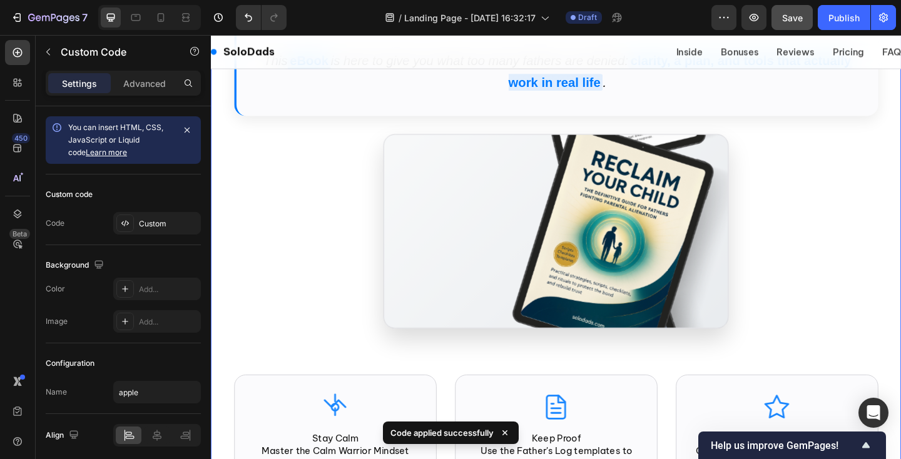
scroll to position [597, 0]
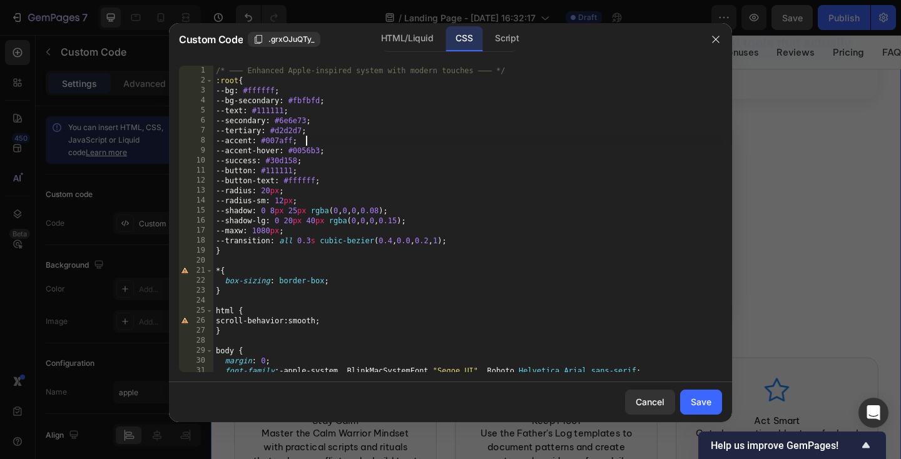
click at [347, 144] on div "/* ——— Enhanced Apple‑inspired system with modern touches ——— */ :root { --bg :…" at bounding box center [467, 229] width 509 height 327
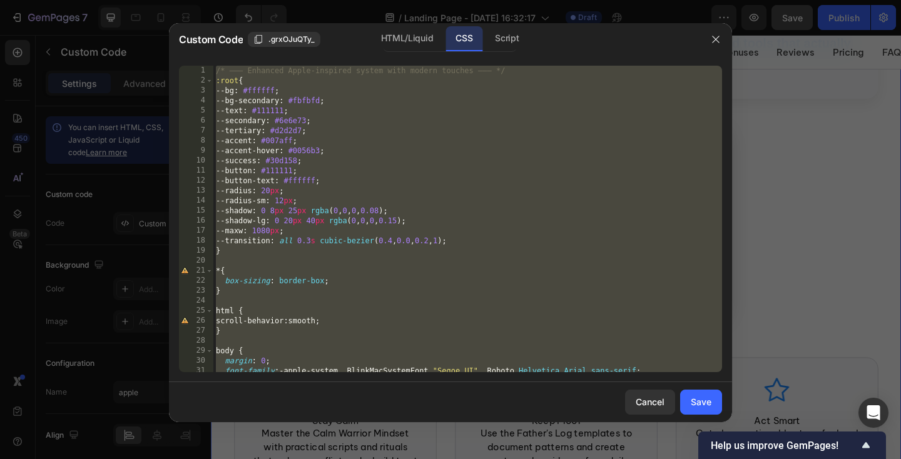
paste textarea
type textarea ".mt-4 { margin-top: 32px; }"
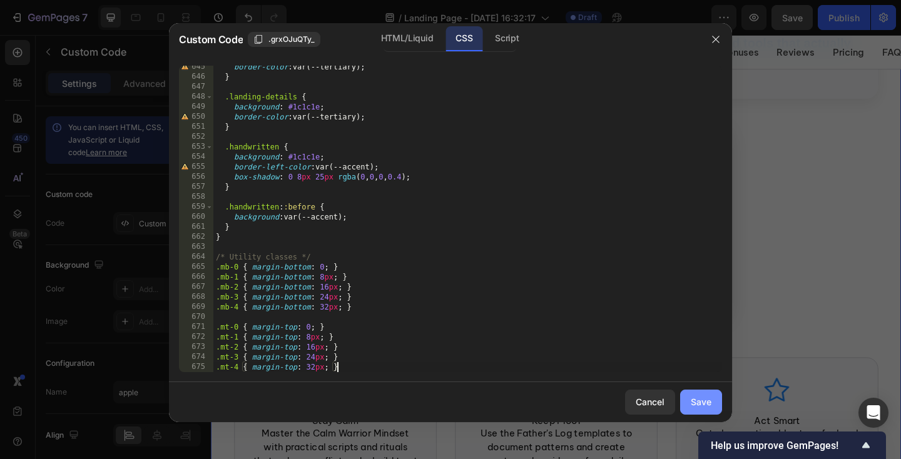
click at [701, 407] on div "Save" at bounding box center [701, 402] width 21 height 13
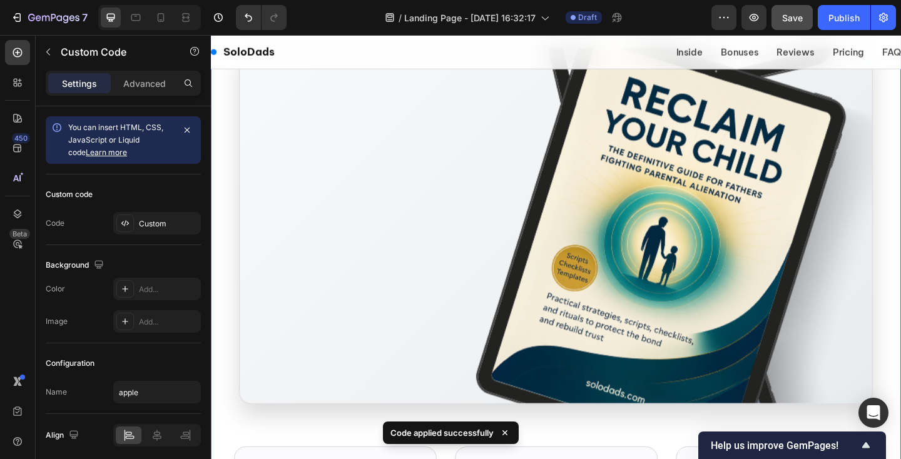
scroll to position [680, 0]
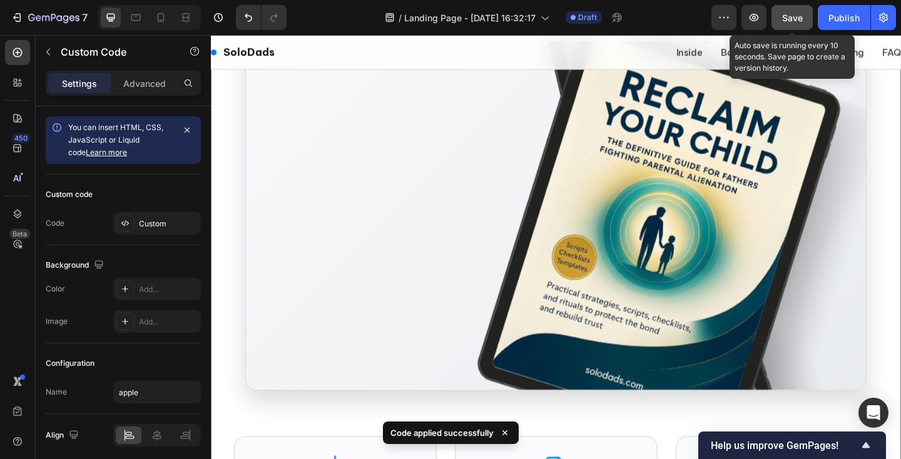
click at [794, 21] on span "Save" at bounding box center [792, 18] width 21 height 11
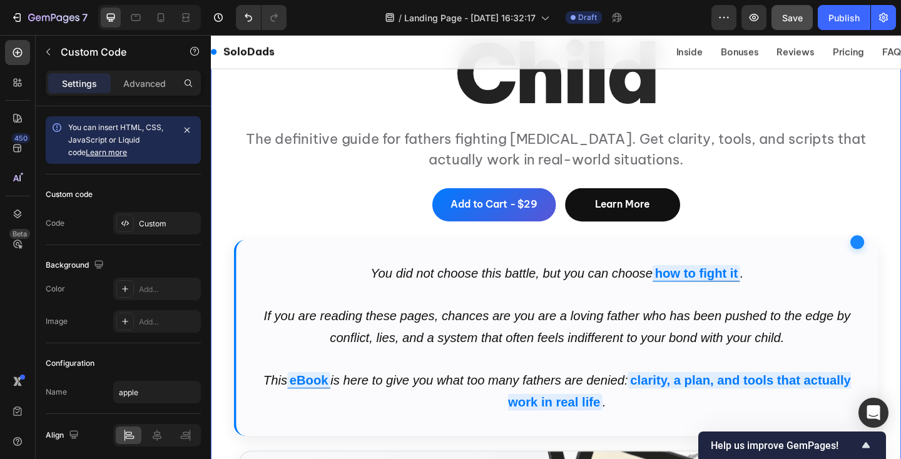
scroll to position [242, 0]
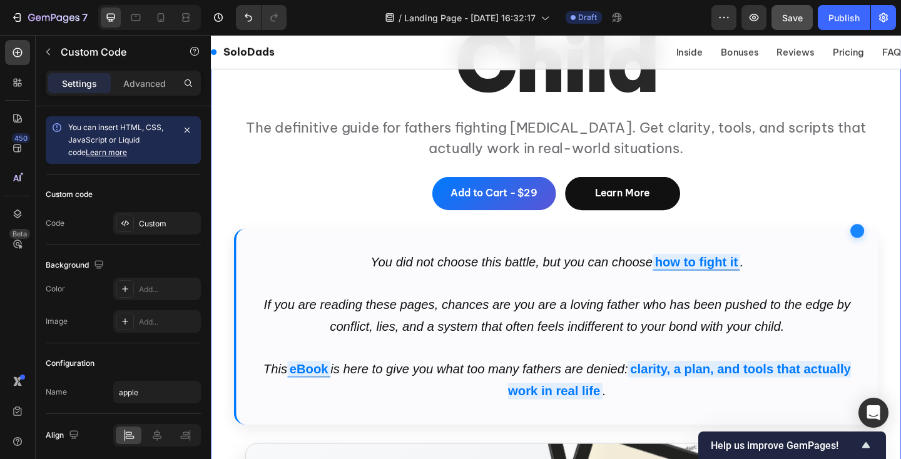
click at [407, 149] on p "The definitive guide for fathers fighting [MEDICAL_DATA]. Get clarity, tools, a…" at bounding box center [586, 147] width 701 height 45
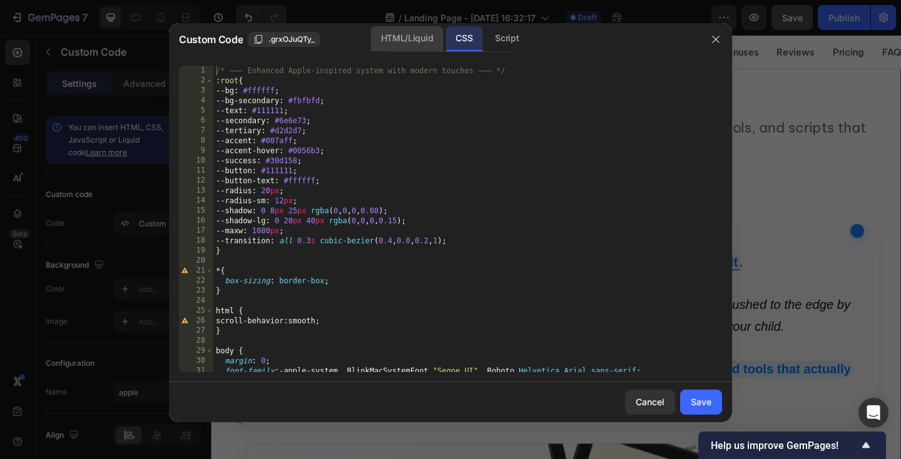
click at [404, 43] on div "HTML/Liquid" at bounding box center [407, 38] width 72 height 25
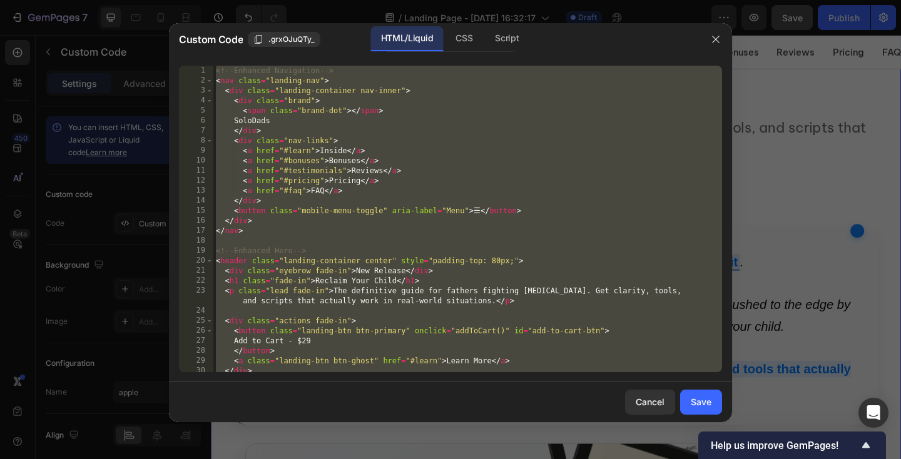
click at [386, 204] on div "<!-- Enhanced Navigation --> < nav class = "landing-nav" > < div class = "landi…" at bounding box center [467, 229] width 509 height 327
paste textarea
type textarea "</script>"
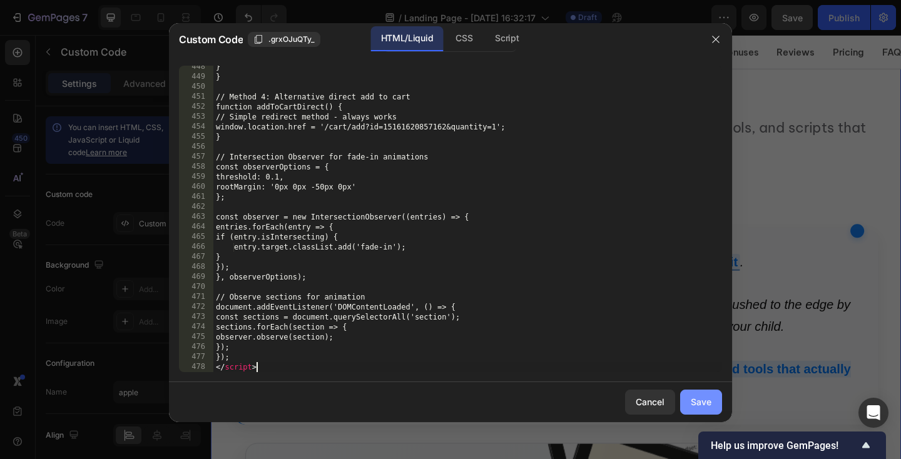
click at [709, 396] on div "Save" at bounding box center [701, 402] width 21 height 13
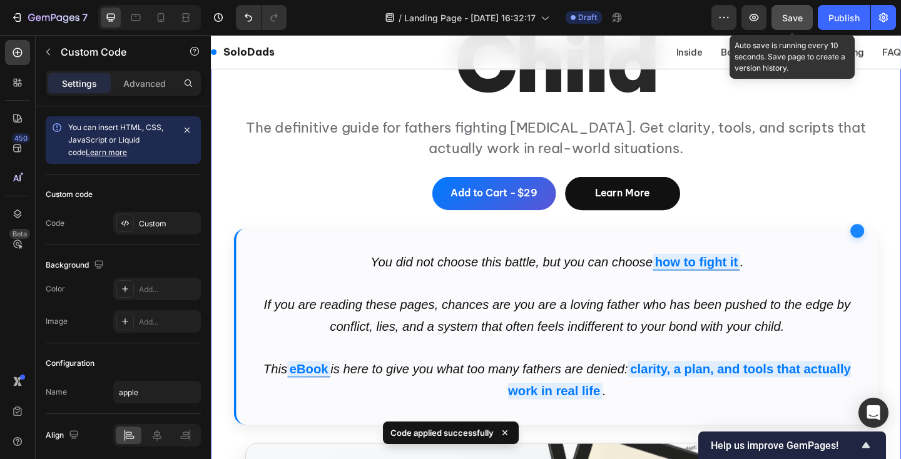
click at [798, 23] on div "Save" at bounding box center [792, 17] width 21 height 13
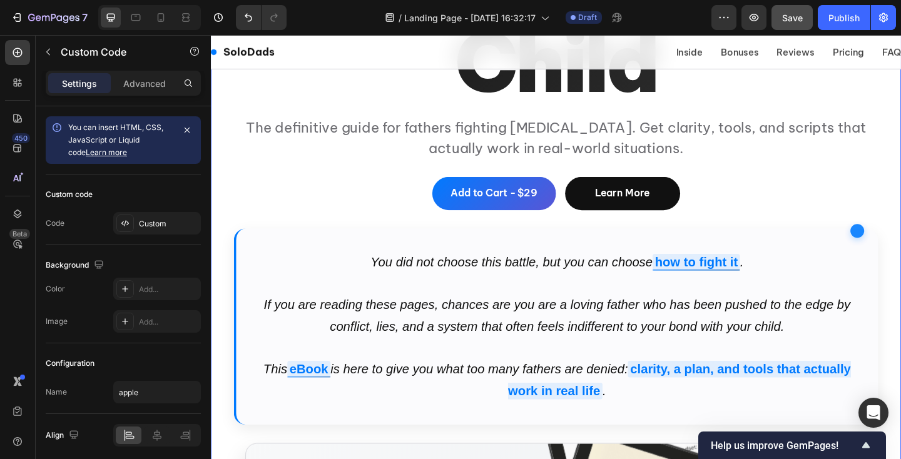
click at [386, 155] on p "The definitive guide for fathers fighting [MEDICAL_DATA]. Get clarity, tools, a…" at bounding box center [586, 147] width 701 height 45
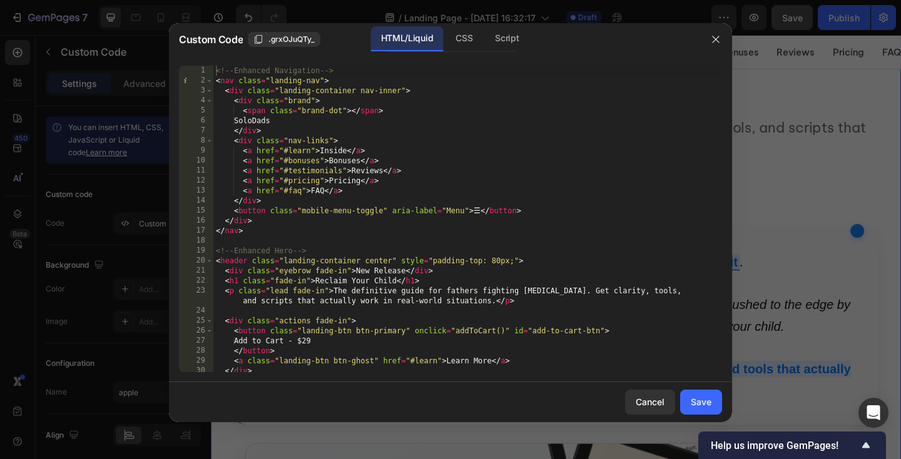
click at [373, 145] on div "<!-- Enhanced Navigation --> < nav class = "landing-nav" > < div class = "landi…" at bounding box center [467, 229] width 509 height 327
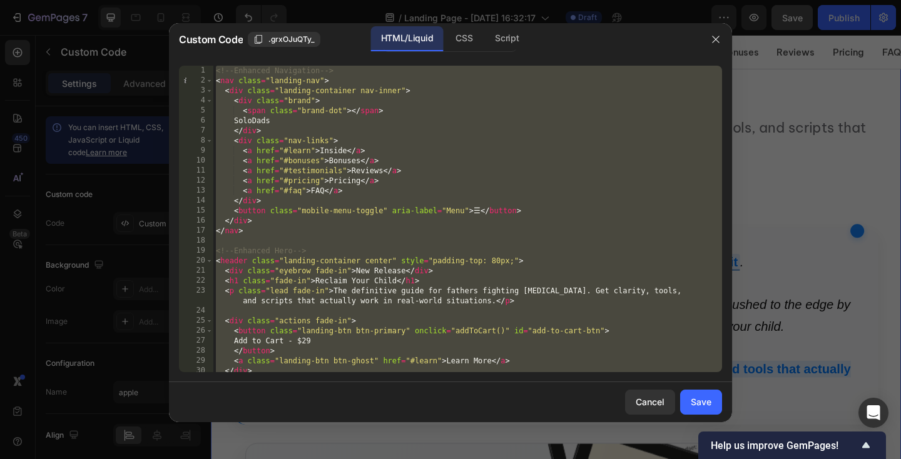
paste textarea
type textarea "</script>"
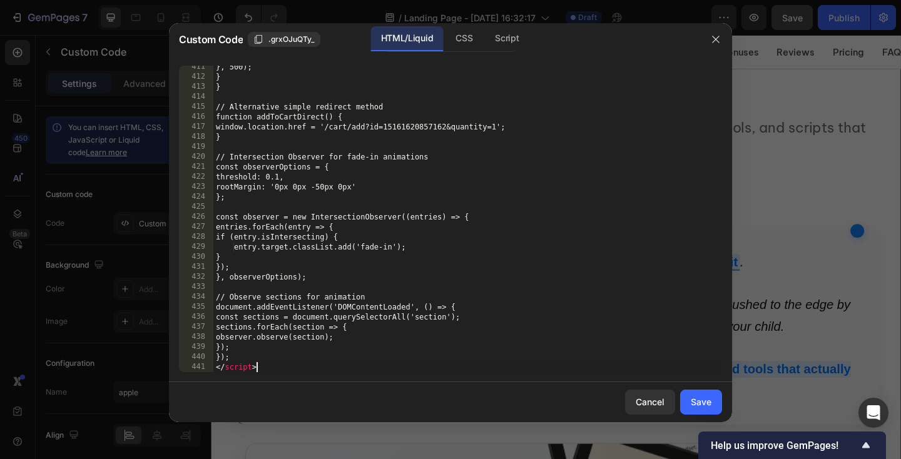
scroll to position [4461, 0]
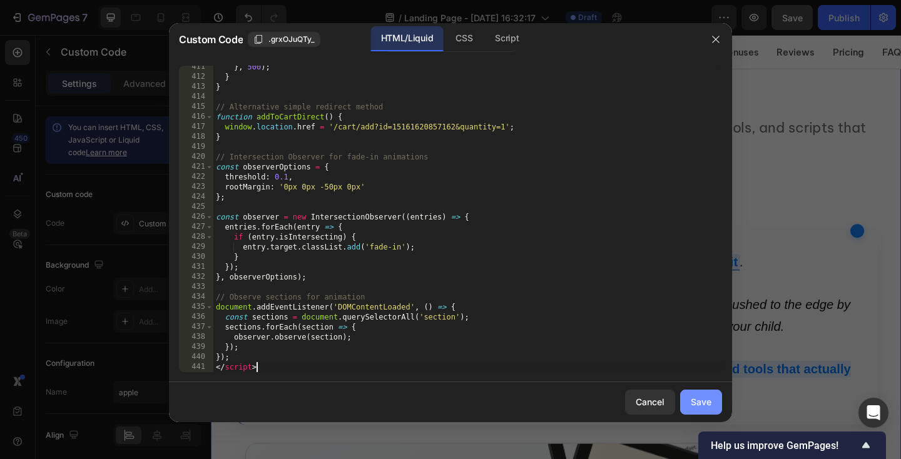
click at [707, 396] on div "Save" at bounding box center [701, 402] width 21 height 13
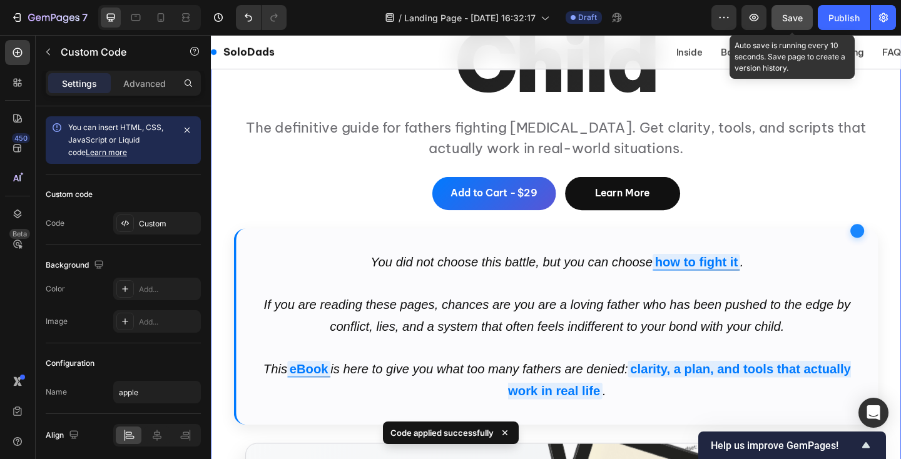
click at [798, 13] on span "Save" at bounding box center [792, 18] width 21 height 11
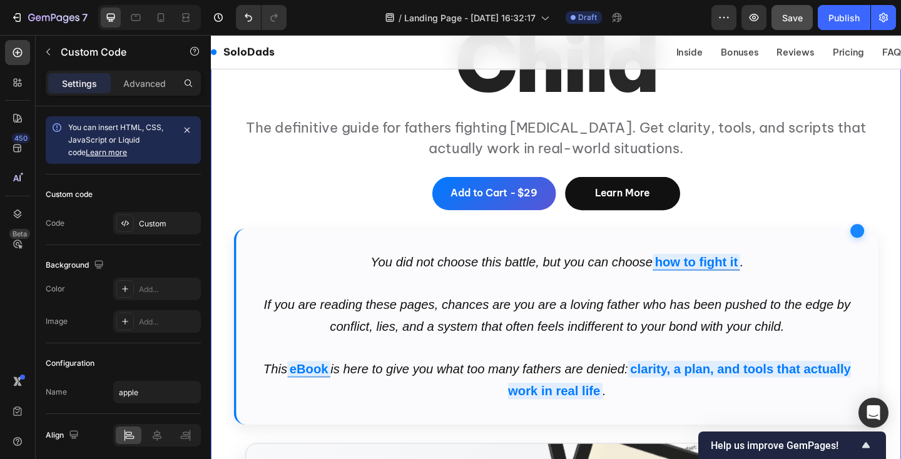
click at [377, 174] on header "New Release Reclaim Your Child The definitive guide for fathers fighting parent…" at bounding box center [586, 381] width 751 height 1008
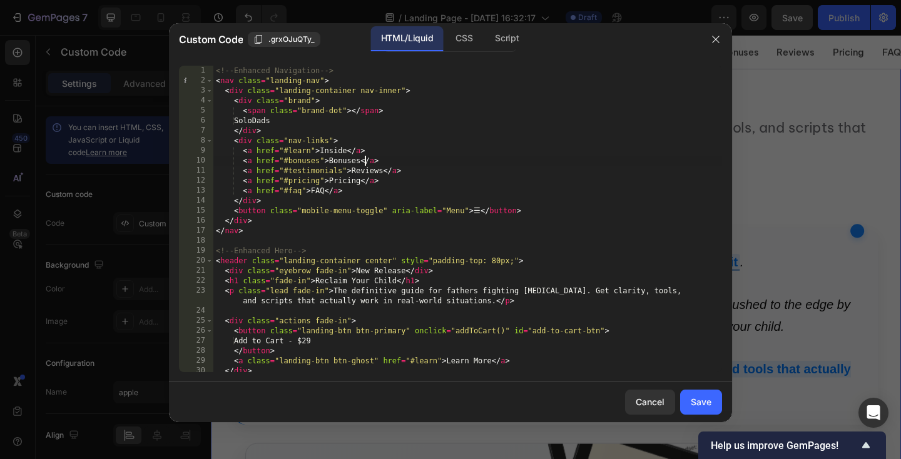
click at [364, 163] on div "<!-- Enhanced Navigation --> < nav class = "landing-nav" > < div class = "landi…" at bounding box center [467, 229] width 509 height 327
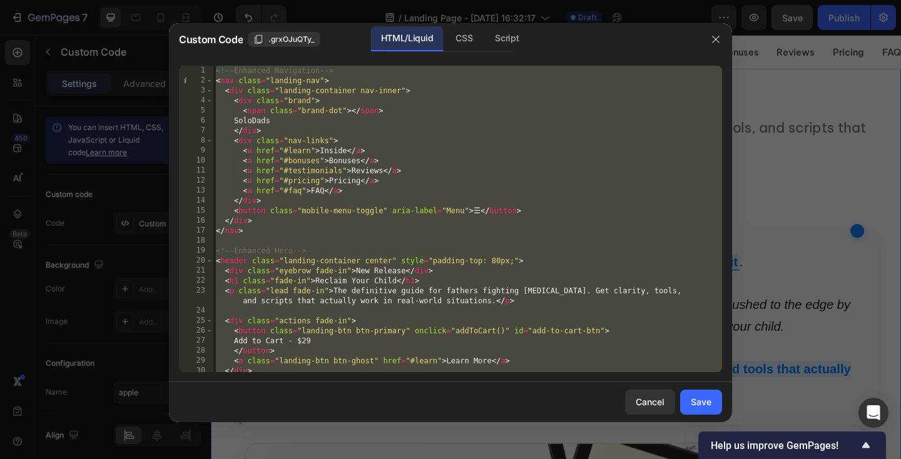
paste textarea
type textarea "</script>"
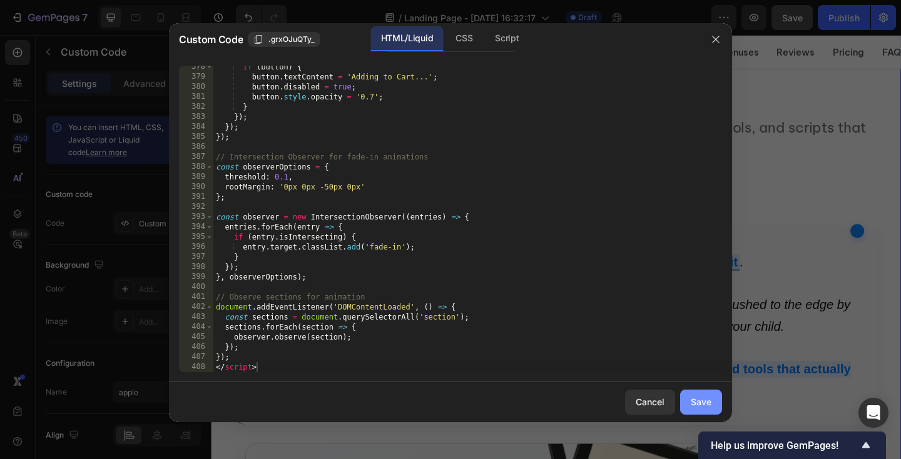
click at [711, 404] on div "Save" at bounding box center [701, 402] width 21 height 13
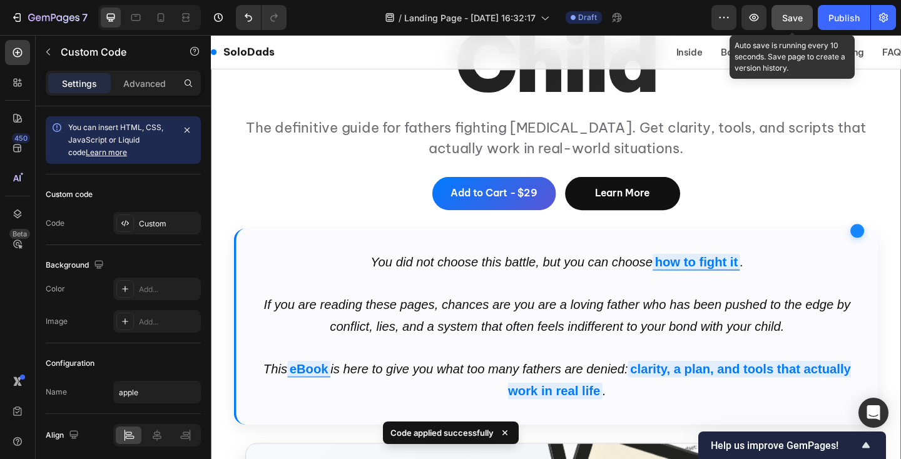
click at [791, 16] on span "Save" at bounding box center [792, 18] width 21 height 11
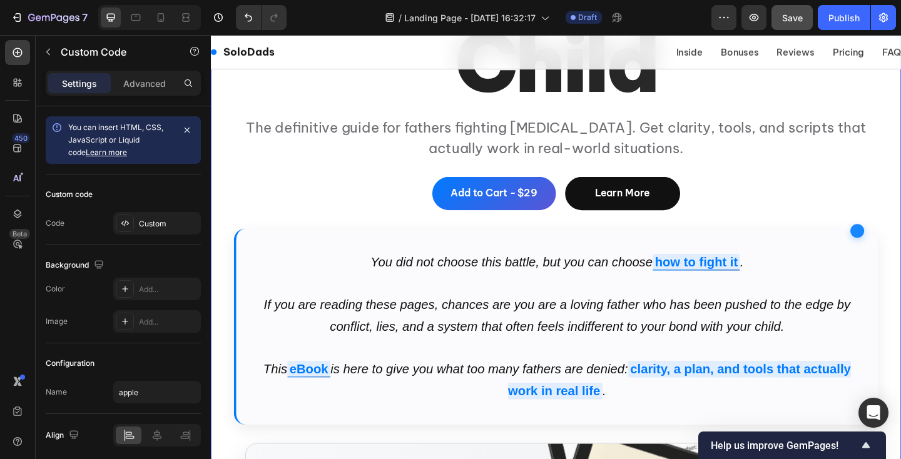
click at [374, 186] on header "New Release Reclaim Your Child The definitive guide for fathers fighting parent…" at bounding box center [586, 381] width 751 height 1008
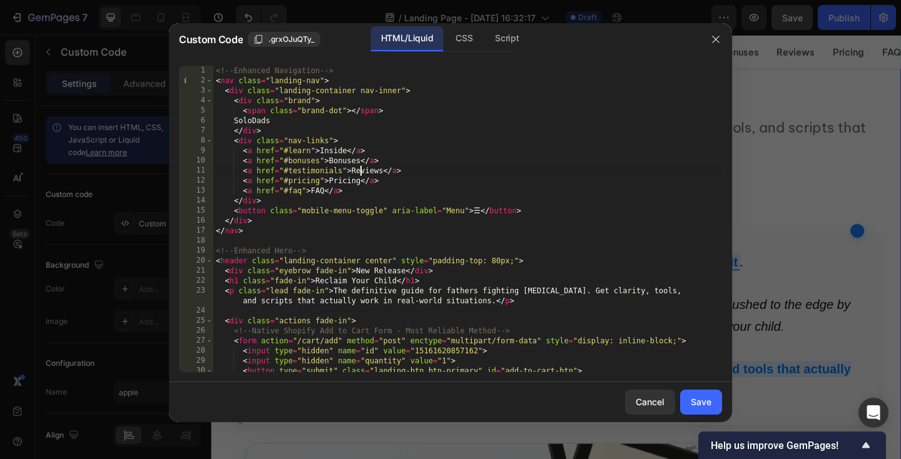
click at [361, 173] on div "<!-- Enhanced Navigation --> < nav class = "landing-nav" > < div class = "landi…" at bounding box center [467, 229] width 509 height 327
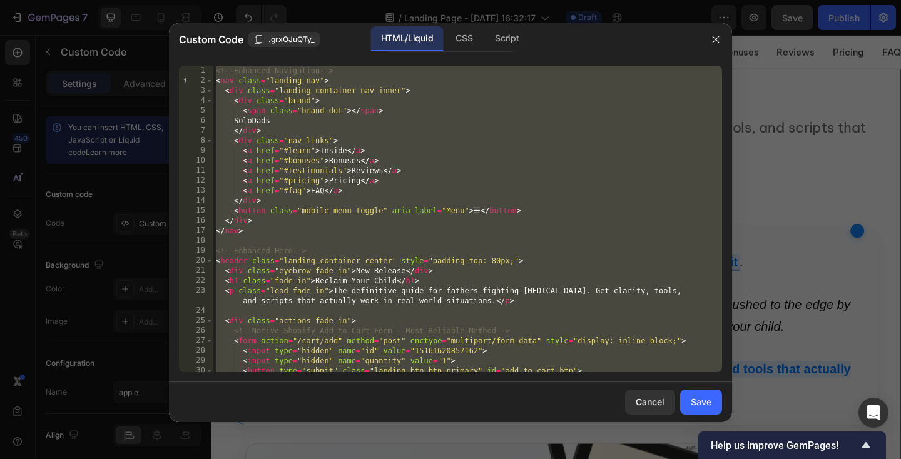
paste textarea
type textarea "</script>"
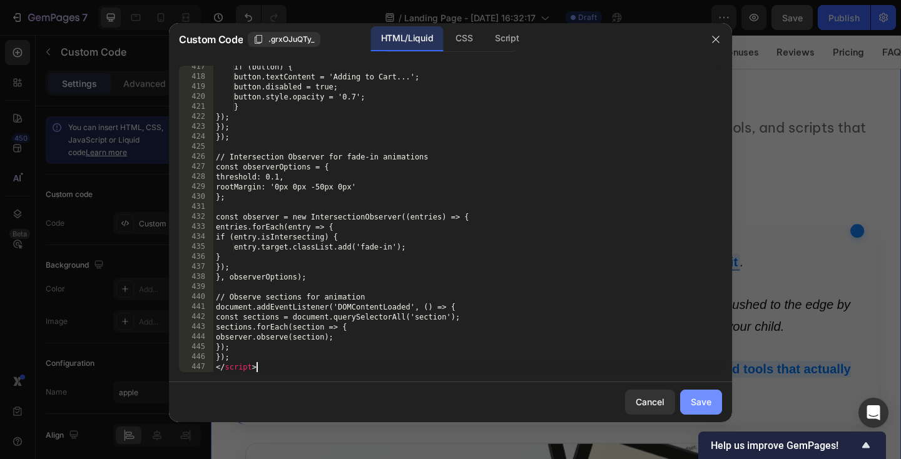
click at [704, 396] on div "Save" at bounding box center [701, 402] width 21 height 13
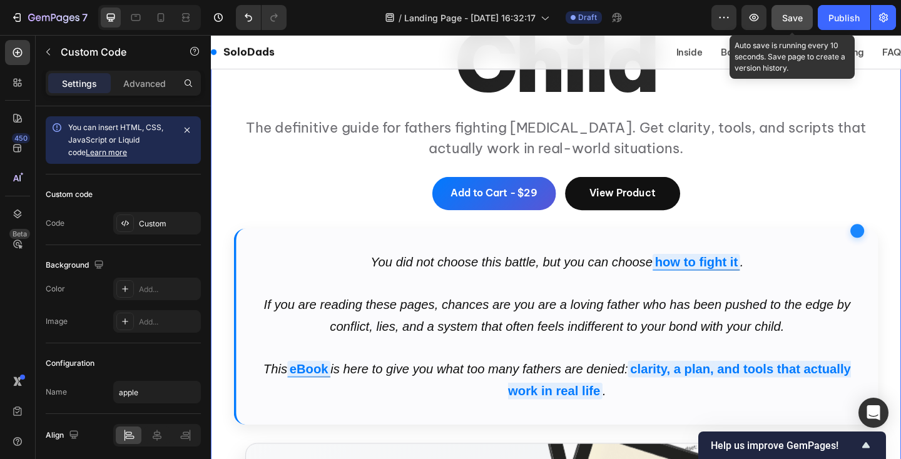
click at [788, 14] on span "Save" at bounding box center [792, 18] width 21 height 11
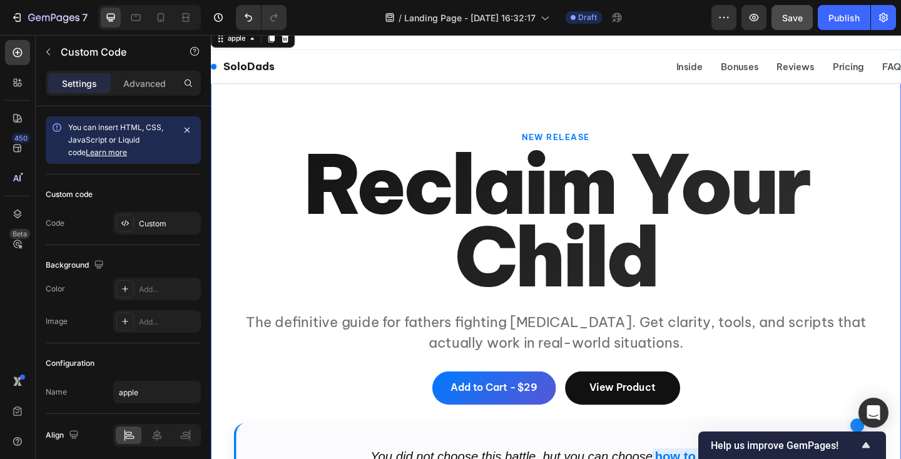
scroll to position [0, 0]
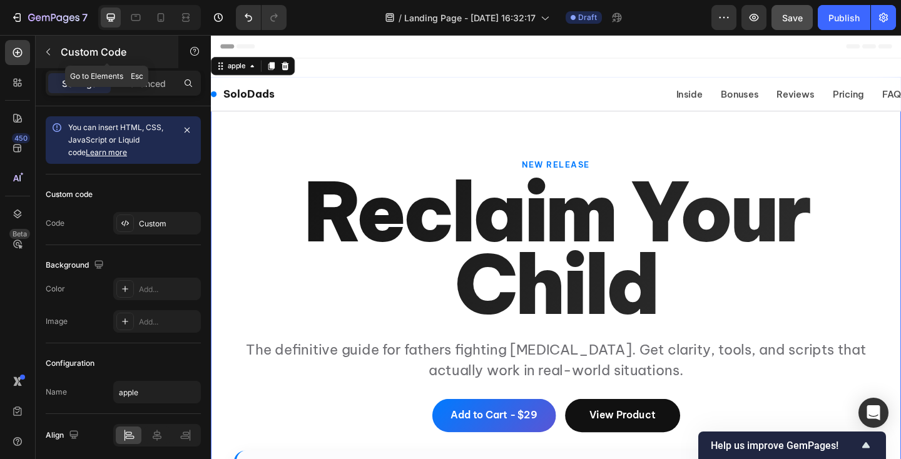
click at [49, 53] on icon "button" at bounding box center [48, 52] width 10 height 10
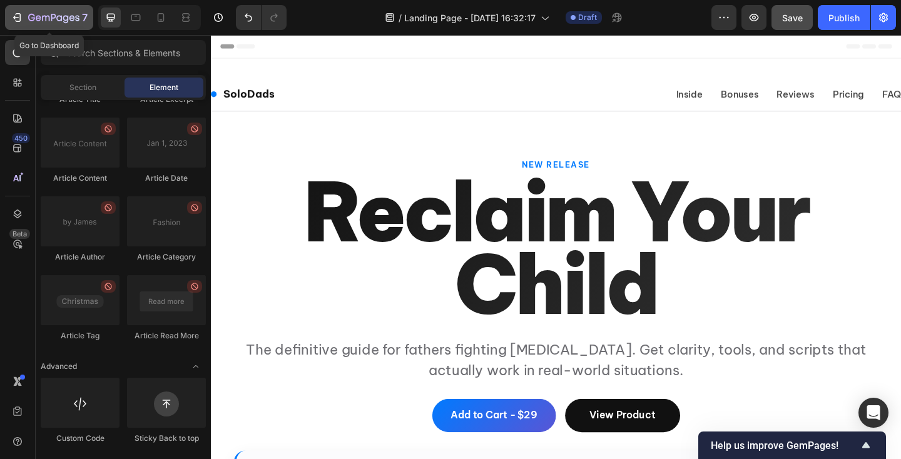
click at [51, 19] on icon "button" at bounding box center [53, 18] width 5 height 8
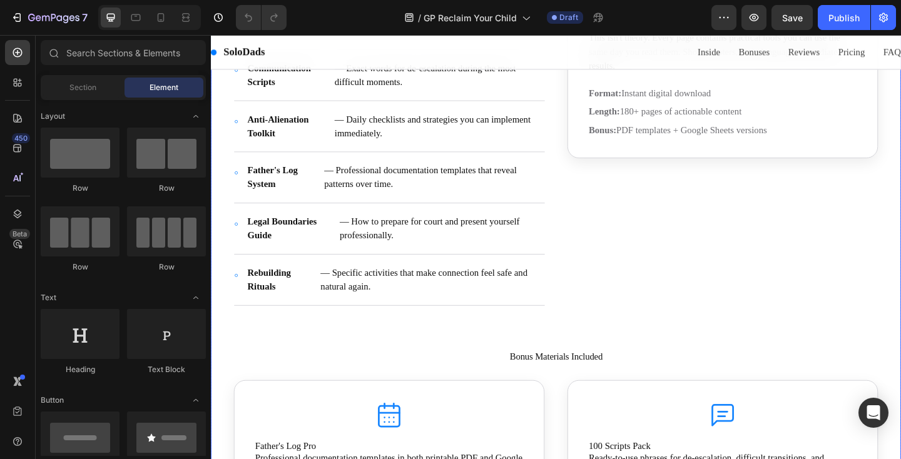
scroll to position [1343, 0]
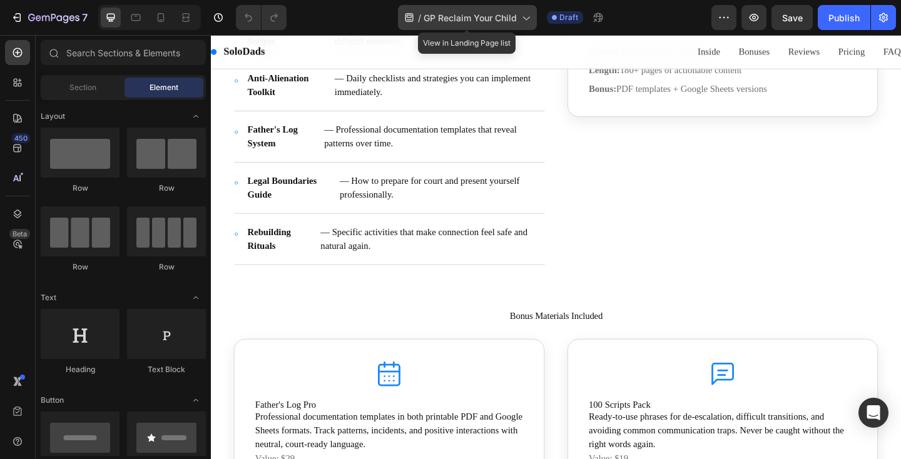
click at [505, 21] on span "GP Reclaim Your Child" at bounding box center [470, 17] width 93 height 13
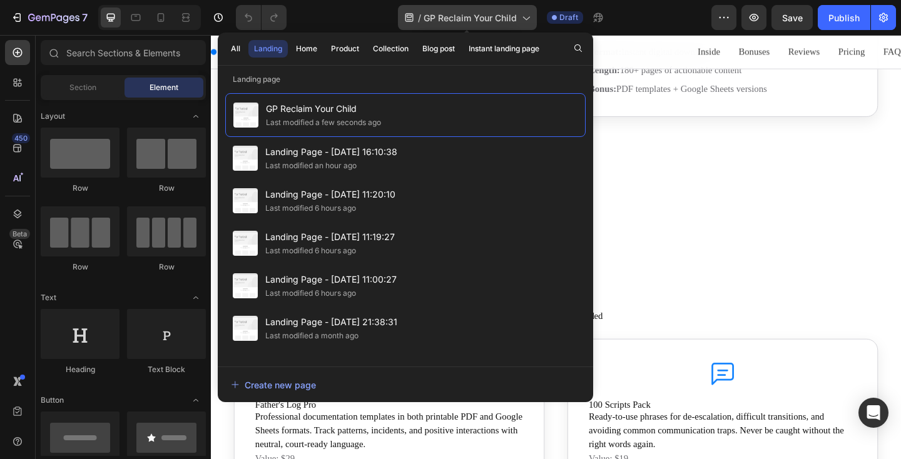
click at [505, 21] on span "GP Reclaim Your Child" at bounding box center [470, 17] width 93 height 13
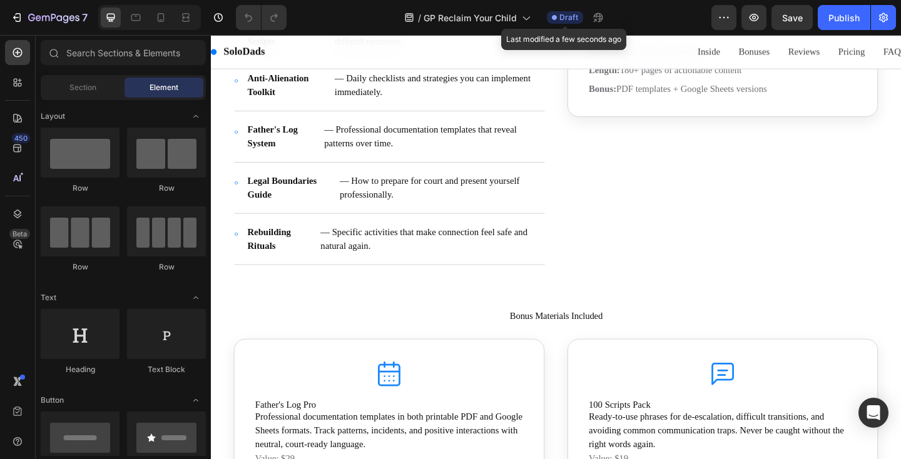
click at [563, 18] on span "Draft" at bounding box center [569, 17] width 19 height 11
click at [846, 18] on div "Publish" at bounding box center [844, 17] width 31 height 13
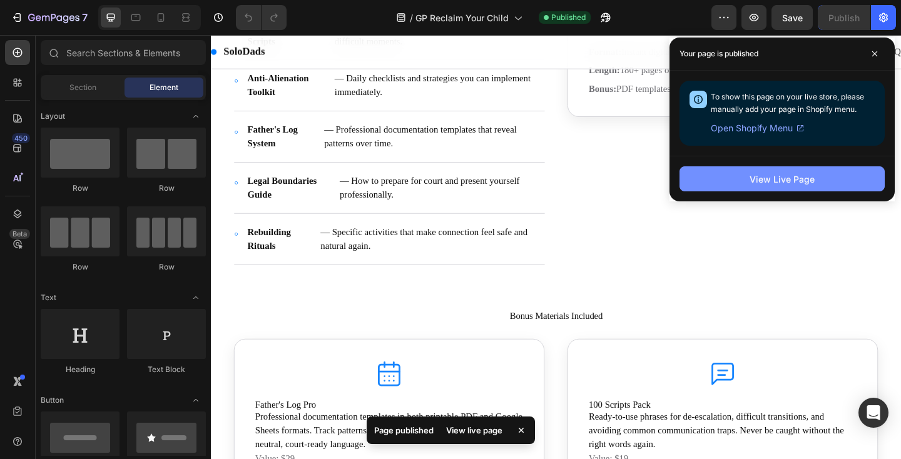
click at [791, 178] on div "View Live Page" at bounding box center [782, 179] width 65 height 13
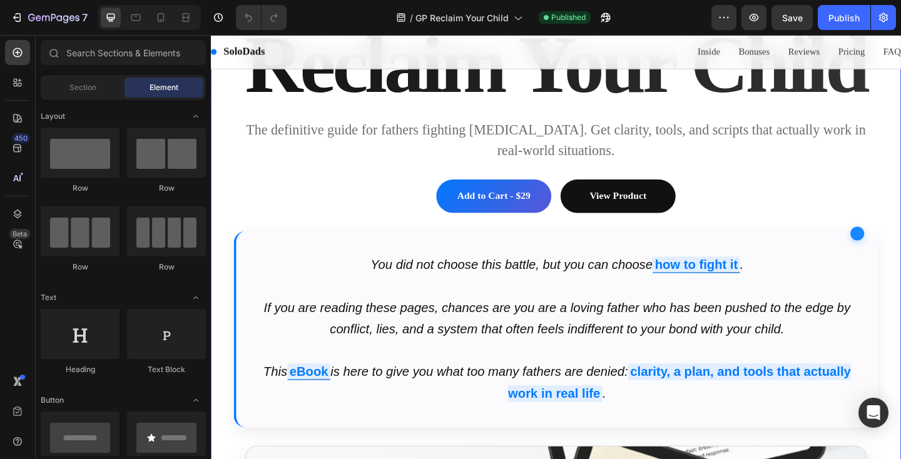
scroll to position [162, 0]
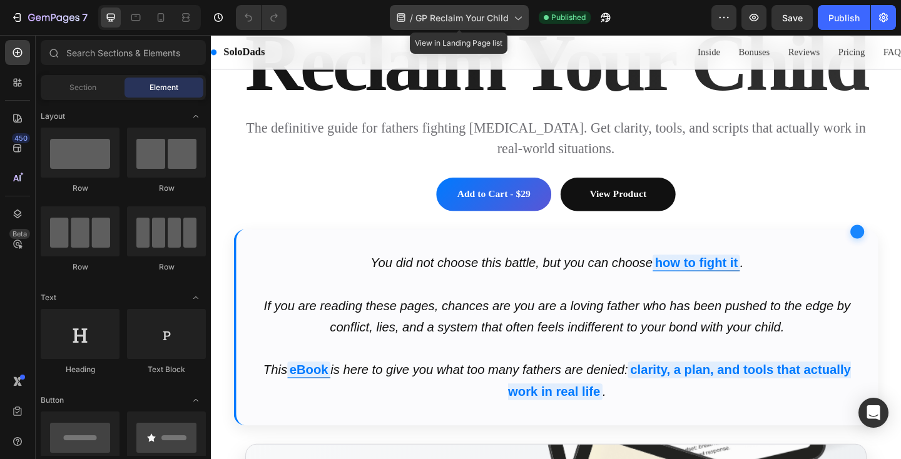
click at [508, 18] on span "GP Reclaim Your Child" at bounding box center [462, 17] width 93 height 13
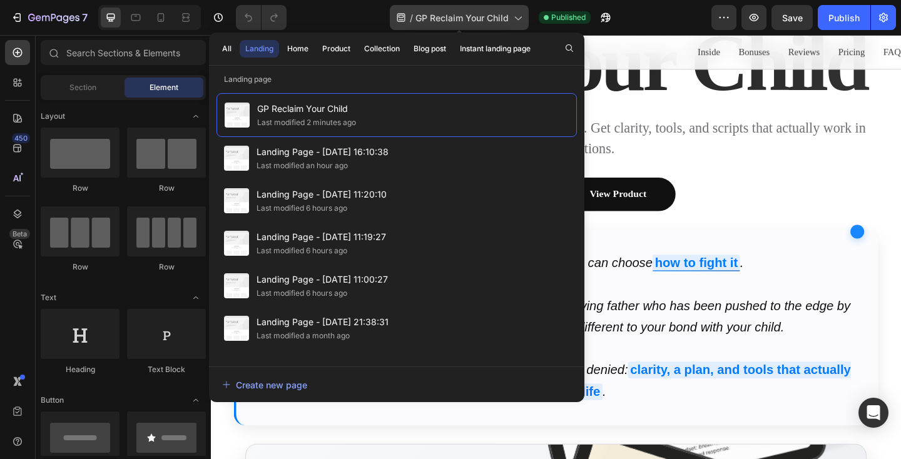
click at [508, 18] on span "GP Reclaim Your Child" at bounding box center [462, 17] width 93 height 13
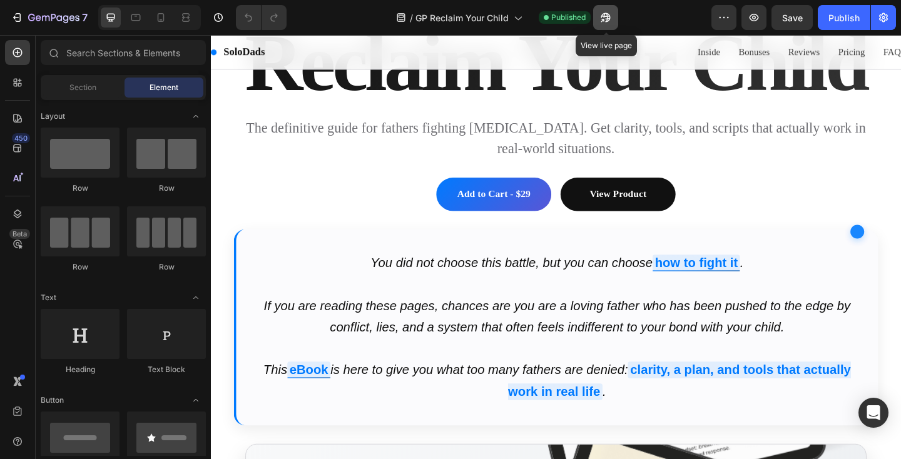
click at [610, 16] on icon "button" at bounding box center [606, 17] width 9 height 9
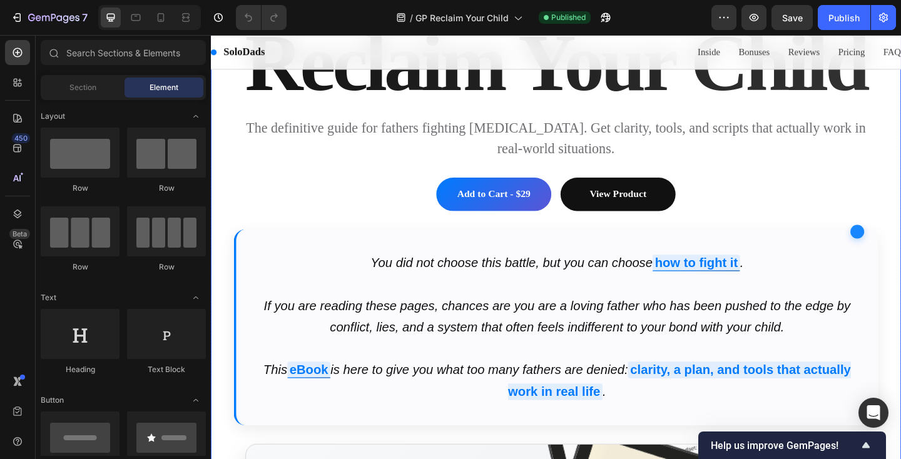
click at [401, 105] on h1 "Reclaim Your Child" at bounding box center [586, 65] width 701 height 79
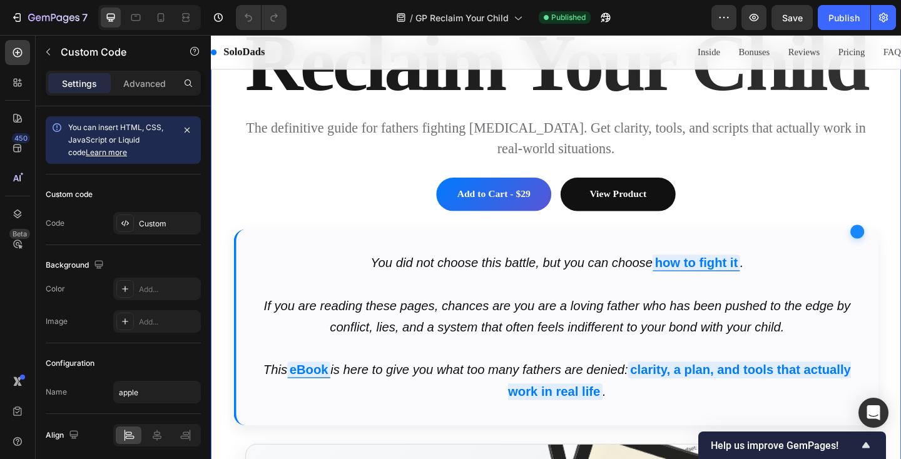
click at [401, 105] on h1 "Reclaim Your Child" at bounding box center [586, 65] width 701 height 79
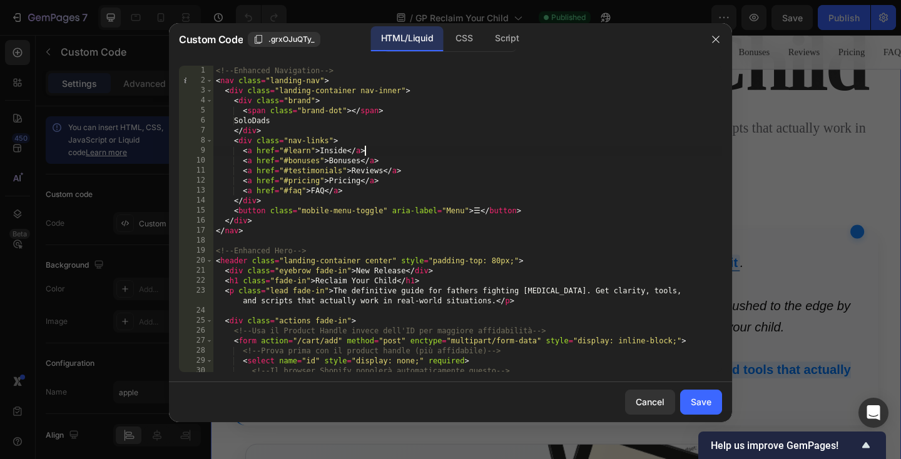
click at [385, 155] on div "<!-- Enhanced Navigation --> < nav class = "landing-nav" > < div class = "landi…" at bounding box center [467, 229] width 509 height 327
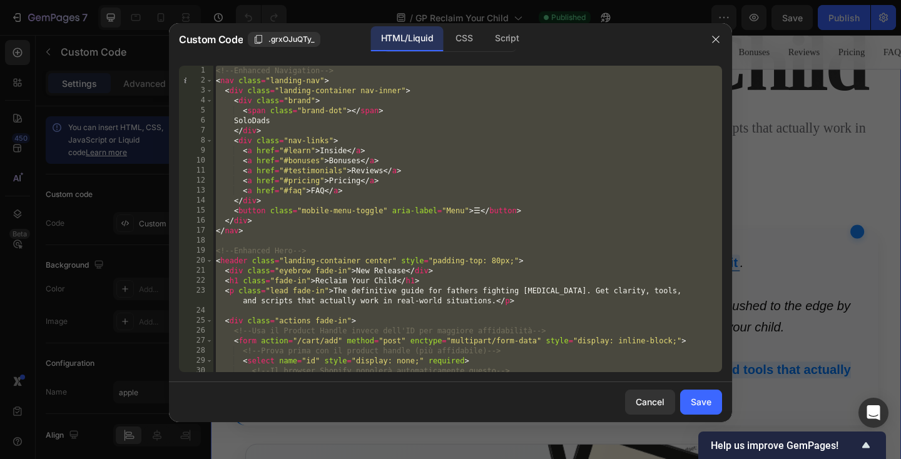
paste textarea
type textarea "</script>"
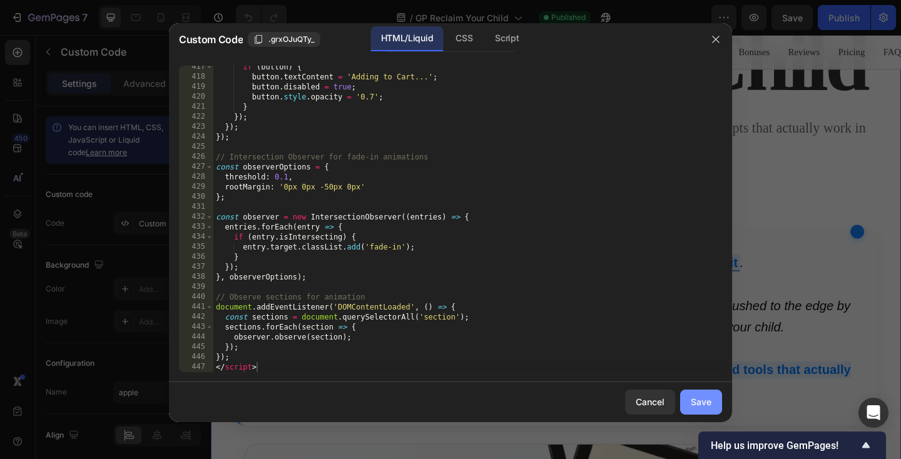
click at [707, 404] on div "Save" at bounding box center [701, 402] width 21 height 13
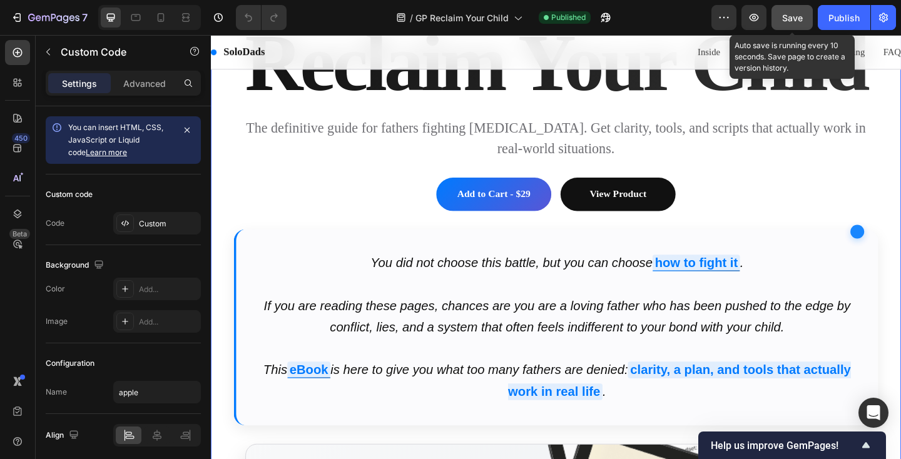
click at [787, 21] on span "Save" at bounding box center [792, 18] width 21 height 11
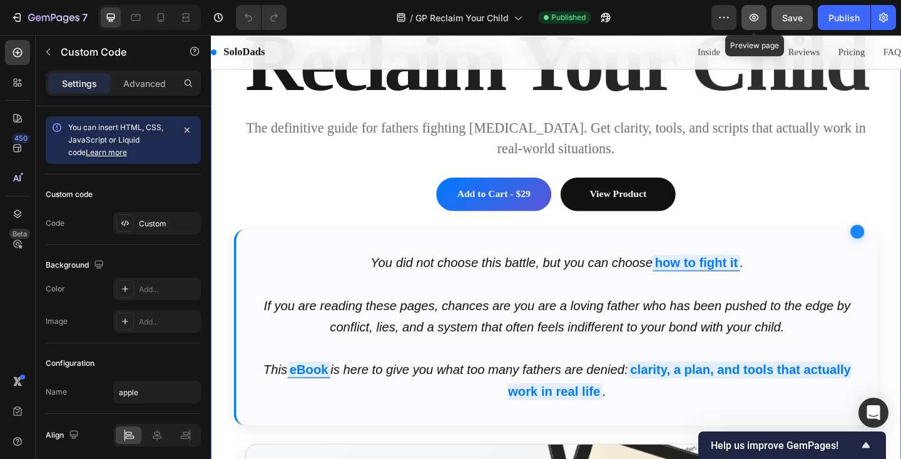
click at [752, 24] on button "button" at bounding box center [754, 17] width 25 height 25
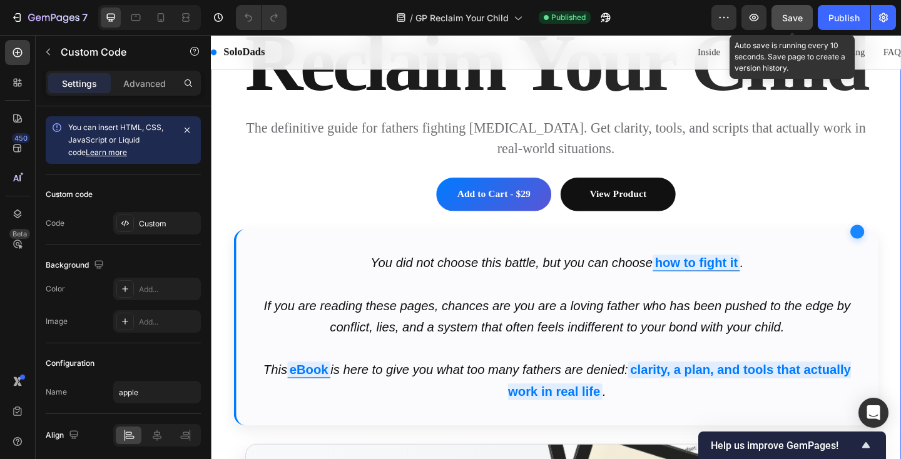
click at [794, 20] on span "Save" at bounding box center [792, 18] width 21 height 11
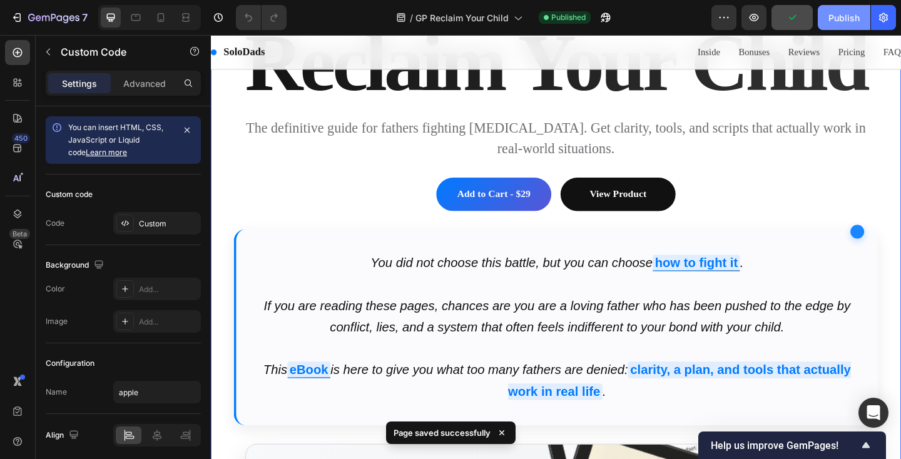
click at [834, 21] on div "Publish" at bounding box center [844, 17] width 31 height 13
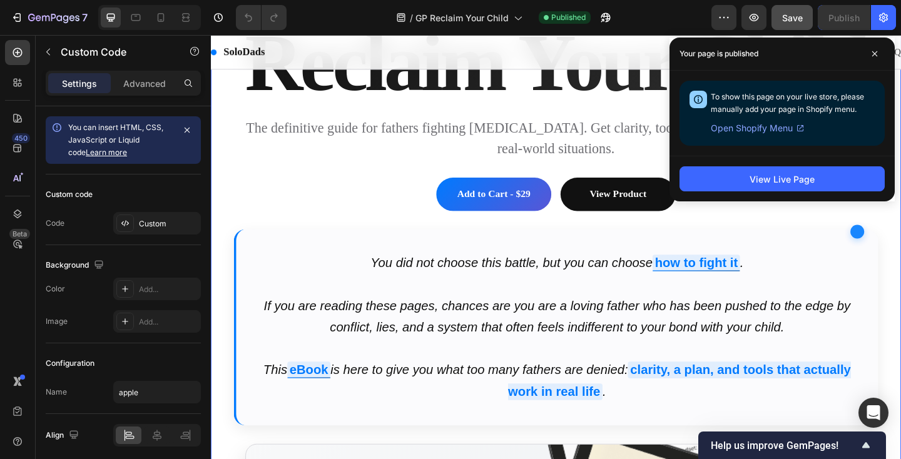
click at [390, 170] on p "The definitive guide for fathers fighting [MEDICAL_DATA]. Get clarity, tools, a…" at bounding box center [586, 147] width 701 height 45
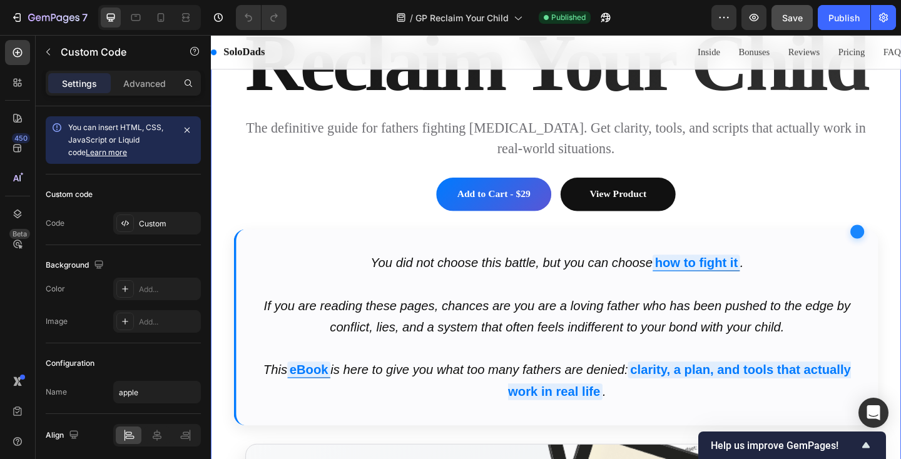
click at [341, 105] on h1 "Reclaim Your Child" at bounding box center [586, 65] width 701 height 79
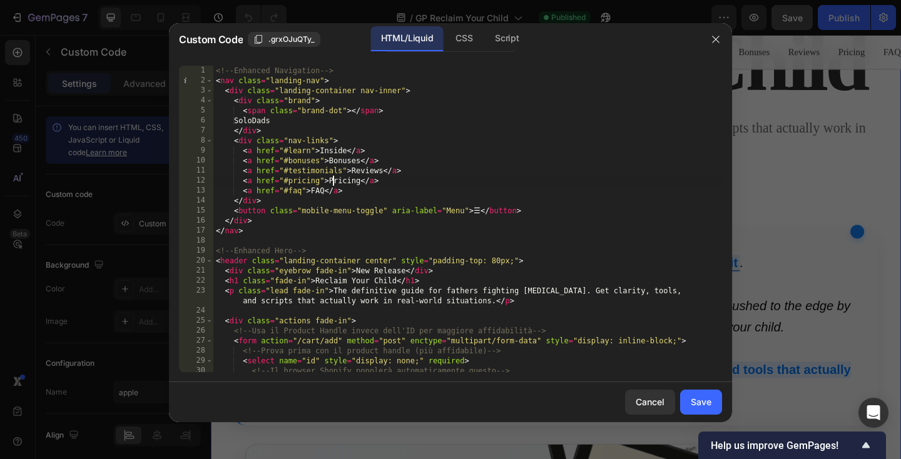
click at [333, 177] on div "<!-- Enhanced Navigation --> < nav class = "landing-nav" > < div class = "landi…" at bounding box center [467, 229] width 509 height 327
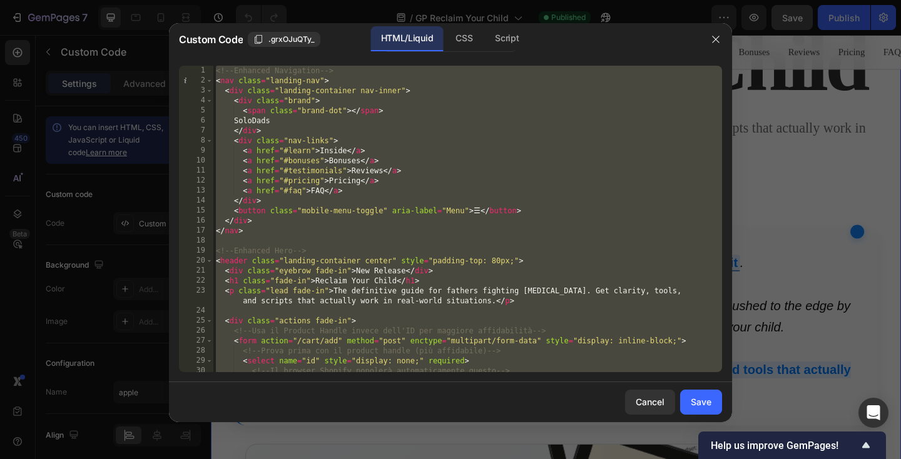
paste textarea
type textarea "</script>"
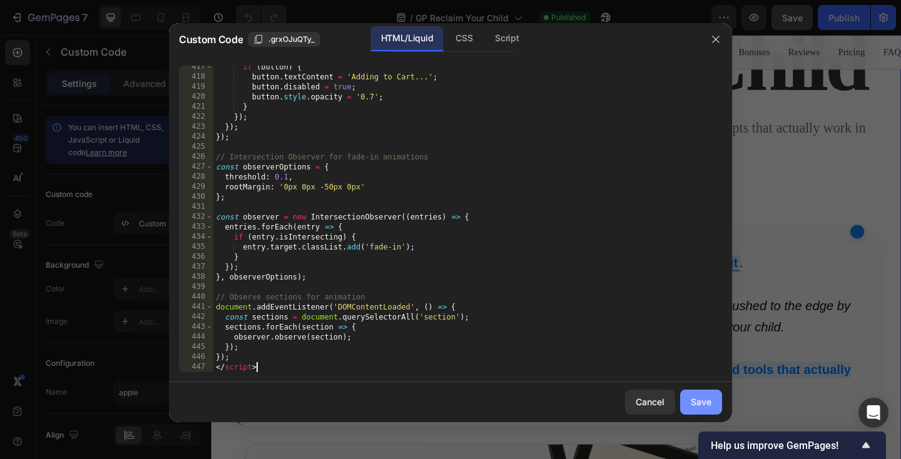
click at [707, 406] on div "Save" at bounding box center [701, 402] width 21 height 13
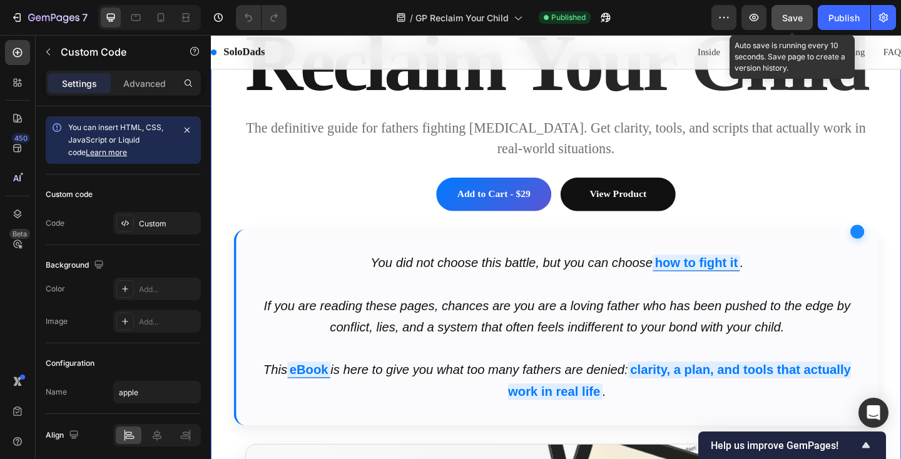
click at [792, 21] on span "Save" at bounding box center [792, 18] width 21 height 11
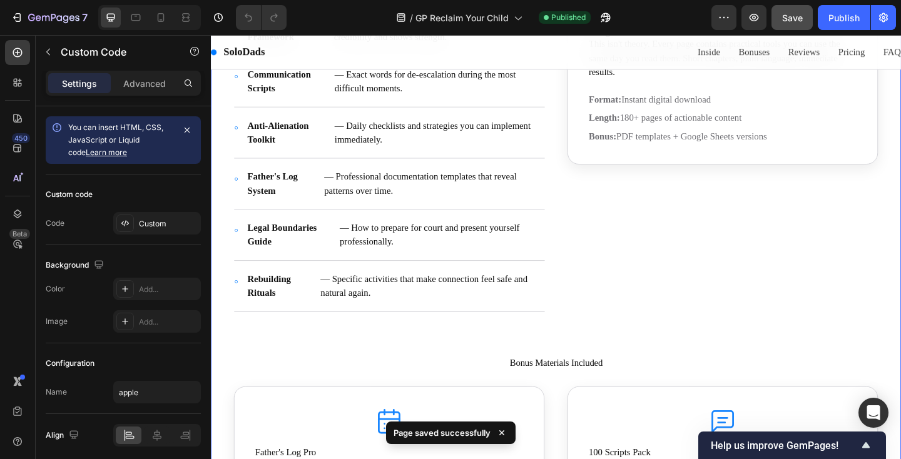
scroll to position [1311, 0]
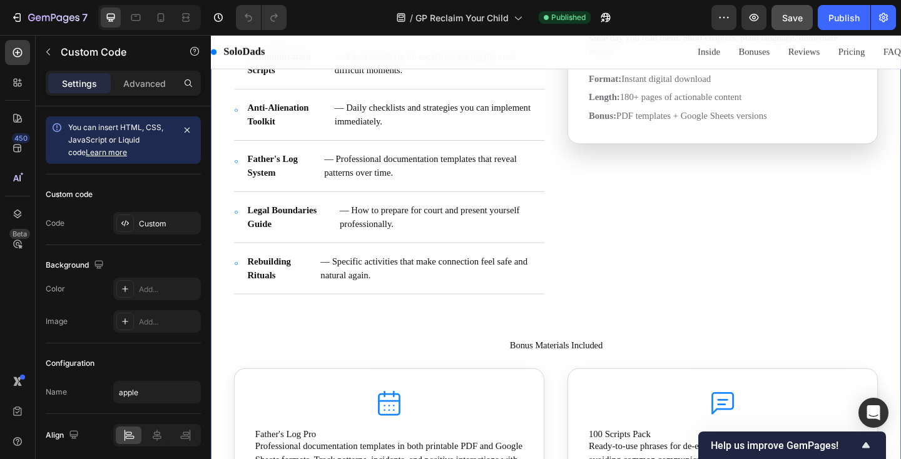
click at [704, 111] on p "Length: 180+ pages of actionable content" at bounding box center [768, 103] width 292 height 15
click at [326, 26] on strong "Calm Warrior Framework" at bounding box center [296, 11] width 83 height 30
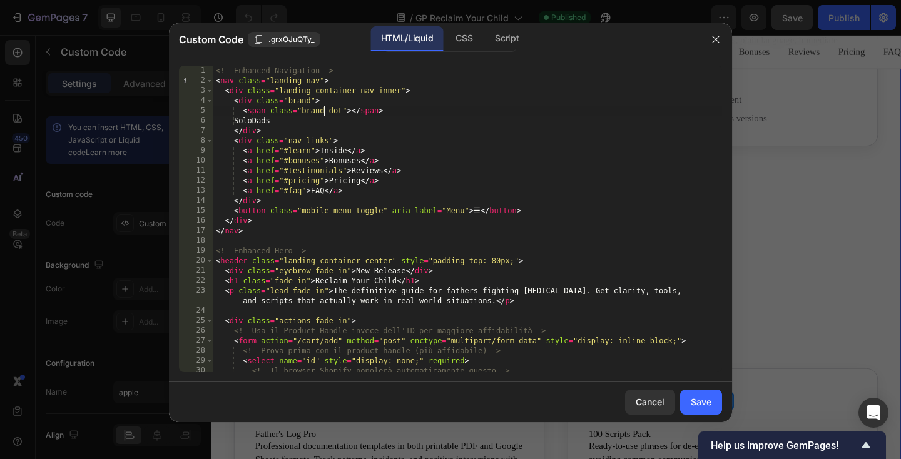
click at [325, 113] on div "<!-- Enhanced Navigation --> < nav class = "landing-nav" > < div class = "landi…" at bounding box center [467, 229] width 509 height 327
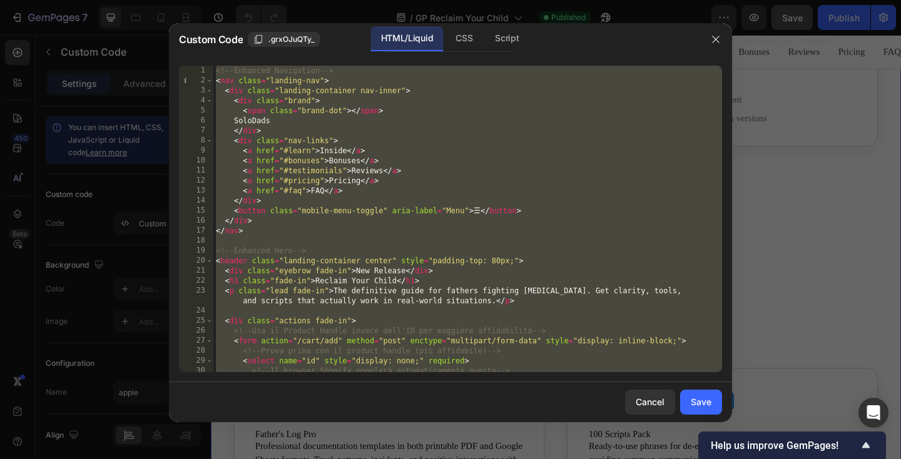
paste textarea
type textarea "</script>"
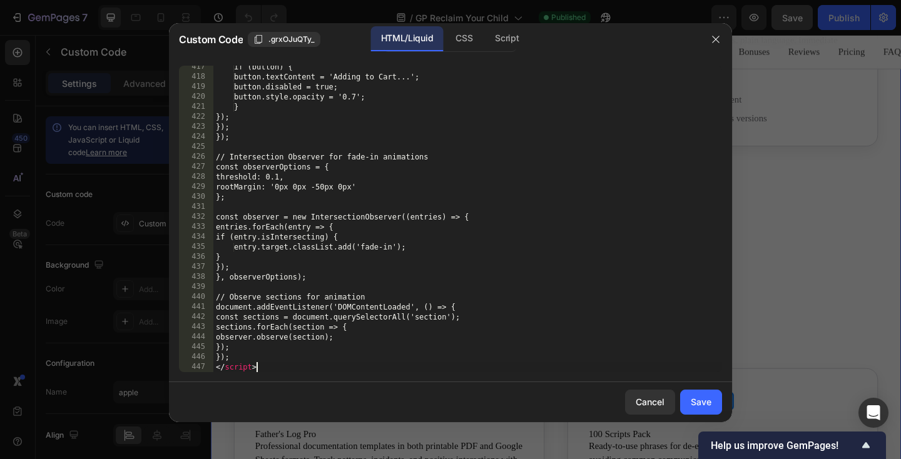
scroll to position [4521, 0]
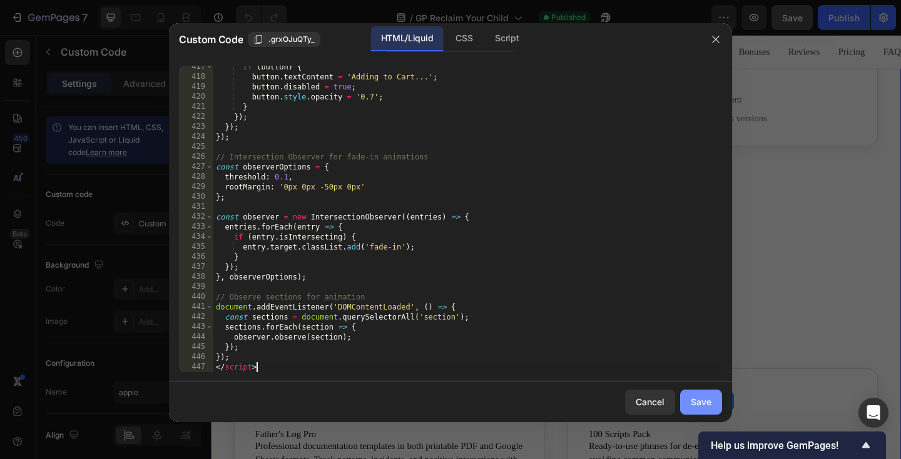
click at [689, 405] on button "Save" at bounding box center [701, 402] width 42 height 25
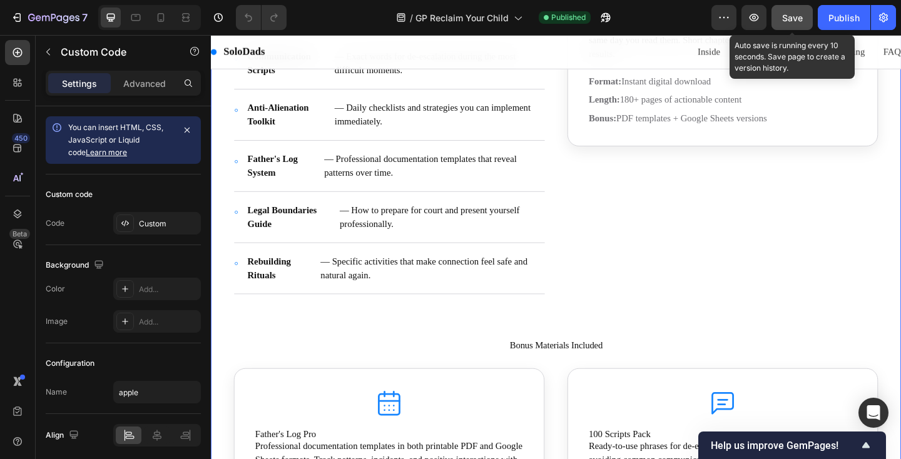
click at [788, 17] on span "Save" at bounding box center [792, 18] width 21 height 11
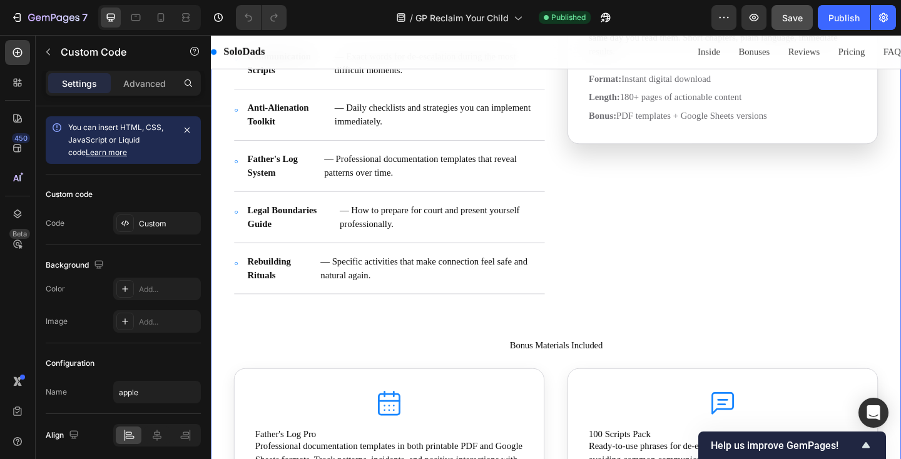
click at [692, 111] on p "Length: 180+ pages of actionable content" at bounding box center [768, 103] width 292 height 15
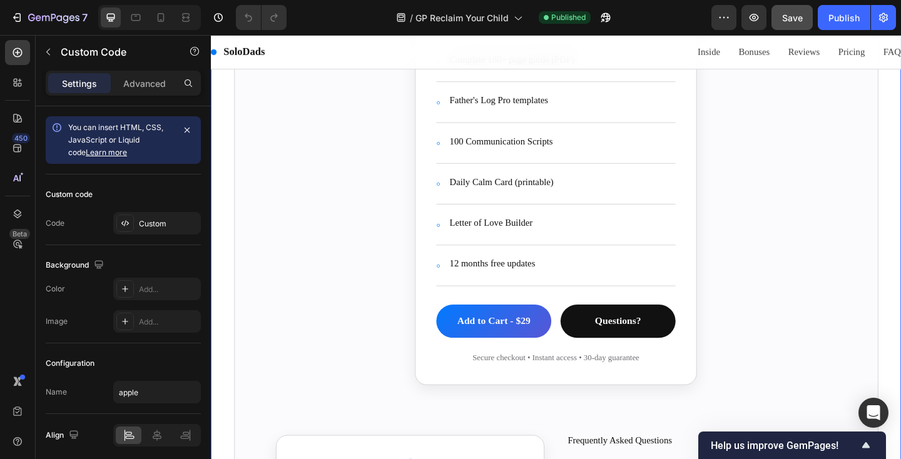
scroll to position [3537, 0]
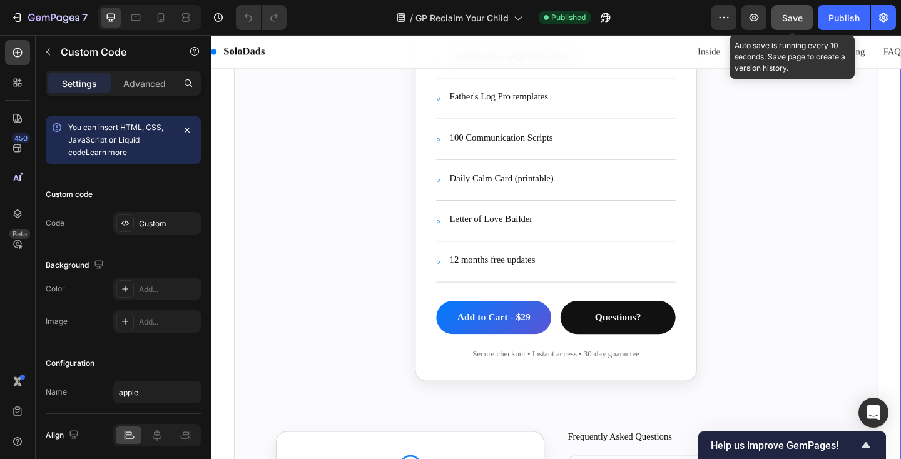
click at [781, 23] on button "Save" at bounding box center [792, 17] width 41 height 25
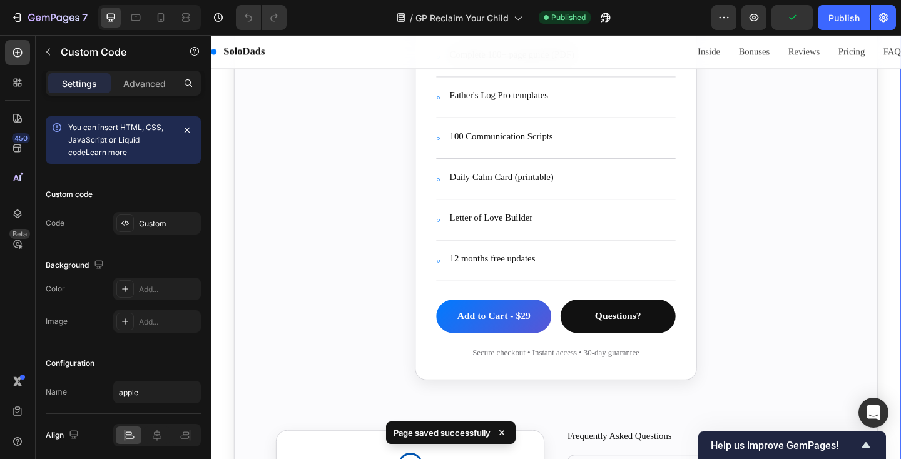
click at [365, 178] on section "Get Complete Access [DATE] Instant download • PDF + all templates • 12 months o…" at bounding box center [587, 52] width 660 height 776
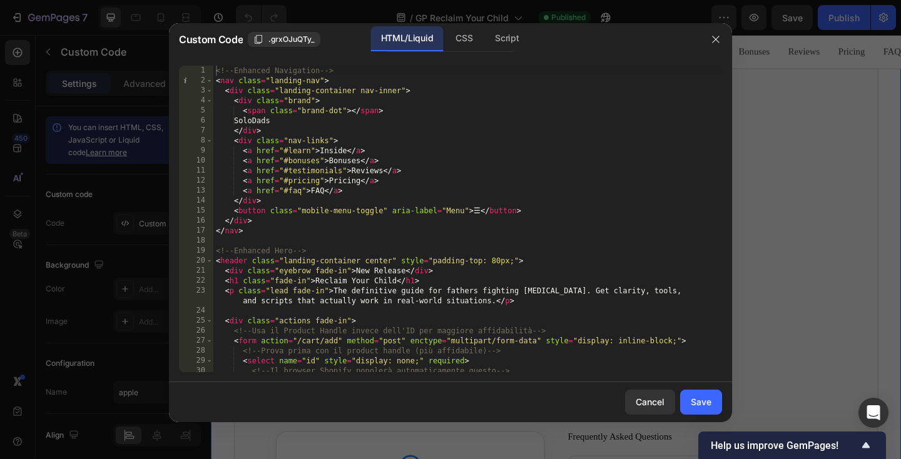
click at [270, 105] on div "<!-- Enhanced Navigation --> < nav class = "landing-nav" > < div class = "landi…" at bounding box center [467, 229] width 509 height 327
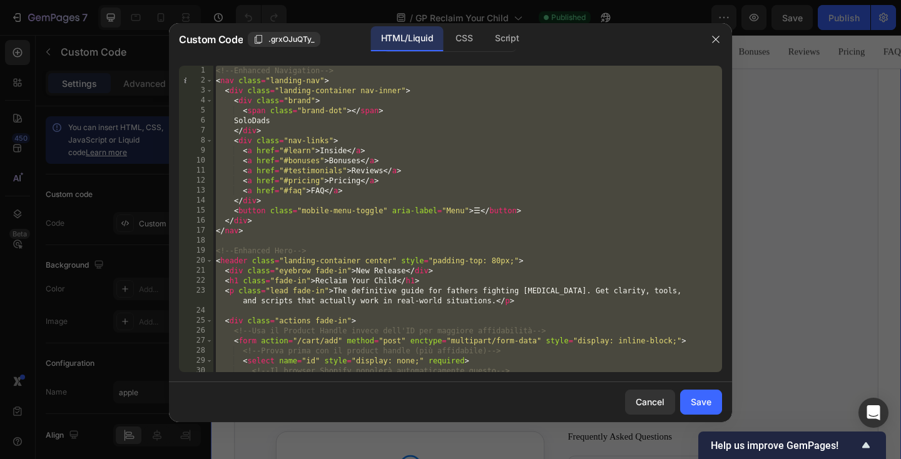
paste textarea
type textarea "</script>"
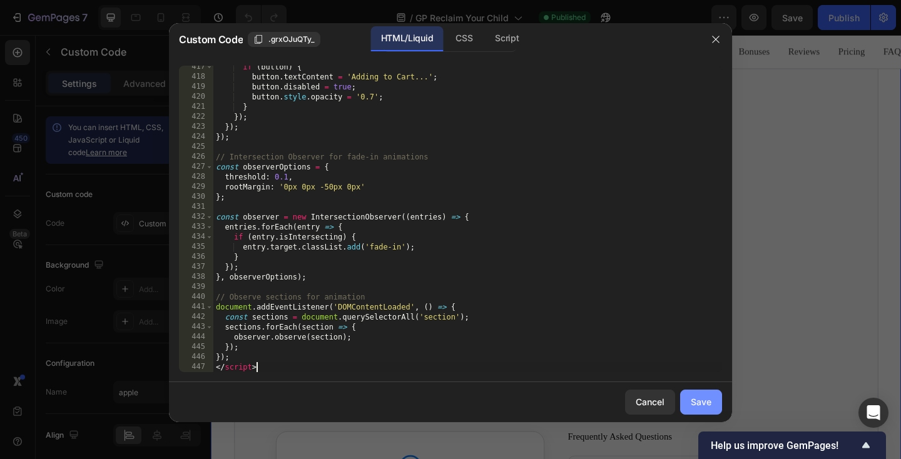
click at [694, 402] on div "Save" at bounding box center [701, 402] width 21 height 13
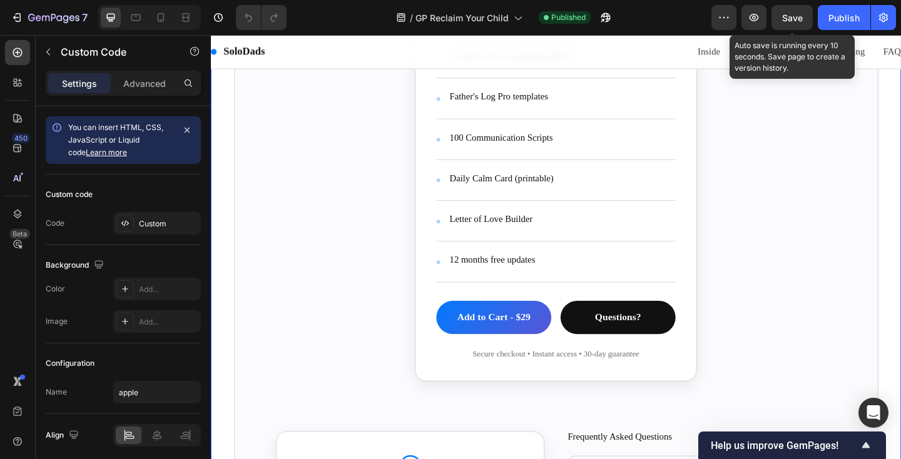
click at [786, 21] on span "Save" at bounding box center [792, 18] width 21 height 11
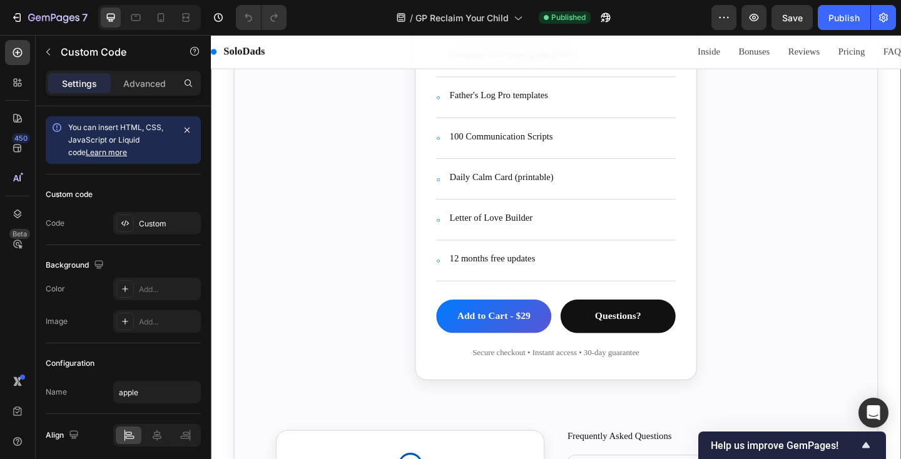
click at [367, 130] on section "Get Complete Access [DATE] Instant download • PDF + all templates • 12 months o…" at bounding box center [587, 52] width 660 height 776
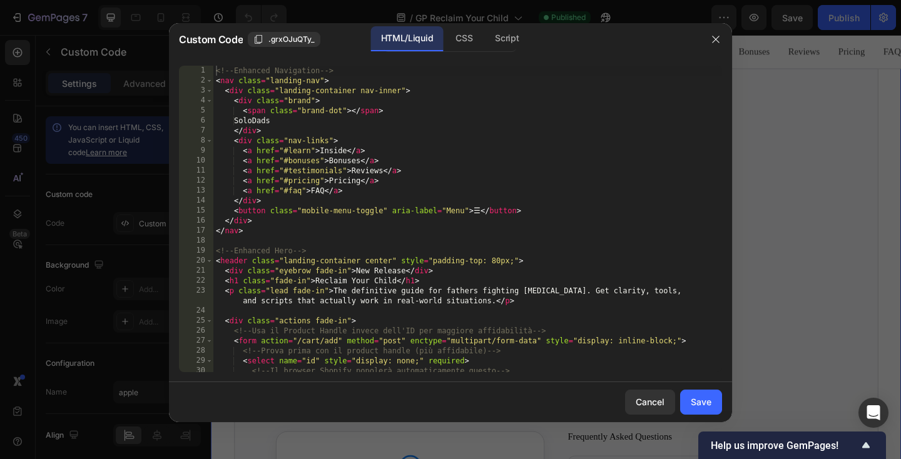
click at [356, 138] on div "<!-- Enhanced Navigation --> < nav class = "landing-nav" > < div class = "landi…" at bounding box center [467, 229] width 509 height 327
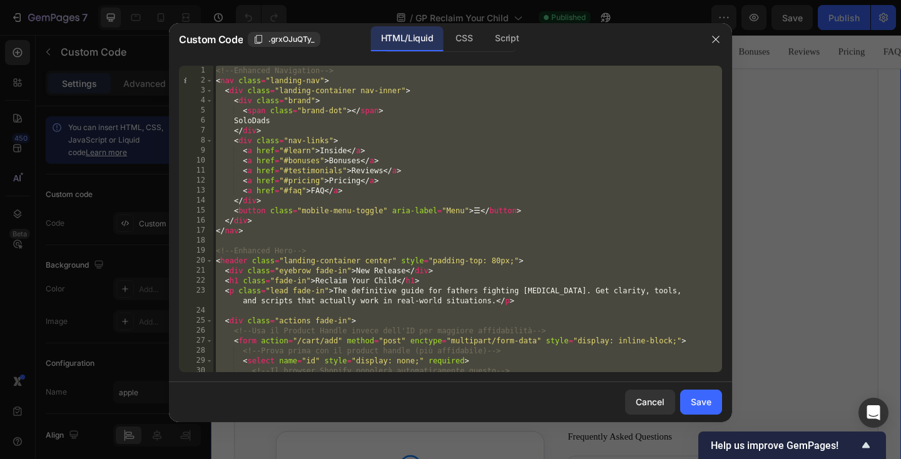
paste textarea
type textarea "</script>"
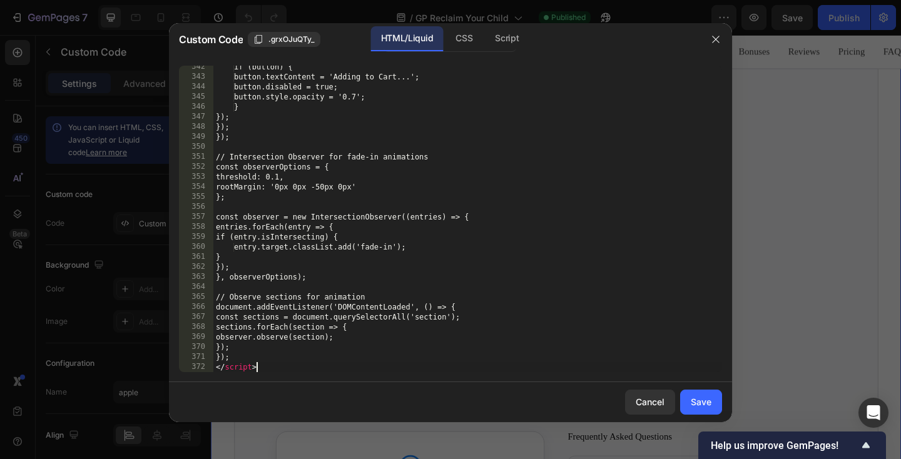
scroll to position [3750, 0]
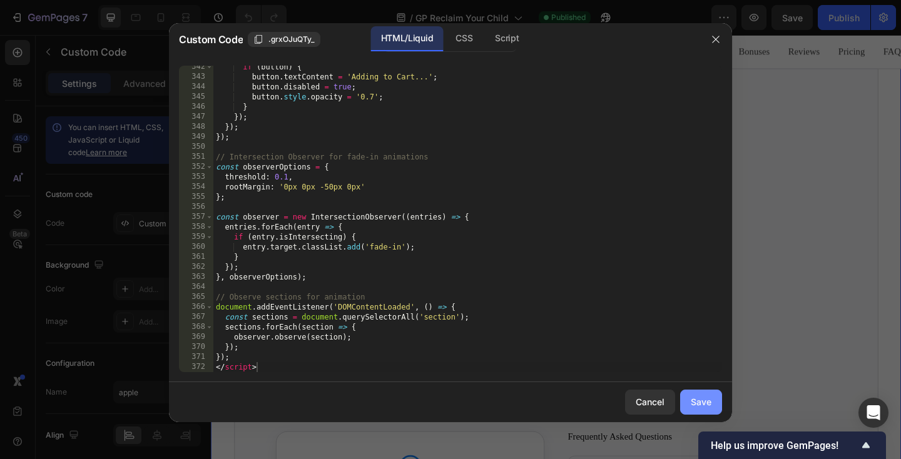
click at [707, 401] on div "Save" at bounding box center [701, 402] width 21 height 13
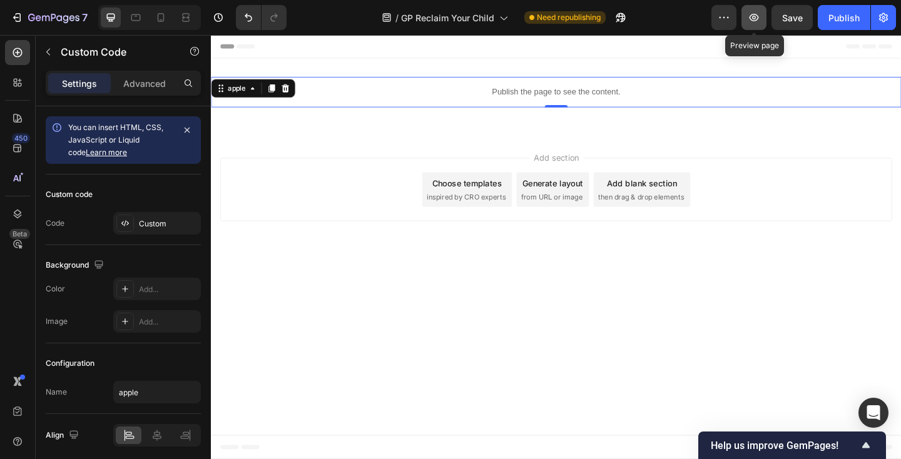
click at [751, 25] on button "button" at bounding box center [754, 17] width 25 height 25
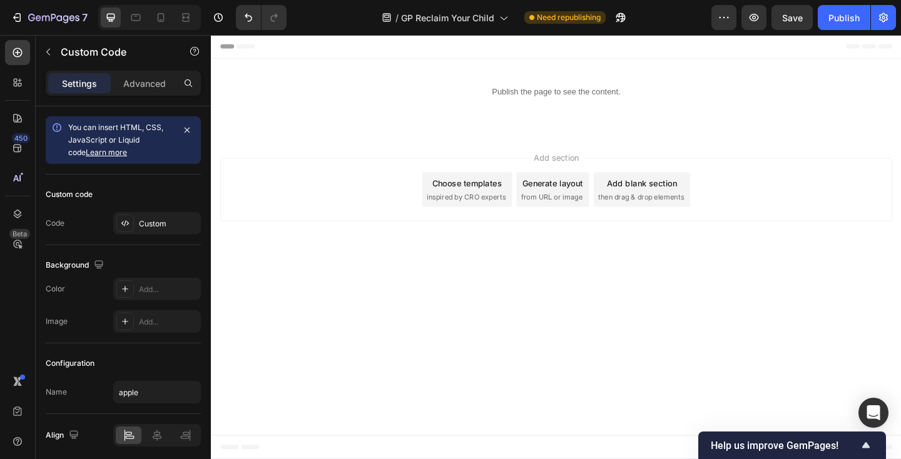
click at [309, 158] on div "Add section Choose templates inspired by CRO experts Generate layout from URL o…" at bounding box center [586, 206] width 751 height 124
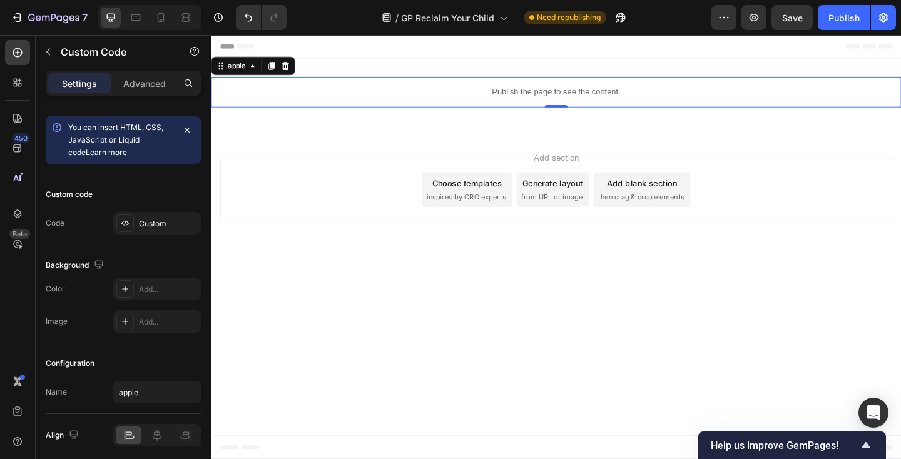
click at [329, 96] on p "Publish the page to see the content." at bounding box center [586, 97] width 751 height 13
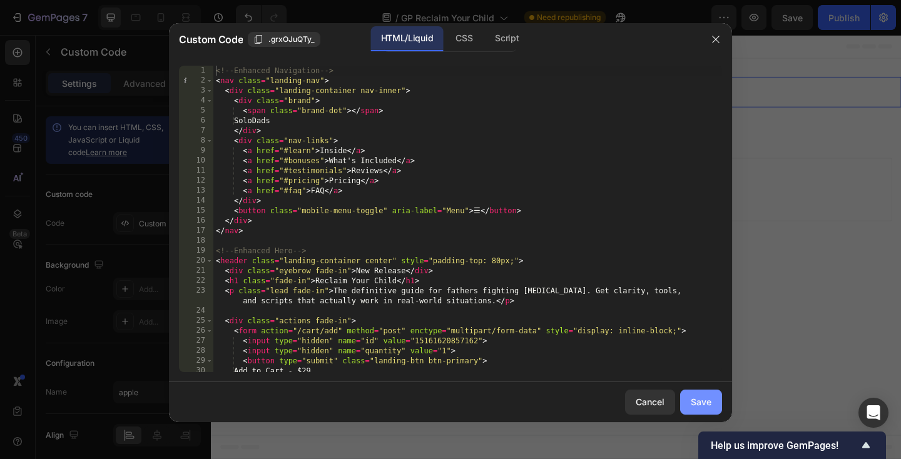
click at [690, 396] on button "Save" at bounding box center [701, 402] width 42 height 25
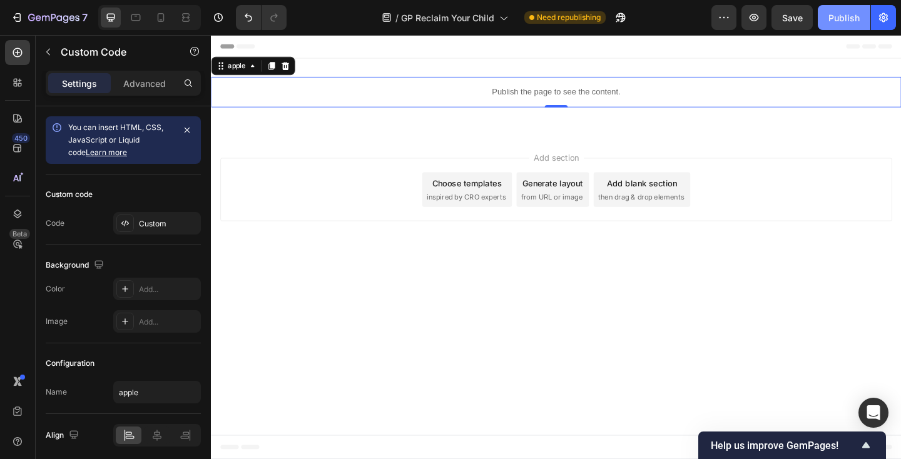
click at [849, 18] on div "Publish" at bounding box center [844, 17] width 31 height 13
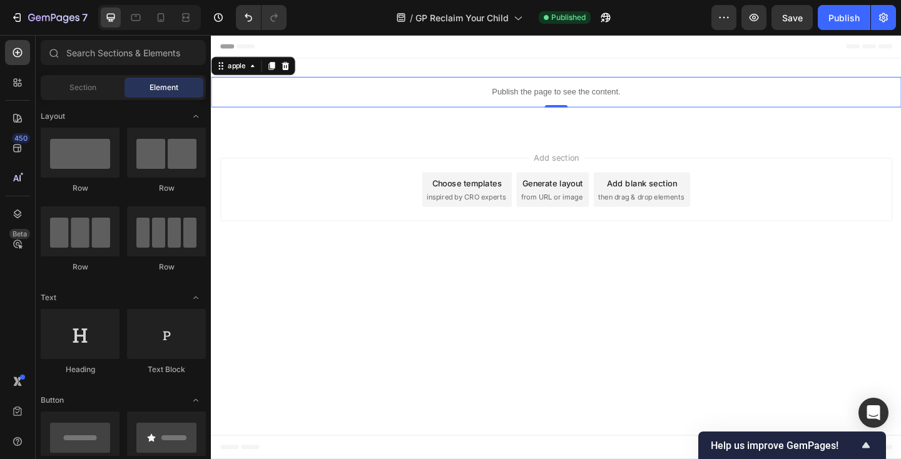
click at [287, 245] on div "Add section Choose templates inspired by CRO experts Generate layout from URL o…" at bounding box center [586, 206] width 751 height 124
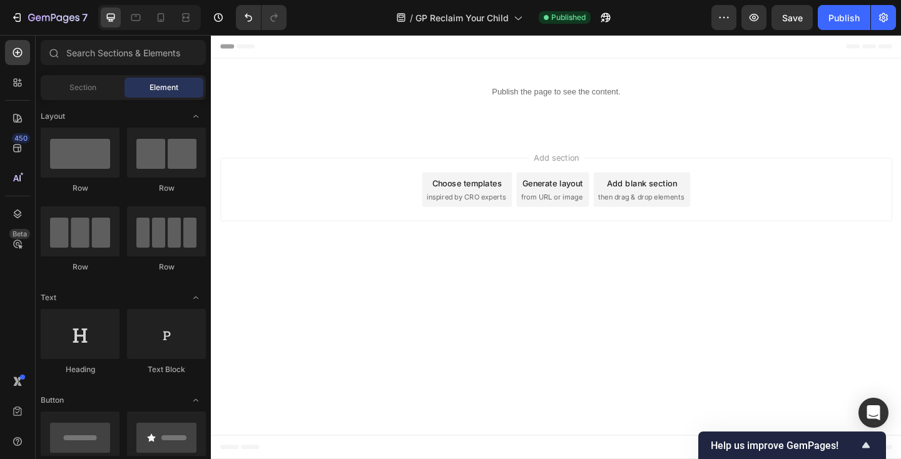
click at [401, 148] on div "Add section Choose templates inspired by CRO experts Generate layout from URL o…" at bounding box center [586, 206] width 751 height 124
click at [362, 195] on div "Add section Choose templates inspired by CRO experts Generate layout from URL o…" at bounding box center [586, 203] width 731 height 69
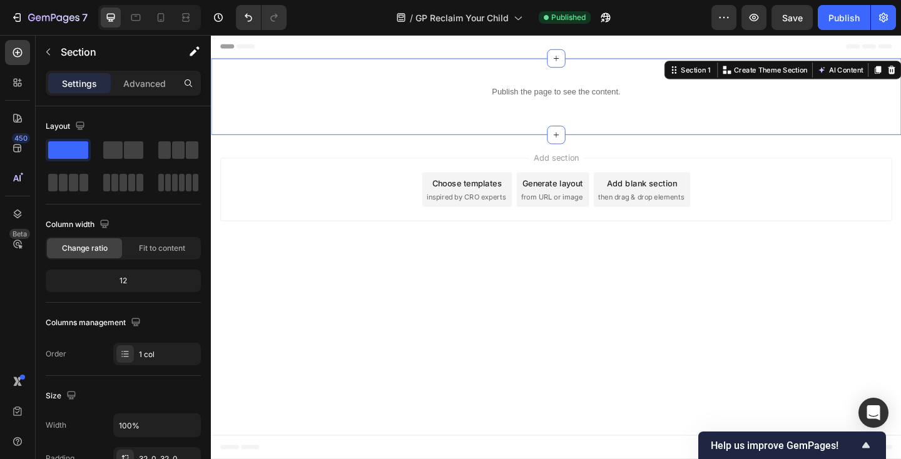
click at [294, 134] on div "Publish the page to see the content. apple Row Section 1 You can create reusabl…" at bounding box center [586, 102] width 751 height 83
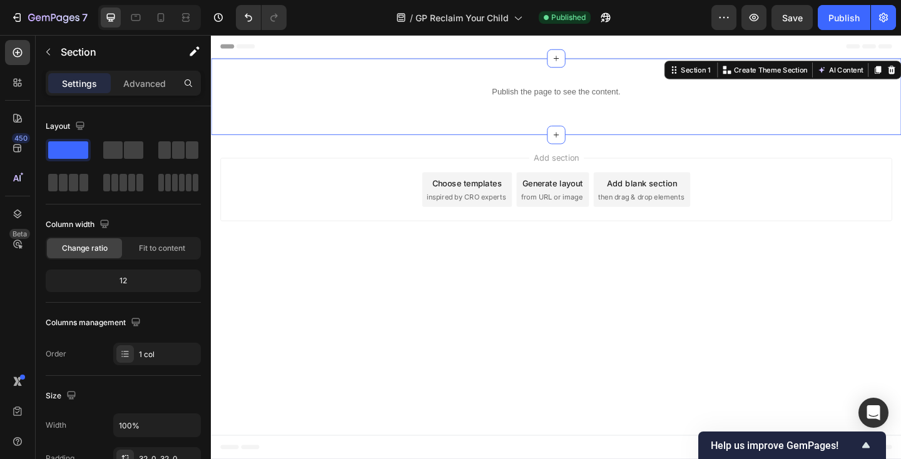
click at [391, 130] on div "Publish the page to see the content. apple Row Section 1 You can create reusabl…" at bounding box center [586, 102] width 751 height 83
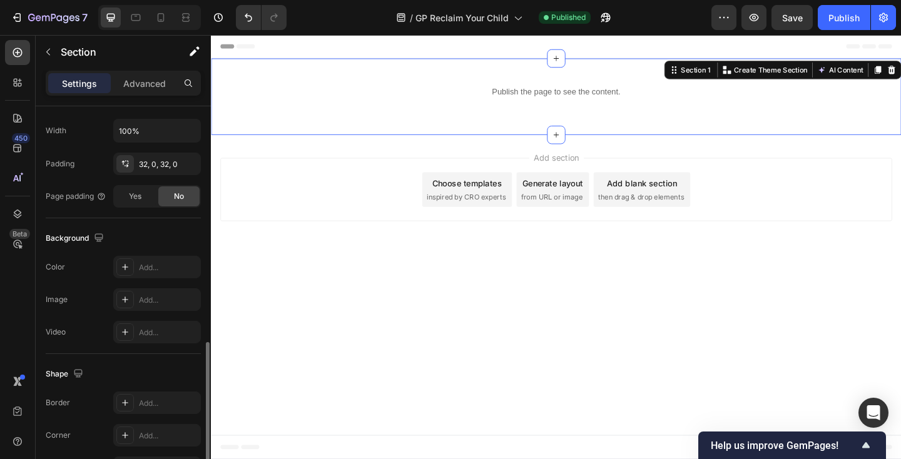
scroll to position [254, 0]
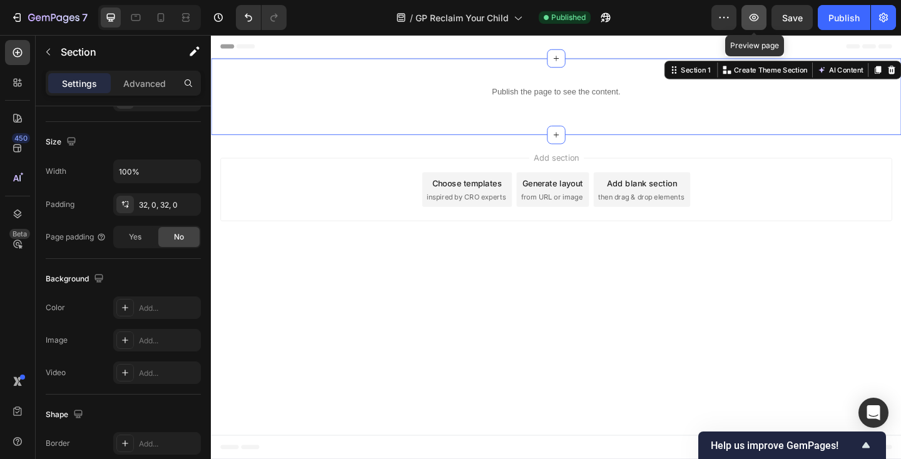
click at [756, 18] on icon "button" at bounding box center [754, 18] width 4 height 4
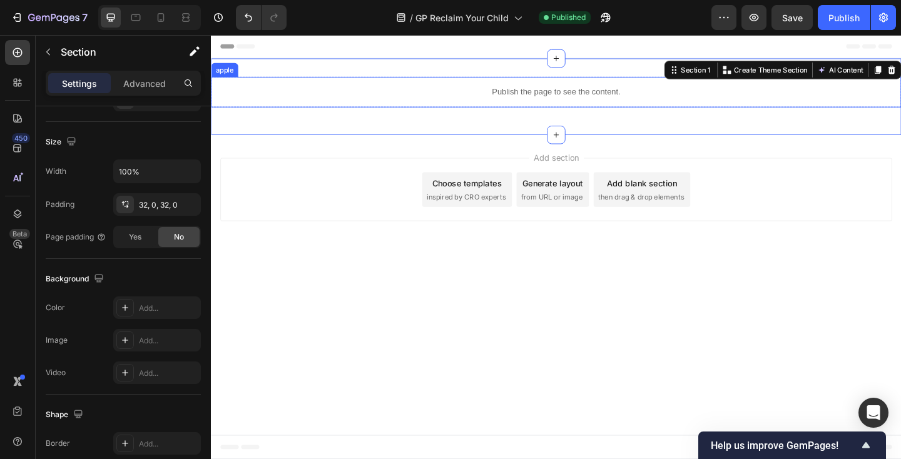
click at [615, 108] on div "Publish the page to see the content." at bounding box center [586, 97] width 751 height 33
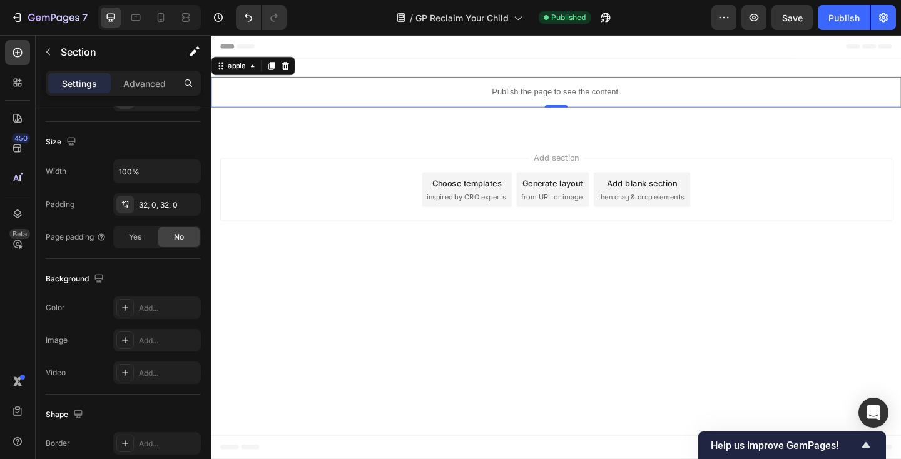
scroll to position [0, 0]
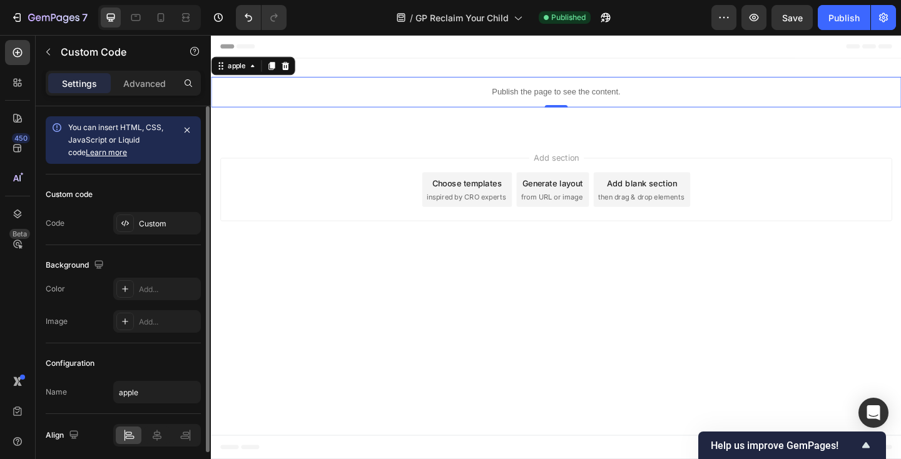
click at [615, 108] on div "Publish the page to see the content." at bounding box center [586, 97] width 751 height 33
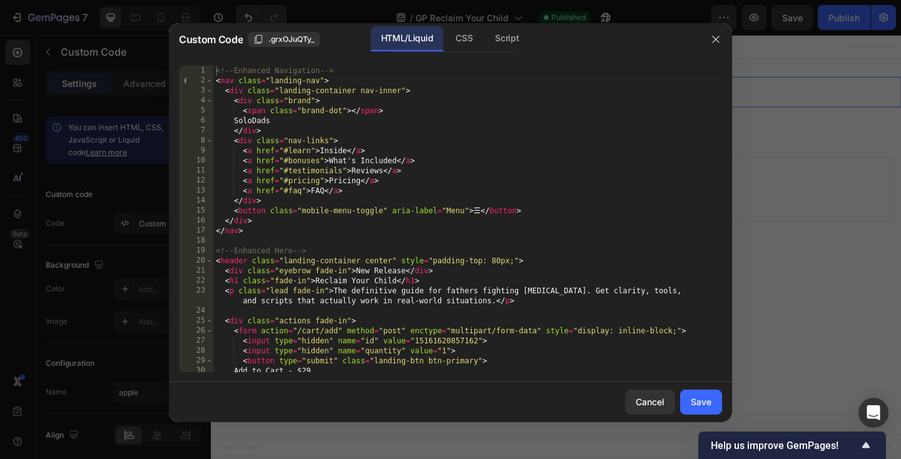
click at [513, 167] on div "<!-- Enhanced Navigation --> < nav class = "landing-nav" > < div class = "landi…" at bounding box center [467, 229] width 509 height 327
click at [469, 42] on div "CSS" at bounding box center [464, 38] width 37 height 25
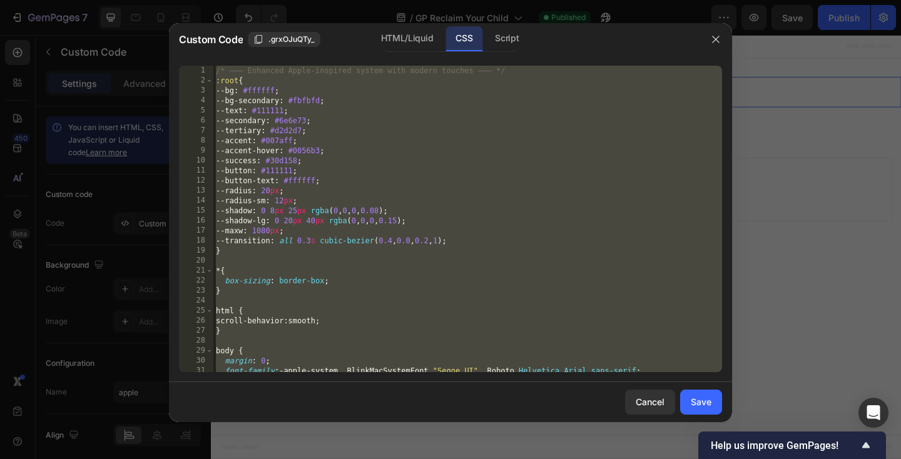
click at [362, 243] on div "/* ——— Enhanced Apple‑inspired system with modern touches ——— */ :root { --bg :…" at bounding box center [467, 229] width 509 height 327
paste textarea
type textarea ".mt-4 { margin-top: 32px; }"
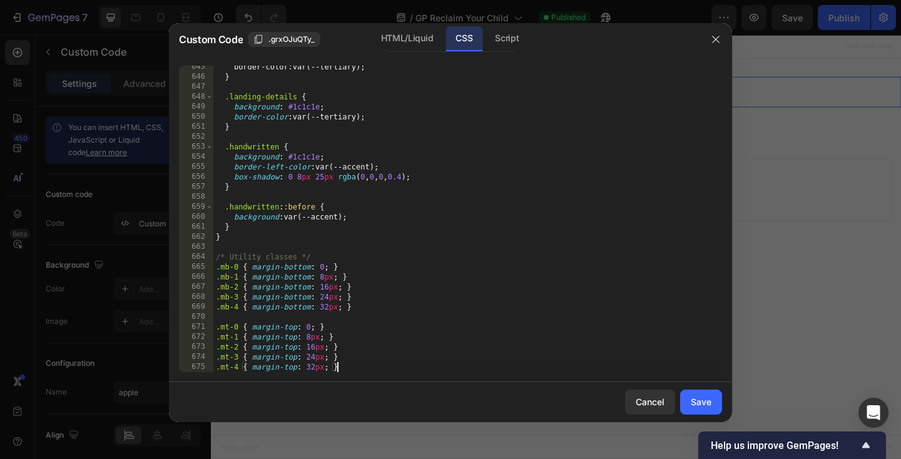
scroll to position [6454, 0]
click at [704, 404] on div "Save" at bounding box center [701, 402] width 21 height 13
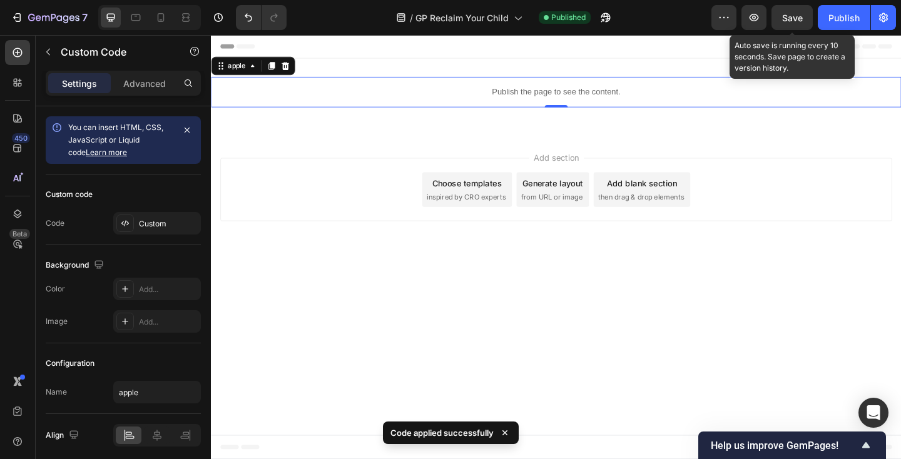
click at [789, 18] on span "Save" at bounding box center [792, 18] width 21 height 11
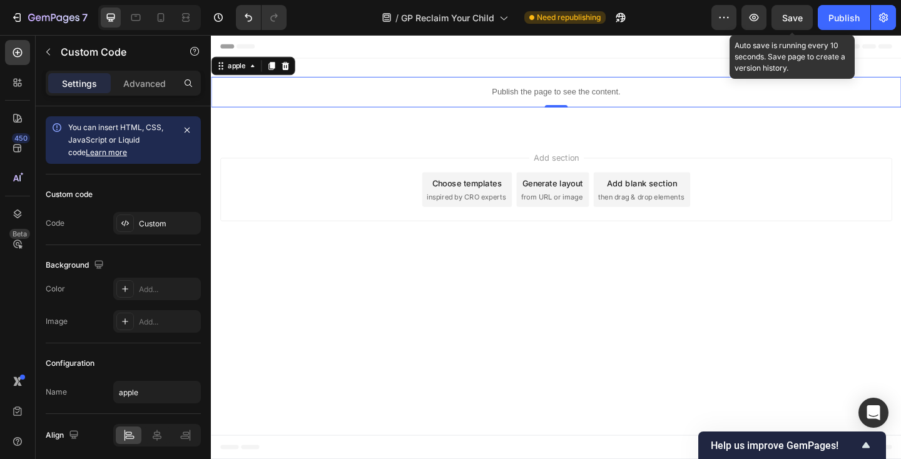
click at [793, 21] on span "Save" at bounding box center [792, 18] width 21 height 11
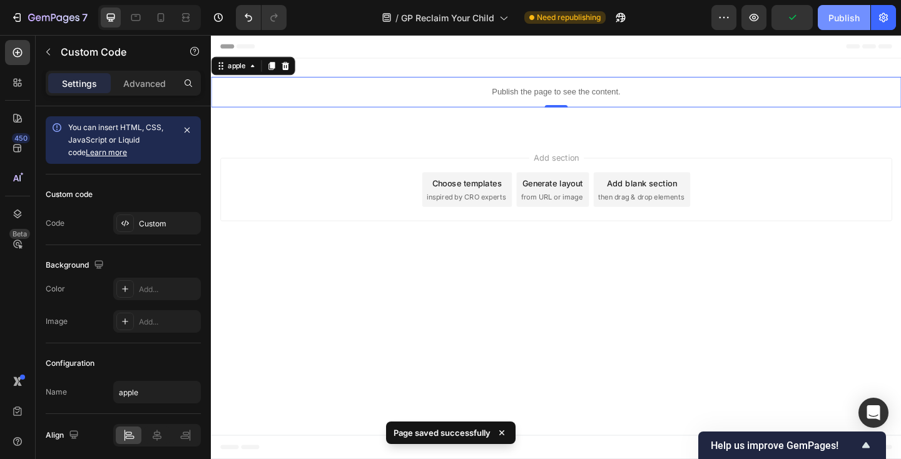
click at [834, 21] on div "Publish" at bounding box center [844, 17] width 31 height 13
